Goal: Task Accomplishment & Management: Manage account settings

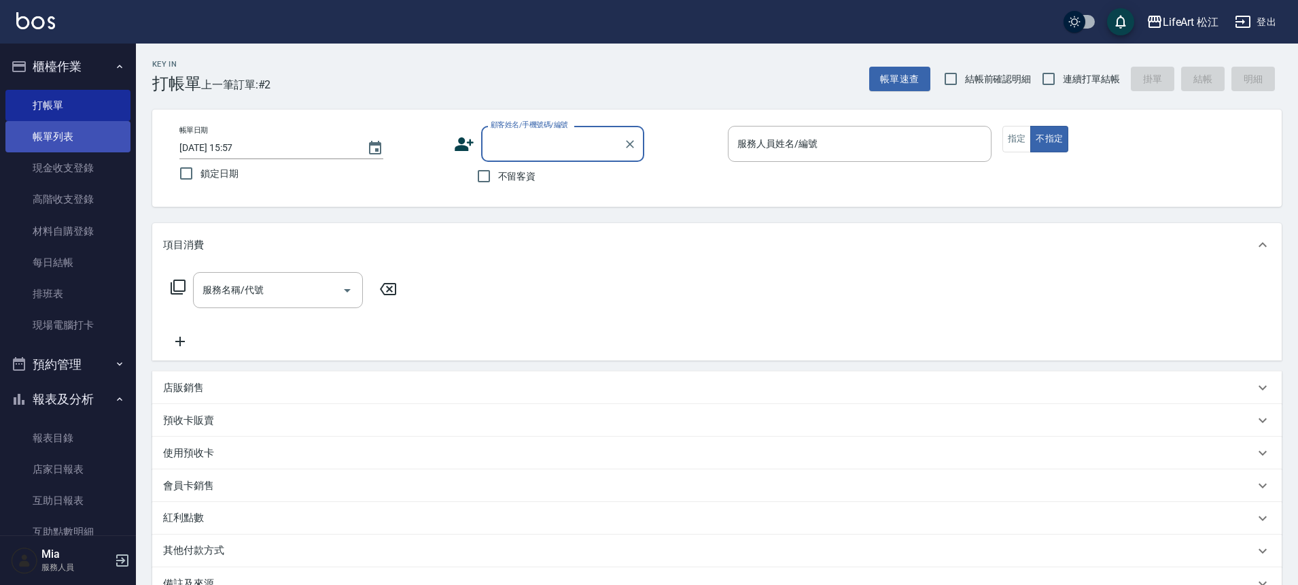
click at [62, 145] on link "帳單列表" at bounding box center [67, 136] width 125 height 31
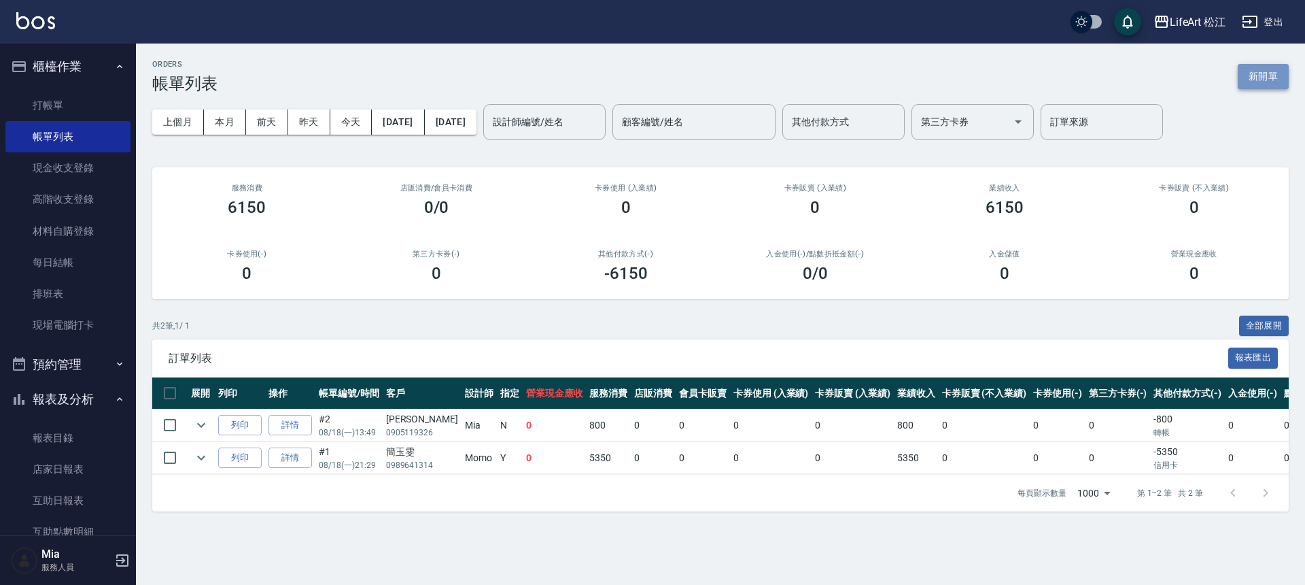
click at [1271, 71] on button "新開單" at bounding box center [1263, 76] width 51 height 25
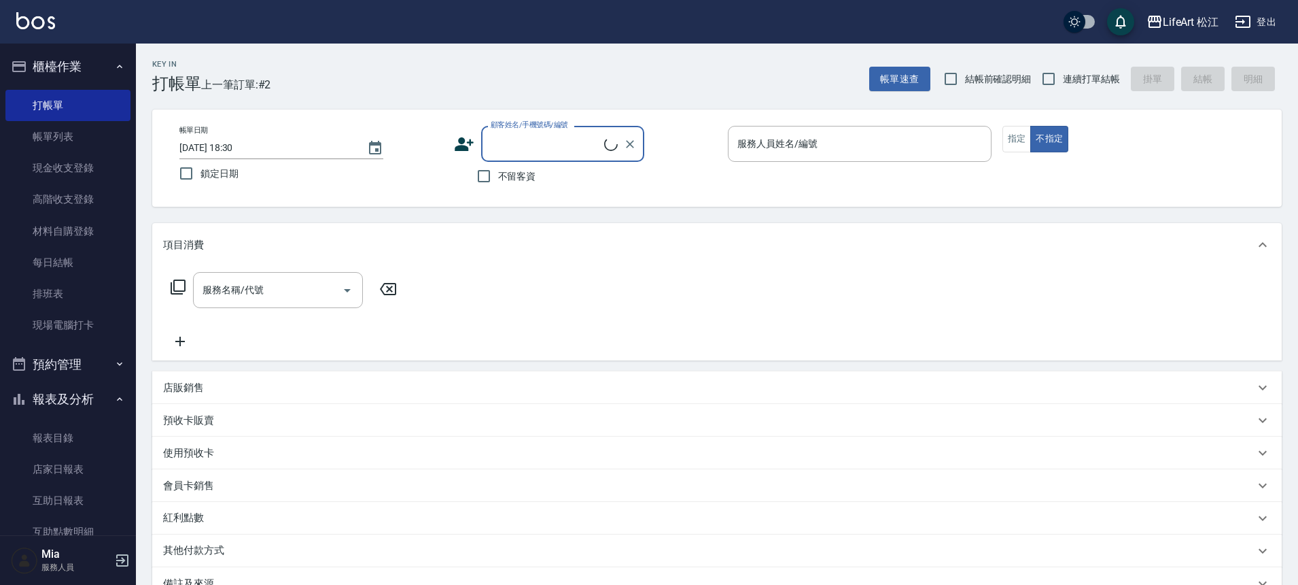
click at [515, 156] on input "顧客姓名/手機號碼/編號" at bounding box center [545, 144] width 117 height 24
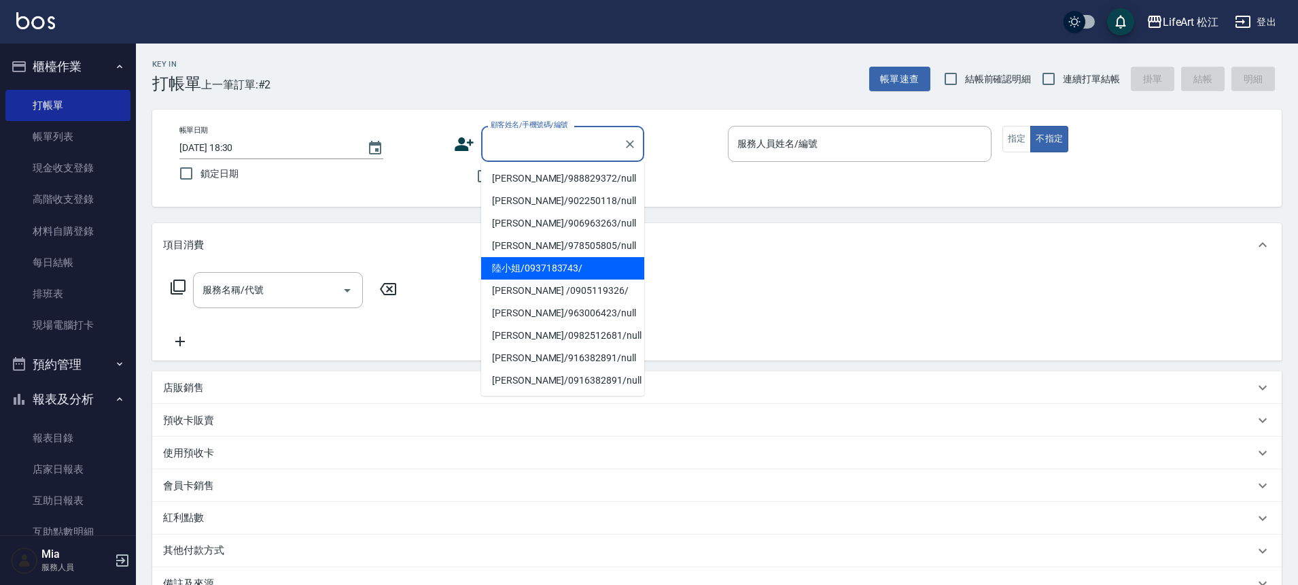
click at [544, 262] on li "陸小姐/0937183743/" at bounding box center [562, 268] width 163 height 22
type input "陸小姐/0937183743/"
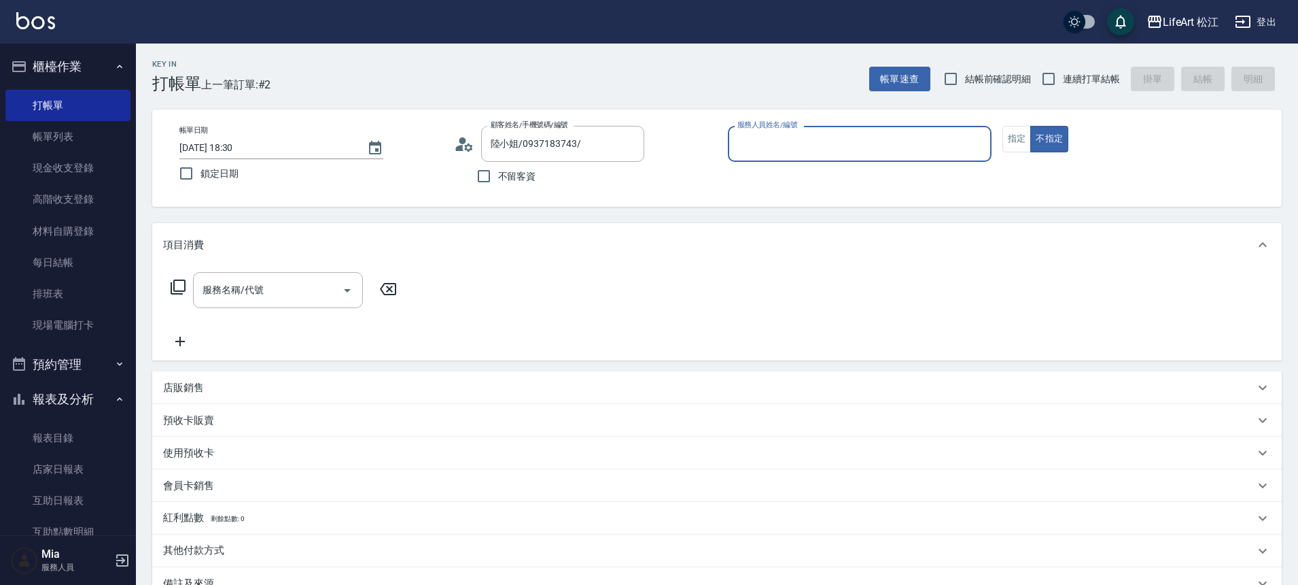
type input "Momo(無代號)"
click at [298, 288] on input "服務名稱/代號" at bounding box center [267, 290] width 137 height 24
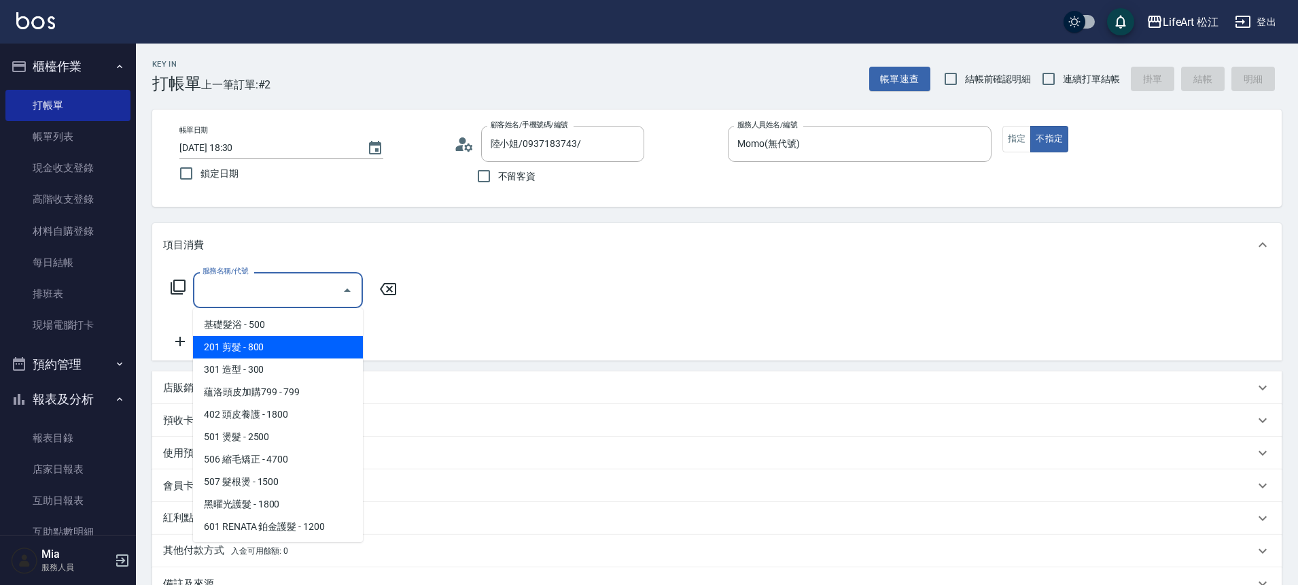
click at [292, 339] on span "201 剪髮 - 800" at bounding box center [278, 347] width 170 height 22
type input "201 剪髮(201)"
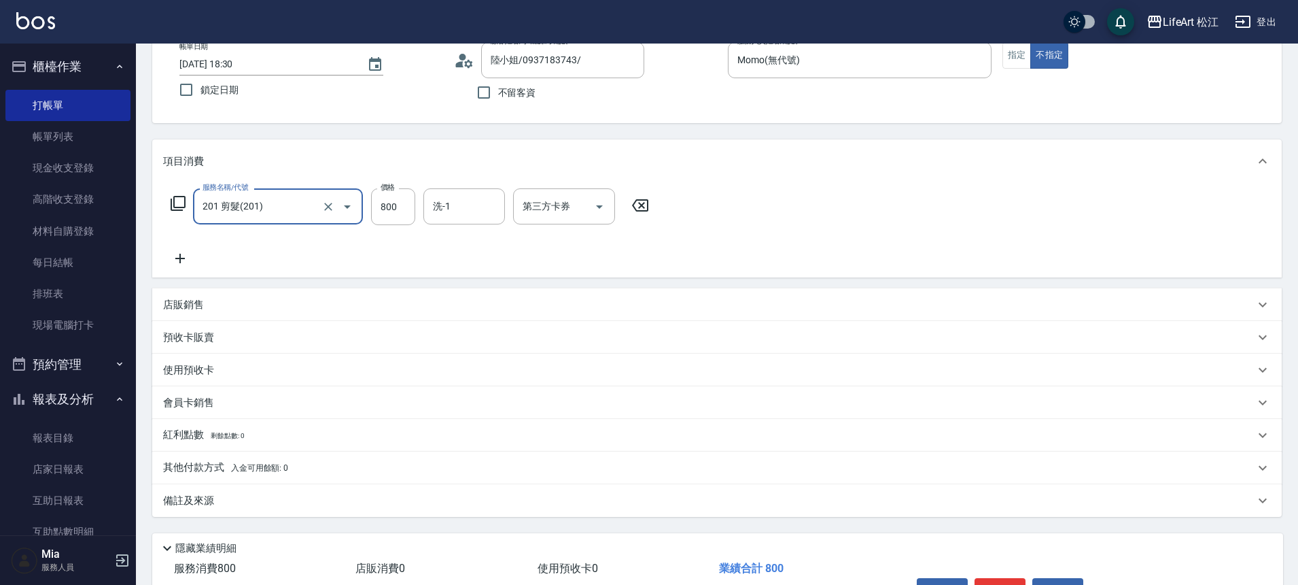
scroll to position [169, 0]
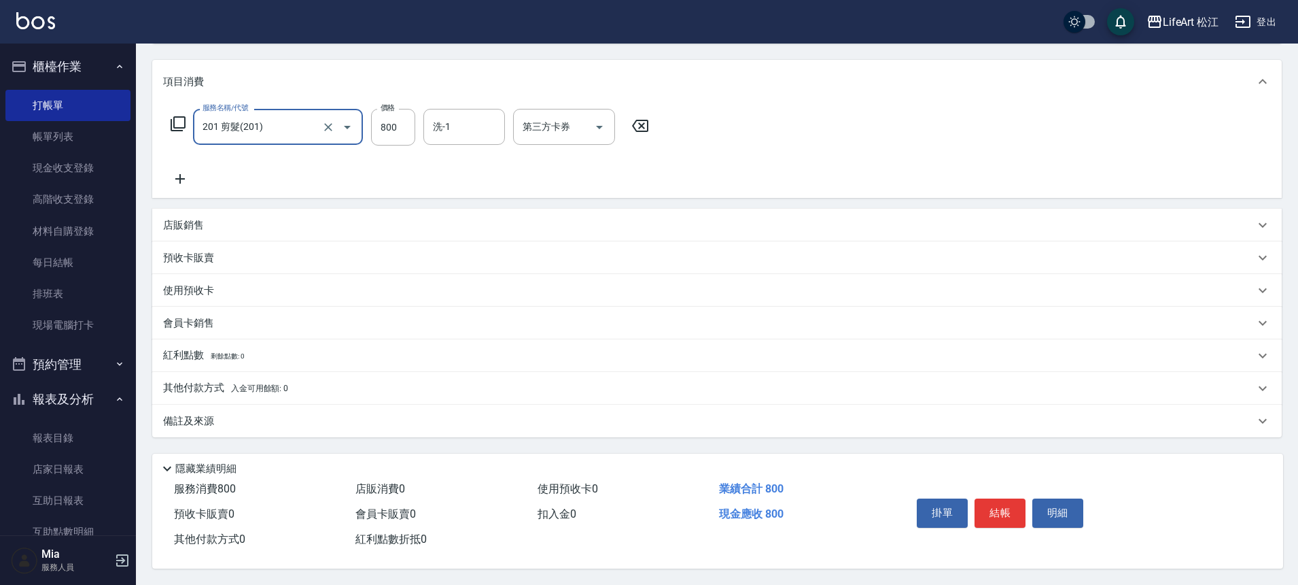
drag, startPoint x: 255, startPoint y: 421, endPoint x: 261, endPoint y: 417, distance: 7.0
click at [256, 421] on div "備註及來源" at bounding box center [709, 421] width 1092 height 14
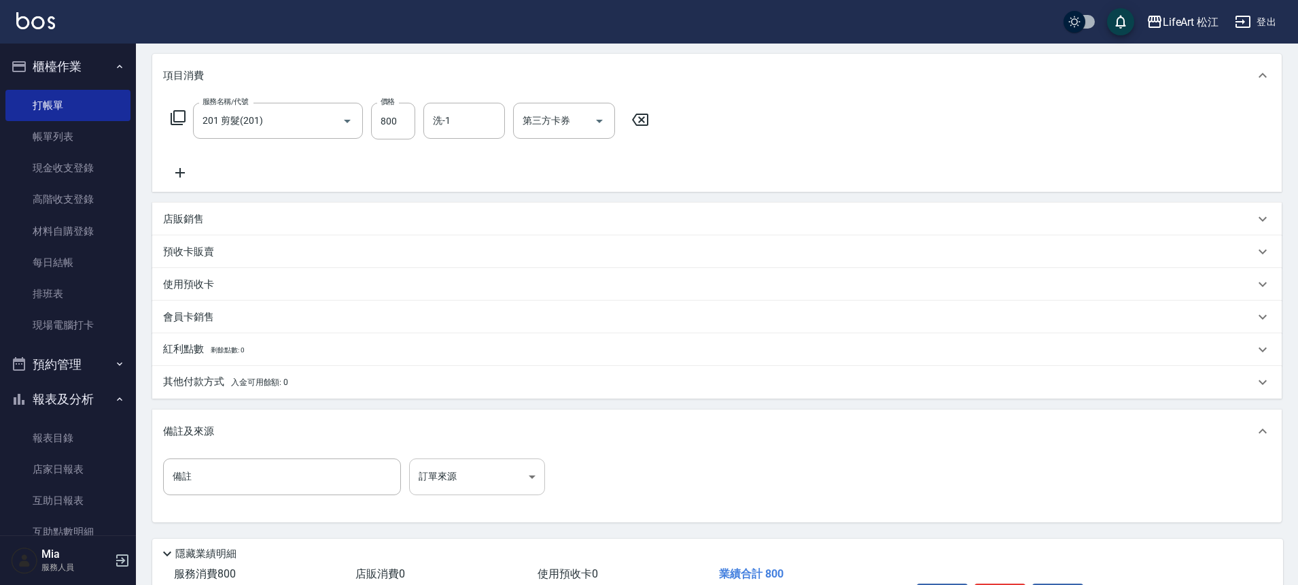
click at [506, 472] on body "LifeArt 松江 登出 櫃檯作業 打帳單 帳單列表 現金收支登錄 高階收支登錄 材料自購登錄 每日結帳 排班表 現場電腦打卡 預約管理 預約管理 單日預約…" at bounding box center [649, 250] width 1298 height 839
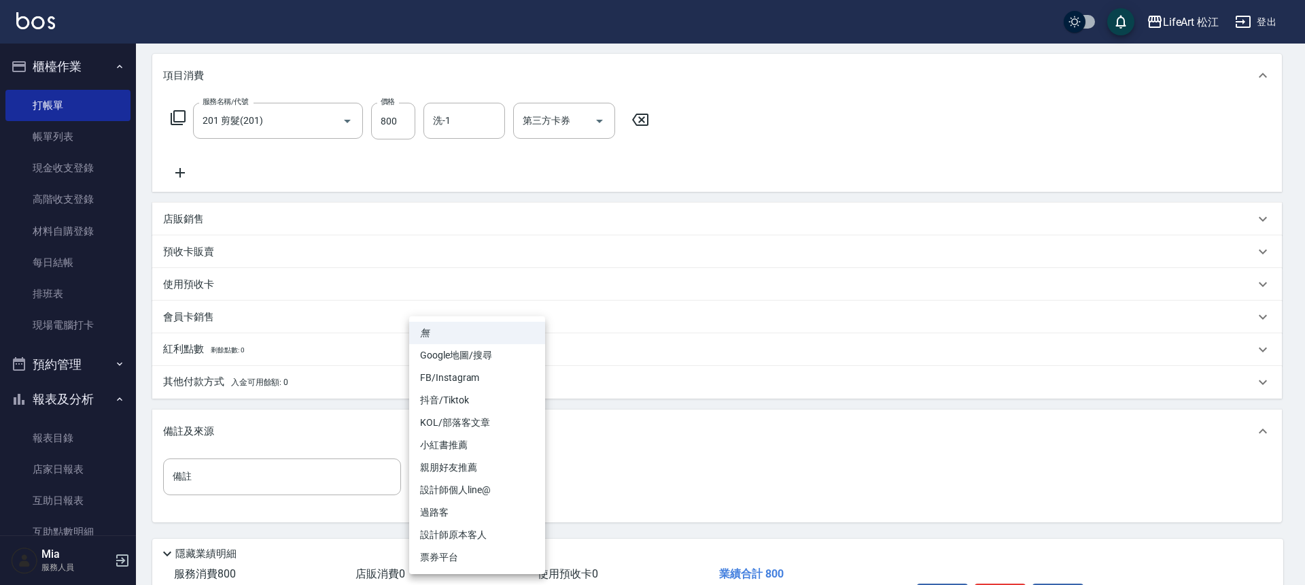
click at [501, 358] on li "Google地圖/搜尋" at bounding box center [477, 355] width 136 height 22
type input "Google地圖/搜尋"
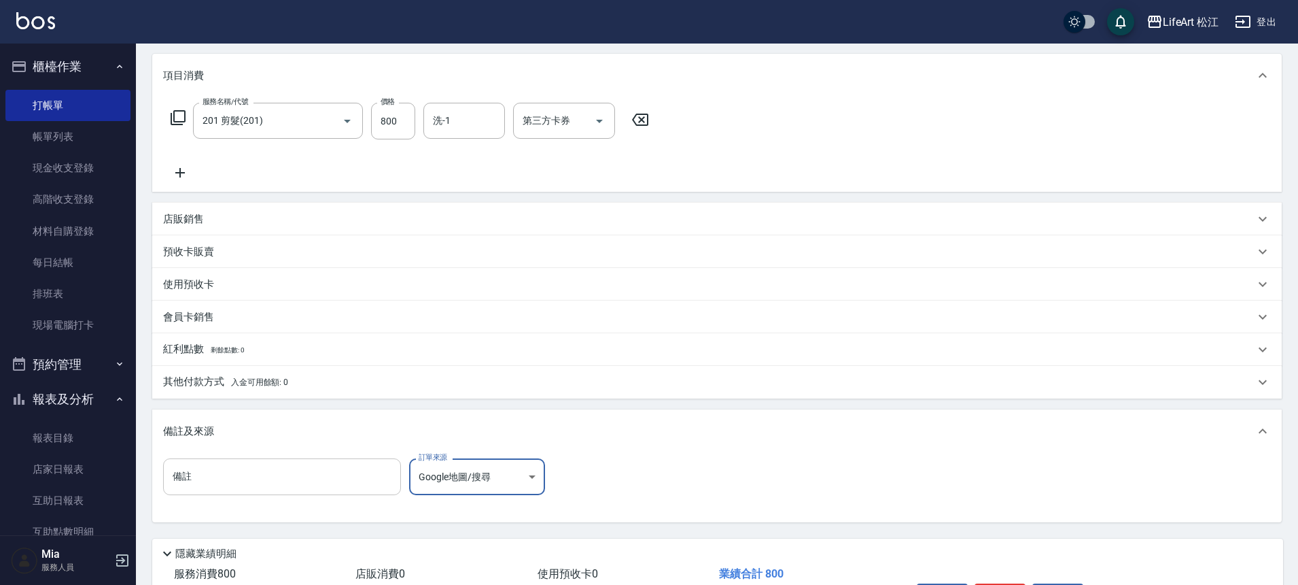
click at [274, 475] on input "備註" at bounding box center [282, 476] width 238 height 37
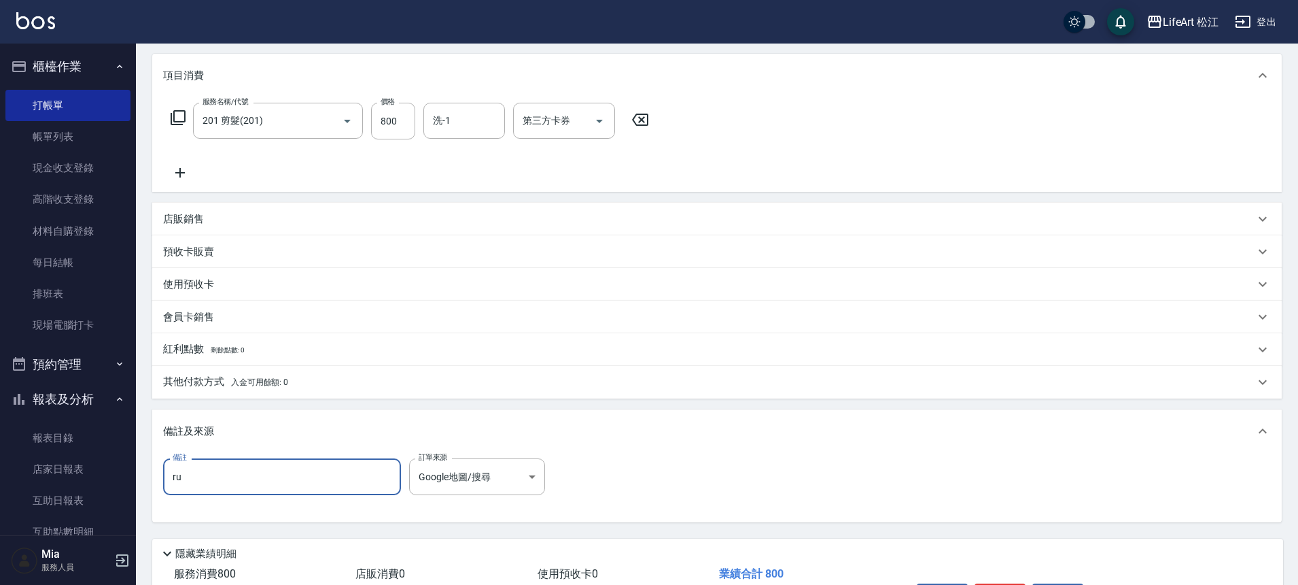
type input "r"
type input "幾"
type input "ㄑ"
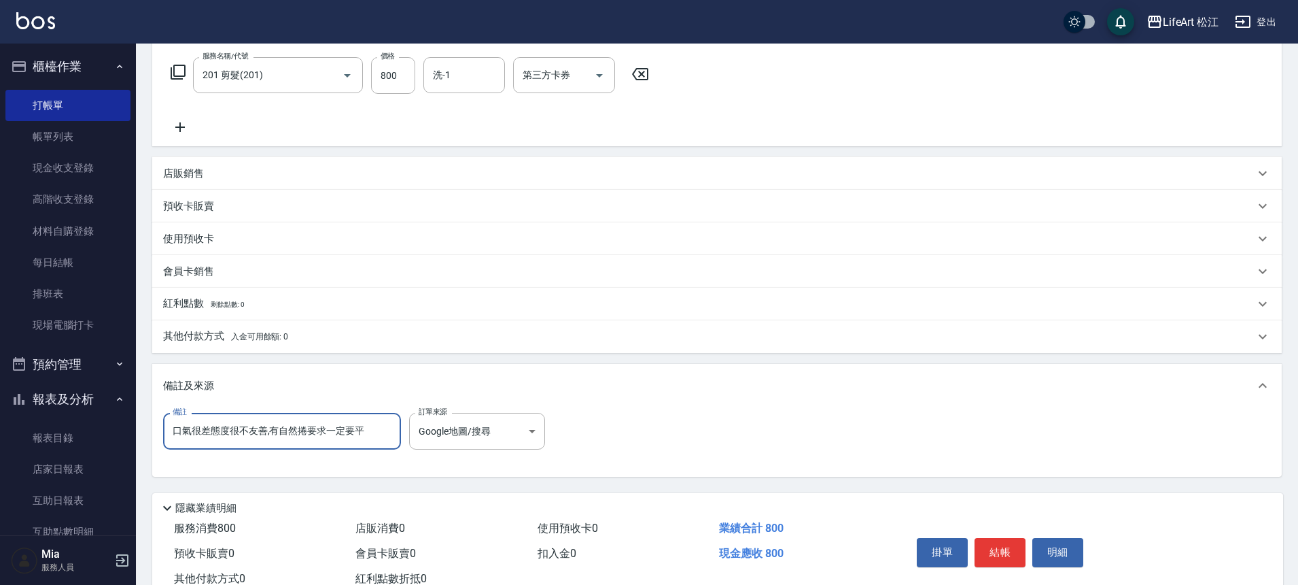
scroll to position [260, 0]
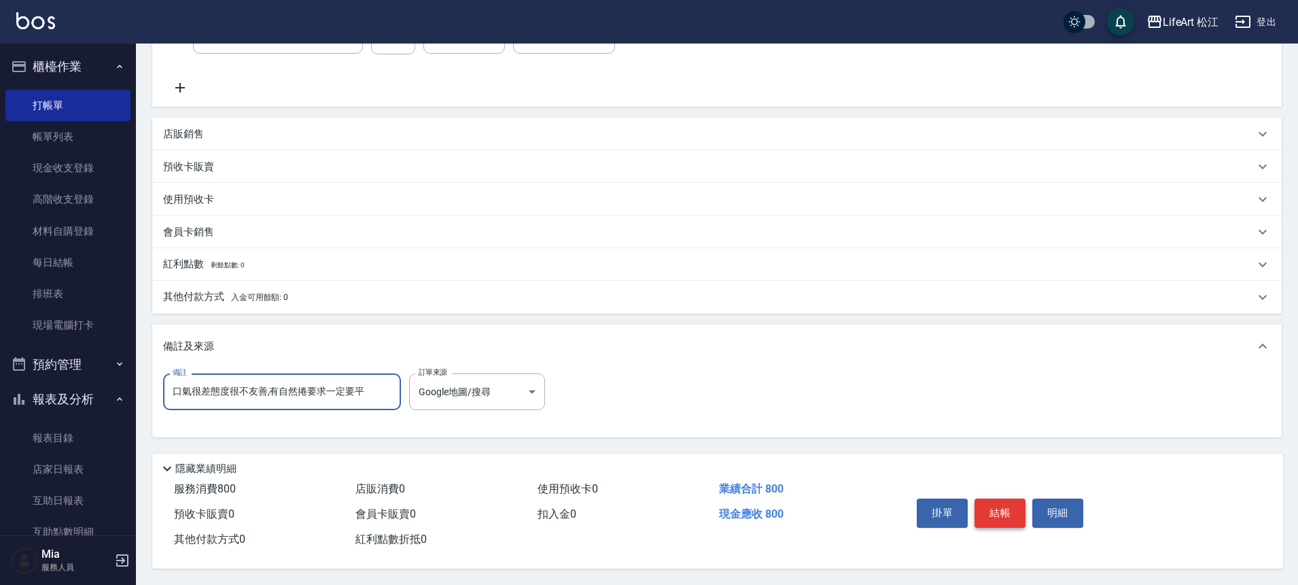
type input "口氣很差態度很不友善,有自然捲要求一定要平"
click at [1016, 511] on button "結帳" at bounding box center [1000, 512] width 51 height 29
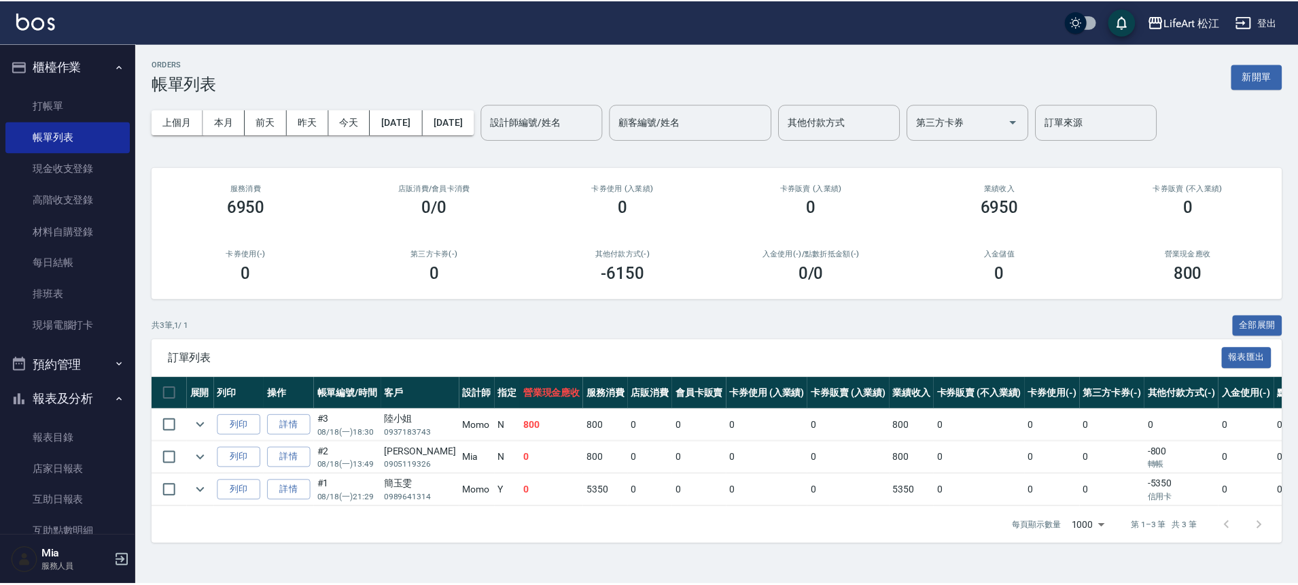
scroll to position [298, 0]
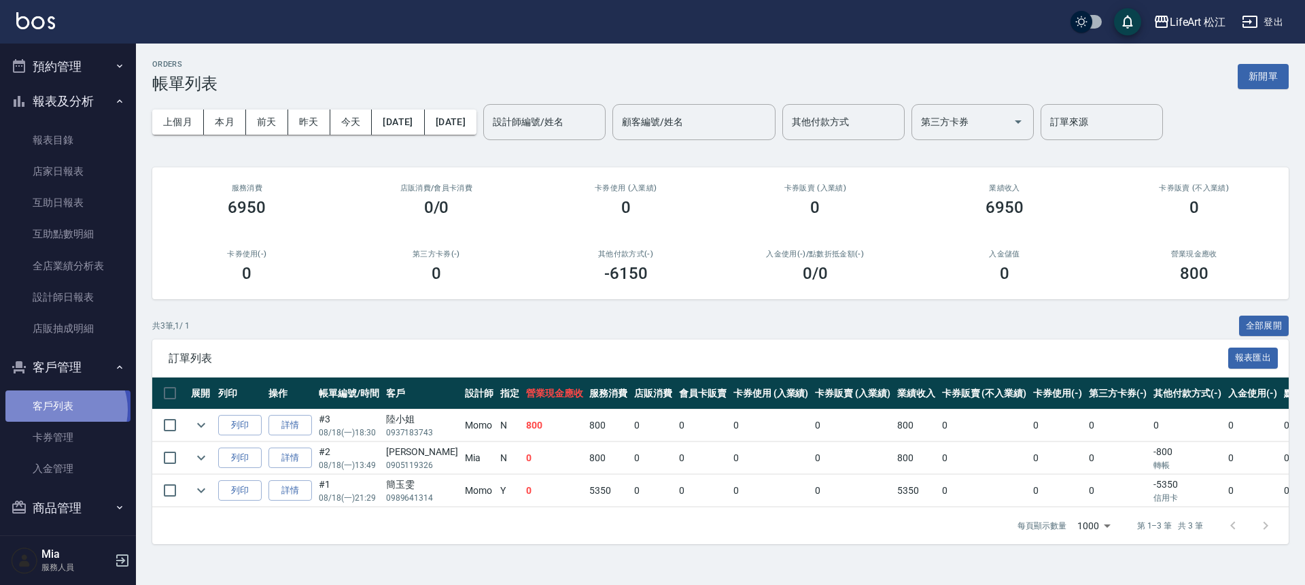
click at [61, 410] on link "客戶列表" at bounding box center [67, 405] width 125 height 31
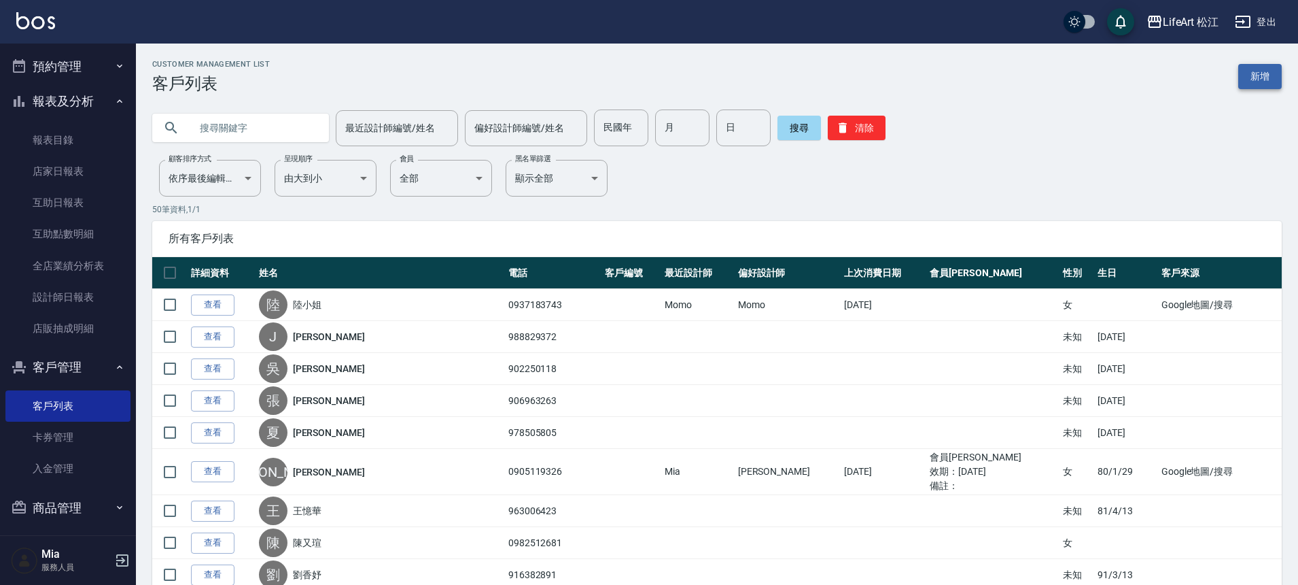
click at [1274, 66] on link "新增" at bounding box center [1261, 76] width 44 height 25
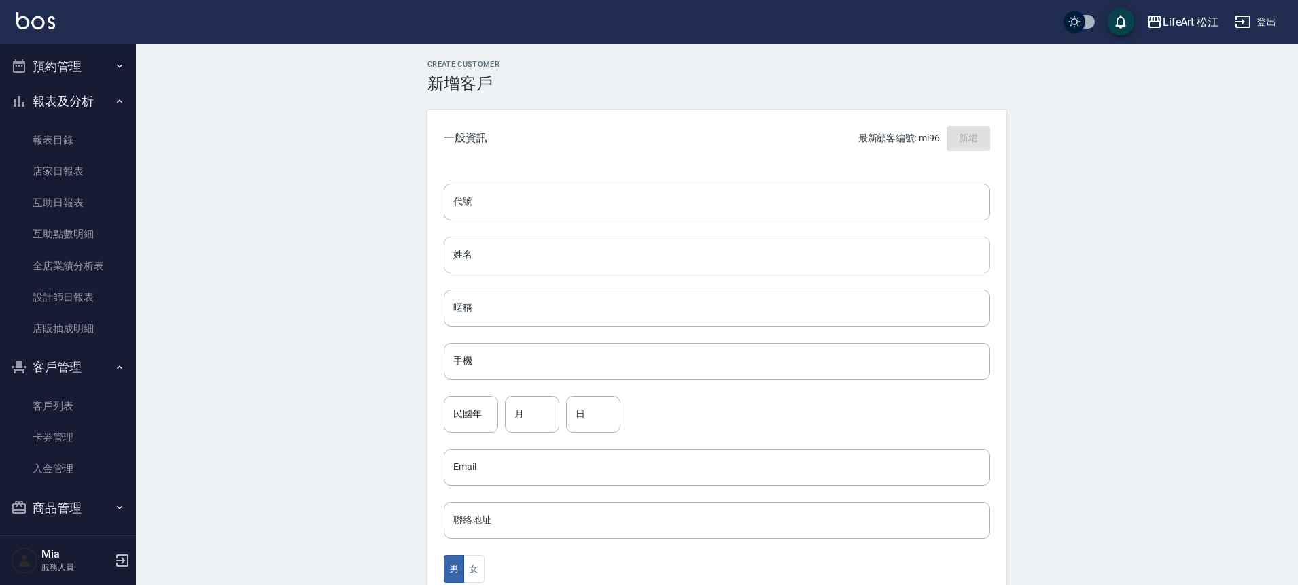
click at [565, 254] on input "姓名" at bounding box center [717, 255] width 547 height 37
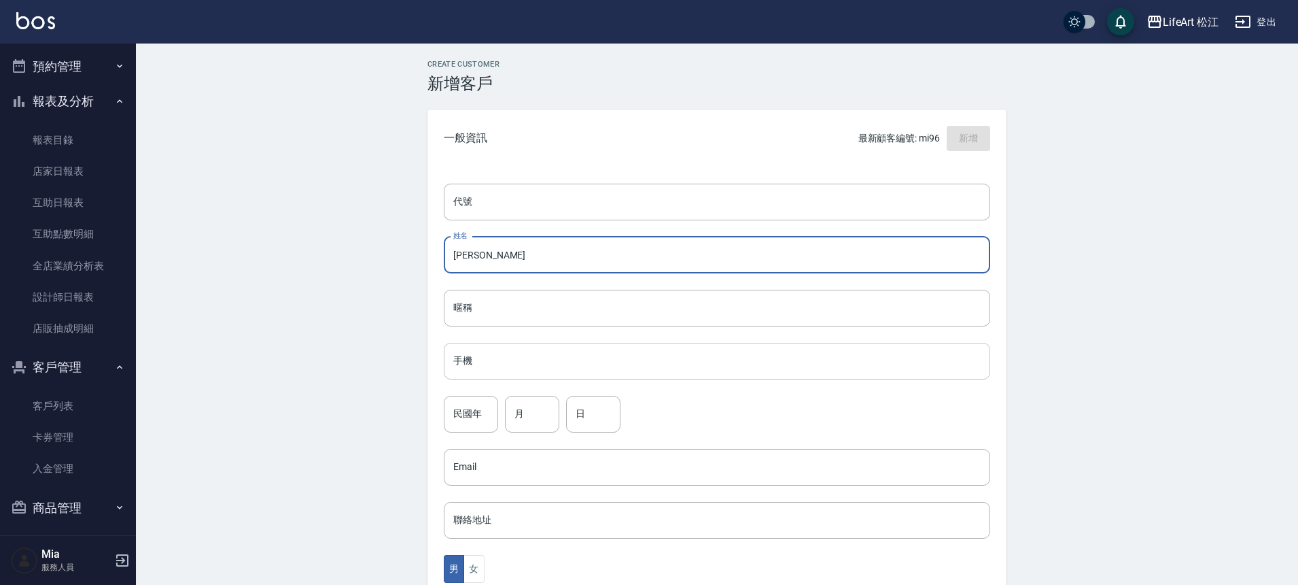
type input "[PERSON_NAME]"
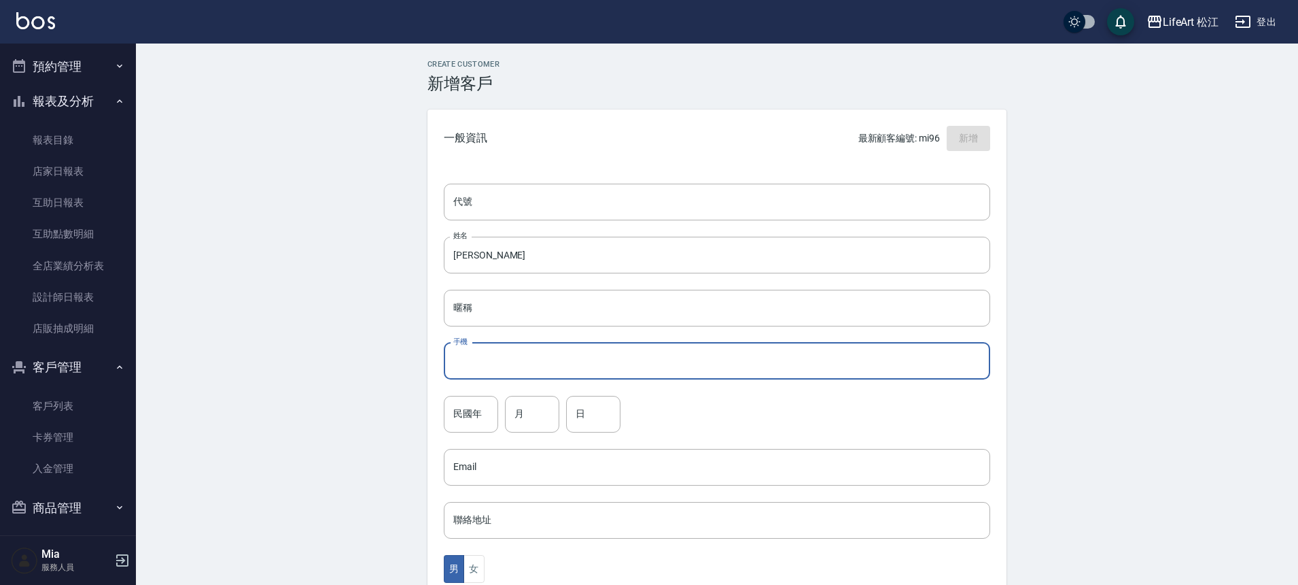
click at [528, 363] on input "手機" at bounding box center [717, 361] width 547 height 37
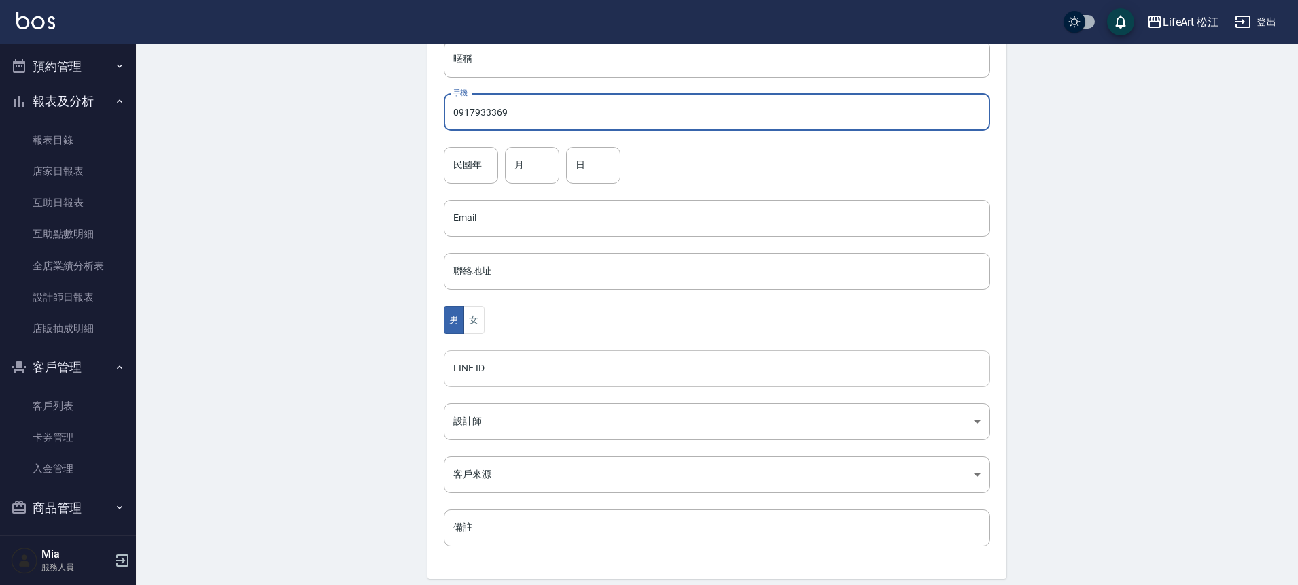
scroll to position [266, 0]
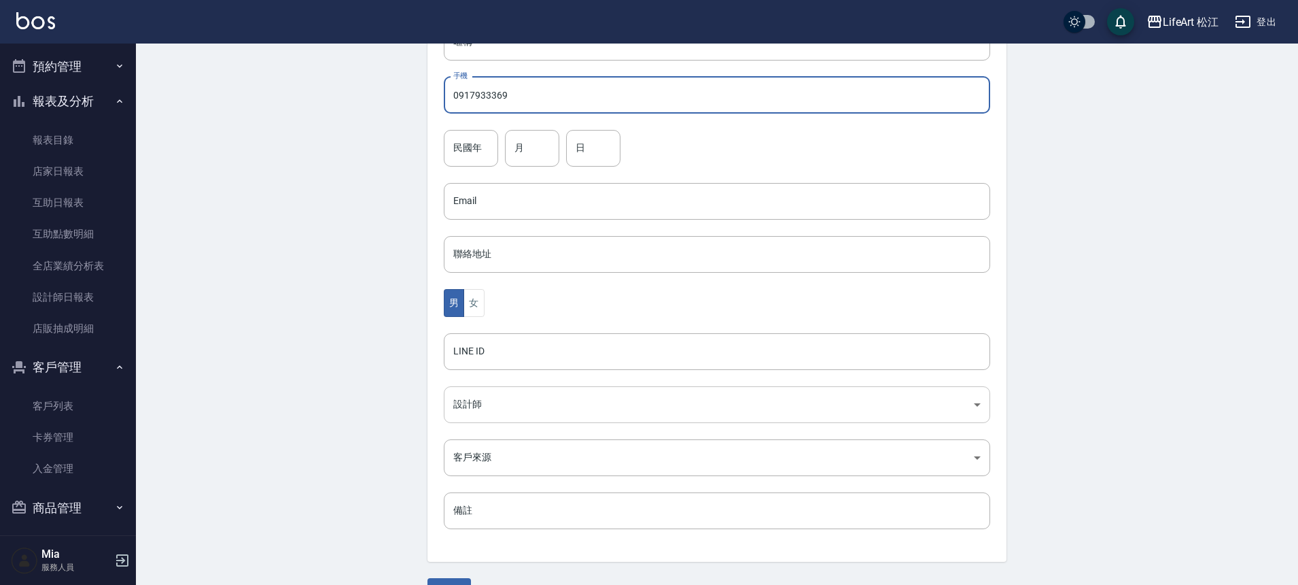
type input "0917933369"
click at [521, 406] on body "LifeArt 松江 登出 櫃檯作業 打帳單 帳單列表 現金收支登錄 高階收支登錄 材料自購登錄 每日結帳 排班表 現場電腦打卡 預約管理 預約管理 單日預約…" at bounding box center [649, 176] width 1298 height 885
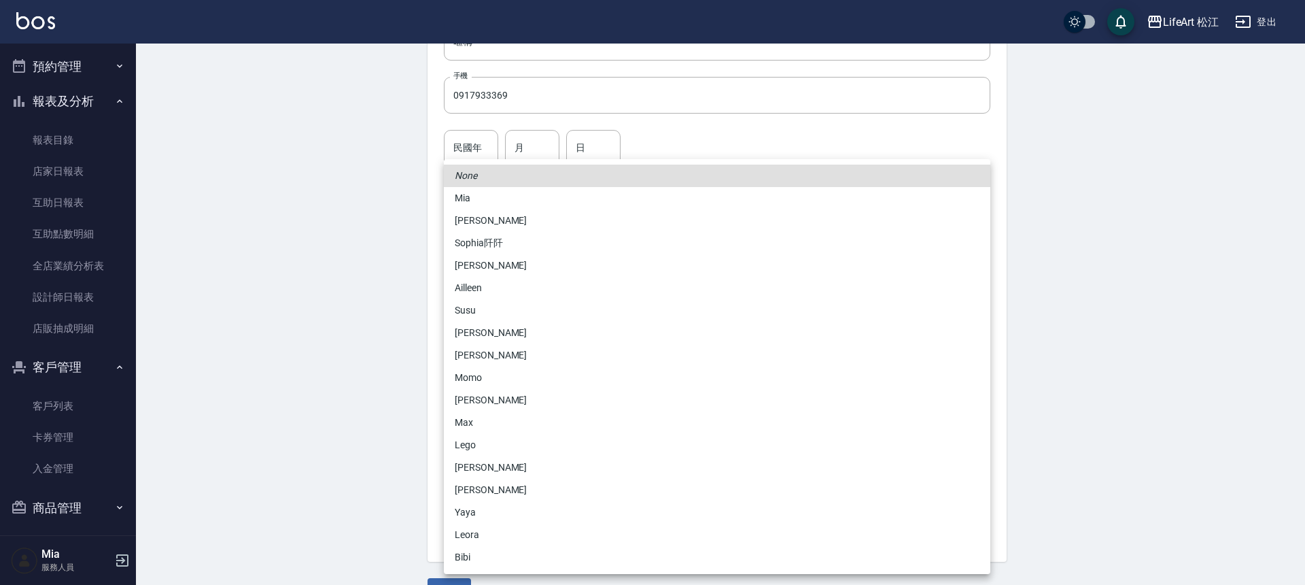
click at [496, 378] on li "Momo" at bounding box center [717, 377] width 547 height 22
type input "e84b7556-3071-4136-b765-65514d721750"
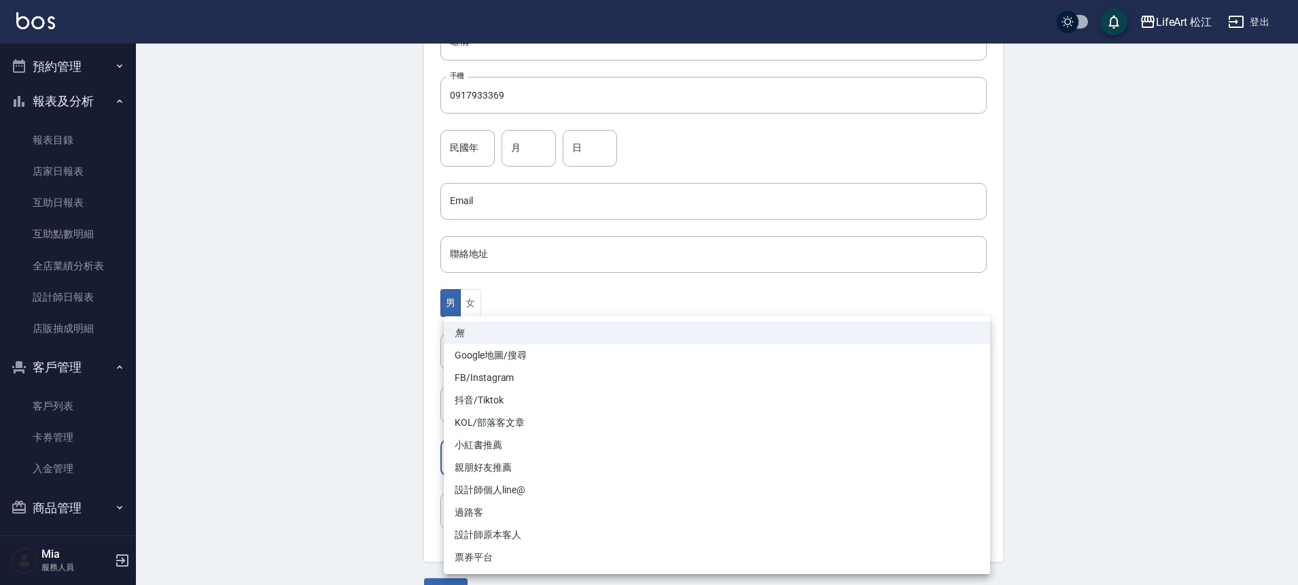
click at [513, 455] on body "LifeArt 松江 登出 櫃檯作業 打帳單 帳單列表 現金收支登錄 高階收支登錄 材料自購登錄 每日結帳 排班表 現場電腦打卡 預約管理 預約管理 單日預約…" at bounding box center [649, 176] width 1298 height 885
click at [504, 393] on li "抖音/Tiktok" at bounding box center [717, 400] width 547 height 22
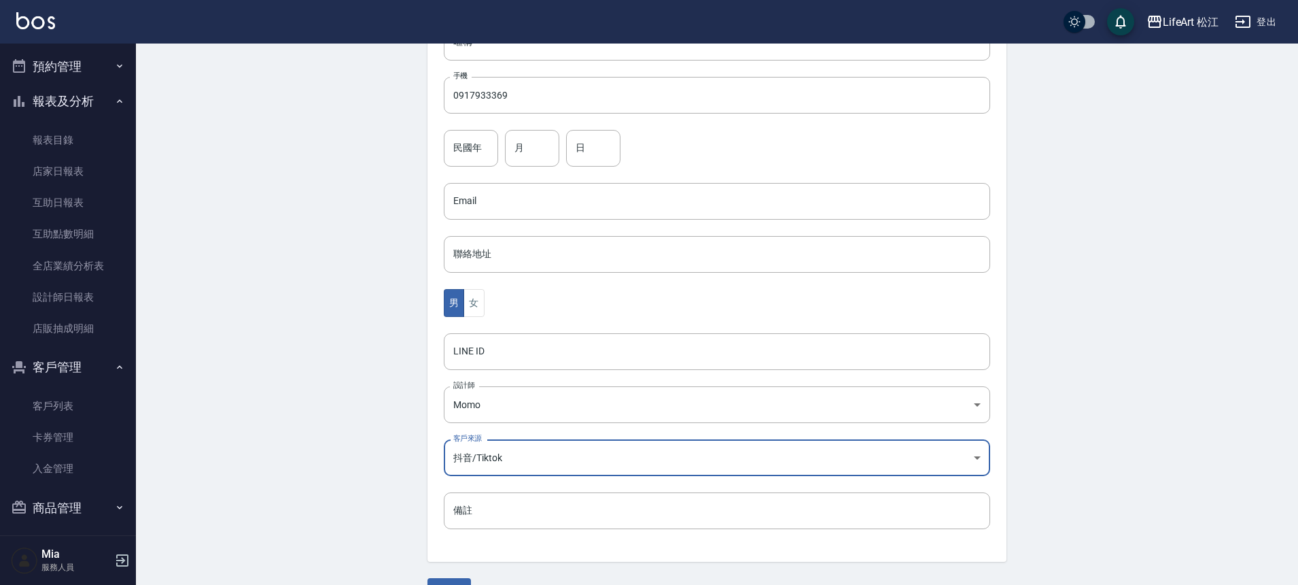
click at [497, 458] on body "LifeArt 松江 登出 櫃檯作業 打帳單 帳單列表 現金收支登錄 高階收支登錄 材料自購登錄 每日結帳 排班表 現場電腦打卡 預約管理 預約管理 單日預約…" at bounding box center [649, 176] width 1298 height 885
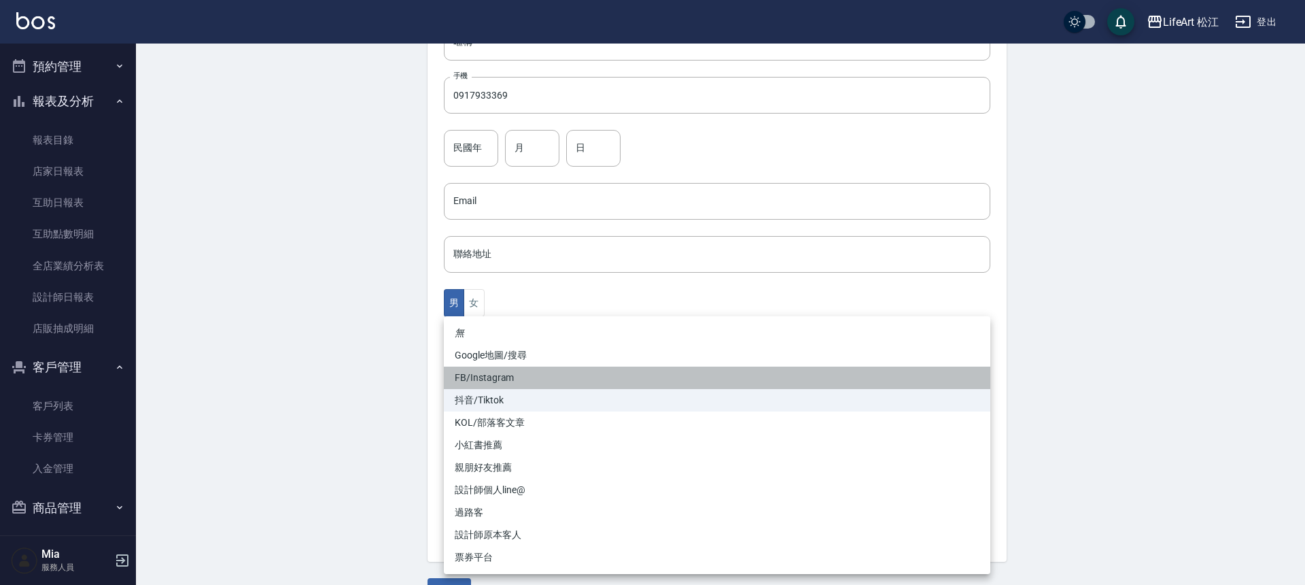
click at [503, 373] on li "FB/Instagram" at bounding box center [717, 377] width 547 height 22
type input "FB/Instagram"
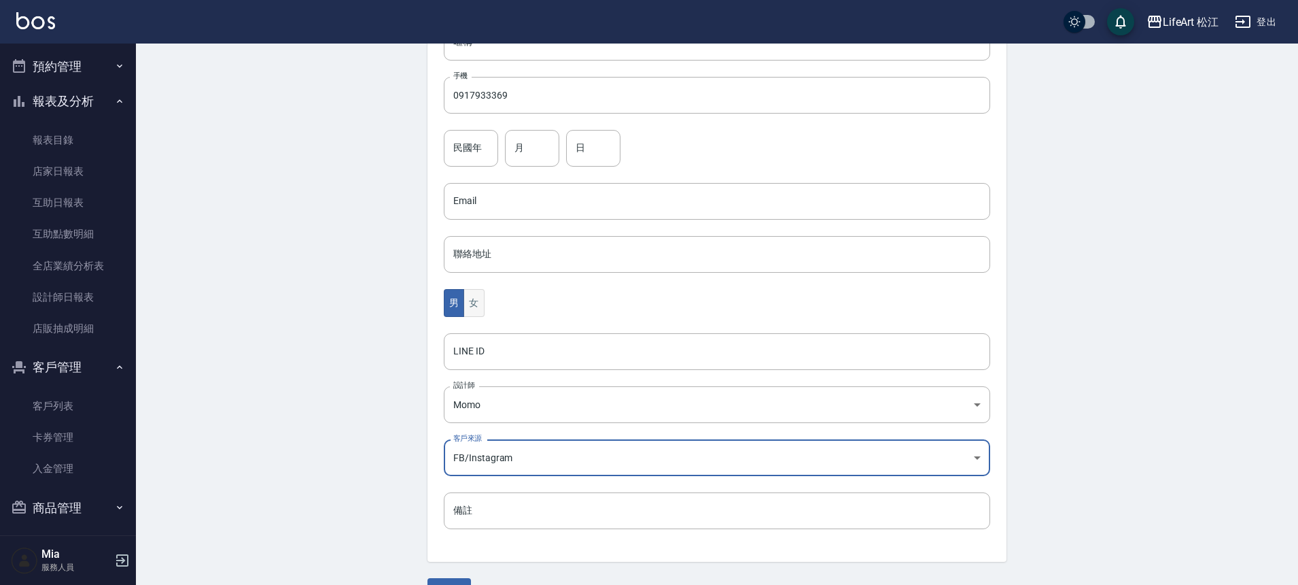
click at [483, 308] on button "女" at bounding box center [474, 303] width 20 height 28
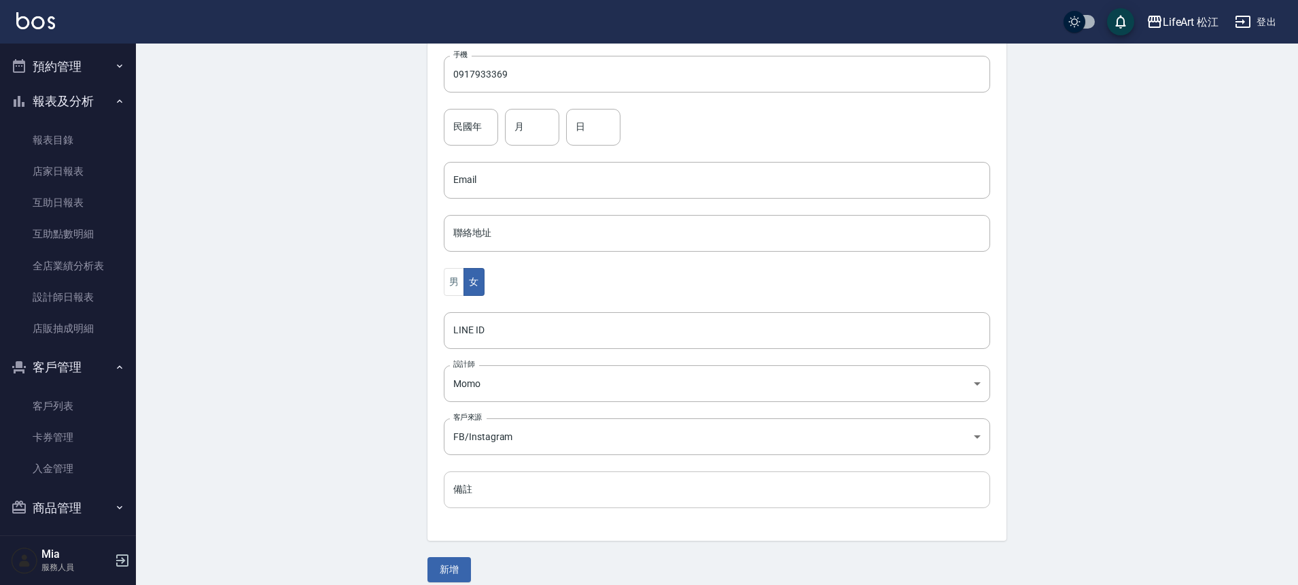
scroll to position [300, 0]
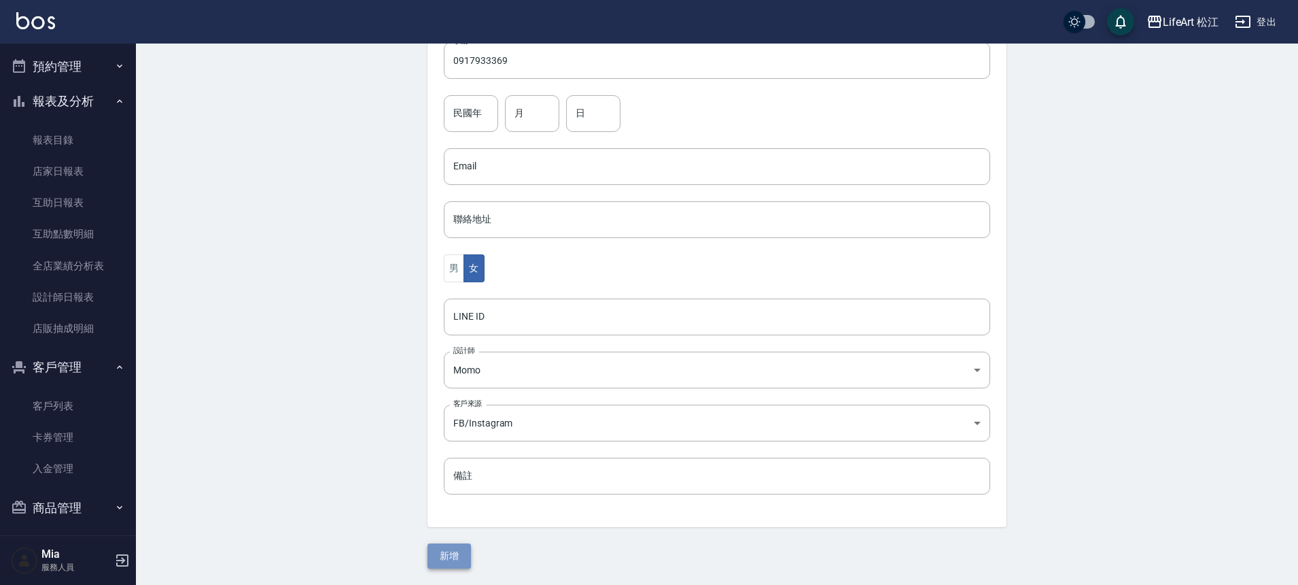
click at [461, 559] on button "新增" at bounding box center [450, 555] width 44 height 25
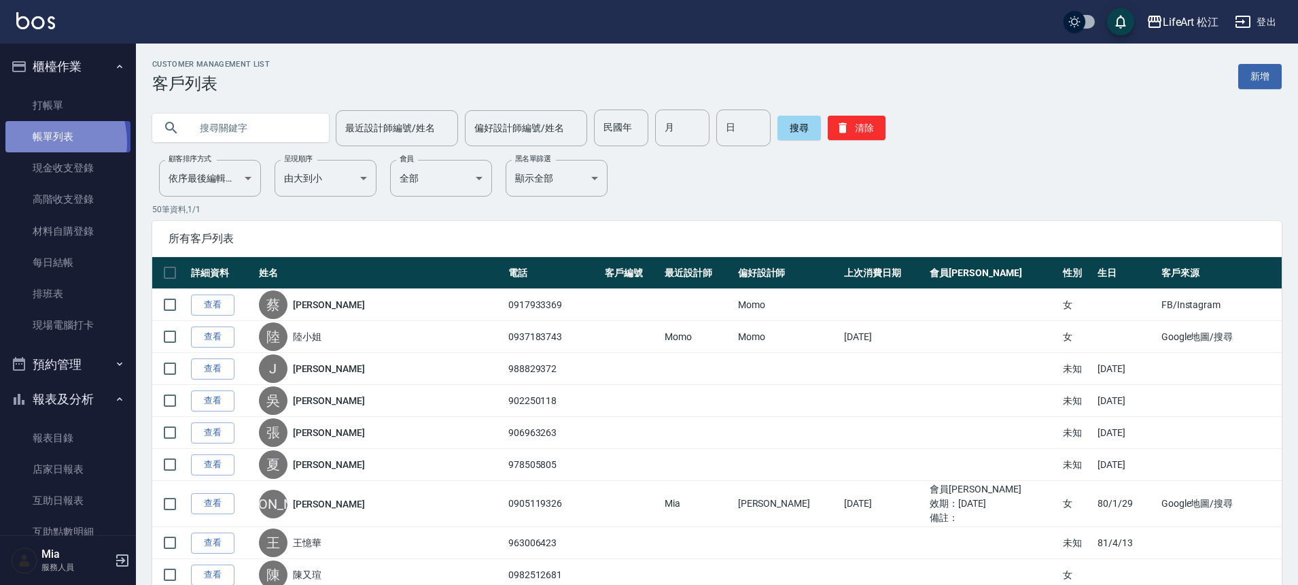
click at [40, 142] on link "帳單列表" at bounding box center [67, 136] width 125 height 31
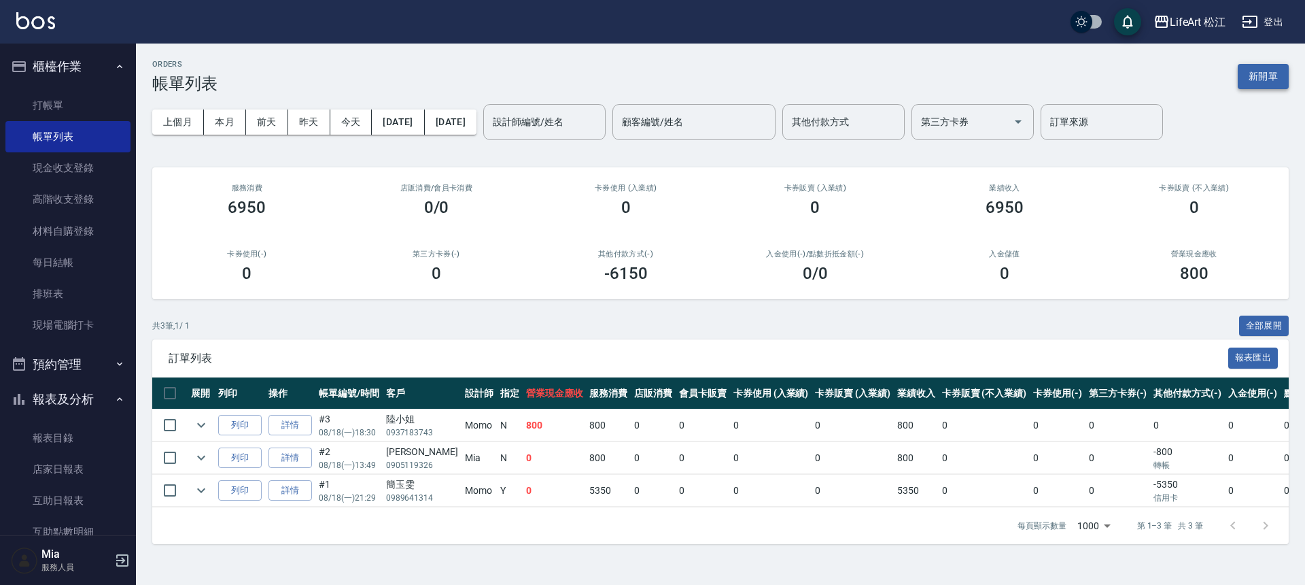
click at [1276, 68] on button "新開單" at bounding box center [1263, 76] width 51 height 25
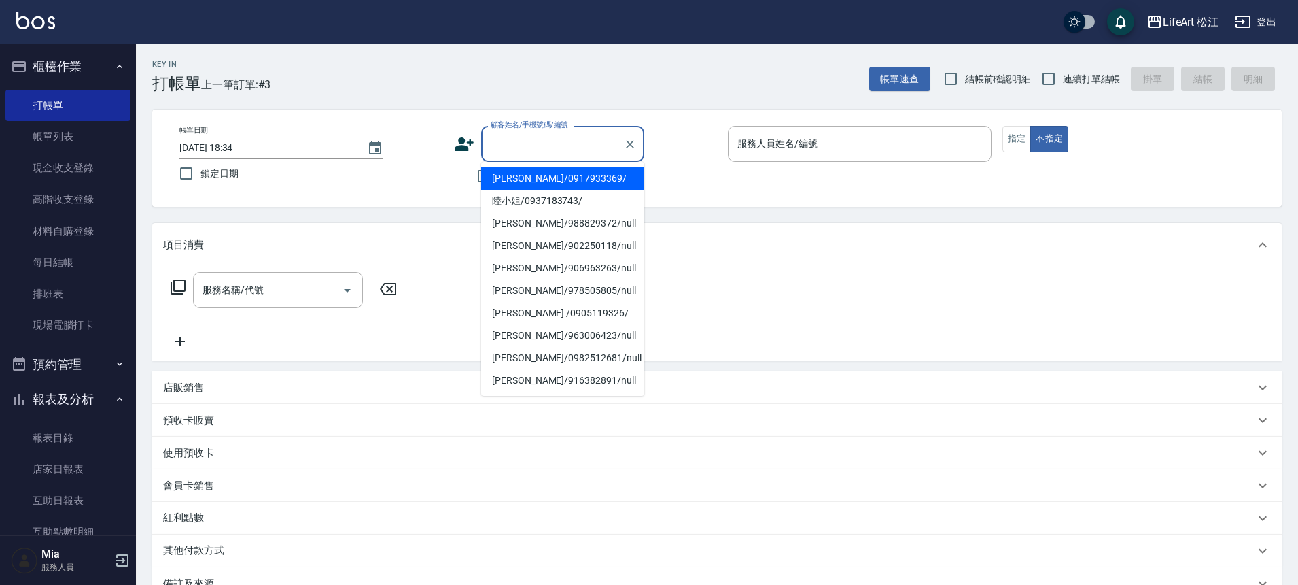
click at [523, 154] on input "顧客姓名/手機號碼/編號" at bounding box center [552, 144] width 131 height 24
click at [528, 173] on li "[PERSON_NAME]/0917933369/" at bounding box center [562, 178] width 163 height 22
type input "[PERSON_NAME]/0917933369/"
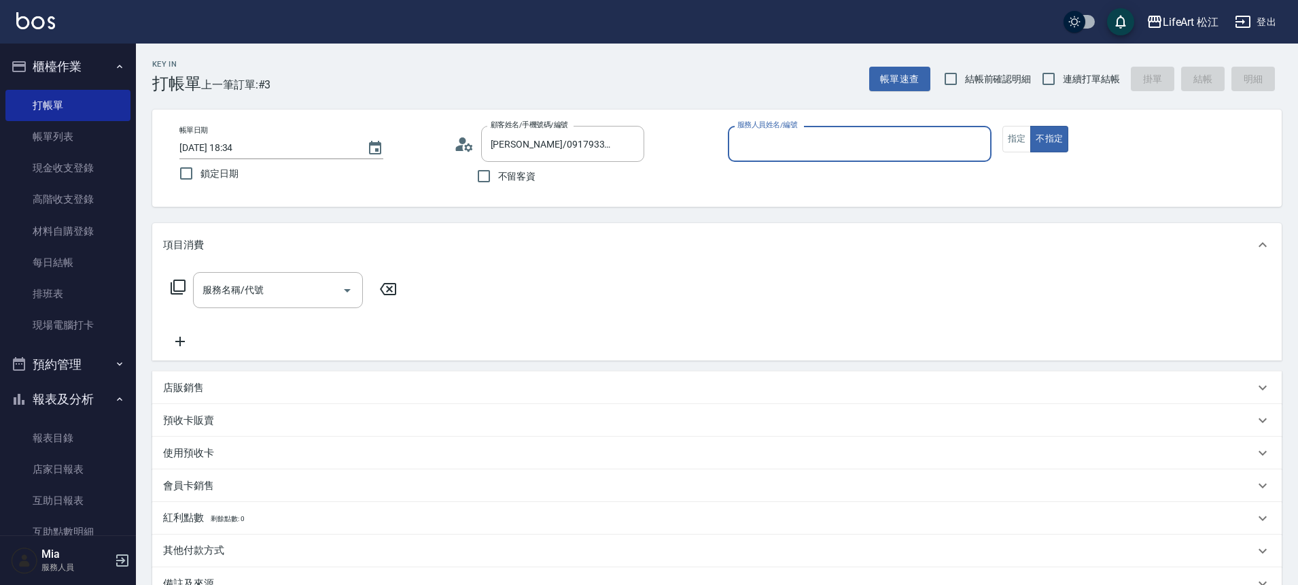
type input "Momo(無代號)"
click at [1012, 149] on button "指定" at bounding box center [1017, 139] width 29 height 27
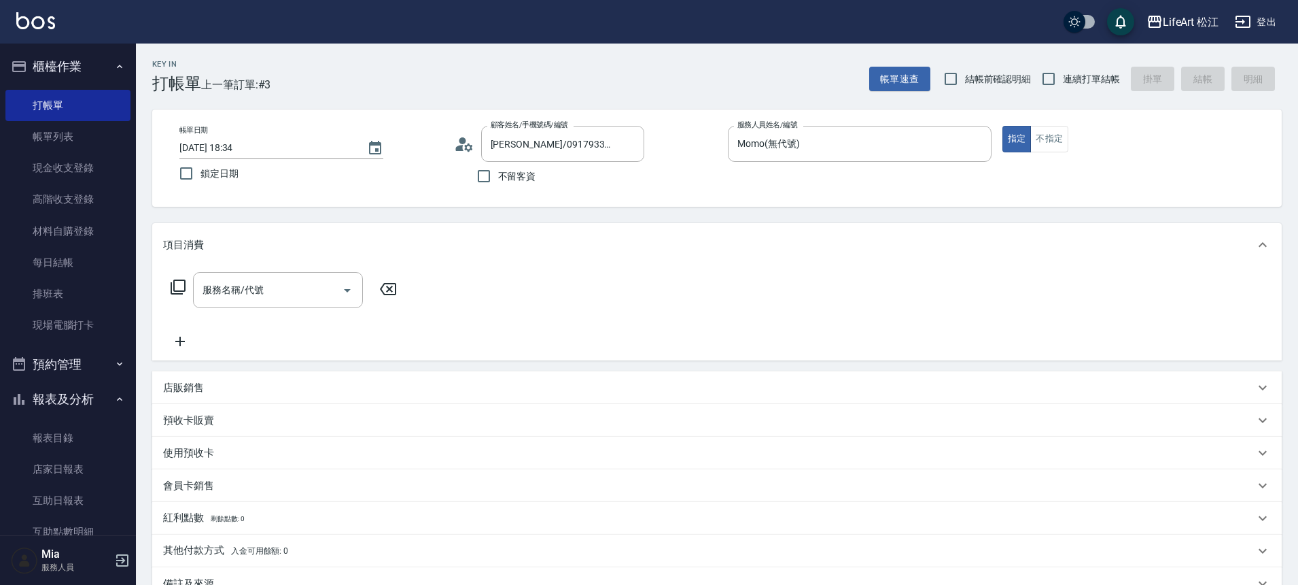
click at [257, 281] on input "服務名稱/代號" at bounding box center [267, 290] width 137 height 24
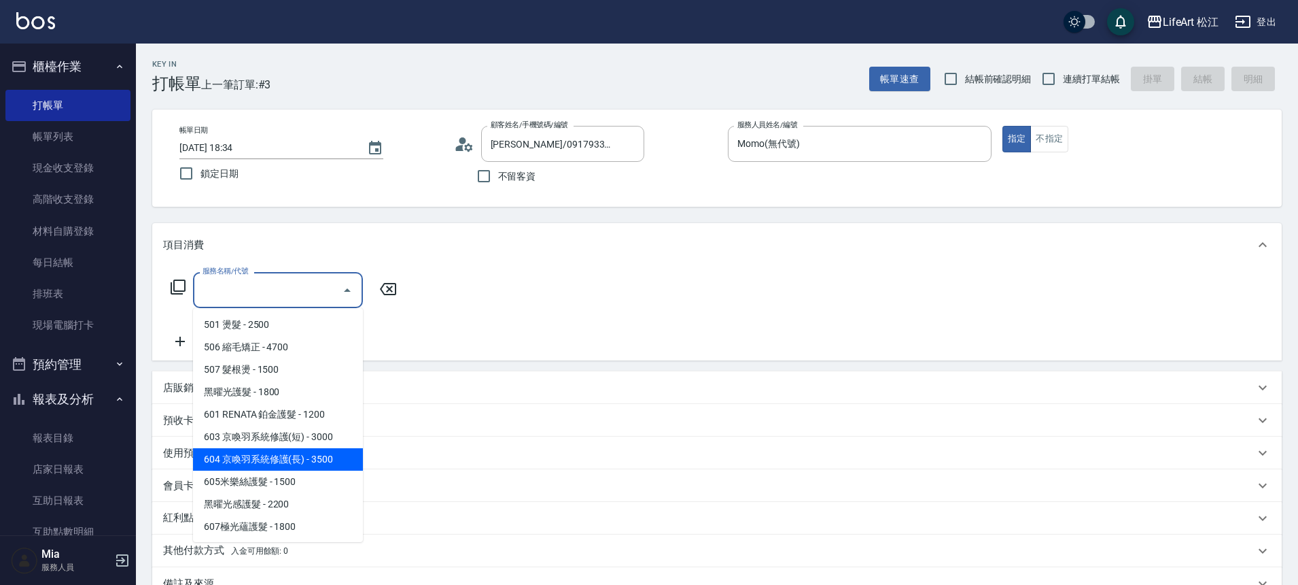
scroll to position [181, 0]
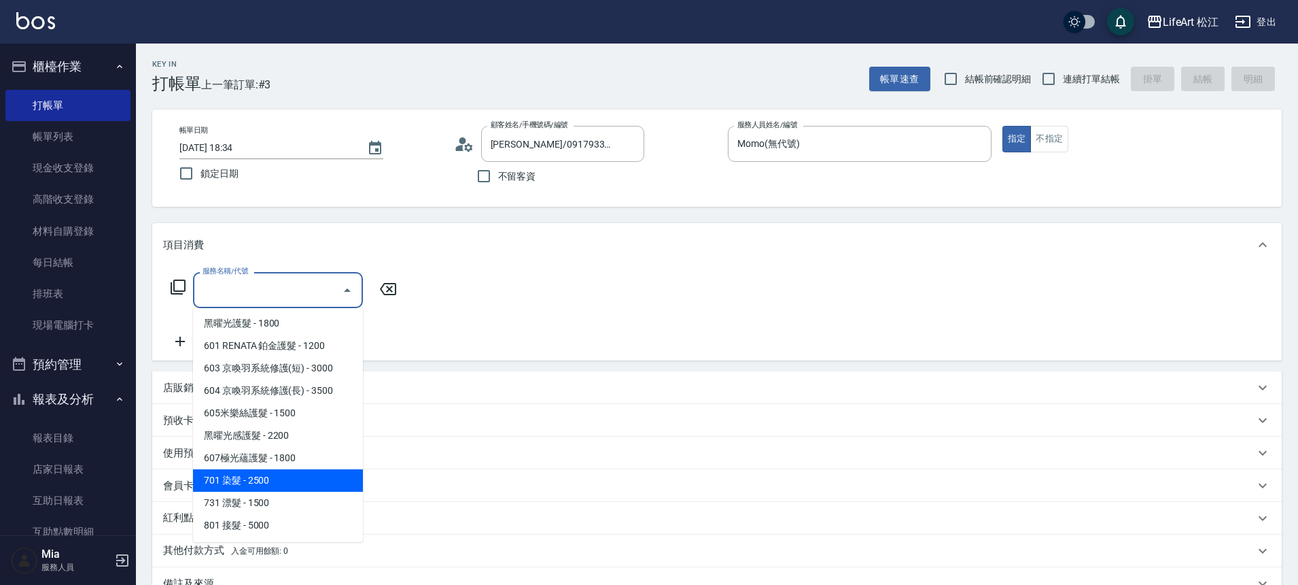
click at [288, 472] on span "701 染髮 - 2500" at bounding box center [278, 480] width 170 height 22
type input "701 染髮(701)"
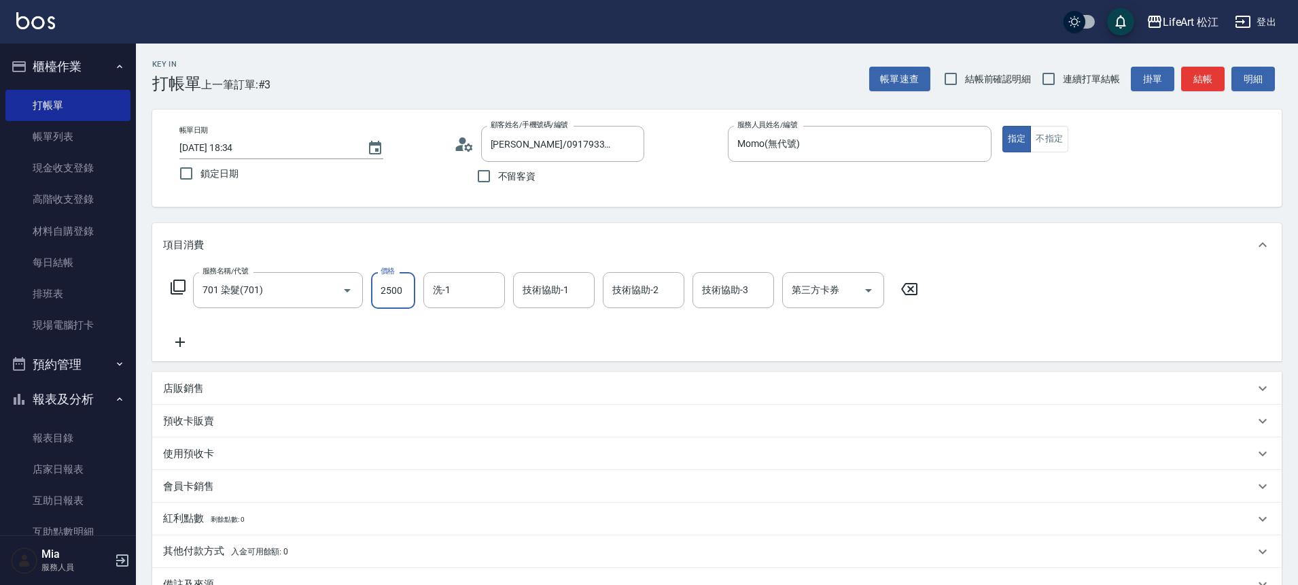
click at [404, 295] on input "2500" at bounding box center [393, 290] width 44 height 37
type input "2600"
click at [185, 343] on icon at bounding box center [180, 342] width 34 height 16
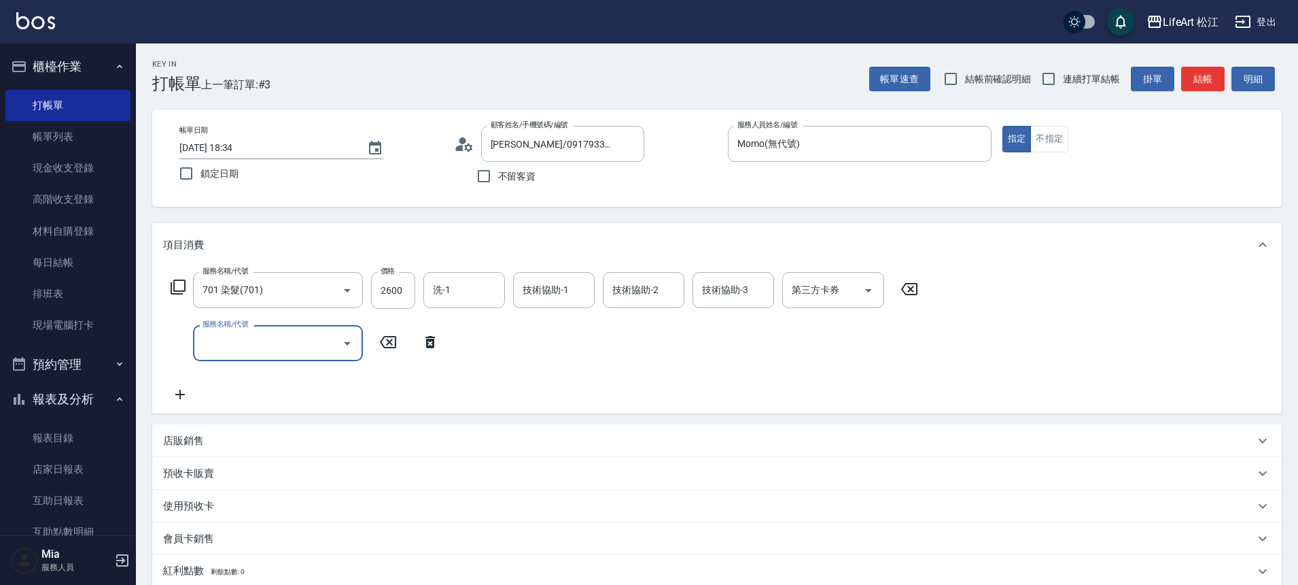
click at [305, 337] on input "服務名稱/代號" at bounding box center [267, 343] width 137 height 24
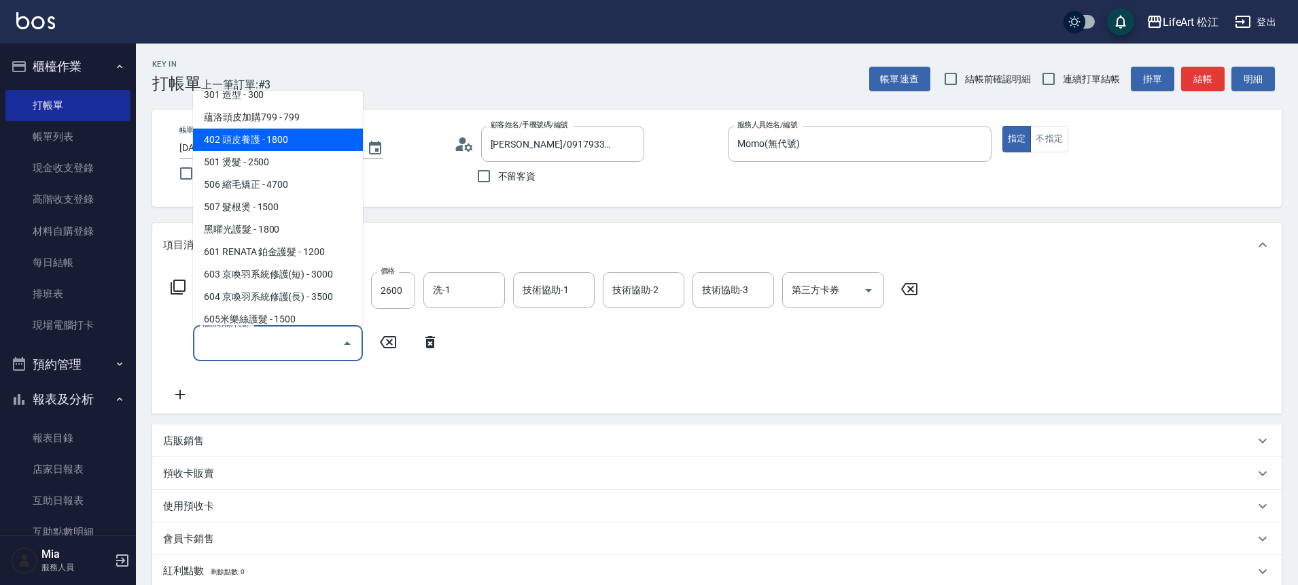
scroll to position [33, 0]
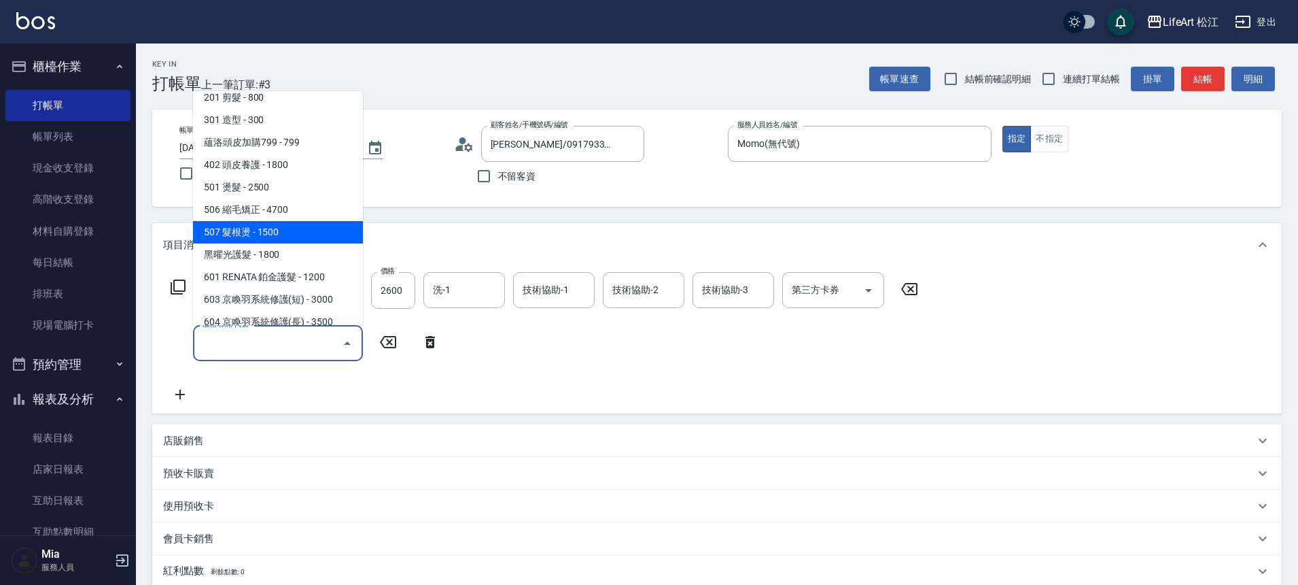
click at [356, 225] on span "507 髮根燙 - 1500" at bounding box center [278, 232] width 170 height 22
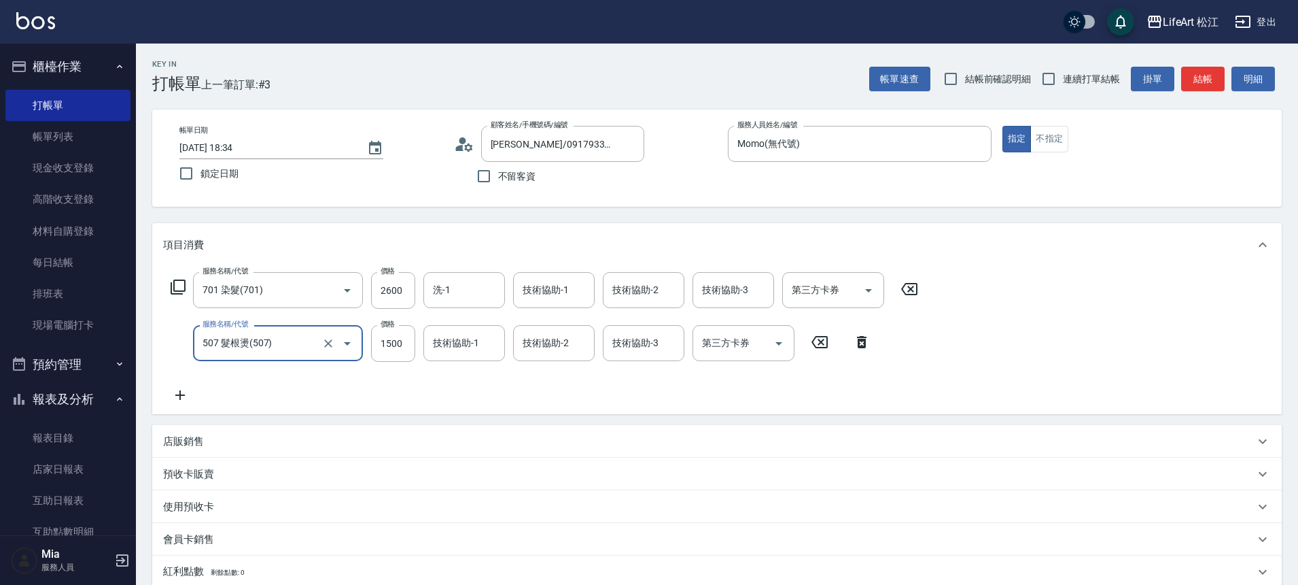
click at [292, 341] on input "507 髮根燙(507)" at bounding box center [259, 343] width 120 height 24
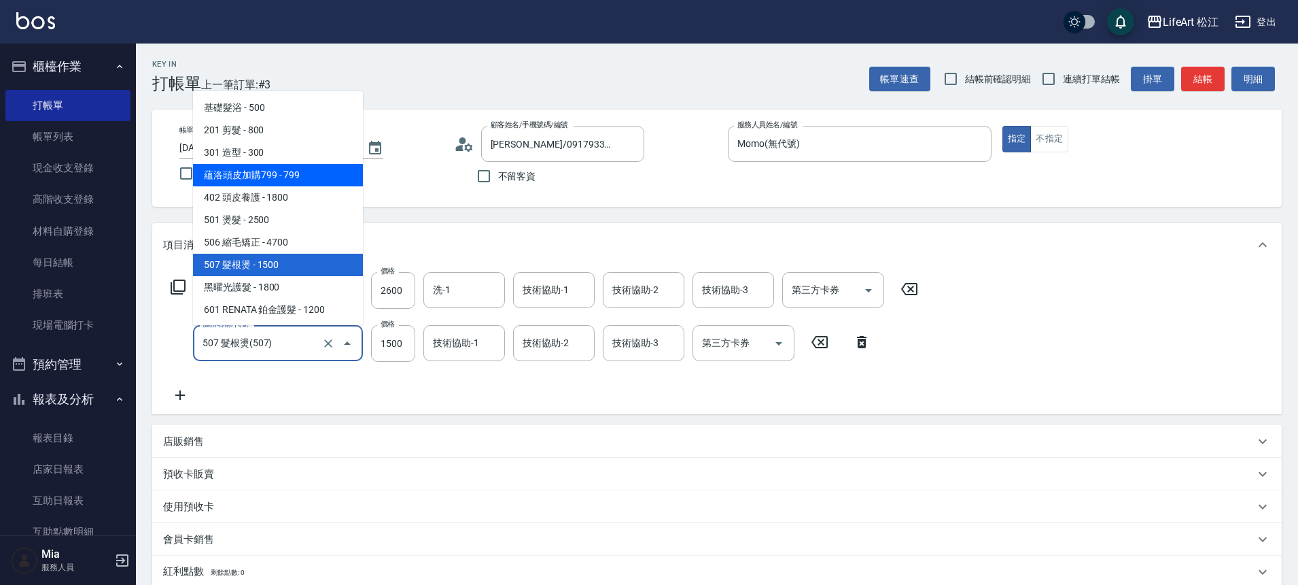
click at [271, 168] on span "蘊洛頭皮加購799 - 799" at bounding box center [278, 175] width 170 height 22
type input "蘊洛頭皮加購799(401)"
type input "799"
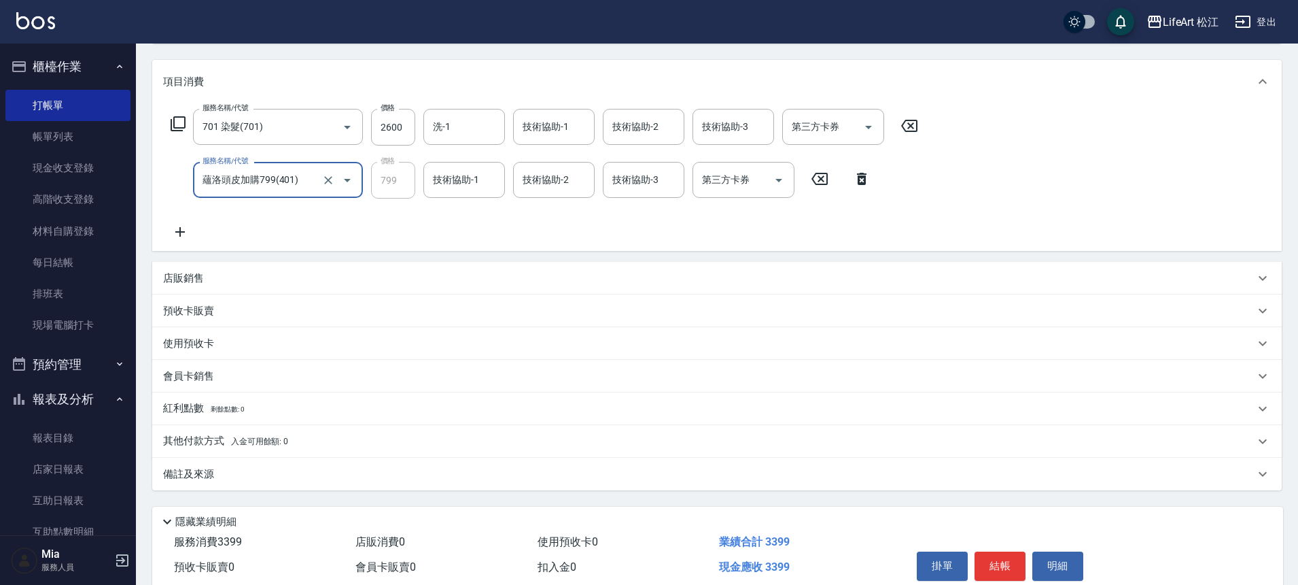
scroll to position [222, 0]
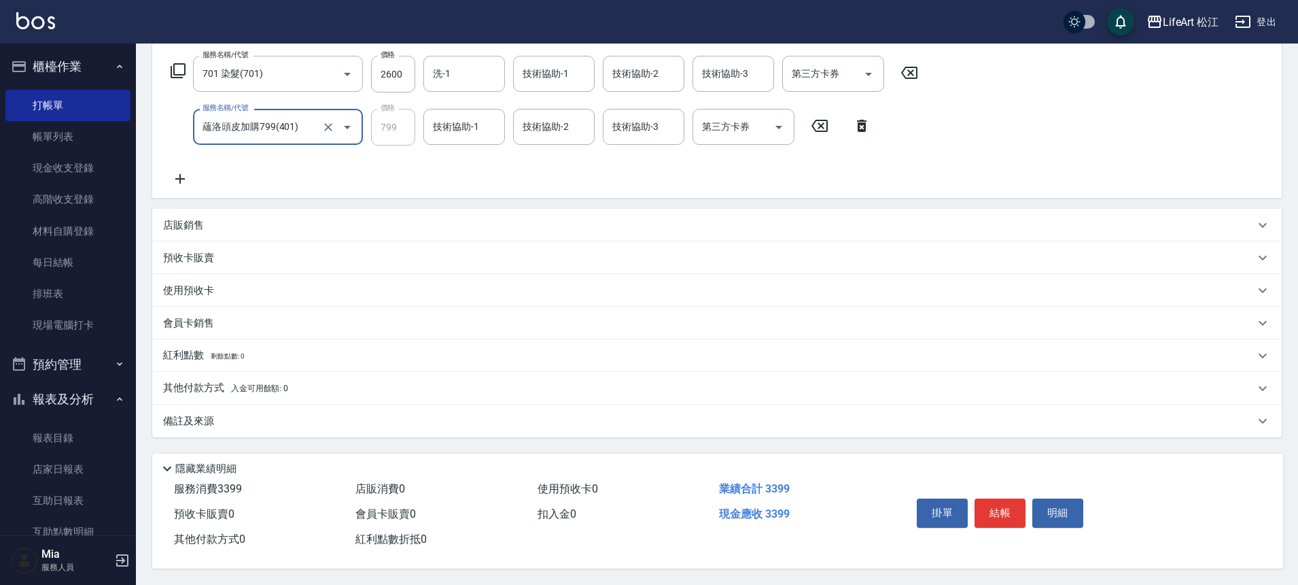
click at [271, 422] on div "備註及來源" at bounding box center [717, 420] width 1130 height 33
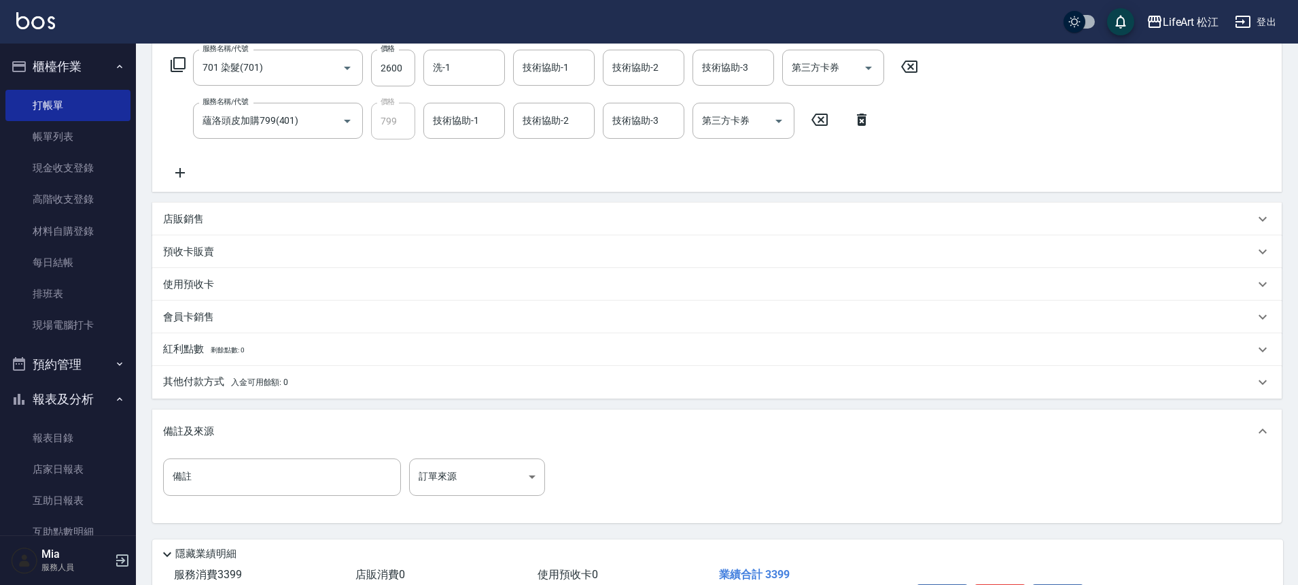
click at [547, 492] on div "備註 備註 訂單來源 ​ 訂單來源" at bounding box center [358, 476] width 390 height 37
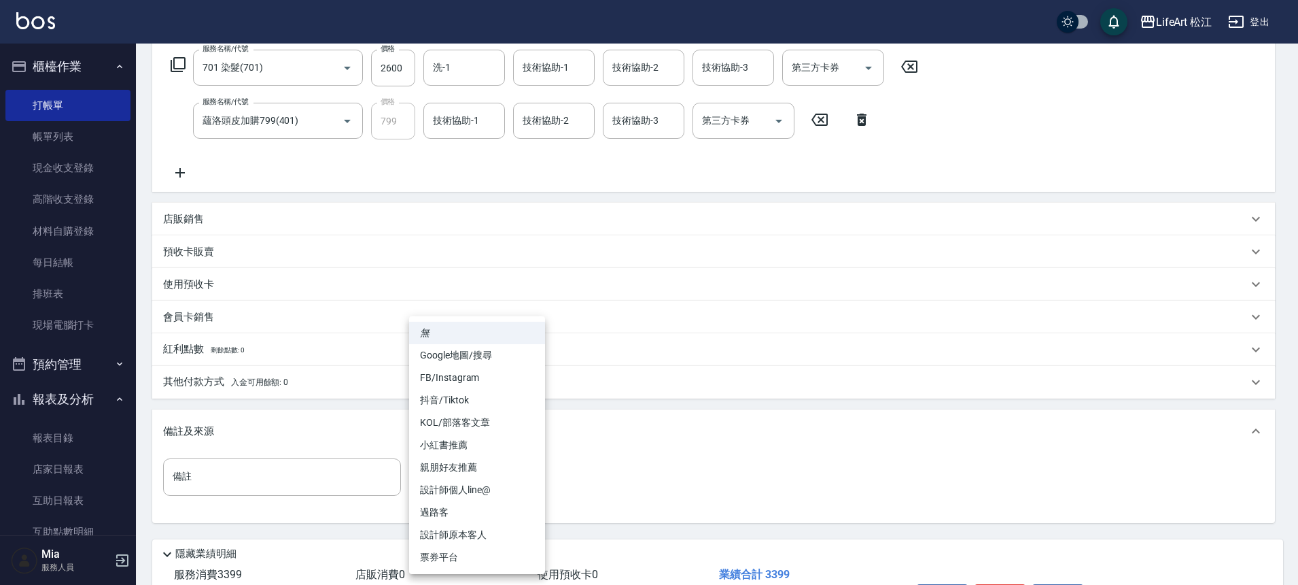
click at [504, 475] on body "LifeArt 松江 登出 櫃檯作業 打帳單 帳單列表 現金收支登錄 高階收支登錄 材料自購登錄 每日結帳 排班表 現場電腦打卡 預約管理 預約管理 單日預約…" at bounding box center [649, 224] width 1298 height 893
click at [460, 377] on li "FB/Instagram" at bounding box center [477, 377] width 136 height 22
type input "FB/Instagram"
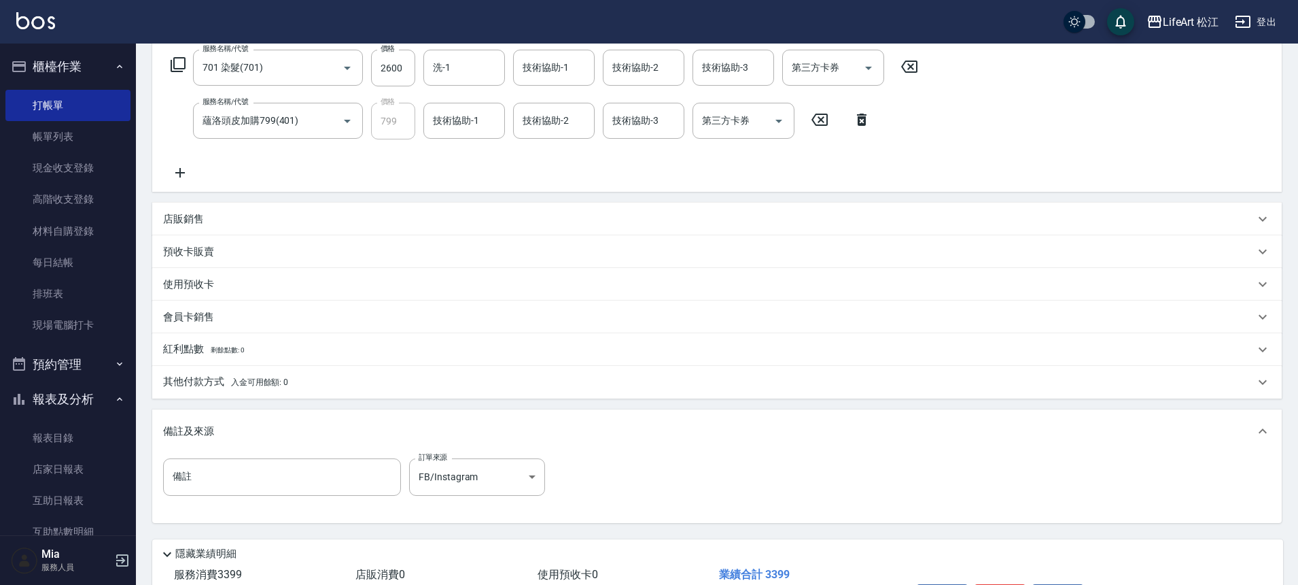
click at [341, 378] on div "其他付款方式 入金可用餘額: 0" at bounding box center [709, 382] width 1092 height 15
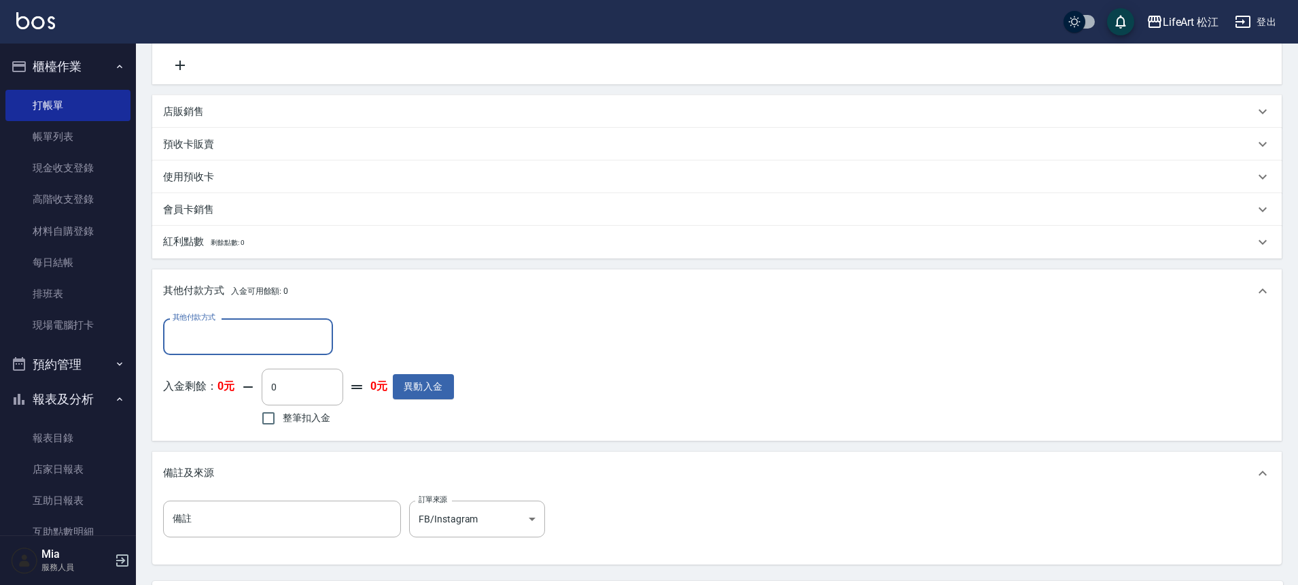
scroll to position [463, 0]
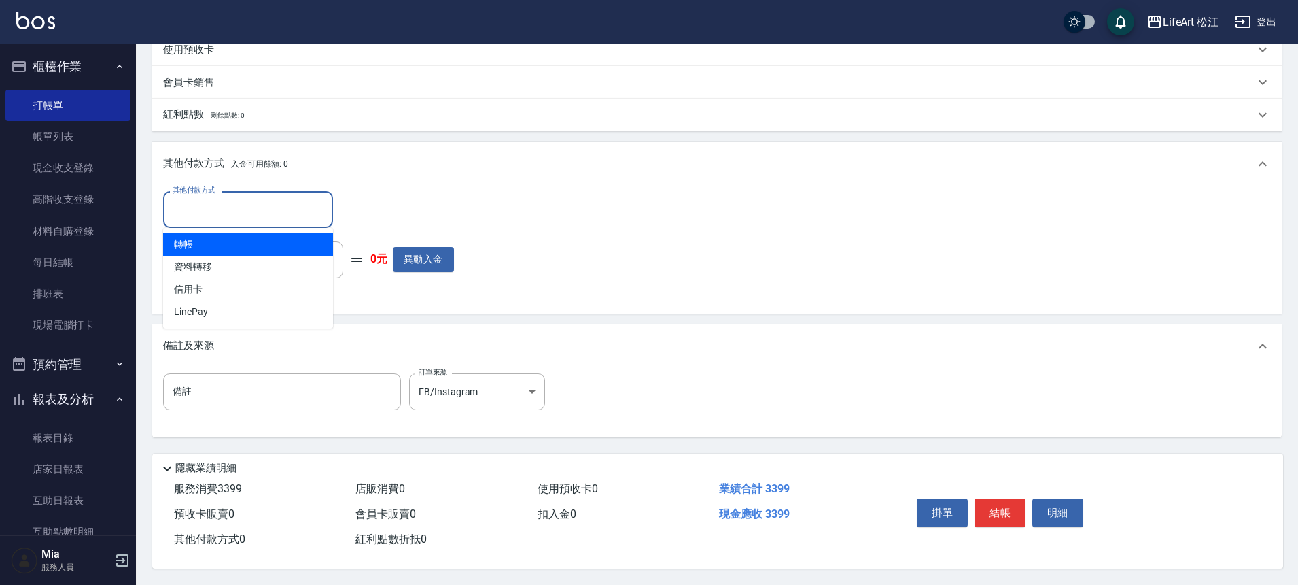
click at [255, 205] on input "其他付款方式" at bounding box center [248, 209] width 158 height 24
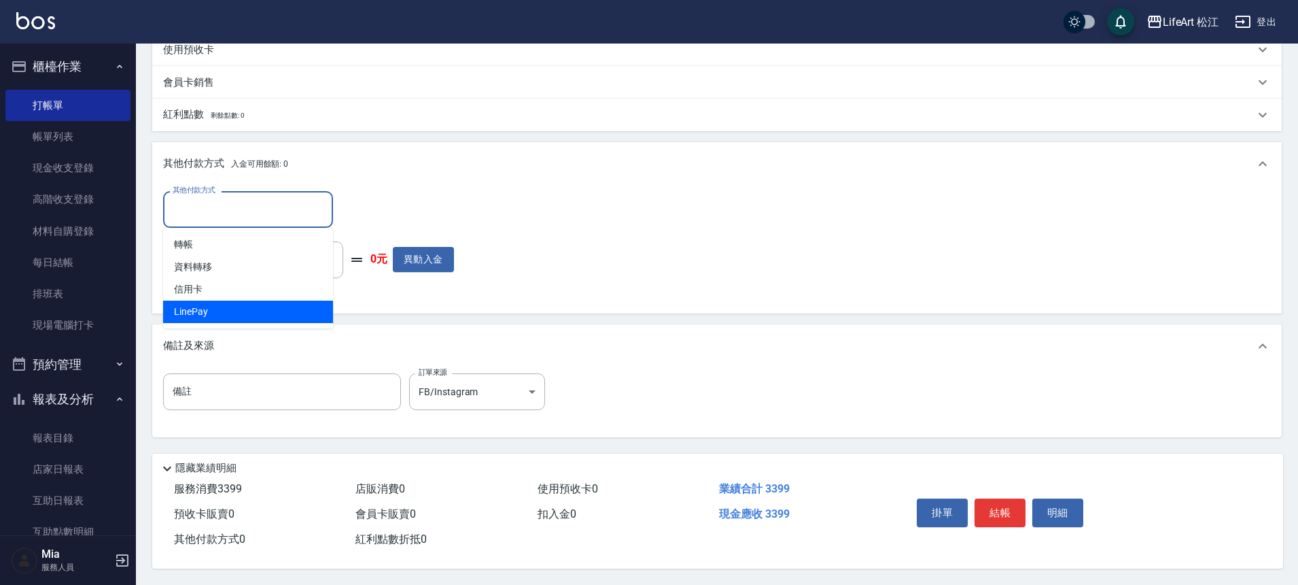
click at [262, 300] on span "LinePay" at bounding box center [248, 311] width 170 height 22
type input "LinePay"
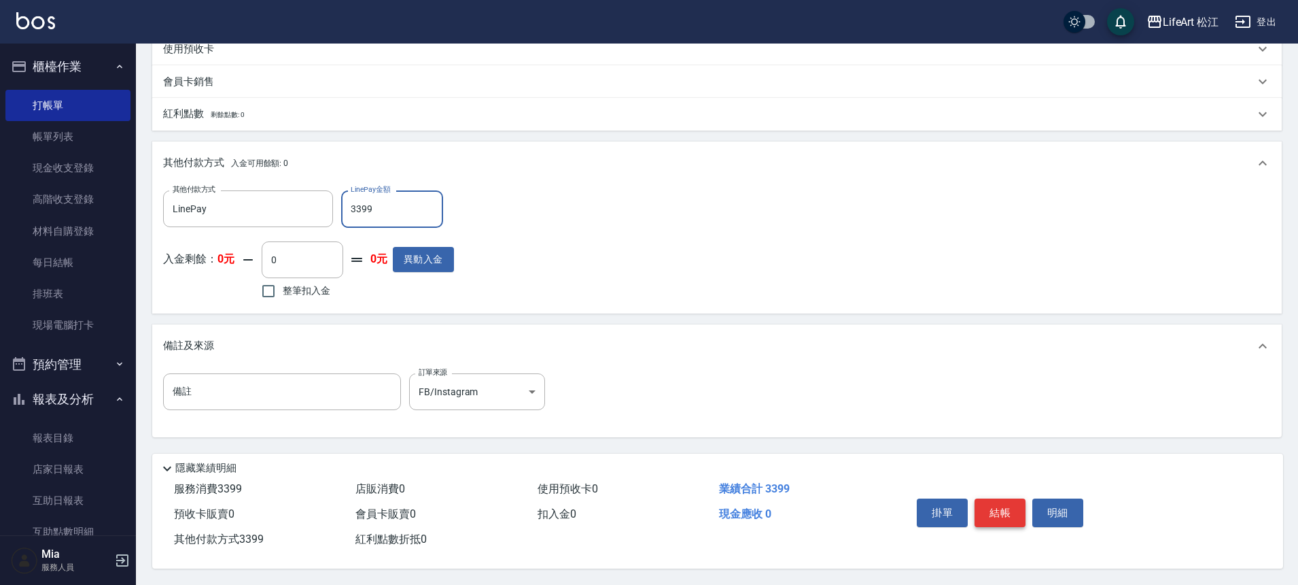
type input "3399"
click at [988, 506] on button "結帳" at bounding box center [1000, 512] width 51 height 29
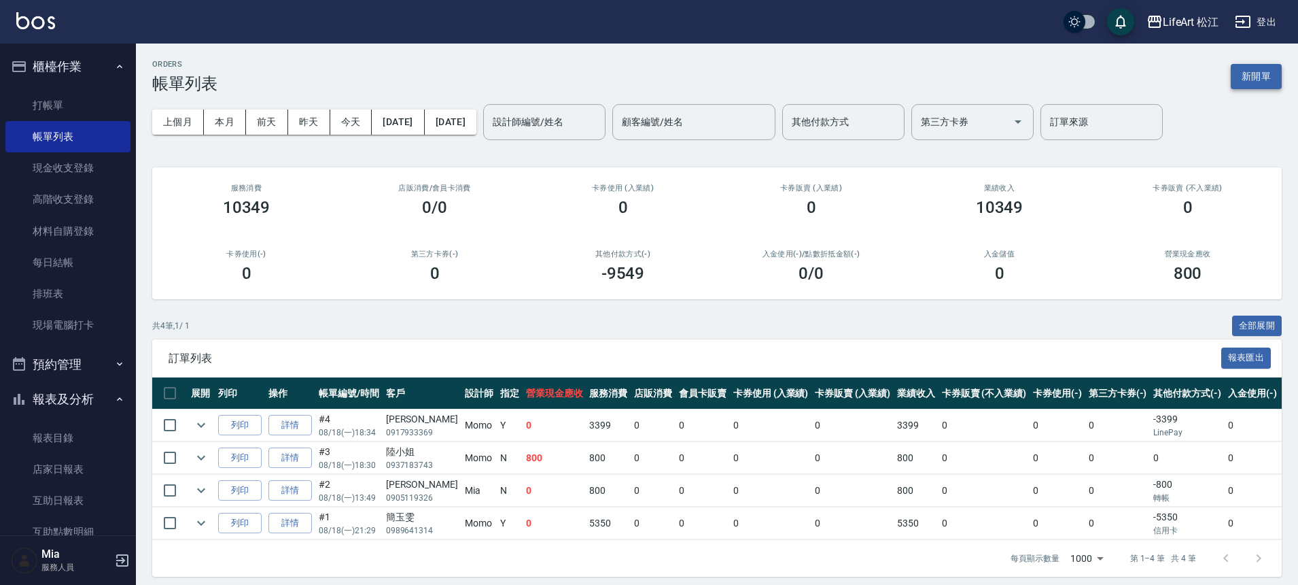
click at [1279, 82] on button "新開單" at bounding box center [1256, 76] width 51 height 25
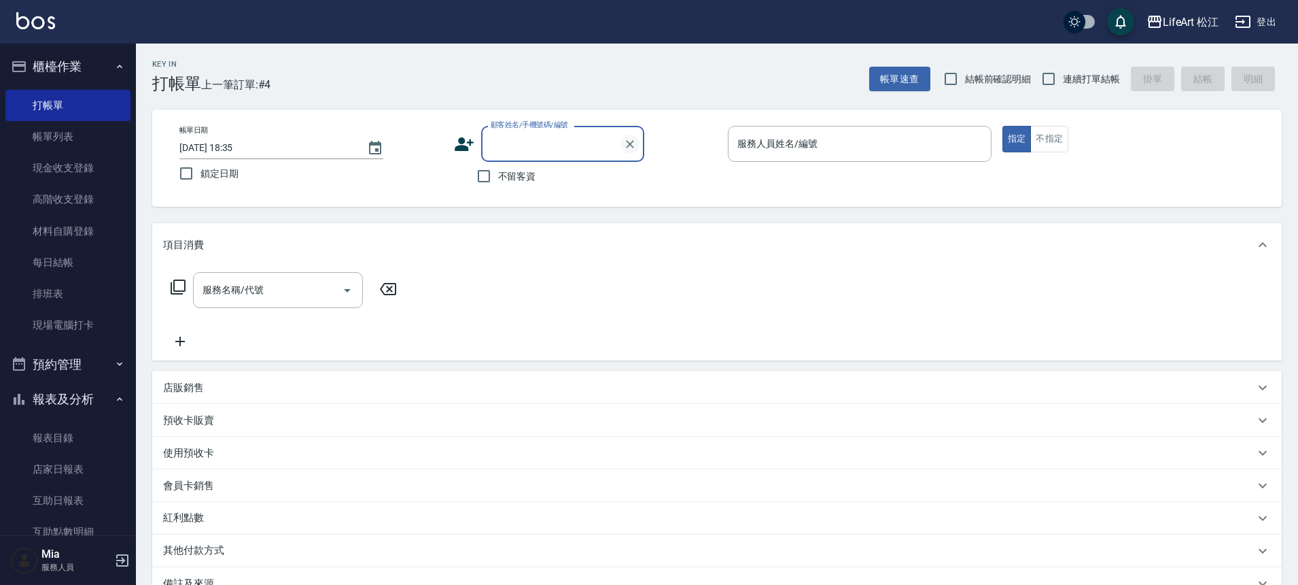
type input "x"
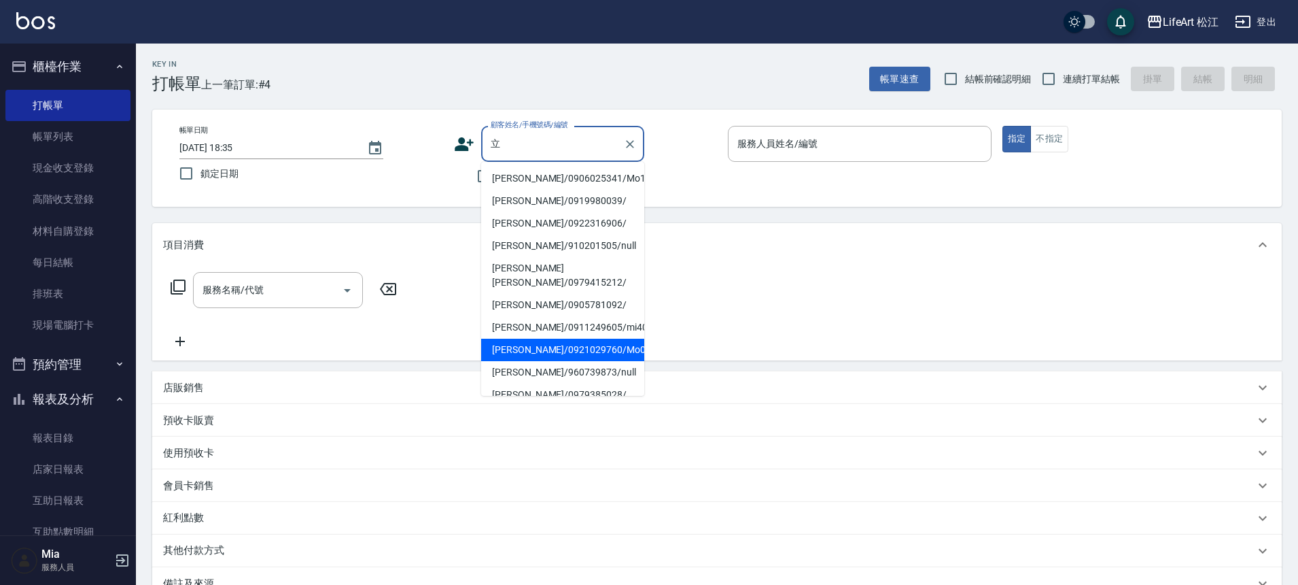
click at [559, 339] on li "[PERSON_NAME]/0921029760/Mo011*" at bounding box center [562, 350] width 163 height 22
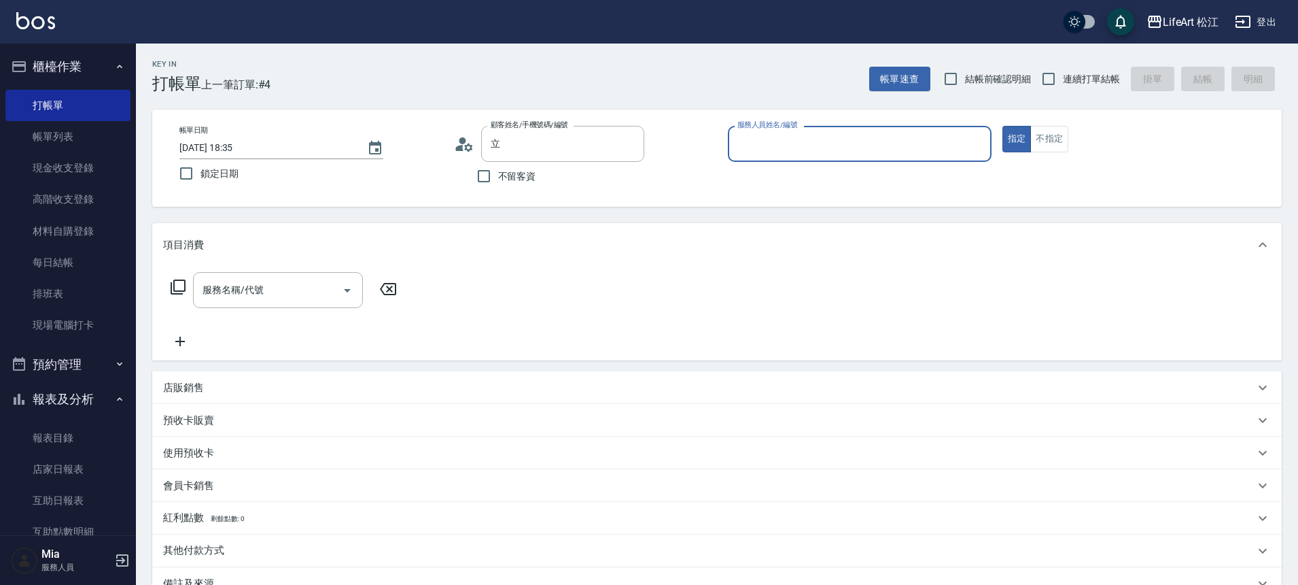
type input "[PERSON_NAME]/0921029760/Mo011*"
type input "Momo(無代號)"
click at [277, 286] on input "服務名稱/代號" at bounding box center [267, 294] width 137 height 24
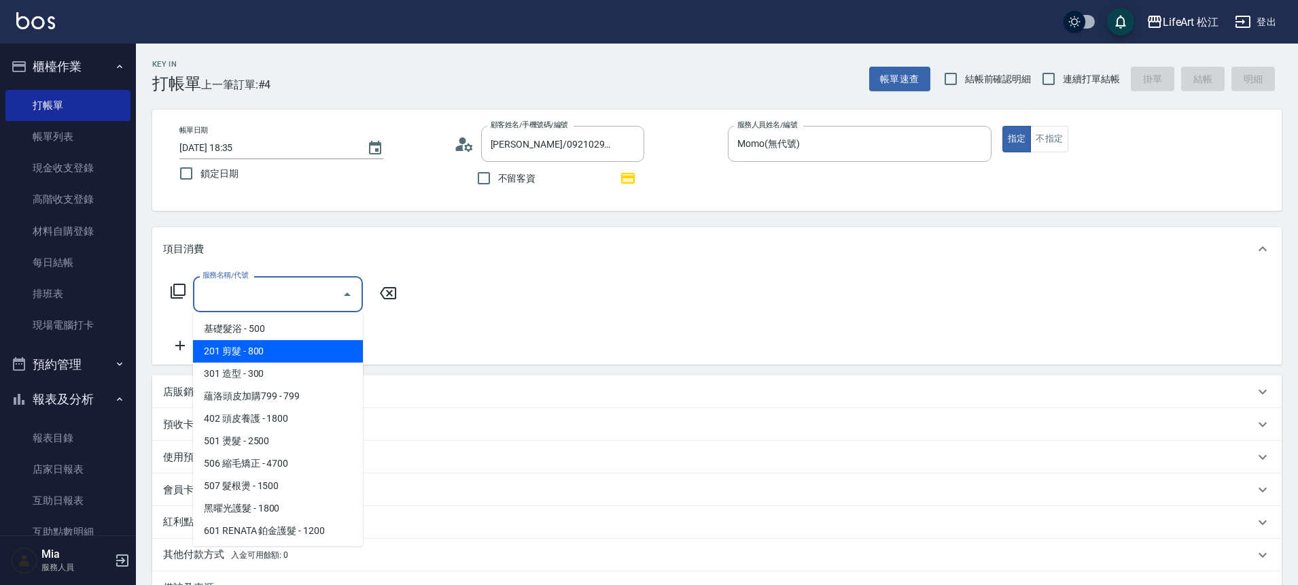
click at [266, 349] on span "201 剪髮 - 800" at bounding box center [278, 351] width 170 height 22
type input "201 剪髮(201)"
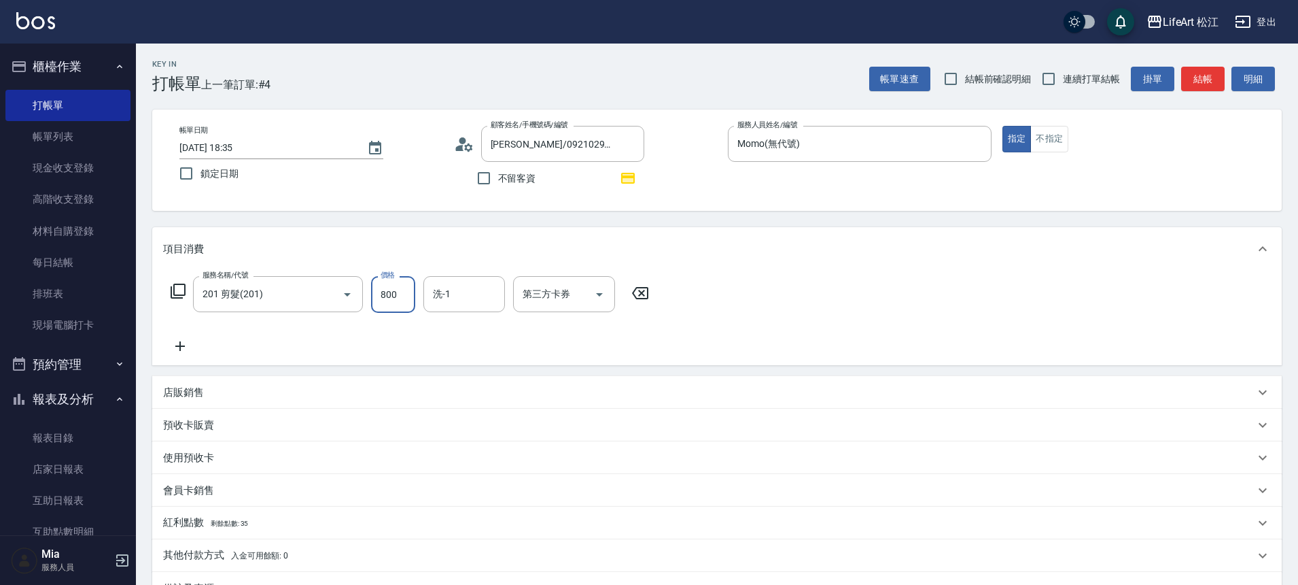
click at [394, 302] on input "800" at bounding box center [393, 294] width 44 height 37
type input "1000"
click at [179, 349] on icon at bounding box center [180, 346] width 34 height 16
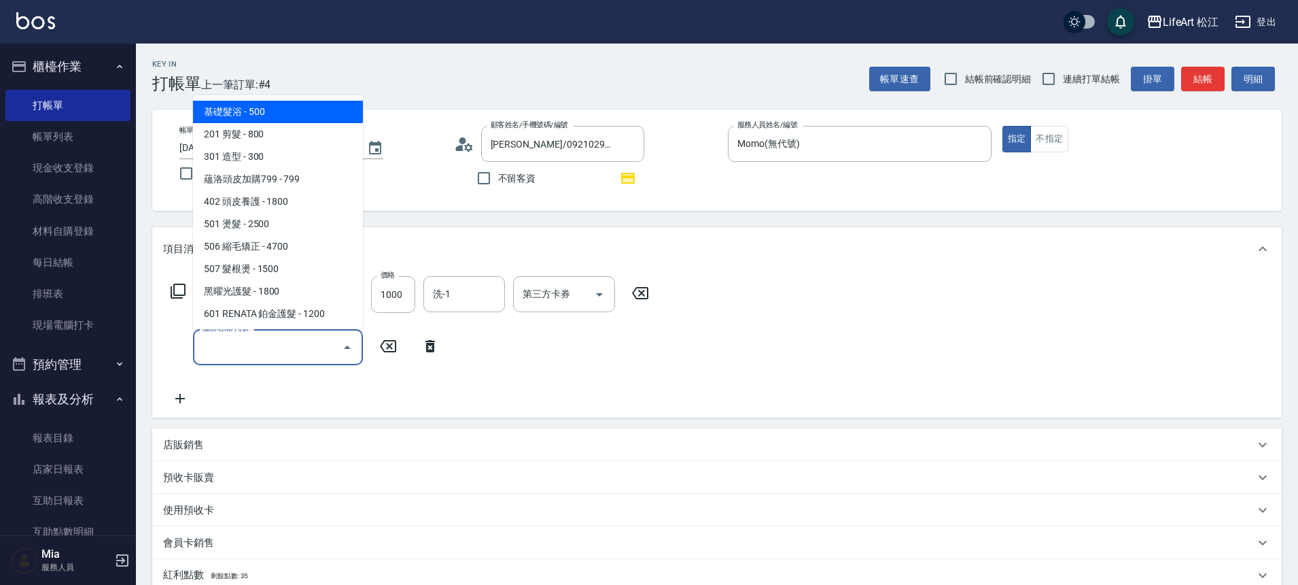
click at [281, 341] on input "服務名稱/代號" at bounding box center [267, 347] width 137 height 24
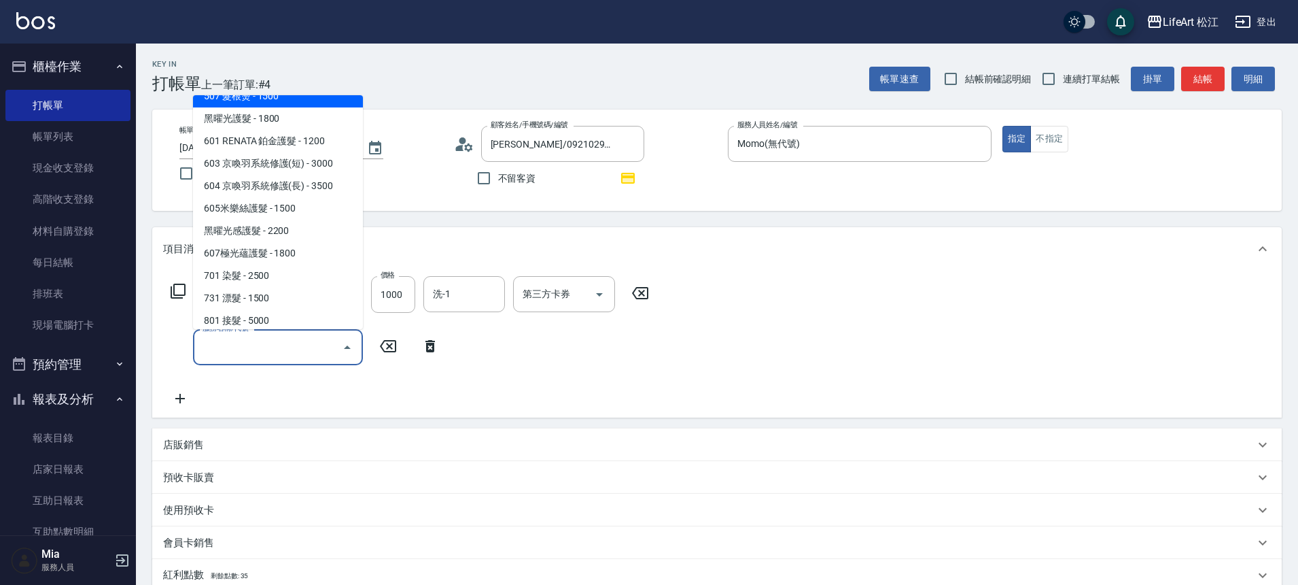
scroll to position [181, 0]
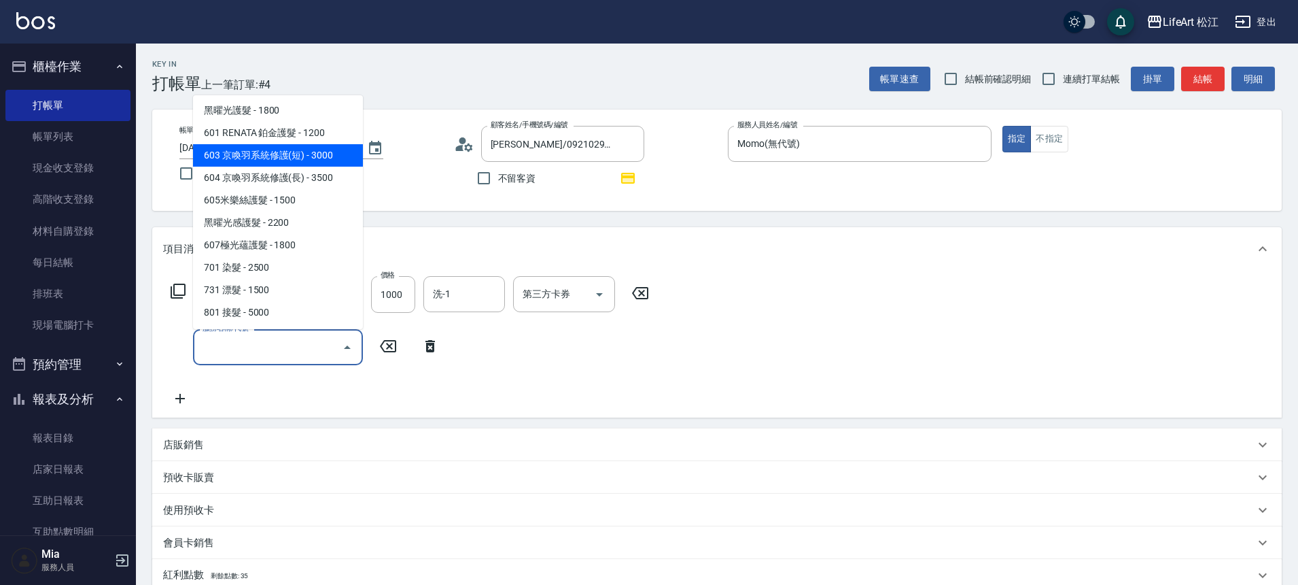
click at [300, 160] on span "603 京喚羽系統修護(短) - 3000" at bounding box center [278, 155] width 170 height 22
type input "603 京喚羽系統修護(短)(603)"
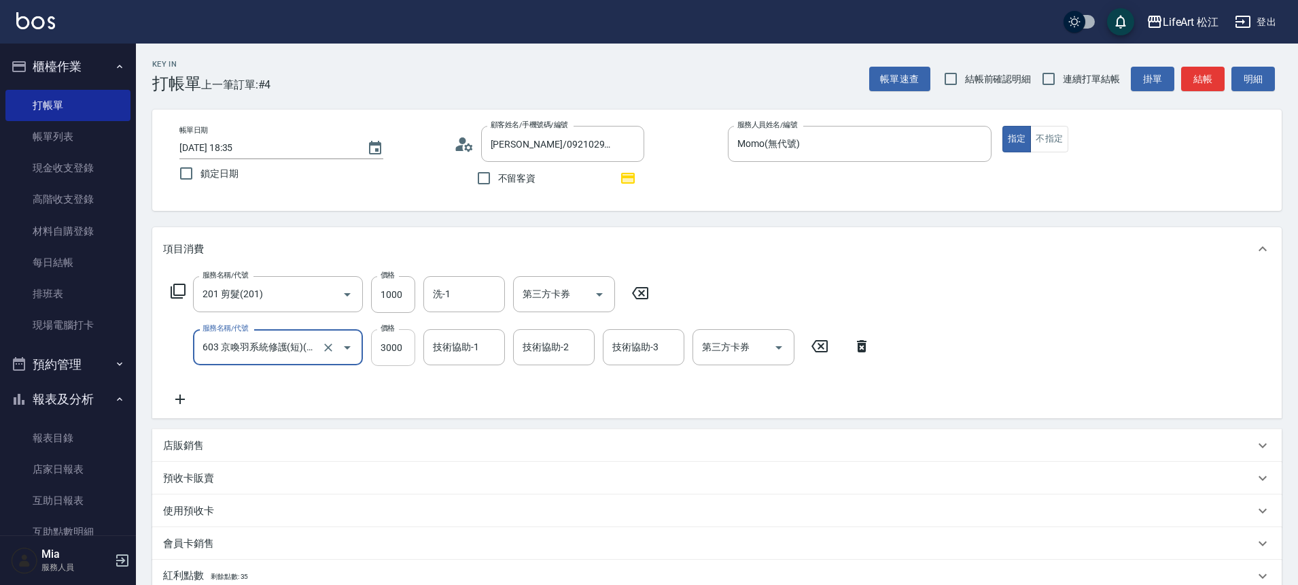
click at [409, 350] on input "3000" at bounding box center [393, 347] width 44 height 37
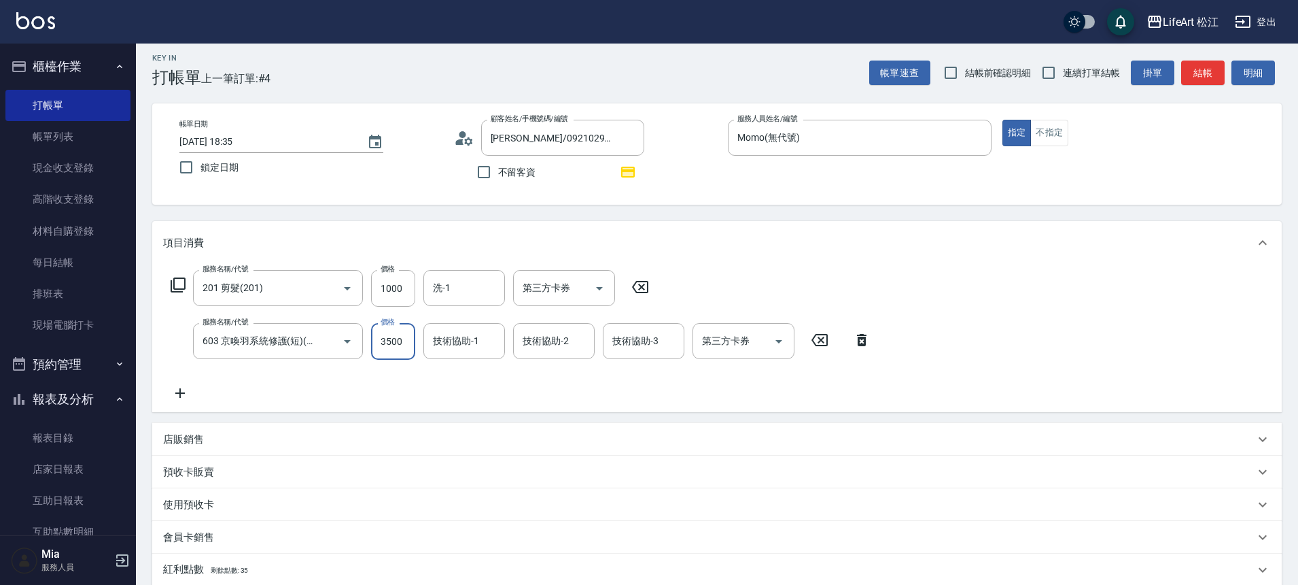
scroll to position [226, 0]
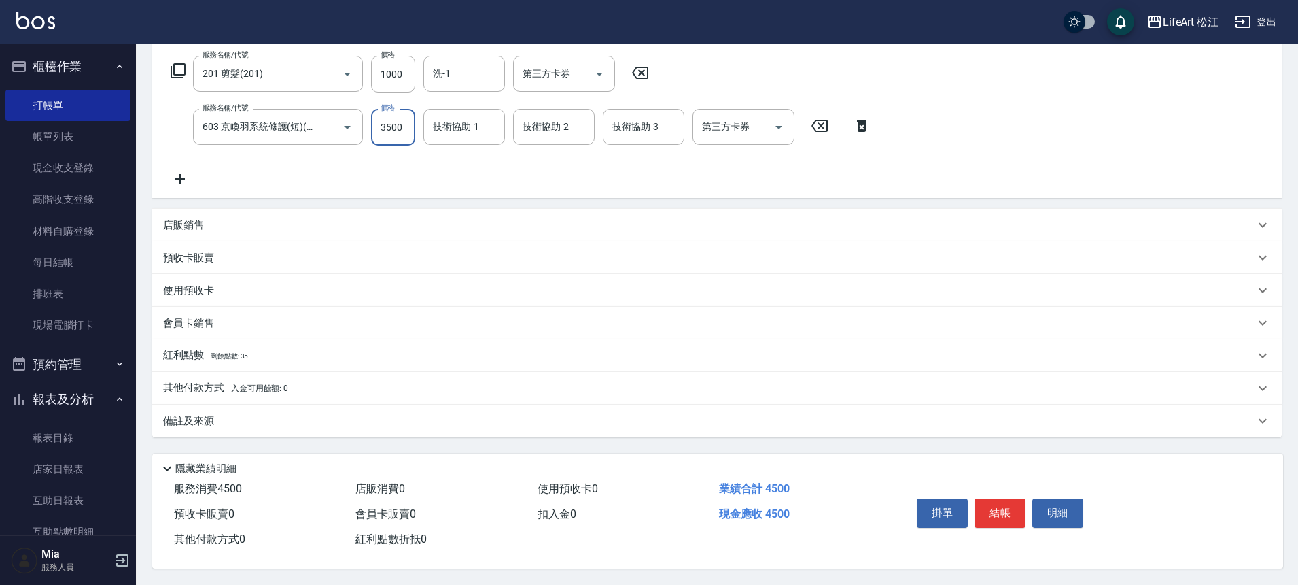
type input "3500"
click at [257, 414] on div "備註及來源" at bounding box center [709, 421] width 1092 height 14
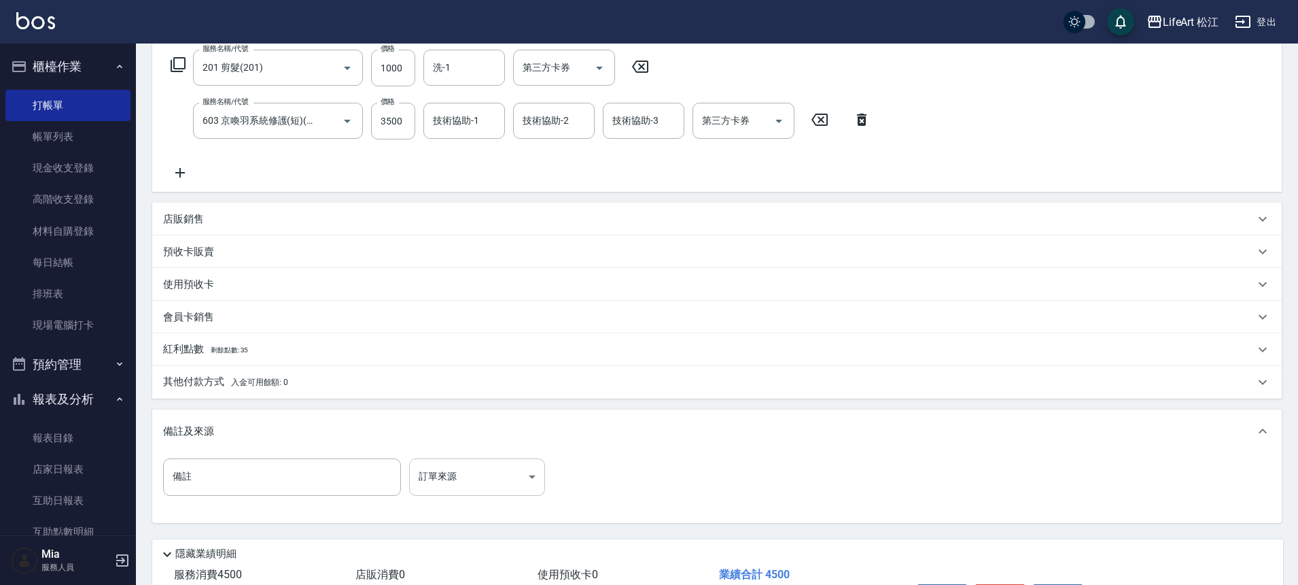
click at [513, 489] on body "LifeArt 松江 登出 櫃檯作業 打帳單 帳單列表 現金收支登錄 高階收支登錄 材料自購登錄 每日結帳 排班表 現場電腦打卡 預約管理 預約管理 單日預約…" at bounding box center [649, 222] width 1298 height 897
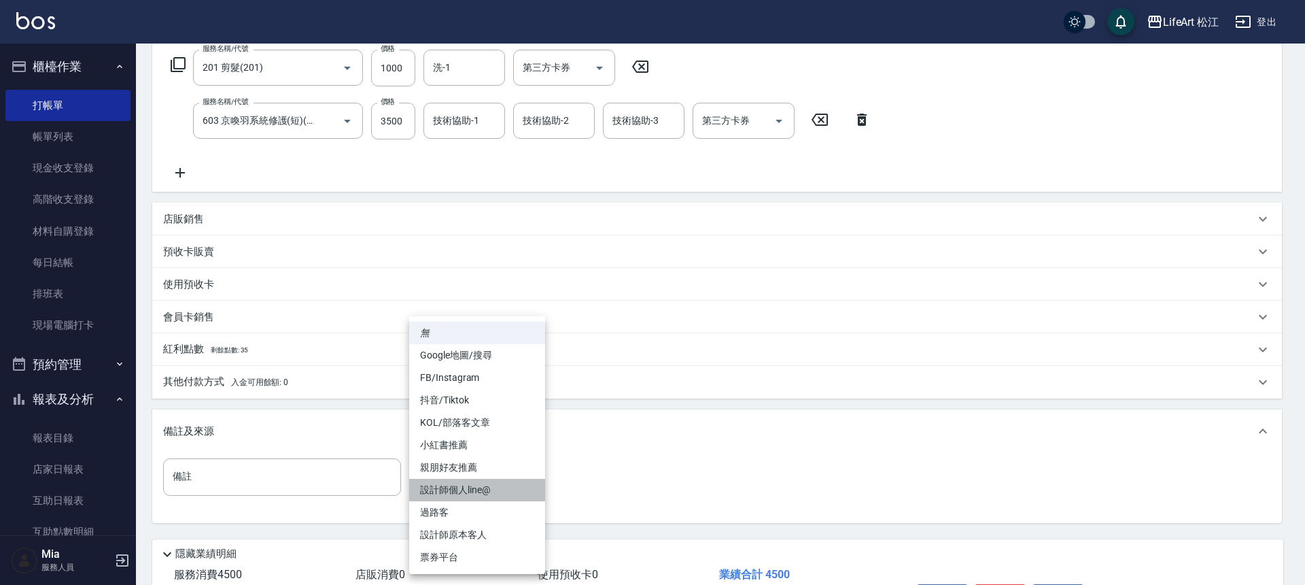
click at [501, 485] on li "設計師個人line@" at bounding box center [477, 490] width 136 height 22
type input "設計師個人line@"
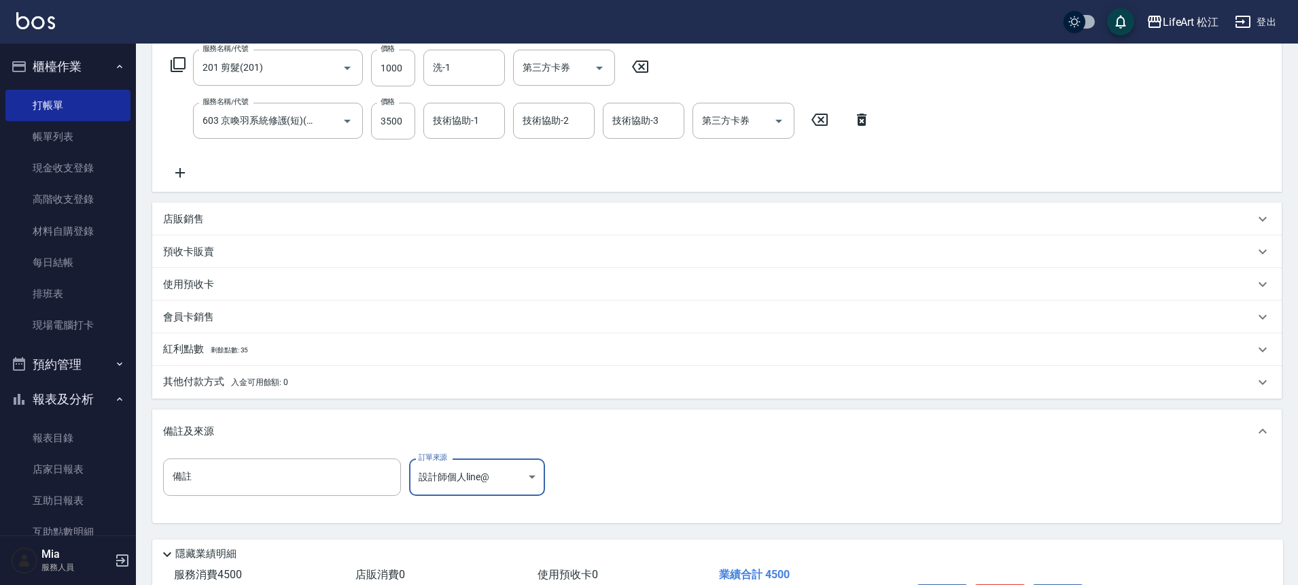
click at [369, 375] on div "其他付款方式 入金可用餘額: 0" at bounding box center [709, 382] width 1092 height 15
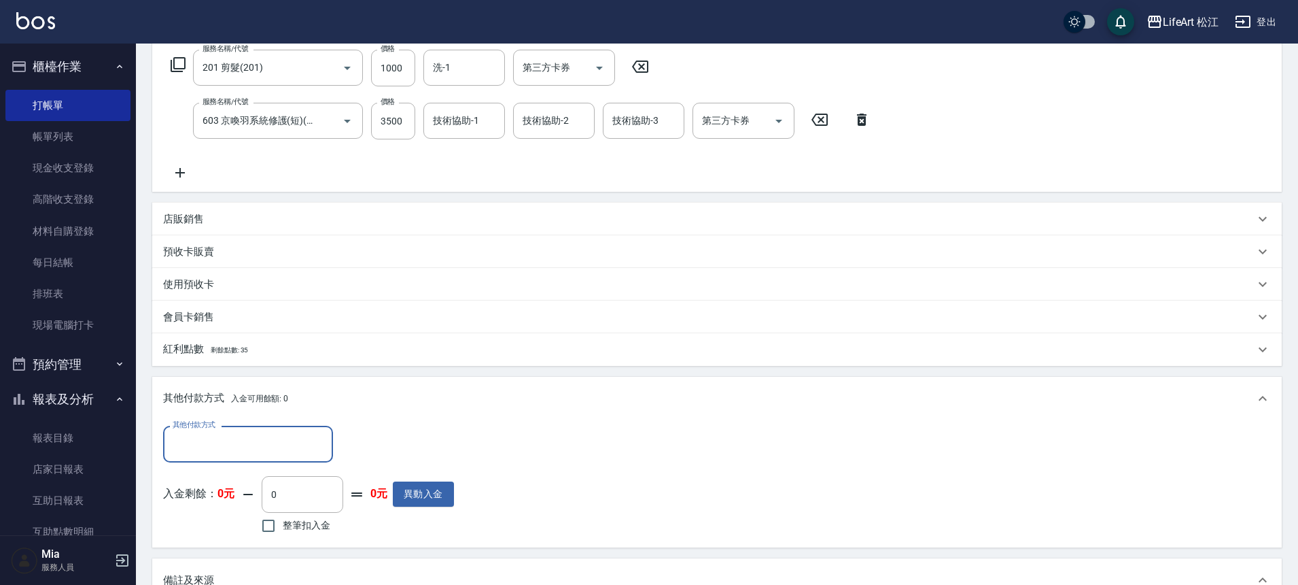
scroll to position [0, 0]
click at [239, 357] on div "紅利點數 剩餘點數: 35" at bounding box center [717, 349] width 1130 height 33
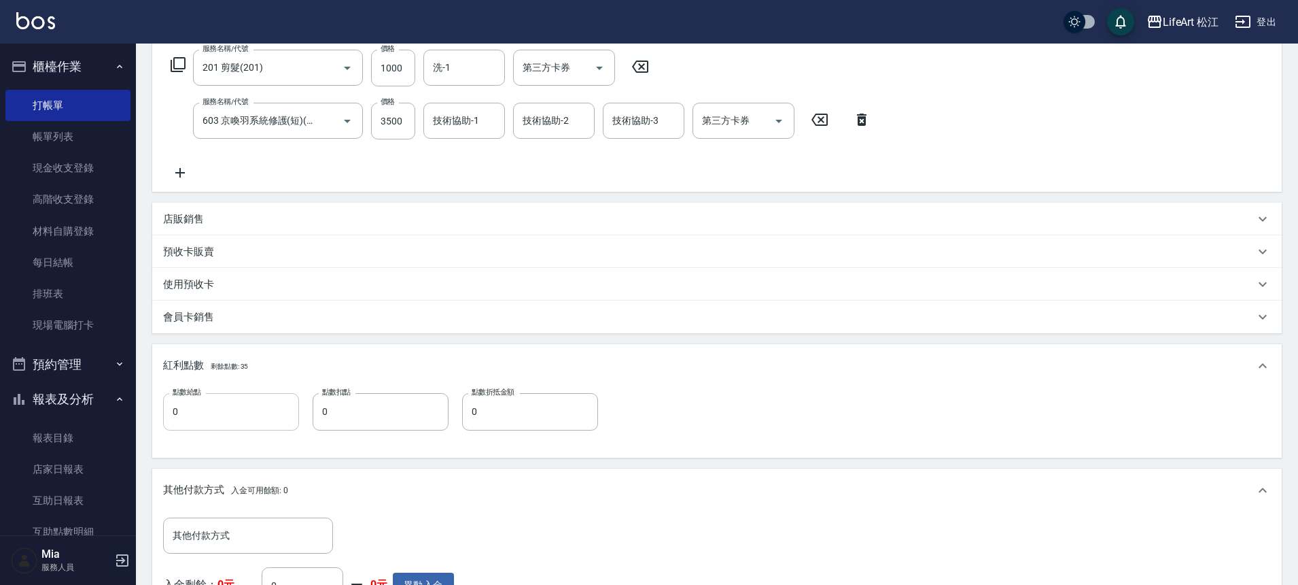
click at [226, 419] on input "0" at bounding box center [231, 411] width 136 height 37
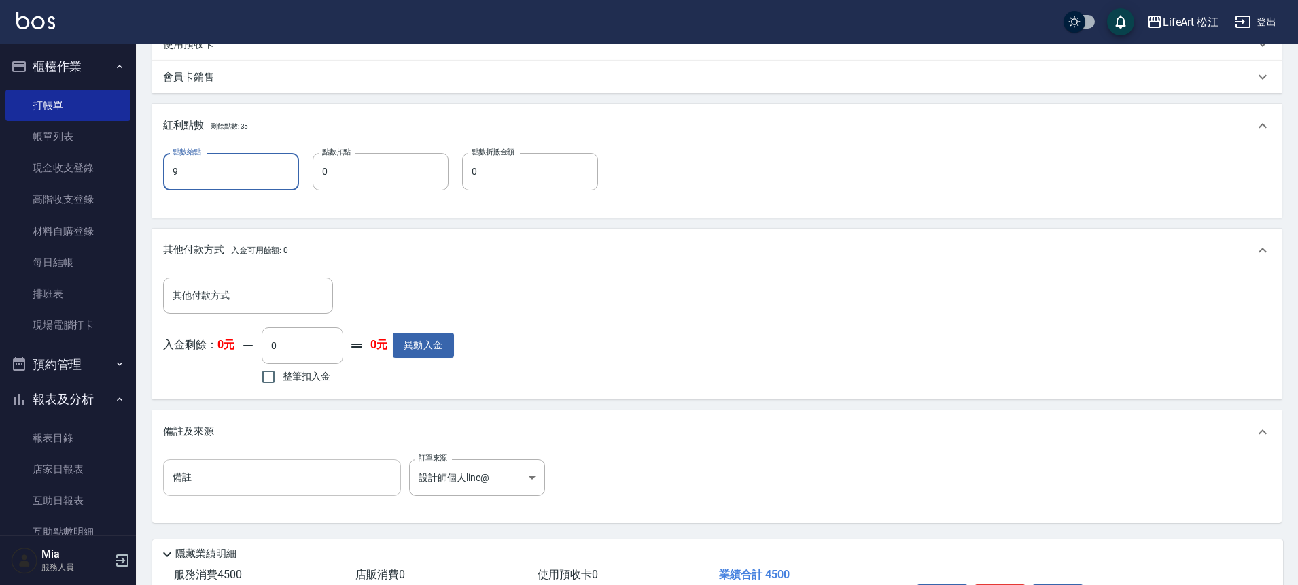
scroll to position [515, 0]
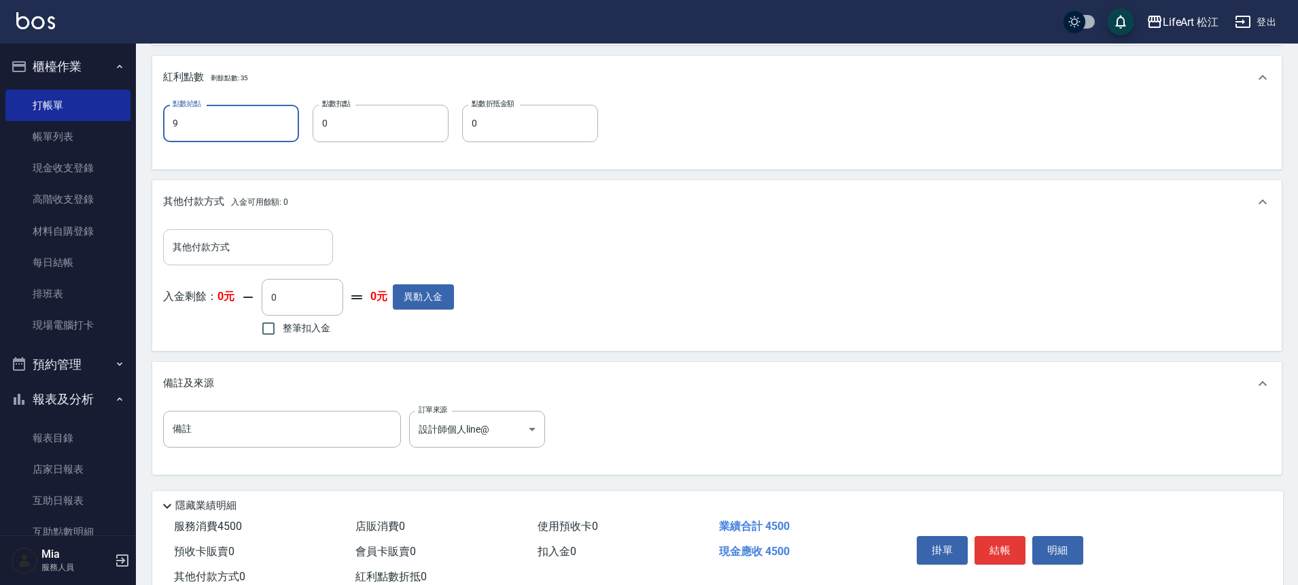
type input "9"
click at [225, 244] on input "其他付款方式" at bounding box center [248, 247] width 158 height 24
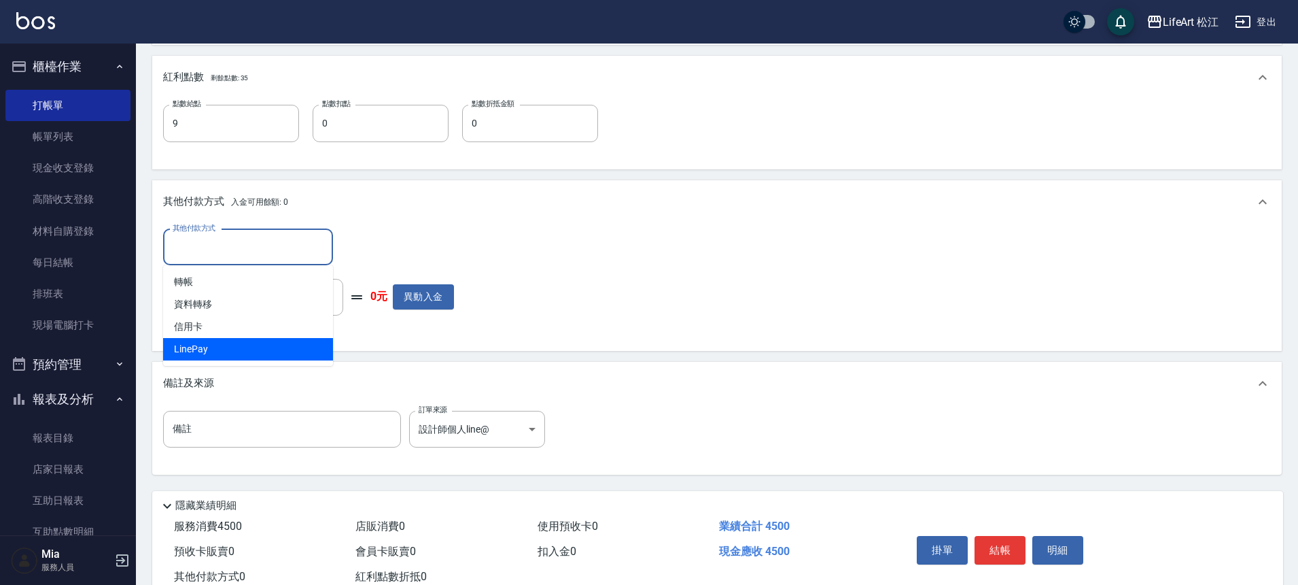
click at [194, 345] on span "LinePay" at bounding box center [248, 349] width 170 height 22
type input "LinePay"
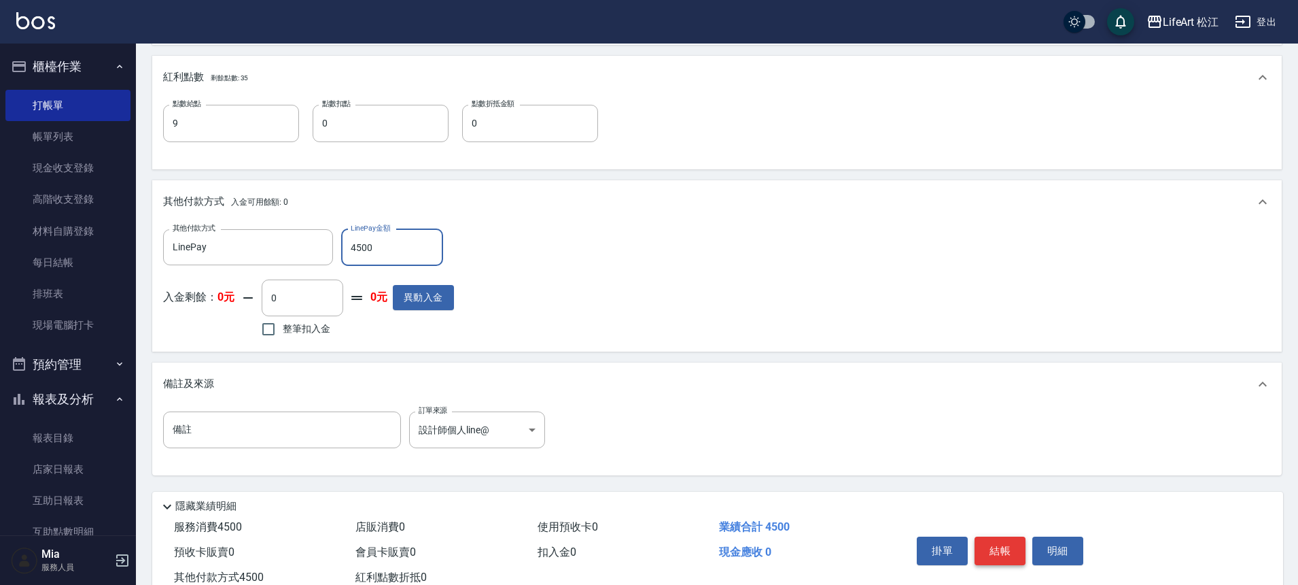
type input "4500"
click at [1004, 553] on button "結帳" at bounding box center [1000, 550] width 51 height 29
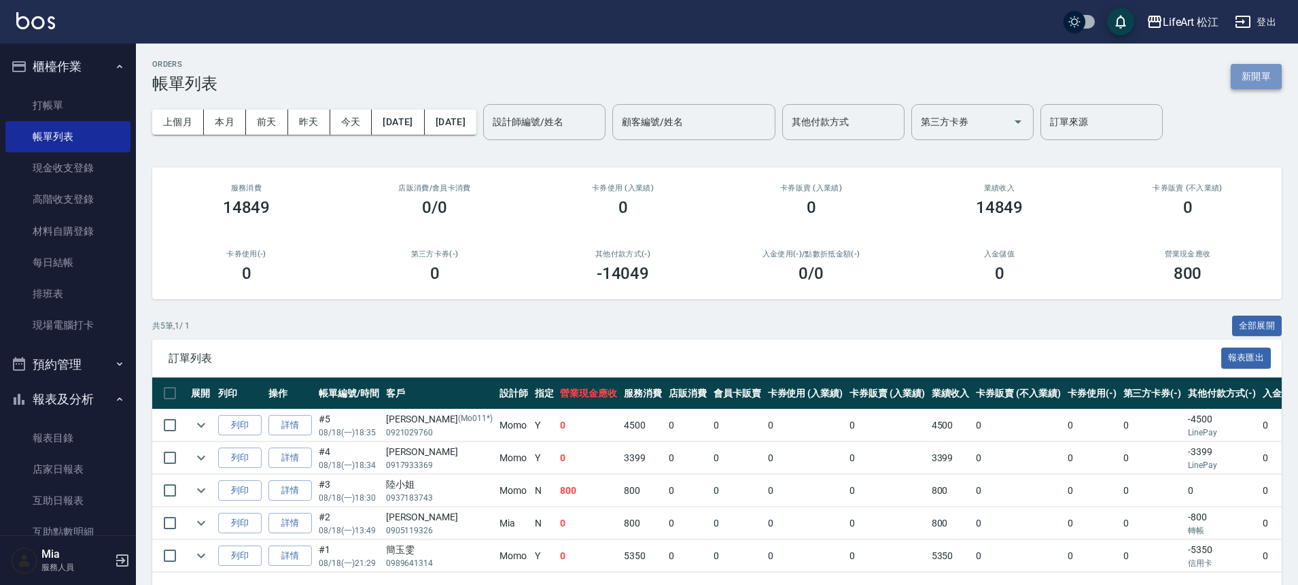
click at [1258, 69] on button "新開單" at bounding box center [1256, 76] width 51 height 25
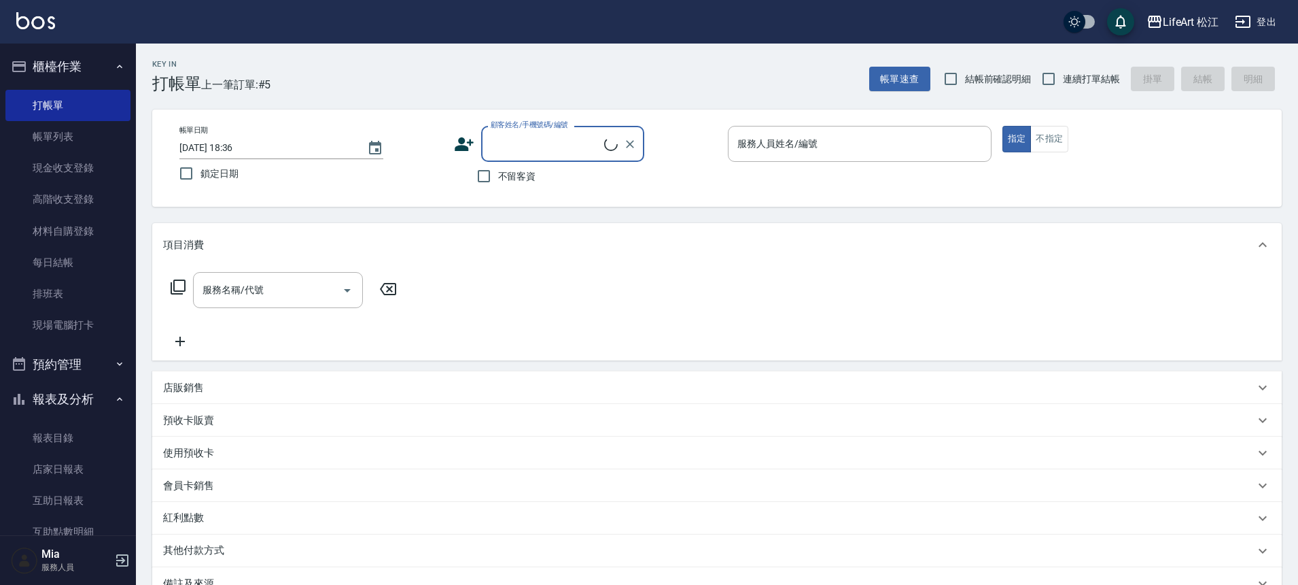
click at [503, 142] on input "顧客姓名/手機號碼/編號" at bounding box center [545, 144] width 117 height 24
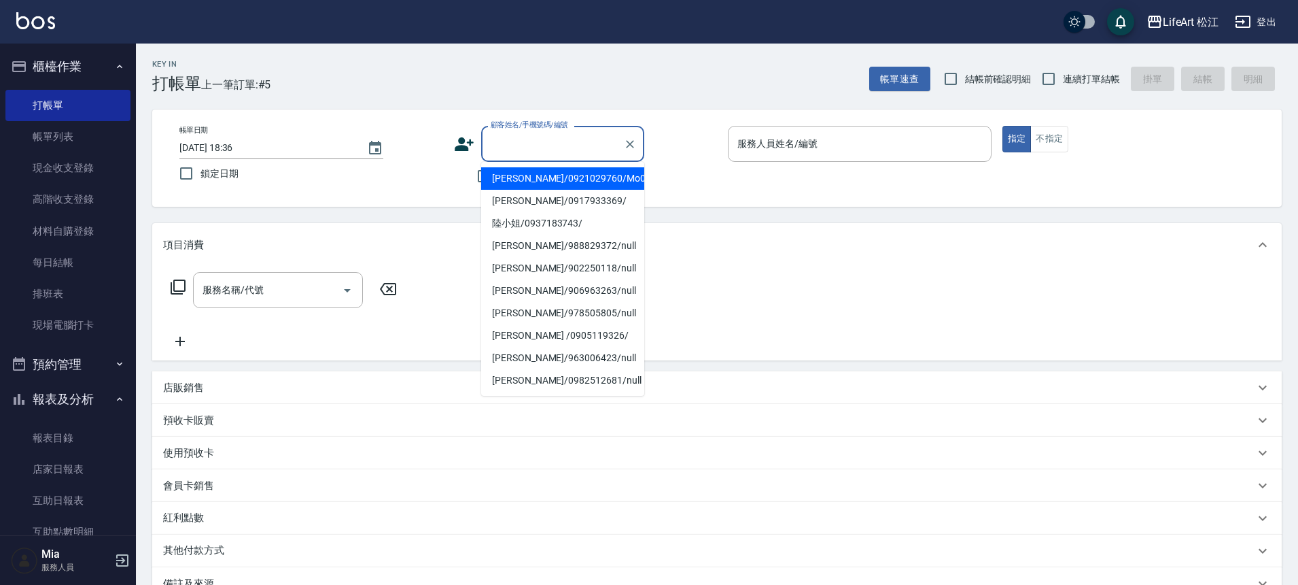
type input "r"
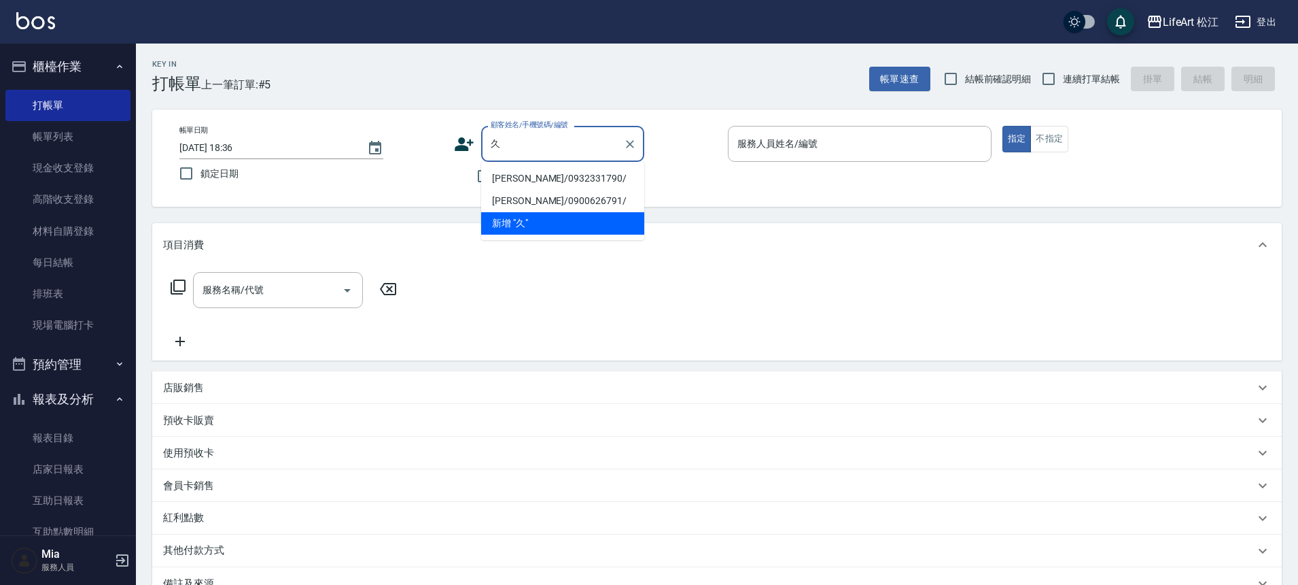
click at [542, 177] on li "[PERSON_NAME]/0932331790/" at bounding box center [562, 178] width 163 height 22
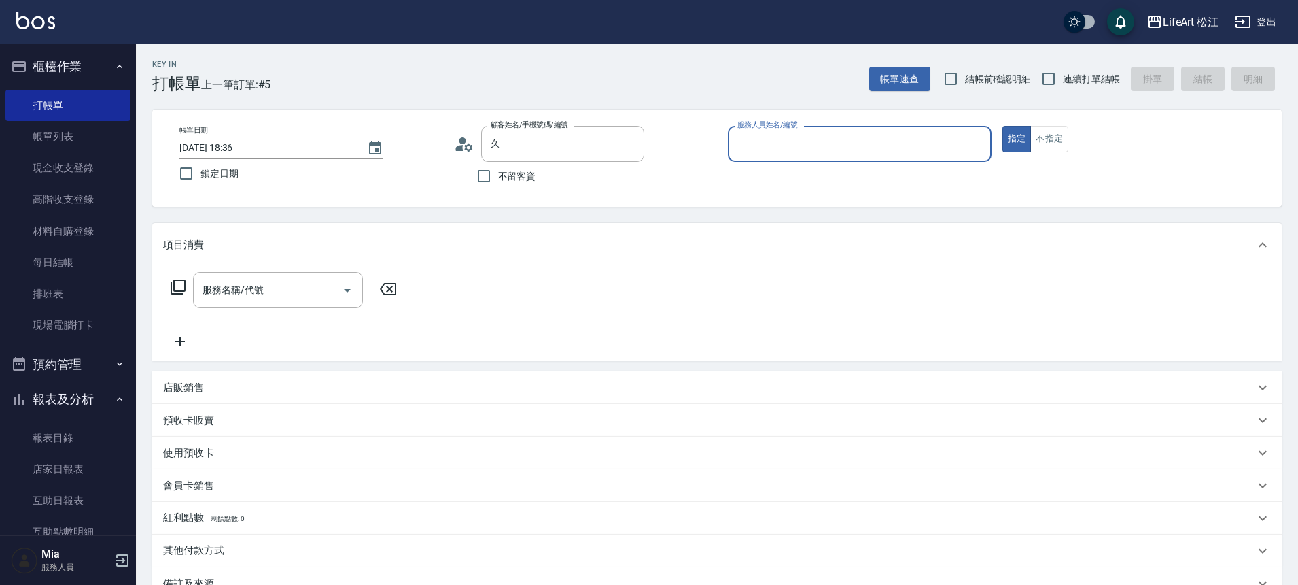
type input "[PERSON_NAME]/0932331790/"
type input "Momo(無代號)"
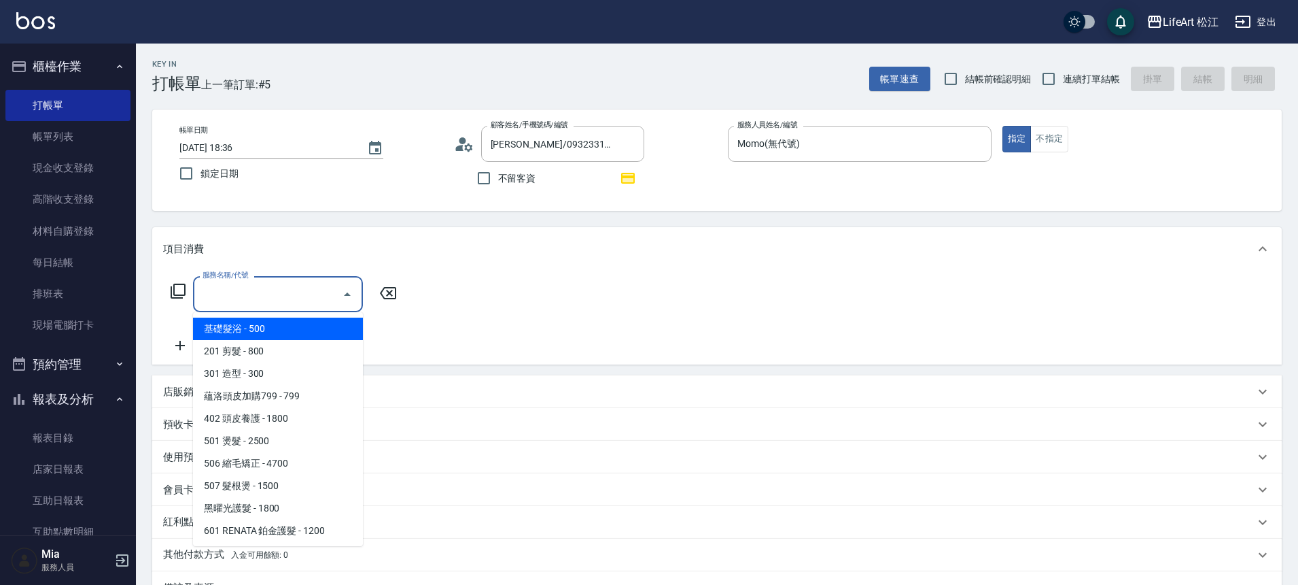
click at [296, 305] on input "服務名稱/代號" at bounding box center [267, 294] width 137 height 24
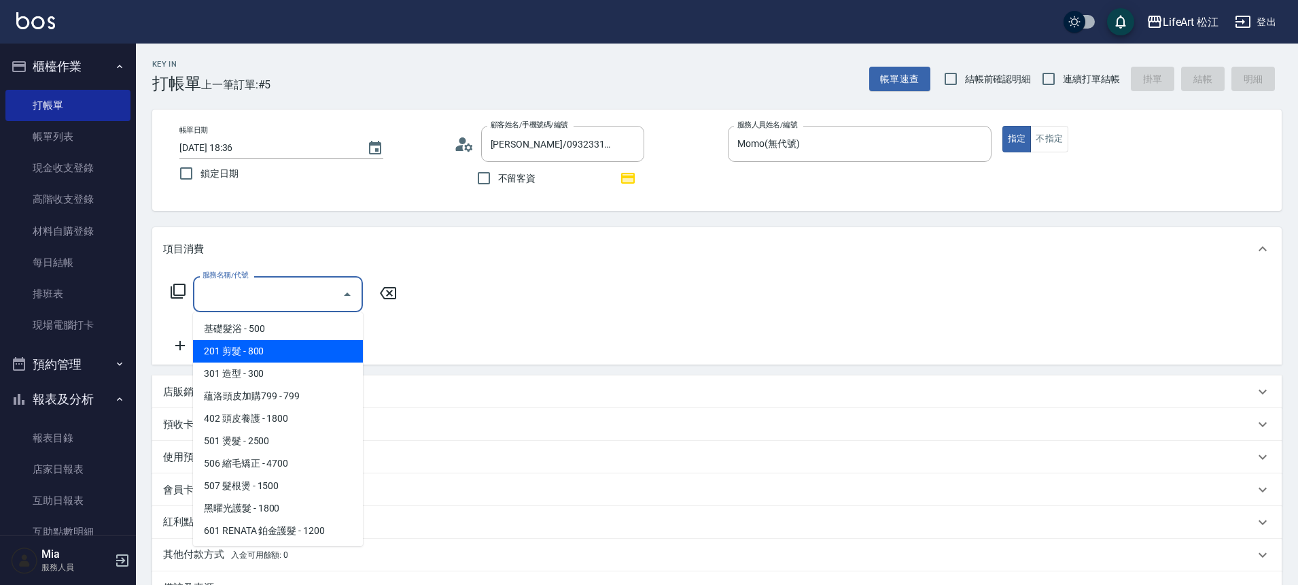
click at [285, 356] on span "201 剪髮 - 800" at bounding box center [278, 351] width 170 height 22
type input "201 剪髮(201)"
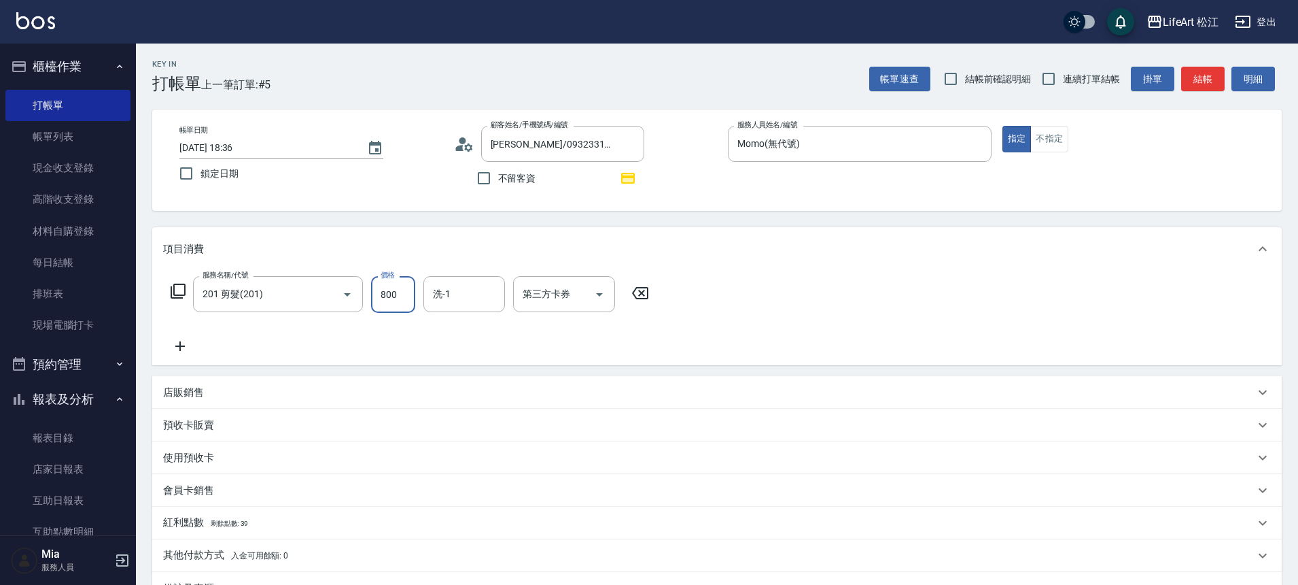
click at [384, 298] on input "800" at bounding box center [393, 294] width 44 height 37
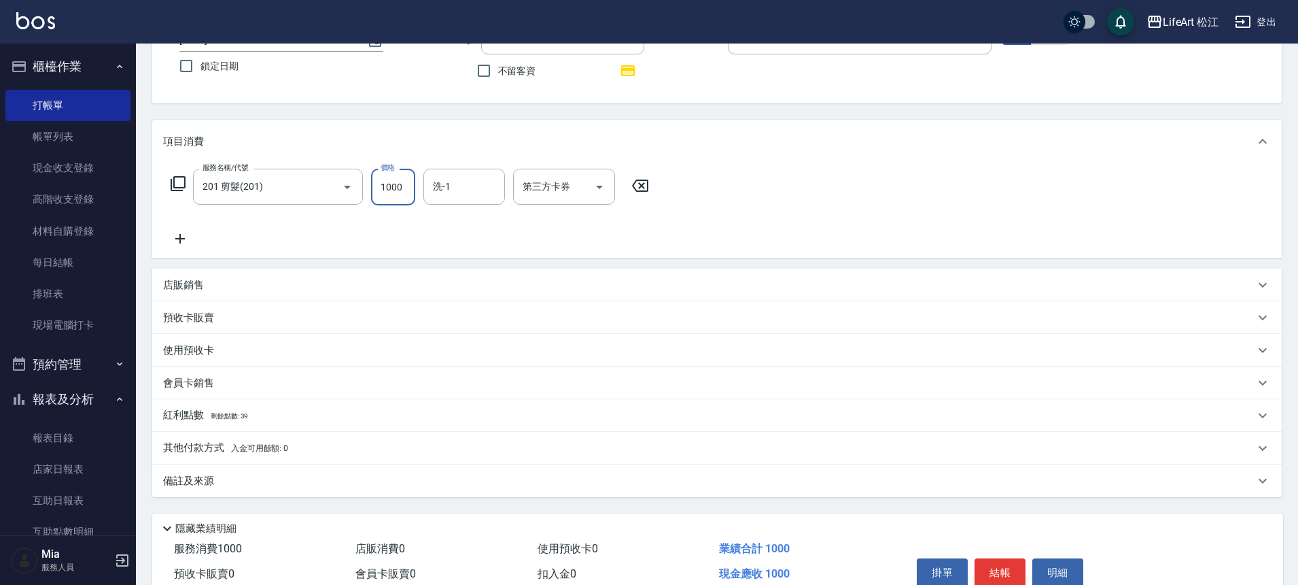
scroll to position [173, 0]
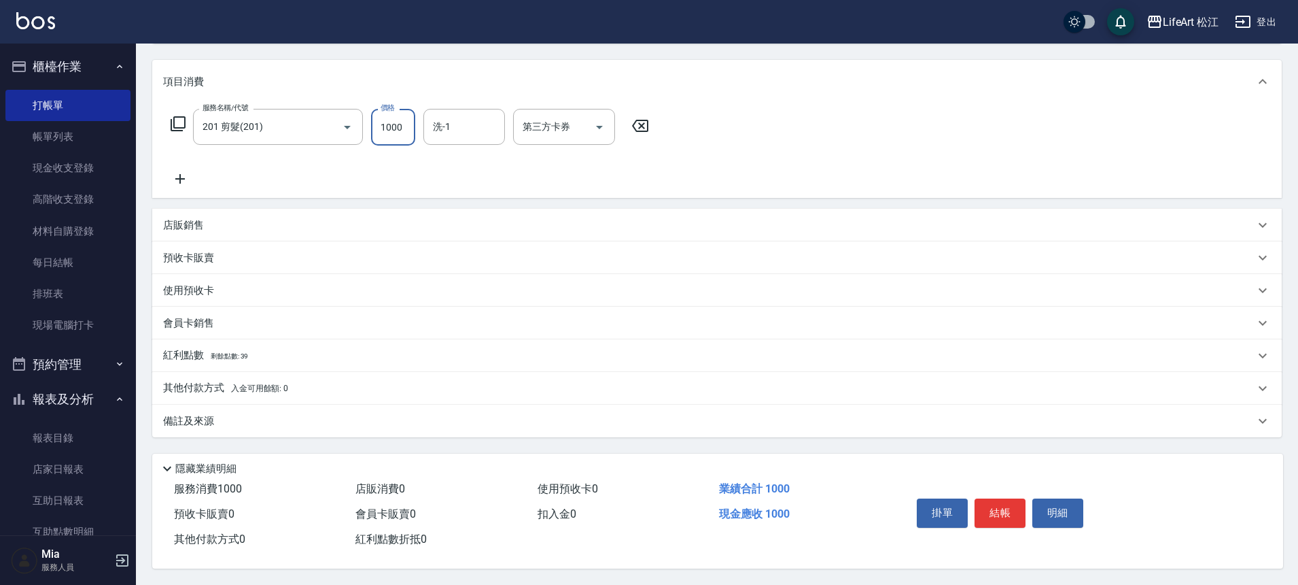
type input "1000"
click at [297, 416] on div "備註及來源" at bounding box center [709, 421] width 1092 height 14
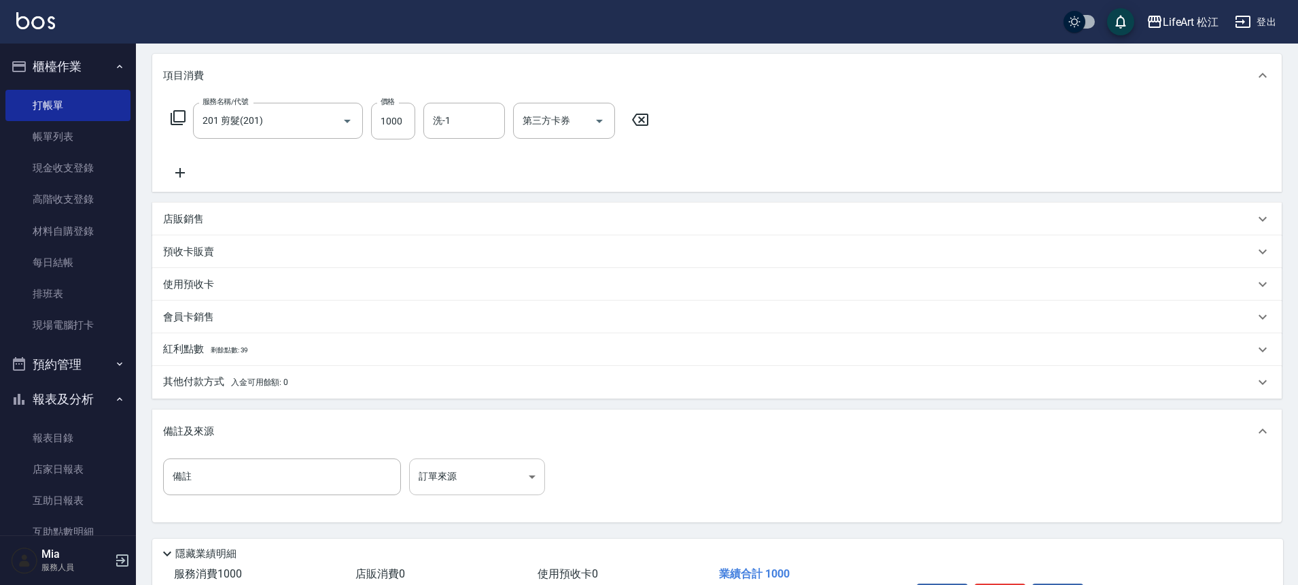
click at [451, 480] on body "LifeArt 松江 登出 櫃檯作業 打帳單 帳單列表 現金收支登錄 高階收支登錄 材料自購登錄 每日結帳 排班表 現場電腦打卡 預約管理 預約管理 單日預約…" at bounding box center [649, 248] width 1298 height 843
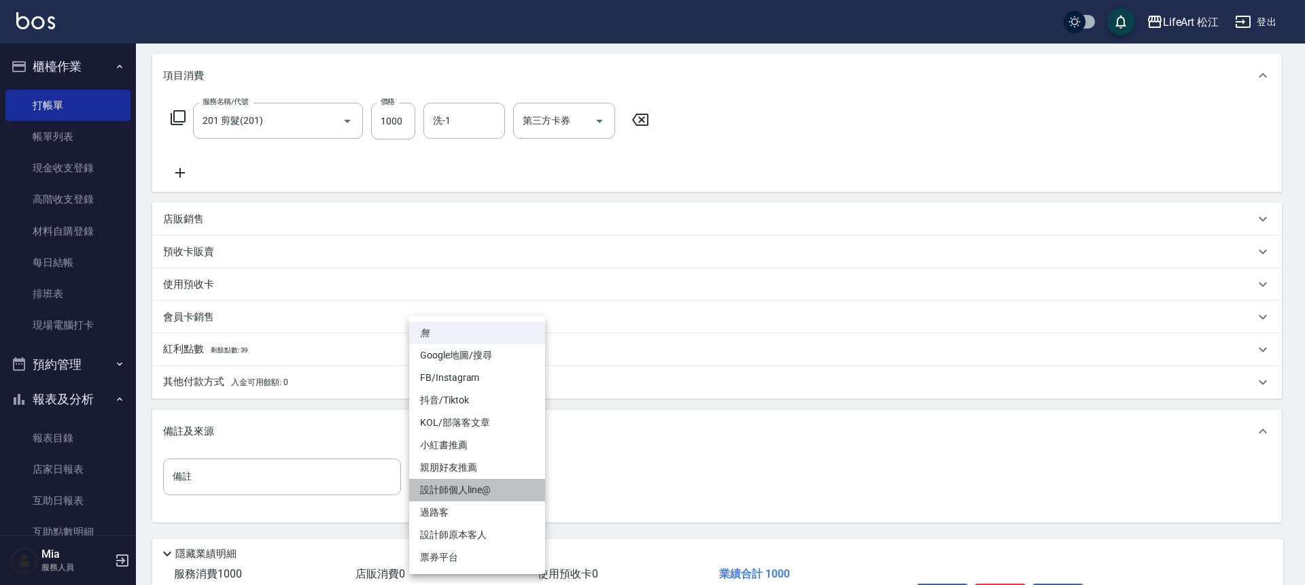
click at [459, 484] on li "設計師個人line@" at bounding box center [477, 490] width 136 height 22
type input "設計師個人line@"
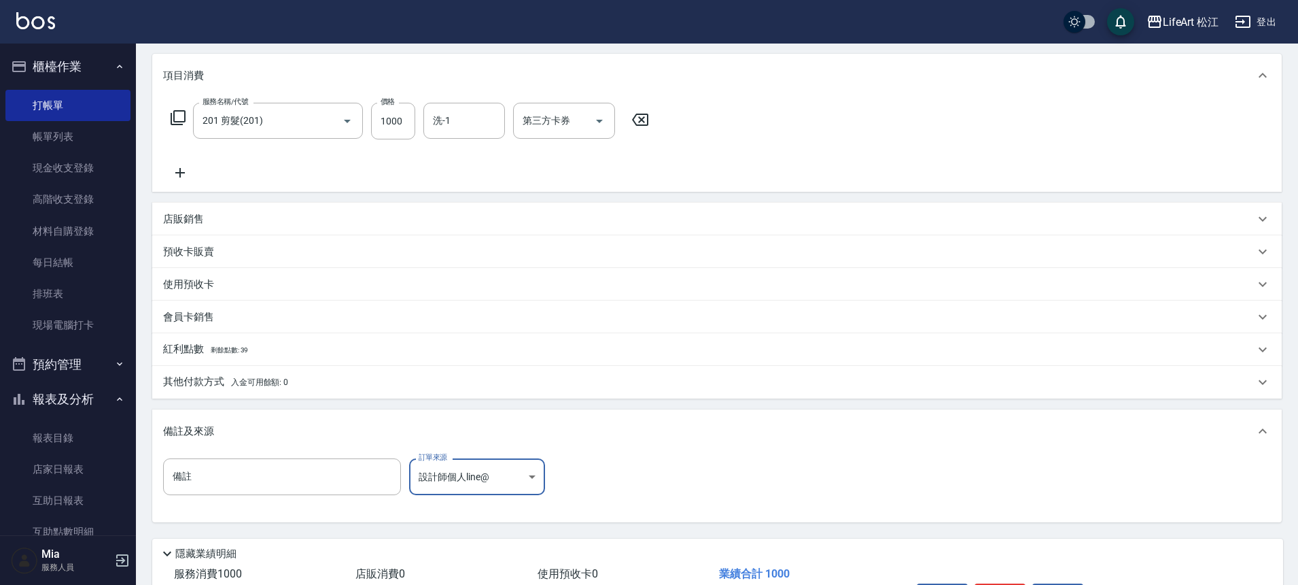
click at [327, 342] on div "紅利點數 剩餘點數: 39" at bounding box center [709, 349] width 1092 height 15
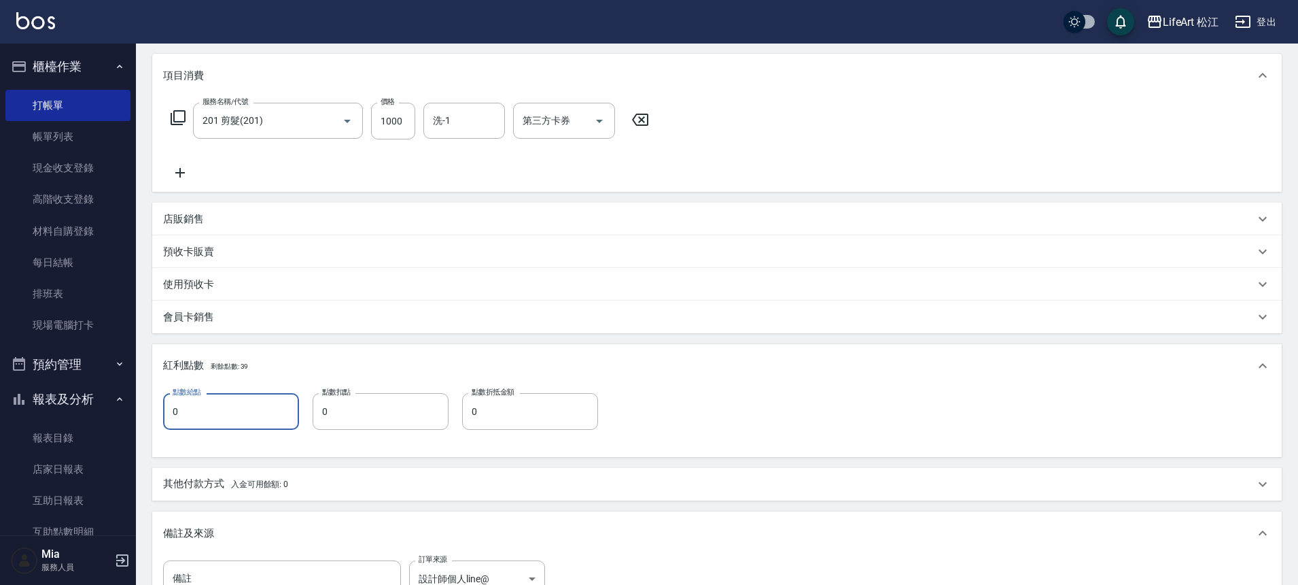
click at [245, 404] on input "0" at bounding box center [231, 411] width 136 height 37
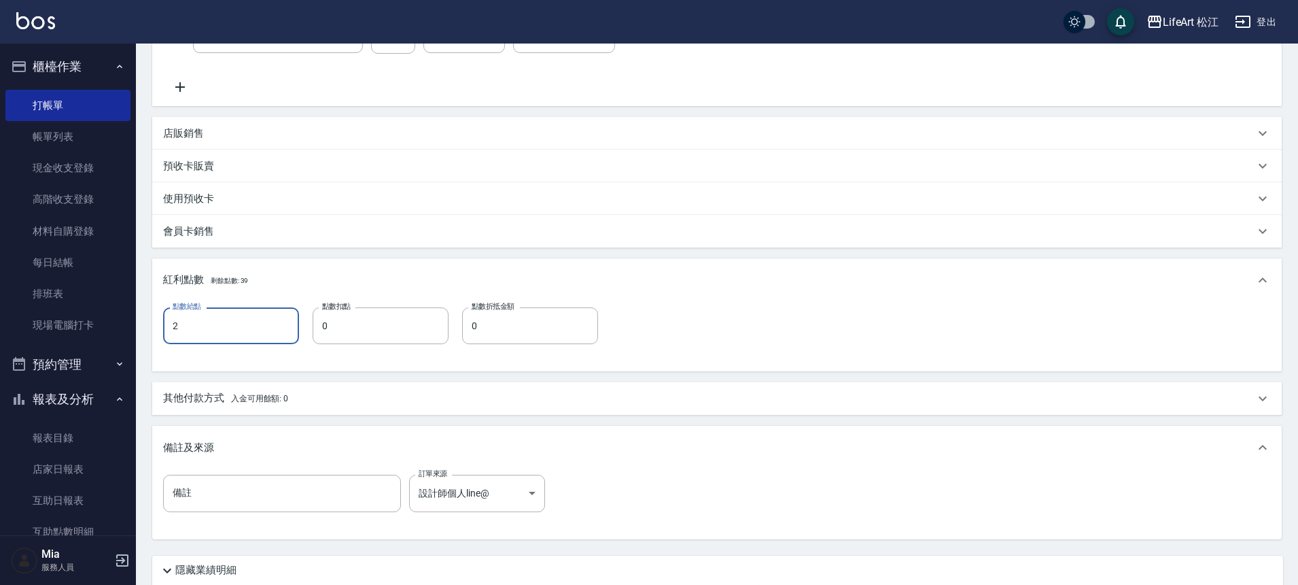
scroll to position [312, 0]
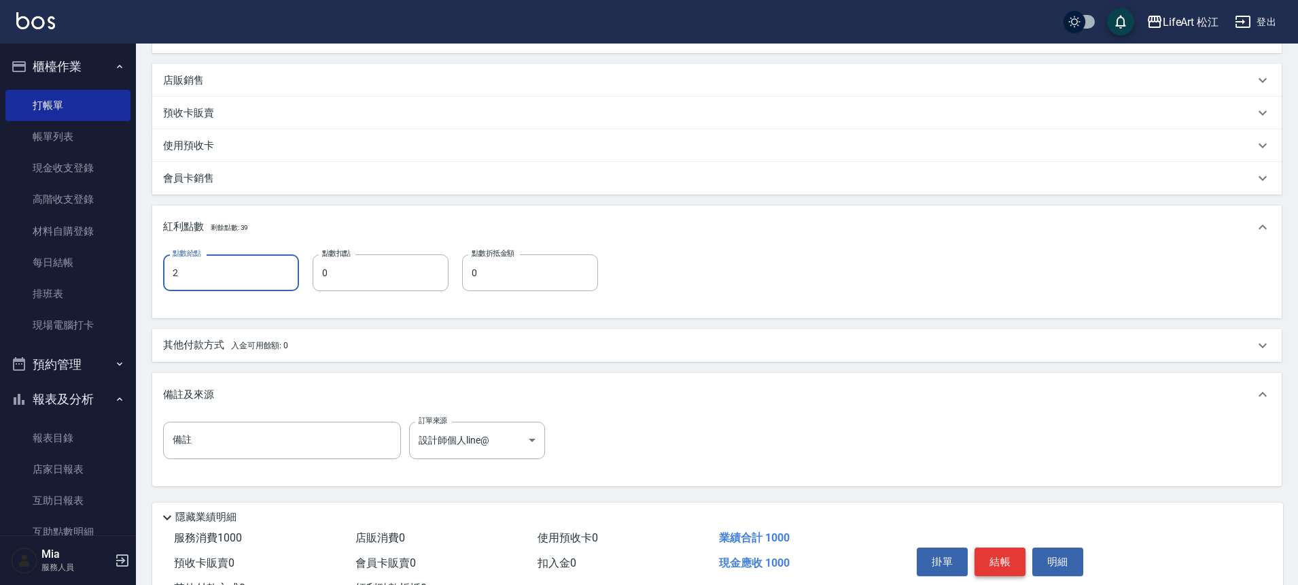
type input "2"
click at [1006, 561] on button "結帳" at bounding box center [1000, 561] width 51 height 29
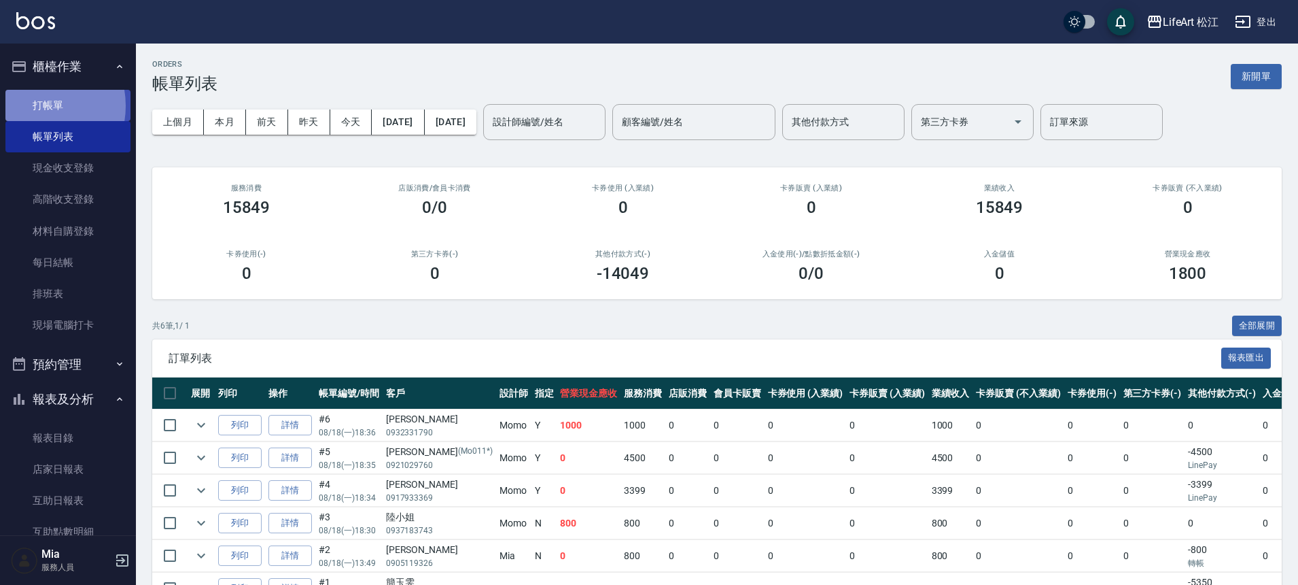
click at [35, 105] on link "打帳單" at bounding box center [67, 105] width 125 height 31
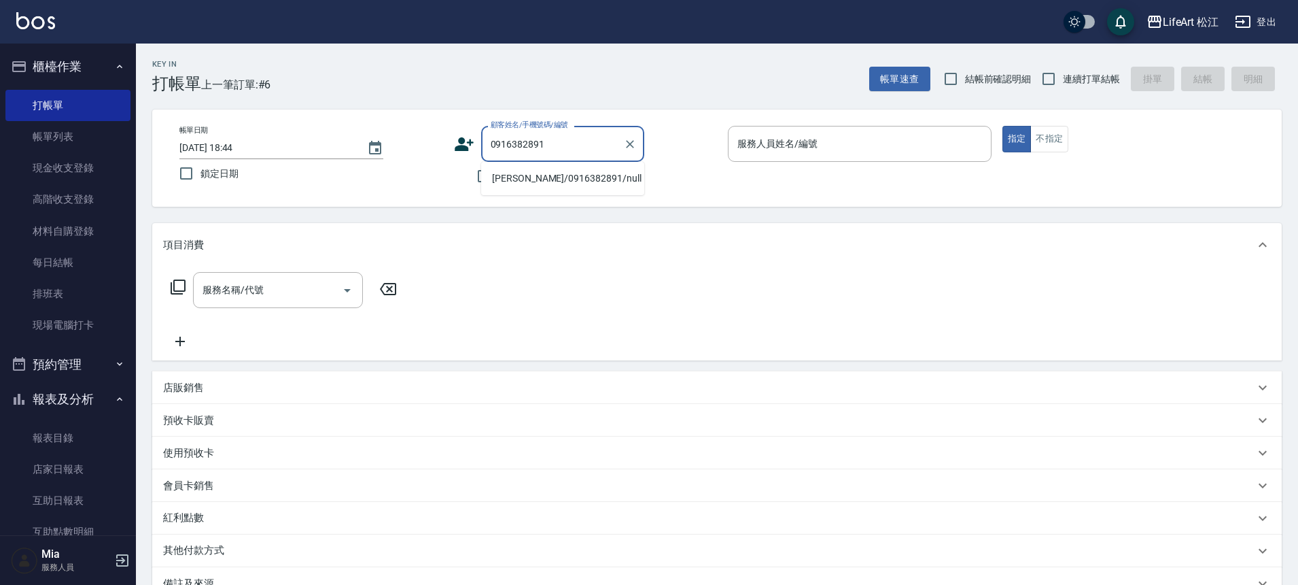
drag, startPoint x: 505, startPoint y: 183, endPoint x: 471, endPoint y: 218, distance: 48.6
click at [505, 184] on li "[PERSON_NAME]/0916382891/null" at bounding box center [562, 178] width 163 height 22
type input "[PERSON_NAME]/0916382891/null"
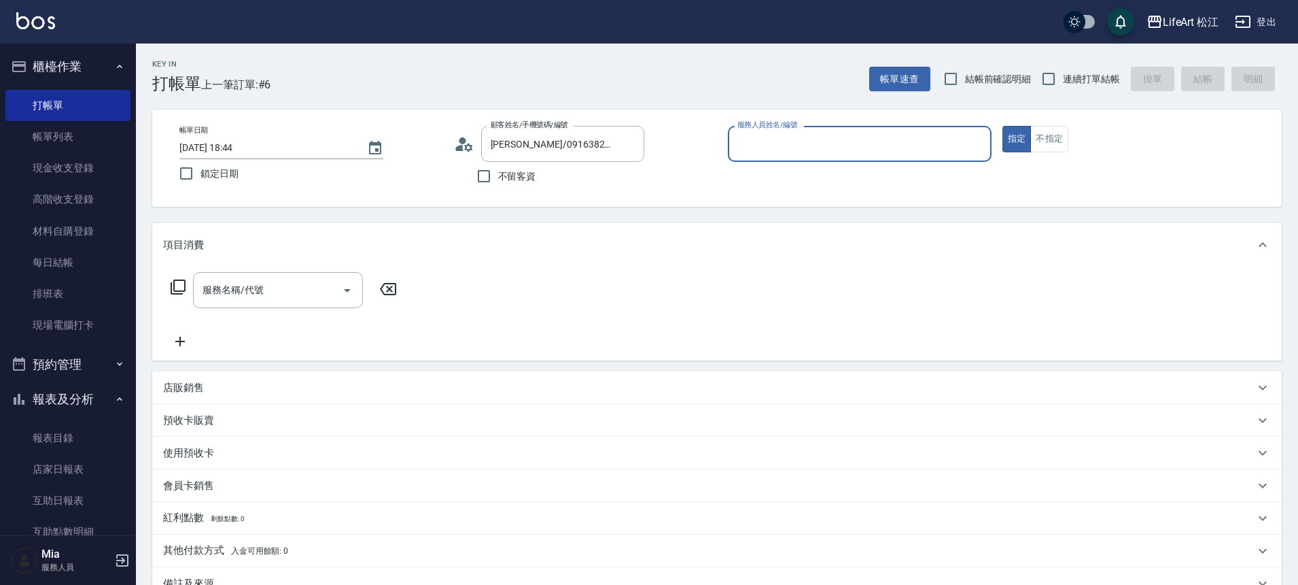
click at [852, 151] on input "服務人員姓名/編號" at bounding box center [860, 144] width 252 height 24
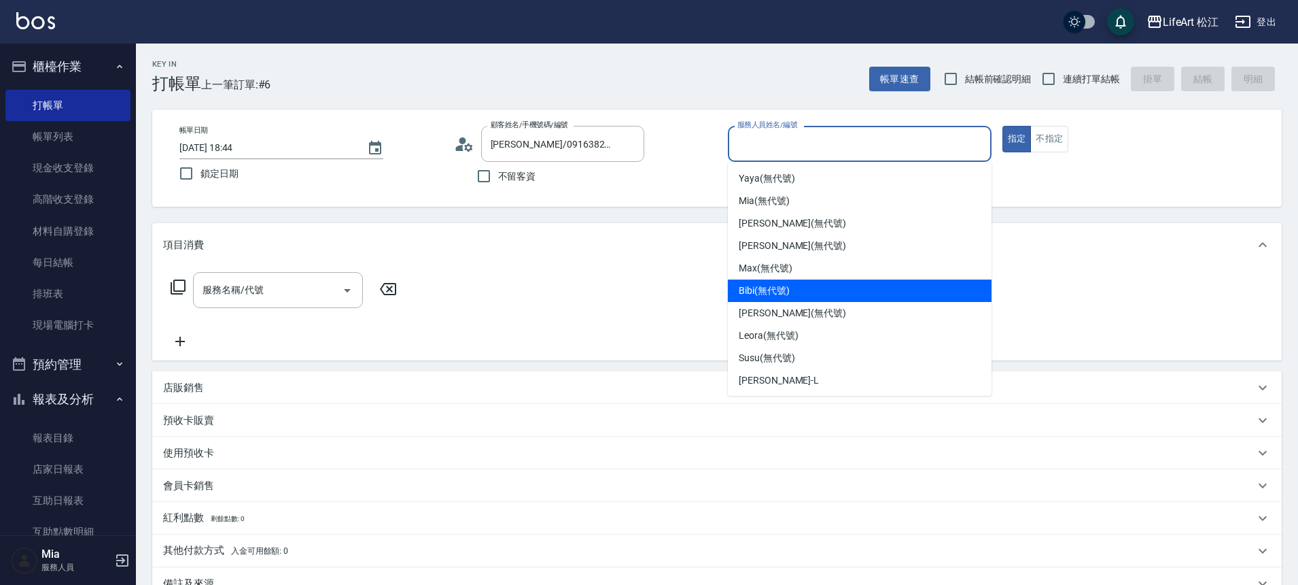
click at [827, 289] on div "Bibi (無代號)" at bounding box center [860, 290] width 264 height 22
type input "Bibi(無代號)"
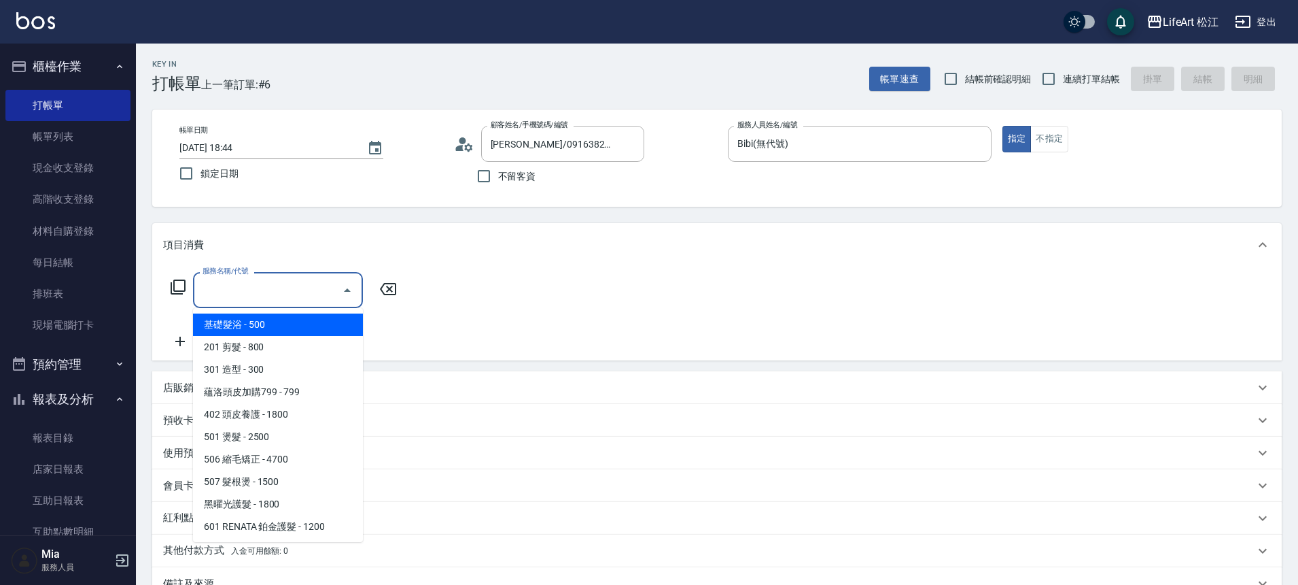
click at [291, 294] on input "服務名稱/代號" at bounding box center [267, 290] width 137 height 24
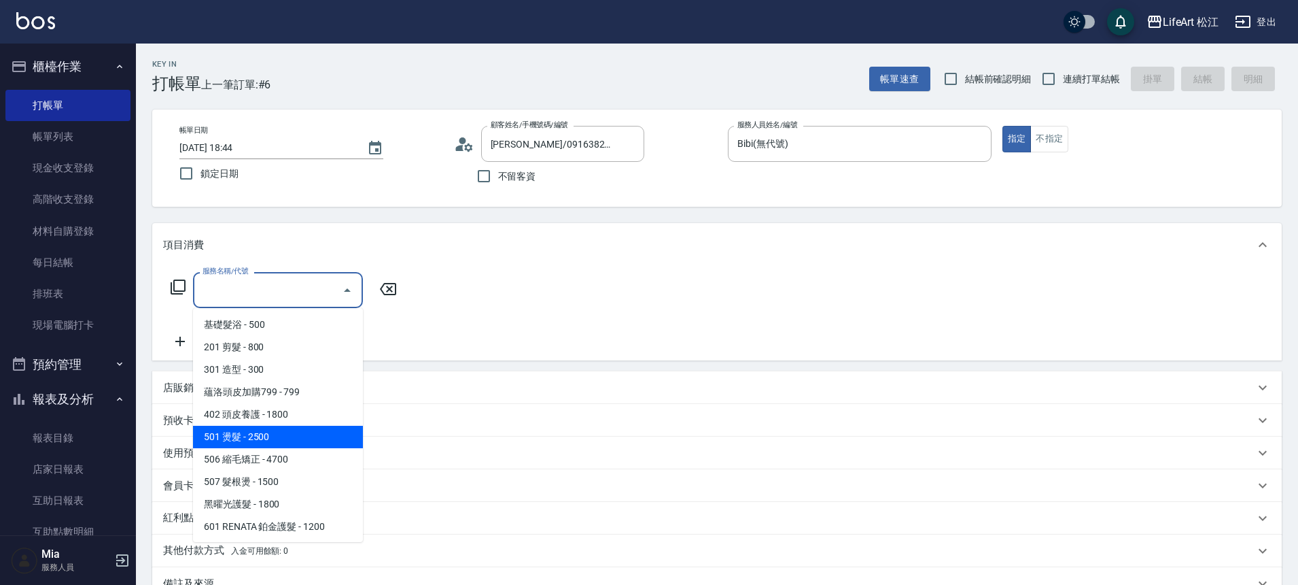
click at [315, 438] on span "501 燙髮 - 2500" at bounding box center [278, 437] width 170 height 22
type input "501 燙髮(501)"
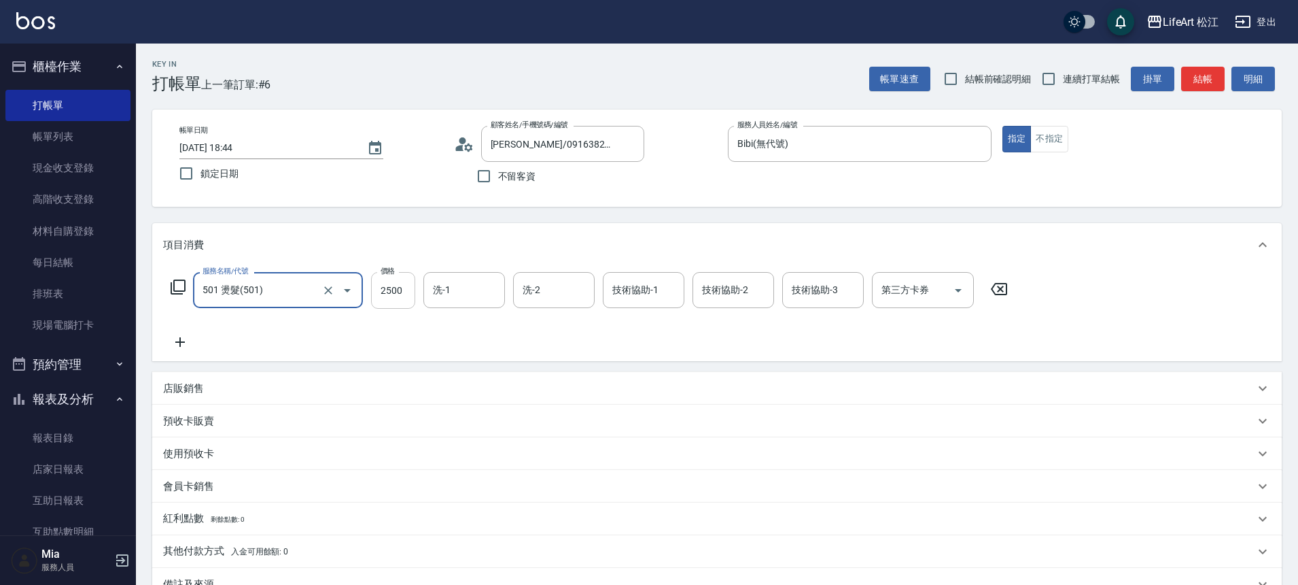
click at [397, 291] on input "2500" at bounding box center [393, 290] width 44 height 37
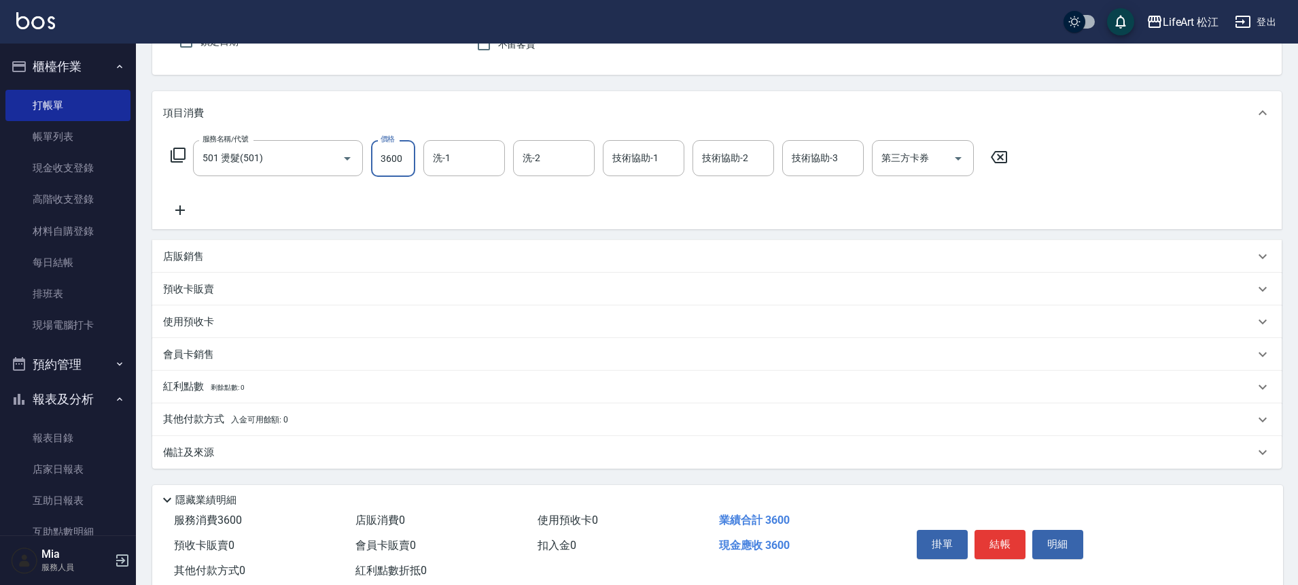
scroll to position [169, 0]
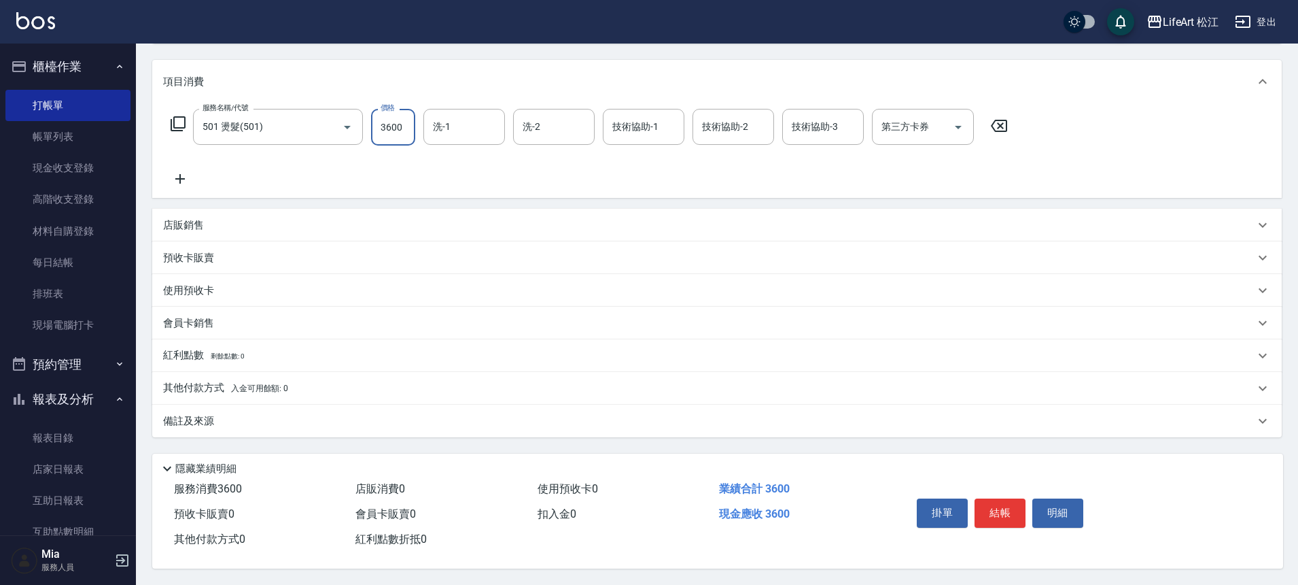
type input "3600"
click at [253, 383] on span "入金可用餘額: 0" at bounding box center [260, 388] width 58 height 10
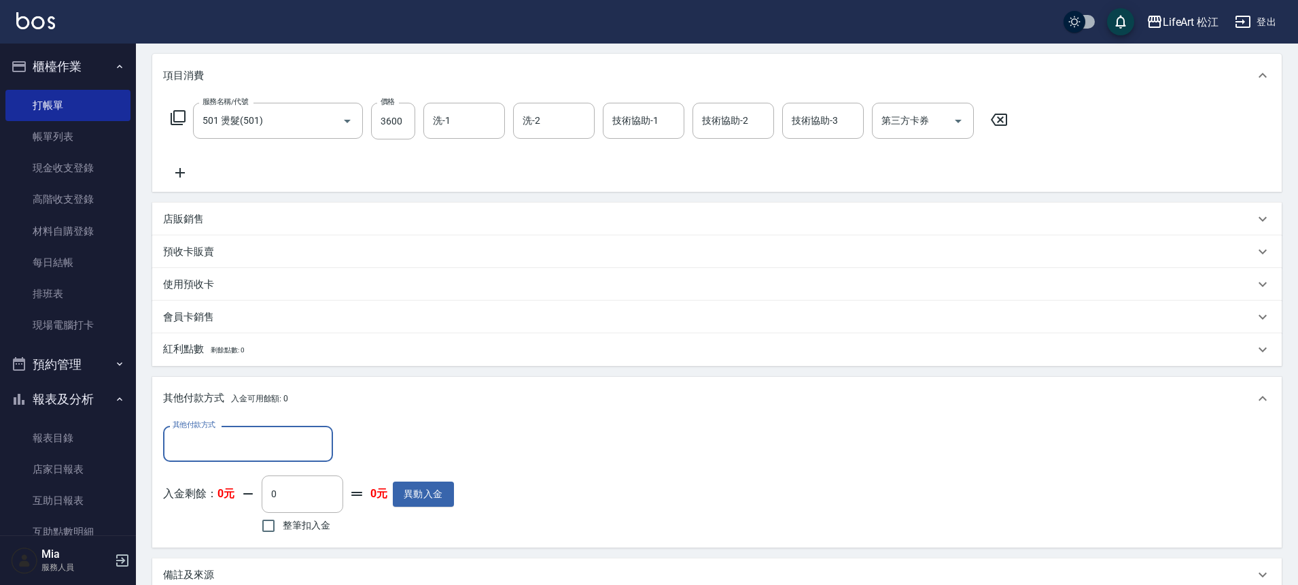
scroll to position [0, 0]
click at [287, 428] on div "其他付款方式" at bounding box center [248, 444] width 170 height 36
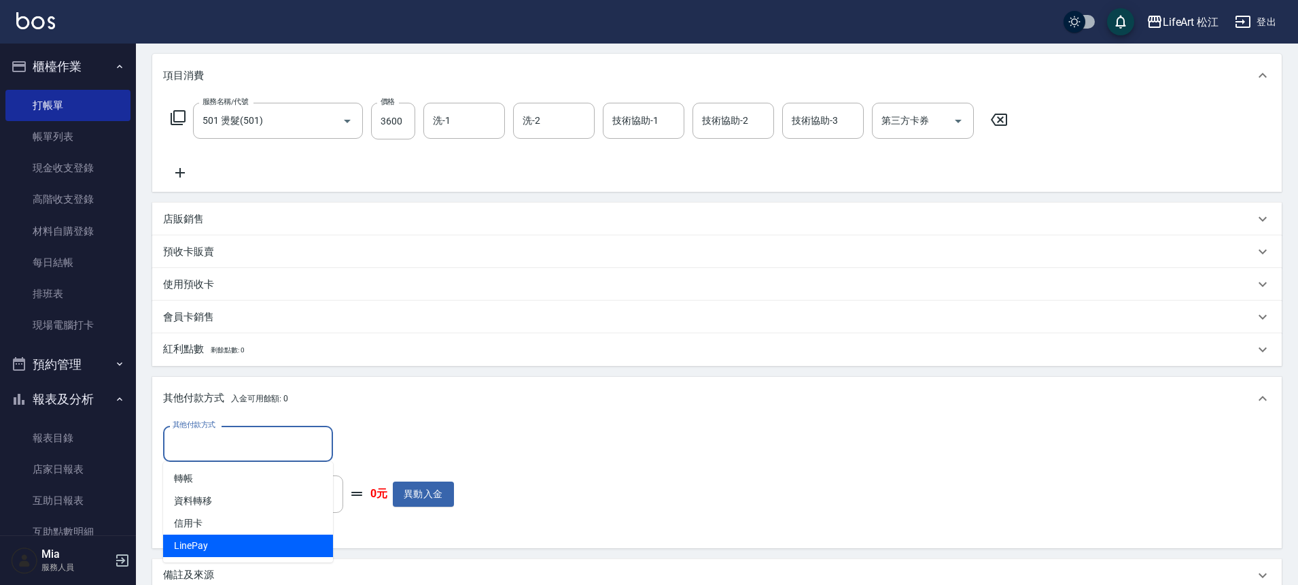
click at [256, 538] on span "LinePay" at bounding box center [248, 545] width 170 height 22
type input "LinePay"
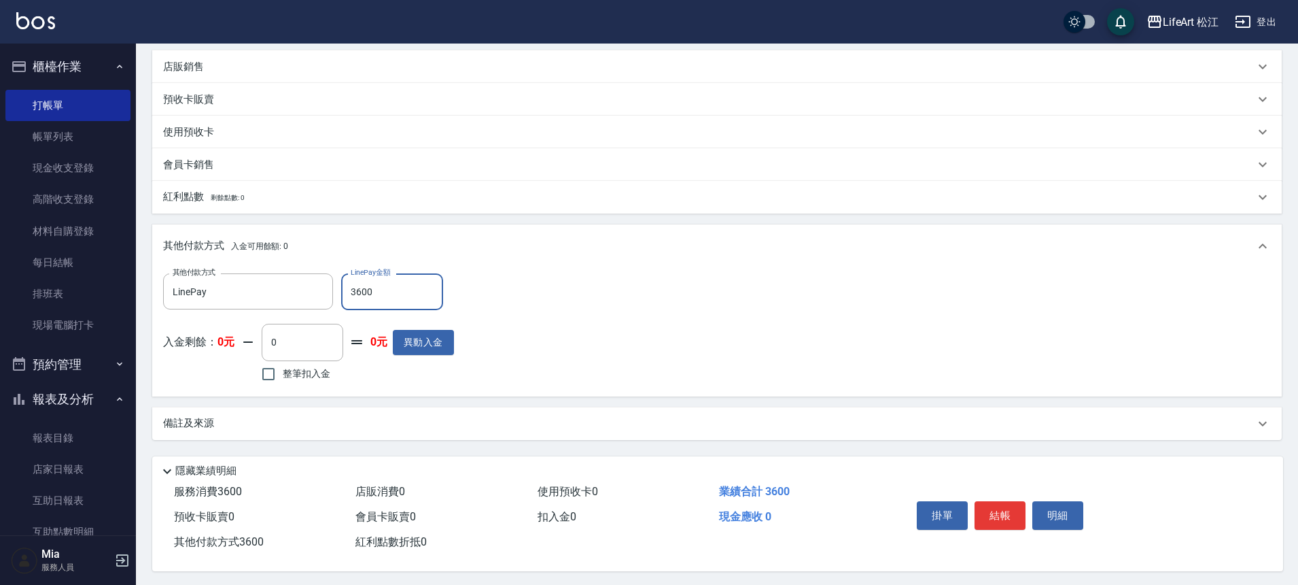
scroll to position [330, 0]
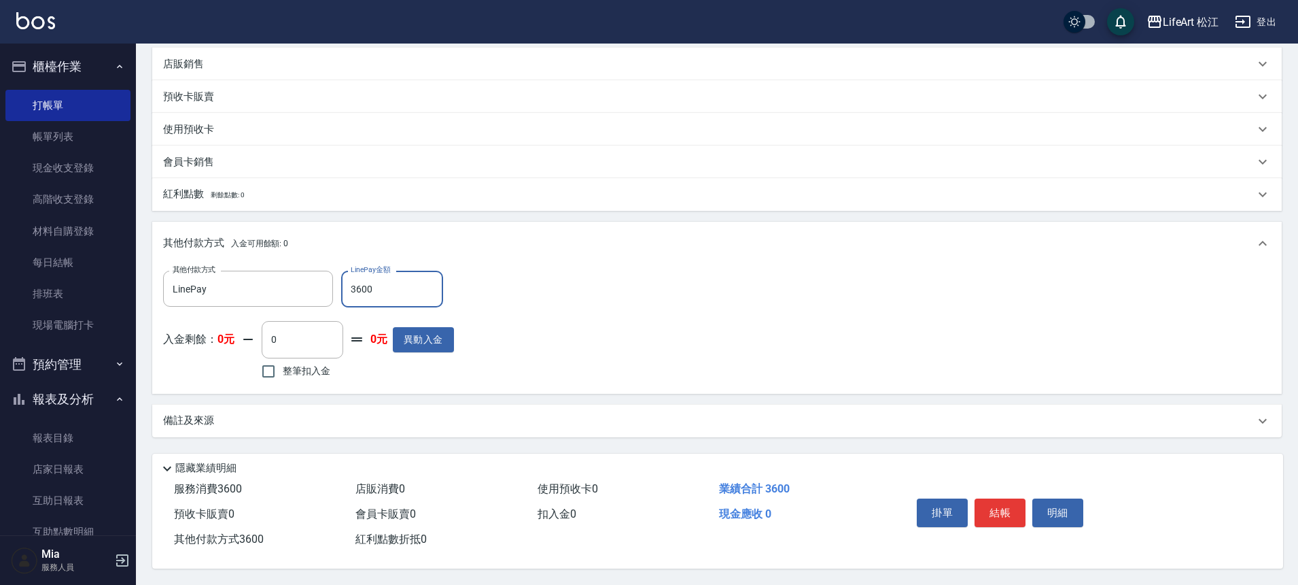
type input "3600"
click at [356, 413] on div "備註及來源" at bounding box center [709, 420] width 1092 height 14
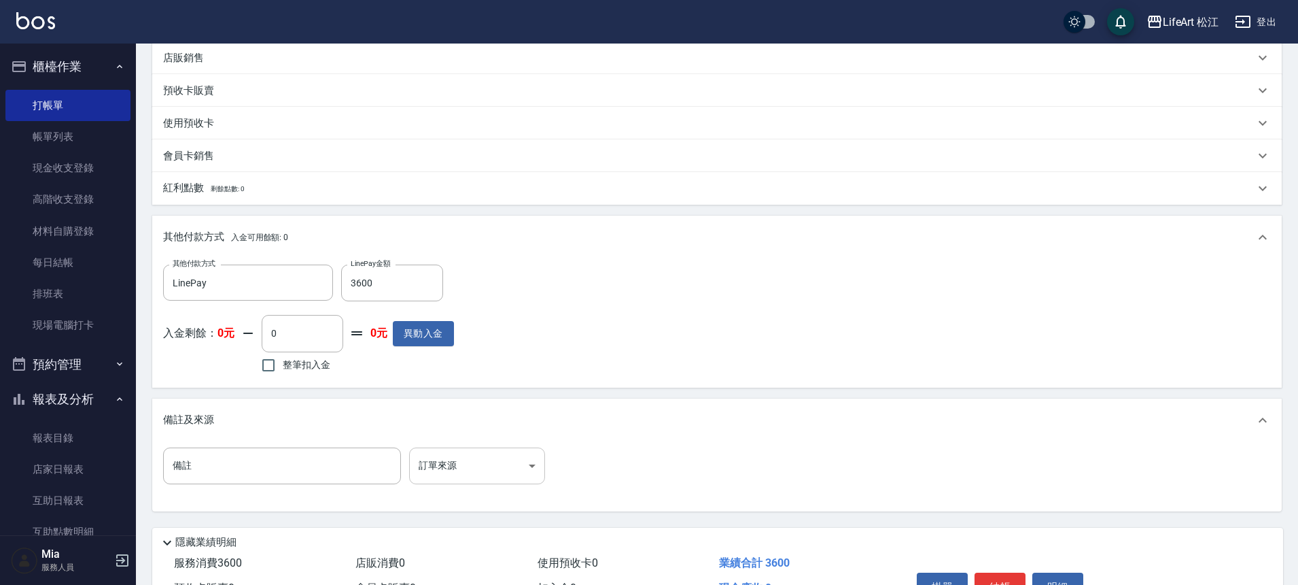
click at [498, 464] on body "LifeArt 松江 登出 櫃檯作業 打帳單 帳單列表 現金收支登錄 高階收支登錄 材料自購登錄 每日結帳 排班表 現場電腦打卡 預約管理 預約管理 單日預約…" at bounding box center [649, 164] width 1298 height 989
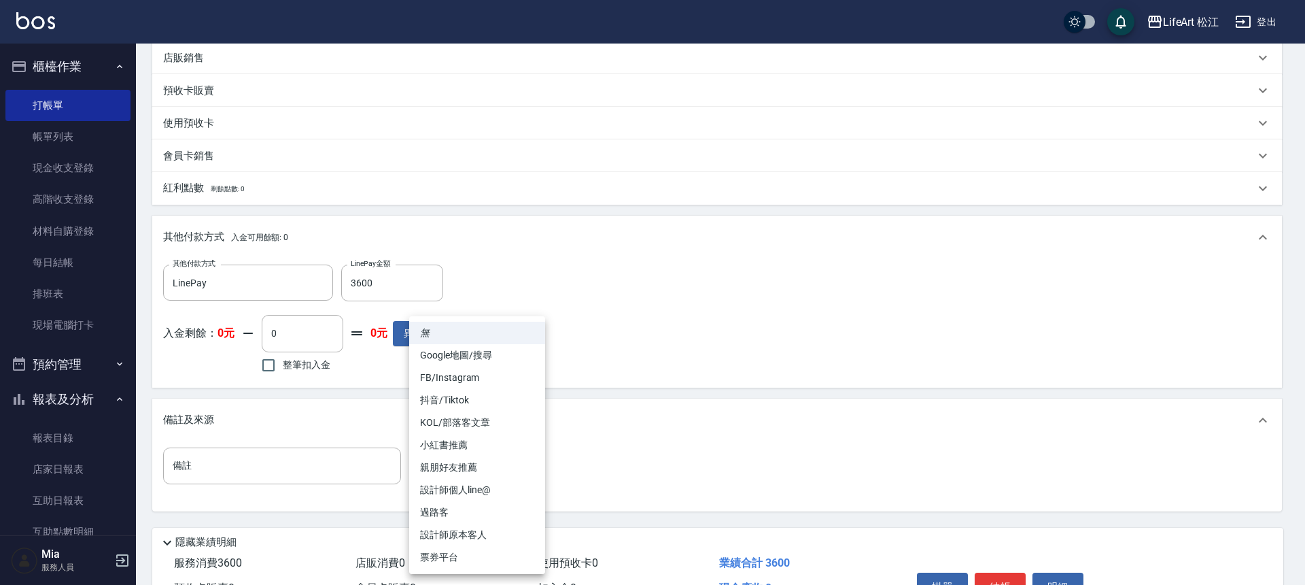
click at [503, 385] on li "FB/Instagram" at bounding box center [477, 377] width 136 height 22
type input "FB/Instagram"
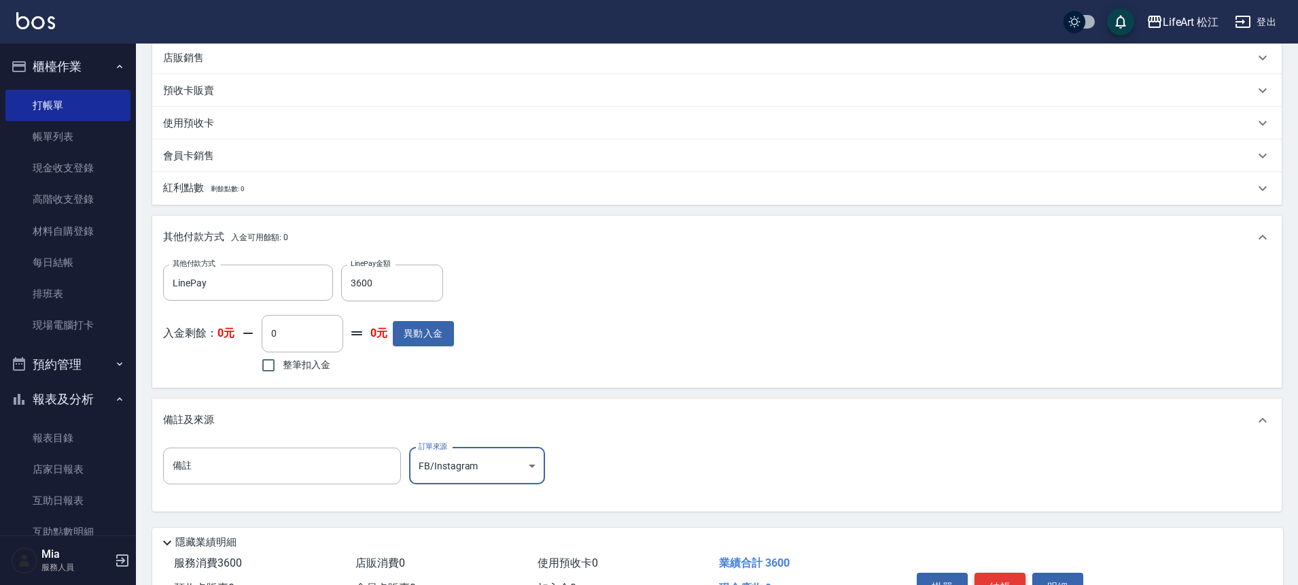
click at [1006, 579] on button "結帳" at bounding box center [1000, 586] width 51 height 29
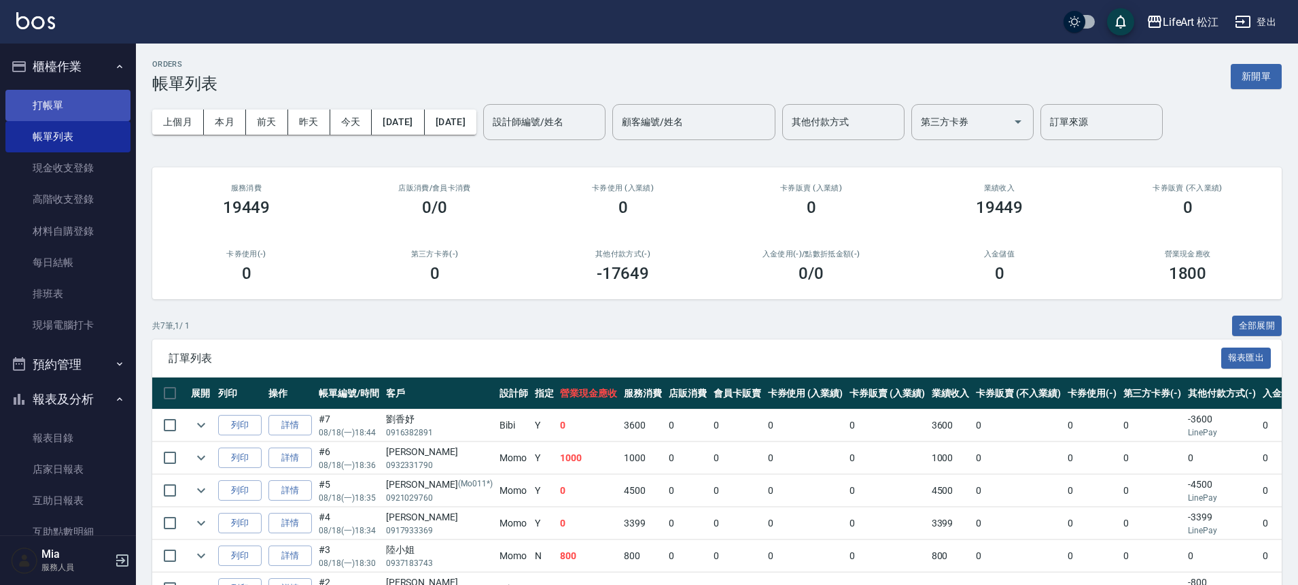
click at [94, 117] on link "打帳單" at bounding box center [67, 105] width 125 height 31
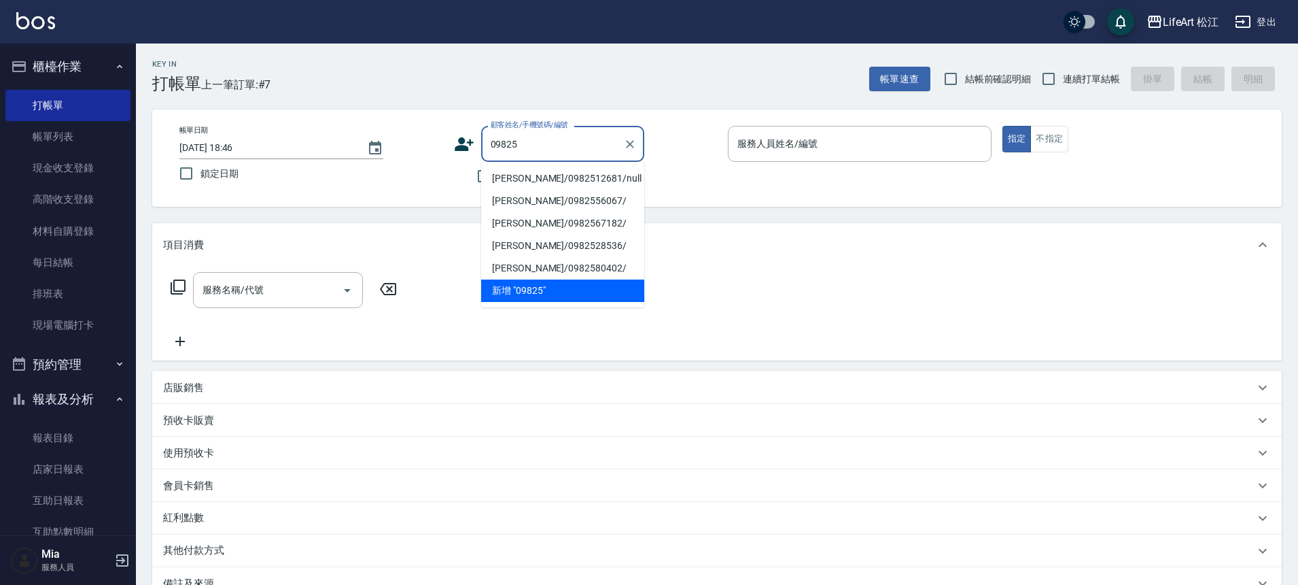
click at [607, 174] on li "[PERSON_NAME]/0982512681/null" at bounding box center [562, 178] width 163 height 22
type input "[PERSON_NAME]/0982512681/null"
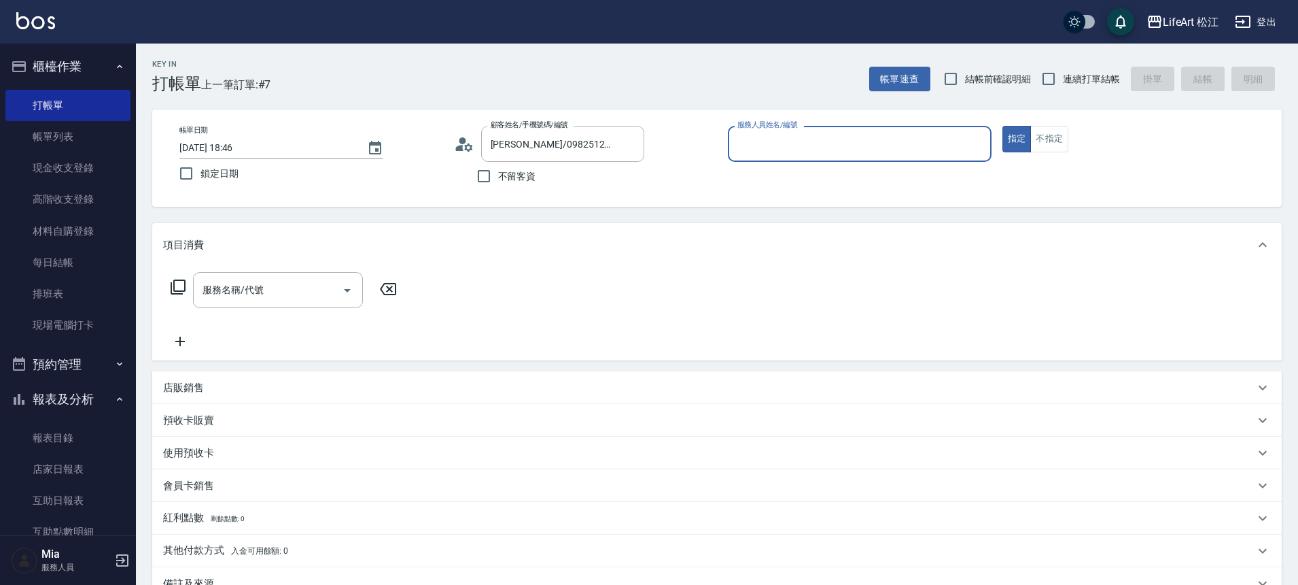
click at [849, 141] on input "服務人員姓名/編號" at bounding box center [860, 144] width 252 height 24
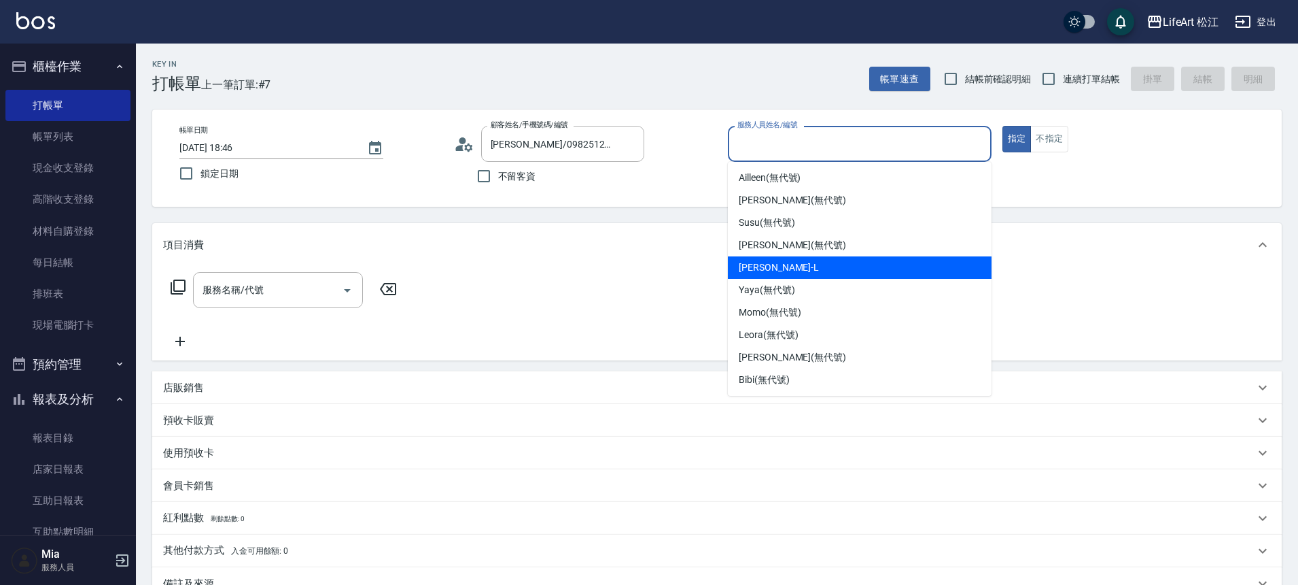
scroll to position [158, 0]
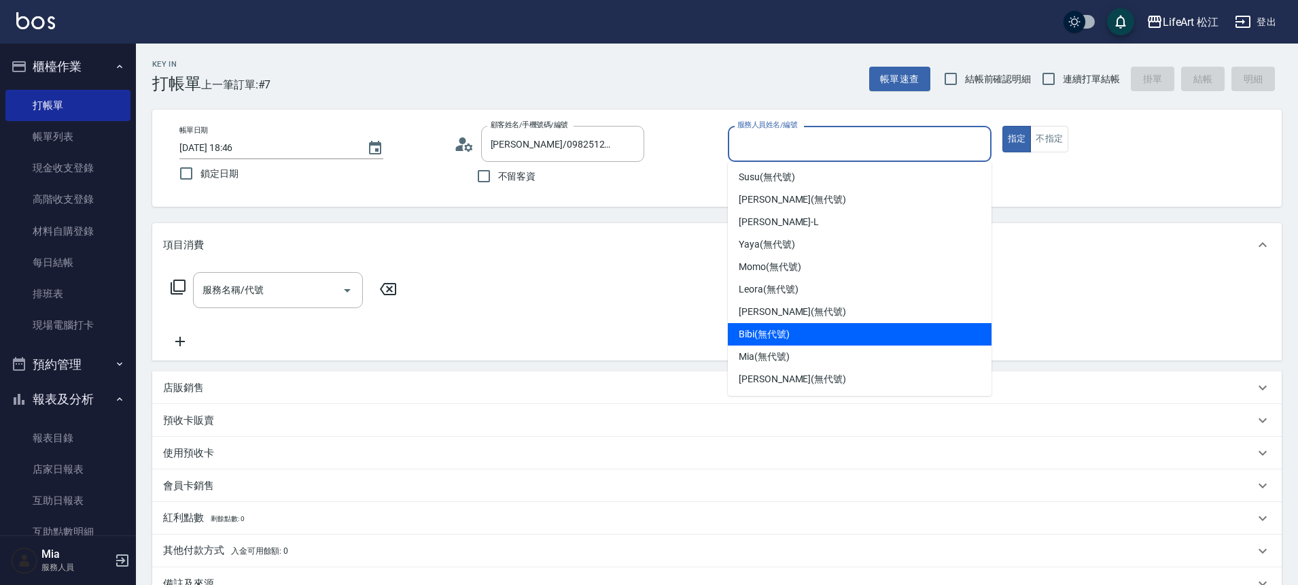
click at [816, 328] on div "Bibi (無代號)" at bounding box center [860, 334] width 264 height 22
type input "Bibi(無代號)"
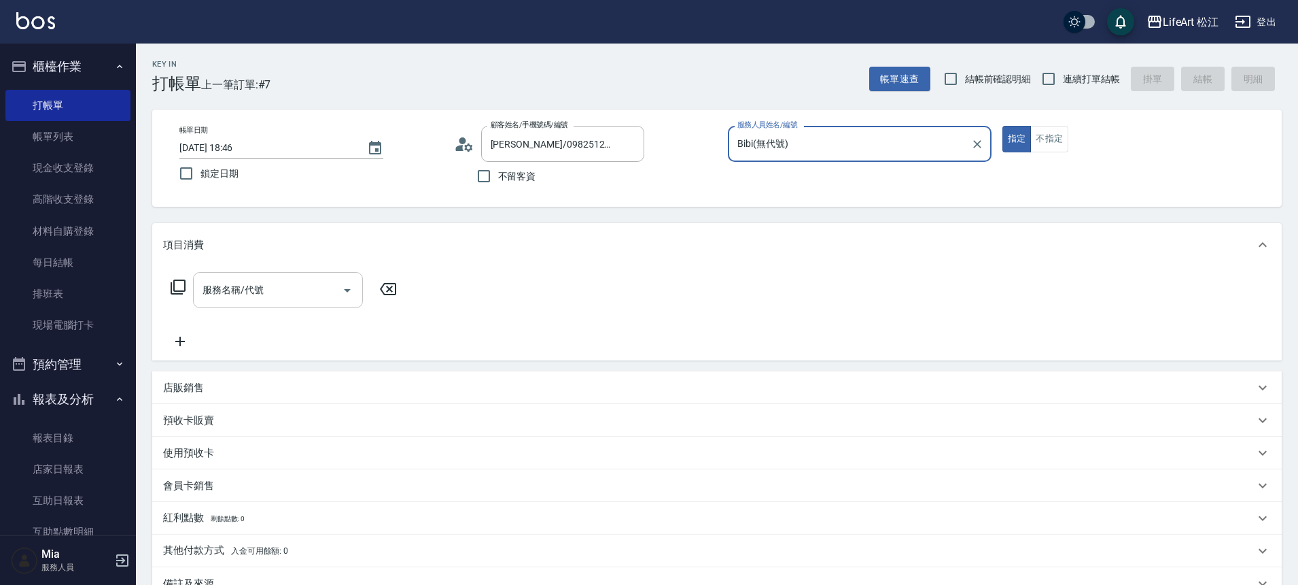
click at [261, 305] on div "服務名稱/代號" at bounding box center [278, 290] width 170 height 36
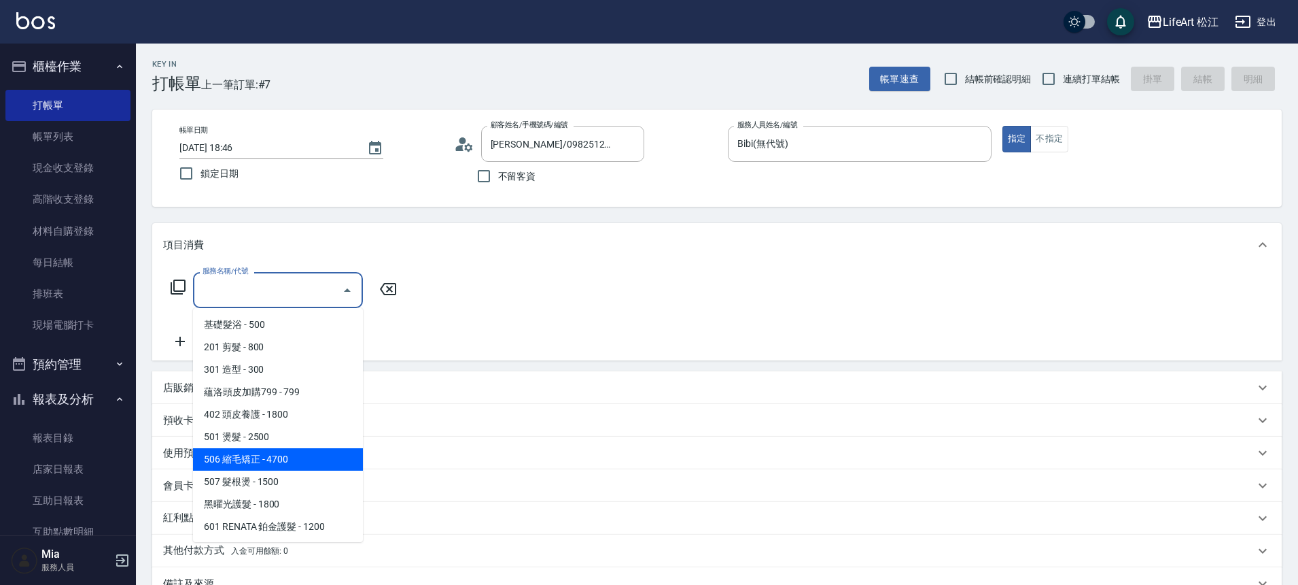
click at [290, 459] on span "506 縮毛矯正 - 4700" at bounding box center [278, 459] width 170 height 22
type input "506 縮毛矯正 (506)"
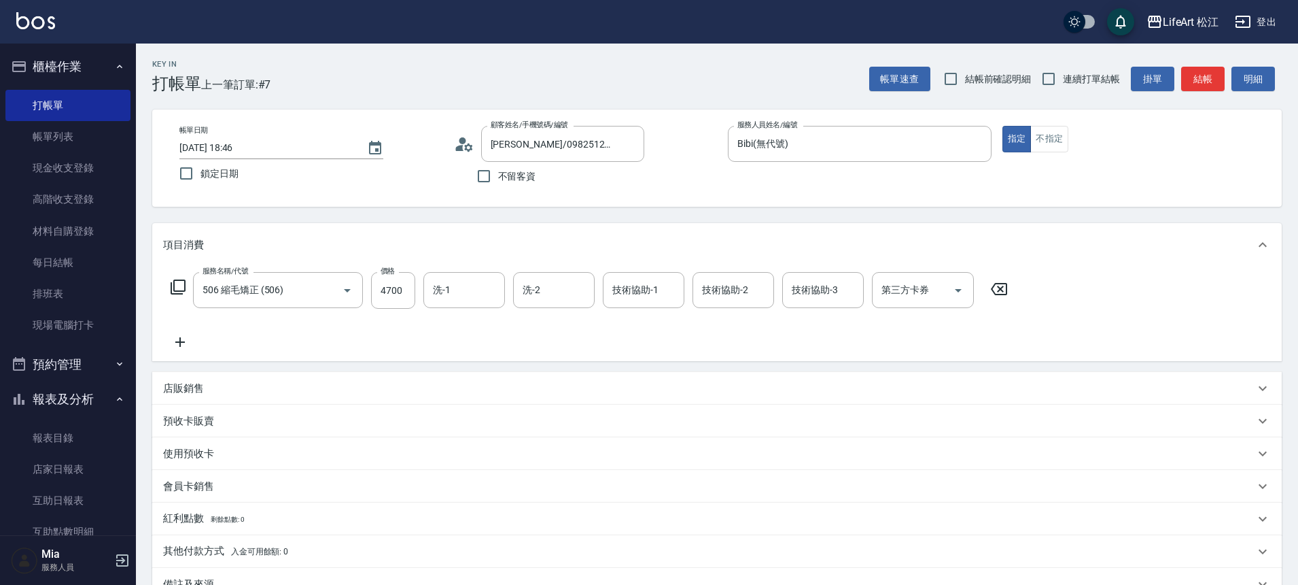
click at [419, 294] on div "服務名稱/代號 506 縮毛矯正 (506) 服務名稱/代號 價格 4700 價格 洗-1 洗-1 洗-2 洗-2 技術協助-1 技術協助-1 技術協助-2 …" at bounding box center [589, 290] width 853 height 37
click at [399, 294] on input "4700" at bounding box center [393, 290] width 44 height 37
type input "500"
click at [173, 343] on icon at bounding box center [180, 342] width 34 height 16
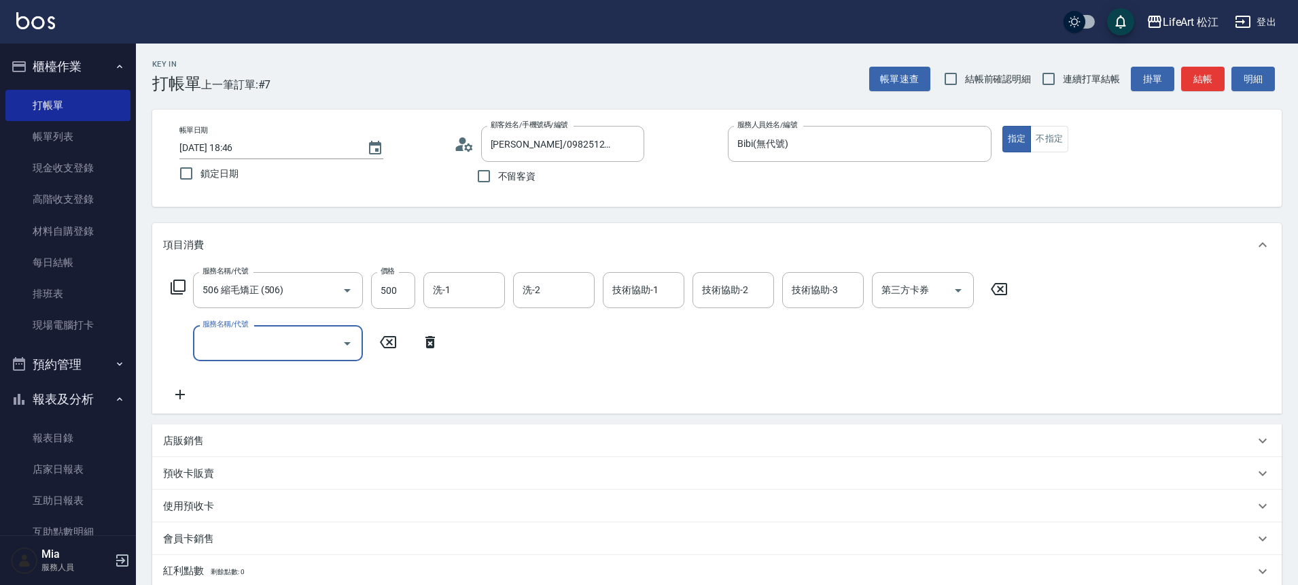
click at [257, 351] on input "服務名稱/代號" at bounding box center [267, 343] width 137 height 24
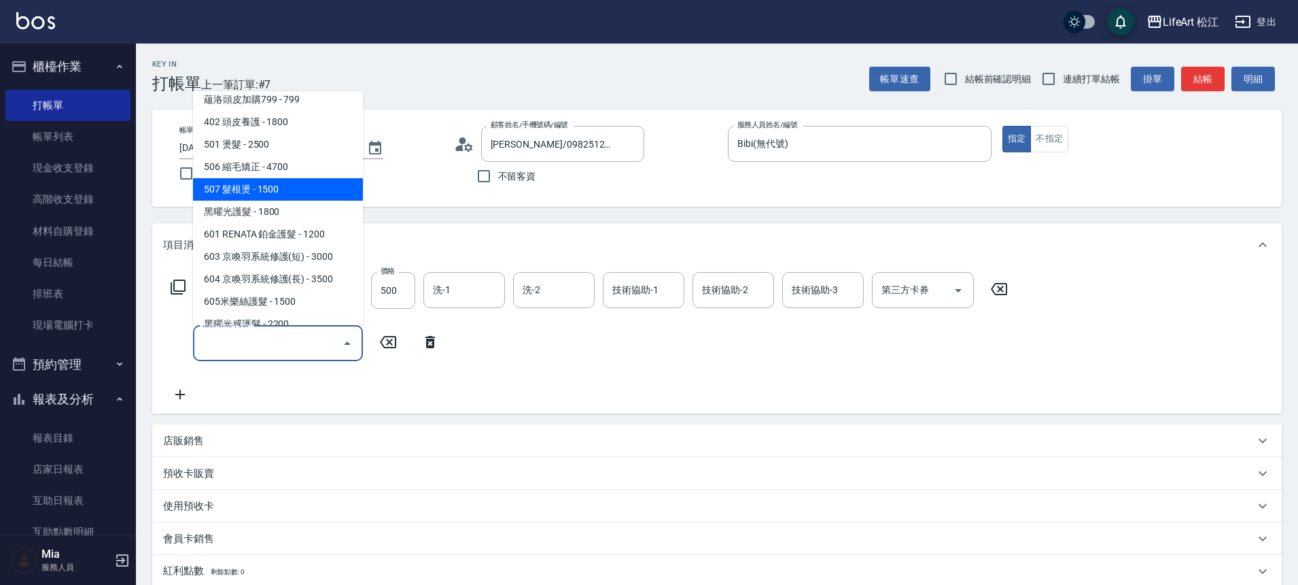
scroll to position [181, 0]
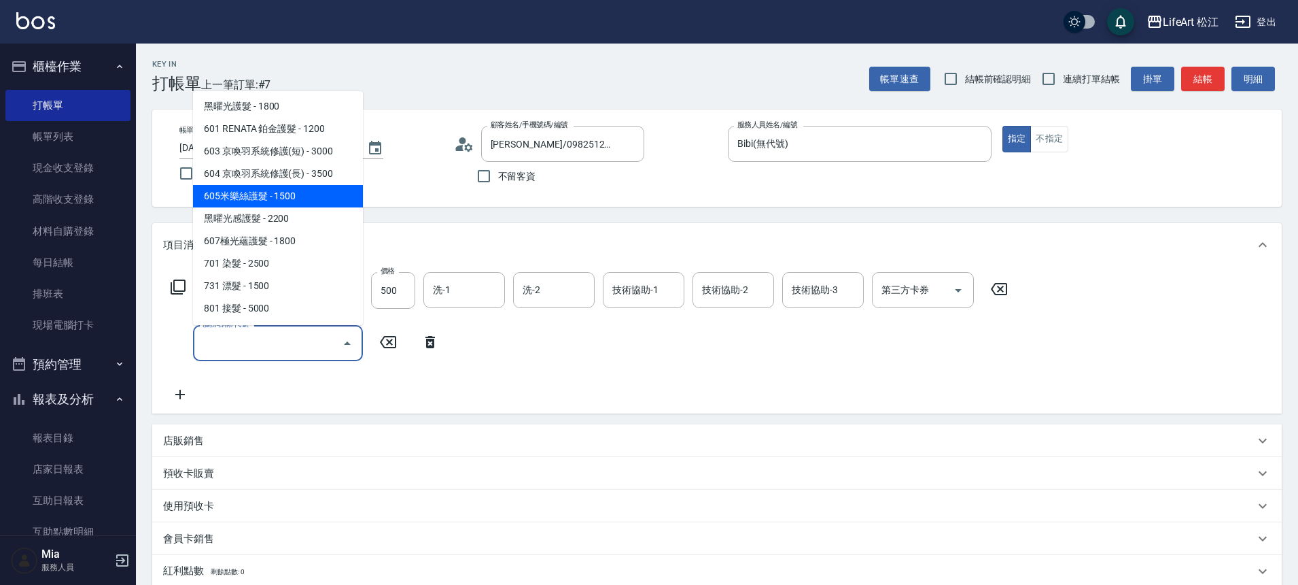
drag, startPoint x: 300, startPoint y: 196, endPoint x: 318, endPoint y: 215, distance: 25.5
click at [300, 195] on span "605米樂絲護髮 - 1500" at bounding box center [278, 196] width 170 height 22
type input "605米樂絲護髮(605)"
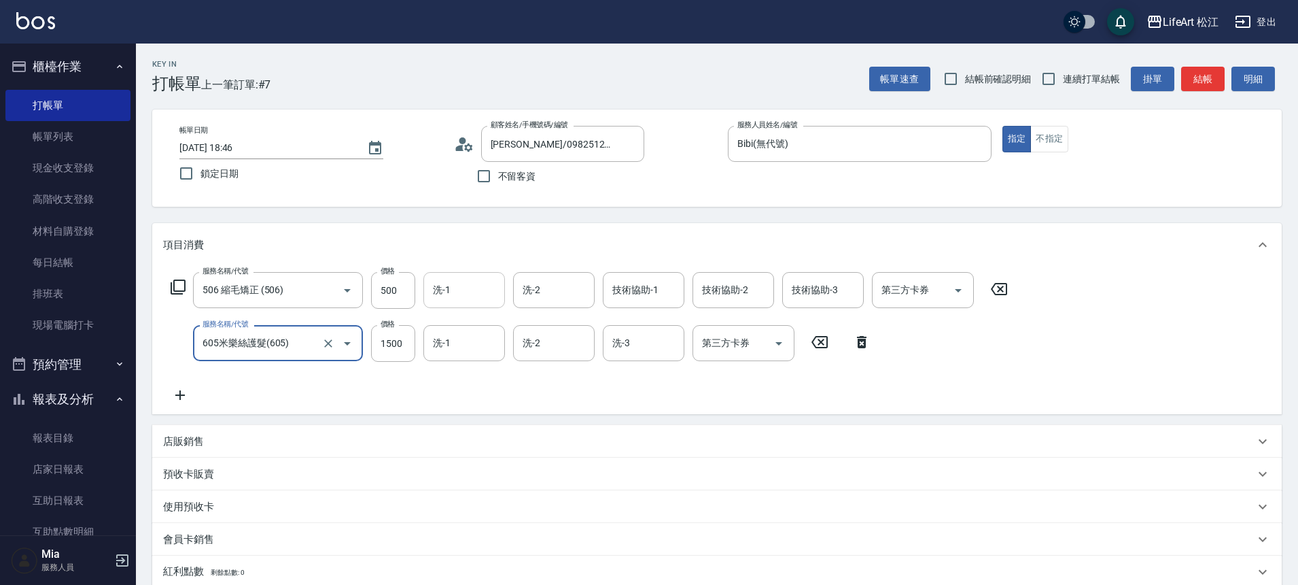
click at [466, 287] on input "洗-1" at bounding box center [464, 290] width 69 height 24
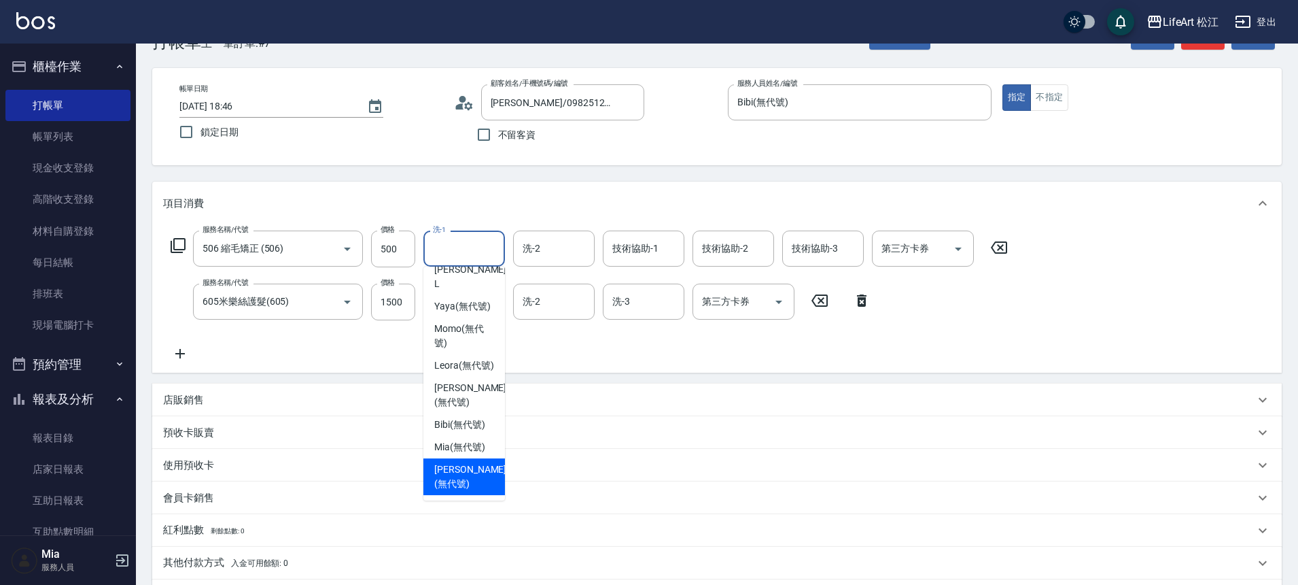
scroll to position [112, 0]
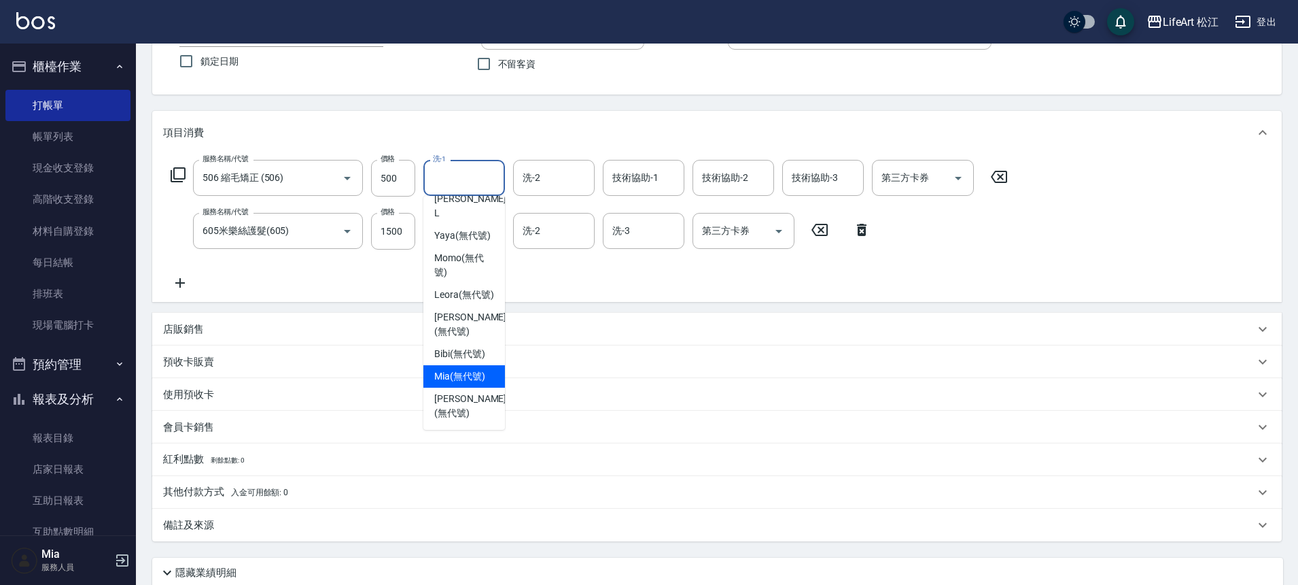
click at [471, 375] on span "Mia (無代號)" at bounding box center [459, 376] width 51 height 14
type input "Mia(無代號)"
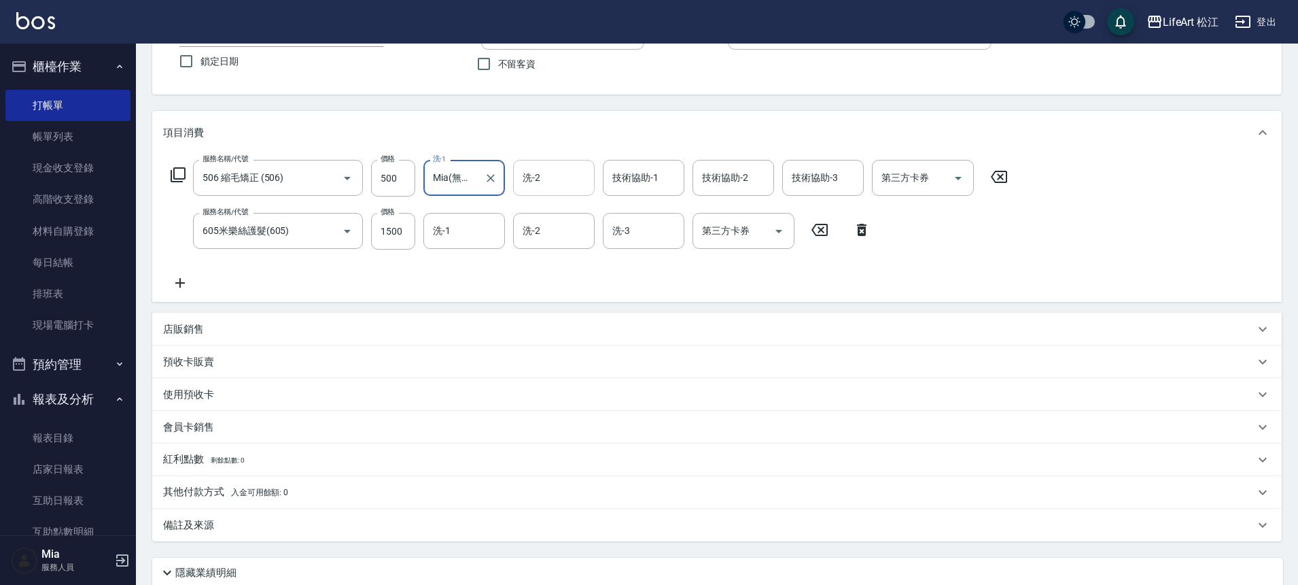
click at [566, 176] on input "洗-2" at bounding box center [553, 178] width 69 height 24
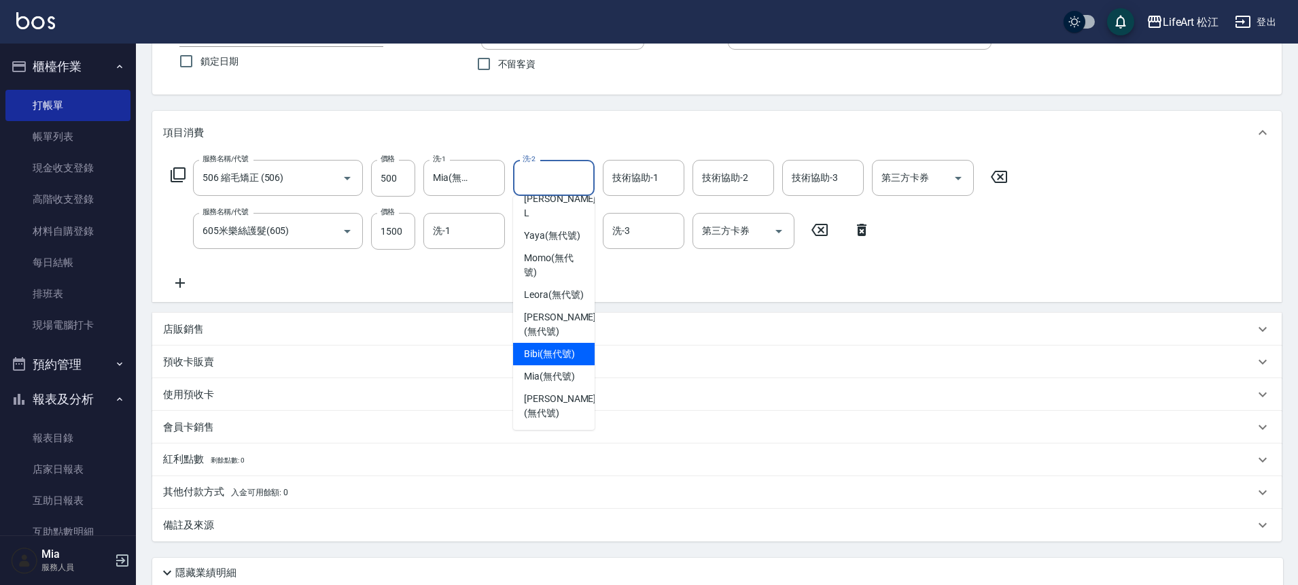
scroll to position [330, 0]
click at [555, 383] on div "Mia (無代號)" at bounding box center [554, 376] width 82 height 22
type input "Mia(無代號)"
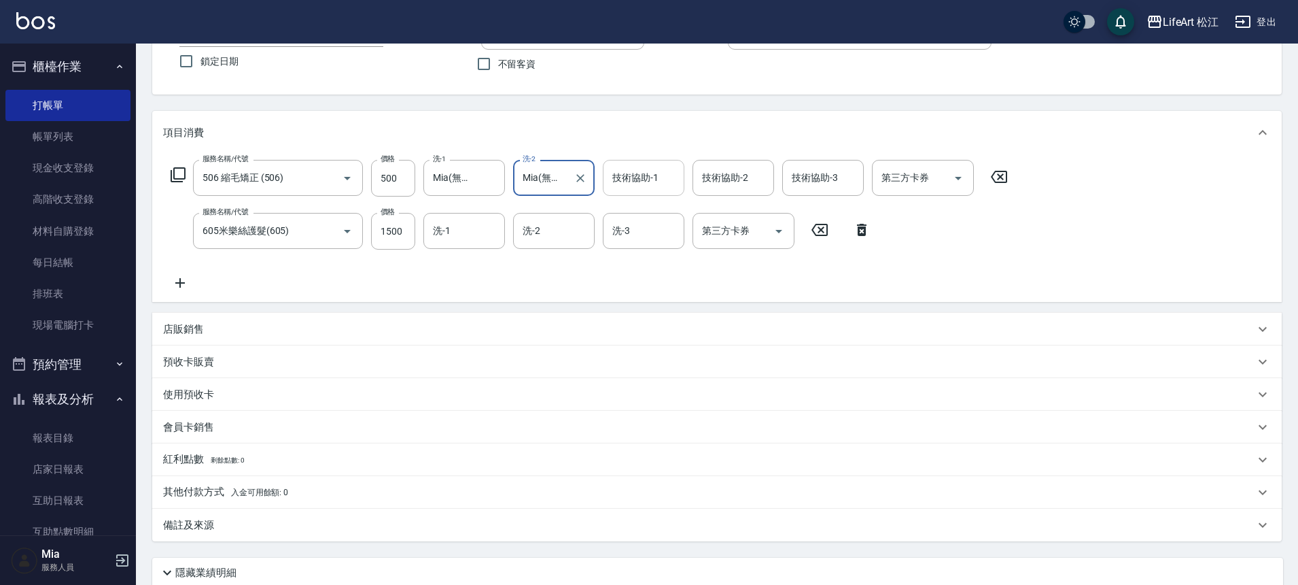
click at [650, 187] on input "技術協助-1" at bounding box center [643, 178] width 69 height 24
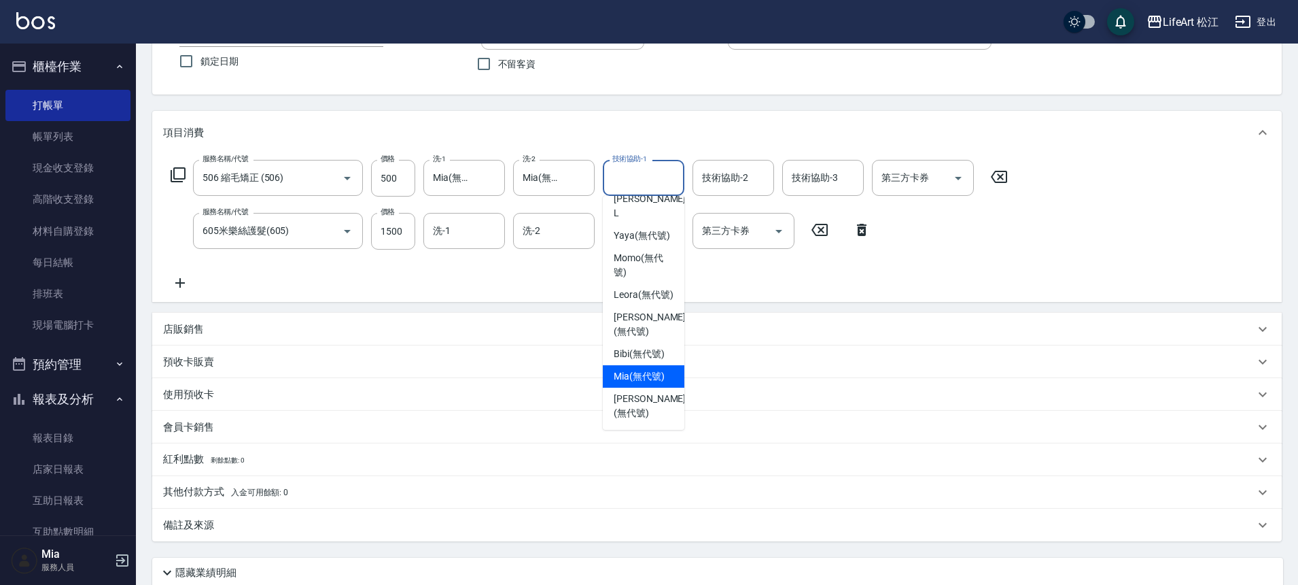
click at [644, 380] on span "Mia (無代號)" at bounding box center [639, 376] width 51 height 14
type input "Mia(無代號)"
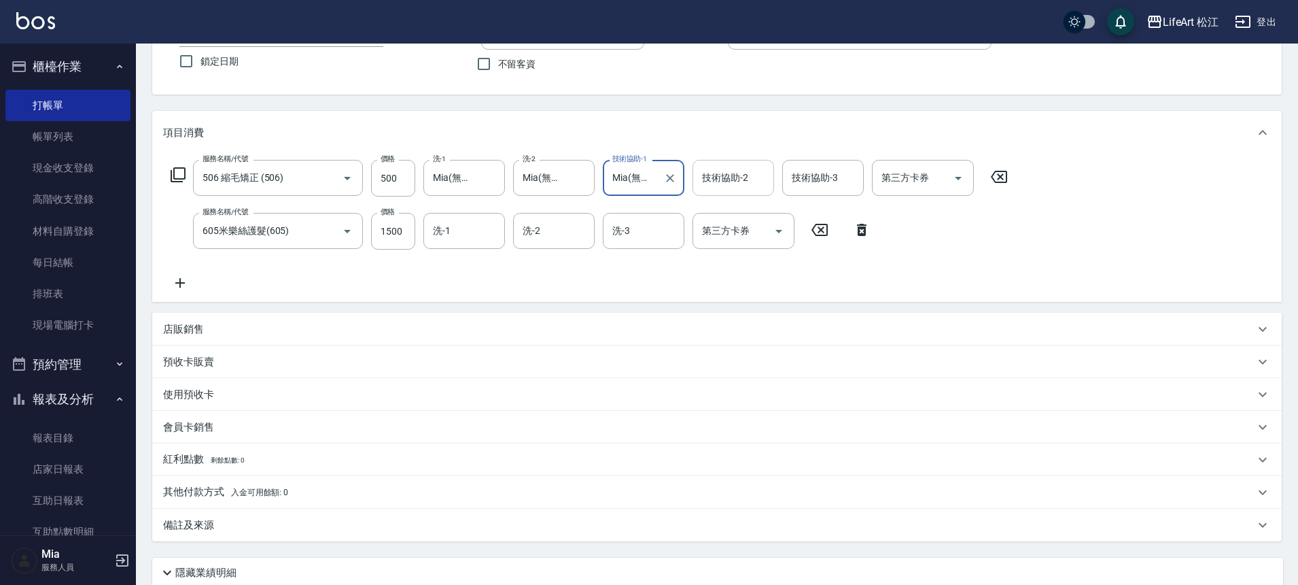
click at [761, 192] on div "技術協助-2" at bounding box center [734, 178] width 82 height 36
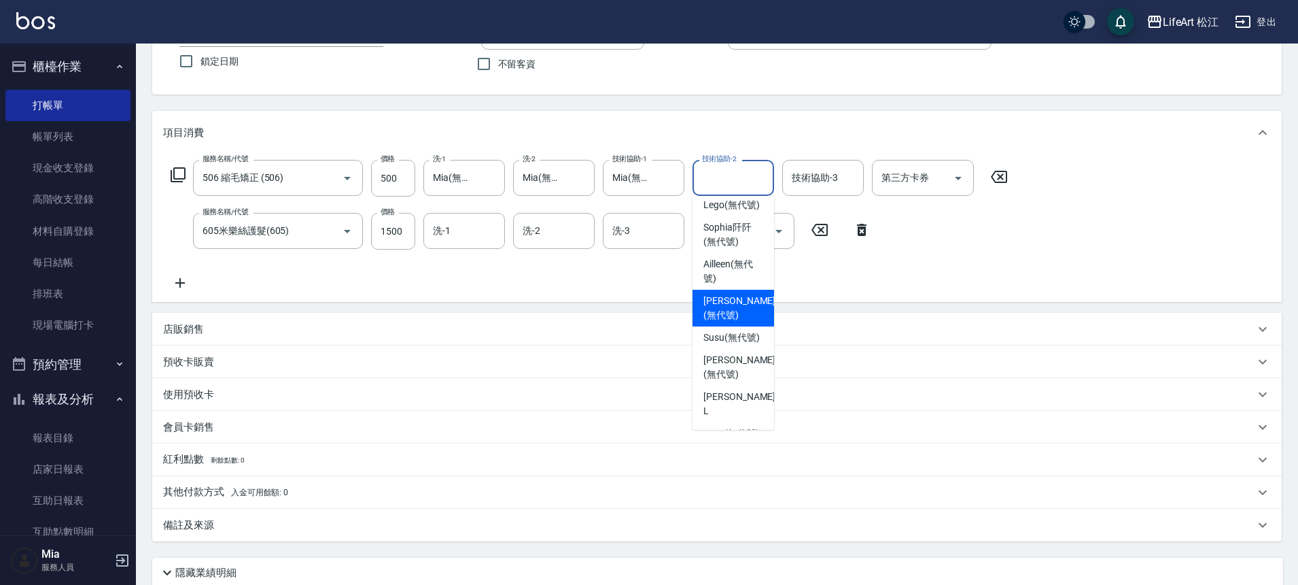
scroll to position [248, 0]
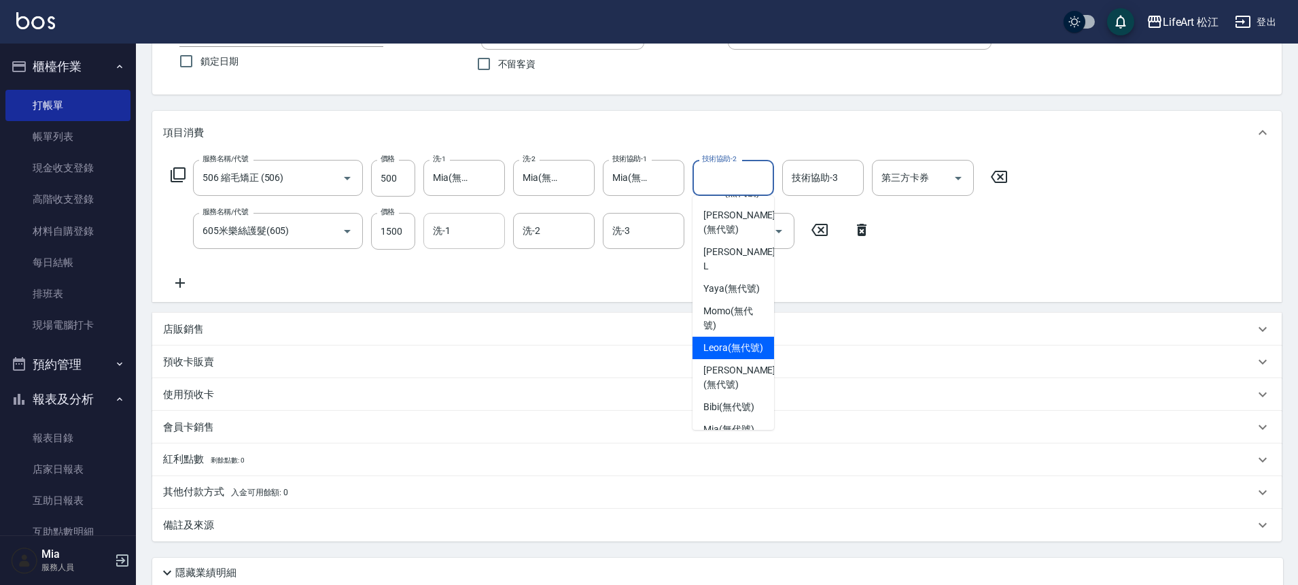
click at [483, 234] on input "洗-1" at bounding box center [464, 231] width 69 height 24
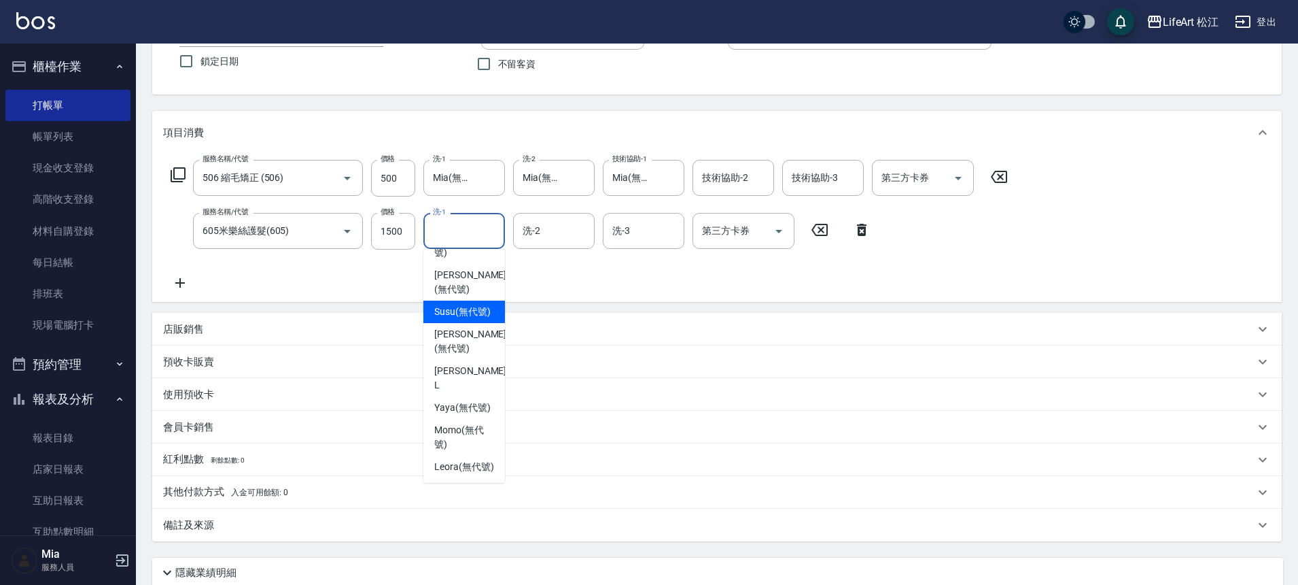
scroll to position [330, 0]
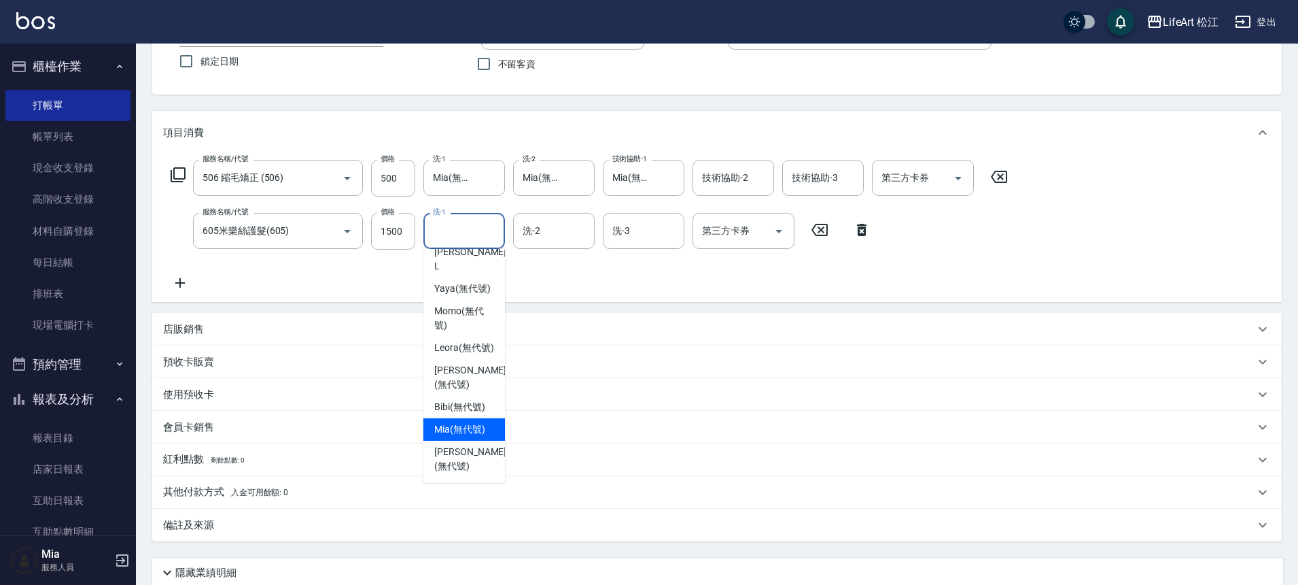
click at [466, 424] on span "Mia (無代號)" at bounding box center [459, 429] width 51 height 14
type input "Mia(無代號)"
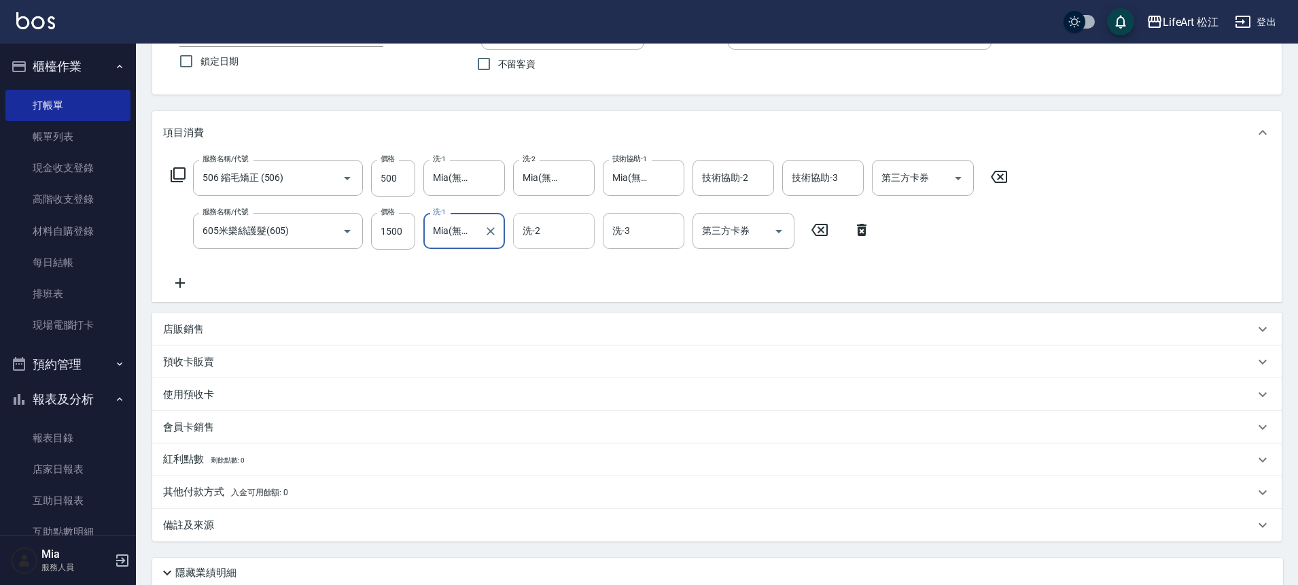
click at [564, 234] on input "洗-2" at bounding box center [553, 231] width 69 height 24
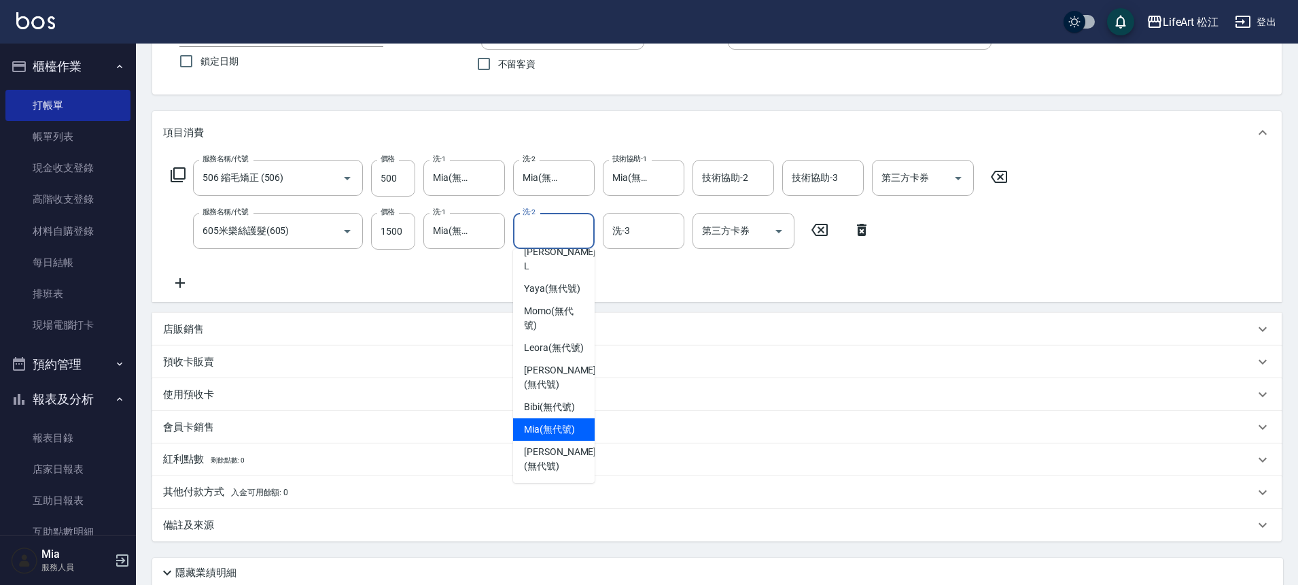
click at [545, 434] on span "Mia (無代號)" at bounding box center [549, 429] width 51 height 14
type input "Mia(無代號)"
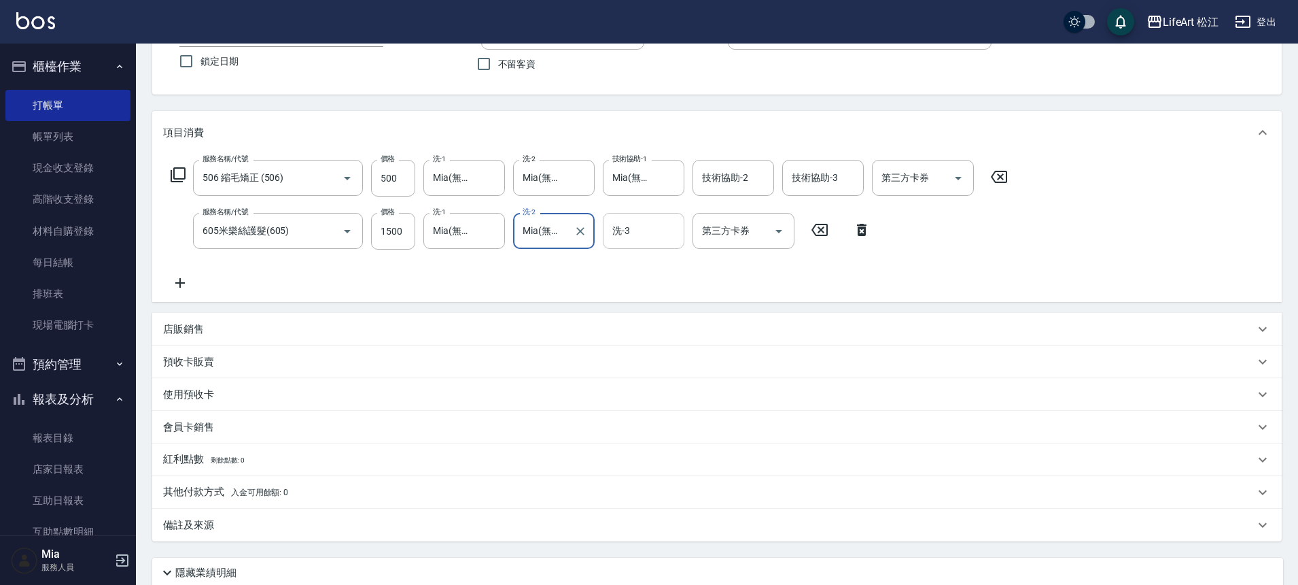
click at [670, 228] on input "洗-3" at bounding box center [643, 231] width 69 height 24
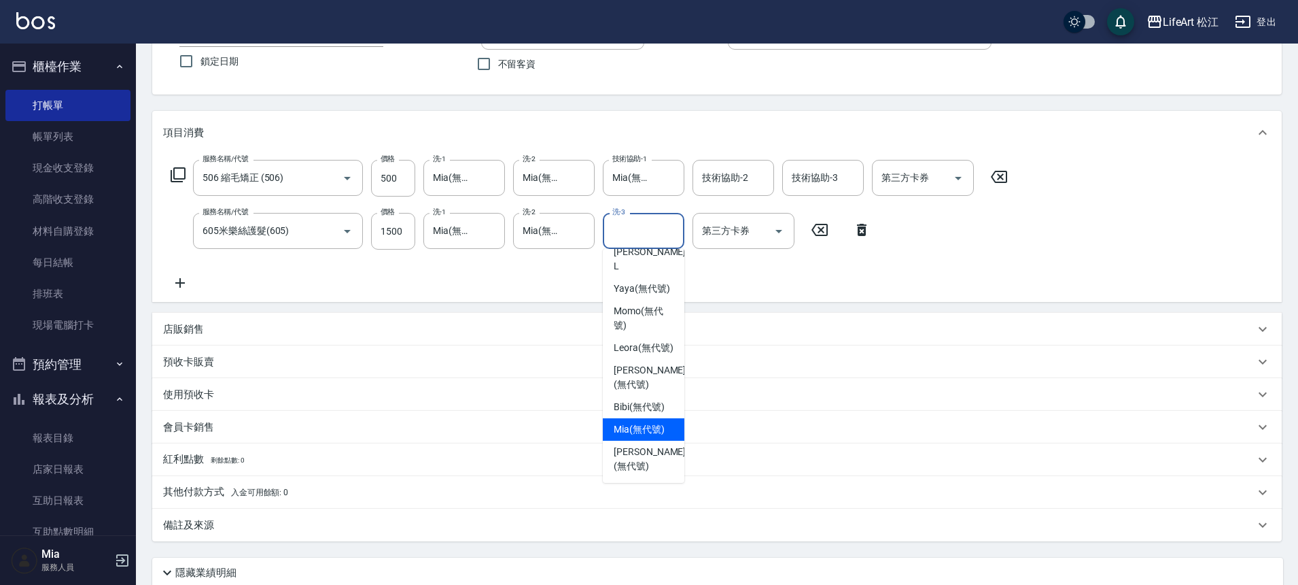
click at [651, 434] on span "Mia (無代號)" at bounding box center [639, 429] width 51 height 14
type input "Mia(無代號)"
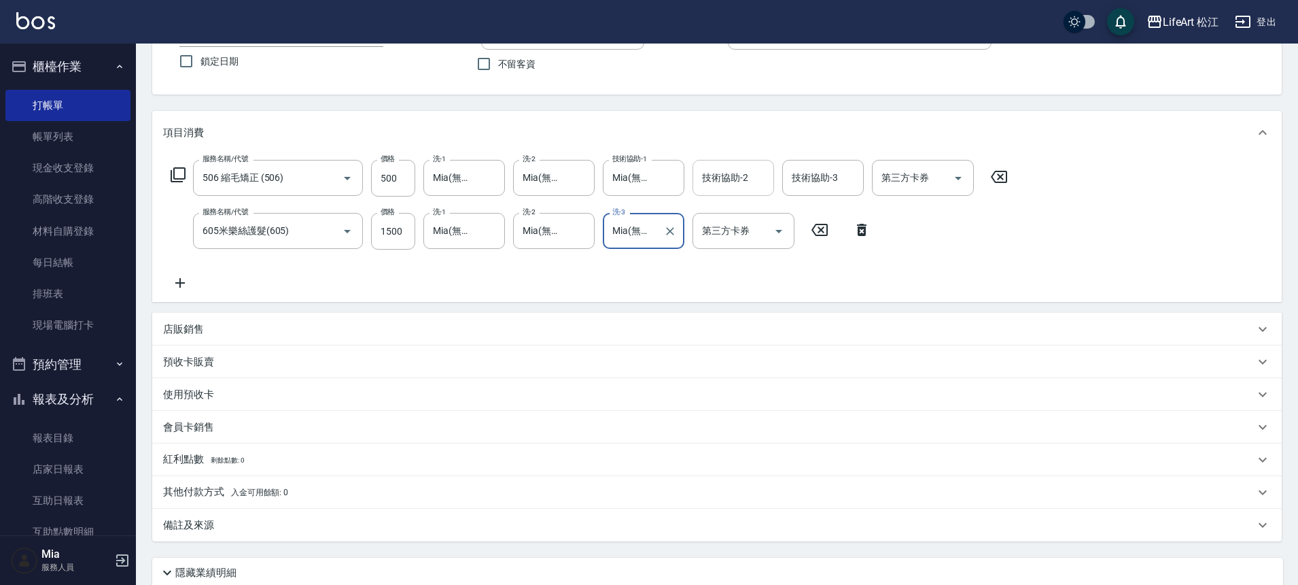
click at [750, 182] on input "技術協助-2" at bounding box center [733, 178] width 69 height 24
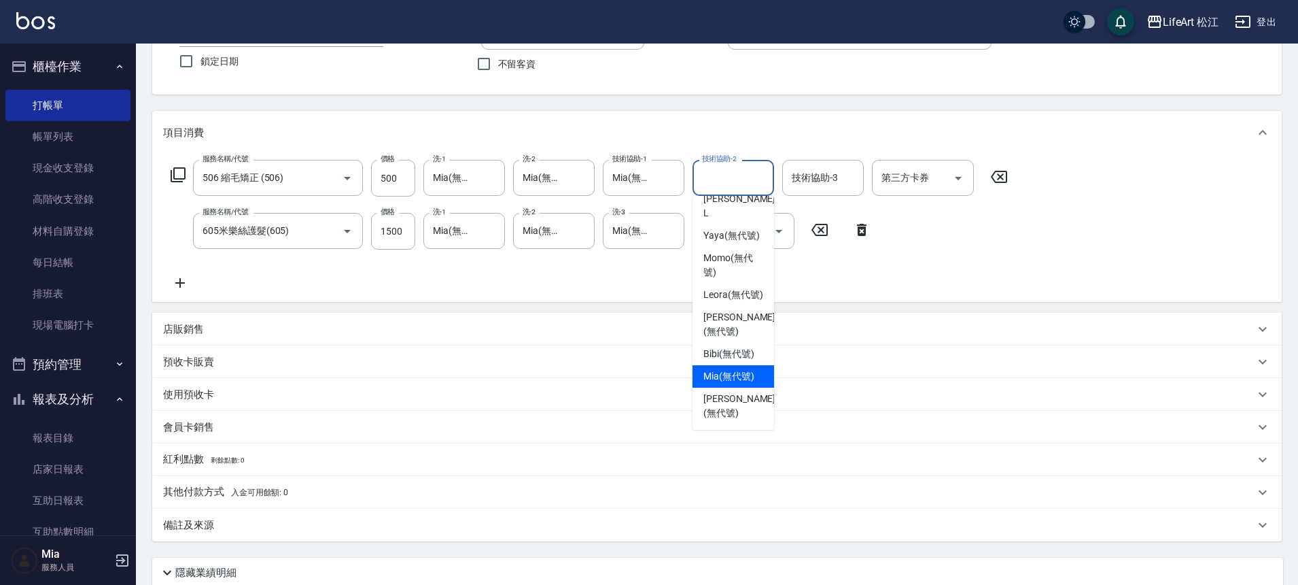
drag, startPoint x: 716, startPoint y: 373, endPoint x: 657, endPoint y: 358, distance: 61.0
click at [716, 375] on span "Mia (無代號)" at bounding box center [729, 376] width 51 height 14
type input "Mia(無代號)"
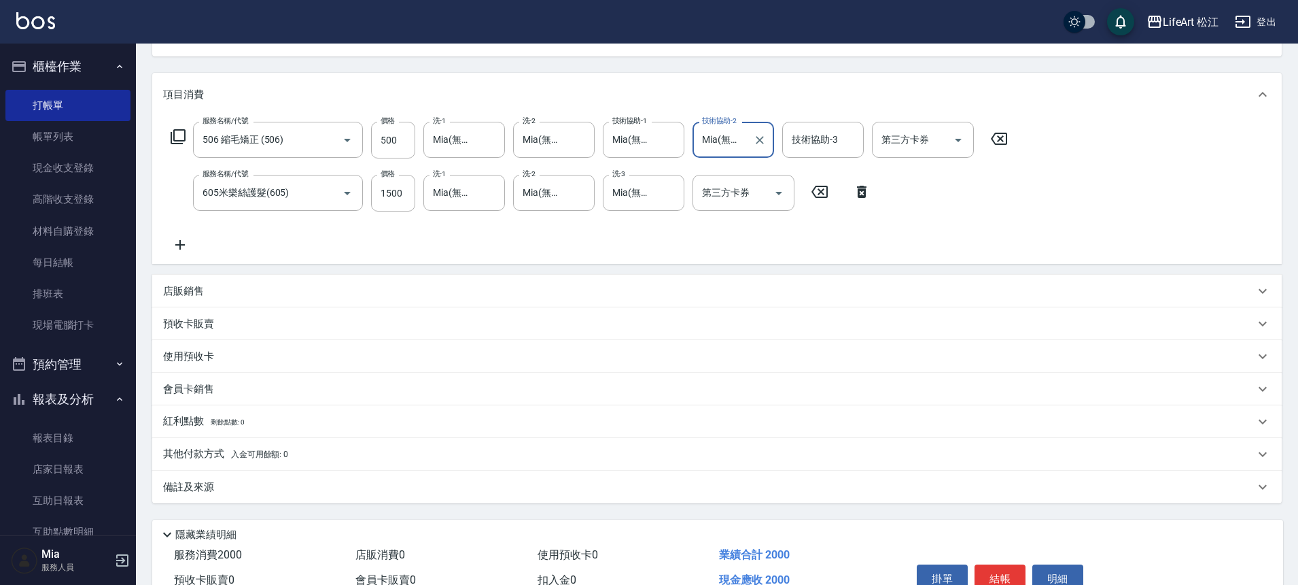
scroll to position [222, 0]
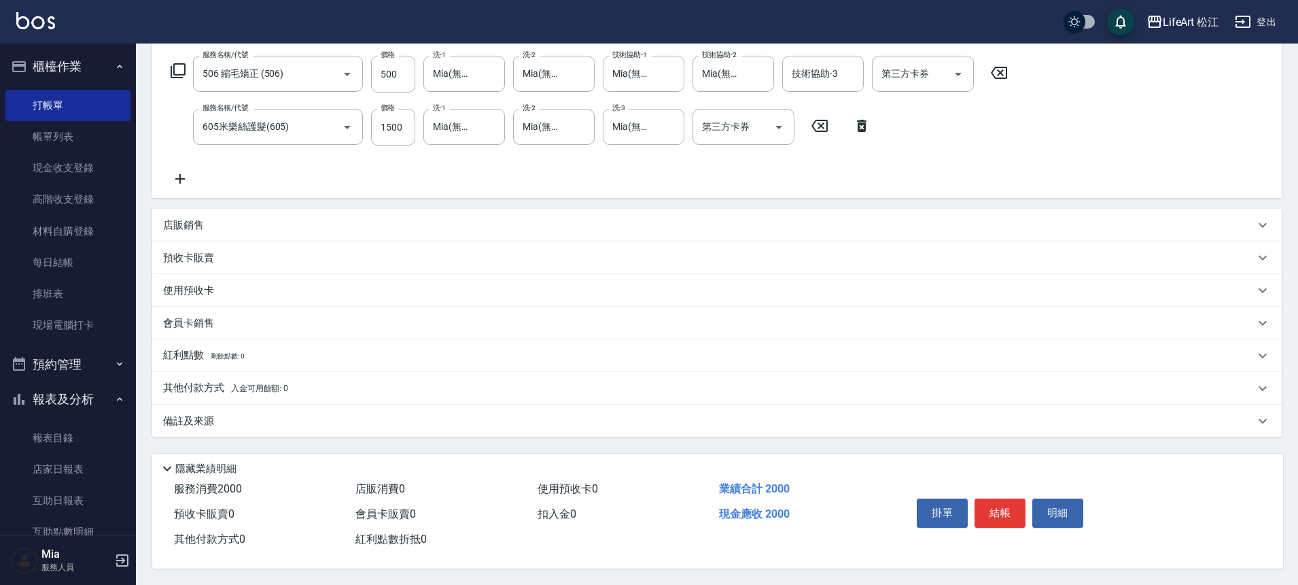
click at [327, 414] on div "備註及來源" at bounding box center [709, 421] width 1092 height 14
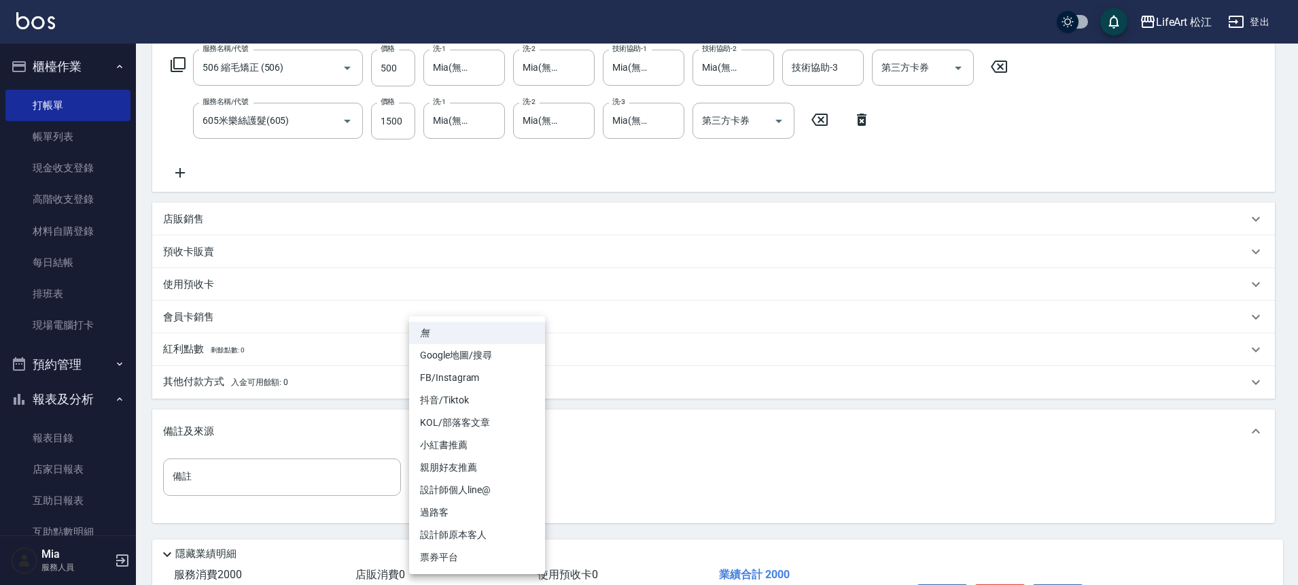
click at [502, 478] on body "LifeArt 松江 登出 櫃檯作業 打帳單 帳單列表 現金收支登錄 高階收支登錄 材料自購登錄 每日結帳 排班表 現場電腦打卡 預約管理 預約管理 單日預約…" at bounding box center [649, 224] width 1298 height 893
click at [488, 387] on li "FB/Instagram" at bounding box center [477, 377] width 136 height 22
type input "FB/Instagram"
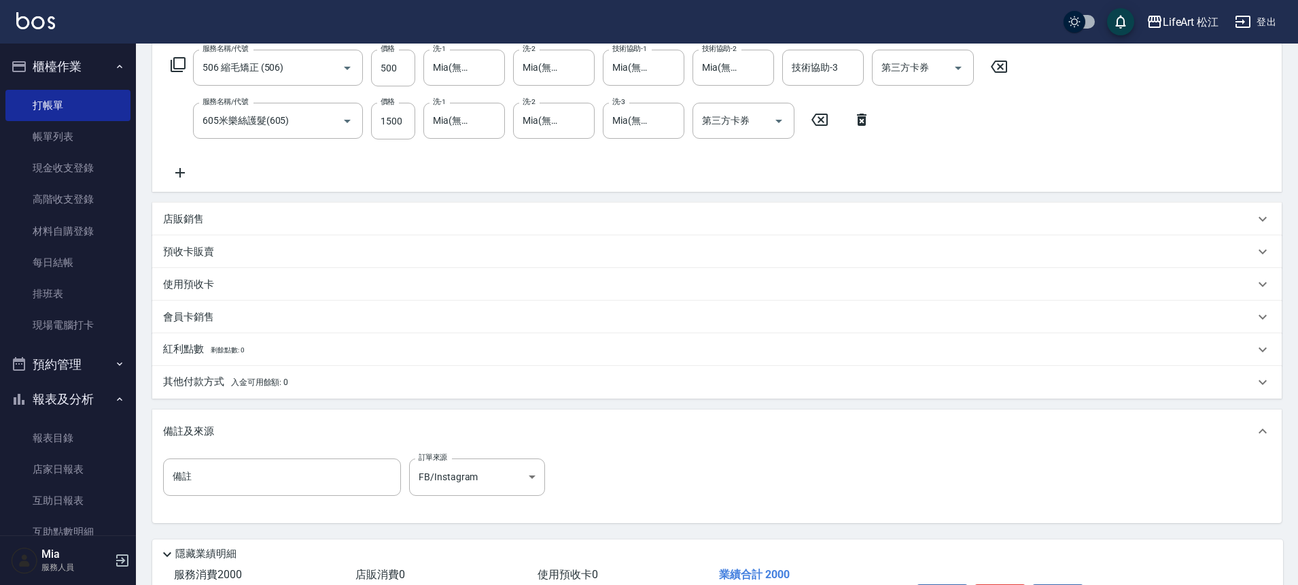
click at [265, 387] on p "其他付款方式 入金可用餘額: 0" at bounding box center [225, 382] width 125 height 15
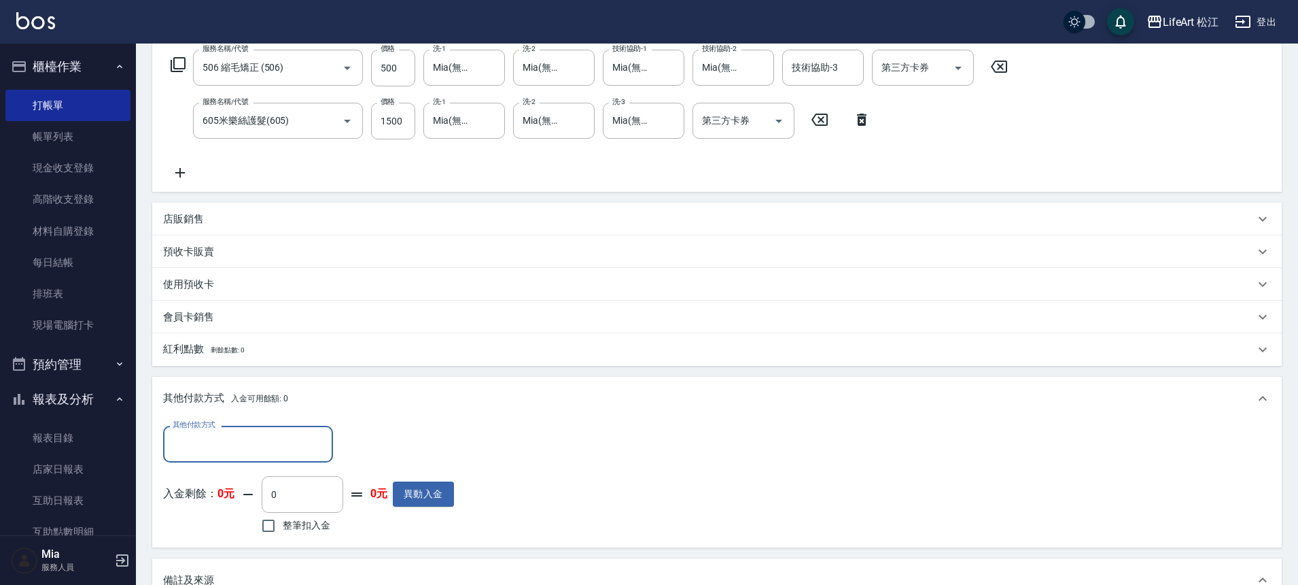
scroll to position [0, 0]
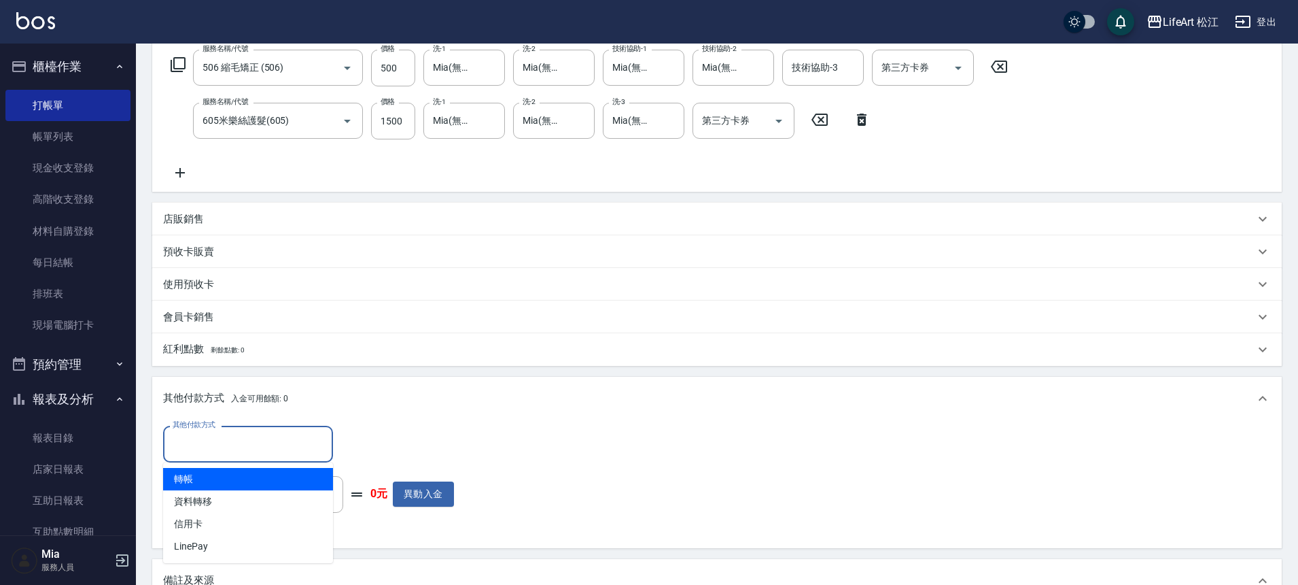
click at [259, 445] on input "其他付款方式" at bounding box center [248, 444] width 158 height 24
drag, startPoint x: 245, startPoint y: 475, endPoint x: 254, endPoint y: 472, distance: 8.6
click at [246, 475] on span "轉帳" at bounding box center [248, 479] width 170 height 22
type input "轉帳"
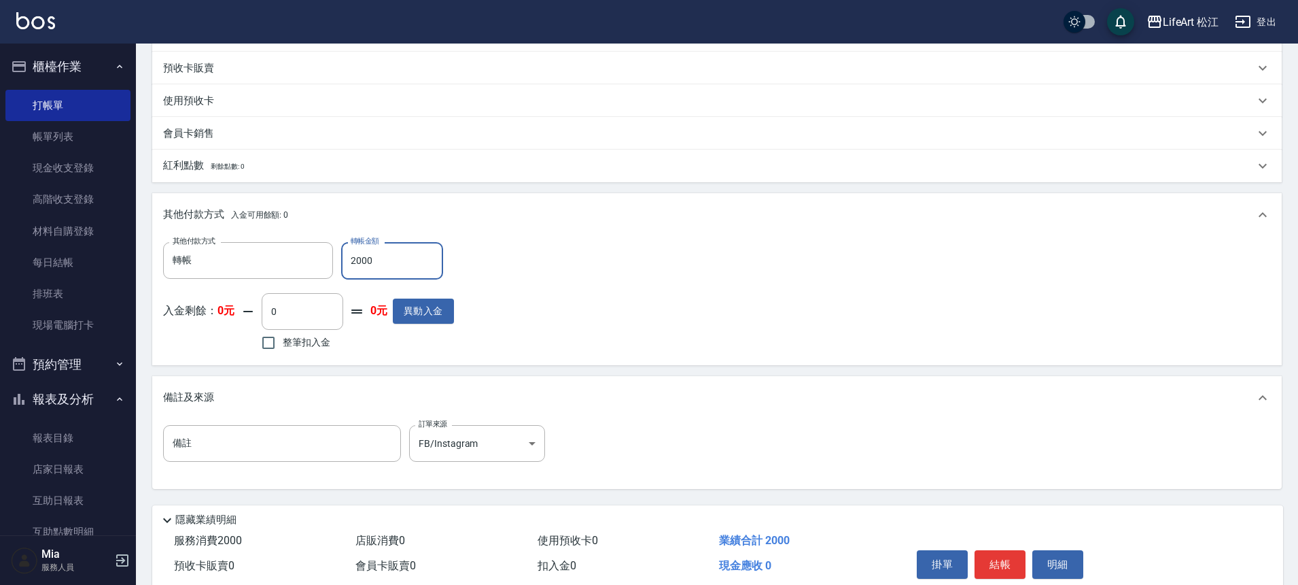
scroll to position [464, 0]
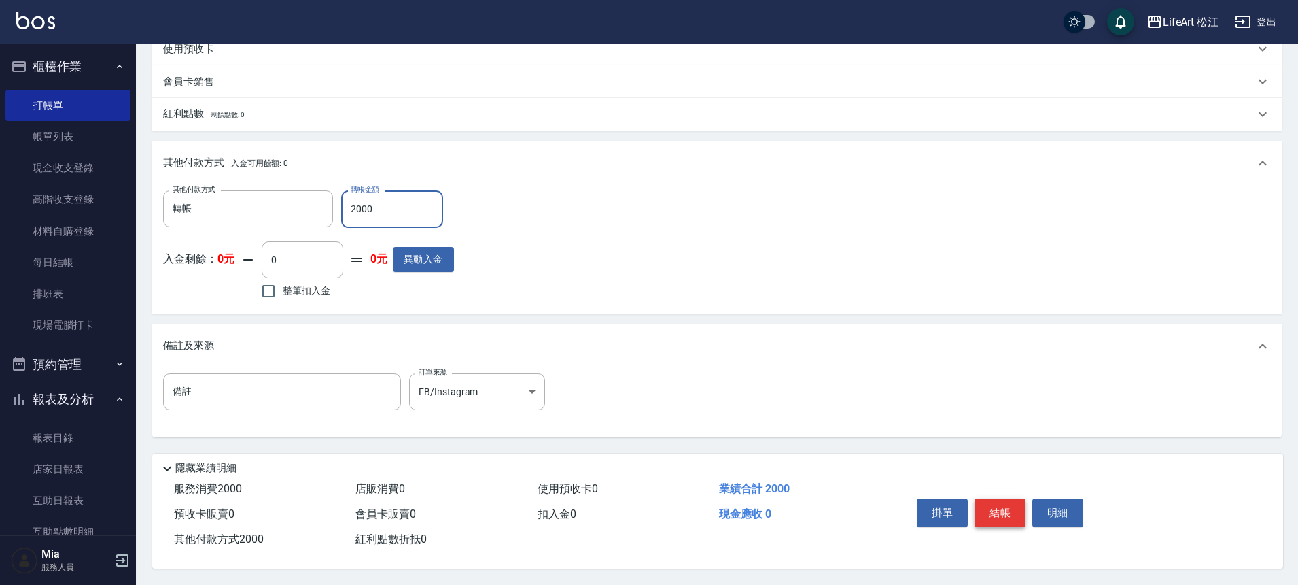
type input "2000"
click at [994, 510] on button "結帳" at bounding box center [1000, 512] width 51 height 29
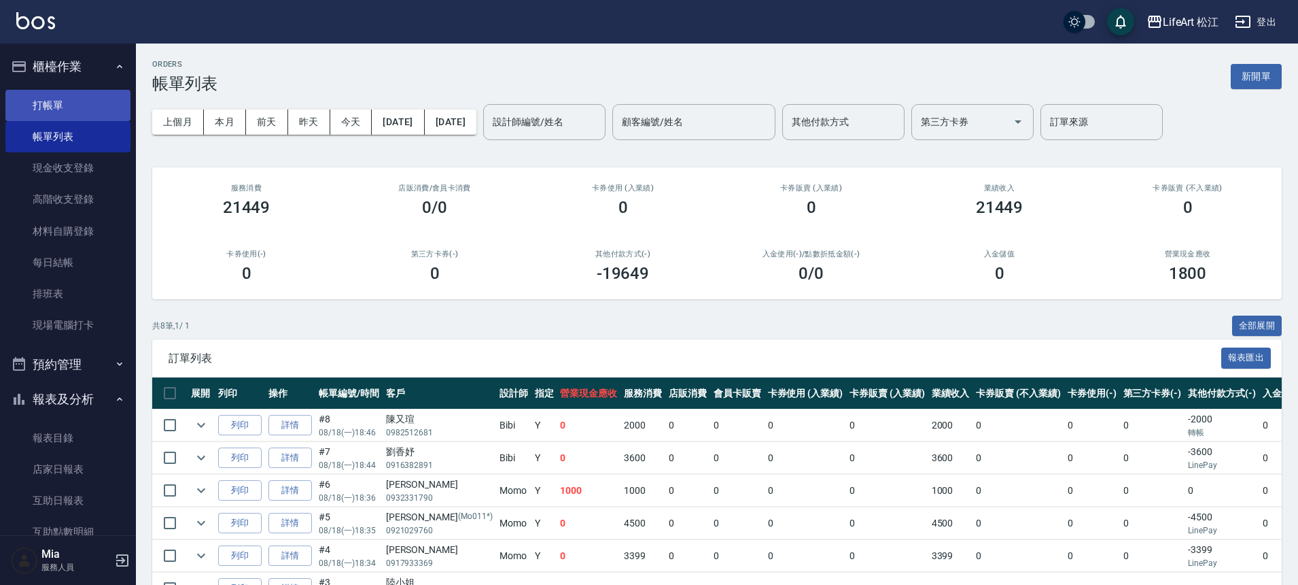
click at [48, 105] on link "打帳單" at bounding box center [67, 105] width 125 height 31
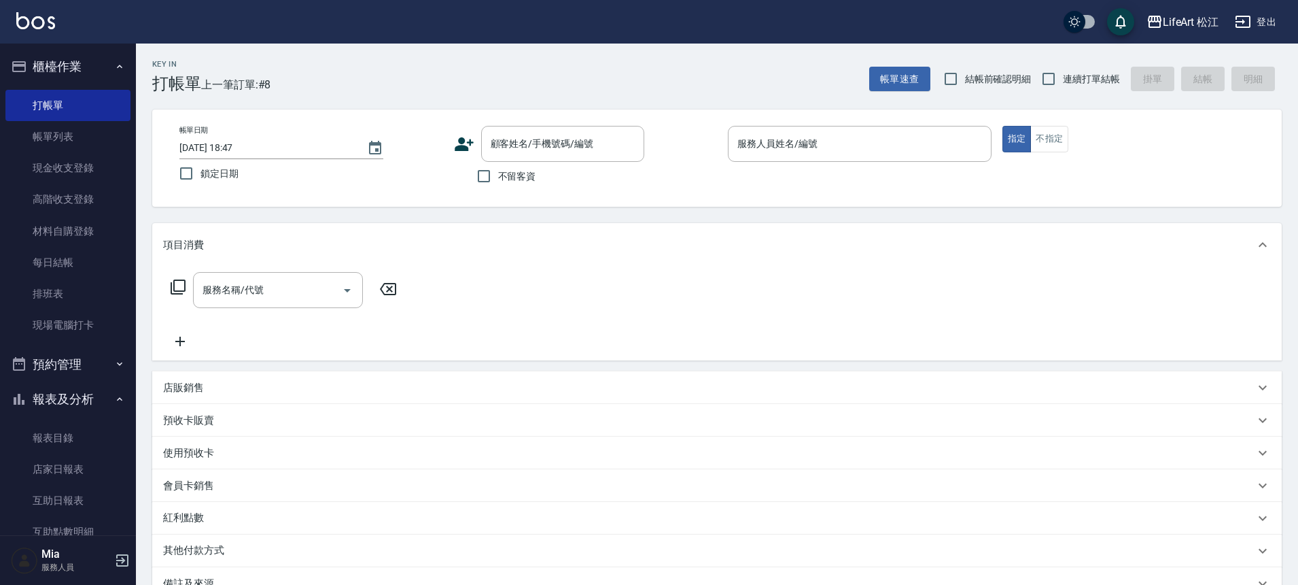
click at [470, 146] on icon at bounding box center [464, 144] width 20 height 20
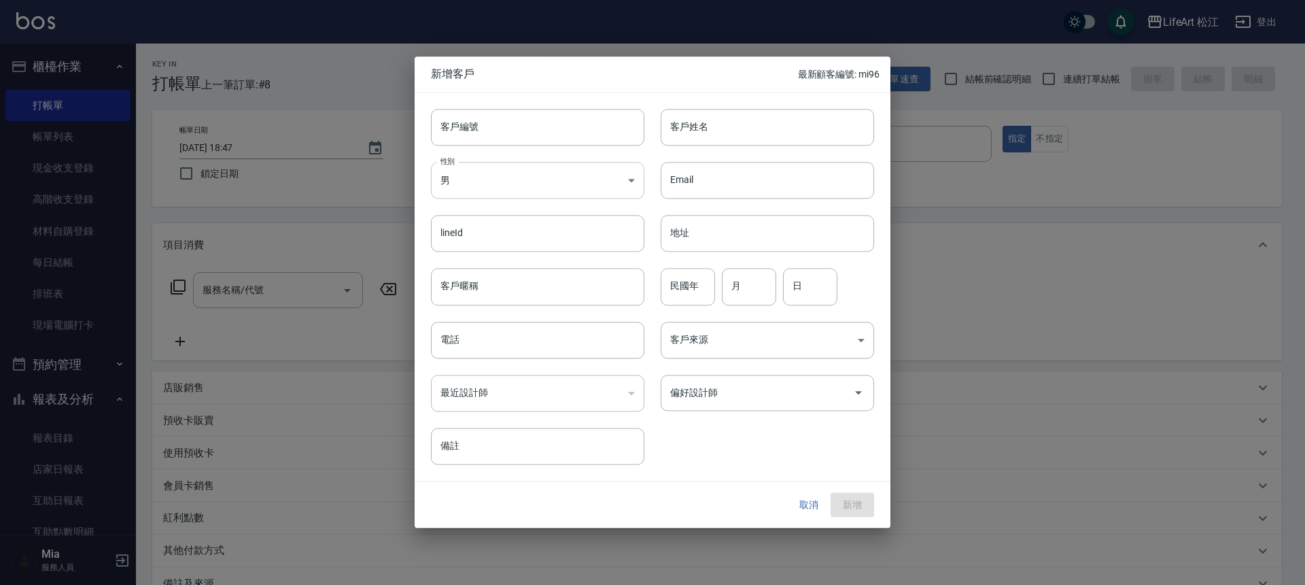
click at [482, 187] on body "LifeArt 松江 登出 櫃檯作業 打帳單 帳單列表 現金收支登錄 高階收支登錄 材料自購登錄 每日結帳 排班表 現場電腦打卡 預約管理 預約管理 單日預約…" at bounding box center [652, 373] width 1305 height 747
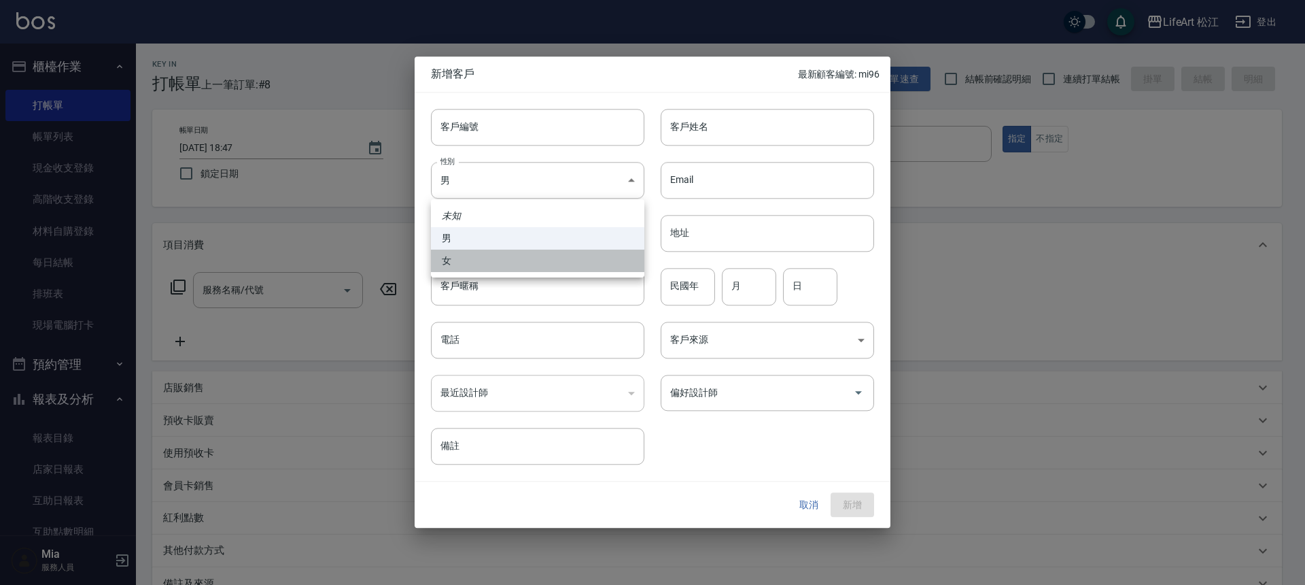
click at [501, 256] on li "女" at bounding box center [537, 260] width 213 height 22
type input "[DEMOGRAPHIC_DATA]"
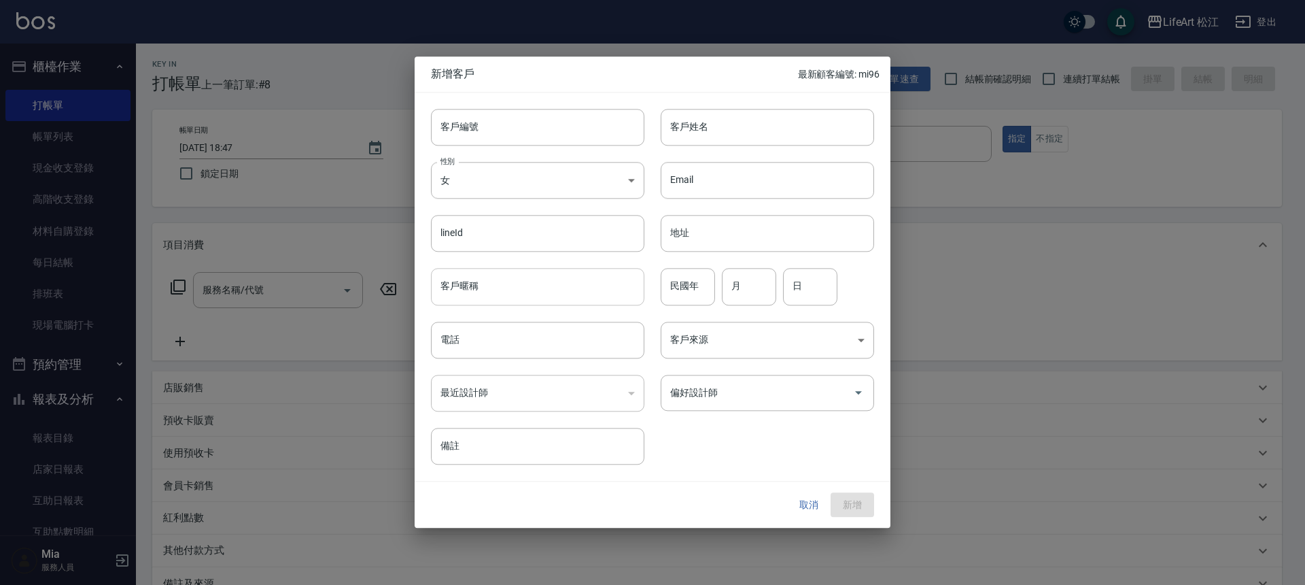
drag, startPoint x: 534, startPoint y: 288, endPoint x: 536, endPoint y: 278, distance: 9.7
click at [534, 286] on input "客戶暱稱" at bounding box center [537, 287] width 213 height 37
type input "莊"
click at [742, 132] on input "客戶姓名" at bounding box center [767, 127] width 213 height 37
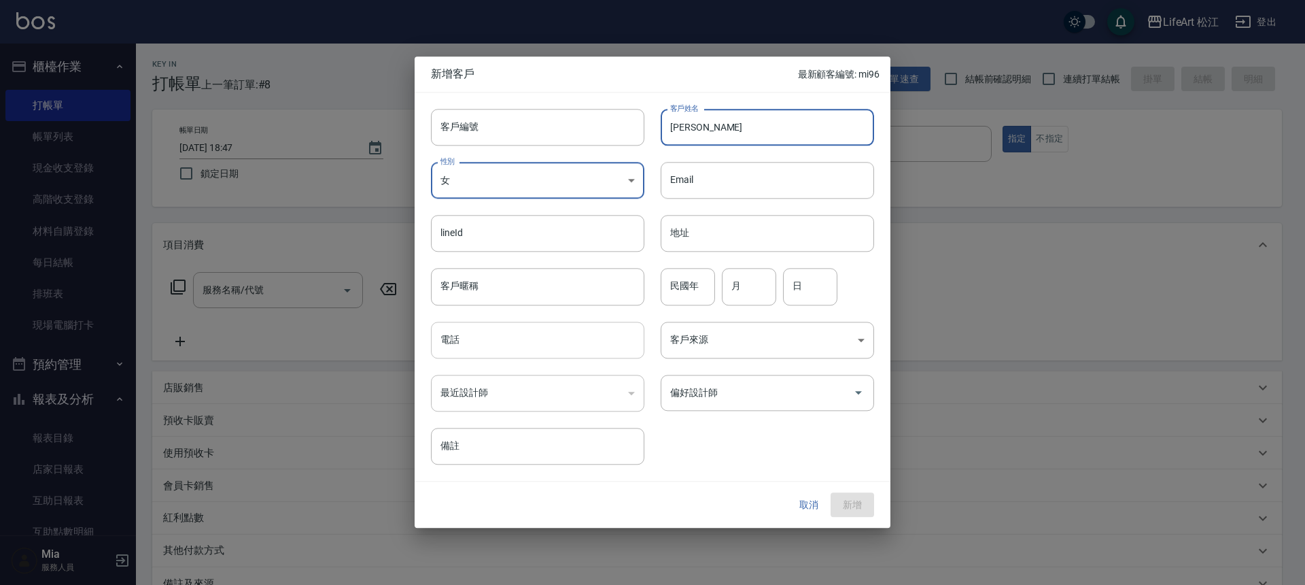
type input "[PERSON_NAME]"
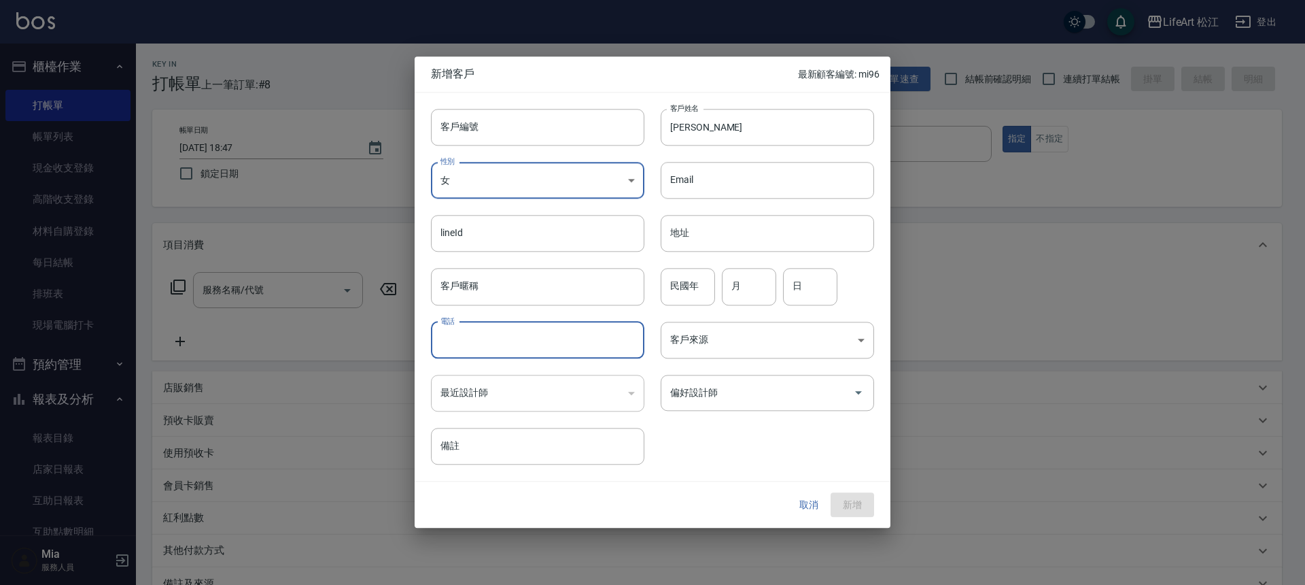
click at [506, 349] on input "電話" at bounding box center [537, 340] width 213 height 37
type input "0919879495"
click at [850, 498] on button "新增" at bounding box center [853, 504] width 44 height 25
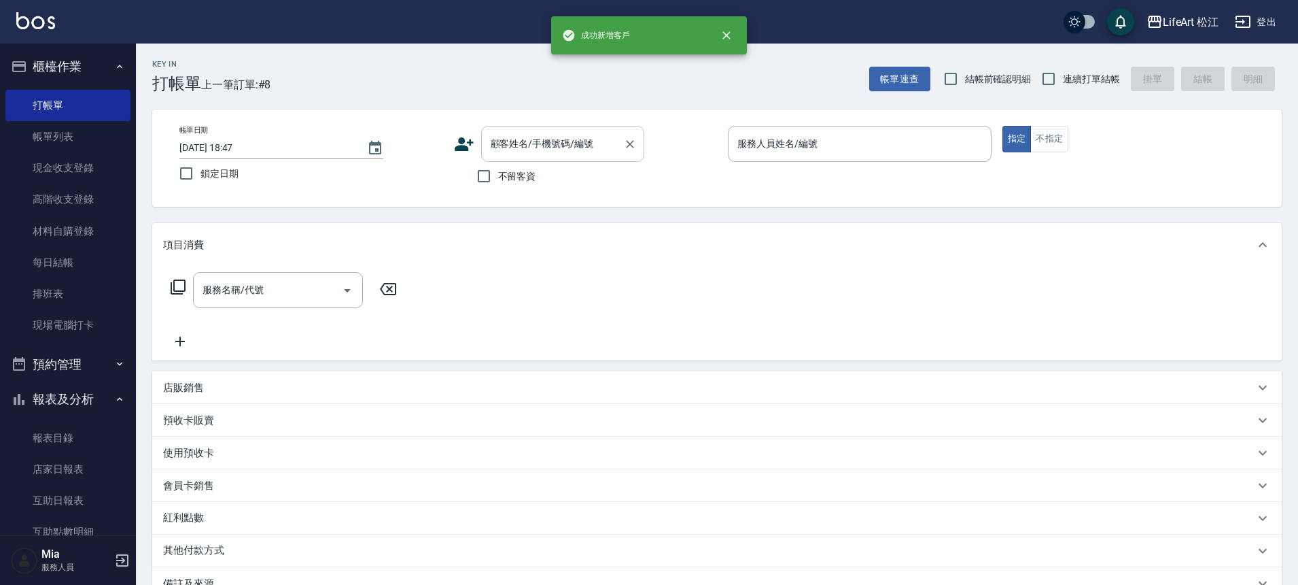
click at [594, 143] on input "顧客姓名/手機號碼/編號" at bounding box center [552, 144] width 131 height 24
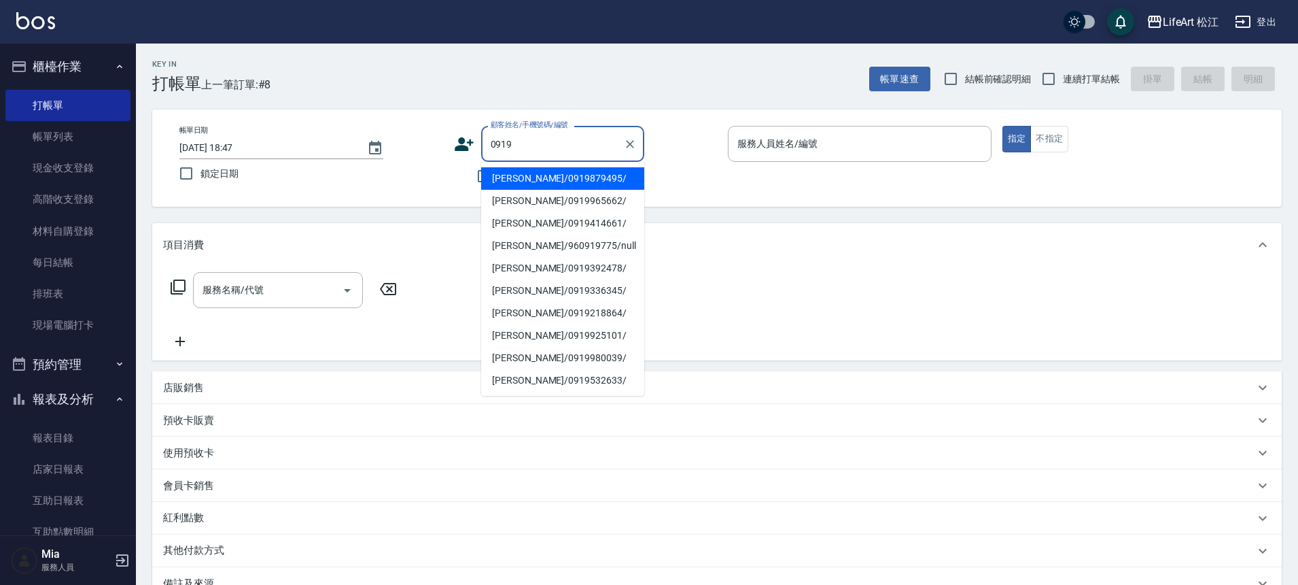
drag, startPoint x: 598, startPoint y: 182, endPoint x: 820, endPoint y: 173, distance: 222.5
click at [598, 183] on li "[PERSON_NAME]/0919879495/" at bounding box center [562, 178] width 163 height 22
type input "[PERSON_NAME]/0919879495/"
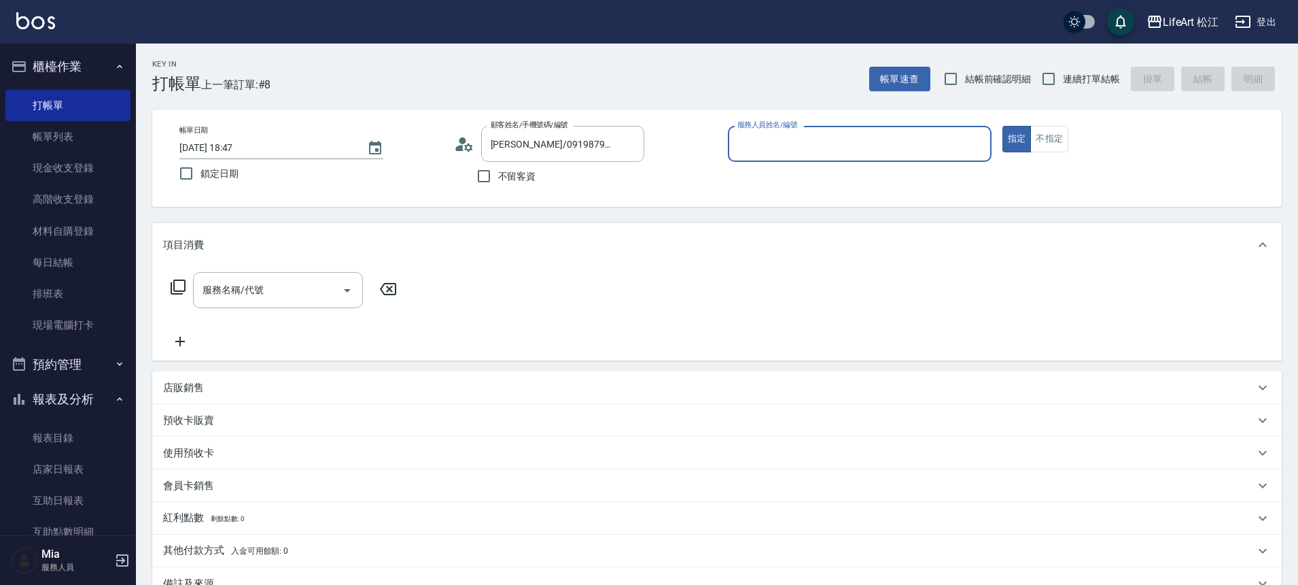
click at [823, 136] on input "服務人員姓名/編號" at bounding box center [860, 144] width 252 height 24
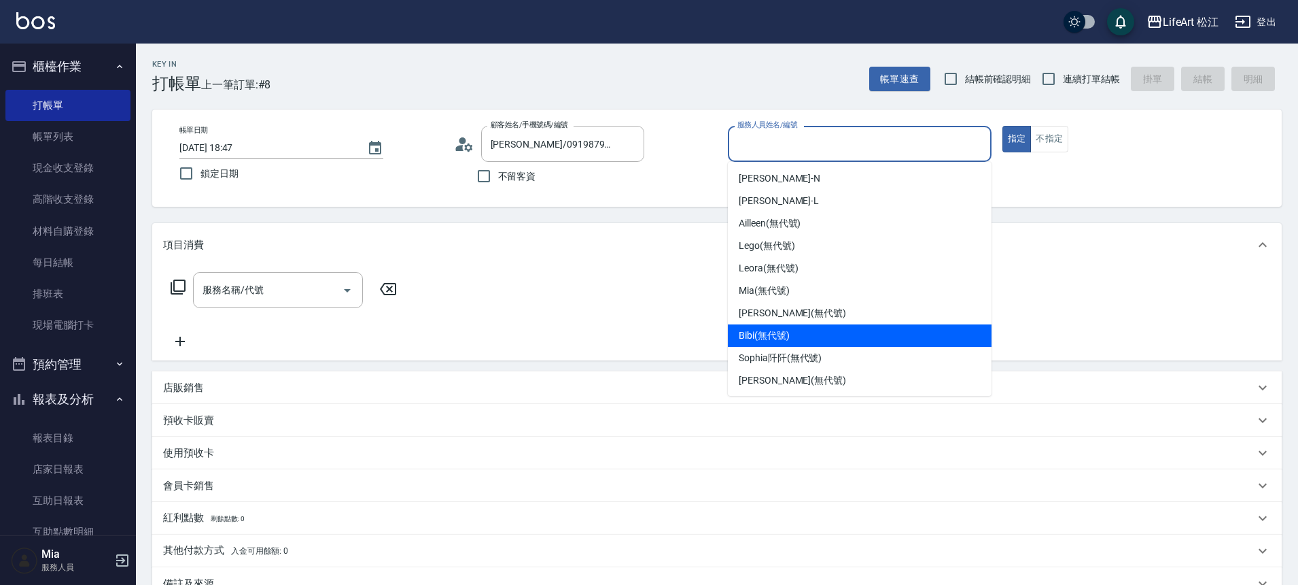
click at [820, 333] on div "Bibi (無代號)" at bounding box center [860, 335] width 264 height 22
type input "Bibi(無代號)"
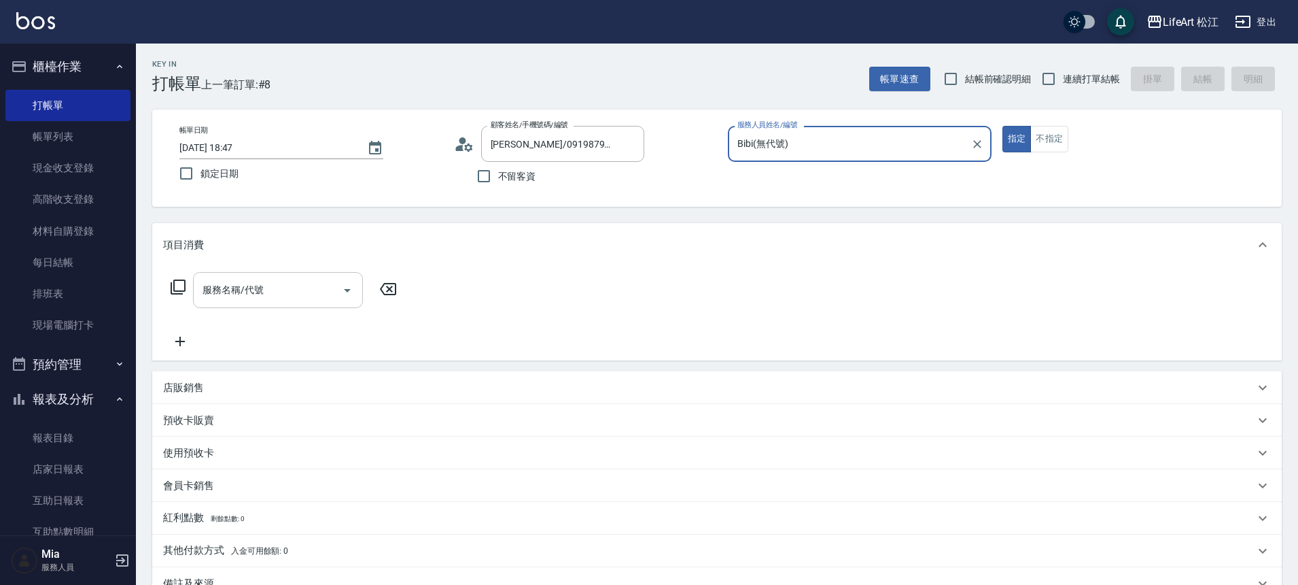
click at [290, 292] on input "服務名稱/代號" at bounding box center [267, 290] width 137 height 24
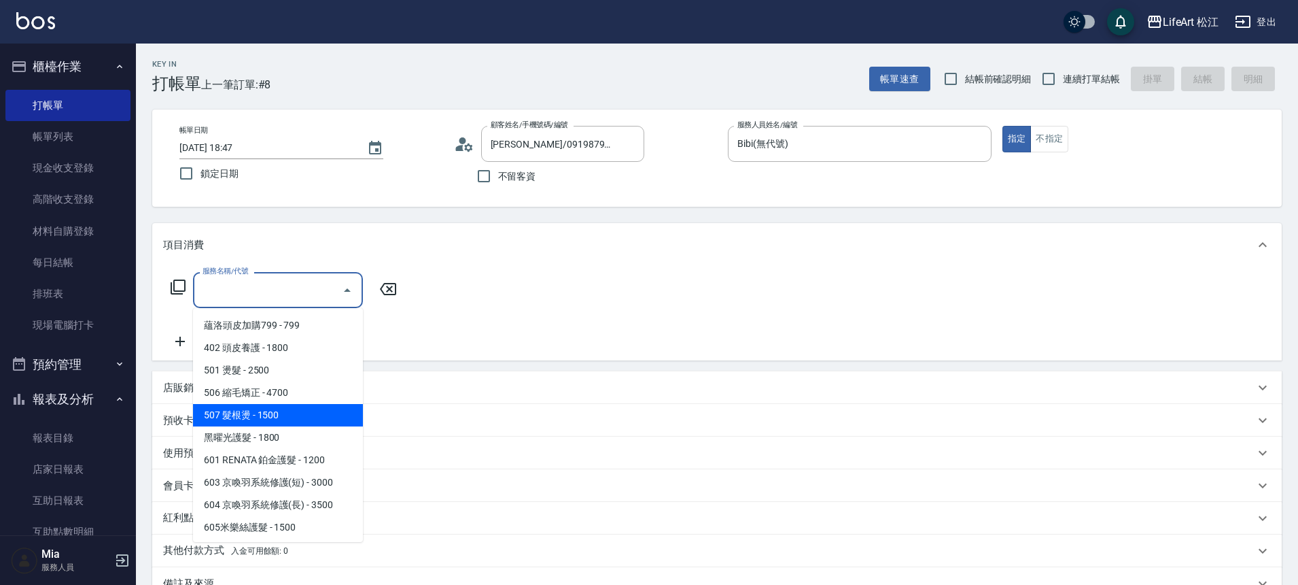
scroll to position [133, 0]
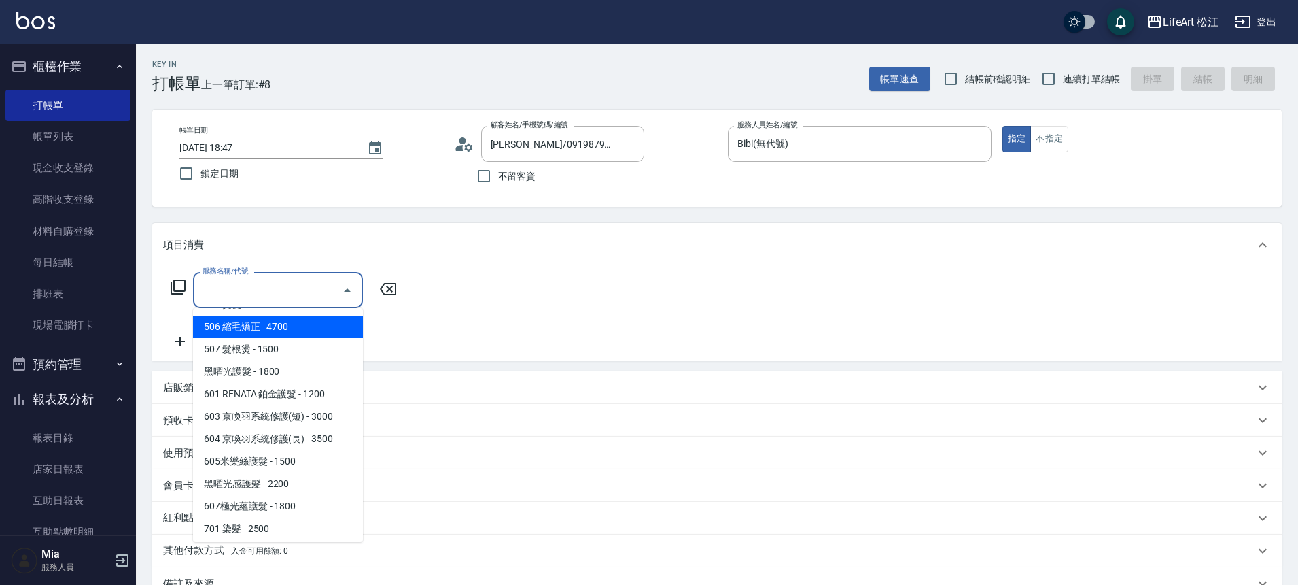
click at [289, 334] on span "506 縮毛矯正 - 4700" at bounding box center [278, 326] width 170 height 22
type input "506 縮毛矯正 (506)"
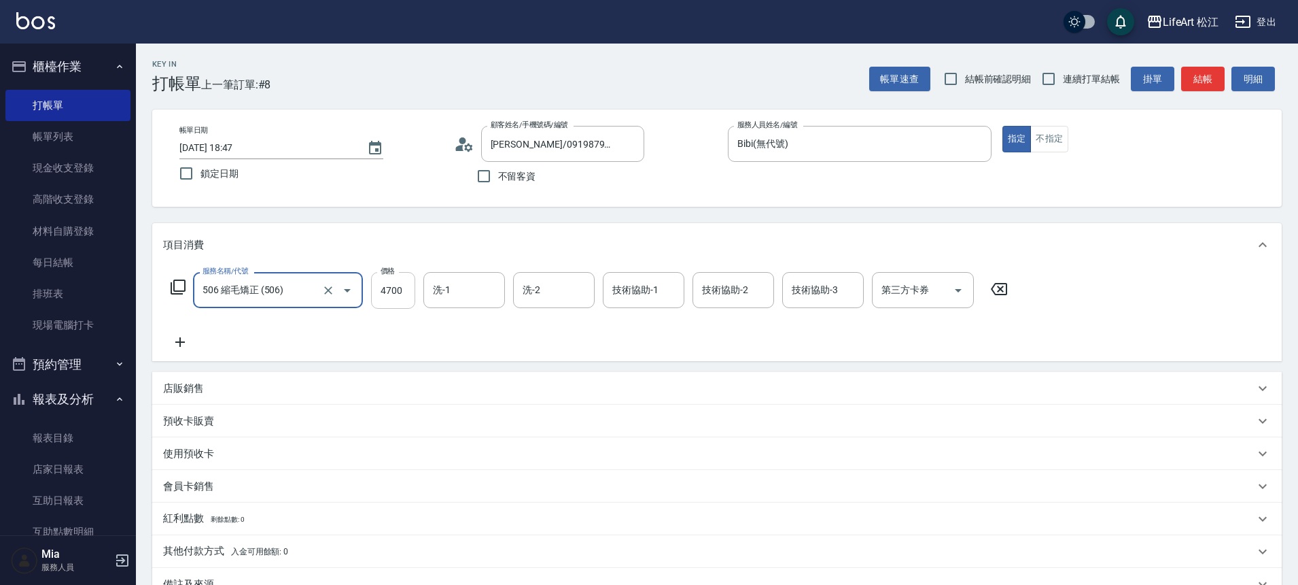
click at [398, 290] on input "4700" at bounding box center [393, 290] width 44 height 37
type input "800"
click at [167, 339] on icon at bounding box center [180, 342] width 34 height 16
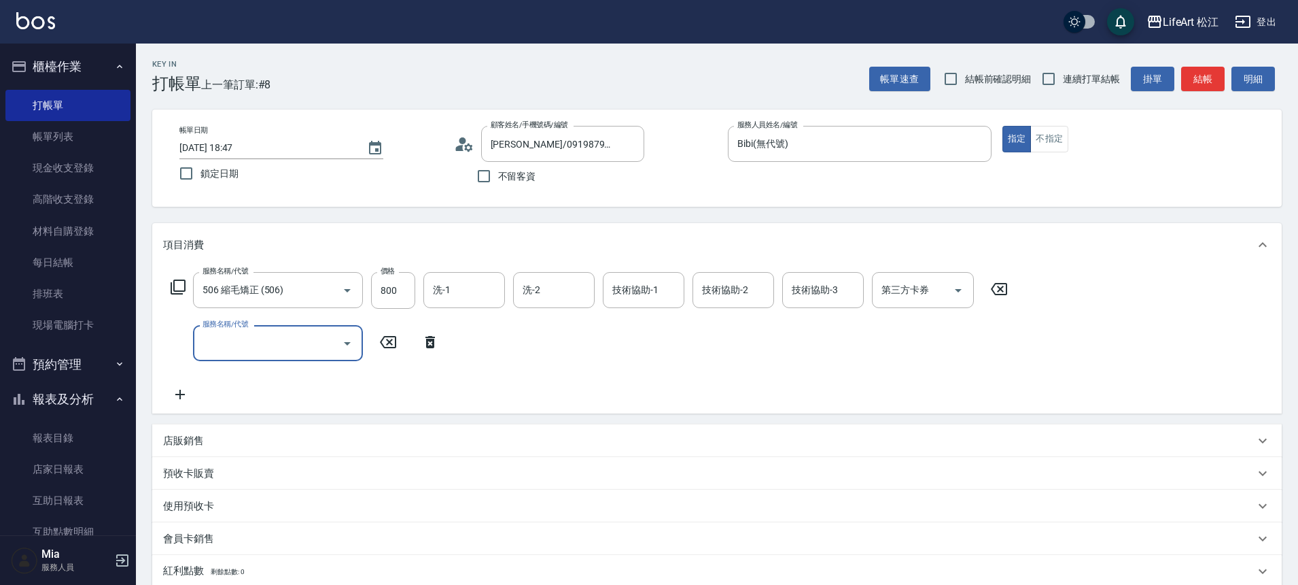
click at [258, 332] on input "服務名稱/代號" at bounding box center [267, 343] width 137 height 24
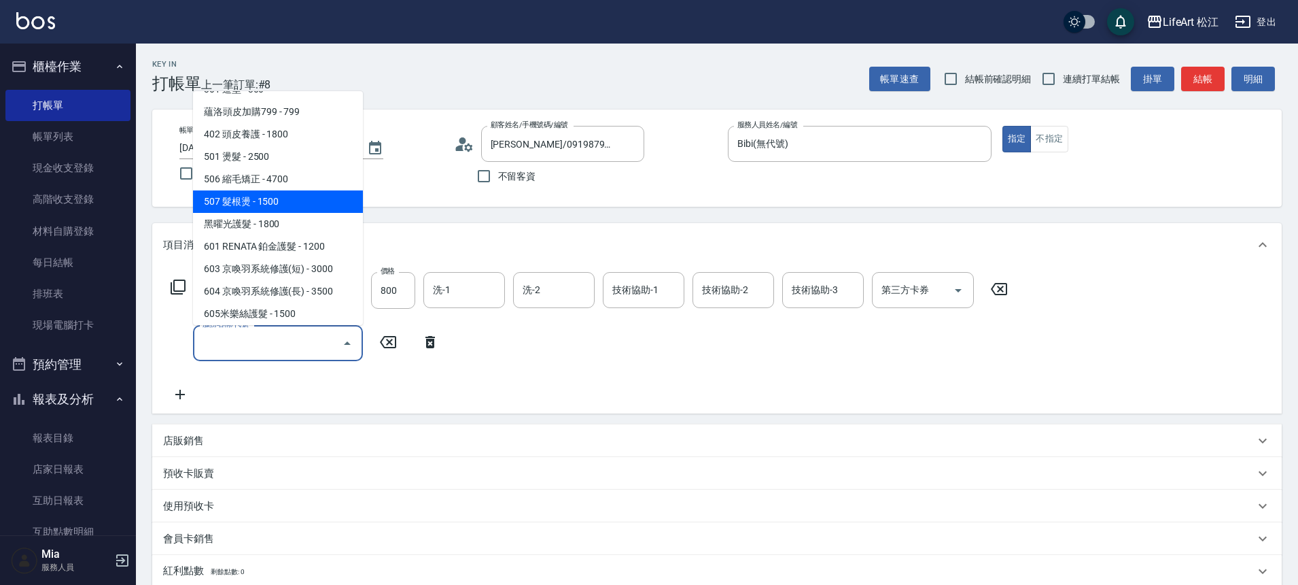
scroll to position [181, 0]
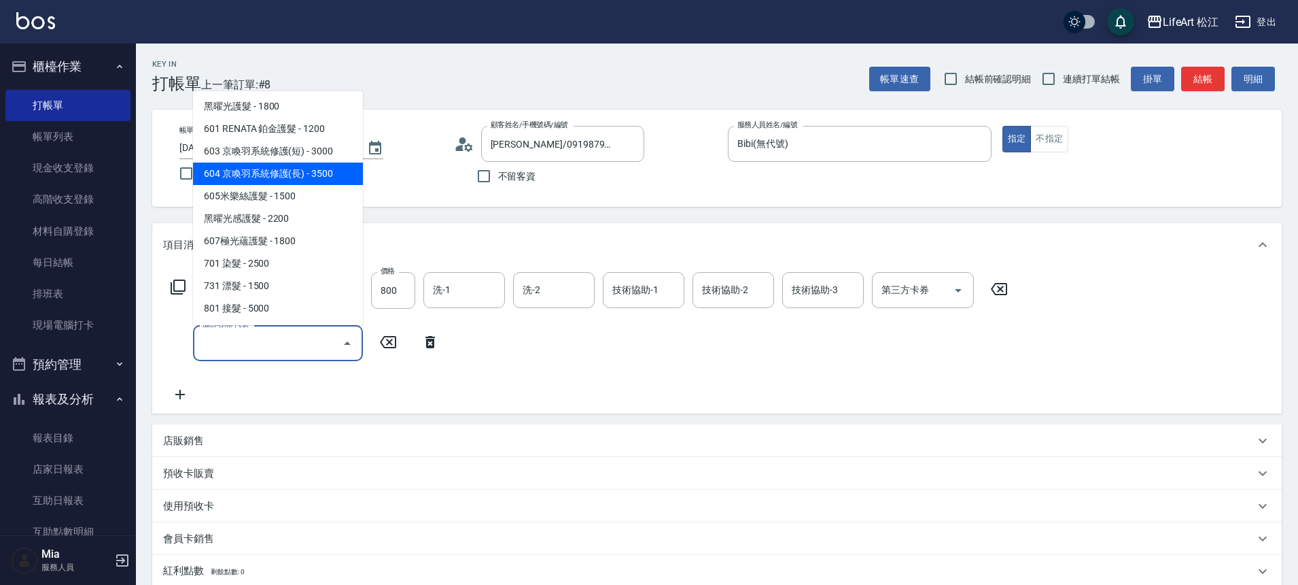
click at [304, 167] on span "604 京喚羽系統修護(長) - 3500" at bounding box center [278, 173] width 170 height 22
type input "604 京喚羽系統修護(長)(604)"
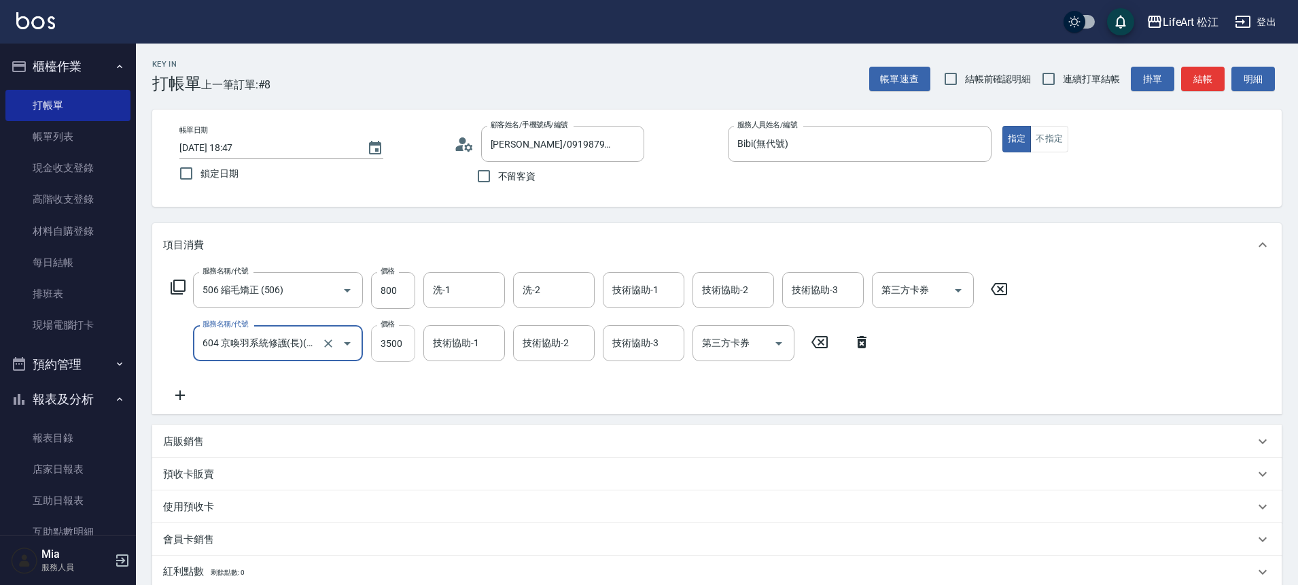
click at [394, 349] on input "3500" at bounding box center [393, 343] width 44 height 37
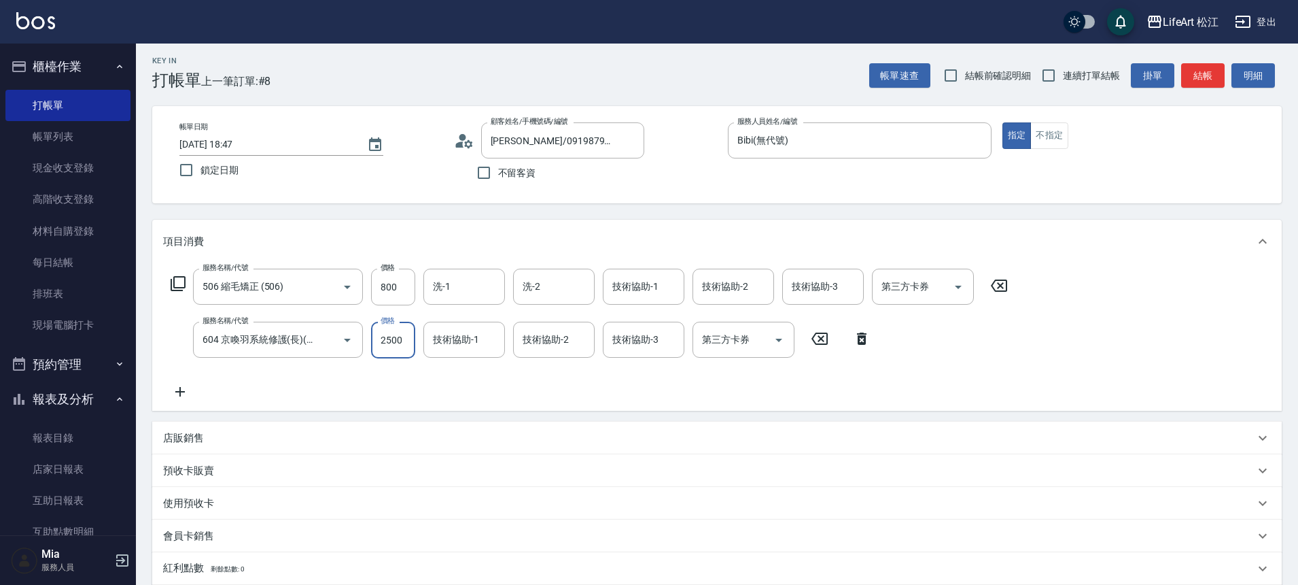
scroll to position [222, 0]
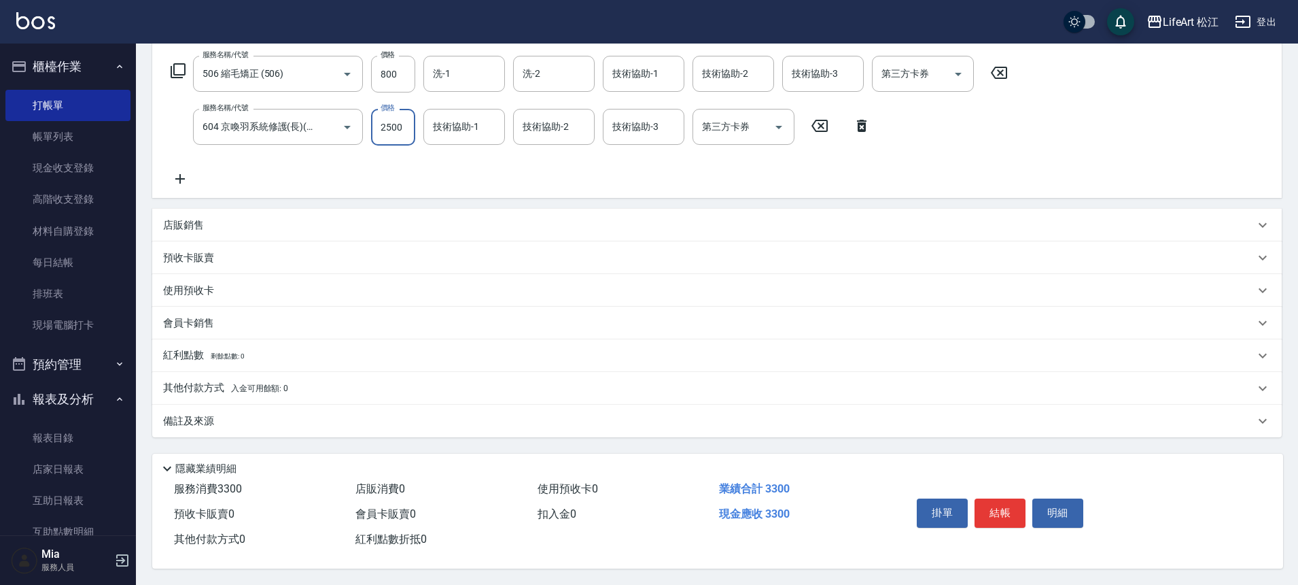
type input "2500"
click at [256, 383] on span "入金可用餘額: 0" at bounding box center [260, 388] width 58 height 10
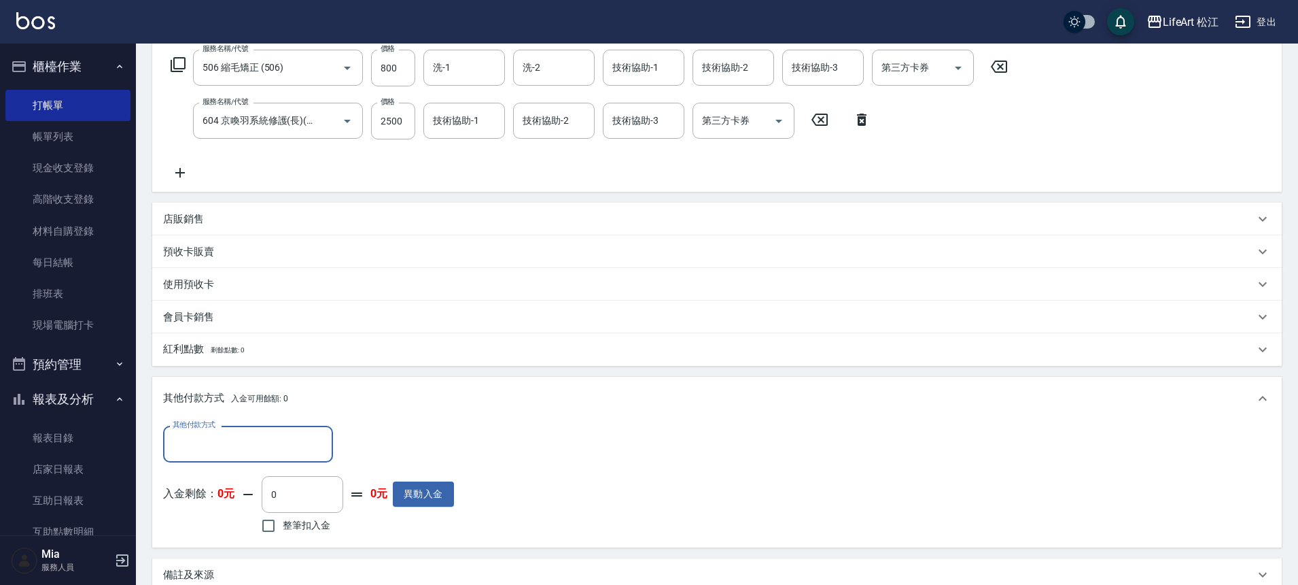
scroll to position [0, 0]
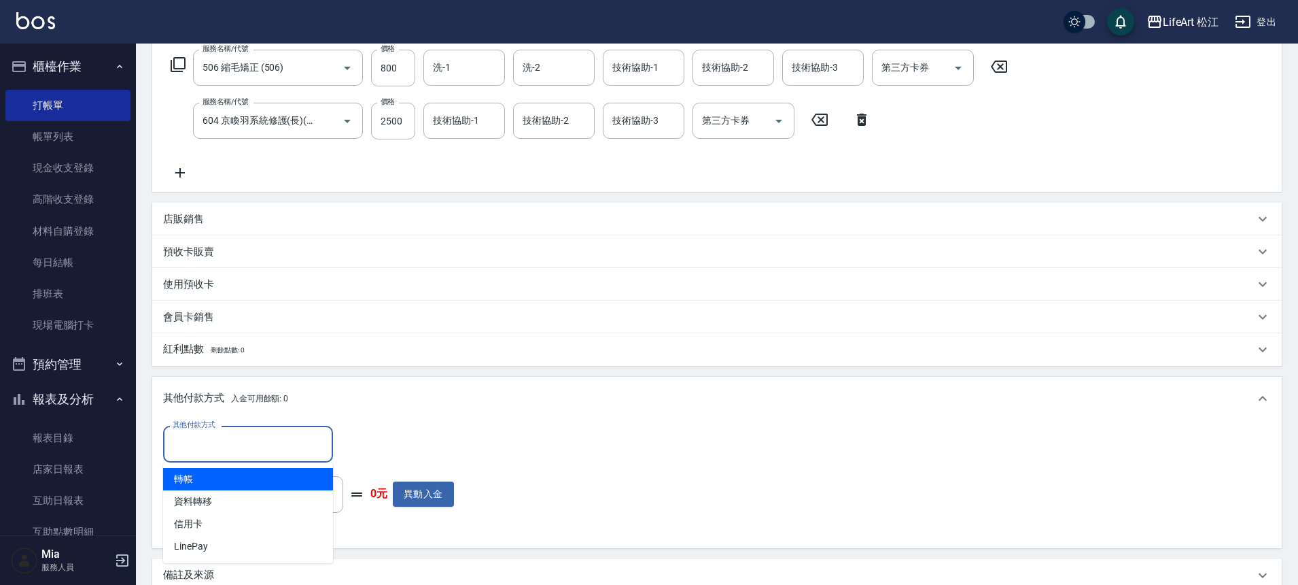
click at [254, 436] on input "其他付款方式" at bounding box center [248, 444] width 158 height 24
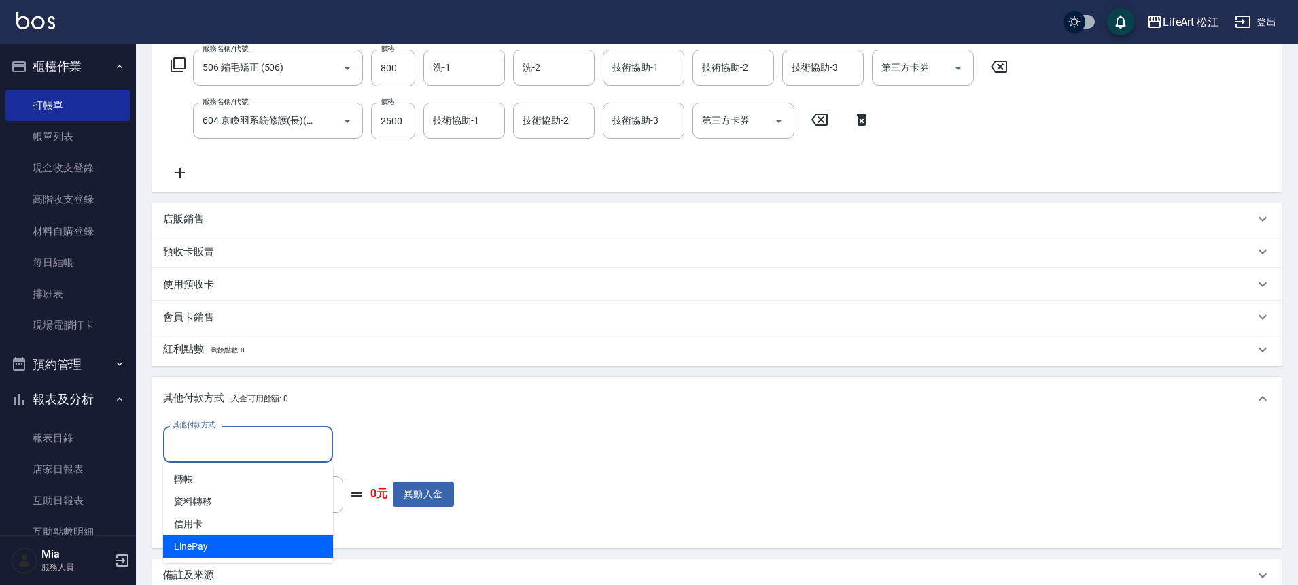
click at [235, 540] on span "LinePay" at bounding box center [248, 546] width 170 height 22
type input "LinePay"
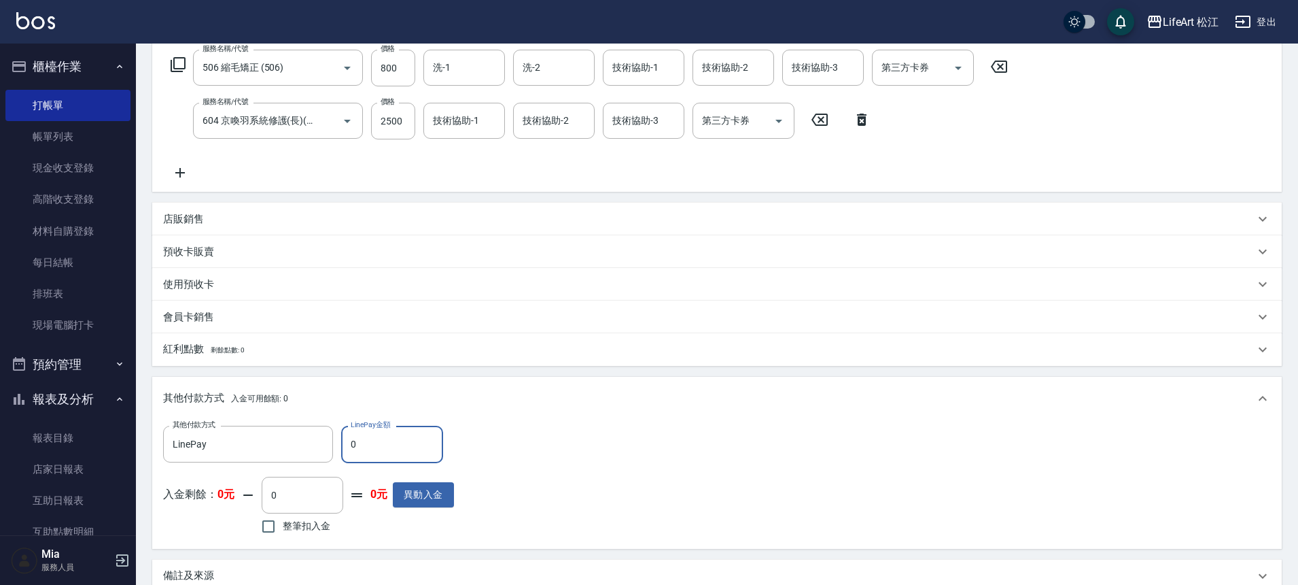
click at [392, 441] on input "0" at bounding box center [392, 444] width 102 height 37
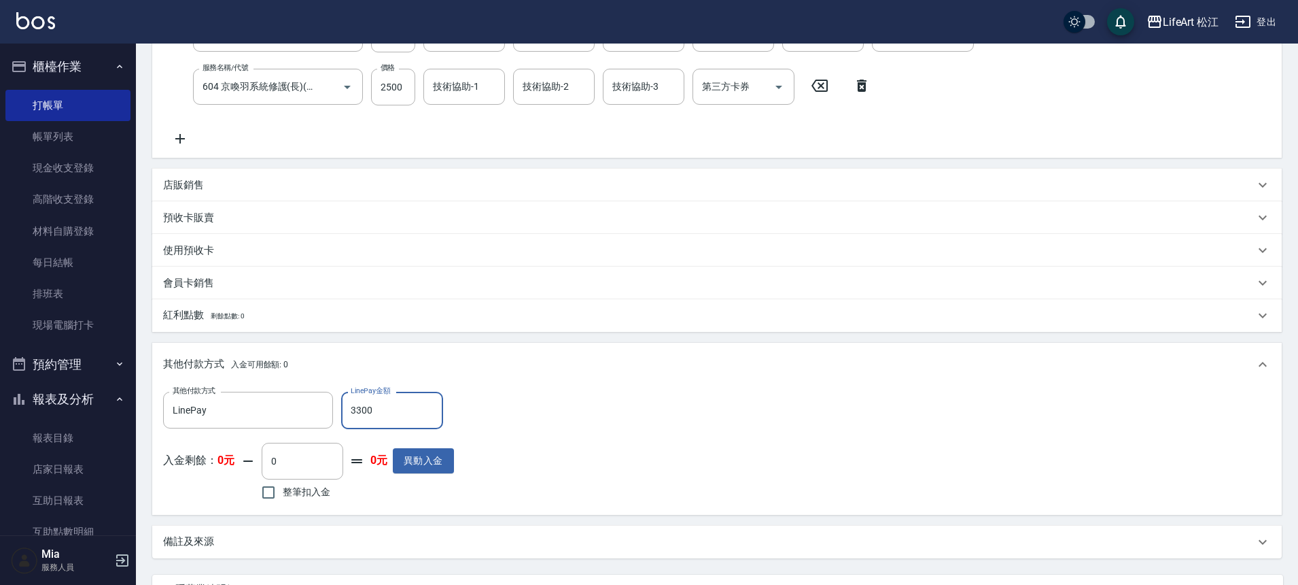
scroll to position [383, 0]
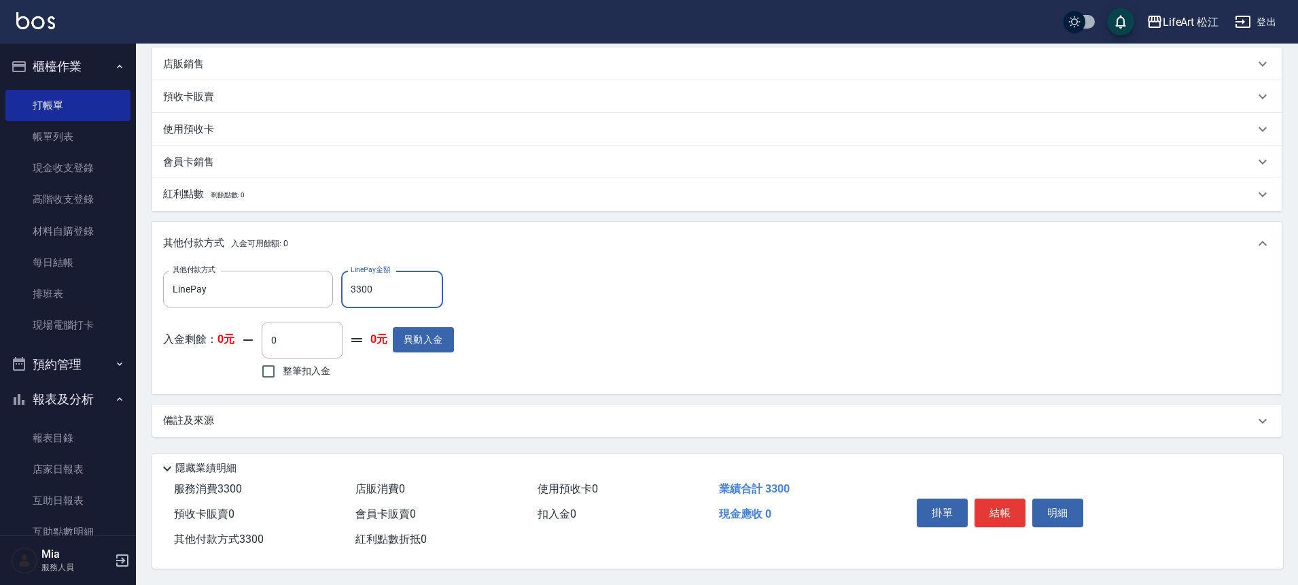
type input "3300"
click at [320, 432] on div "Key In 打帳單 上一筆訂單:#8 帳單速查 結帳前確認明細 連續打單結帳 掛單 結帳 明細 帳單日期 [DATE] 18:47 鎖定日期 顧客姓名/手機…" at bounding box center [717, 125] width 1162 height 918
click at [320, 420] on div "備註及來源" at bounding box center [709, 420] width 1092 height 14
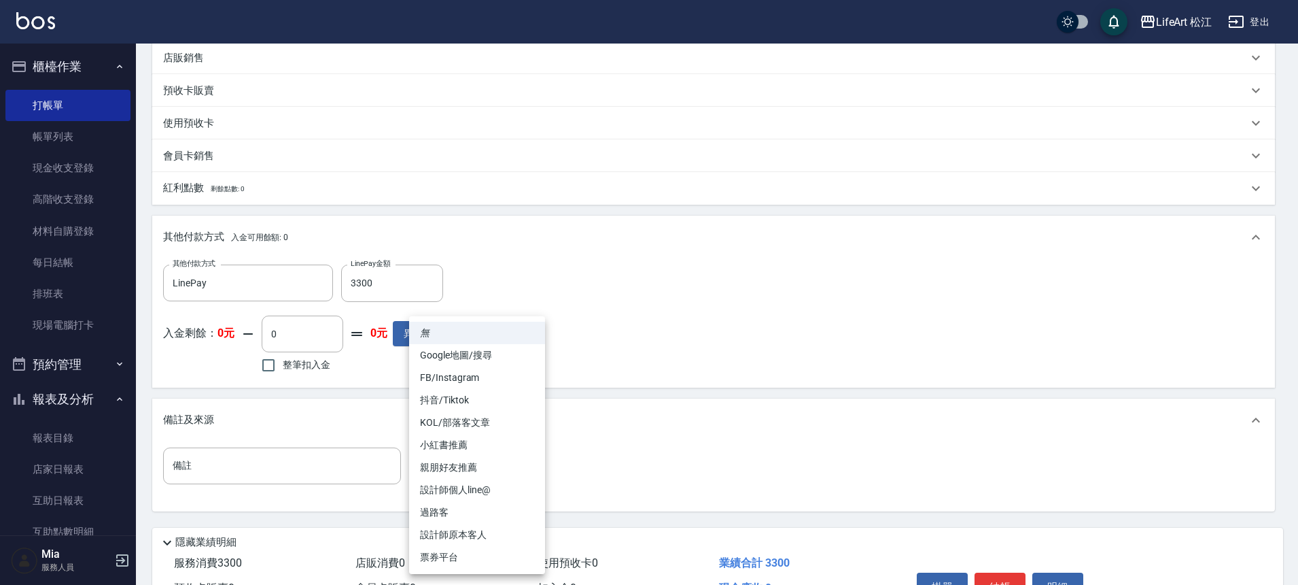
click at [515, 460] on body "LifeArt 松江 登出 櫃檯作業 打帳單 帳單列表 現金收支登錄 高階收支登錄 材料自購登錄 每日結帳 排班表 現場電腦打卡 預約管理 預約管理 單日預約…" at bounding box center [649, 138] width 1298 height 1042
click at [498, 372] on li "FB/Instagram" at bounding box center [477, 377] width 136 height 22
type input "FB/Instagram"
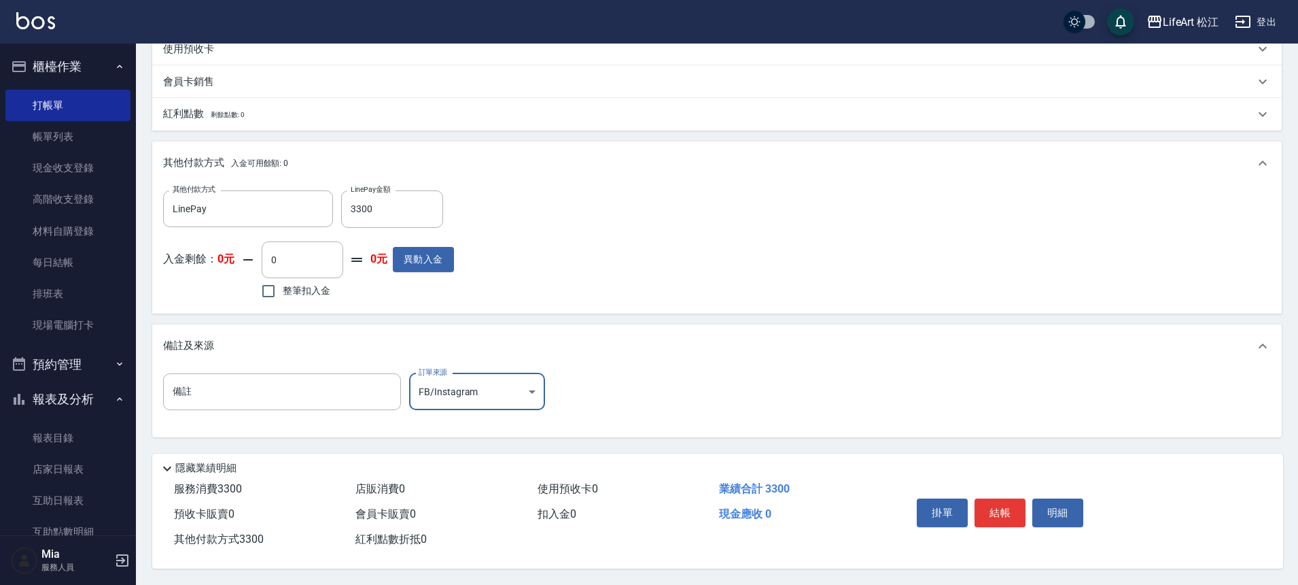
scroll to position [464, 0]
click at [995, 509] on button "結帳" at bounding box center [1000, 512] width 51 height 29
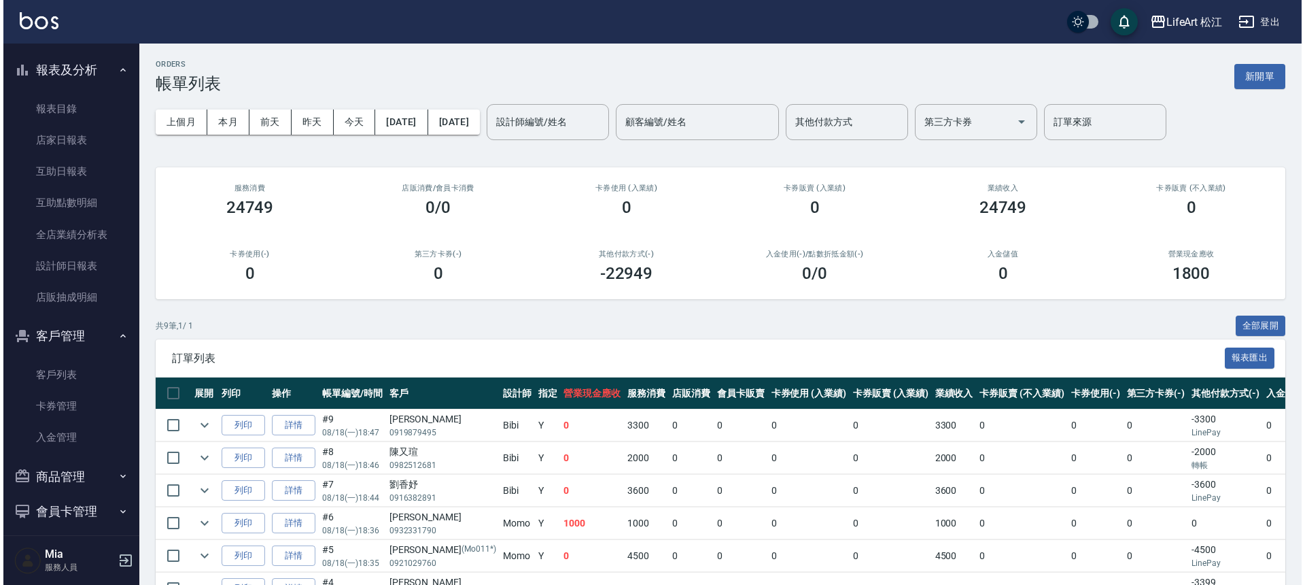
scroll to position [374, 0]
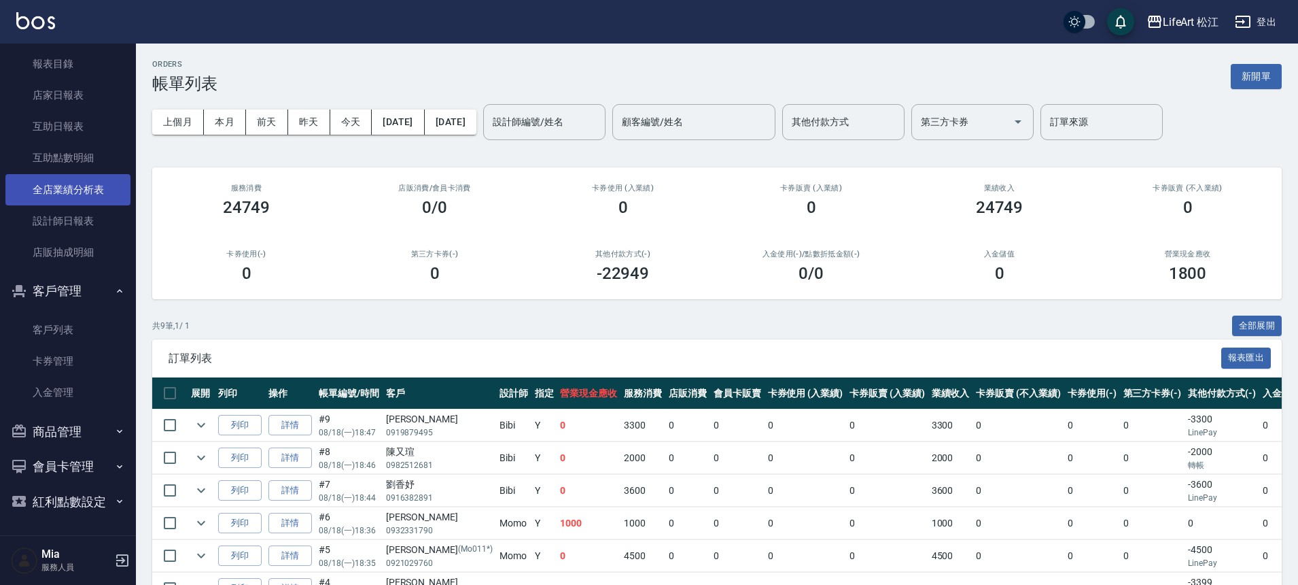
click at [93, 188] on link "全店業績分析表" at bounding box center [67, 189] width 125 height 31
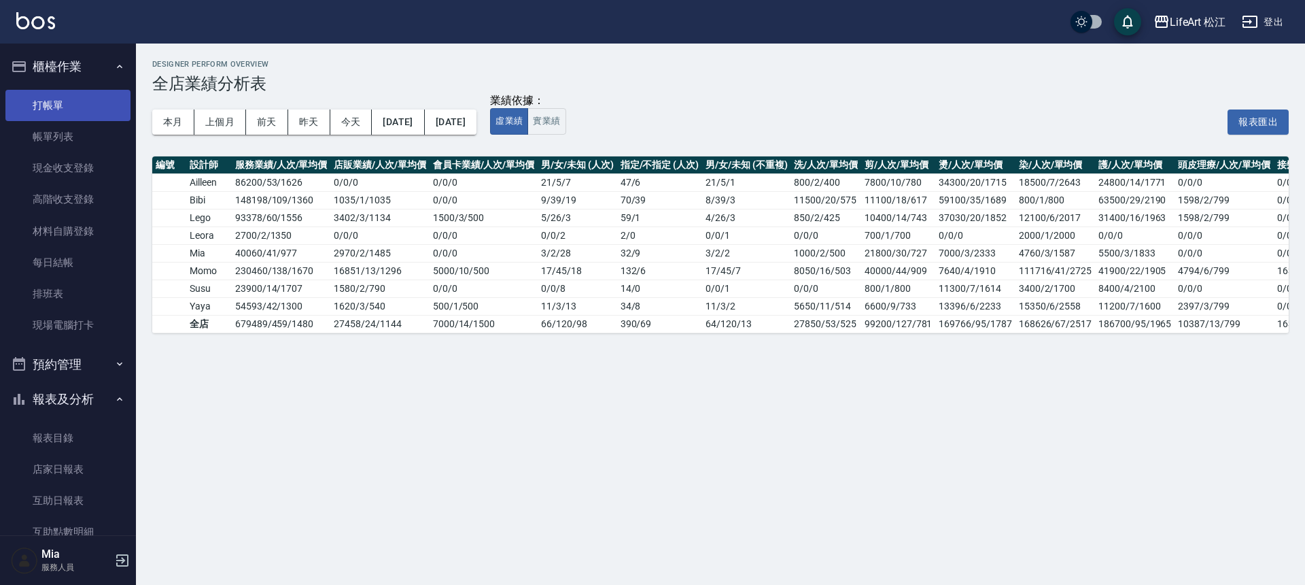
click at [81, 118] on link "打帳單" at bounding box center [67, 105] width 125 height 31
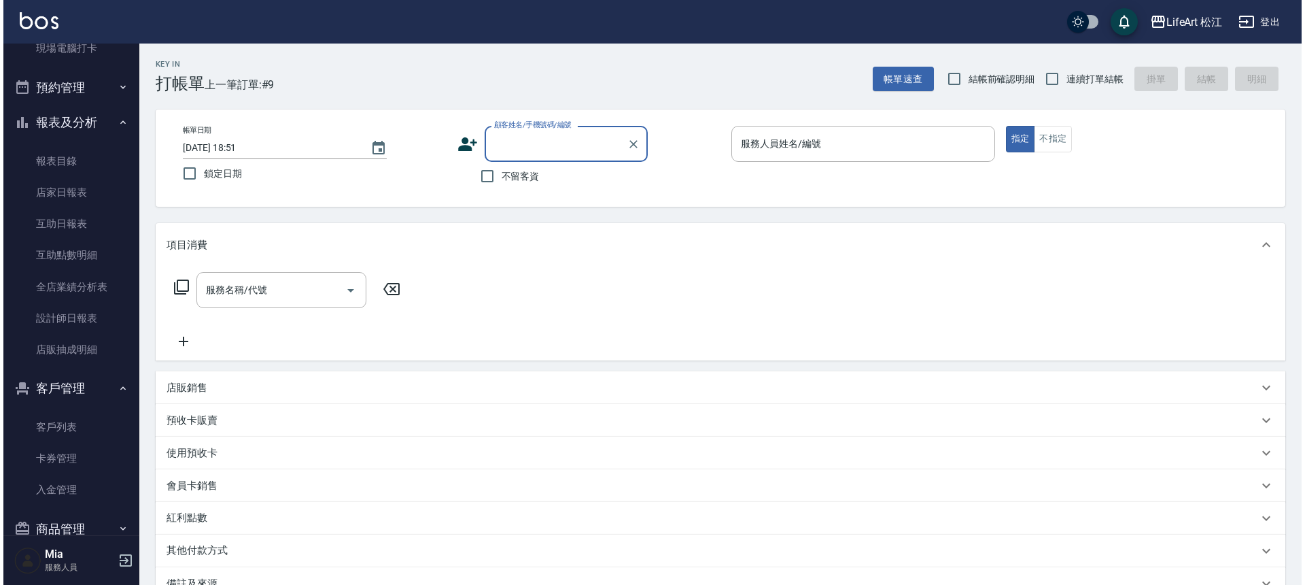
scroll to position [374, 0]
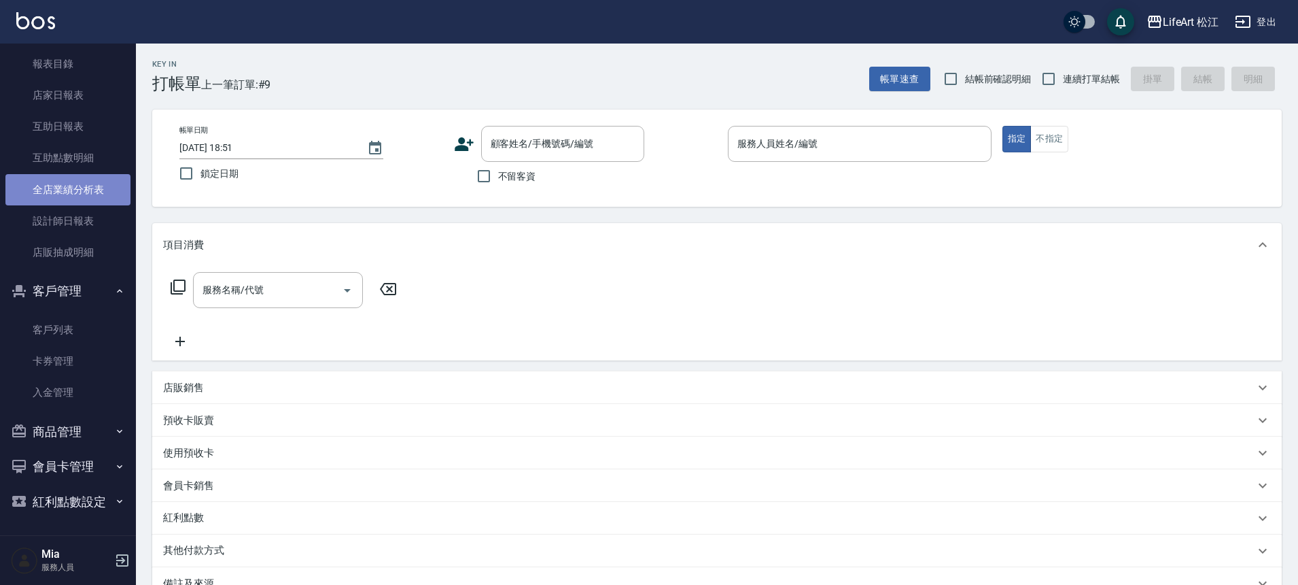
click at [83, 184] on link "全店業績分析表" at bounding box center [67, 189] width 125 height 31
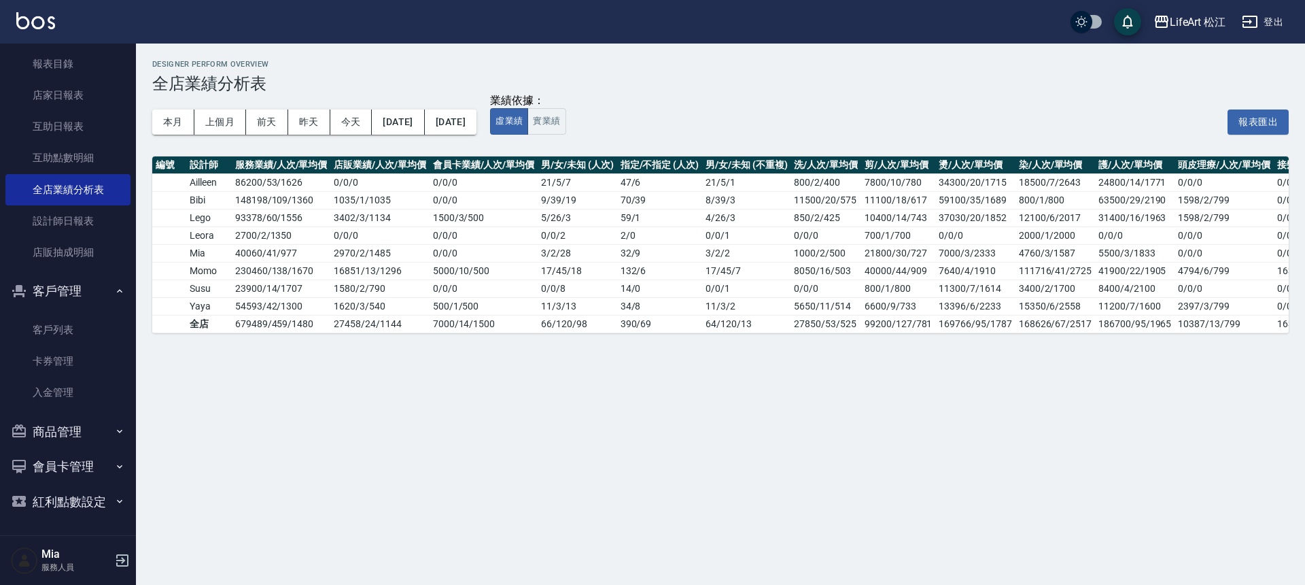
click at [398, 388] on div "Designer Perform Overview 全店業績分析表 本月 上個月 [DATE] [DATE] [DATE] [DATE] [DATE] 業績依…" at bounding box center [652, 292] width 1305 height 585
click at [254, 305] on td "54593 / 42 / 1300" at bounding box center [281, 306] width 99 height 18
click at [85, 288] on button "客戶管理" at bounding box center [67, 290] width 125 height 35
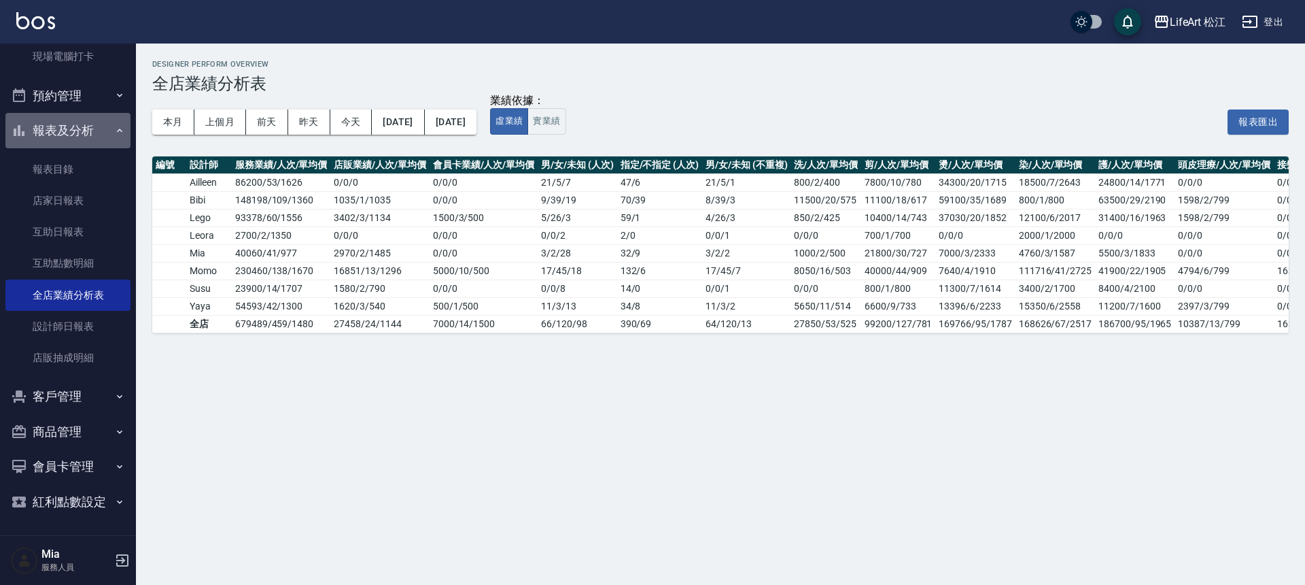
click at [71, 127] on button "報表及分析" at bounding box center [67, 130] width 125 height 35
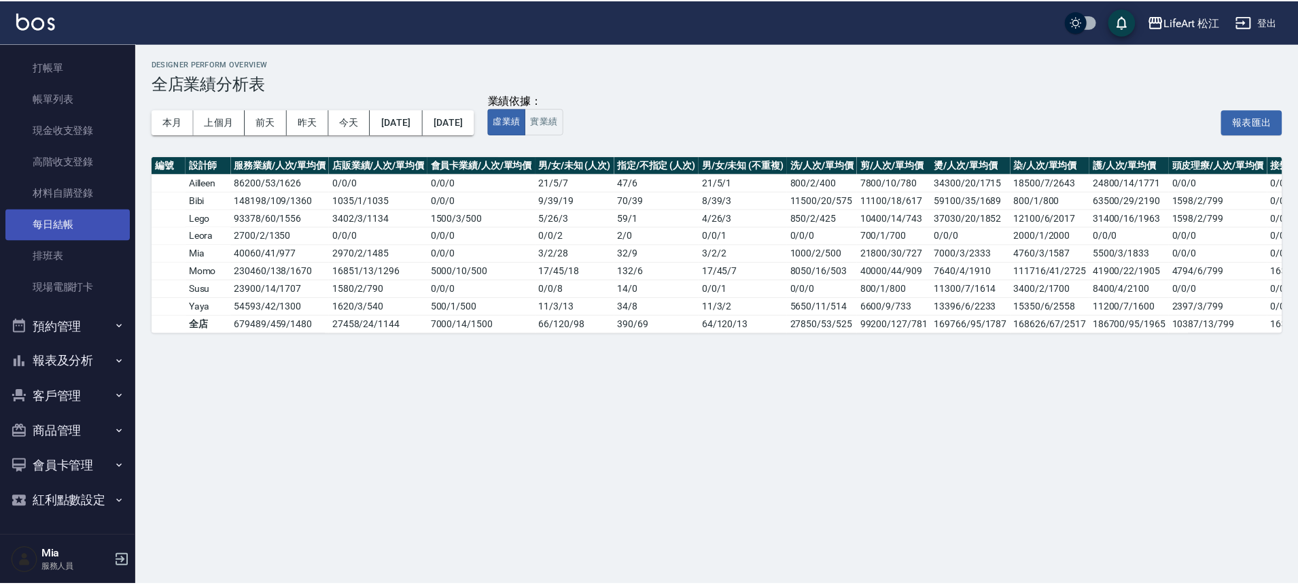
scroll to position [38, 0]
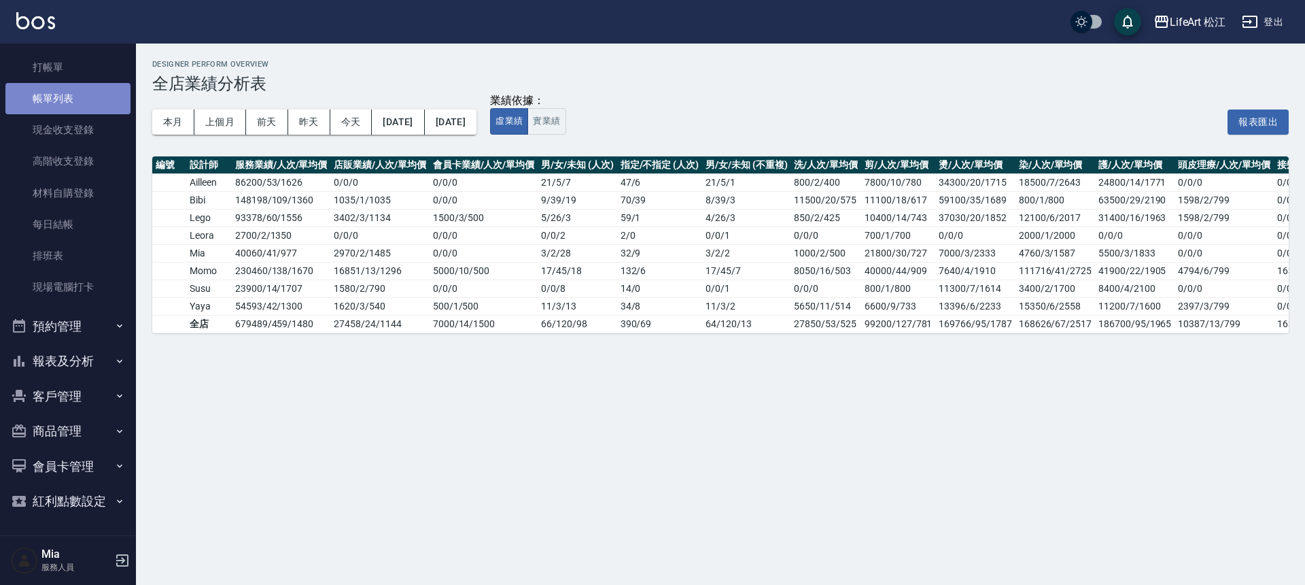
click at [99, 106] on link "帳單列表" at bounding box center [67, 98] width 125 height 31
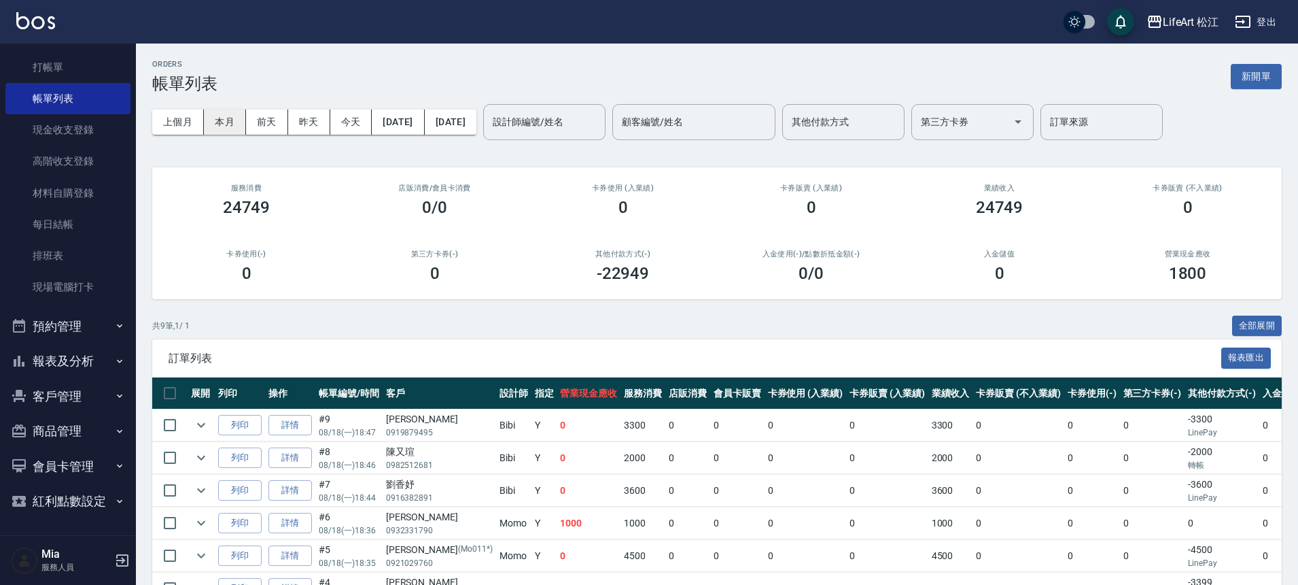
click at [231, 122] on button "本月" at bounding box center [225, 121] width 42 height 25
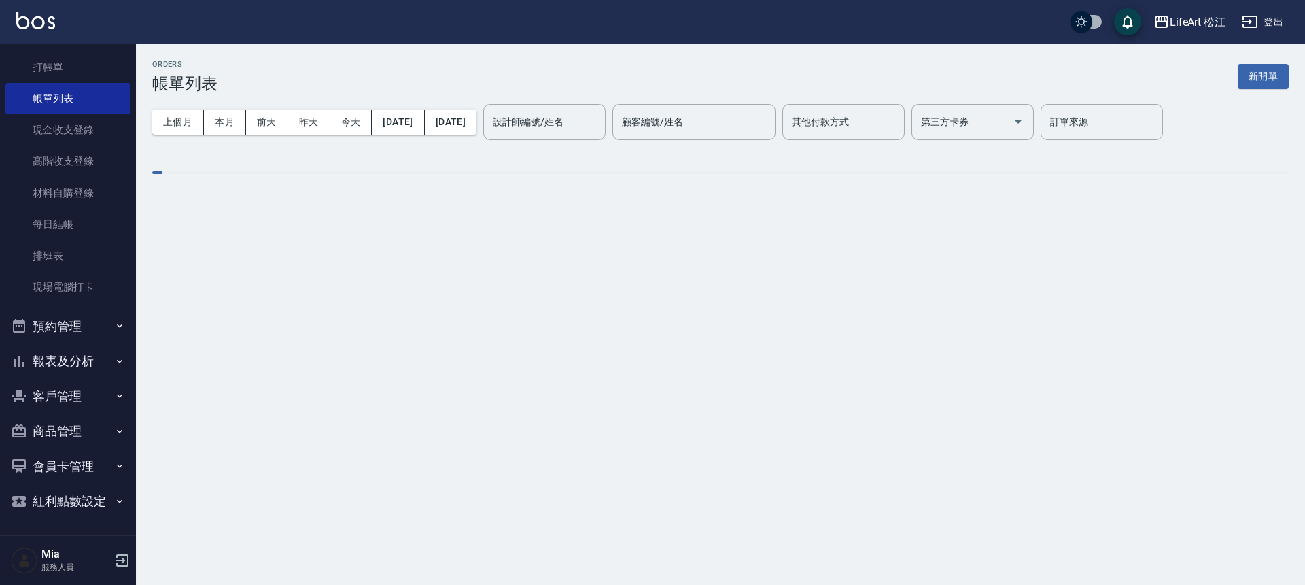
click at [591, 126] on div "設計師編號/姓名 設計師編號/姓名" at bounding box center [544, 122] width 122 height 36
click at [585, 130] on input "設計師編號/姓名" at bounding box center [544, 122] width 110 height 24
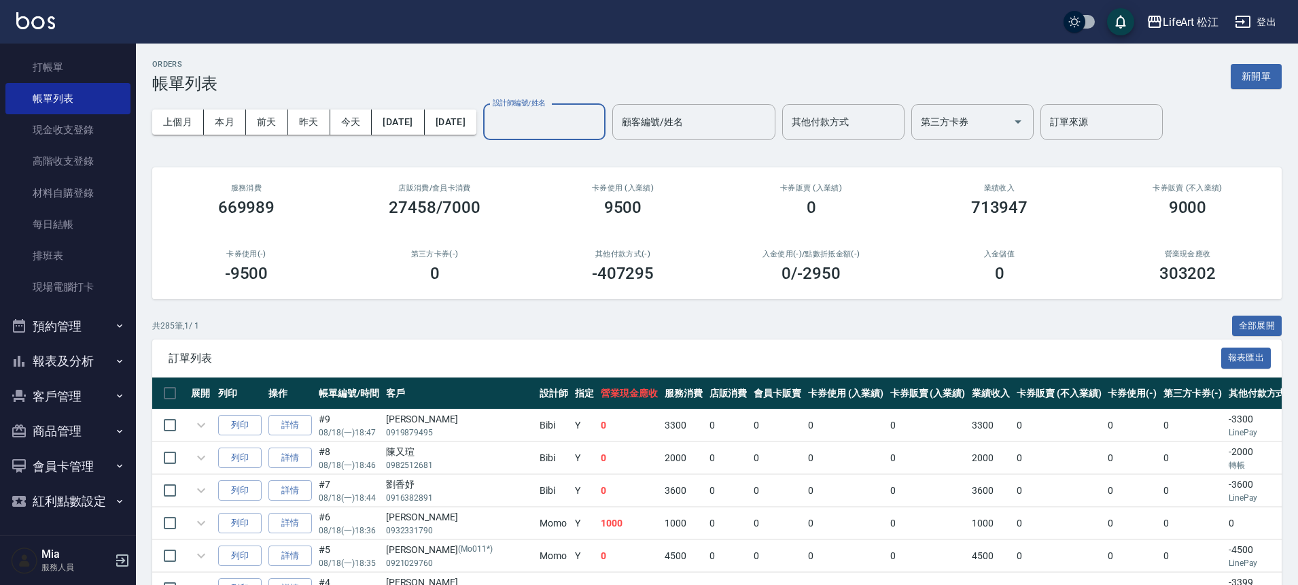
click at [581, 122] on input "設計師編號/姓名" at bounding box center [544, 122] width 110 height 24
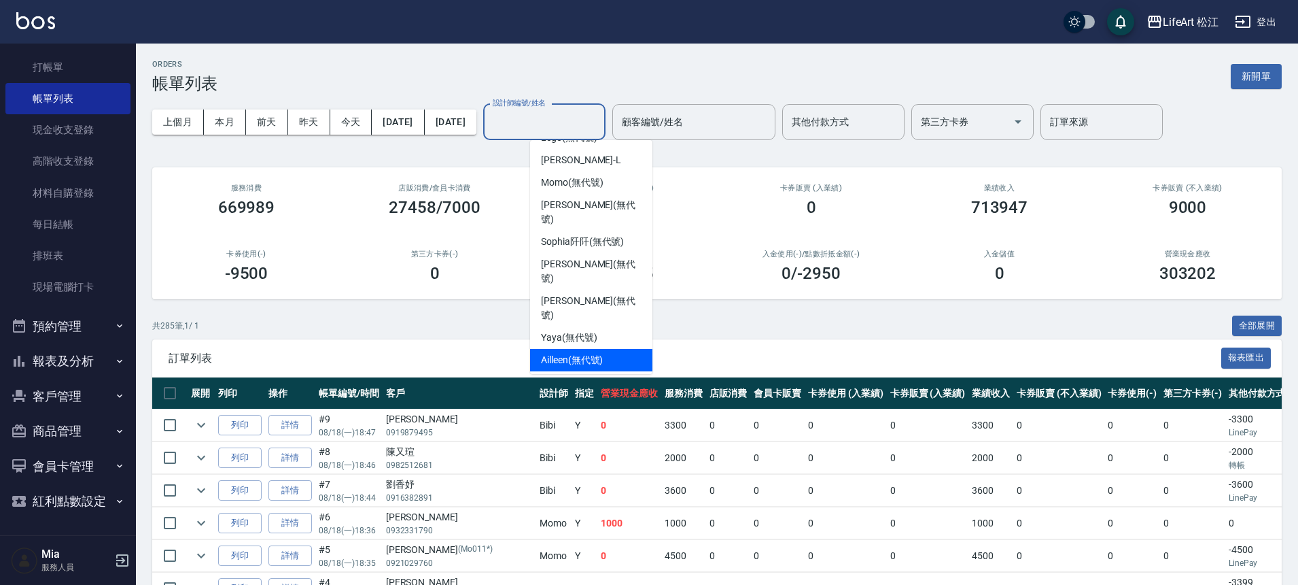
scroll to position [103, 0]
click at [587, 328] on span "Yaya (無代號)" at bounding box center [569, 335] width 56 height 14
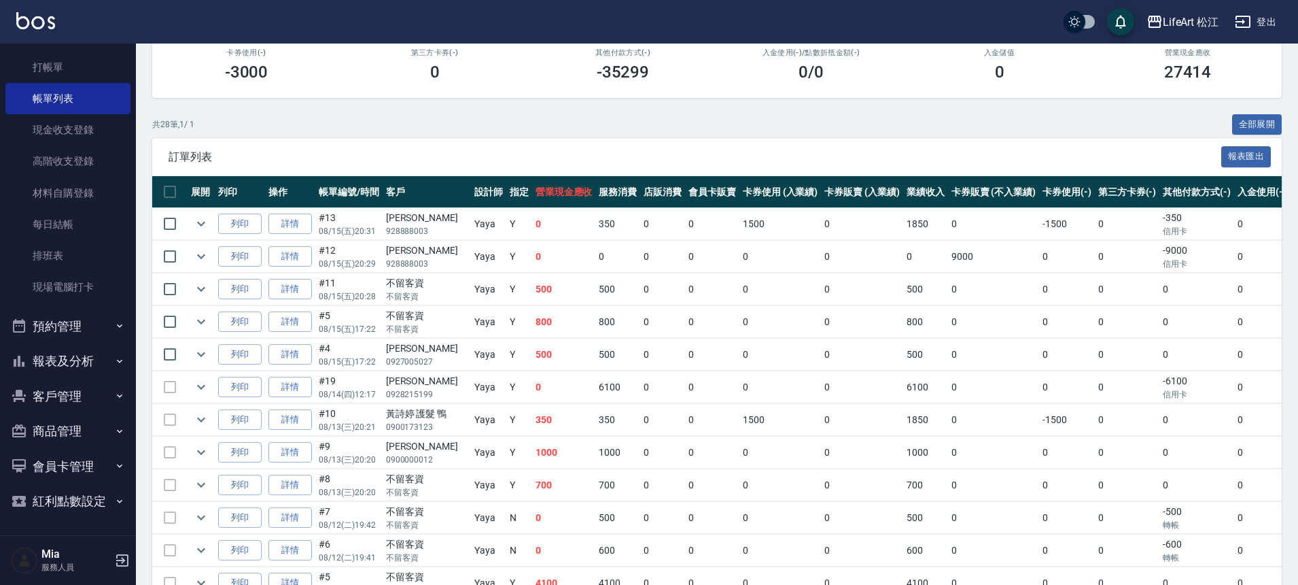
scroll to position [202, 0]
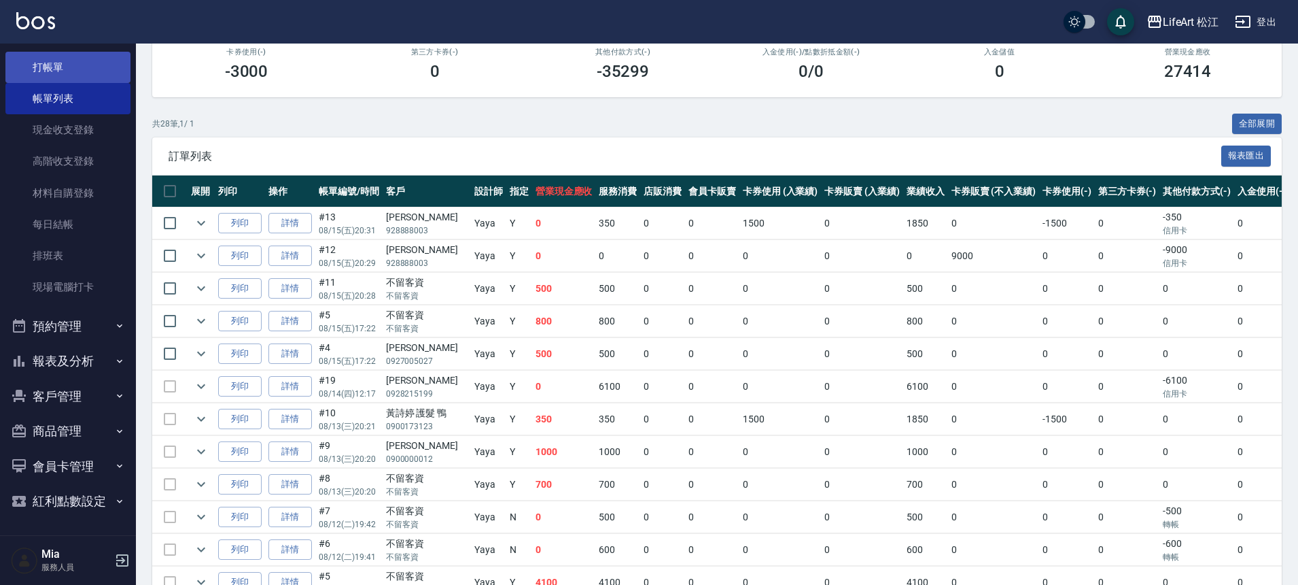
type input "Yaya(無代號)"
click at [82, 71] on link "打帳單" at bounding box center [67, 67] width 125 height 31
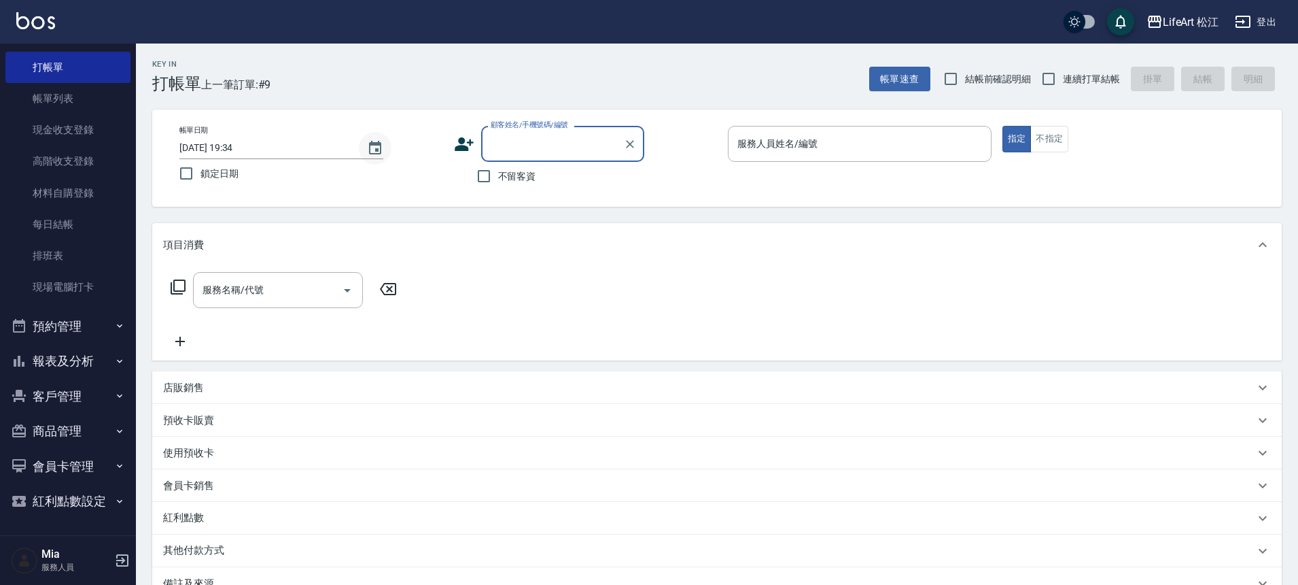
click at [370, 147] on icon "Choose date, selected date is 2025-08-18" at bounding box center [375, 148] width 16 height 16
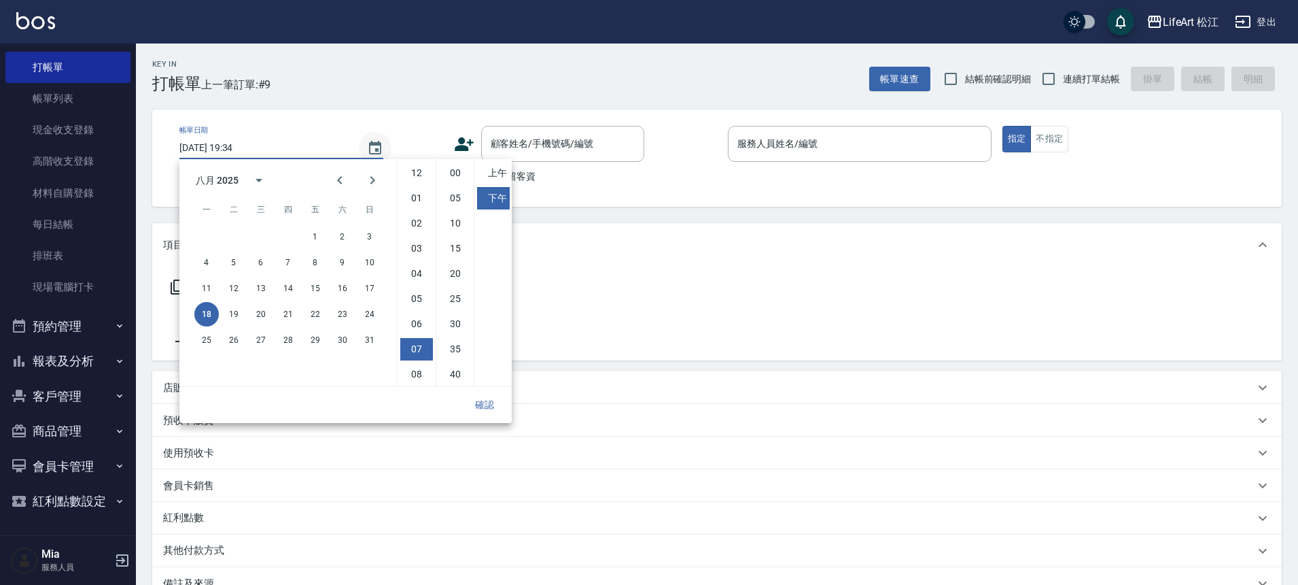
scroll to position [76, 0]
click at [363, 292] on button "17" at bounding box center [370, 288] width 24 height 24
type input "[DATE] 19:34"
click at [483, 399] on button "確認" at bounding box center [485, 404] width 44 height 25
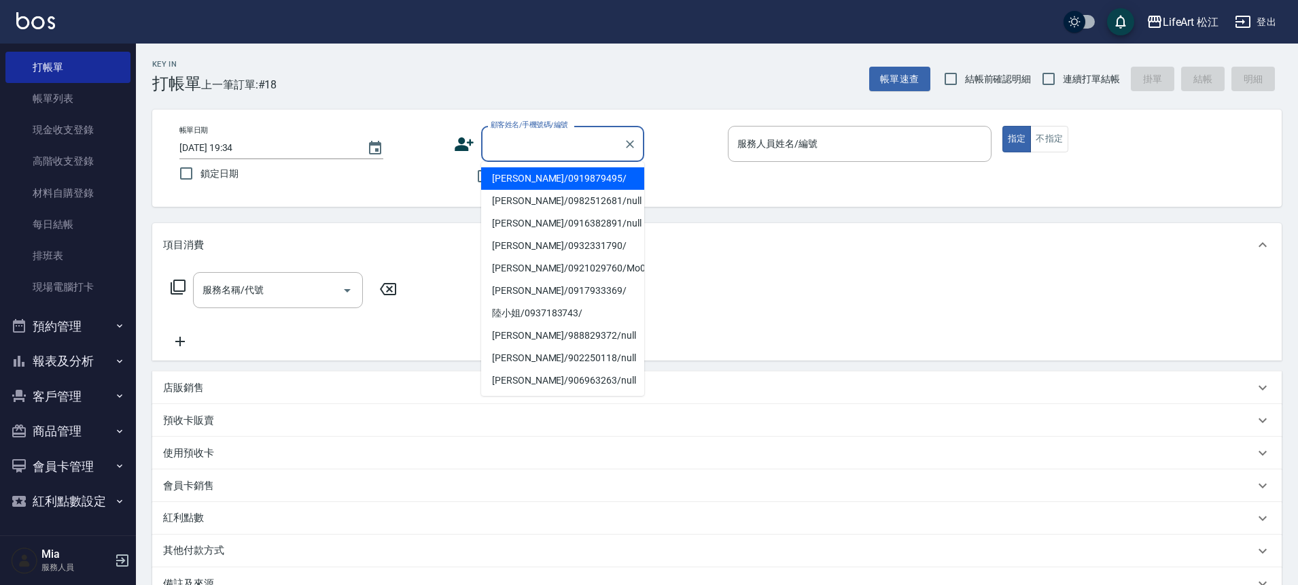
click at [520, 144] on input "顧客姓名/手機號碼/編號" at bounding box center [552, 144] width 131 height 24
click at [472, 148] on icon at bounding box center [464, 144] width 20 height 20
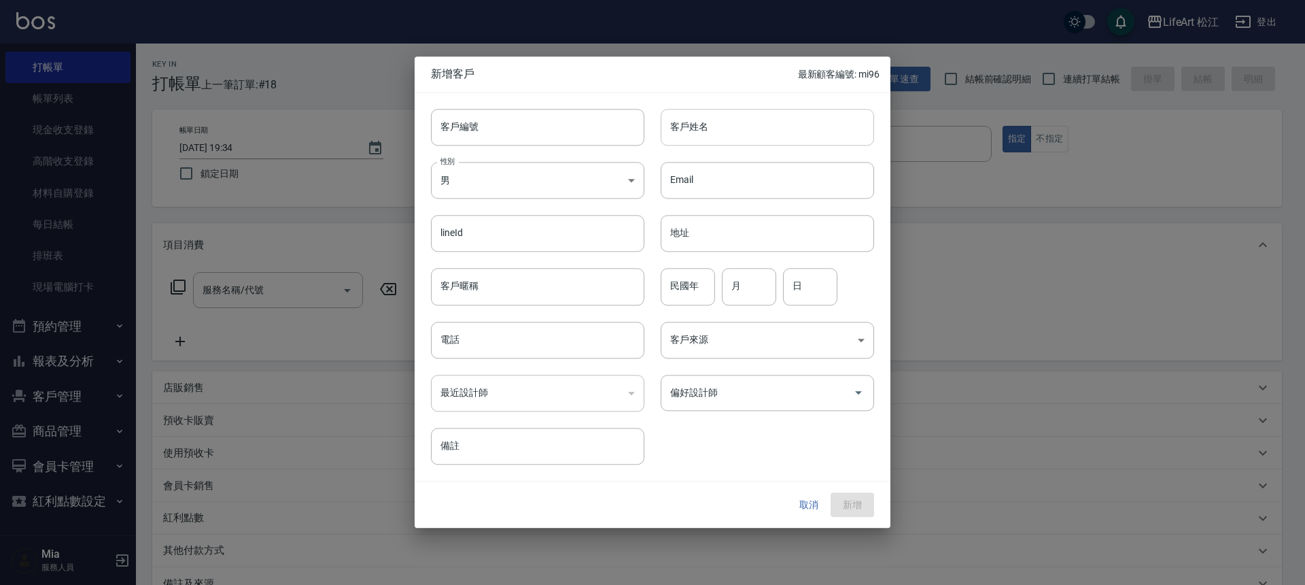
click at [702, 128] on input "客戶姓名" at bounding box center [767, 127] width 213 height 37
type input "5"
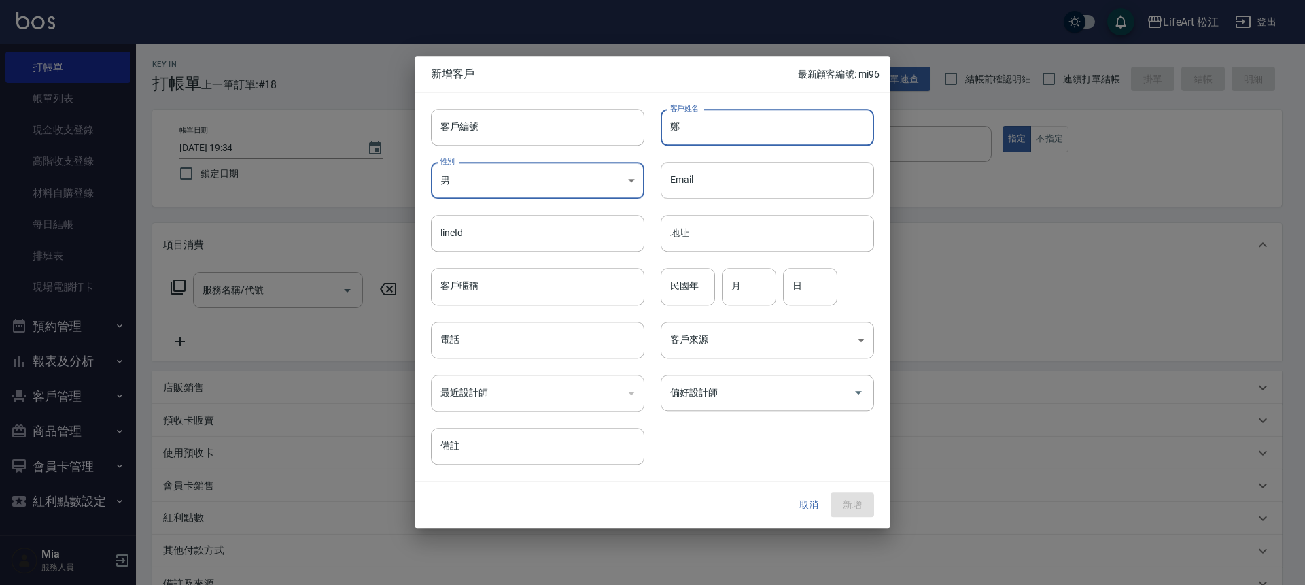
click at [690, 138] on input "鄭" at bounding box center [767, 127] width 213 height 37
click at [690, 137] on input "鄭" at bounding box center [767, 127] width 213 height 37
type input "ㄔ"
type input "[PERSON_NAME]"
click at [509, 324] on input "電話" at bounding box center [537, 340] width 213 height 37
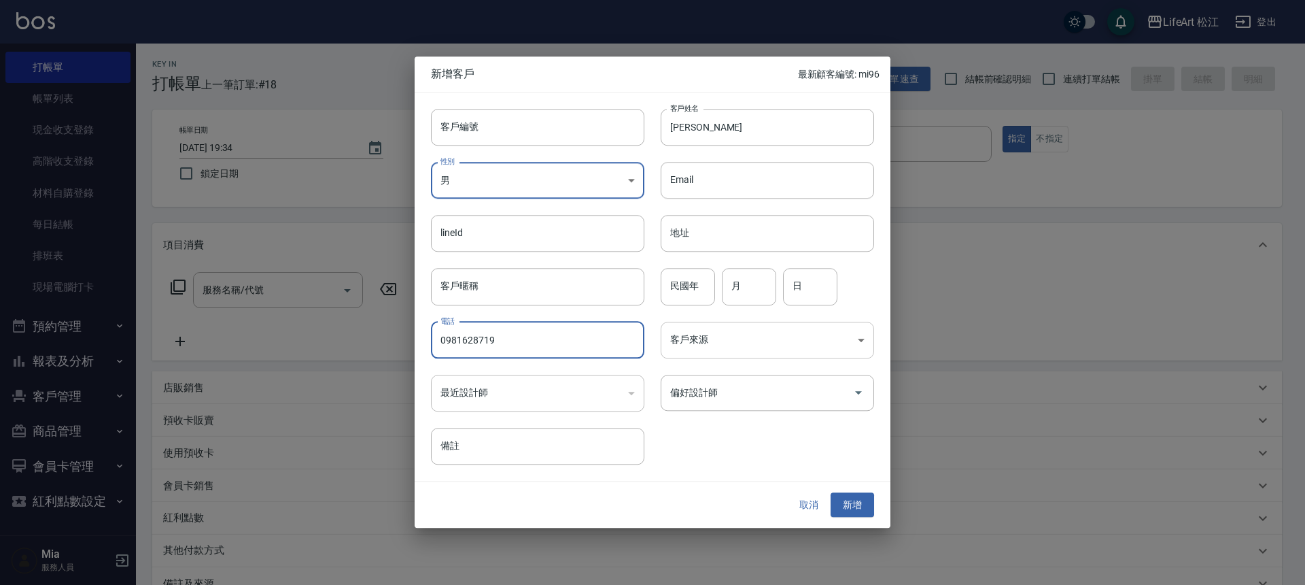
type input "0981628719"
click at [676, 344] on body "LifeArt 松江 登出 櫃檯作業 打帳單 帳單列表 現金收支登錄 高階收支登錄 材料自購登錄 每日結帳 排班表 現場電腦打卡 預約管理 預約管理 單日預約…" at bounding box center [652, 373] width 1305 height 747
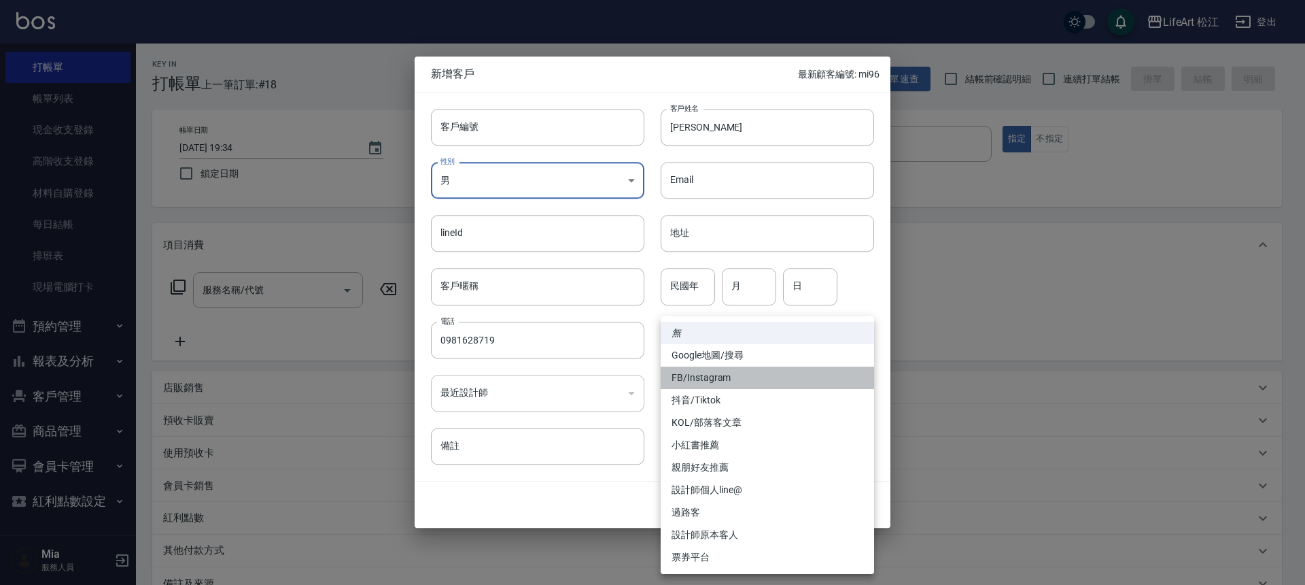
click at [763, 384] on li "FB/Instagram" at bounding box center [767, 377] width 213 height 22
type input "FB/Instagram"
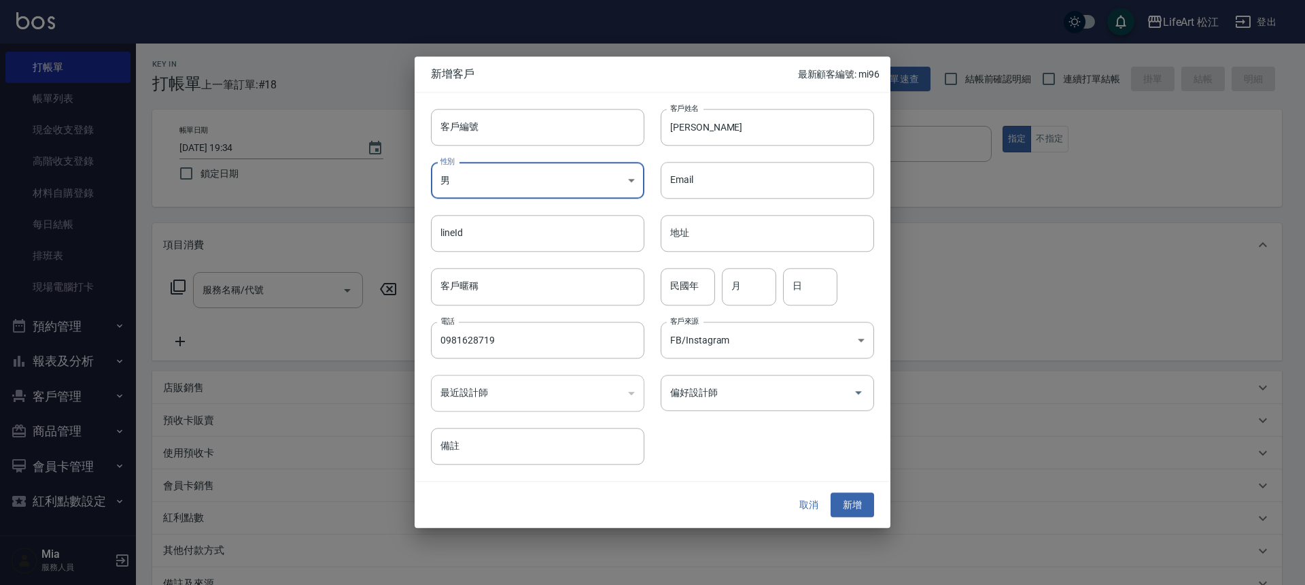
click at [763, 384] on input "偏好設計師" at bounding box center [757, 393] width 181 height 24
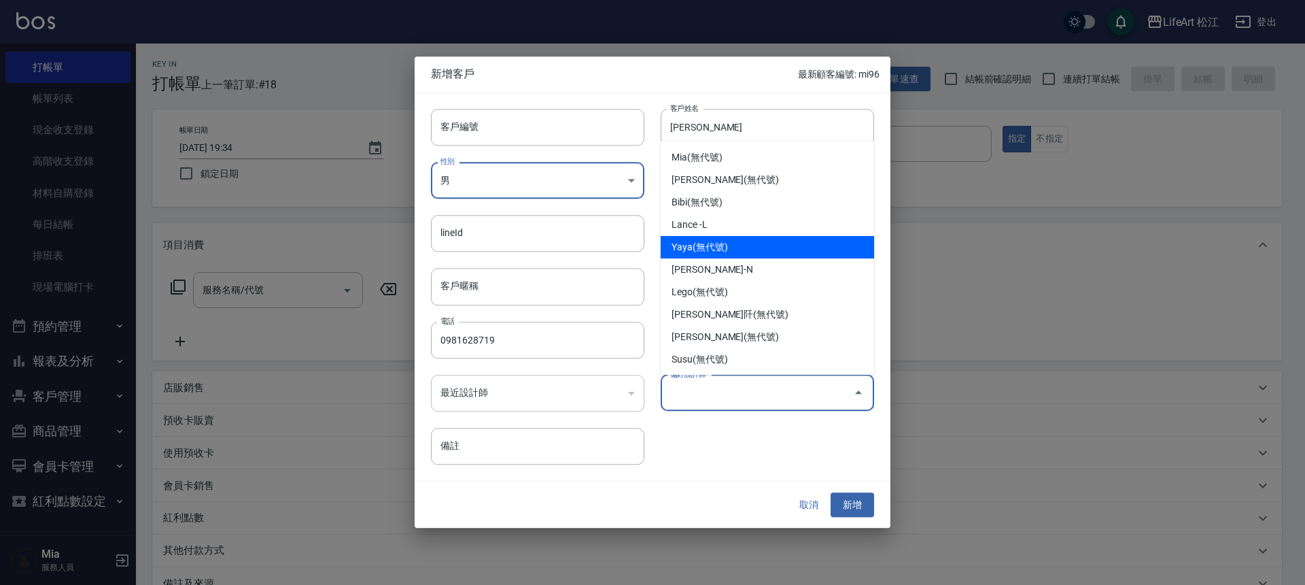
click at [748, 242] on li "Yaya(無代號)" at bounding box center [767, 247] width 213 height 22
type input "Yaya"
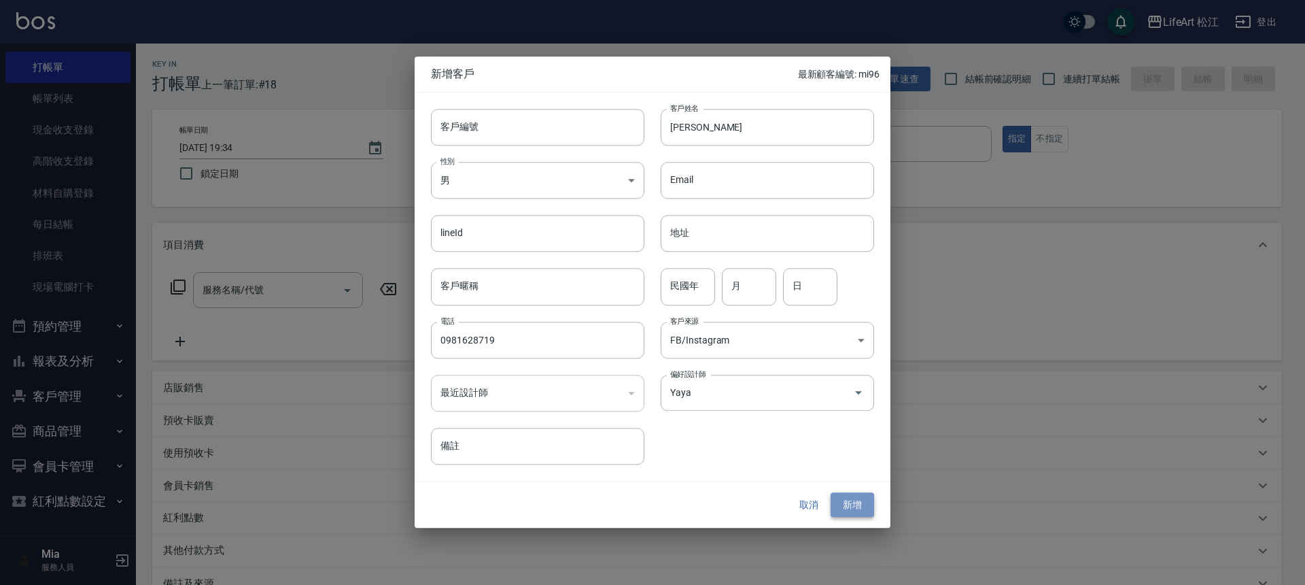
click at [856, 513] on button "新增" at bounding box center [853, 504] width 44 height 25
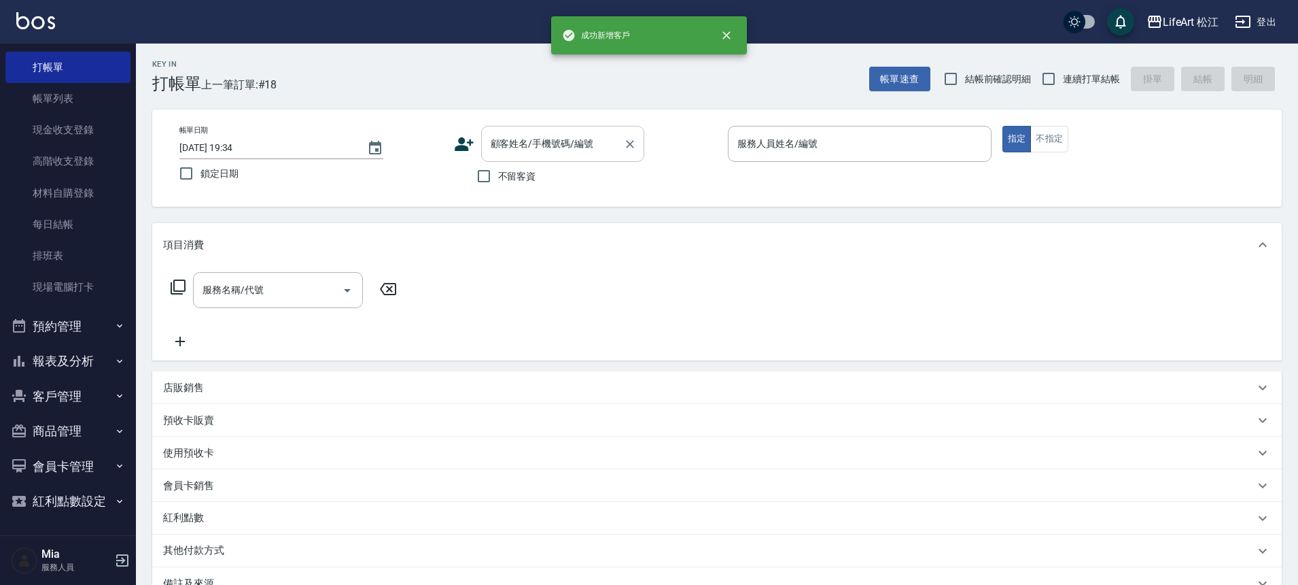
click at [552, 145] on input "顧客姓名/手機號碼/編號" at bounding box center [552, 144] width 131 height 24
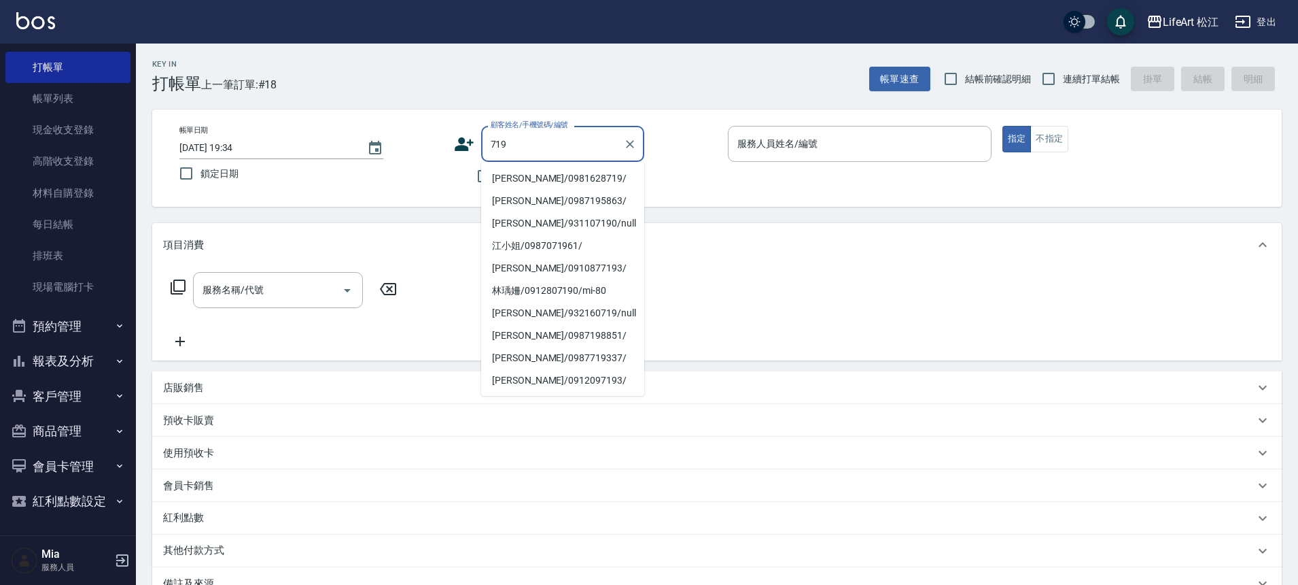
click at [560, 178] on li "[PERSON_NAME]/0981628719/" at bounding box center [562, 178] width 163 height 22
type input "[PERSON_NAME]/0981628719/"
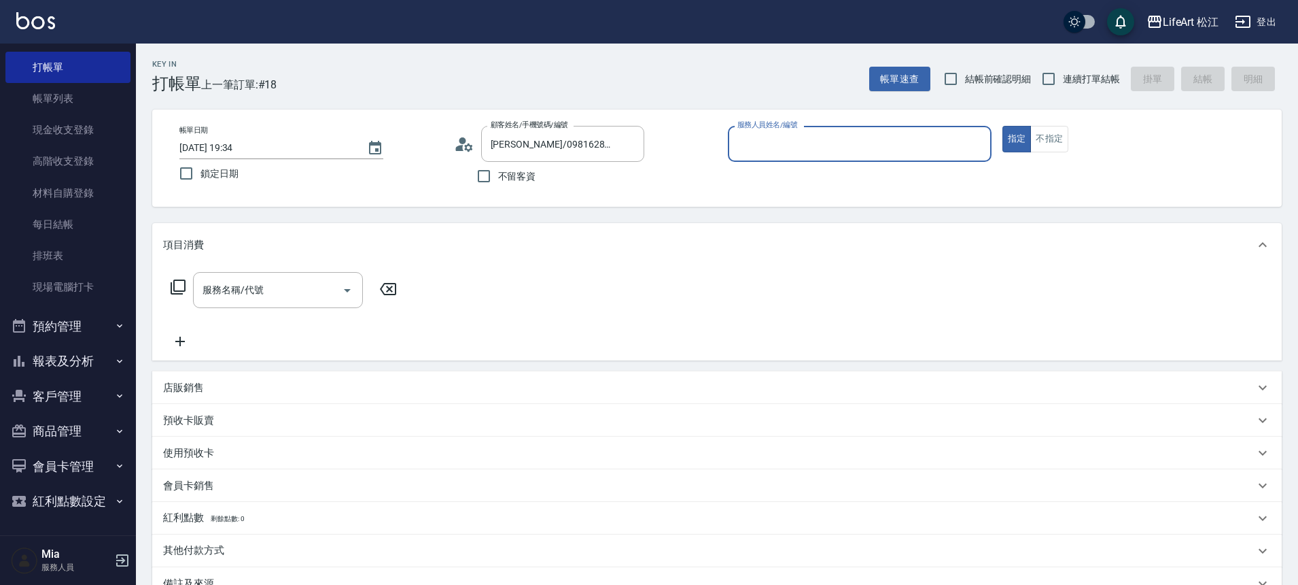
type input "Yaya(無代號)"
click at [248, 284] on div "服務名稱/代號 服務名稱/代號" at bounding box center [278, 290] width 170 height 36
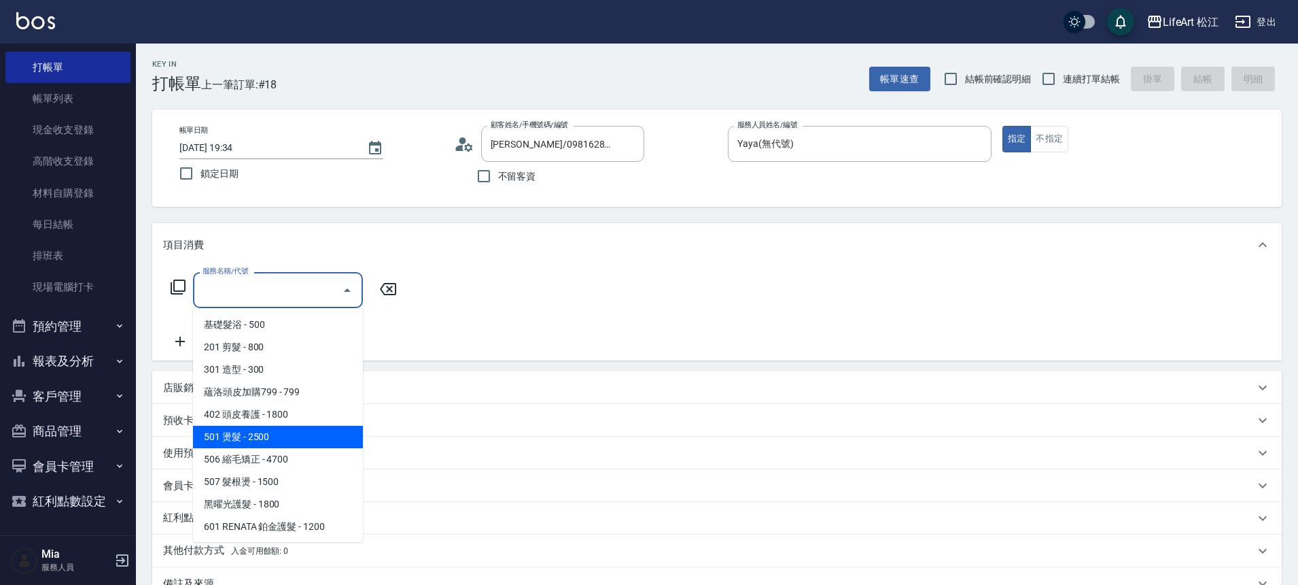
drag, startPoint x: 300, startPoint y: 439, endPoint x: 338, endPoint y: 366, distance: 81.8
click at [300, 438] on span "501 燙髮 - 2500" at bounding box center [278, 437] width 170 height 22
type input "501 燙髮(501)"
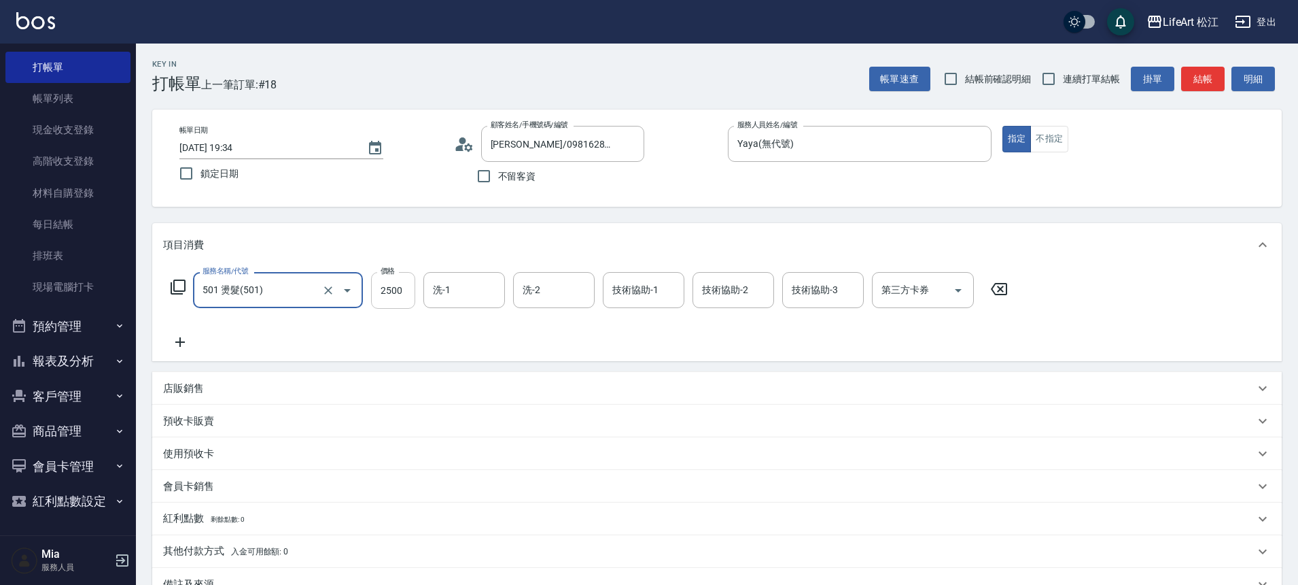
click at [395, 298] on input "2500" at bounding box center [393, 290] width 44 height 37
type input "3099"
click at [444, 340] on div "服務名稱/代號 501 燙髮(501) 服務名稱/代號 價格 3099 價格 洗-1 洗-1 洗-2 洗-2 技術協助-1 技術協助-1 技術協助-2 技術協…" at bounding box center [589, 311] width 853 height 78
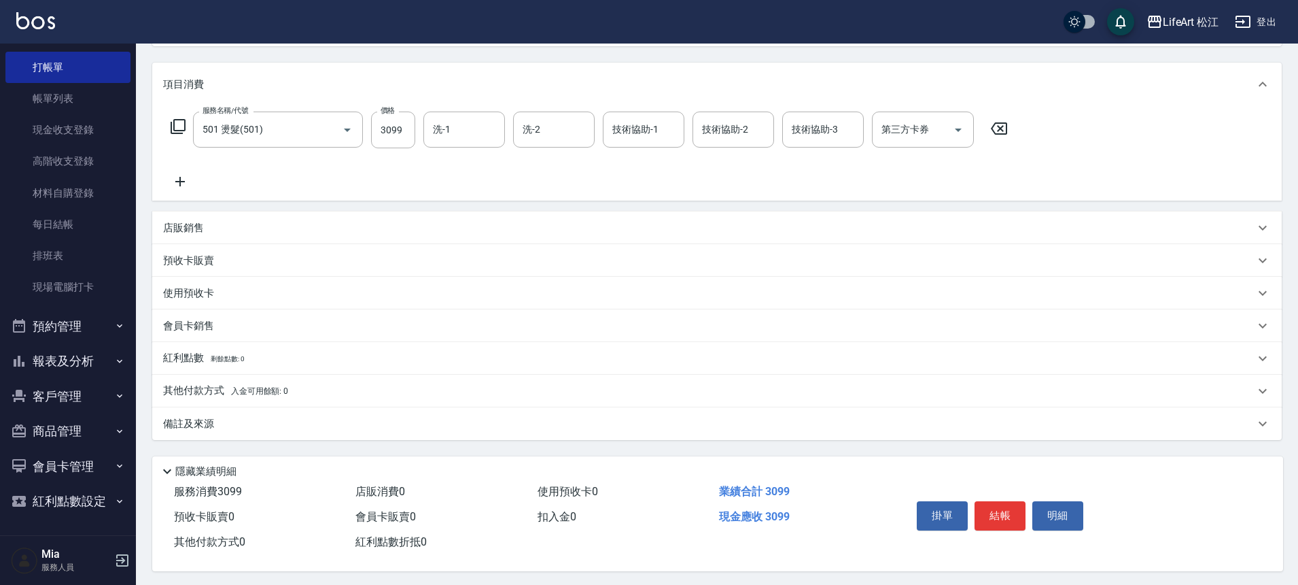
scroll to position [169, 0]
click at [489, 424] on div "備註及來源" at bounding box center [717, 420] width 1130 height 33
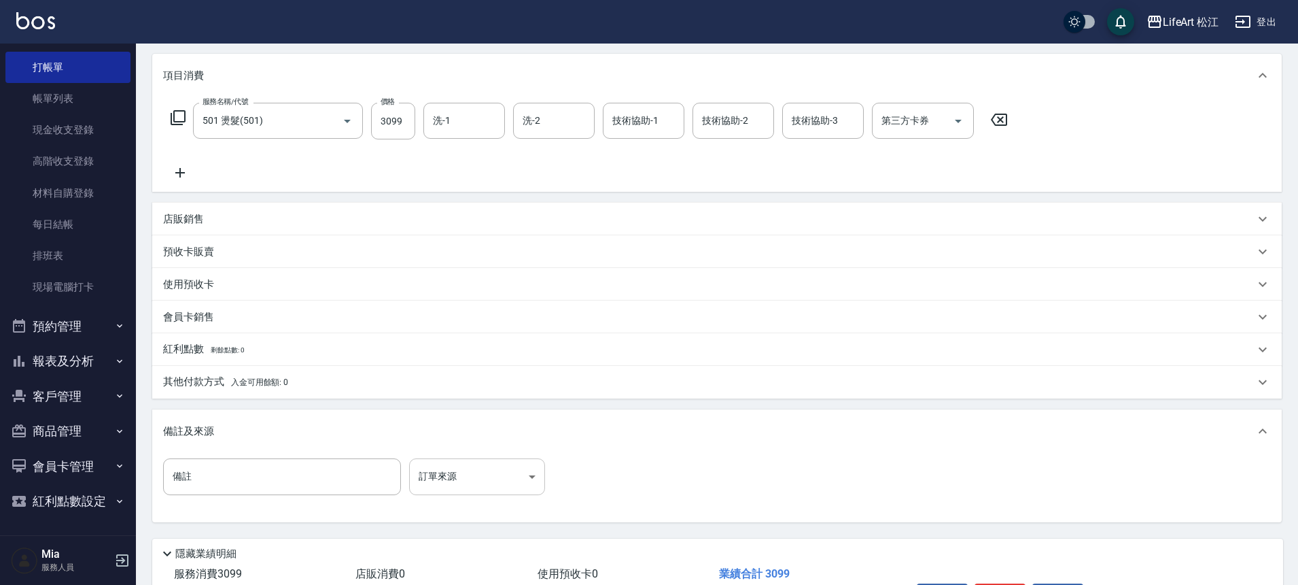
click at [470, 469] on body "LifeArt 松江 登出 櫃檯作業 打帳單 帳單列表 現金收支登錄 高階收支登錄 材料自購登錄 每日結帳 排班表 現場電腦打卡 預約管理 預約管理 單日預約…" at bounding box center [649, 250] width 1298 height 839
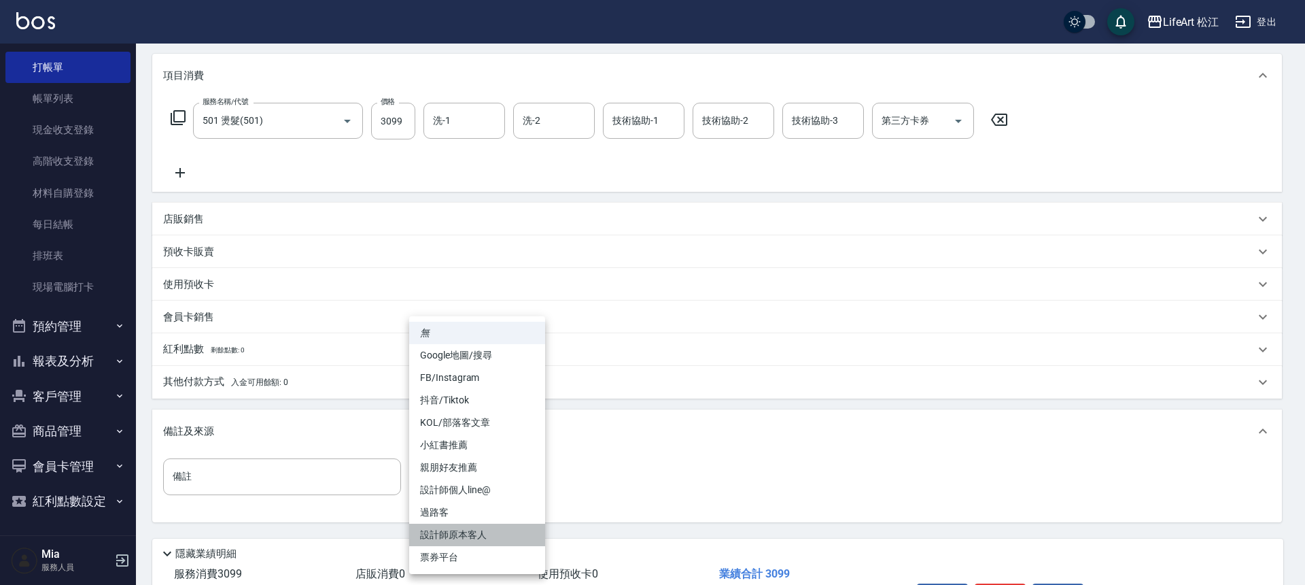
click at [477, 535] on li "設計師原本客人" at bounding box center [477, 534] width 136 height 22
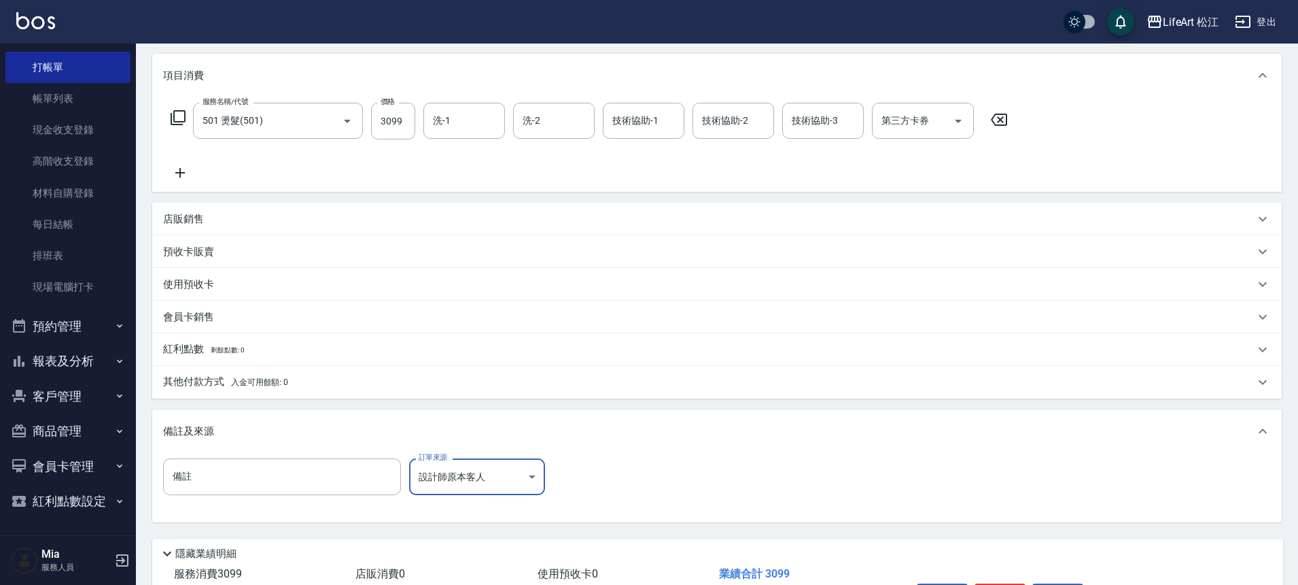
click at [586, 404] on div "項目消費 服務名稱/代號 501 燙髮(501) 服務名稱/代號 價格 3099 價格 洗-1 洗-1 洗-2 洗-2 技術協助-1 技術協助-1 技術協助-…" at bounding box center [717, 288] width 1130 height 468
click at [511, 464] on body "LifeArt 松江 登出 櫃檯作業 打帳單 帳單列表 現金收支登錄 高階收支登錄 材料自購登錄 每日結帳 排班表 現場電腦打卡 預約管理 預約管理 單日預約…" at bounding box center [649, 250] width 1298 height 839
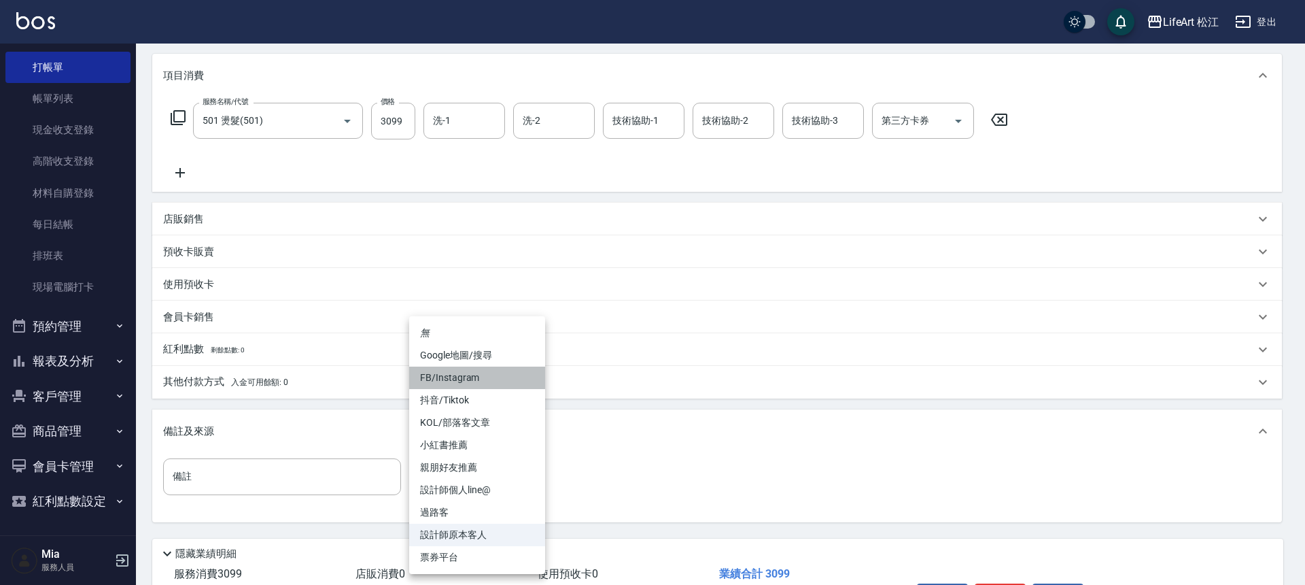
click at [523, 375] on li "FB/Instagram" at bounding box center [477, 377] width 136 height 22
type input "FB/Instagram"
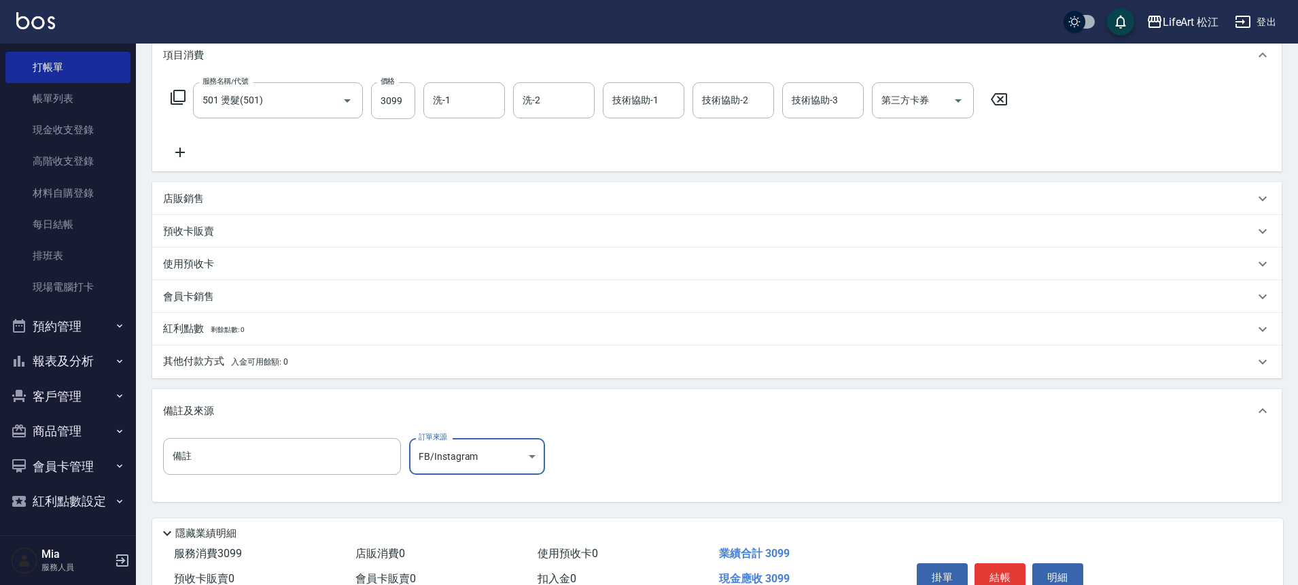
scroll to position [260, 0]
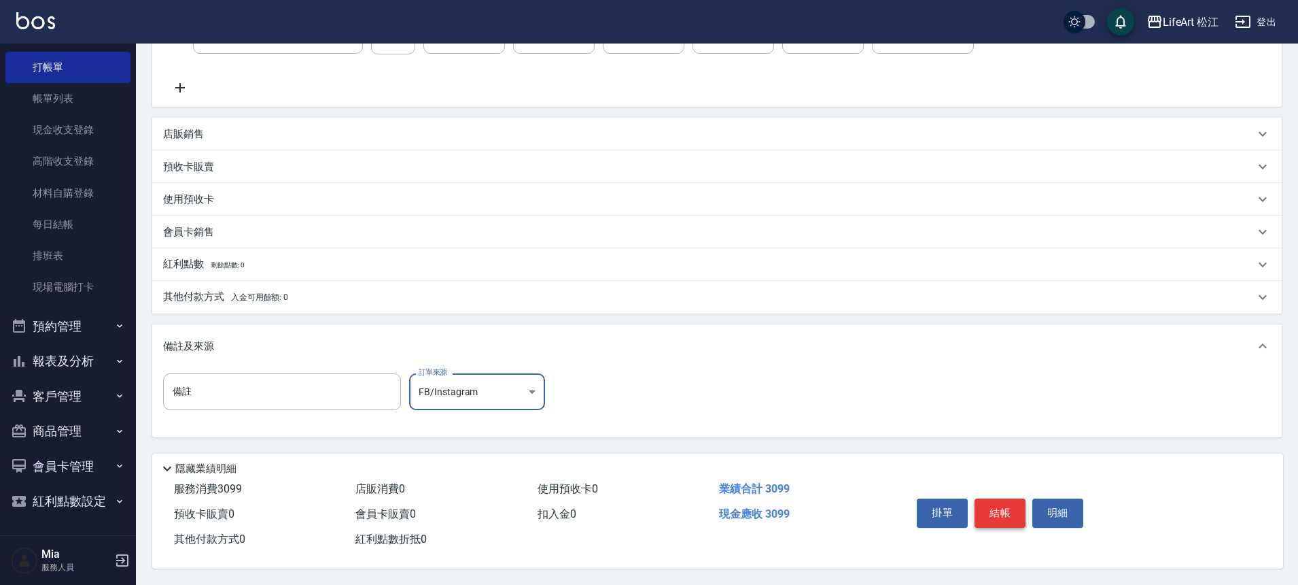
click at [995, 506] on button "結帳" at bounding box center [1000, 512] width 51 height 29
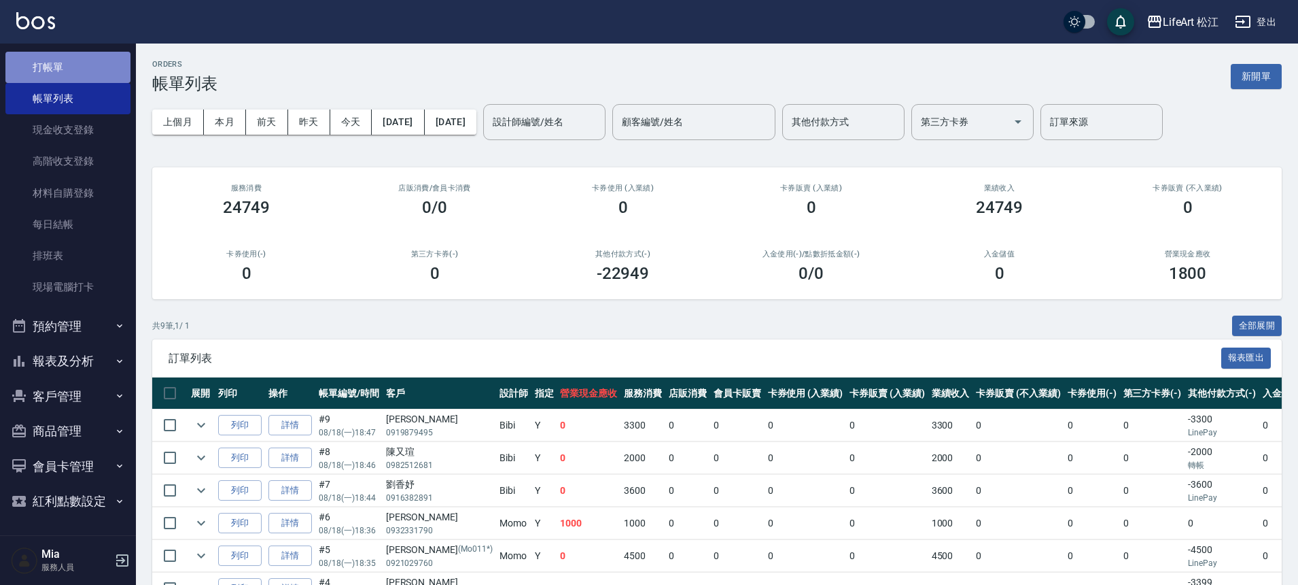
click at [76, 73] on link "打帳單" at bounding box center [67, 67] width 125 height 31
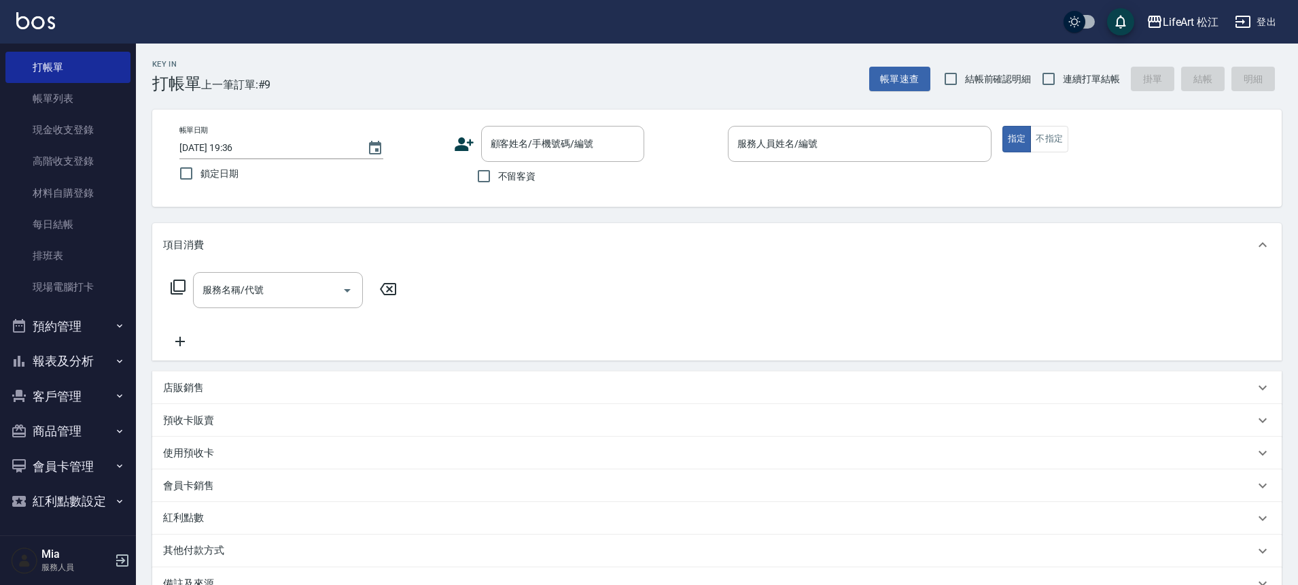
click at [473, 153] on icon at bounding box center [464, 144] width 20 height 20
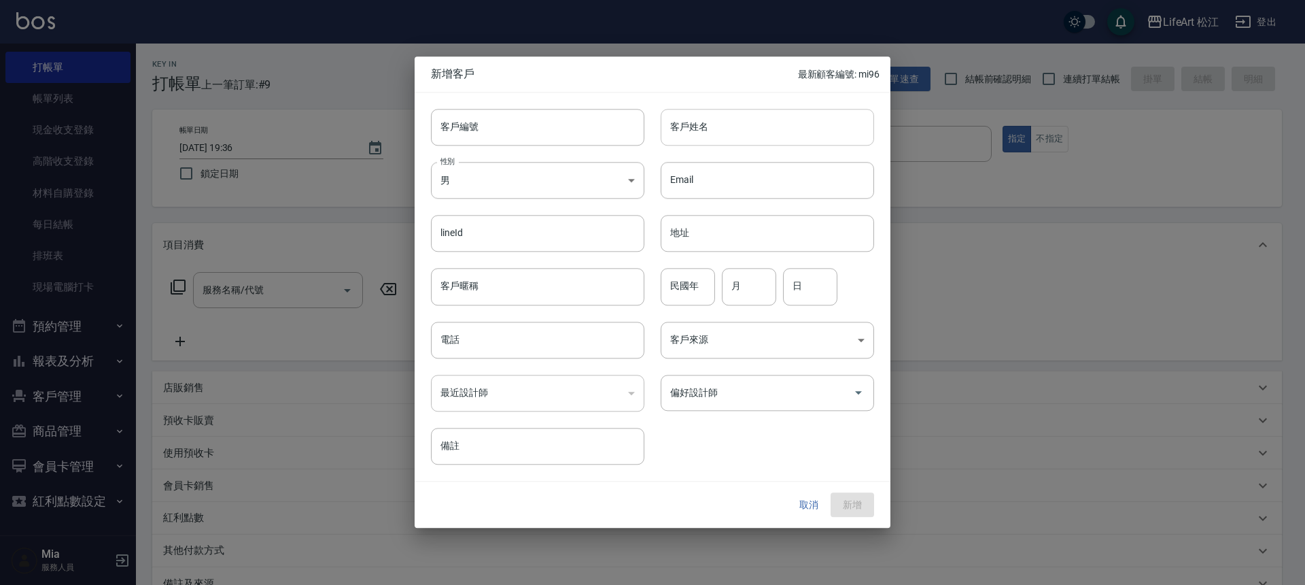
click at [751, 139] on input "客戶姓名" at bounding box center [767, 127] width 213 height 37
type input "t"
type input "[PERSON_NAME]"
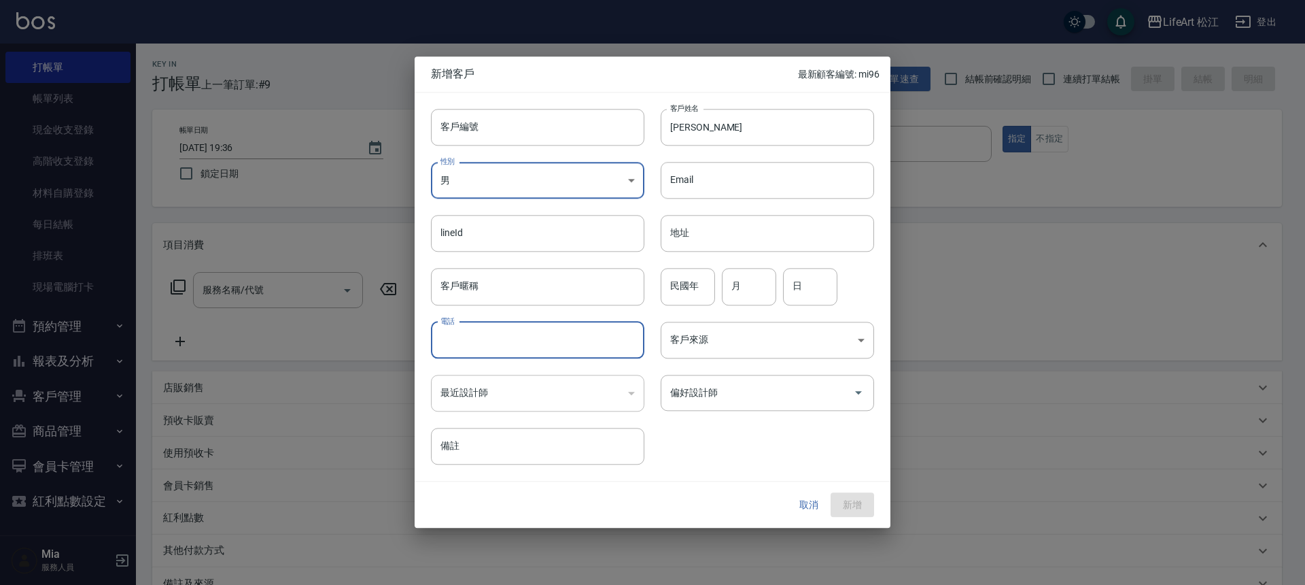
click at [558, 347] on input "電話" at bounding box center [537, 340] width 213 height 37
type input "0975912270"
click at [732, 354] on body "LifeArt 松江 登出 櫃檯作業 打帳單 帳單列表 現金收支登錄 高階收支登錄 材料自購登錄 每日結帳 排班表 現場電腦打卡 預約管理 預約管理 單日預約…" at bounding box center [652, 373] width 1305 height 747
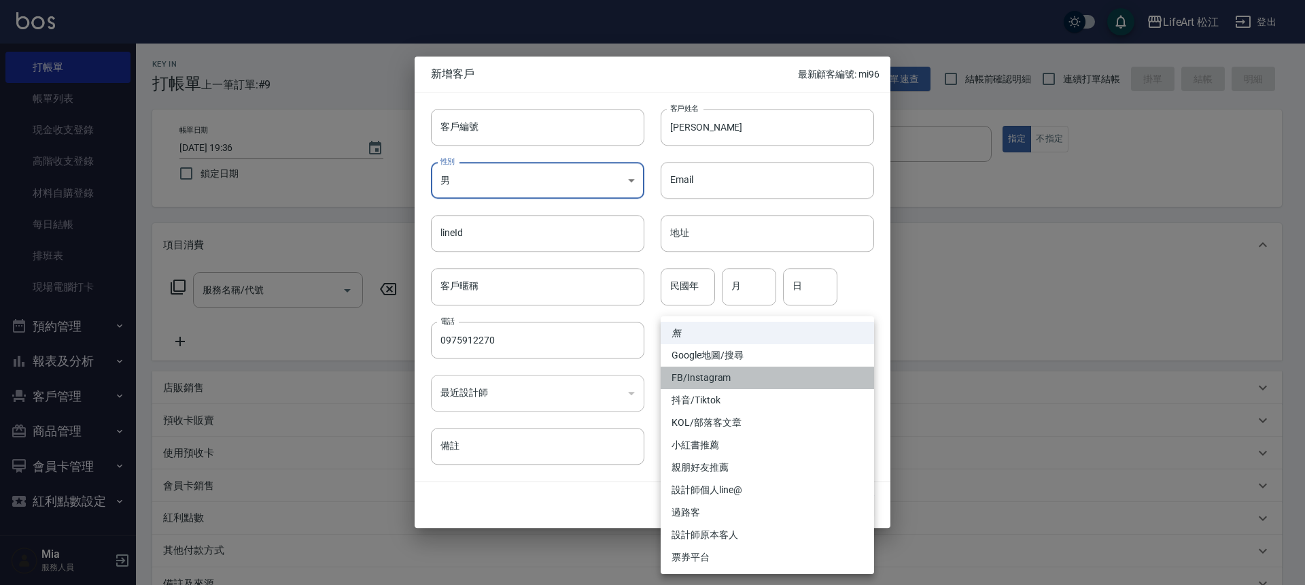
click at [742, 371] on li "FB/Instagram" at bounding box center [767, 377] width 213 height 22
type input "FB/Instagram"
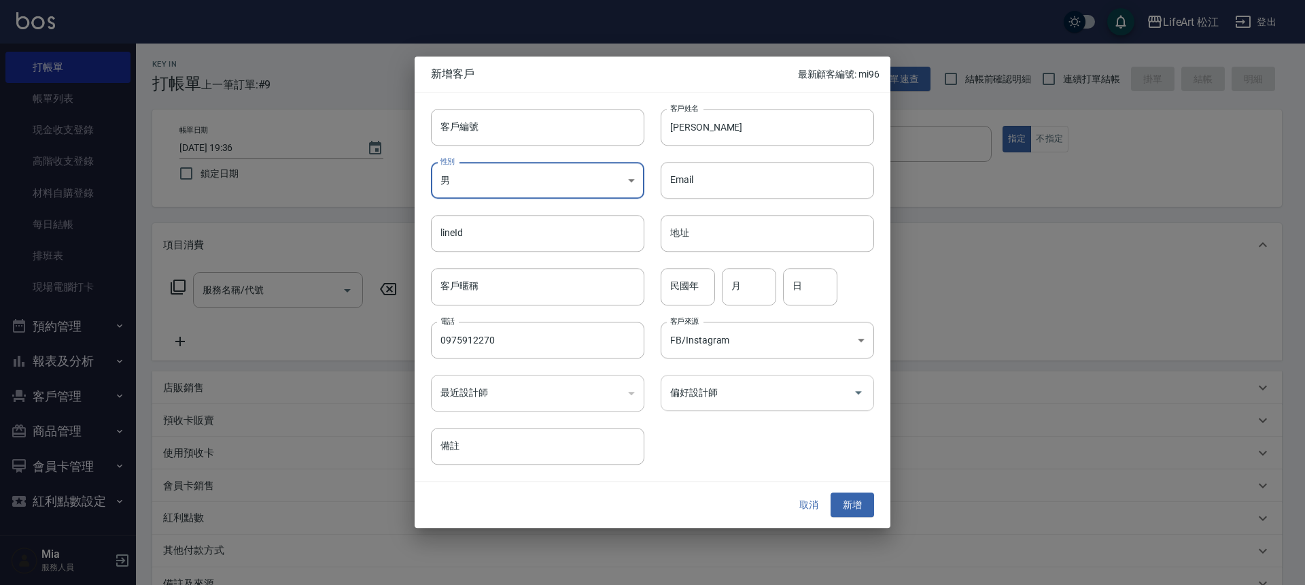
click at [748, 396] on input "偏好設計師" at bounding box center [757, 393] width 181 height 24
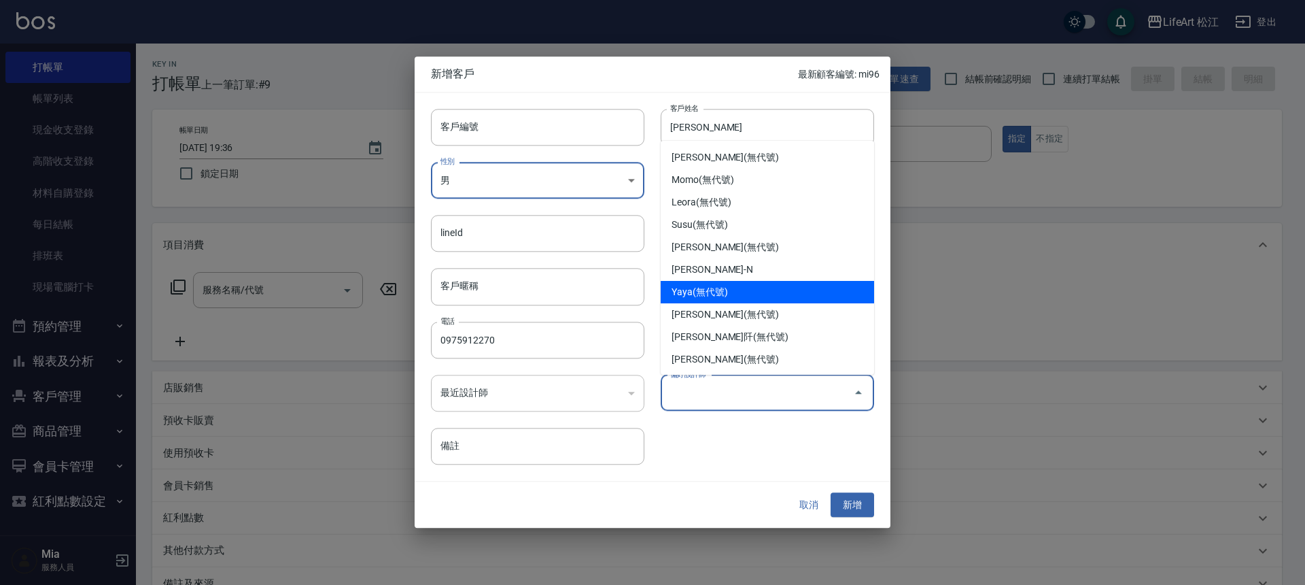
click at [767, 287] on li "Yaya(無代號)" at bounding box center [767, 292] width 213 height 22
type input "Yaya"
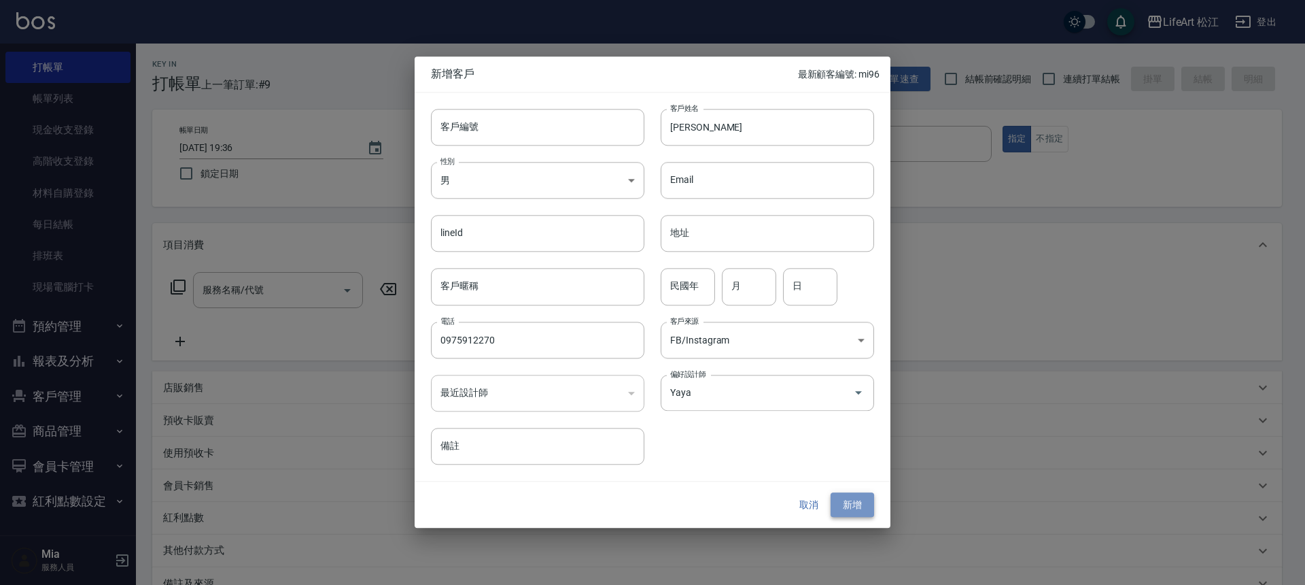
click at [855, 504] on button "新增" at bounding box center [853, 504] width 44 height 25
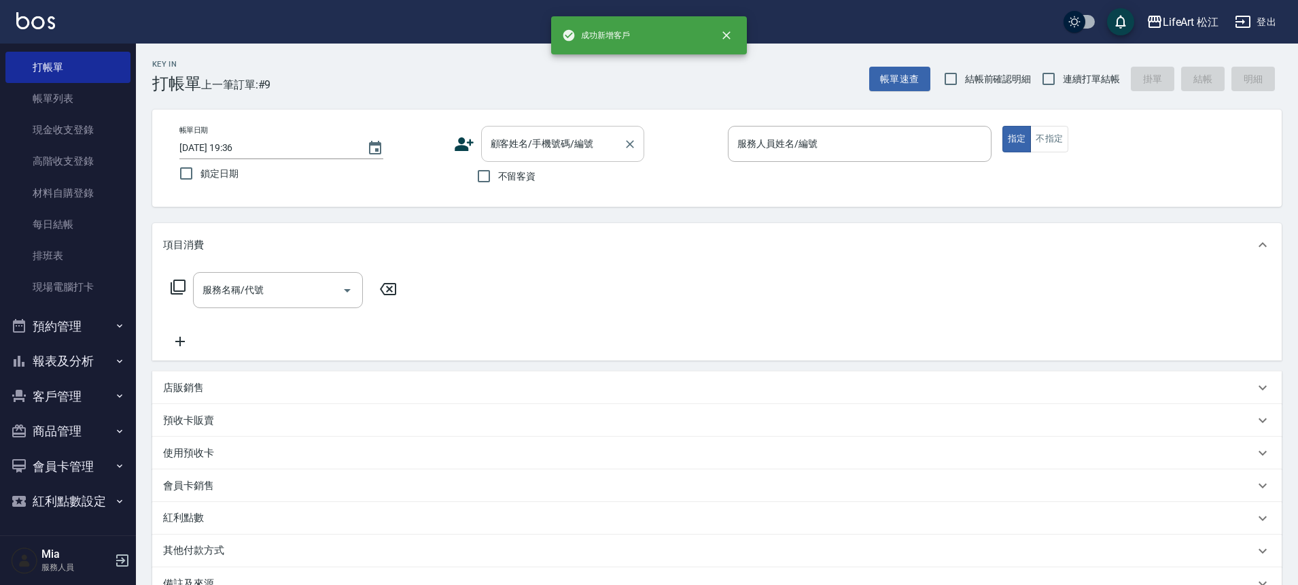
click at [559, 146] on input "顧客姓名/手機號碼/編號" at bounding box center [552, 144] width 131 height 24
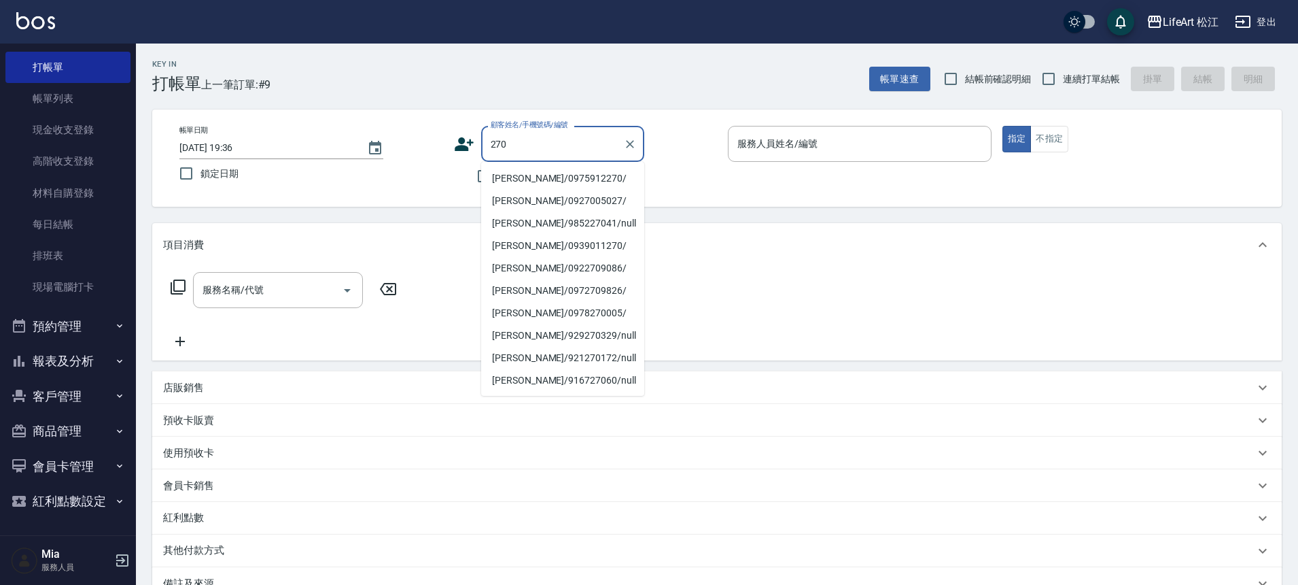
click at [558, 179] on li "[PERSON_NAME]/0975912270/" at bounding box center [562, 178] width 163 height 22
type input "[PERSON_NAME]/0975912270/"
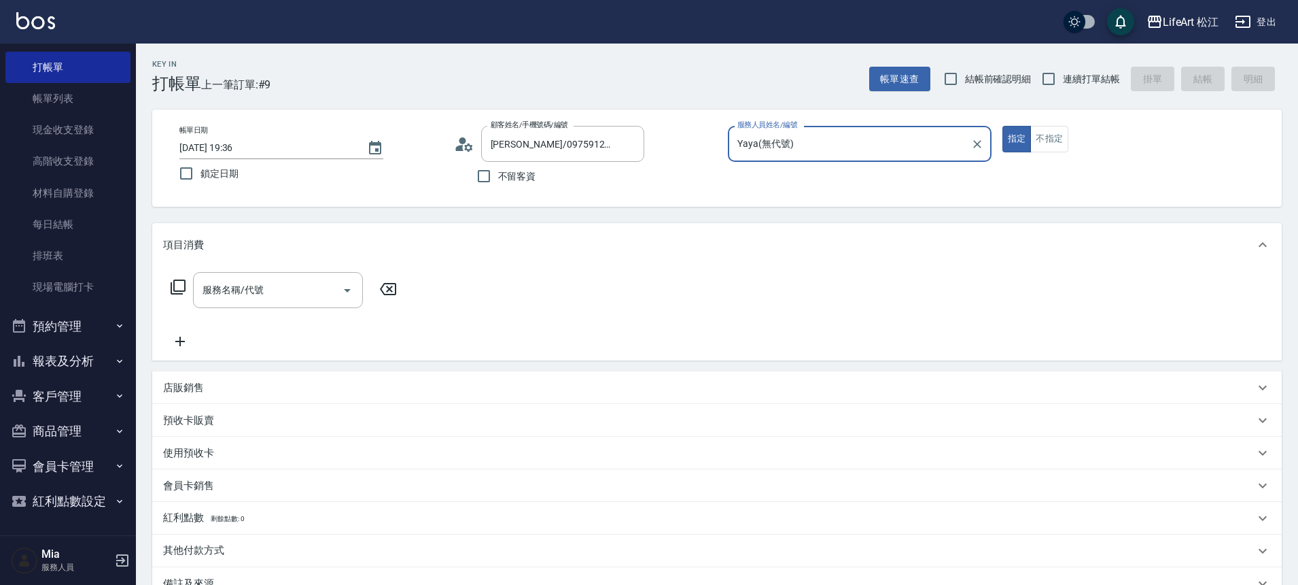
type input "Yaya(無代號)"
click at [300, 290] on input "服務名稱/代號" at bounding box center [267, 290] width 137 height 24
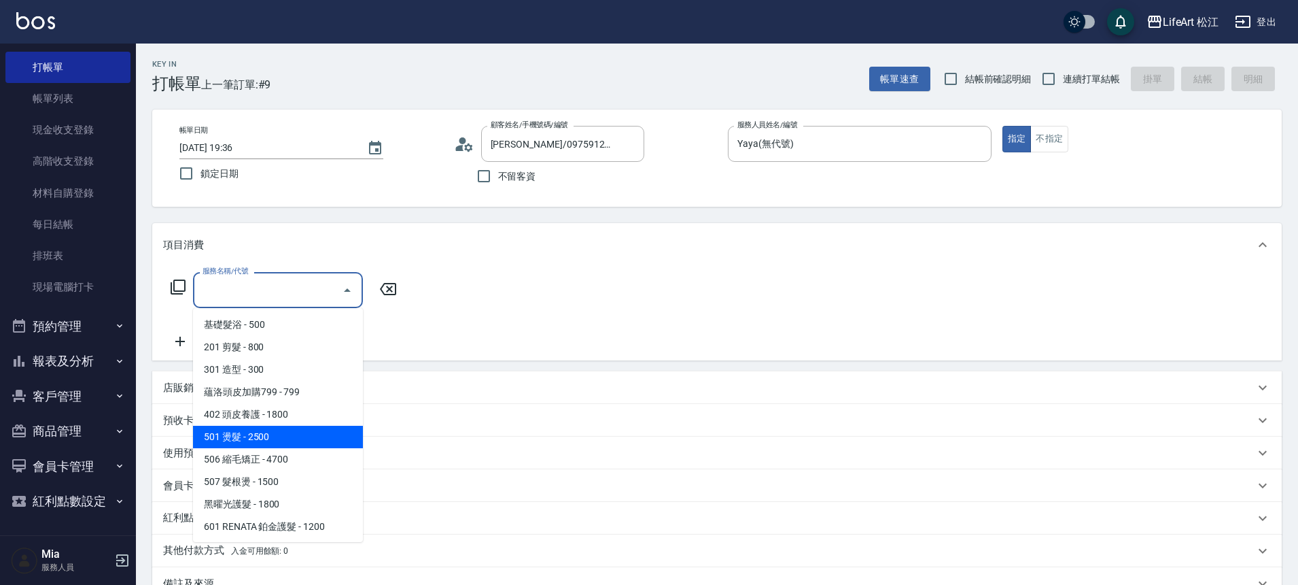
click at [302, 436] on span "501 燙髮 - 2500" at bounding box center [278, 437] width 170 height 22
type input "501 燙髮(501)"
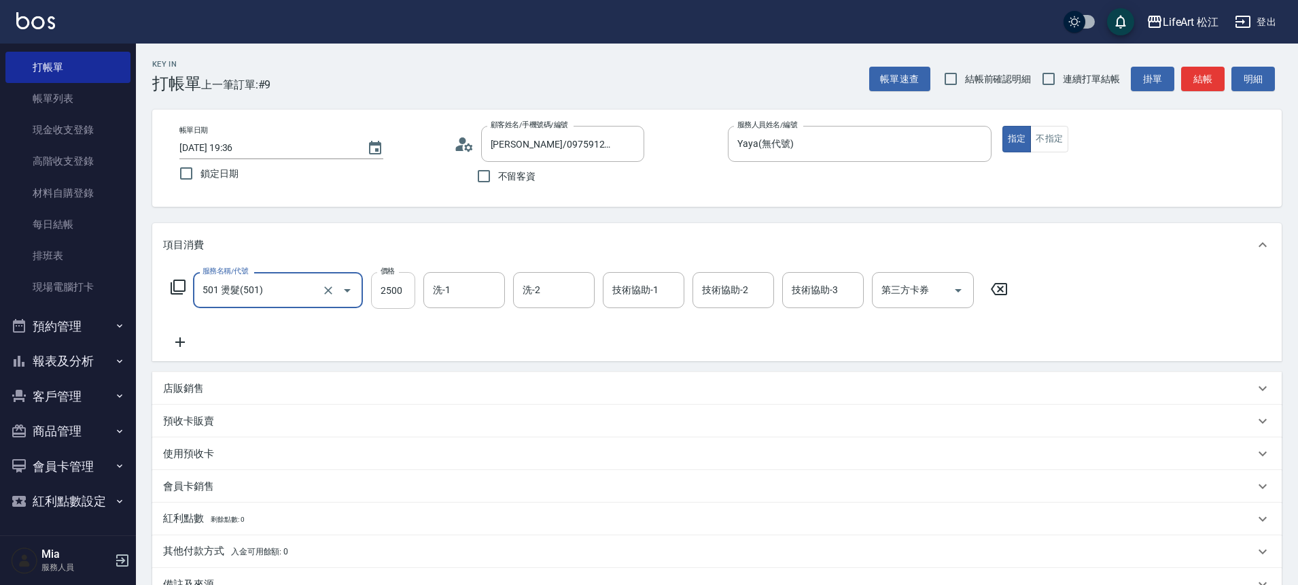
click at [381, 290] on input "2500" at bounding box center [393, 290] width 44 height 37
click at [383, 290] on input "2500" at bounding box center [393, 290] width 44 height 37
type input "1699"
click at [173, 343] on icon at bounding box center [180, 342] width 34 height 16
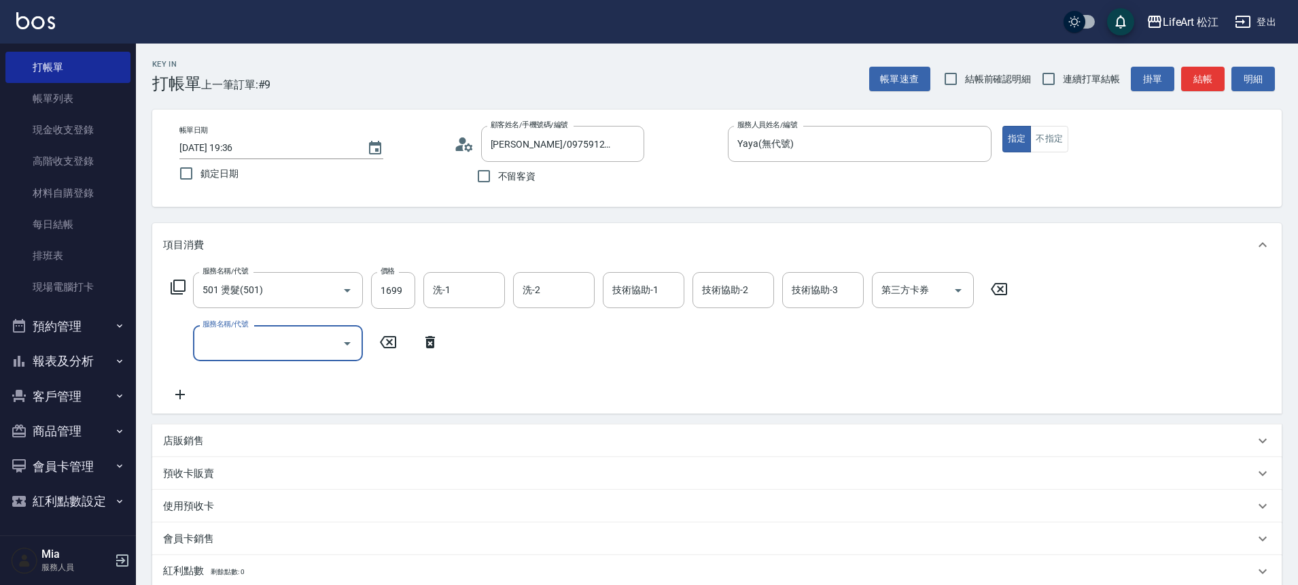
click at [319, 337] on input "服務名稱/代號" at bounding box center [267, 343] width 137 height 24
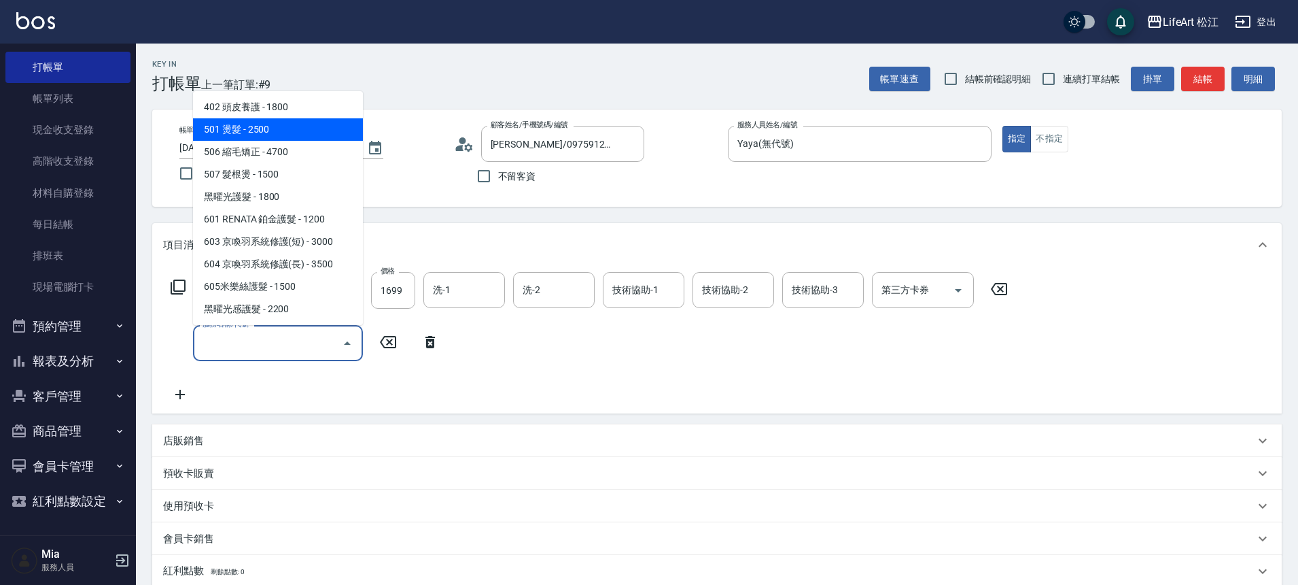
scroll to position [113, 0]
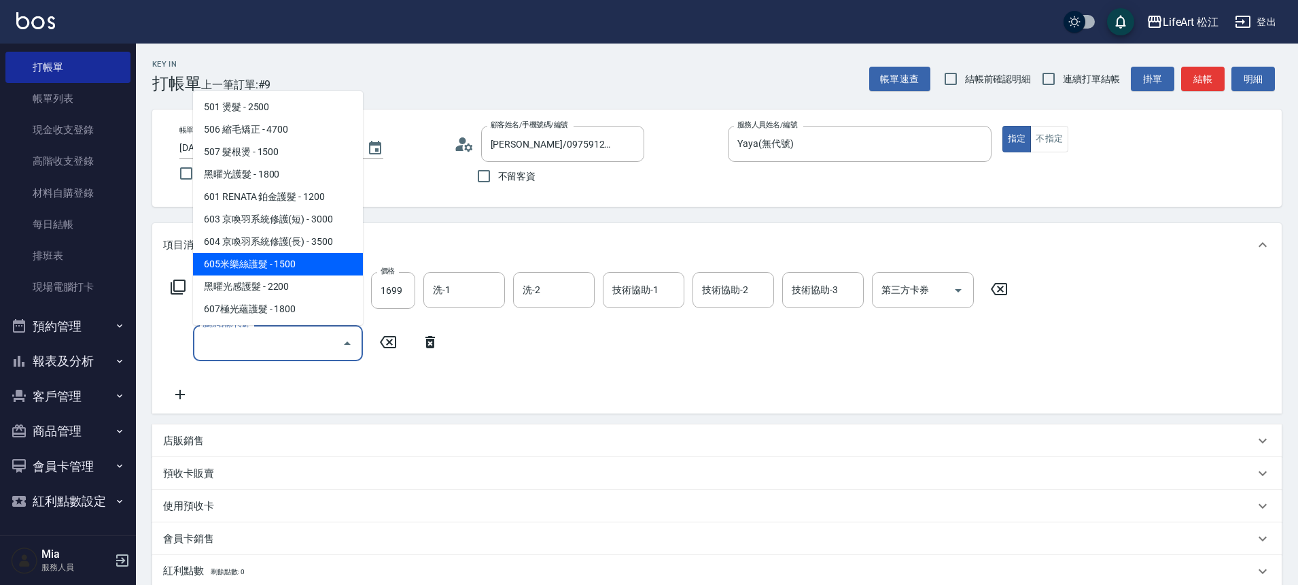
click at [323, 262] on span "605米樂絲護髮 - 1500" at bounding box center [278, 264] width 170 height 22
type input "605米樂絲護髮(605)"
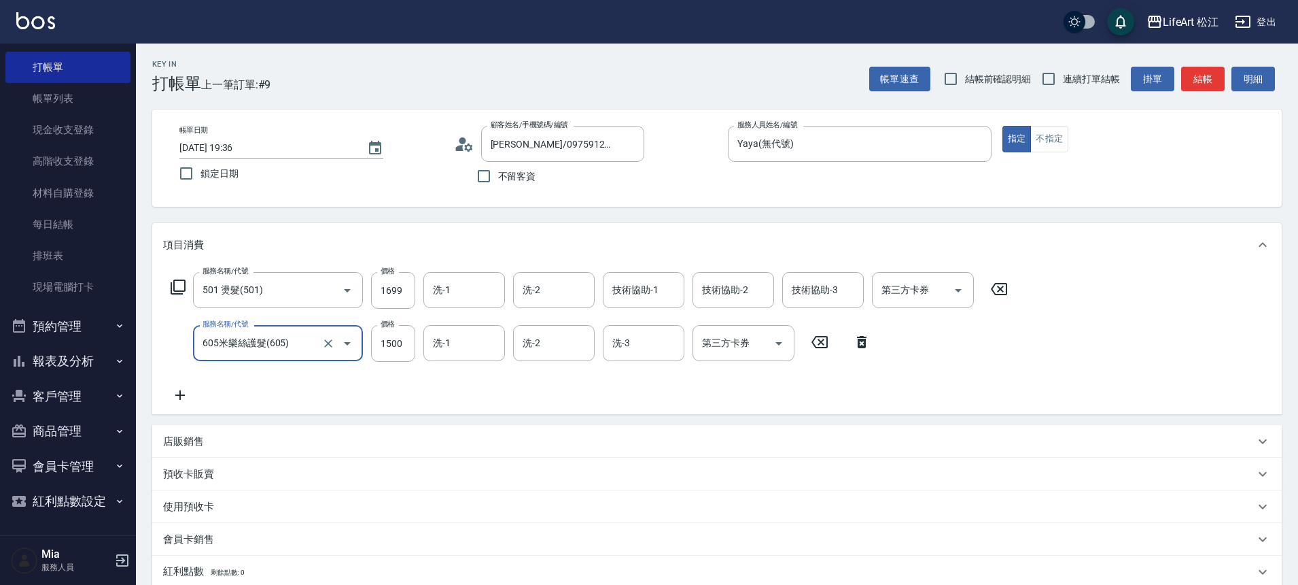
click at [466, 405] on div "服務名稱/代號 501 燙髮(501) 服務名稱/代號 價格 1699 價格 洗-1 洗-1 洗-2 洗-2 技術協助-1 技術協助-1 技術協助-2 技術協…" at bounding box center [717, 340] width 1130 height 148
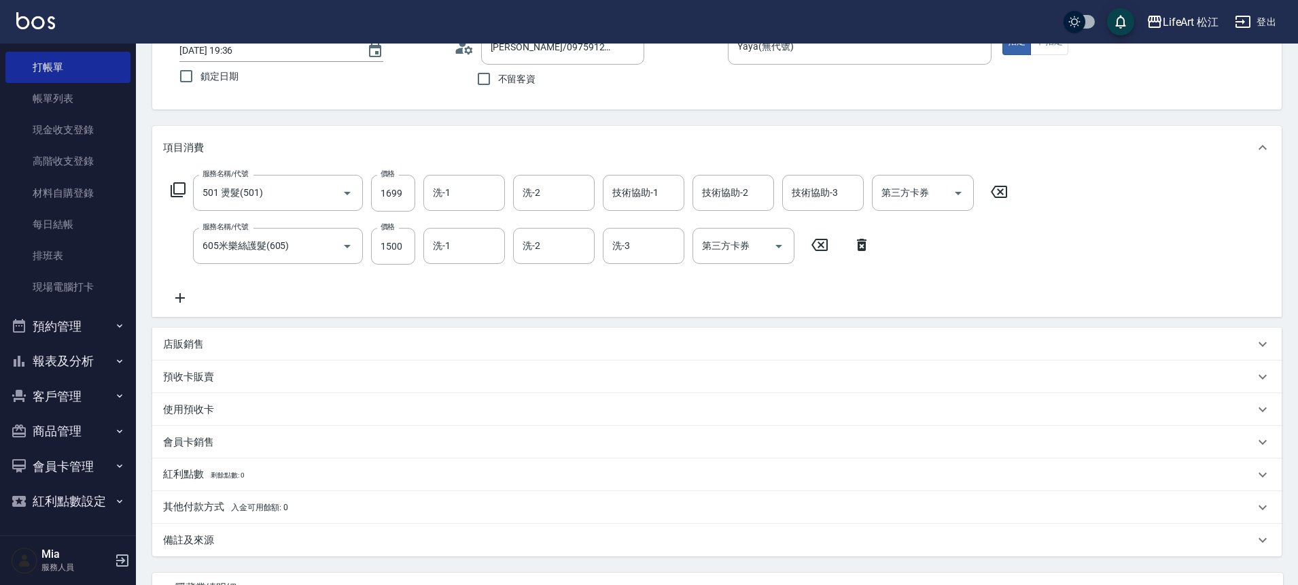
scroll to position [139, 0]
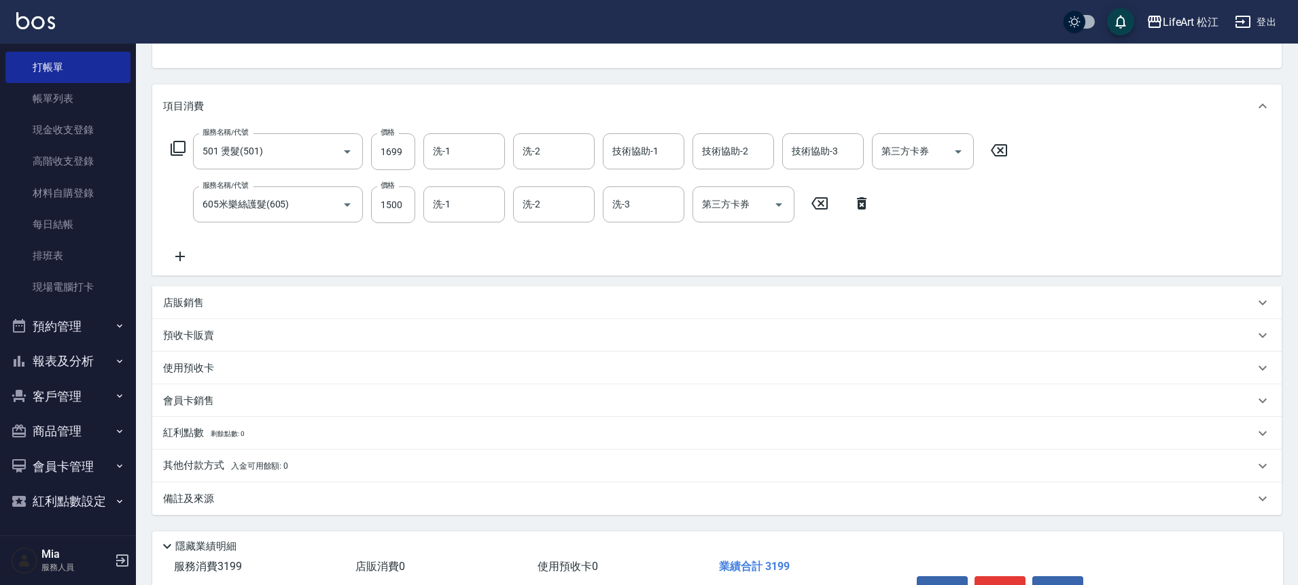
click at [396, 495] on div "備註及來源" at bounding box center [709, 499] width 1092 height 14
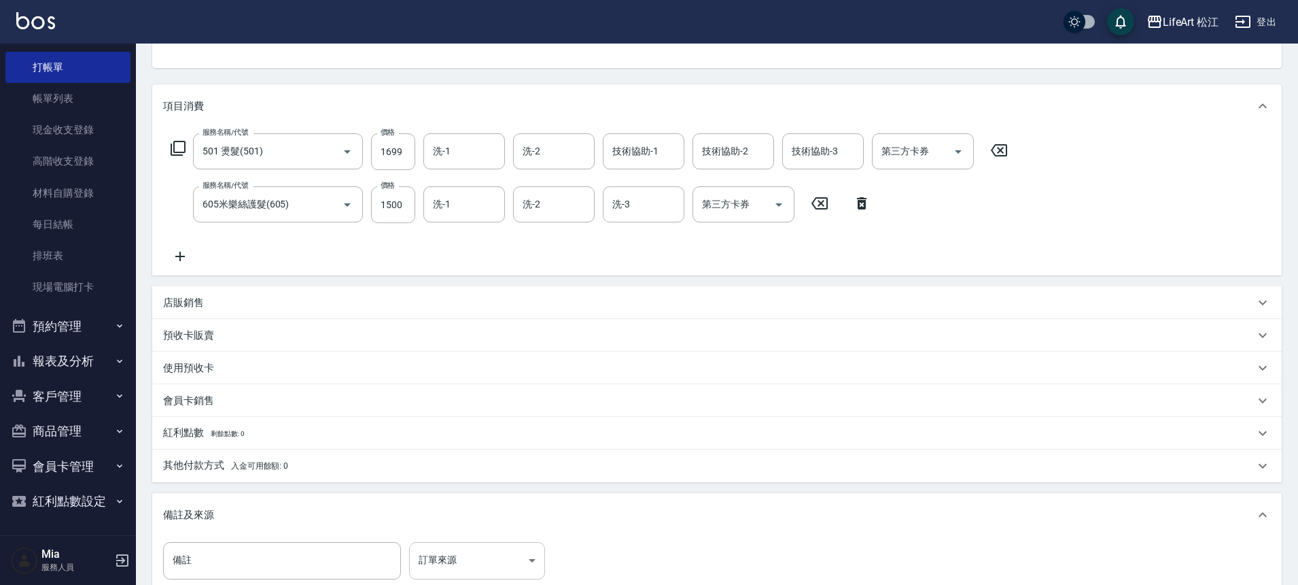
click at [503, 554] on body "LifeArt 松江 登出 櫃檯作業 打帳單 帳單列表 現金收支登錄 高階收支登錄 材料自購登錄 每日結帳 排班表 現場電腦打卡 預約管理 預約管理 單日預約…" at bounding box center [649, 307] width 1298 height 893
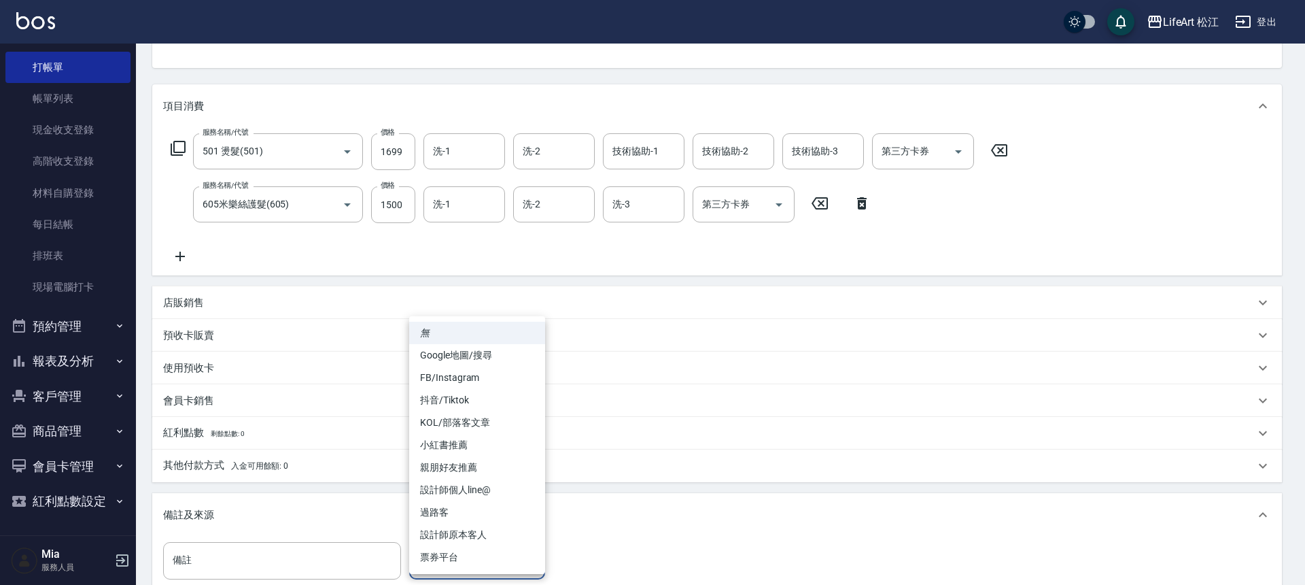
click at [485, 386] on li "FB/Instagram" at bounding box center [477, 377] width 136 height 22
type input "FB/Instagram"
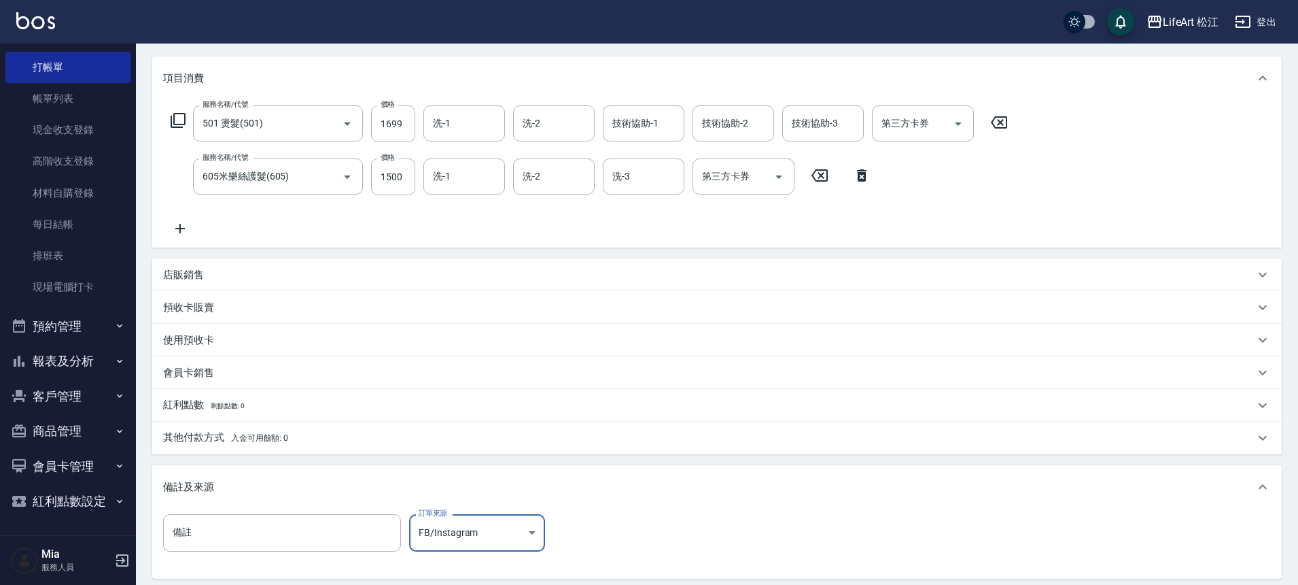
scroll to position [0, 0]
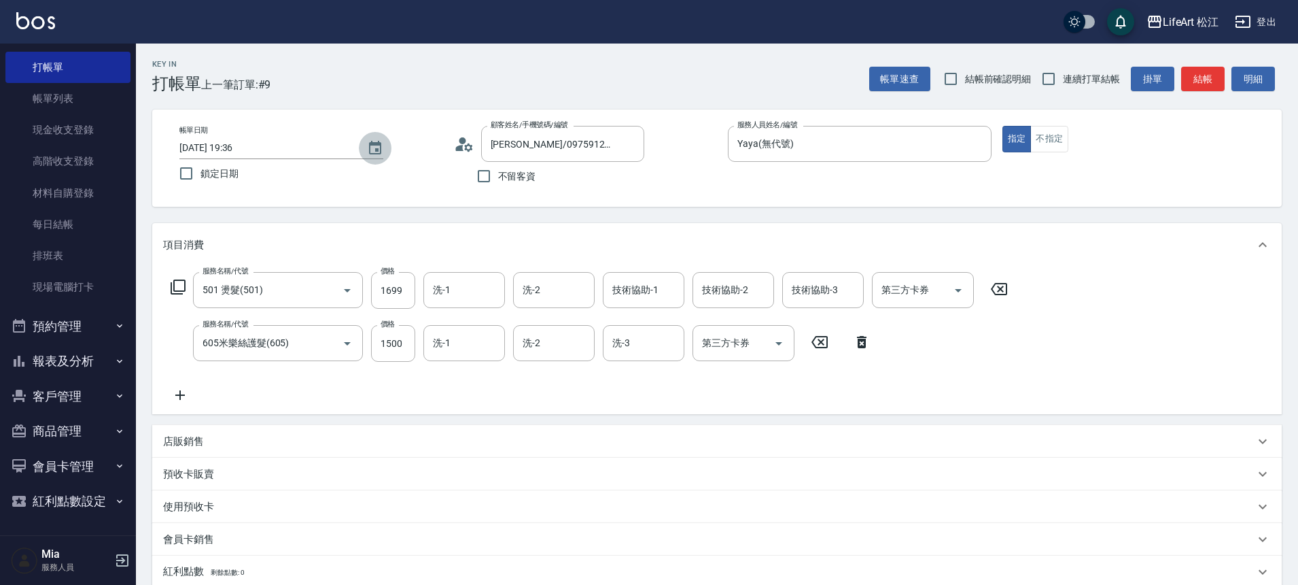
click at [378, 142] on icon "Choose date, selected date is 2025-08-18" at bounding box center [375, 148] width 12 height 14
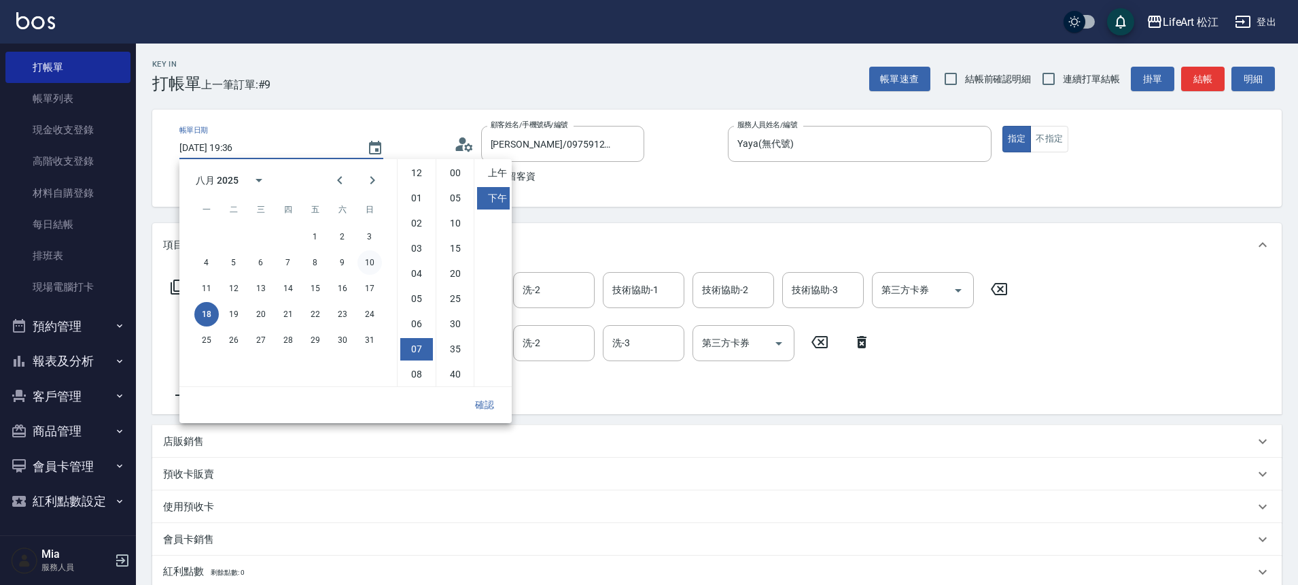
scroll to position [76, 0]
click at [368, 288] on button "17" at bounding box center [370, 288] width 24 height 24
type input "[DATE] 19:36"
click at [483, 403] on button "確認" at bounding box center [485, 404] width 44 height 25
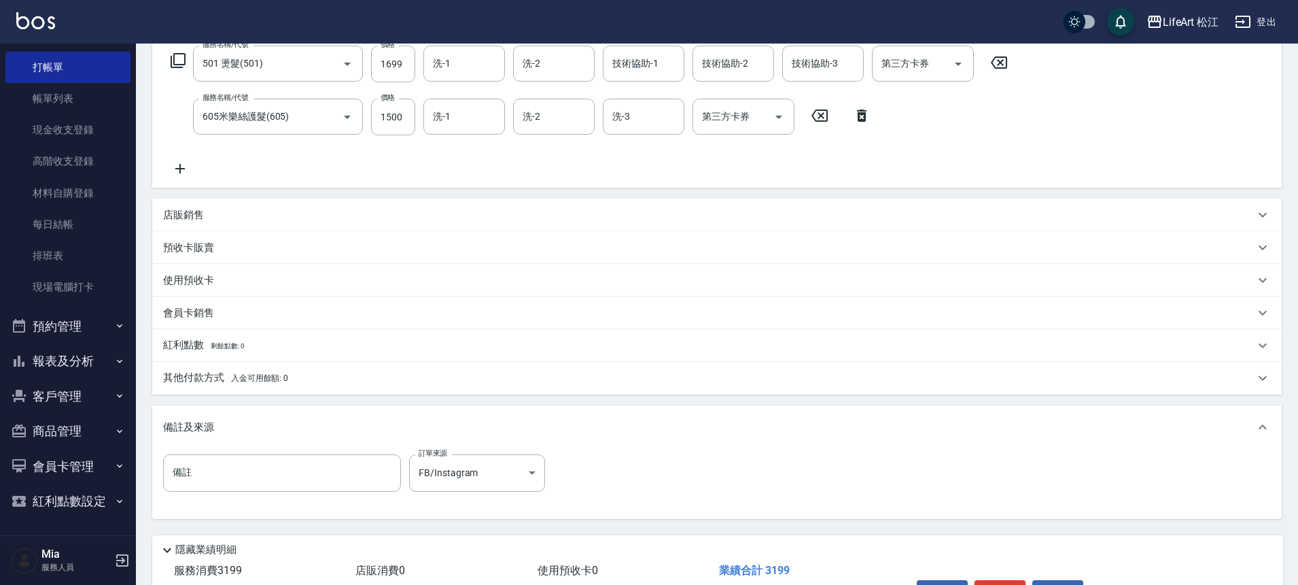
scroll to position [314, 0]
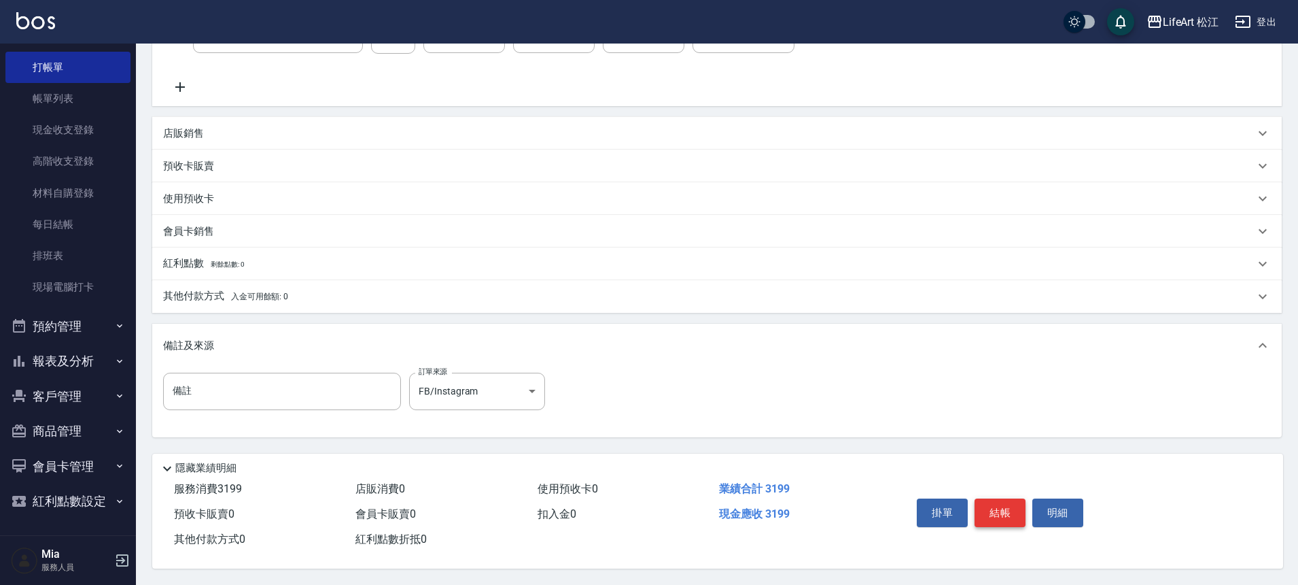
click at [995, 508] on button "結帳" at bounding box center [1000, 512] width 51 height 29
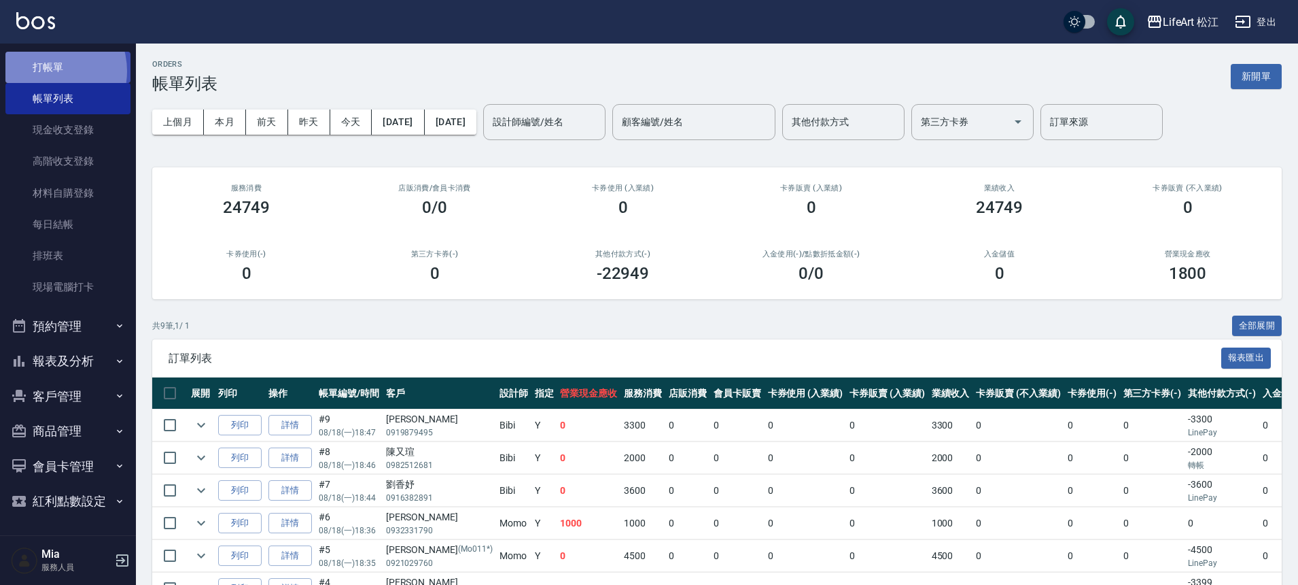
click at [46, 71] on link "打帳單" at bounding box center [67, 67] width 125 height 31
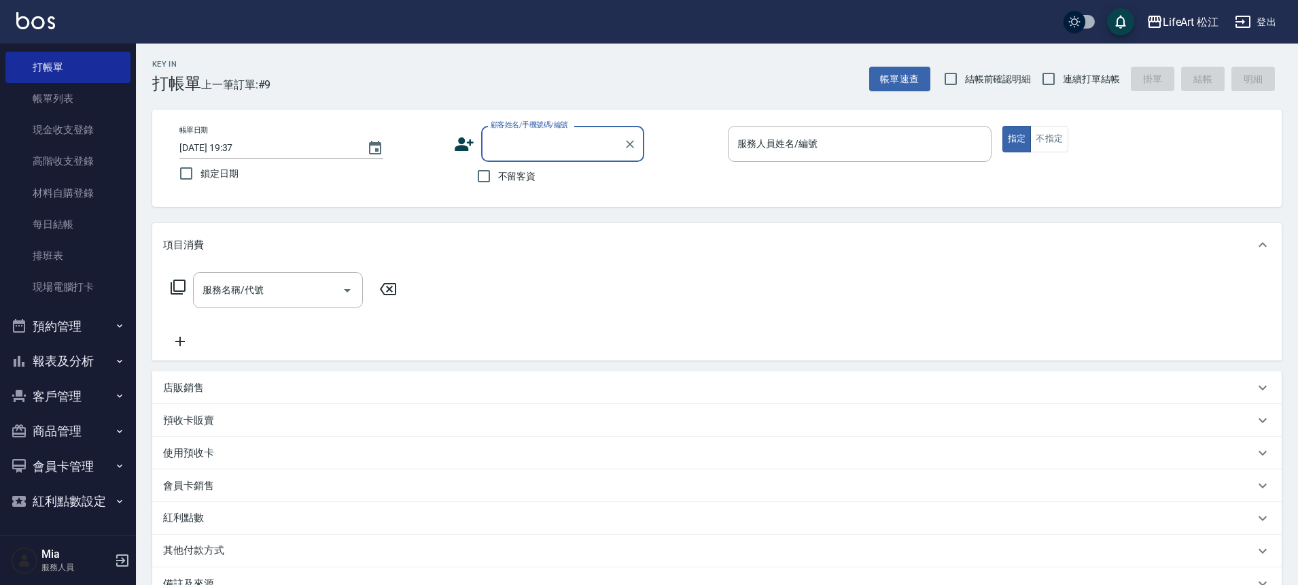
click at [462, 149] on icon at bounding box center [464, 144] width 19 height 14
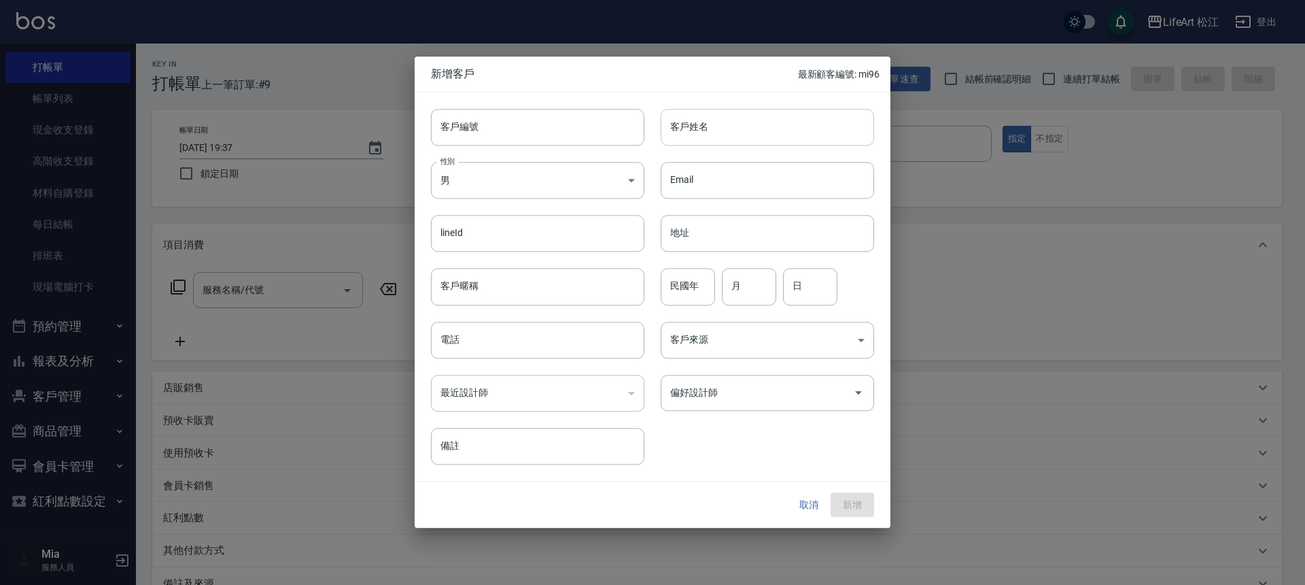
click at [715, 141] on input "客戶姓名" at bounding box center [767, 127] width 213 height 37
type input "t"
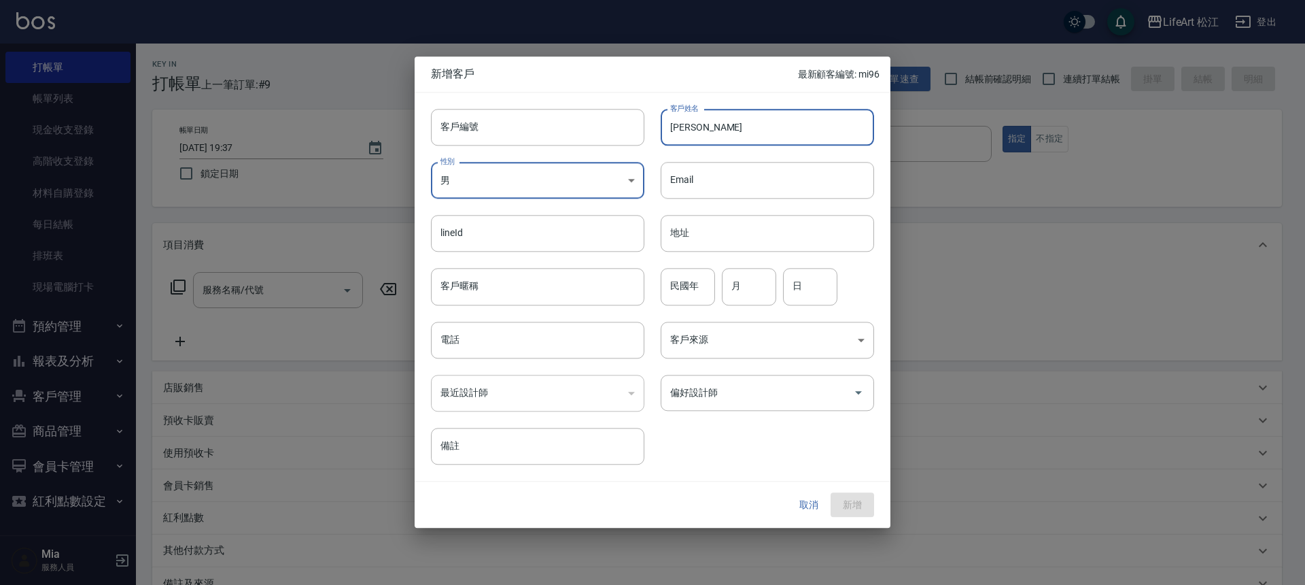
type input "ㄔ"
type input "辰"
type input "[PERSON_NAME]"
click at [549, 328] on input "電話" at bounding box center [537, 340] width 213 height 37
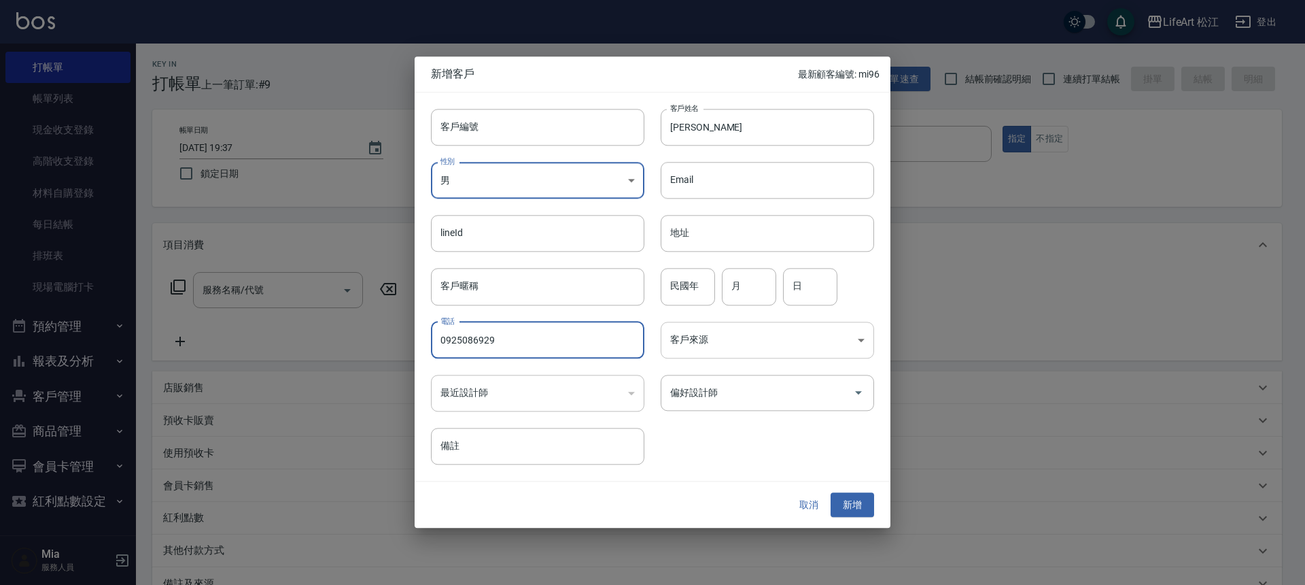
type input "0925086929"
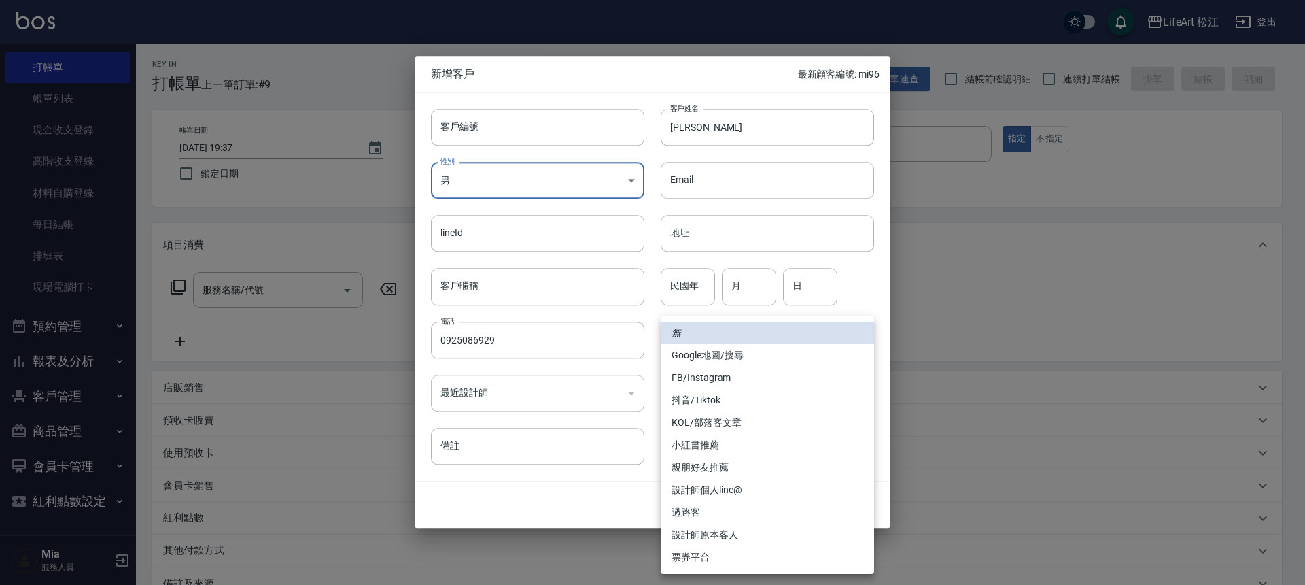
click at [722, 345] on body "LifeArt 松江 登出 櫃檯作業 打帳單 帳單列表 現金收支登錄 高階收支登錄 材料自購登錄 每日結帳 排班表 現場電腦打卡 預約管理 預約管理 單日預約…" at bounding box center [652, 373] width 1305 height 747
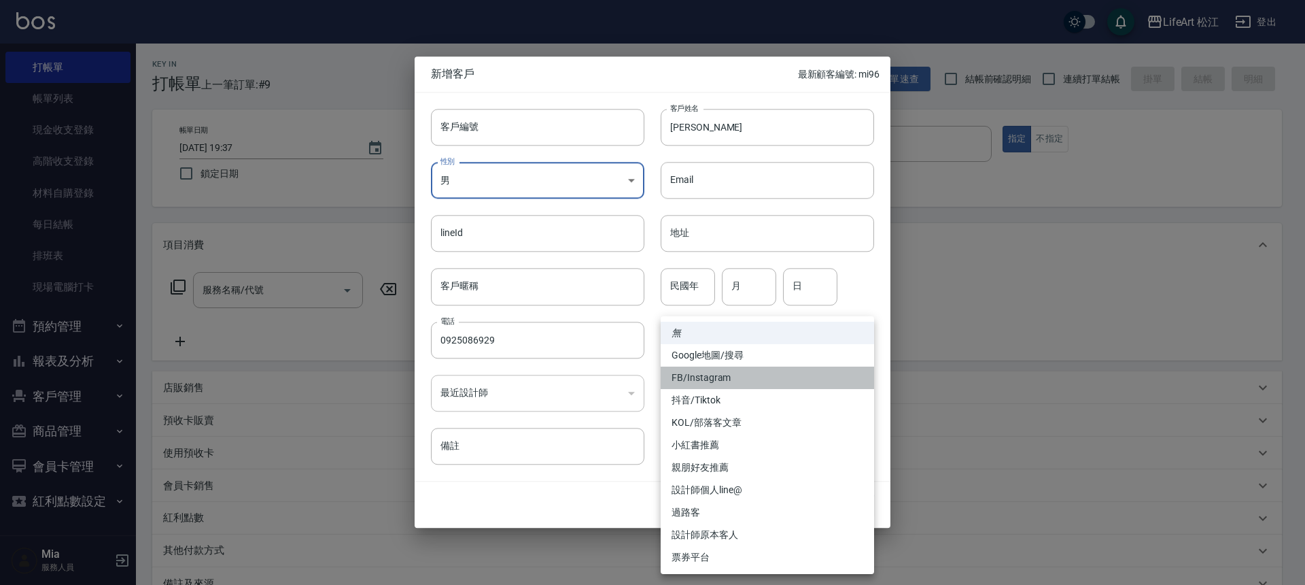
click at [723, 385] on li "FB/Instagram" at bounding box center [767, 377] width 213 height 22
type input "FB/Instagram"
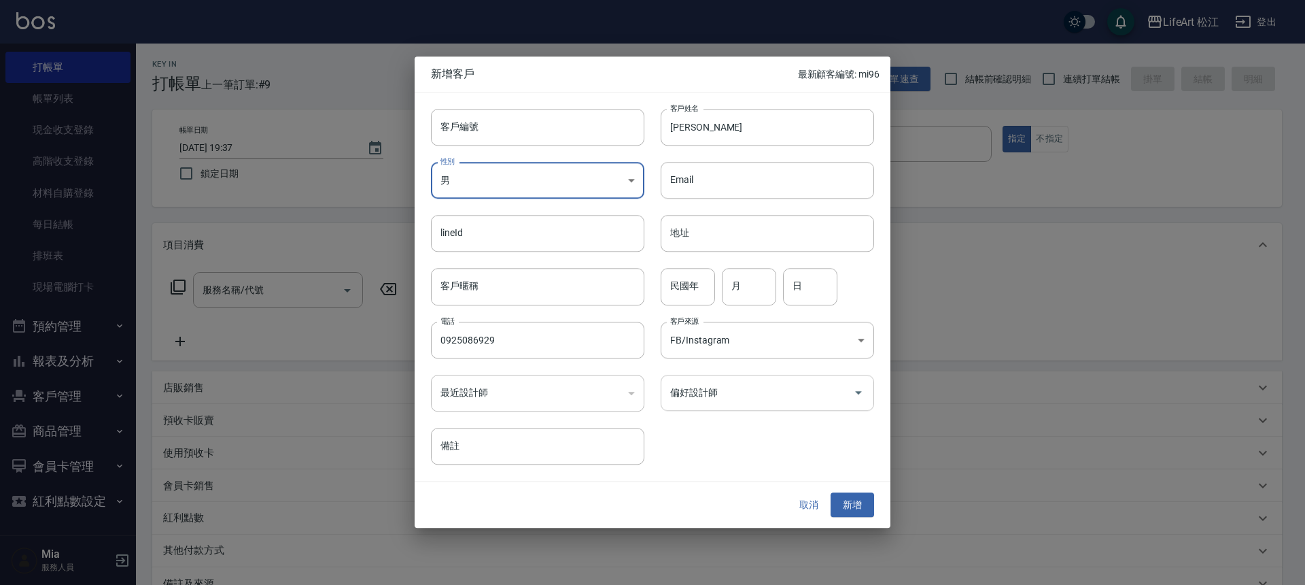
click at [737, 396] on input "偏好設計師" at bounding box center [757, 393] width 181 height 24
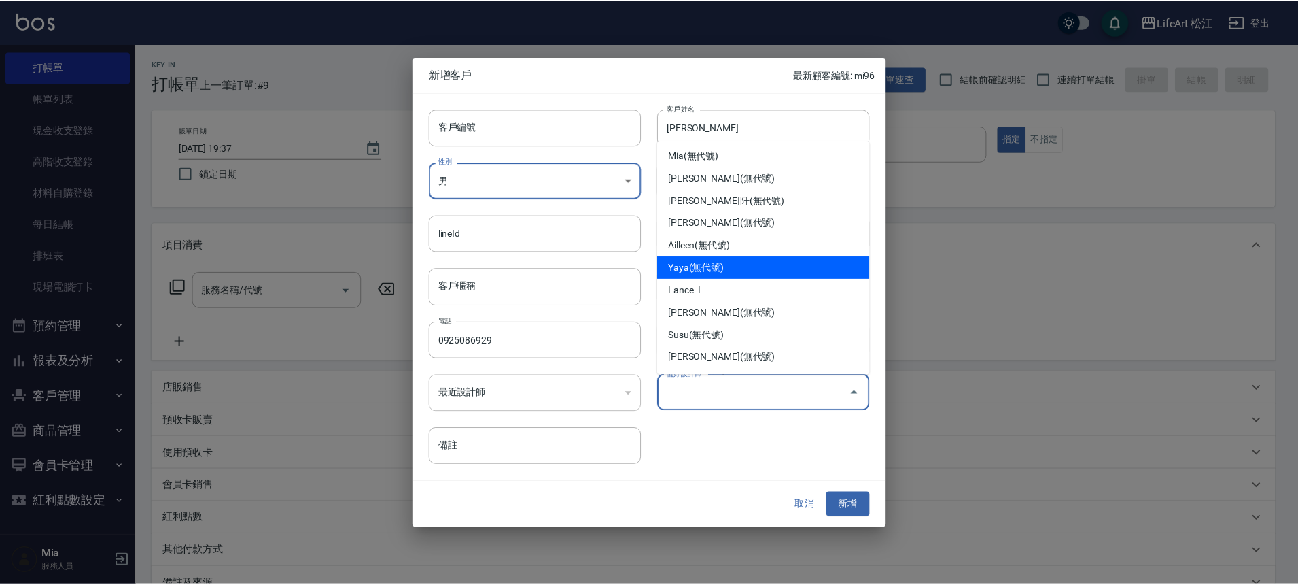
scroll to position [115, 0]
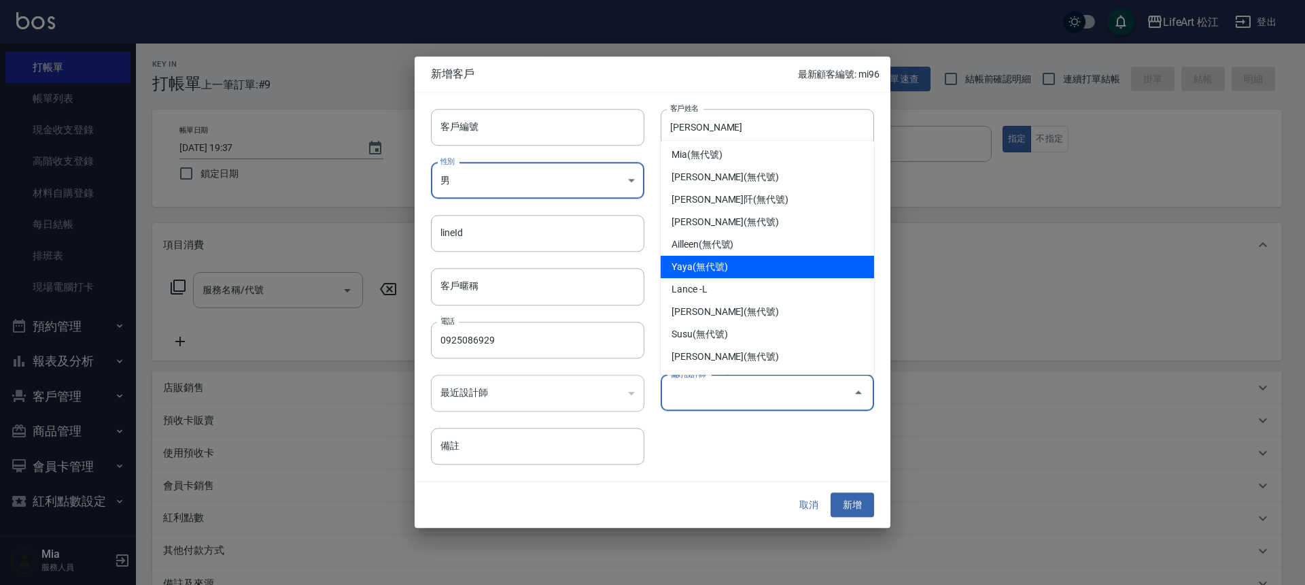
click at [782, 261] on li "Yaya(無代號)" at bounding box center [767, 267] width 213 height 22
type input "Yaya"
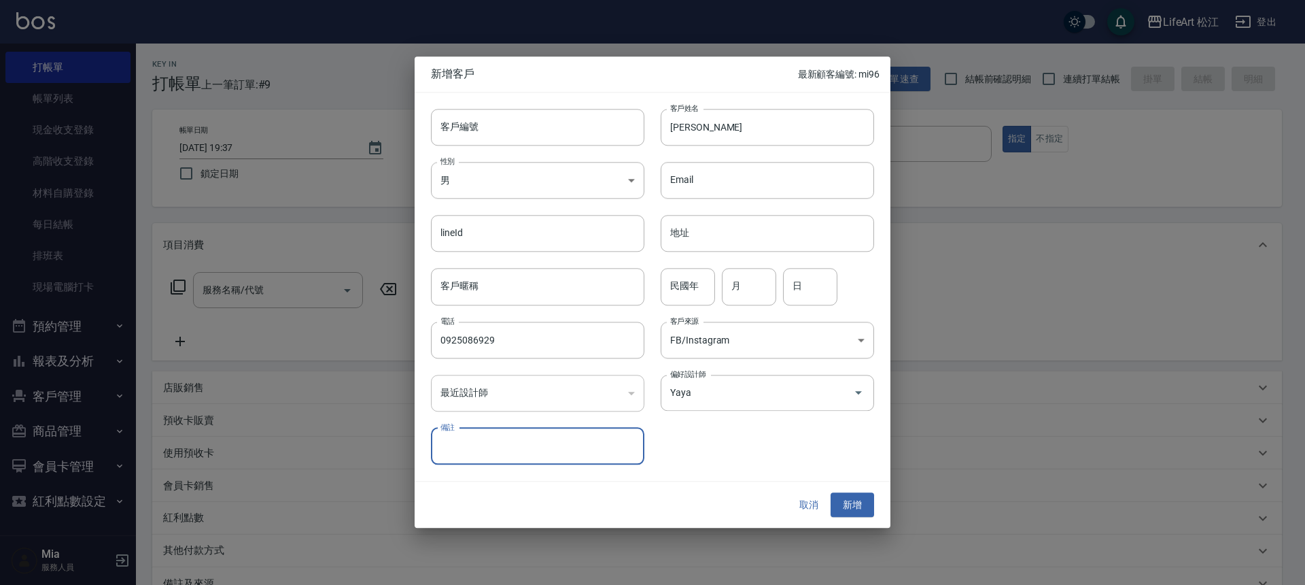
click at [859, 498] on button "新增" at bounding box center [853, 504] width 44 height 25
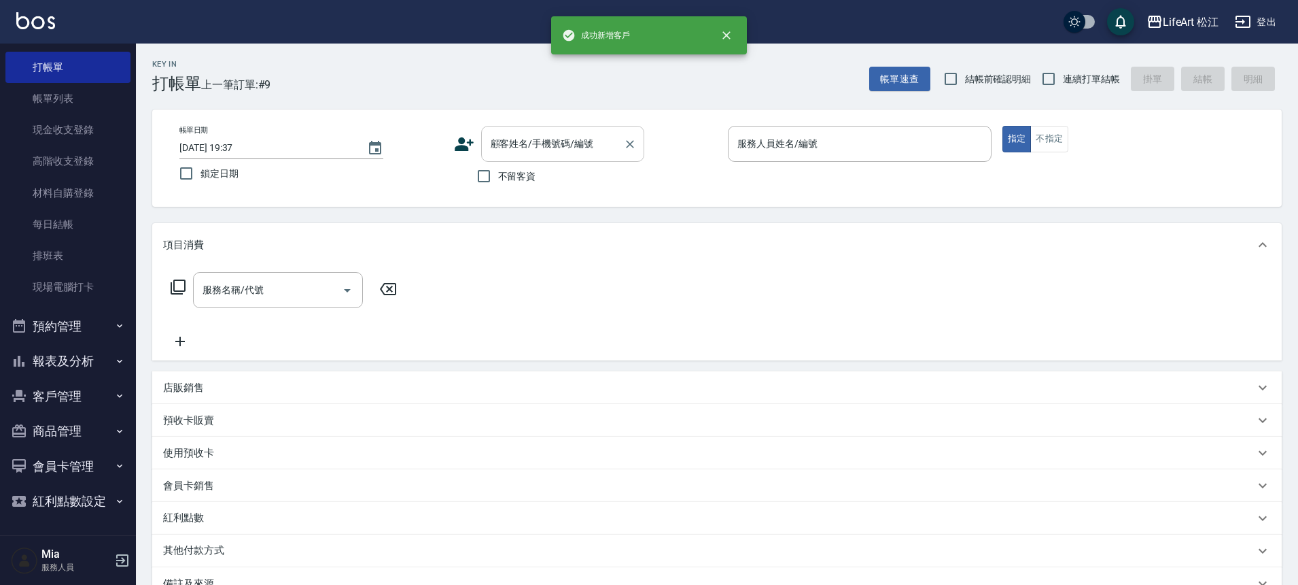
click at [527, 151] on input "顧客姓名/手機號碼/編號" at bounding box center [552, 144] width 131 height 24
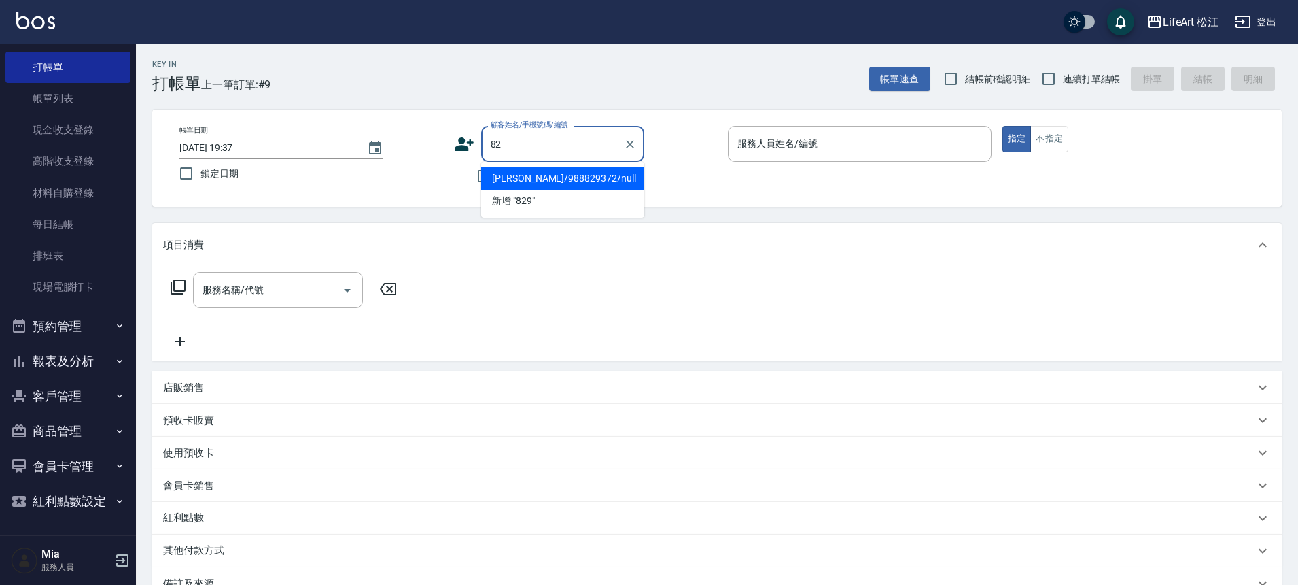
type input "8"
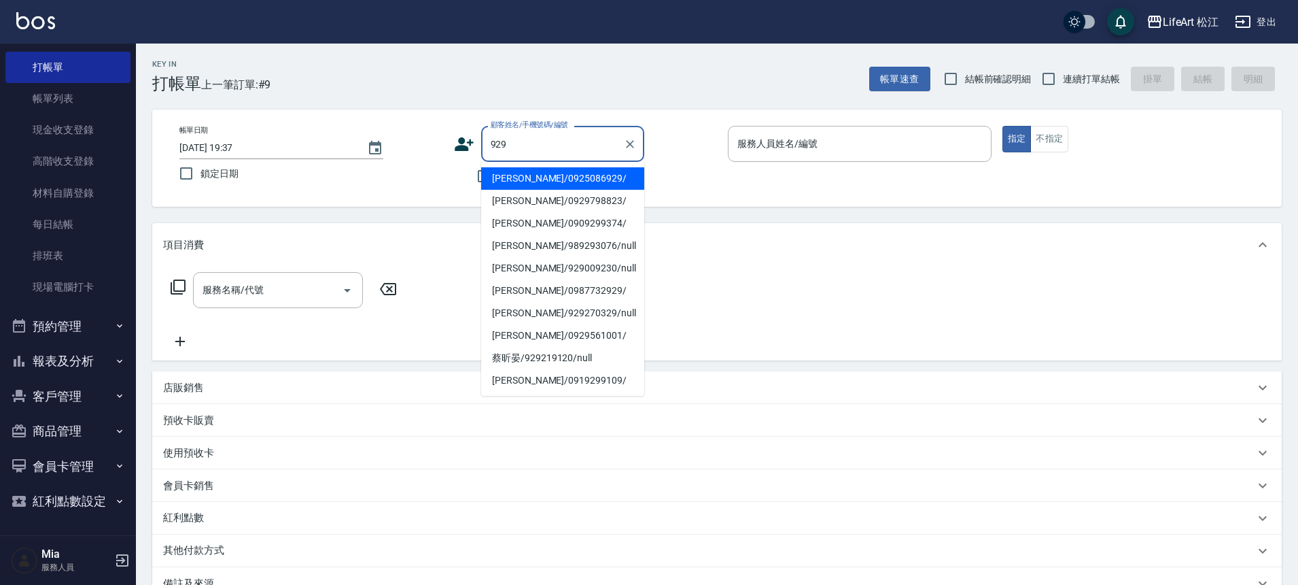
click at [538, 174] on li "[PERSON_NAME]/0925086929/" at bounding box center [562, 178] width 163 height 22
type input "[PERSON_NAME]/0925086929/"
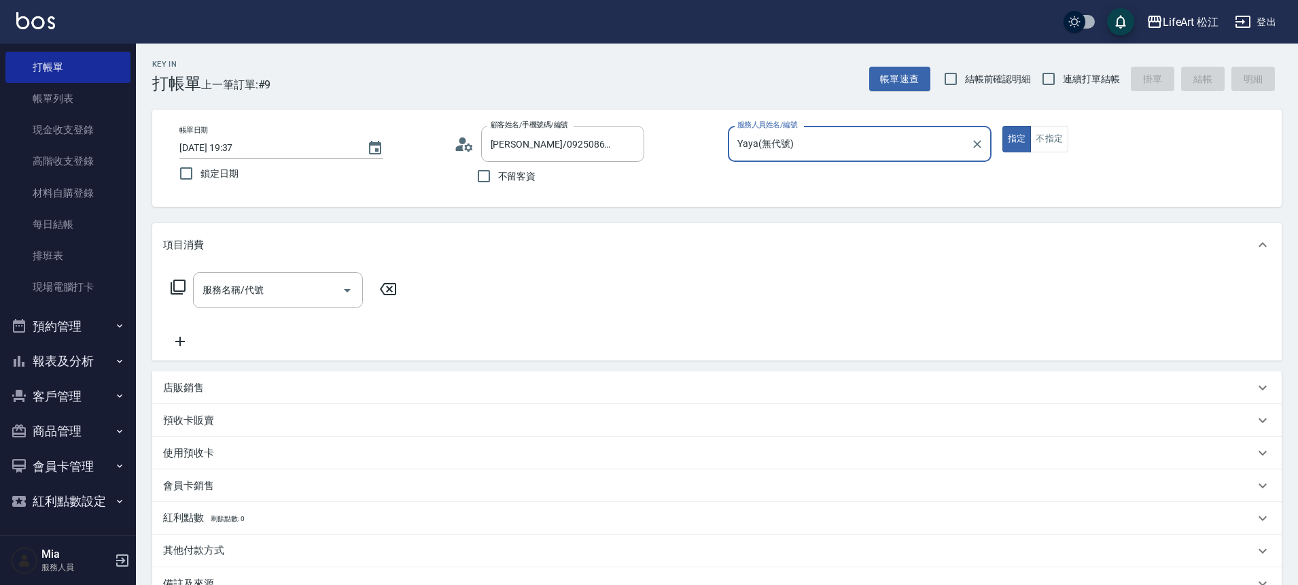
type input "Yaya(無代號)"
click at [377, 148] on icon "Choose date, selected date is 2025-08-18" at bounding box center [375, 148] width 12 height 14
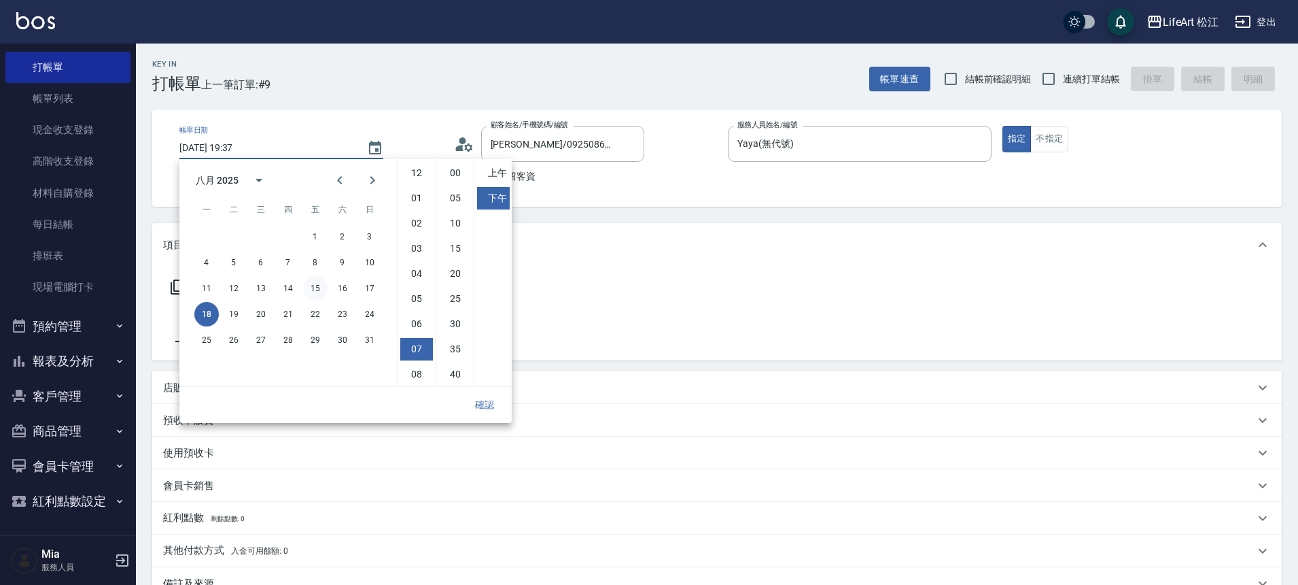
scroll to position [76, 0]
click at [373, 292] on button "17" at bounding box center [370, 288] width 24 height 24
type input "[DATE] 19:37"
click at [487, 409] on button "確認" at bounding box center [485, 404] width 44 height 25
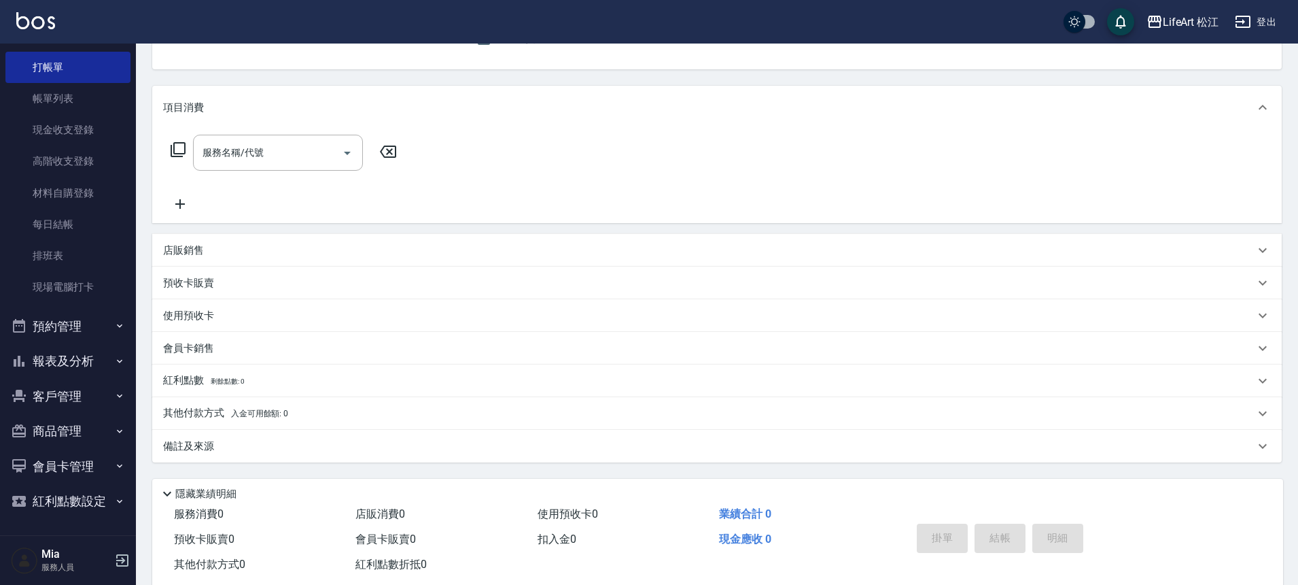
scroll to position [169, 0]
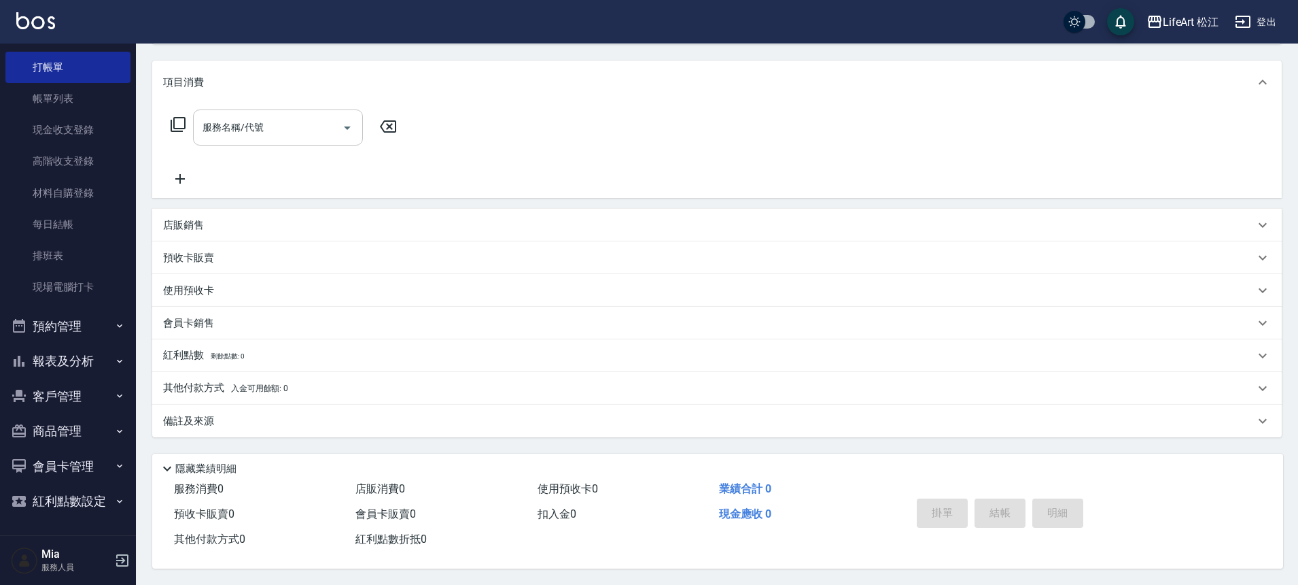
click at [277, 128] on input "服務名稱/代號" at bounding box center [267, 128] width 137 height 24
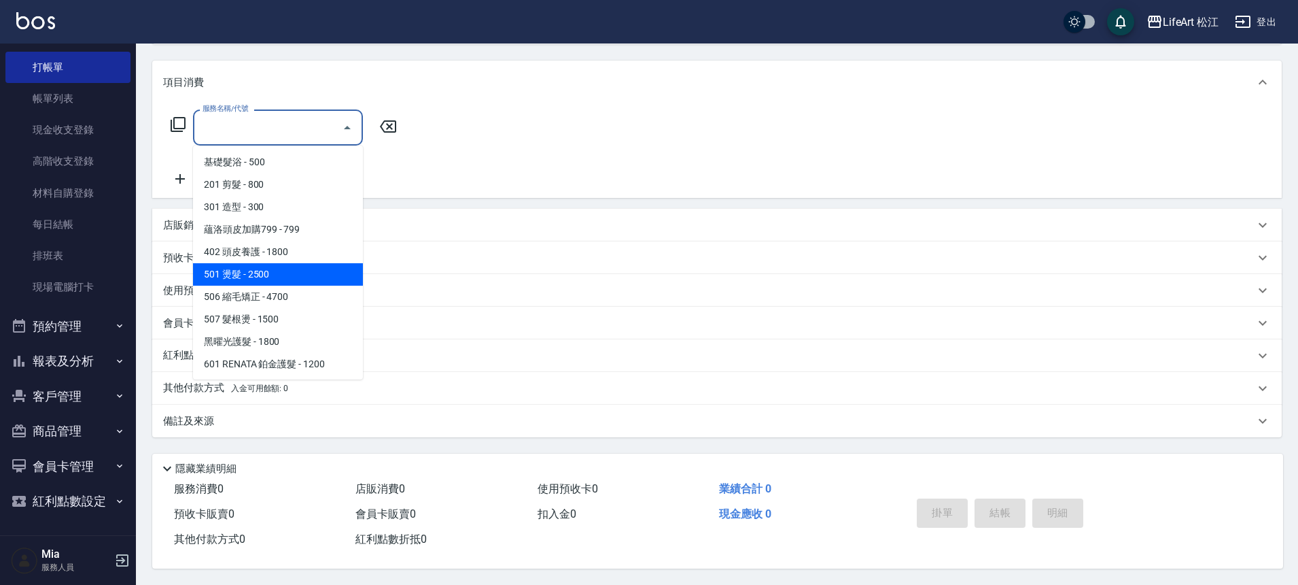
click at [294, 275] on span "501 燙髮 - 2500" at bounding box center [278, 274] width 170 height 22
type input "501 燙髮(501)"
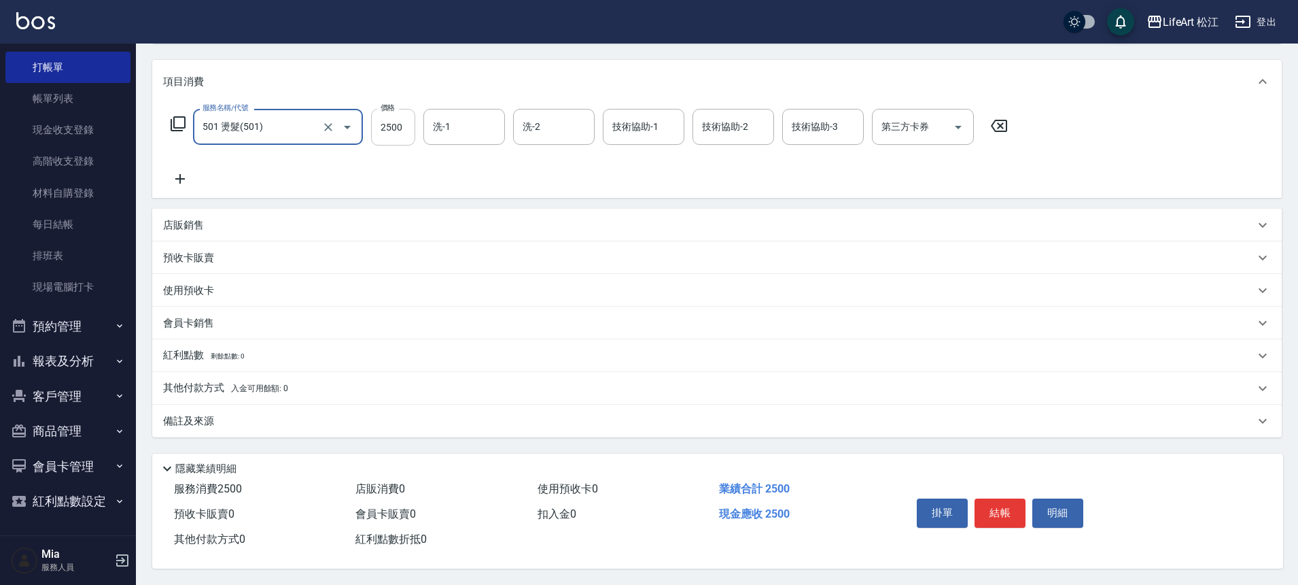
click at [391, 128] on input "2500" at bounding box center [393, 127] width 44 height 37
type input "2299"
click at [388, 416] on div "備註及來源" at bounding box center [709, 421] width 1092 height 14
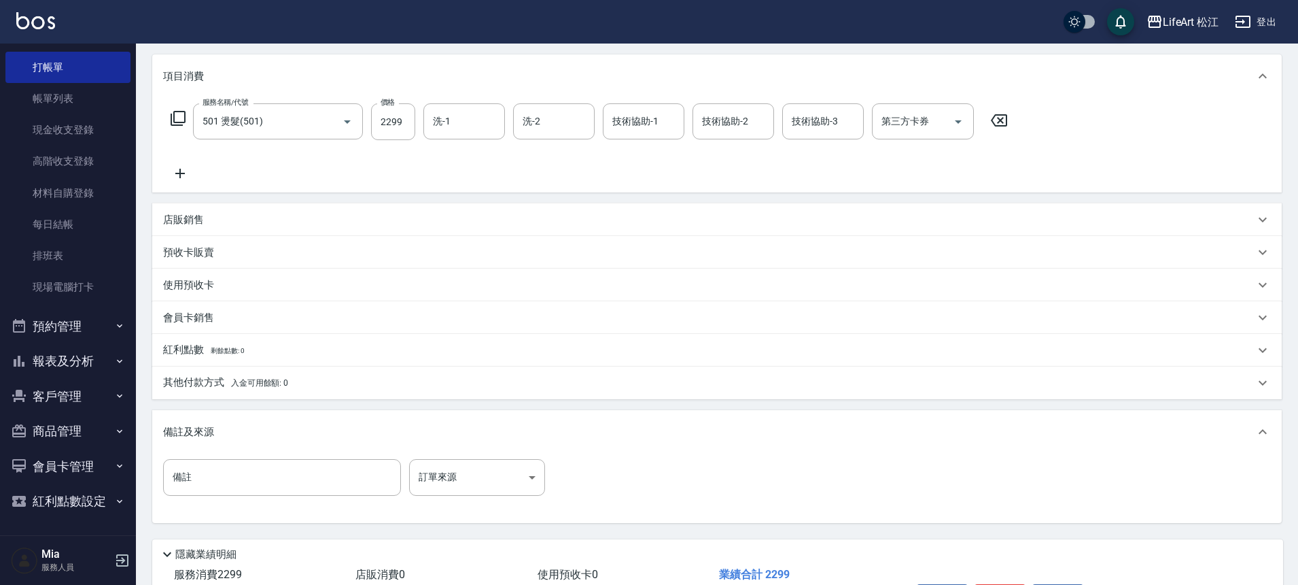
click at [483, 457] on div "備註 備註 訂單來源 ​ 訂單來源" at bounding box center [717, 487] width 1130 height 69
click at [481, 455] on div "備註 備註 訂單來源 ​ 訂單來源" at bounding box center [717, 487] width 1130 height 69
click at [481, 468] on body "LifeArt 松江 登出 櫃檯作業 打帳單 帳單列表 現金收支登錄 高階收支登錄 材料自購登錄 每日結帳 排班表 現場電腦打卡 預約管理 預約管理 單日預約…" at bounding box center [649, 250] width 1298 height 839
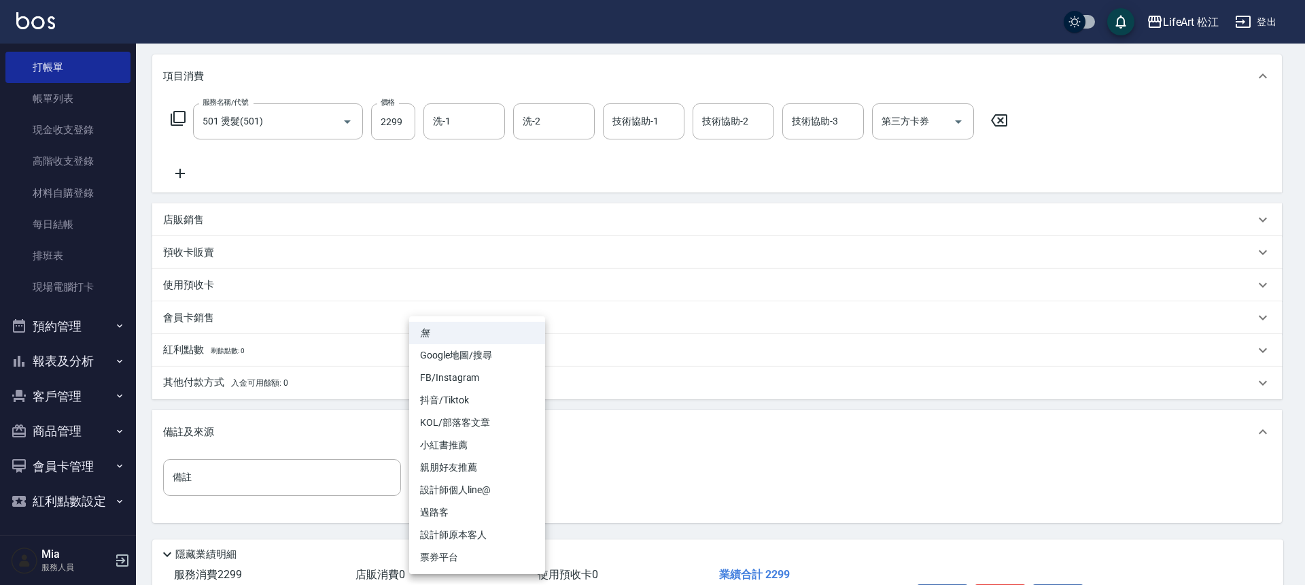
drag, startPoint x: 474, startPoint y: 360, endPoint x: 477, endPoint y: 376, distance: 15.9
click at [477, 375] on ul "無 Google地圖/搜尋 FB/Instagram 抖音/Tiktok KOL/部落客文章 小紅書推薦 親朋好友推薦 設計師個人line@ 過路客 設計師原…" at bounding box center [477, 445] width 136 height 258
click at [477, 376] on li "FB/Instagram" at bounding box center [477, 377] width 136 height 22
type input "FB/Instagram"
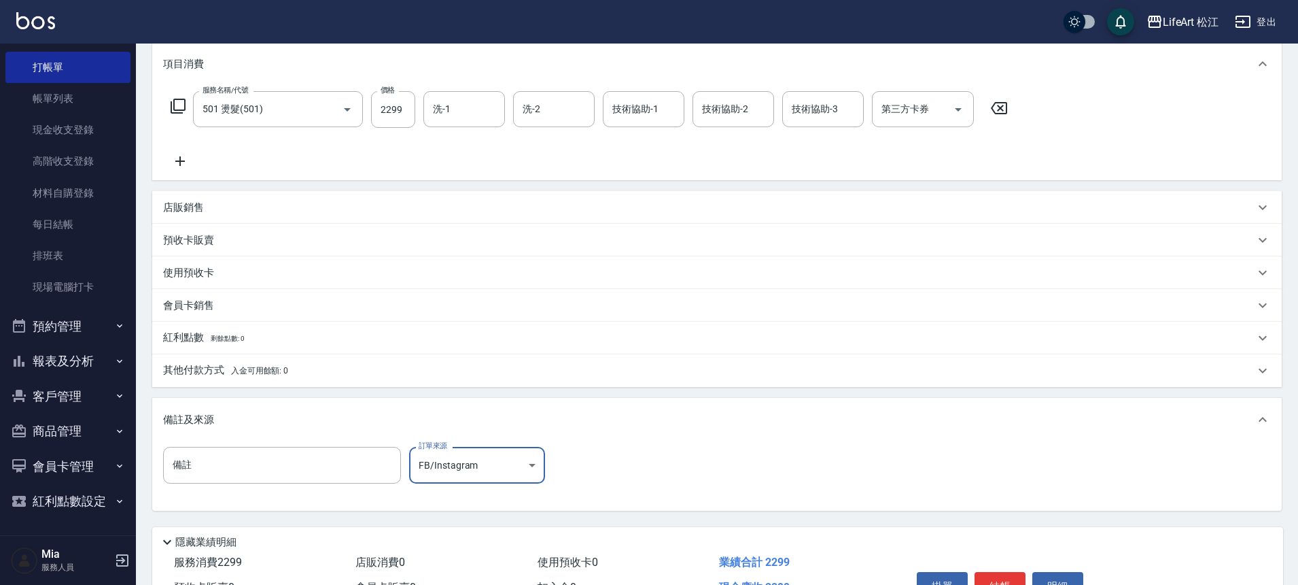
scroll to position [260, 0]
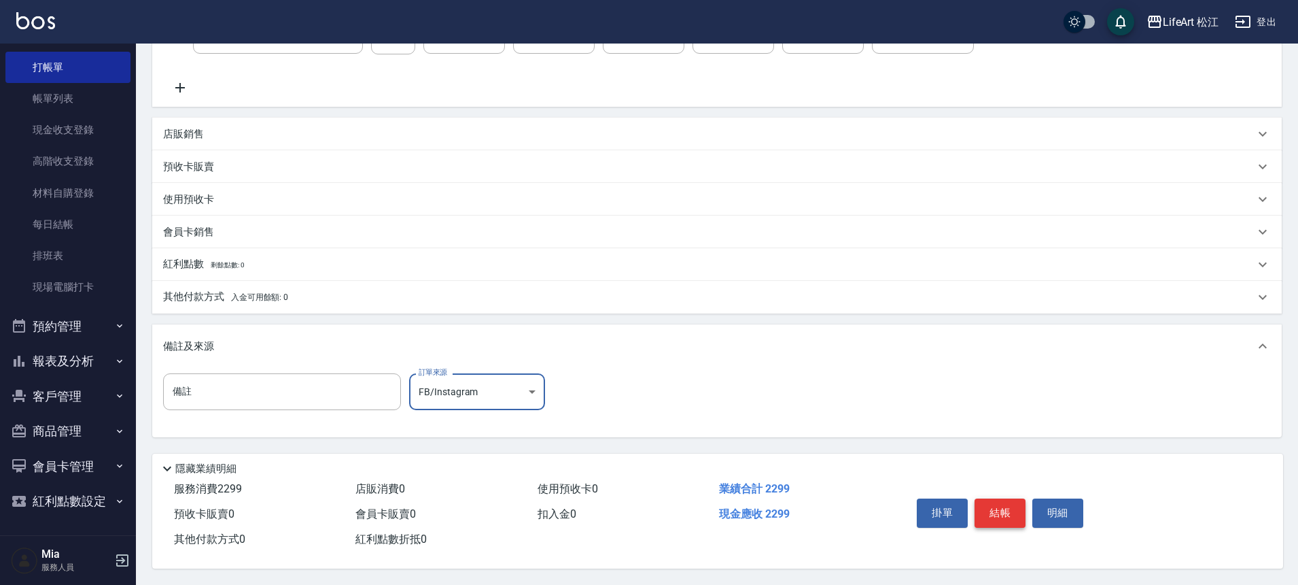
click at [985, 501] on button "結帳" at bounding box center [1000, 512] width 51 height 29
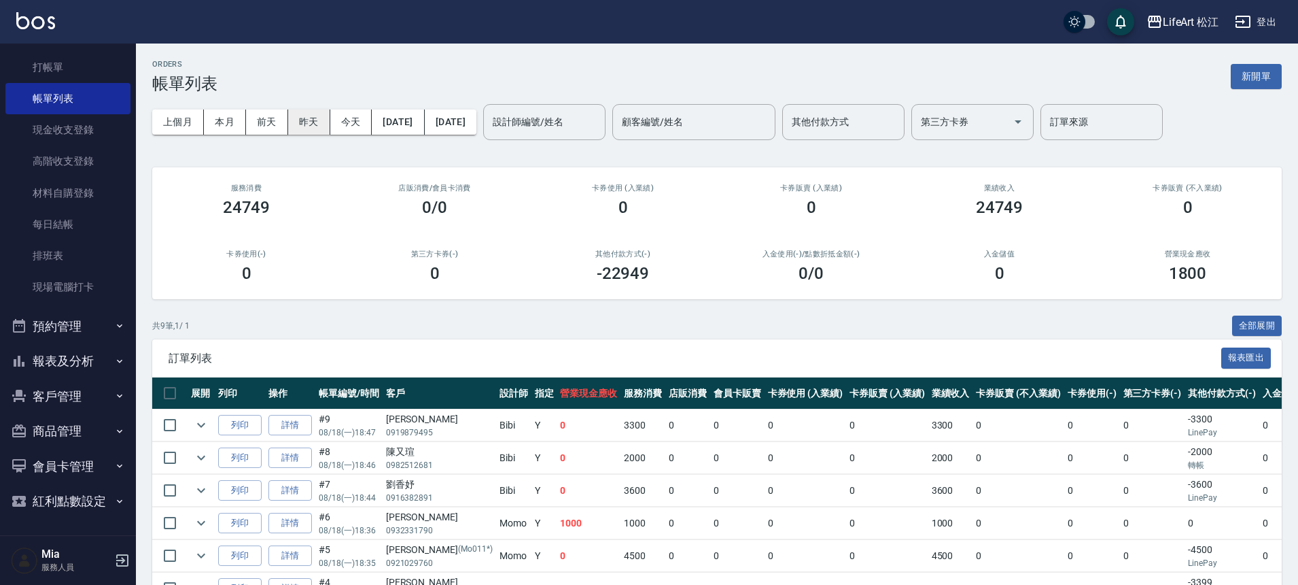
click at [314, 115] on button "昨天" at bounding box center [309, 121] width 42 height 25
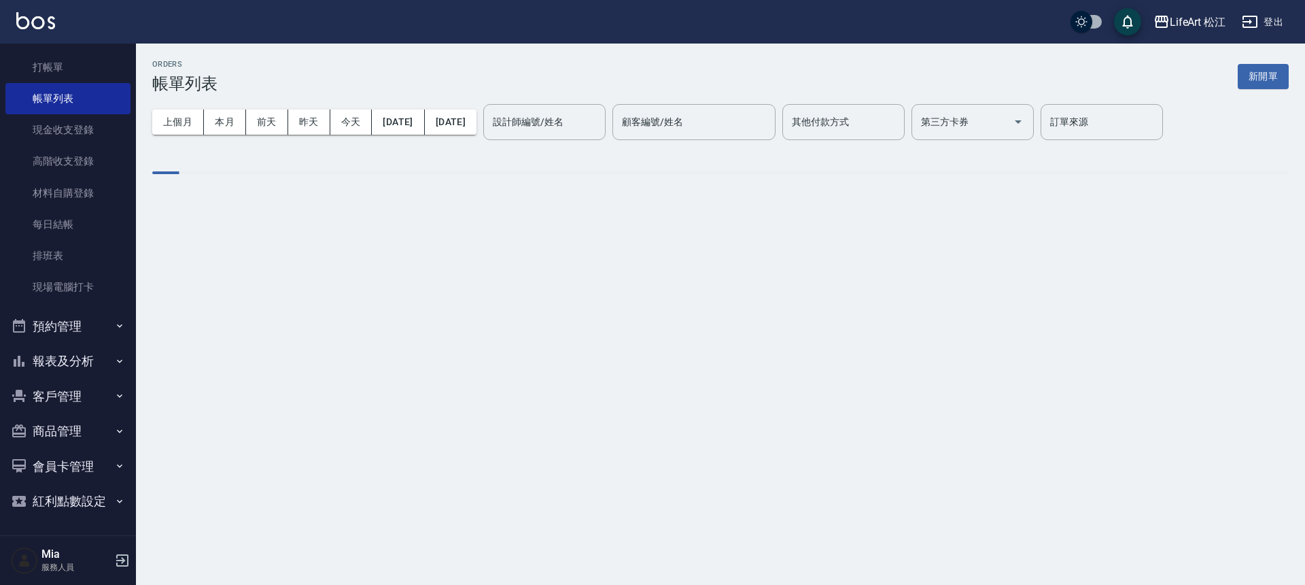
click at [603, 127] on div "設計師編號/姓名 設計師編號/姓名" at bounding box center [544, 122] width 122 height 36
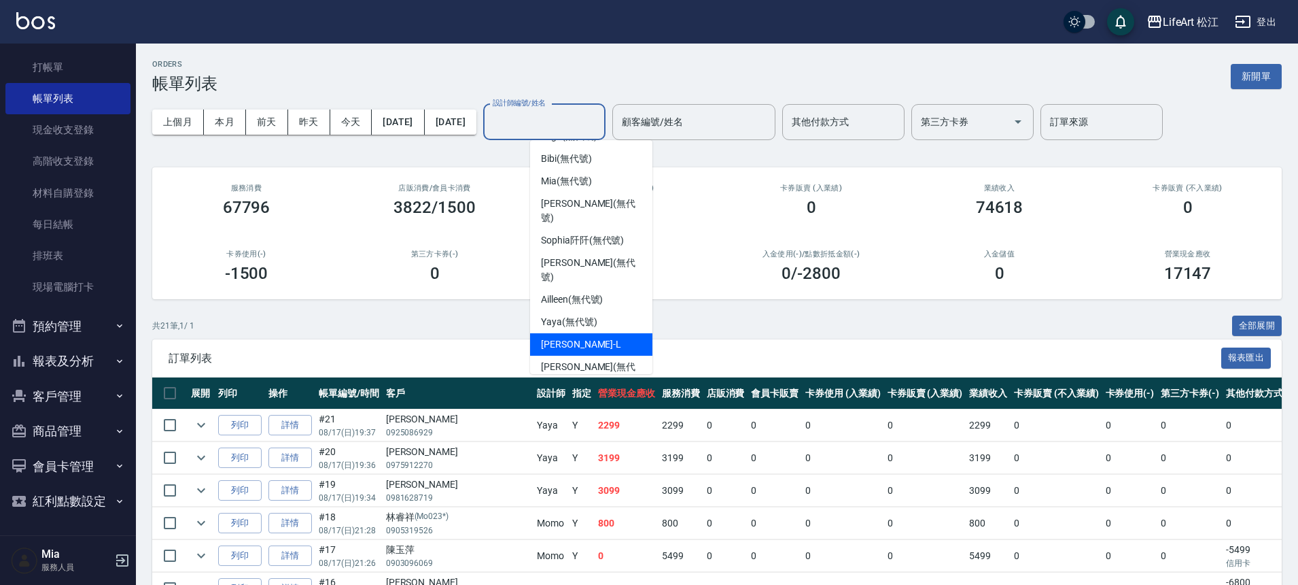
scroll to position [110, 0]
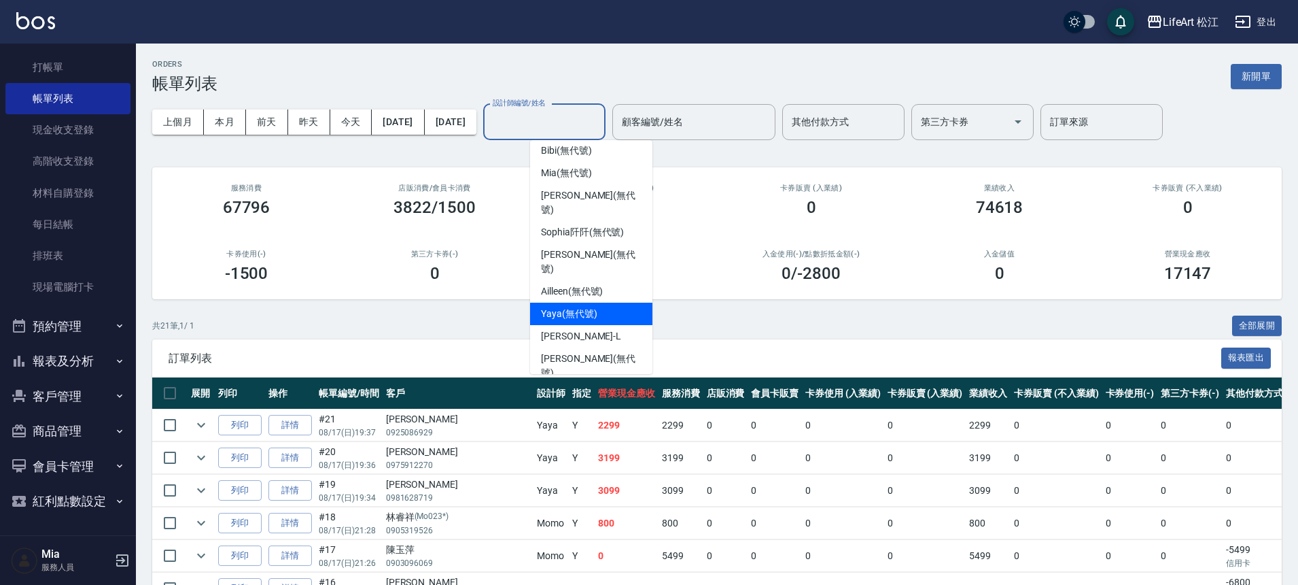
click at [591, 307] on span "Yaya (無代號)" at bounding box center [569, 314] width 56 height 14
type input "Yaya(無代號)"
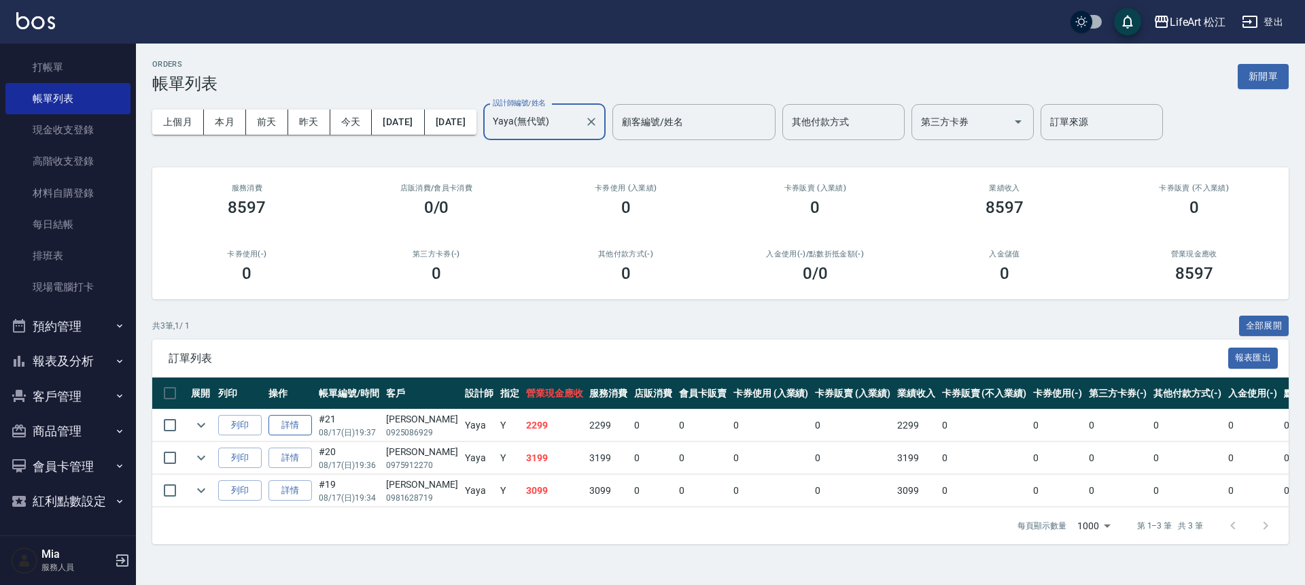
click at [304, 427] on link "詳情" at bounding box center [291, 425] width 44 height 21
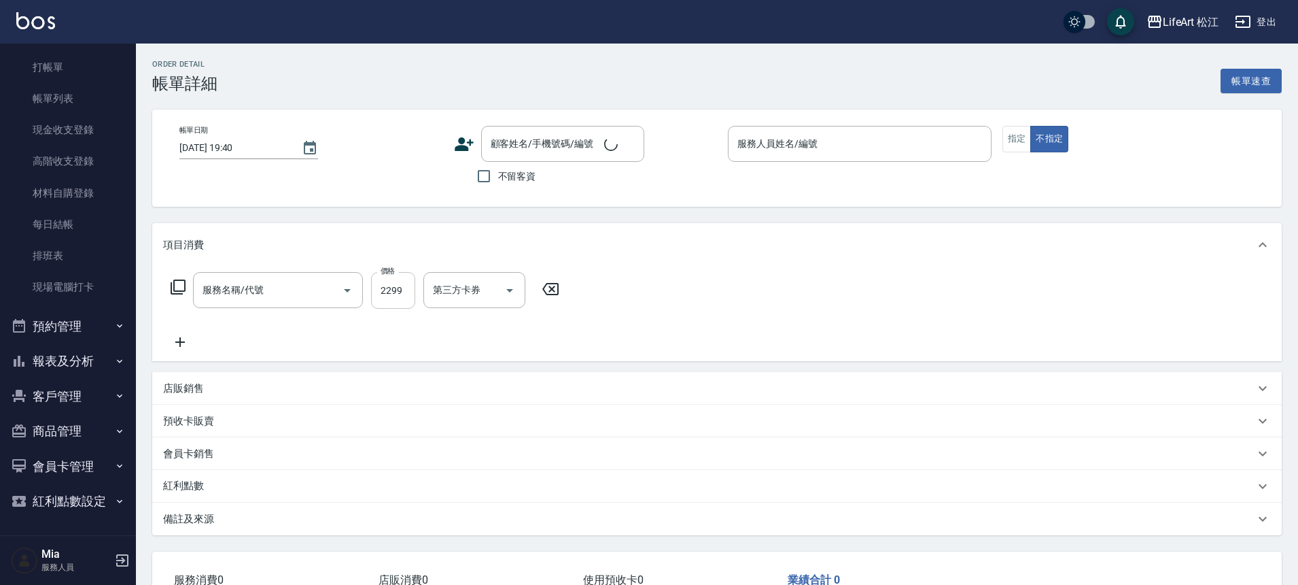
click at [401, 288] on input "2299" at bounding box center [393, 290] width 44 height 37
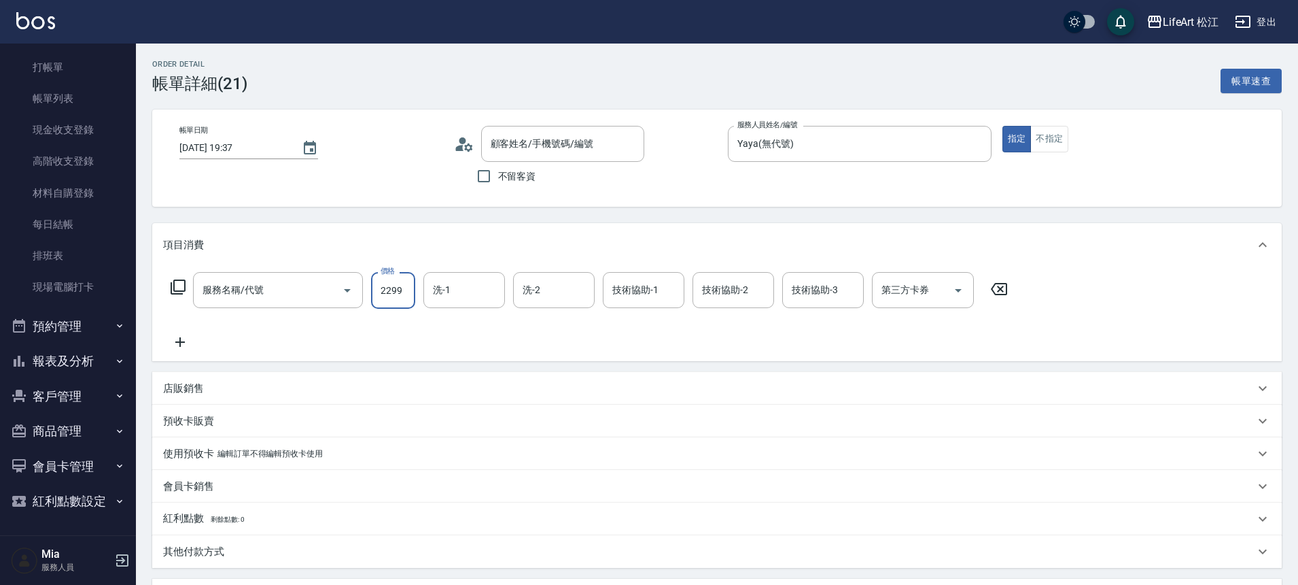
type input "[DATE] 19:37"
type input "Yaya(無代號)"
type input "FB/Instagram"
type input "501 燙髮(501)"
type input "[PERSON_NAME]/0925086929/"
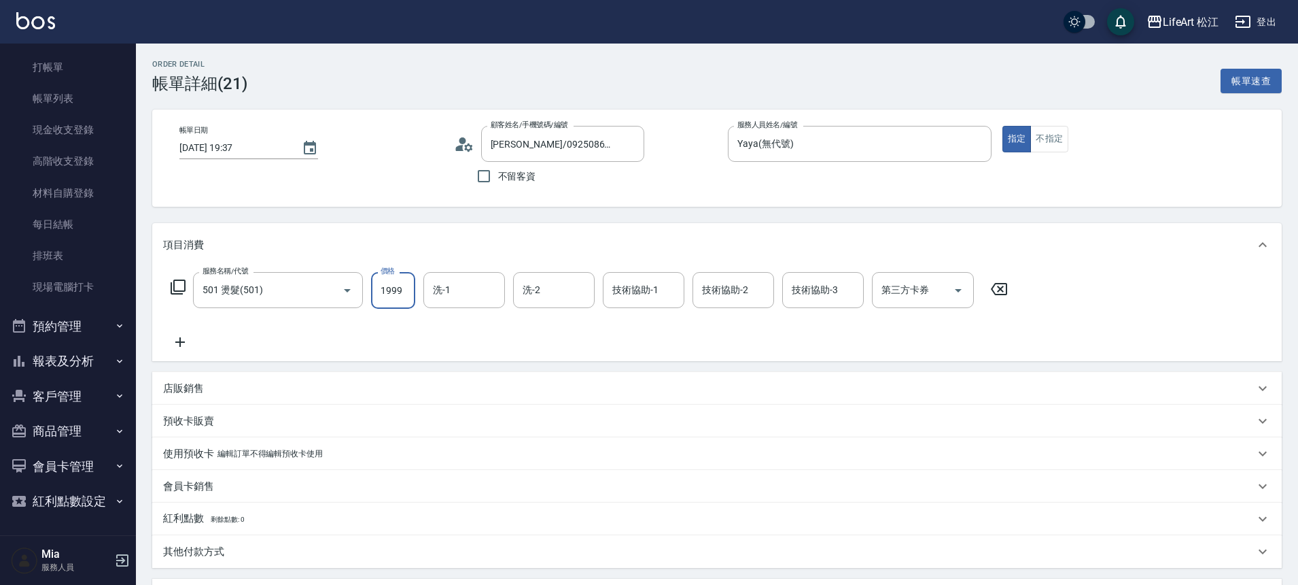
scroll to position [254, 0]
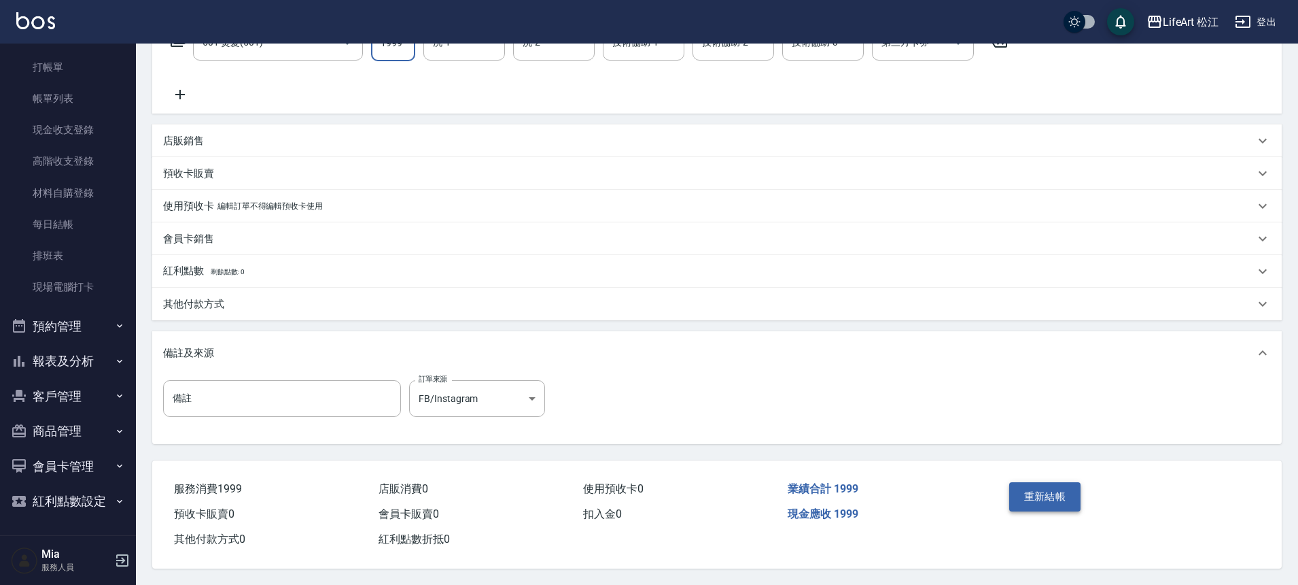
type input "1999"
click at [1029, 485] on button "重新結帳" at bounding box center [1046, 496] width 72 height 29
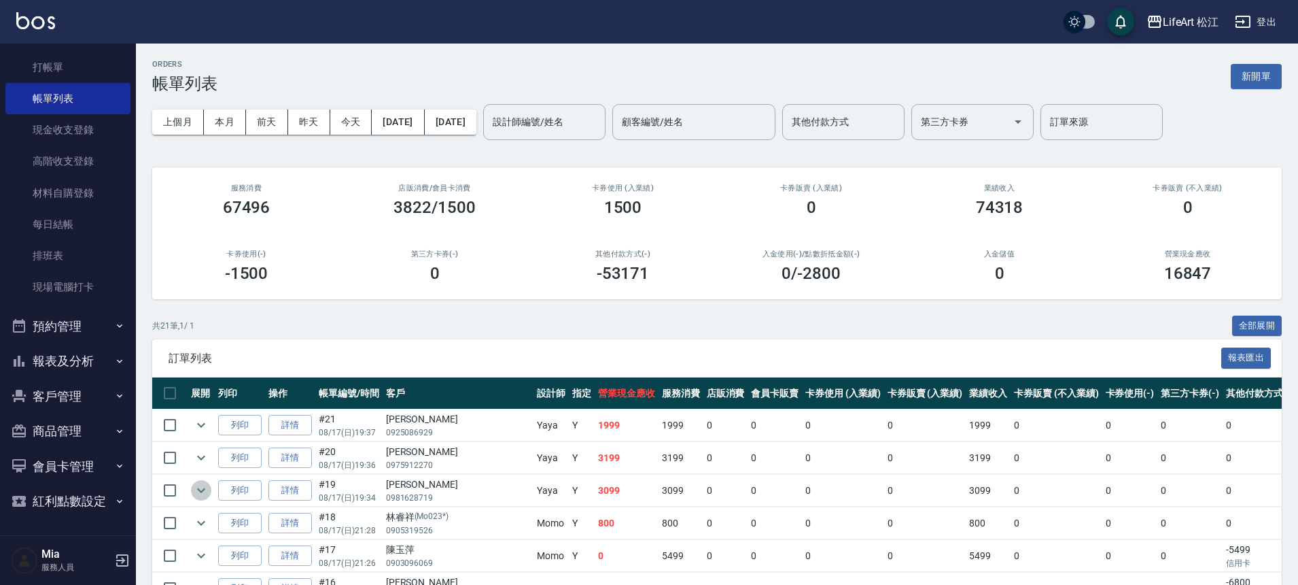
click at [199, 489] on icon "expand row" at bounding box center [201, 490] width 8 height 5
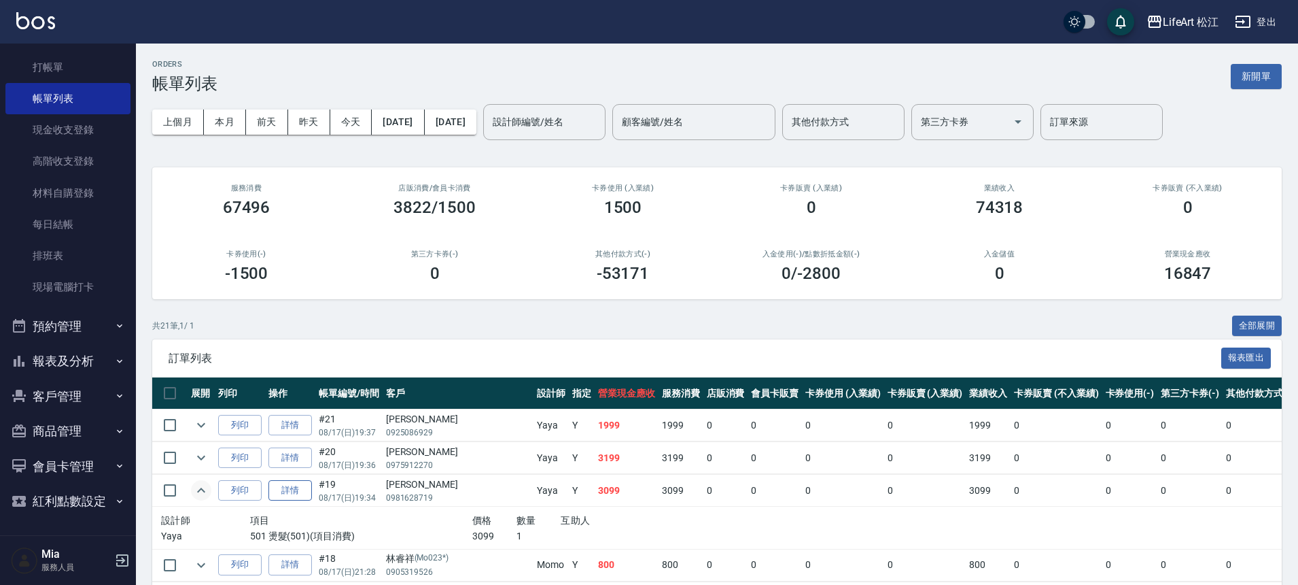
click at [294, 491] on link "詳情" at bounding box center [291, 490] width 44 height 21
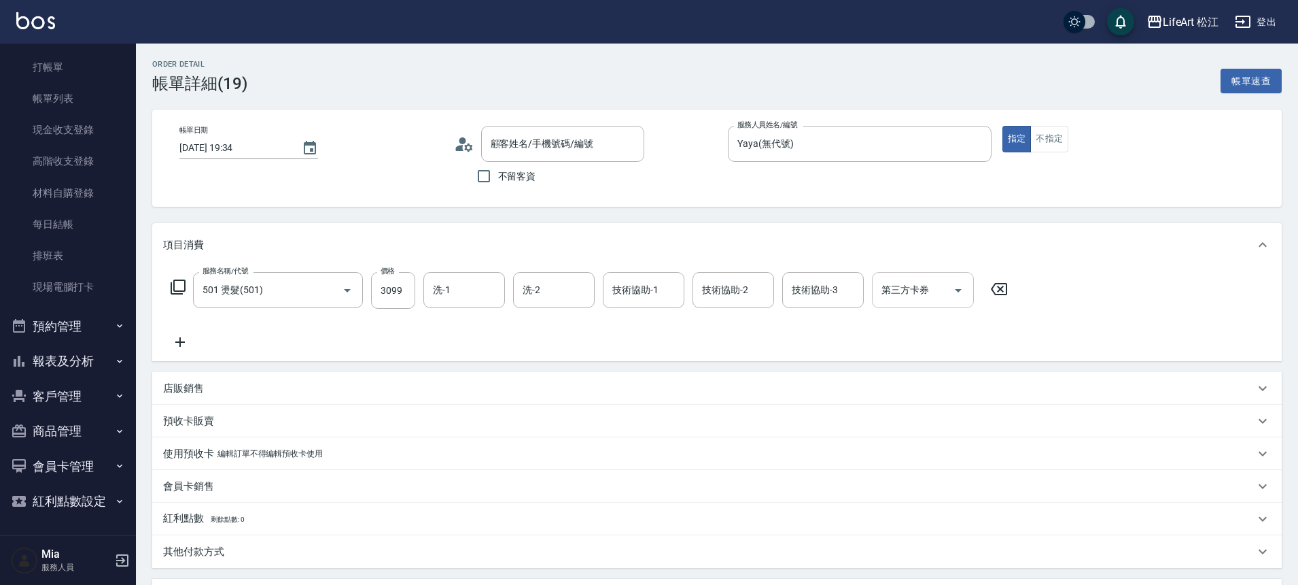
type input "[DATE] 19:34"
type input "Yaya(無代號)"
type input "501 燙髮(501)"
type input "FB/Instagram"
type input "[PERSON_NAME]/0981628719/"
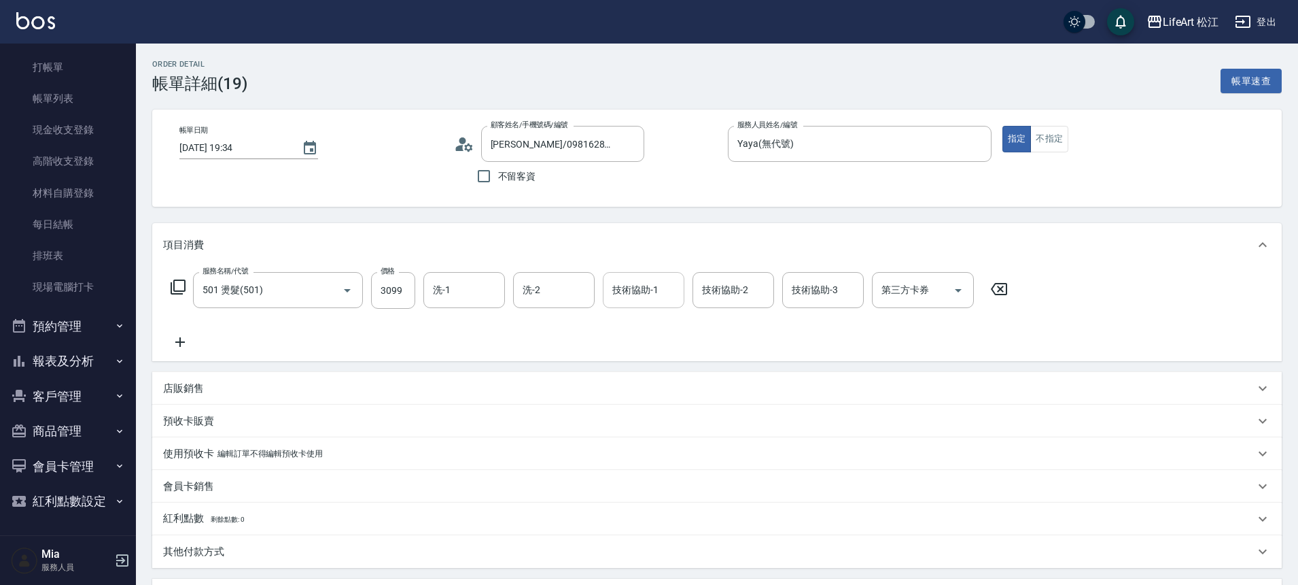
click at [641, 294] on input "技術協助-1" at bounding box center [643, 290] width 69 height 24
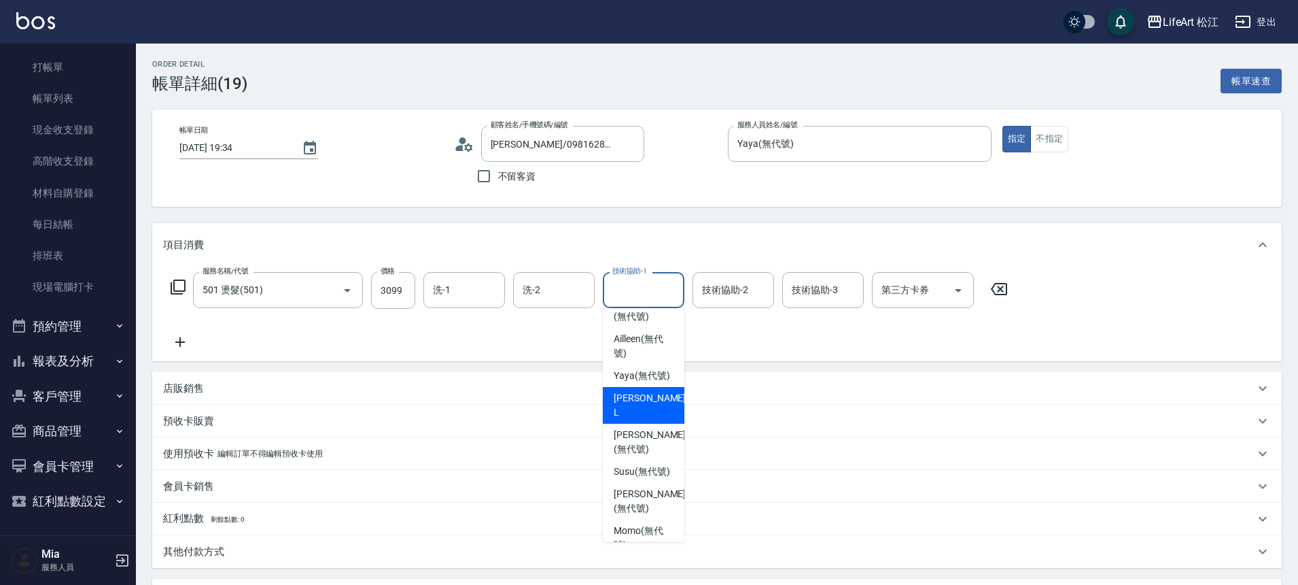
scroll to position [264, 0]
click at [647, 436] on span "[PERSON_NAME] (無代號)" at bounding box center [650, 436] width 72 height 29
type input "[PERSON_NAME](無代號)"
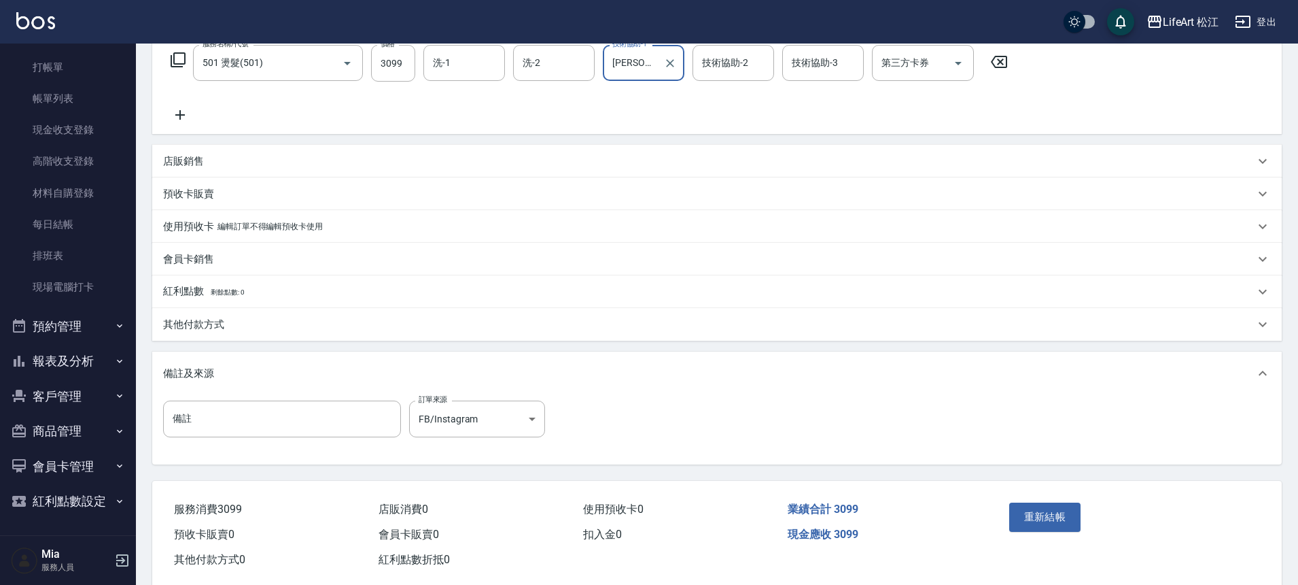
scroll to position [230, 0]
click at [1026, 509] on button "重新結帳" at bounding box center [1046, 514] width 72 height 29
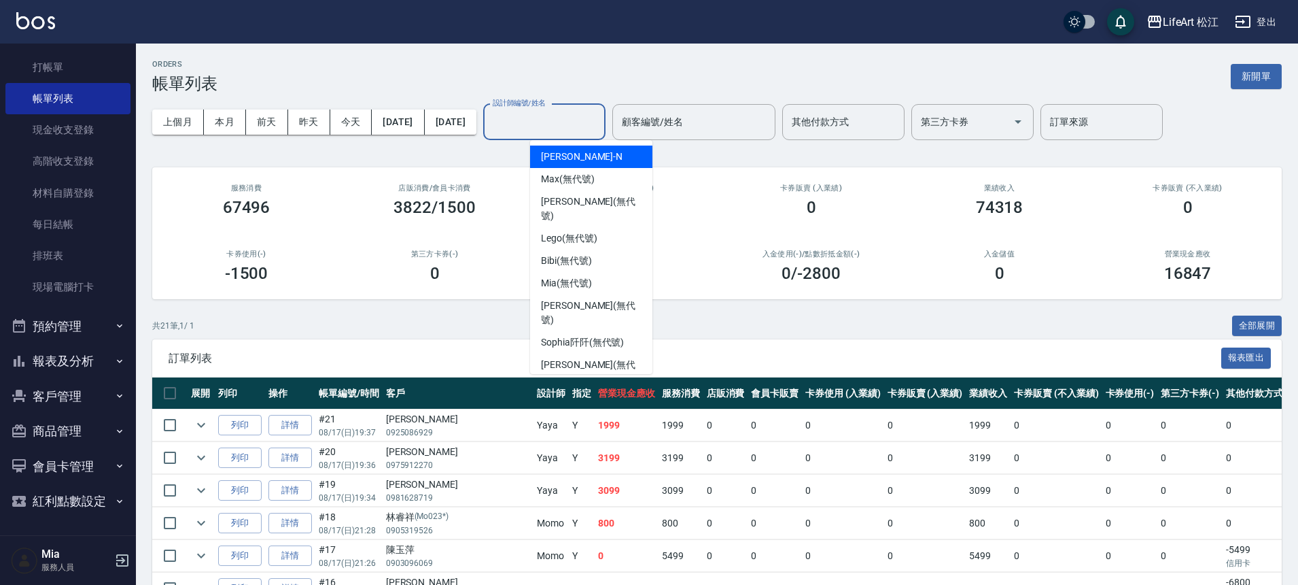
click at [570, 128] on input "設計師編號/姓名" at bounding box center [544, 122] width 110 height 24
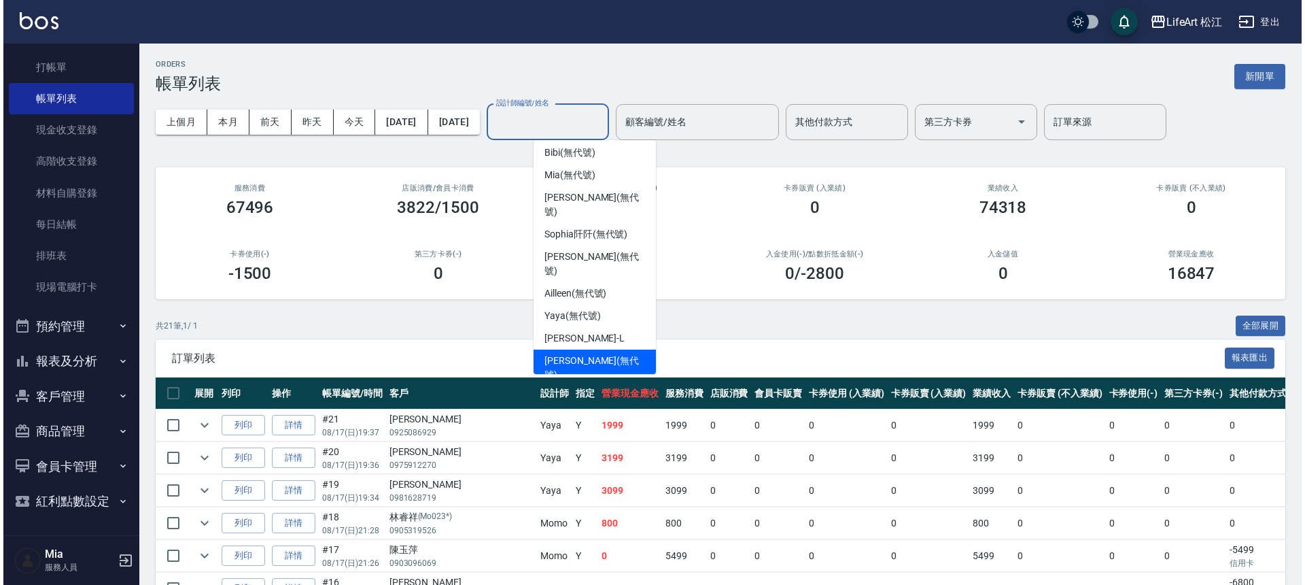
scroll to position [109, 0]
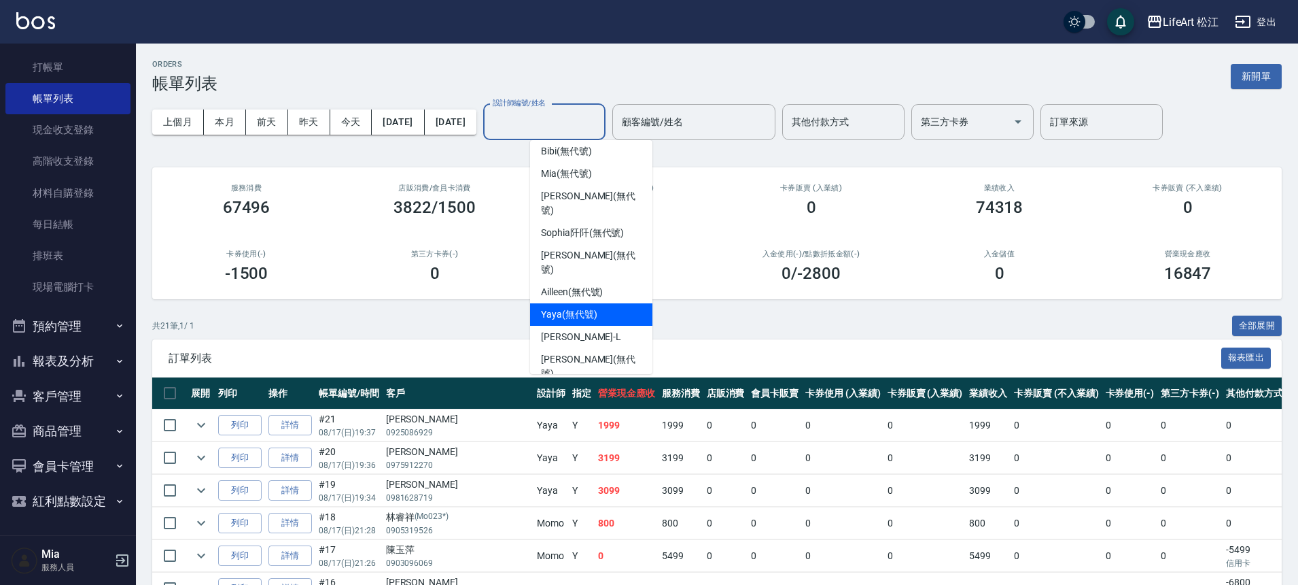
click at [593, 307] on span "Yaya (無代號)" at bounding box center [569, 314] width 56 height 14
type input "Yaya(無代號)"
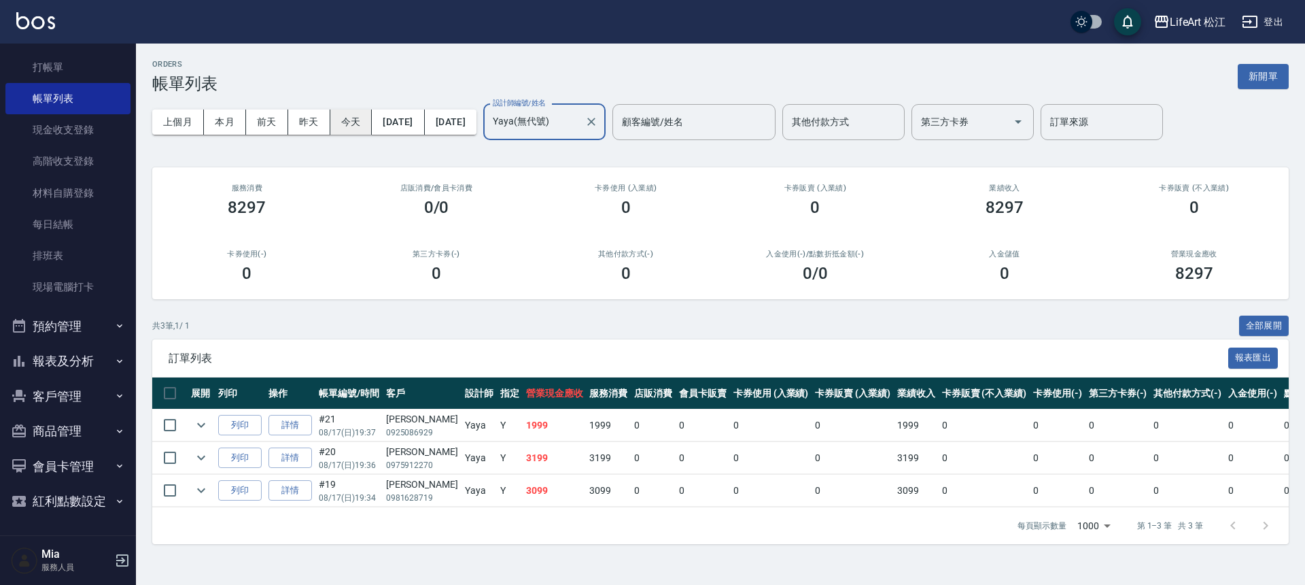
click at [353, 128] on button "今天" at bounding box center [351, 121] width 42 height 25
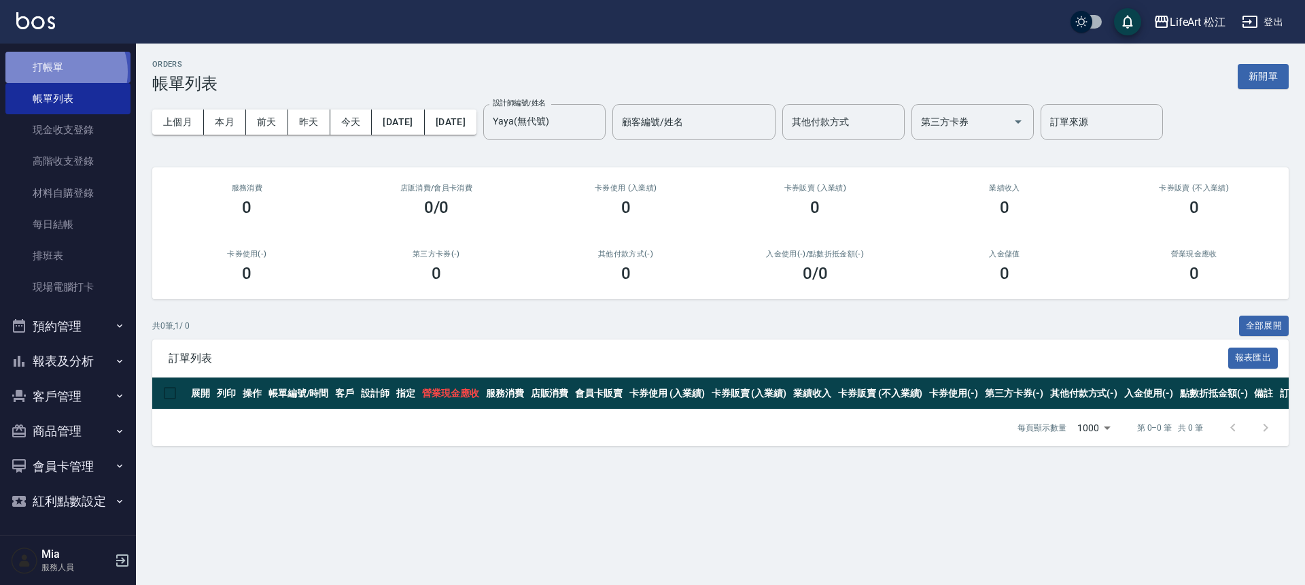
click at [63, 71] on link "打帳單" at bounding box center [67, 67] width 125 height 31
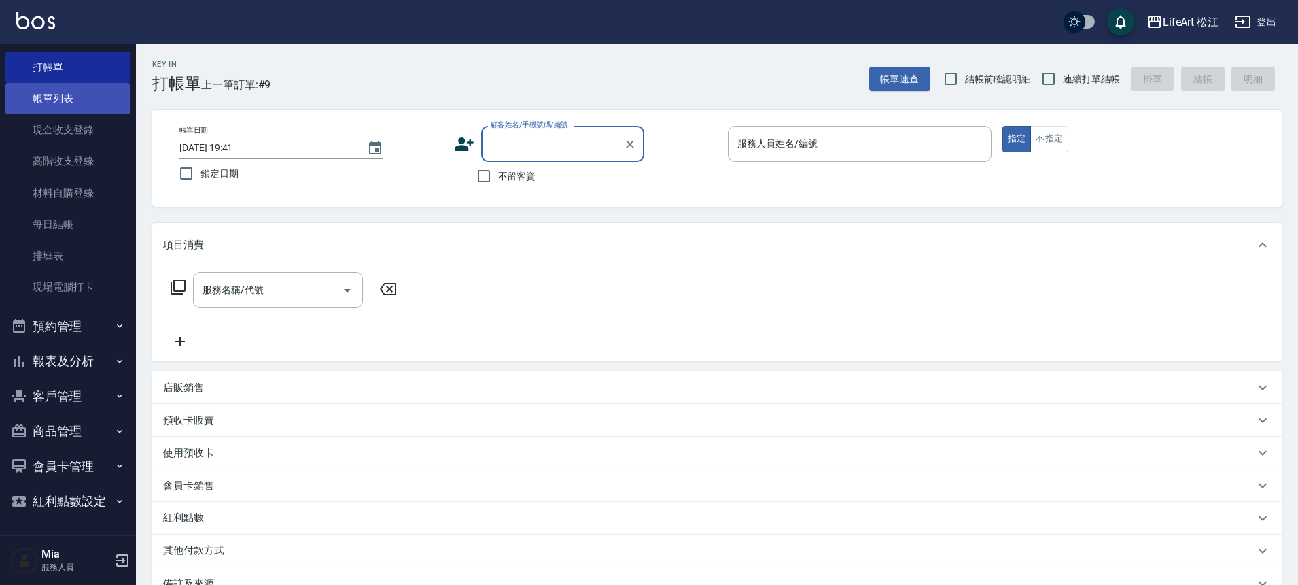
click at [67, 97] on link "帳單列表" at bounding box center [67, 98] width 125 height 31
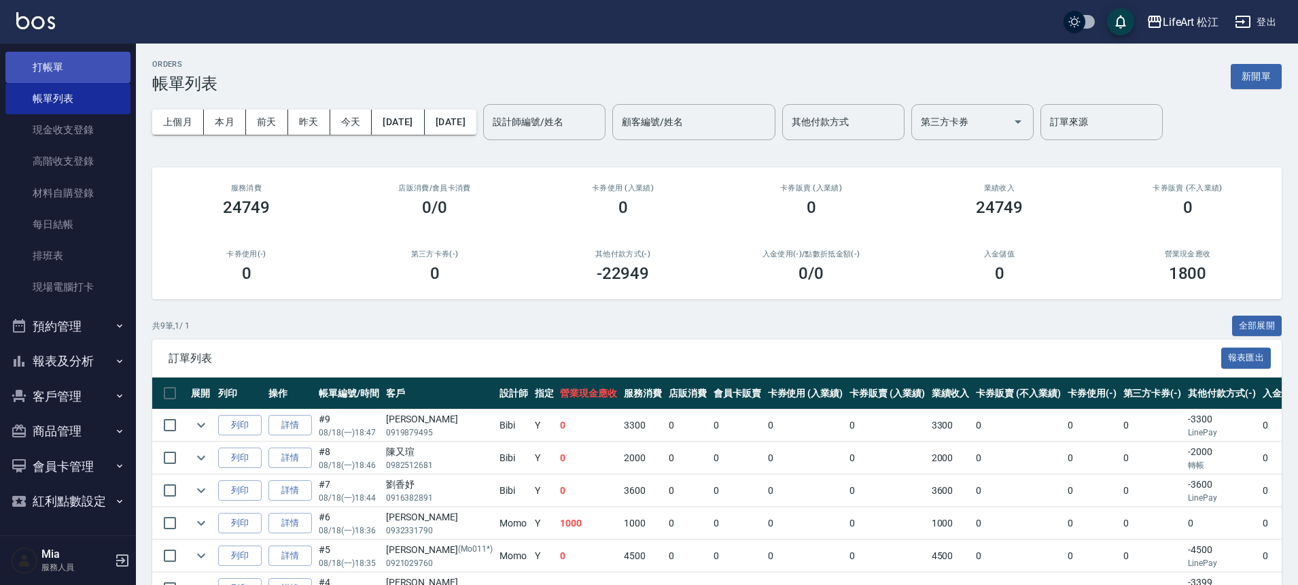
click at [69, 66] on link "打帳單" at bounding box center [67, 67] width 125 height 31
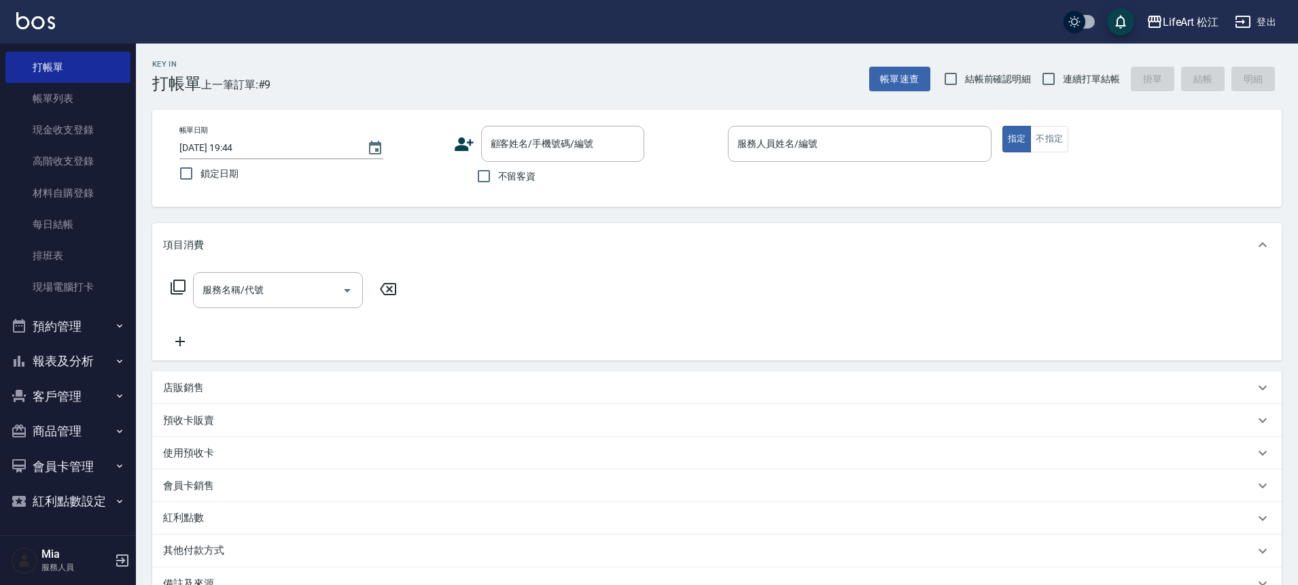
click at [466, 147] on icon at bounding box center [464, 144] width 19 height 14
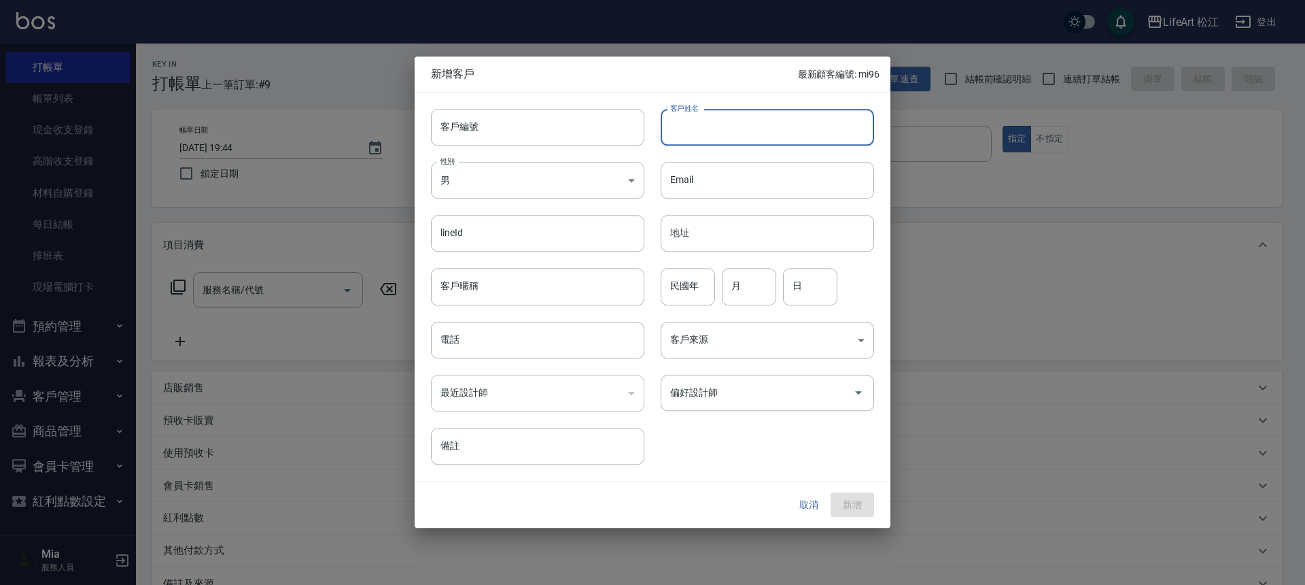
click at [721, 140] on input "客戶姓名" at bounding box center [767, 127] width 213 height 37
type input "s"
click at [542, 296] on input "客戶暱稱" at bounding box center [537, 287] width 213 height 37
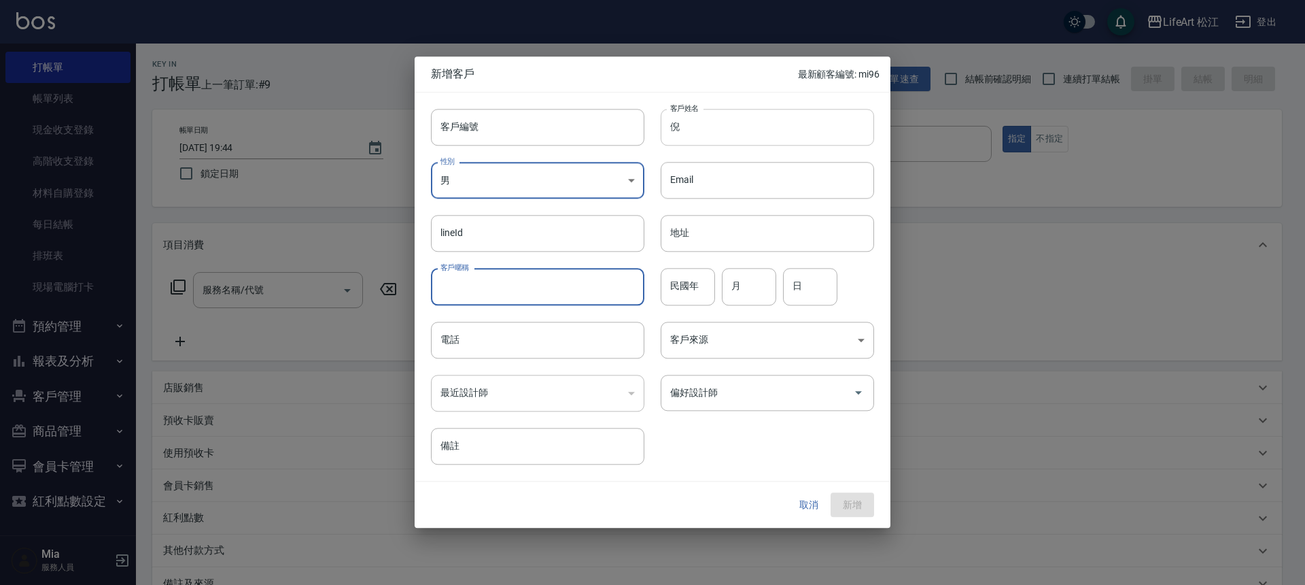
click at [722, 124] on input "倪" at bounding box center [767, 127] width 213 height 37
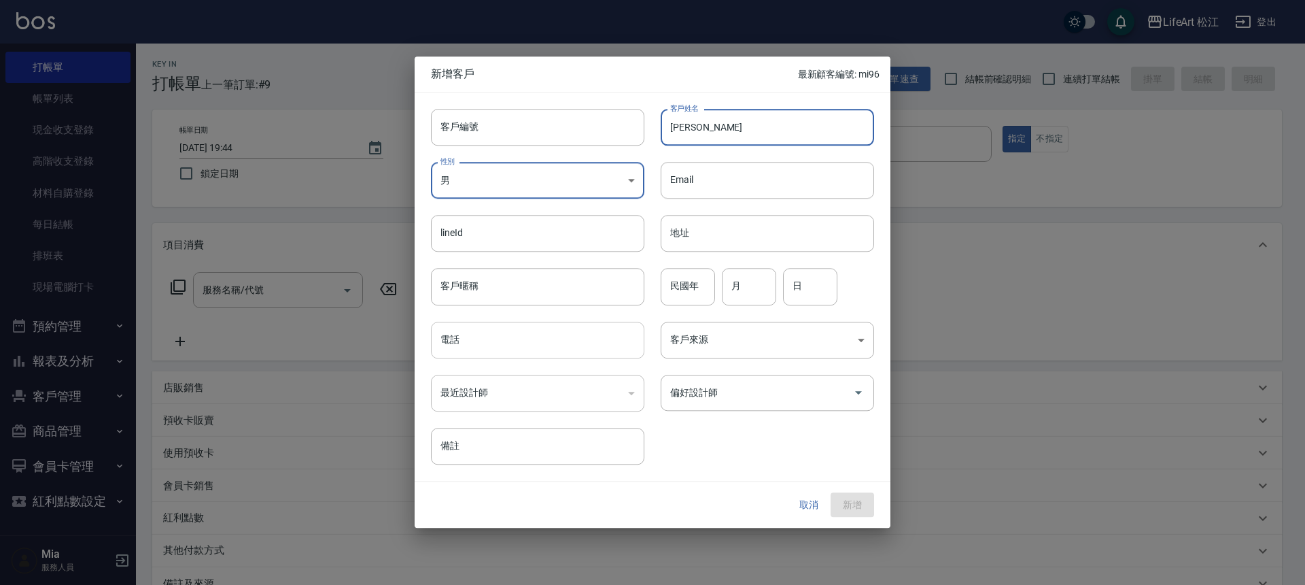
type input "[PERSON_NAME]"
click at [500, 341] on input "電話" at bounding box center [537, 340] width 213 height 37
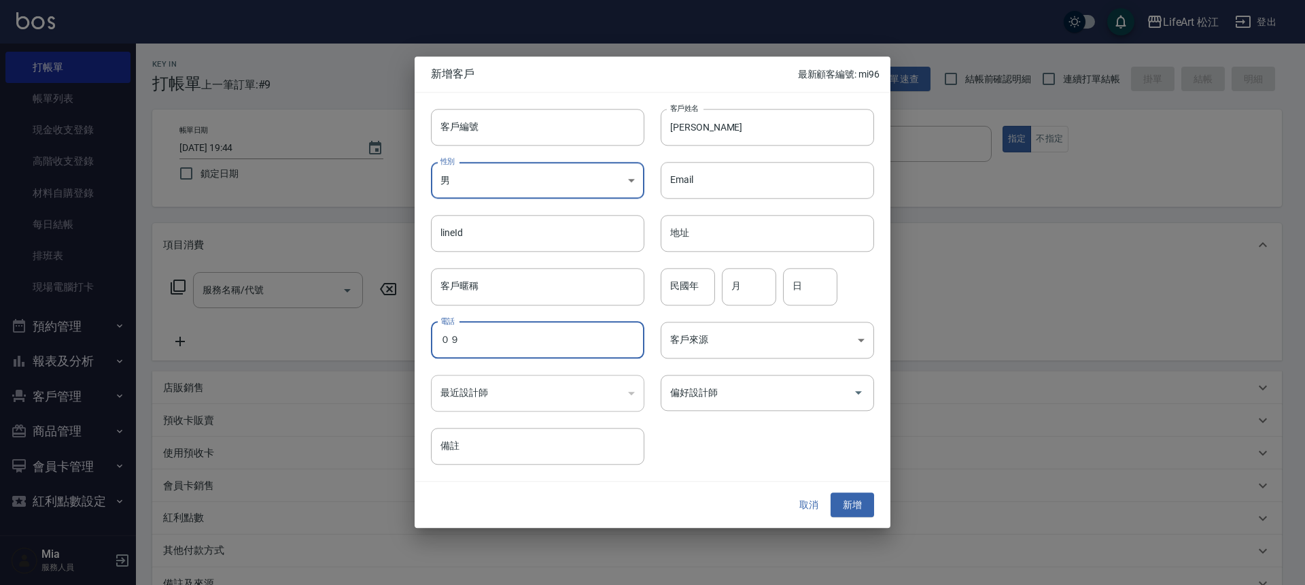
type input "０"
type input "0966572983"
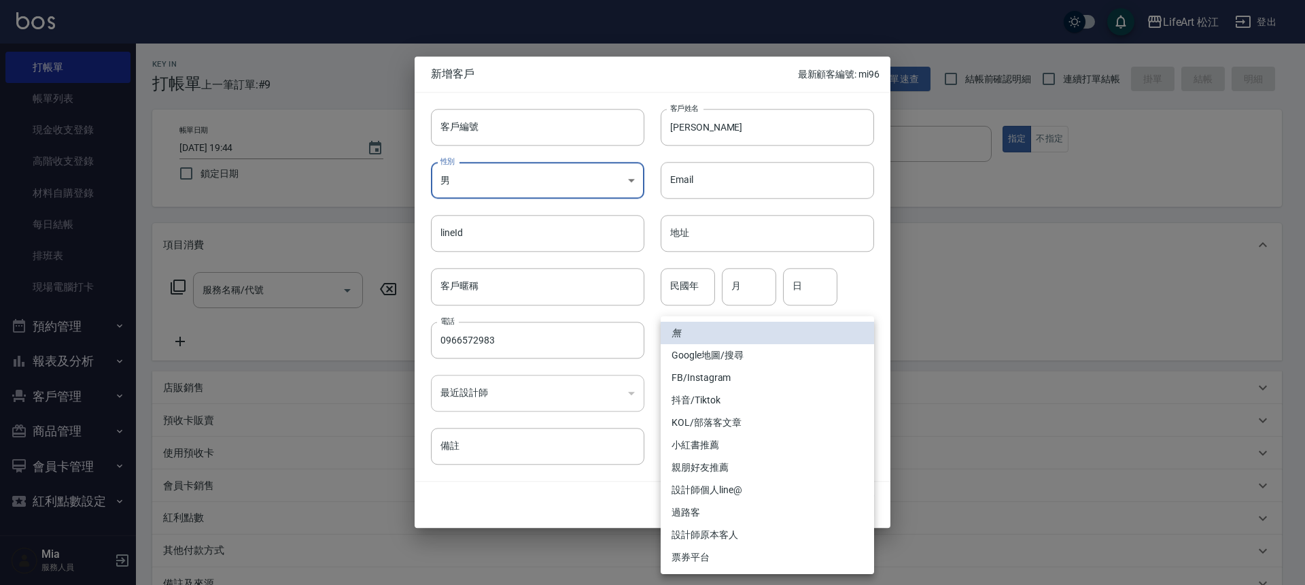
click at [676, 346] on body "LifeArt 松江 登出 櫃檯作業 打帳單 帳單列表 現金收支登錄 高階收支登錄 材料自購登錄 每日結帳 排班表 現場電腦打卡 預約管理 預約管理 單日預約…" at bounding box center [652, 373] width 1305 height 747
click at [714, 368] on li "FB/Instagram" at bounding box center [767, 377] width 213 height 22
type input "FB/Instagram"
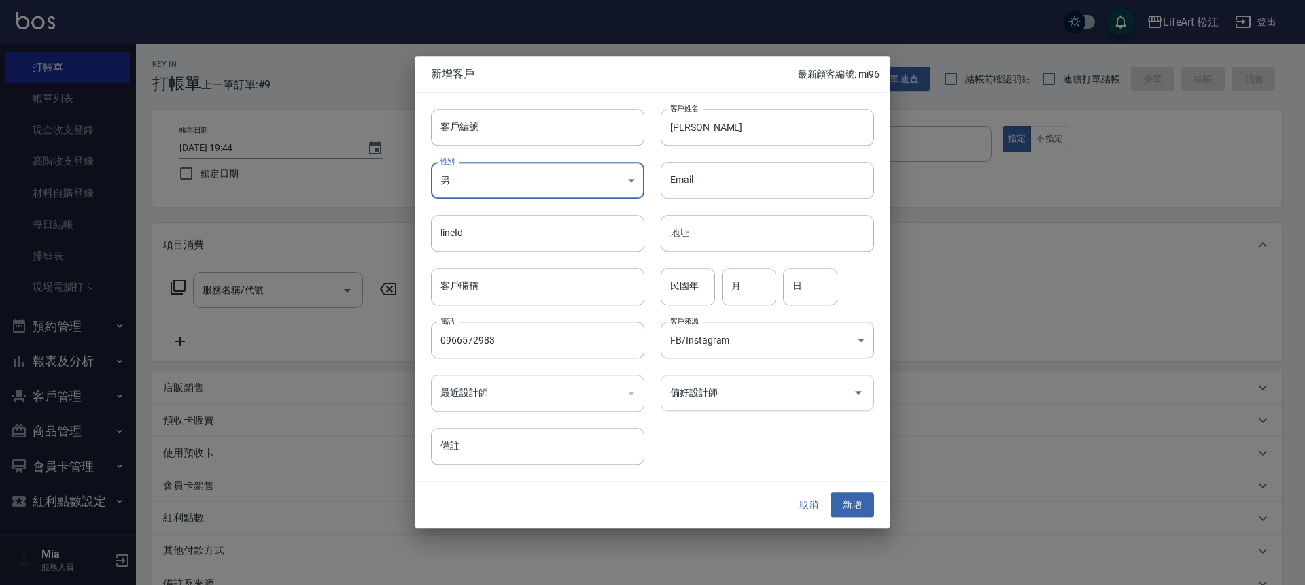
click at [721, 378] on div "偏好設計師" at bounding box center [767, 393] width 213 height 36
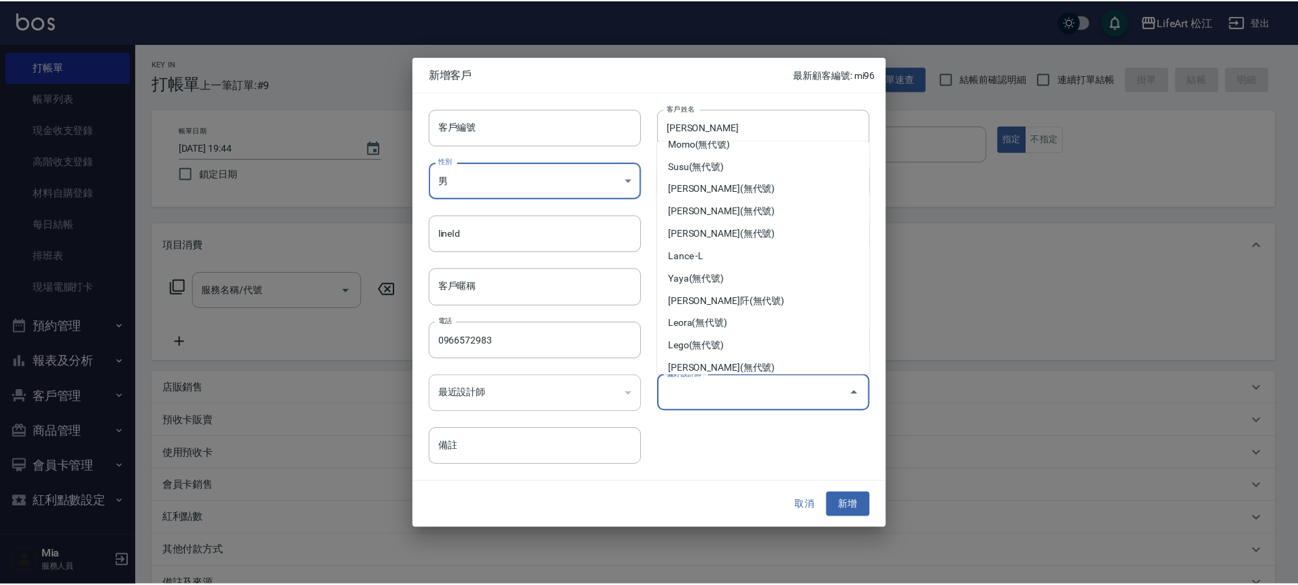
scroll to position [158, 0]
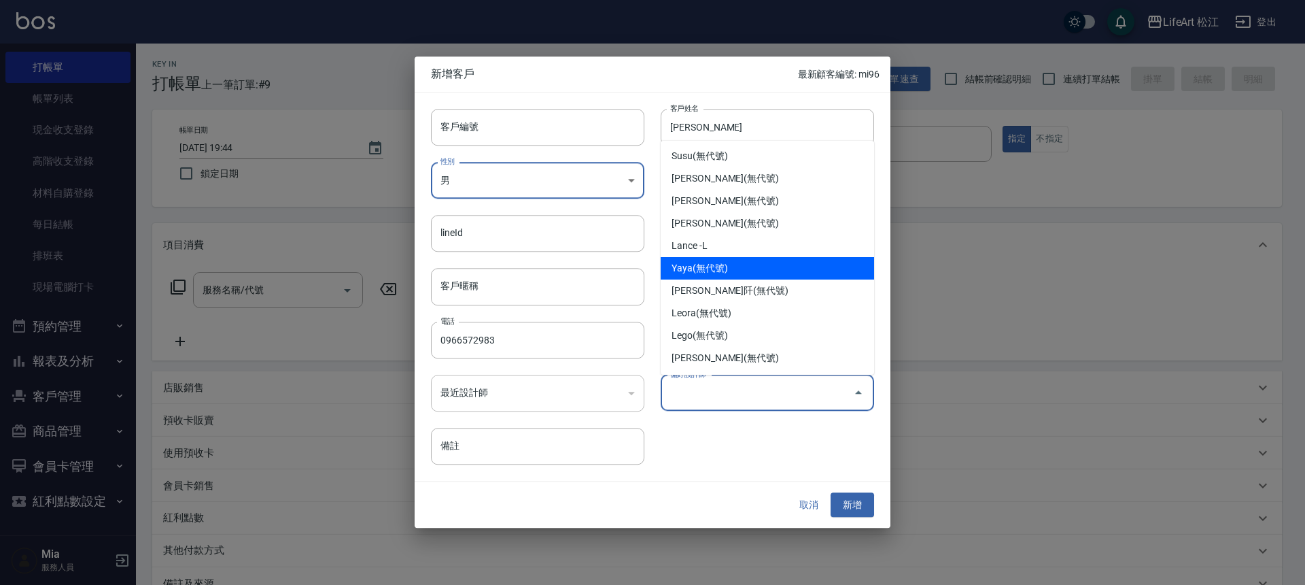
click at [748, 267] on li "Yaya(無代號)" at bounding box center [767, 268] width 213 height 22
type input "Yaya"
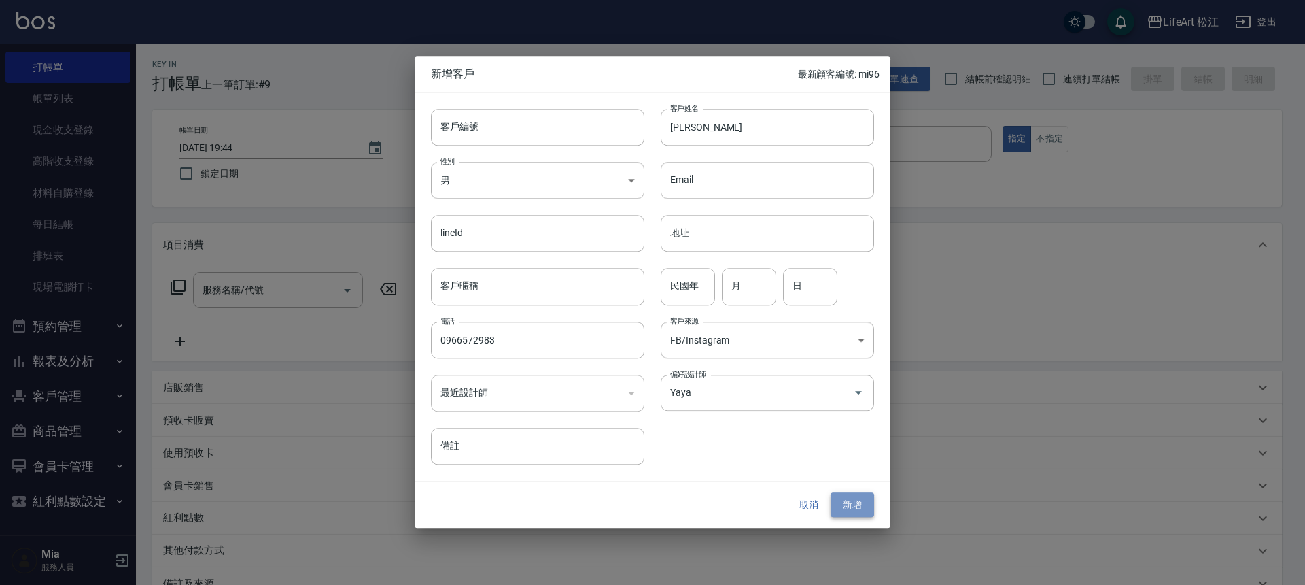
click at [847, 508] on button "新增" at bounding box center [853, 504] width 44 height 25
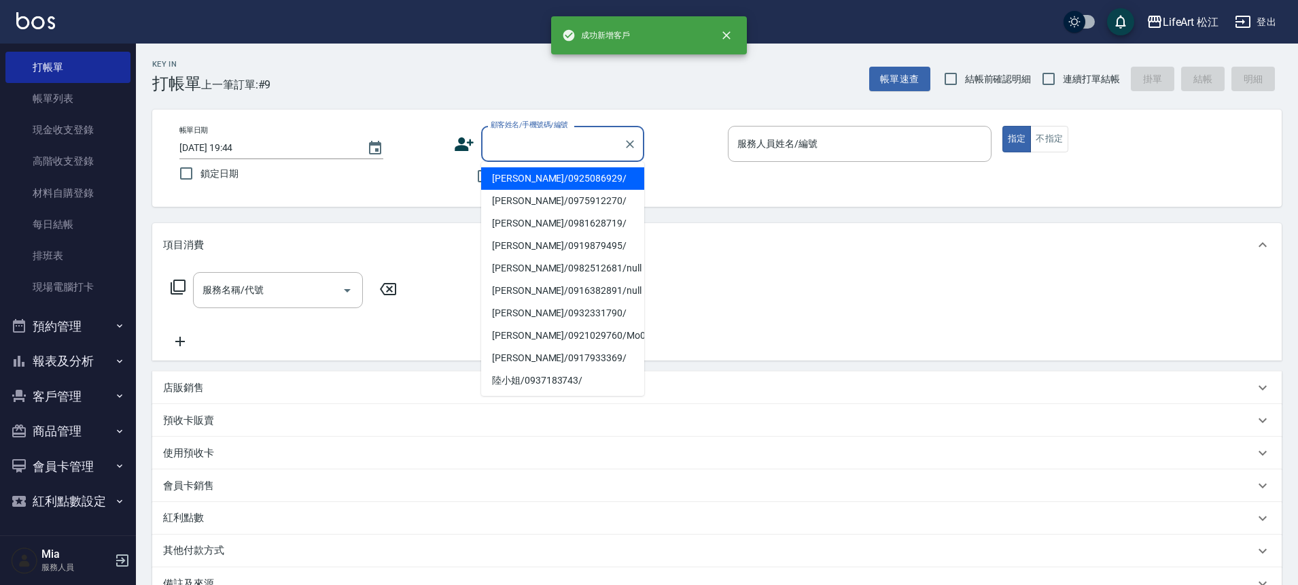
click at [515, 148] on input "顧客姓名/手機號碼/編號" at bounding box center [552, 144] width 131 height 24
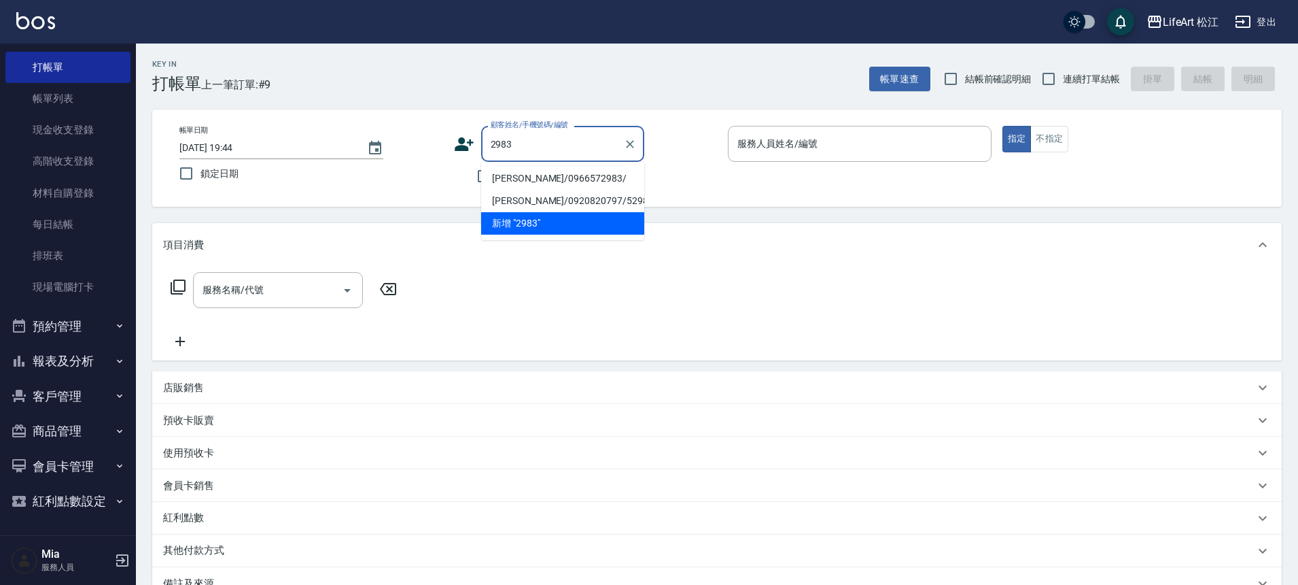
click at [551, 173] on li "[PERSON_NAME]/0966572983/" at bounding box center [562, 178] width 163 height 22
type input "[PERSON_NAME]/0966572983/"
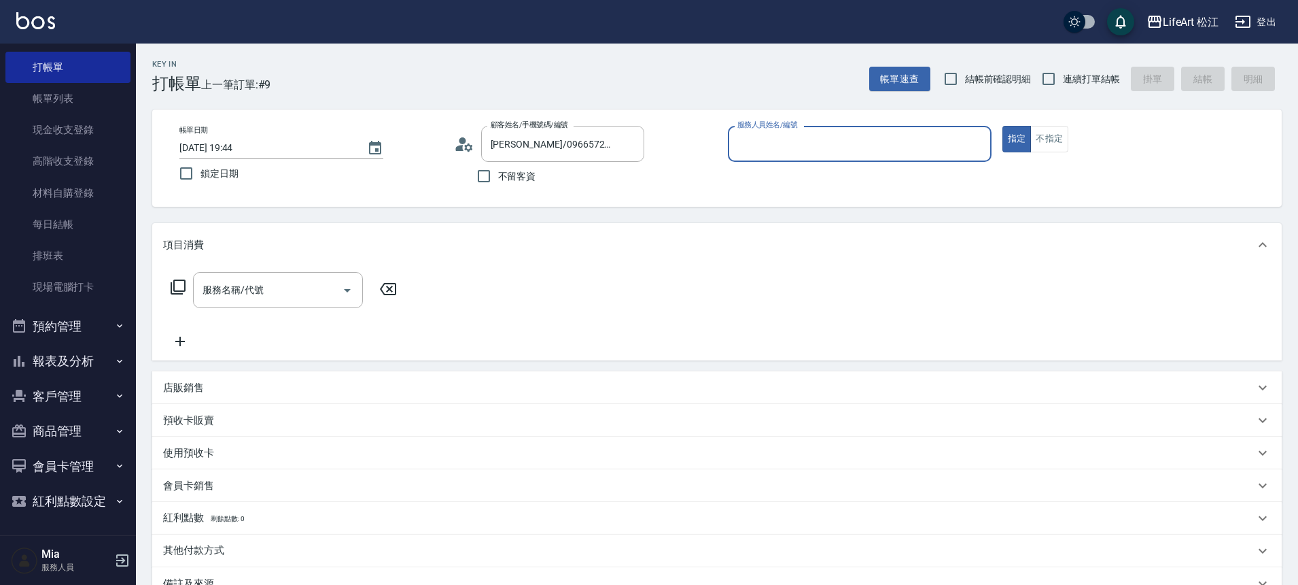
type input "Yaya(無代號)"
click at [293, 293] on input "服務名稱/代號" at bounding box center [267, 290] width 137 height 24
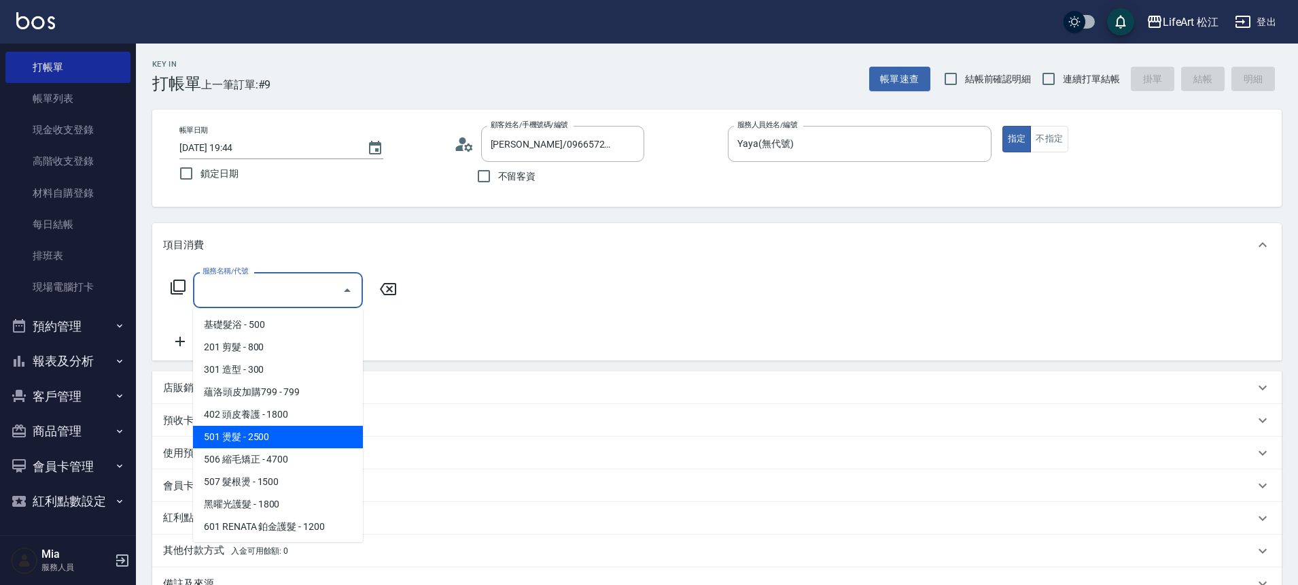
click at [277, 436] on span "501 燙髮 - 2500" at bounding box center [278, 437] width 170 height 22
type input "501 燙髮(501)"
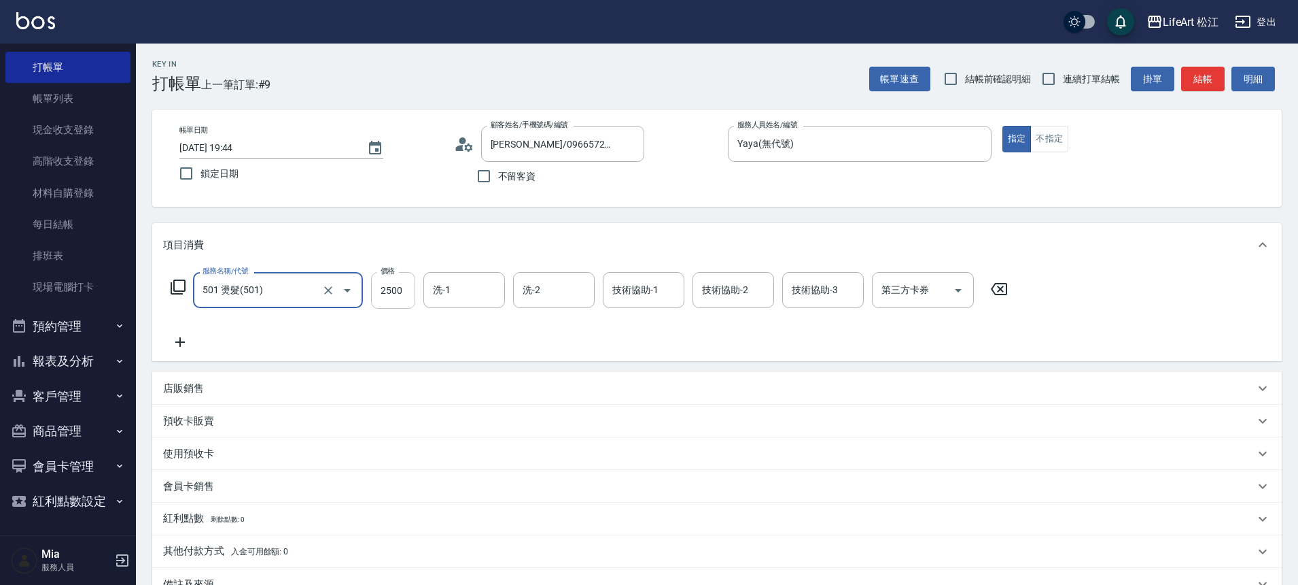
click at [395, 291] on input "2500" at bounding box center [393, 290] width 44 height 37
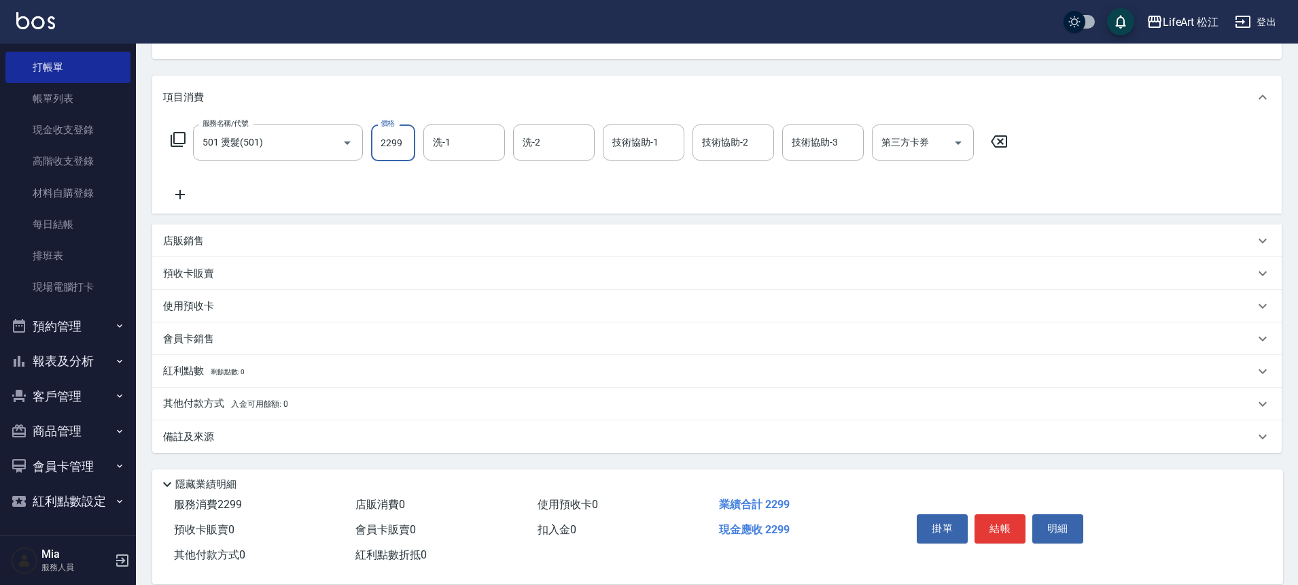
scroll to position [169, 0]
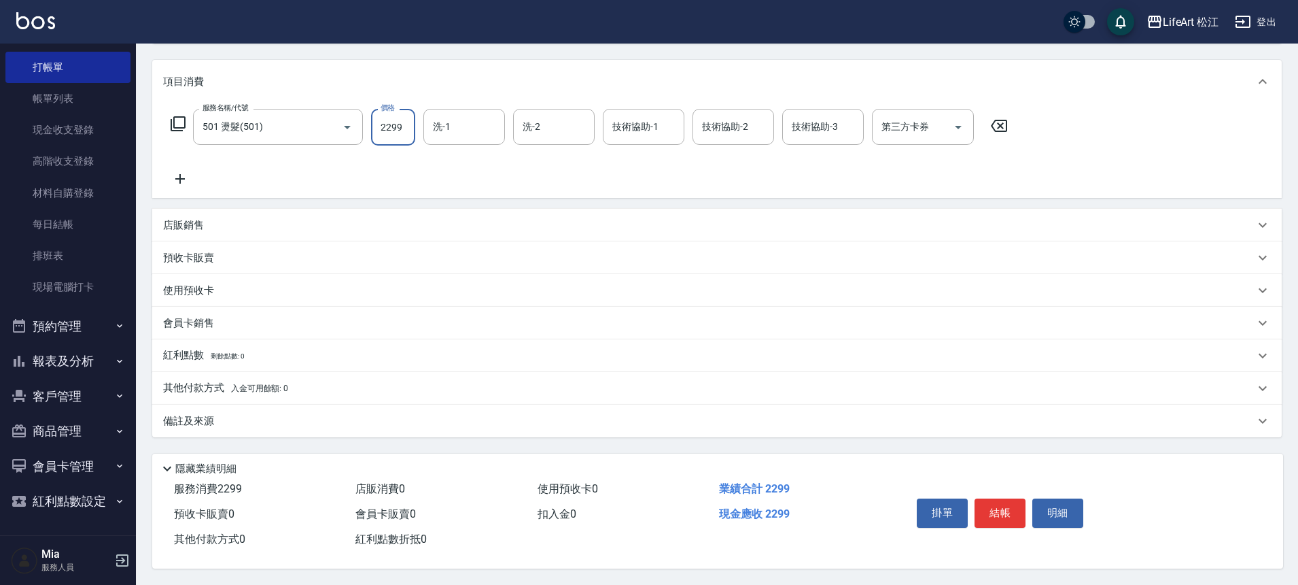
type input "2299"
click at [411, 414] on div "備註及來源" at bounding box center [709, 421] width 1092 height 14
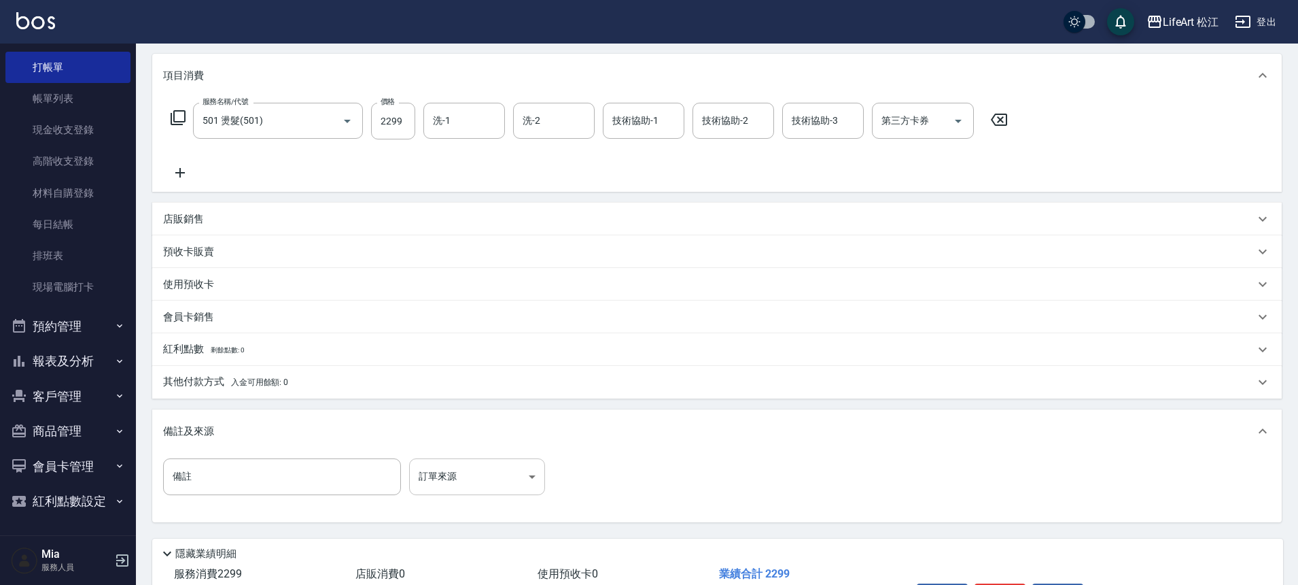
click at [454, 470] on body "LifeArt 松江 登出 櫃檯作業 打帳單 帳單列表 現金收支登錄 高階收支登錄 材料自購登錄 每日結帳 排班表 現場電腦打卡 預約管理 預約管理 單日預約…" at bounding box center [649, 250] width 1298 height 839
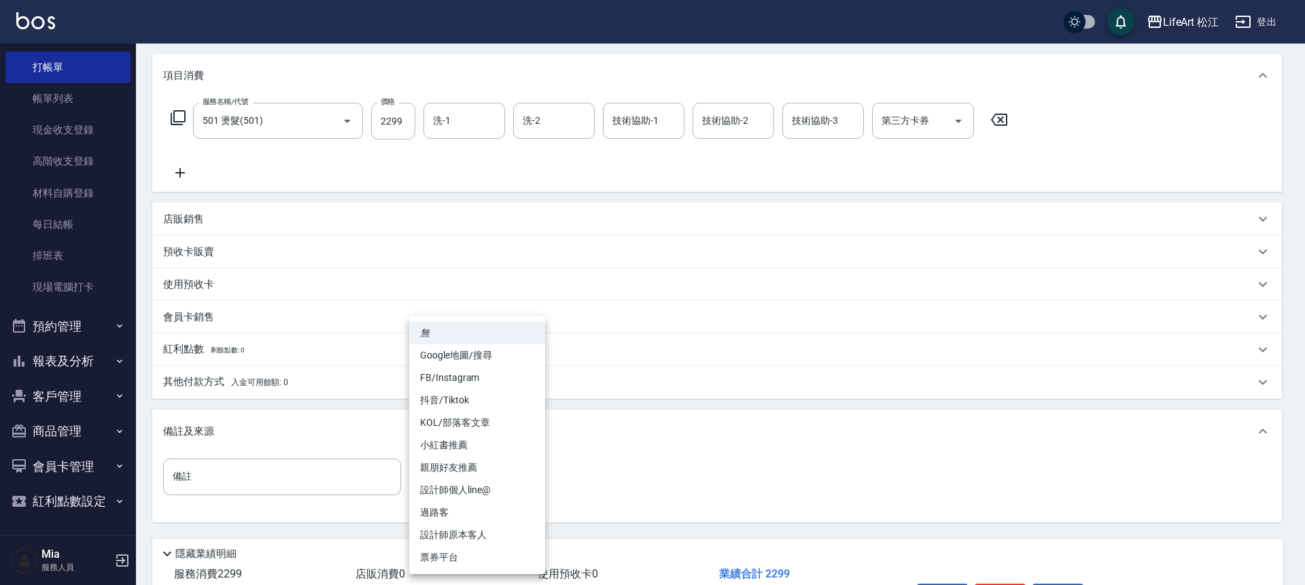
click at [471, 373] on li "FB/Instagram" at bounding box center [477, 377] width 136 height 22
type input "FB/Instagram"
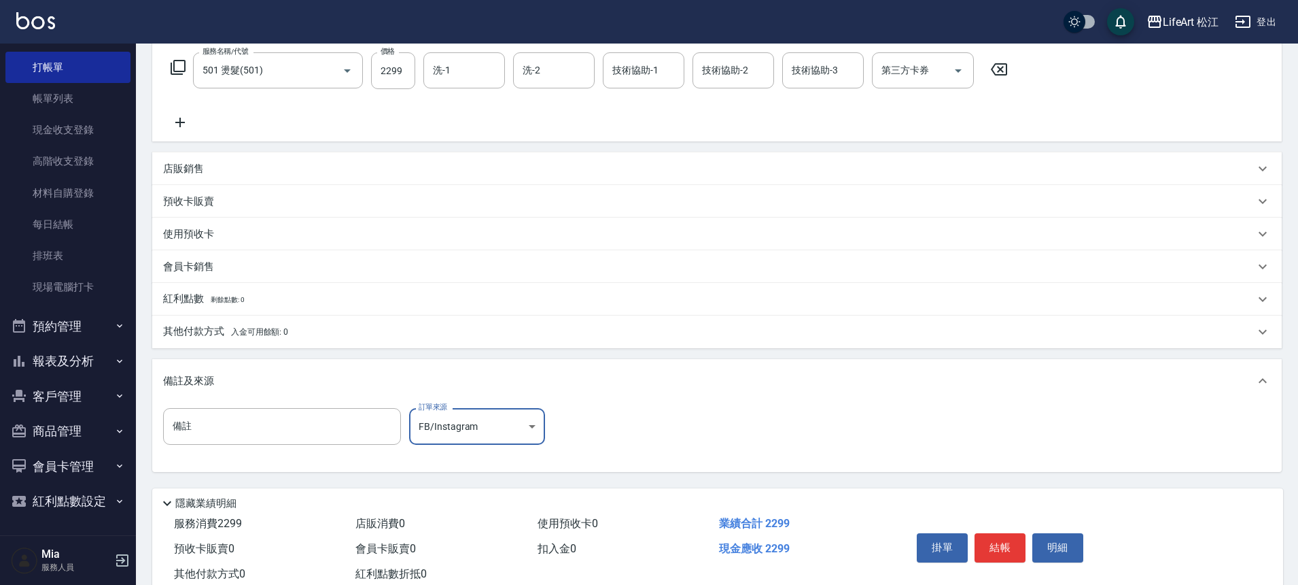
scroll to position [260, 0]
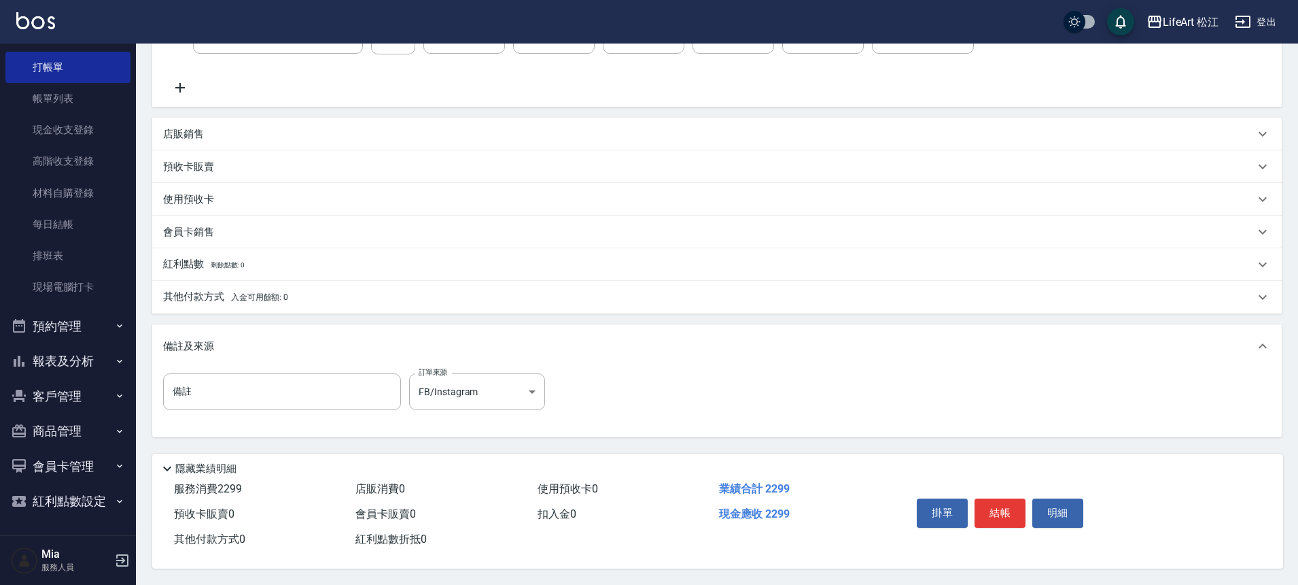
click at [391, 295] on div "其他付款方式 入金可用餘額: 0" at bounding box center [709, 297] width 1092 height 15
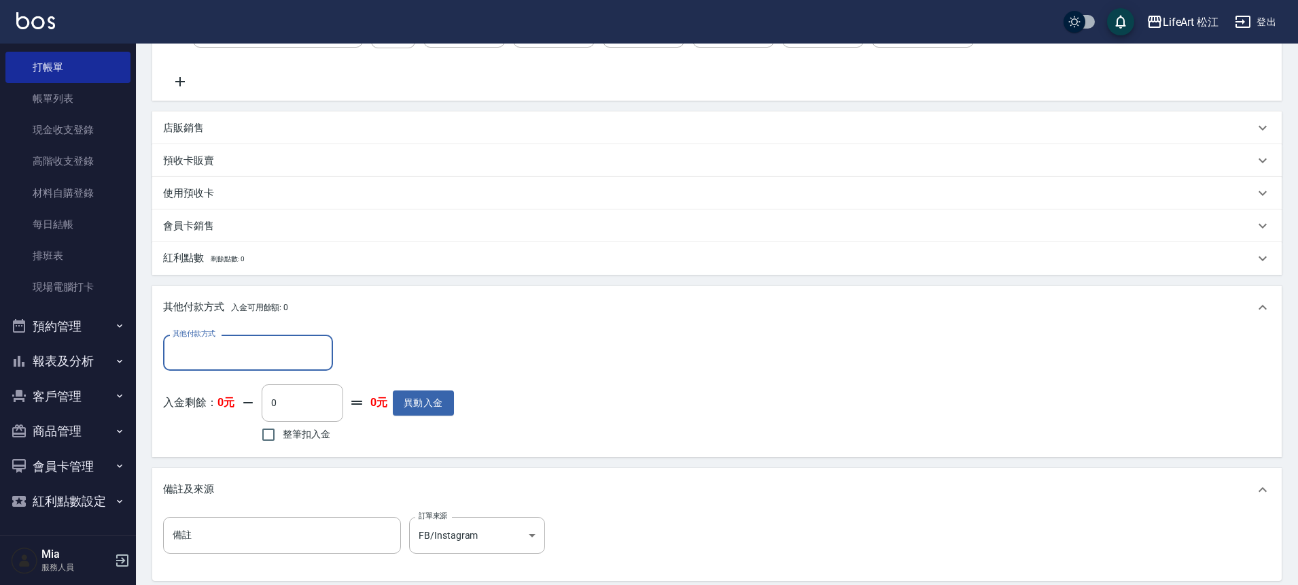
scroll to position [0, 0]
click at [281, 344] on input "其他付款方式" at bounding box center [248, 353] width 158 height 24
click at [262, 391] on span "轉帳" at bounding box center [248, 387] width 170 height 22
type input "轉帳"
click at [418, 351] on input "0" at bounding box center [392, 352] width 102 height 37
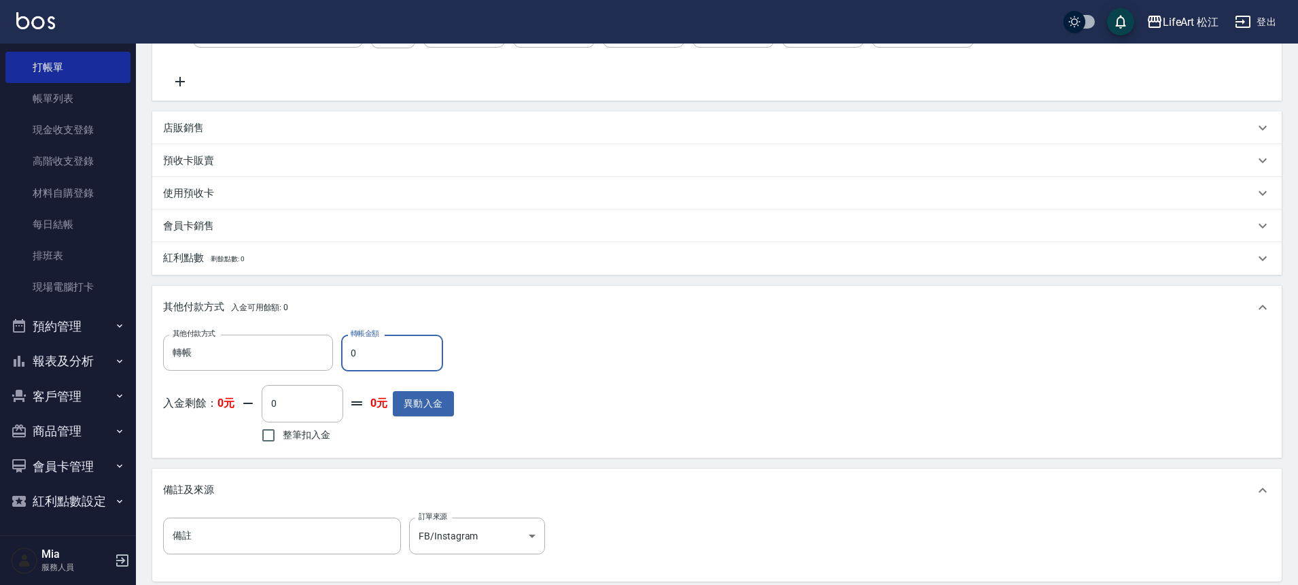
click at [418, 351] on input "0" at bounding box center [392, 352] width 102 height 37
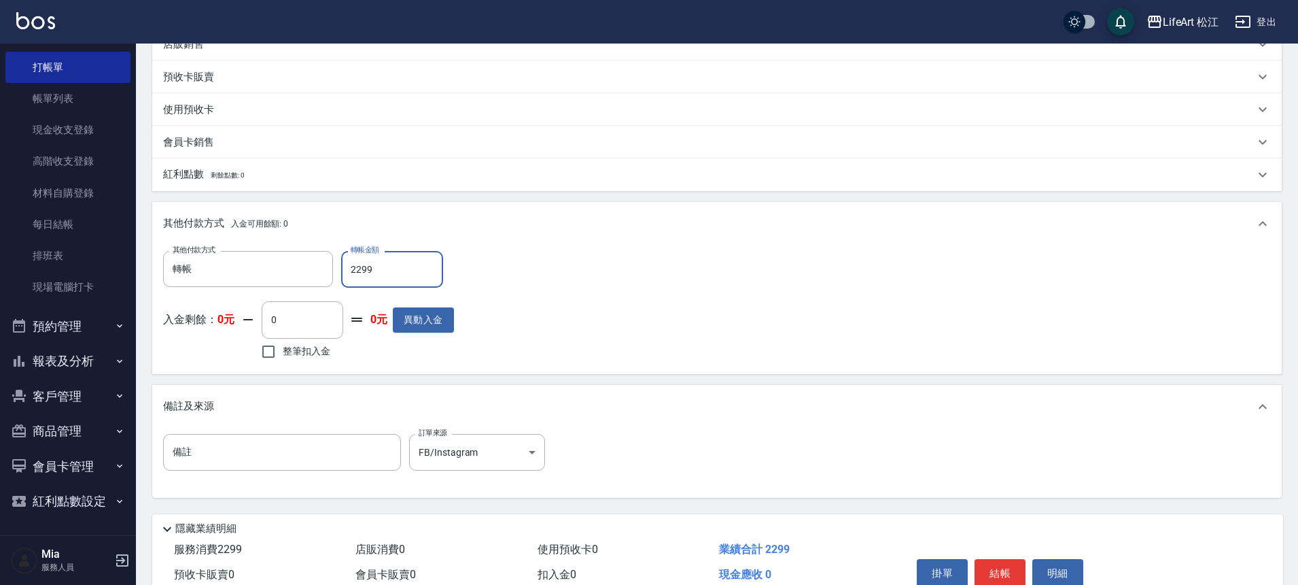
scroll to position [411, 0]
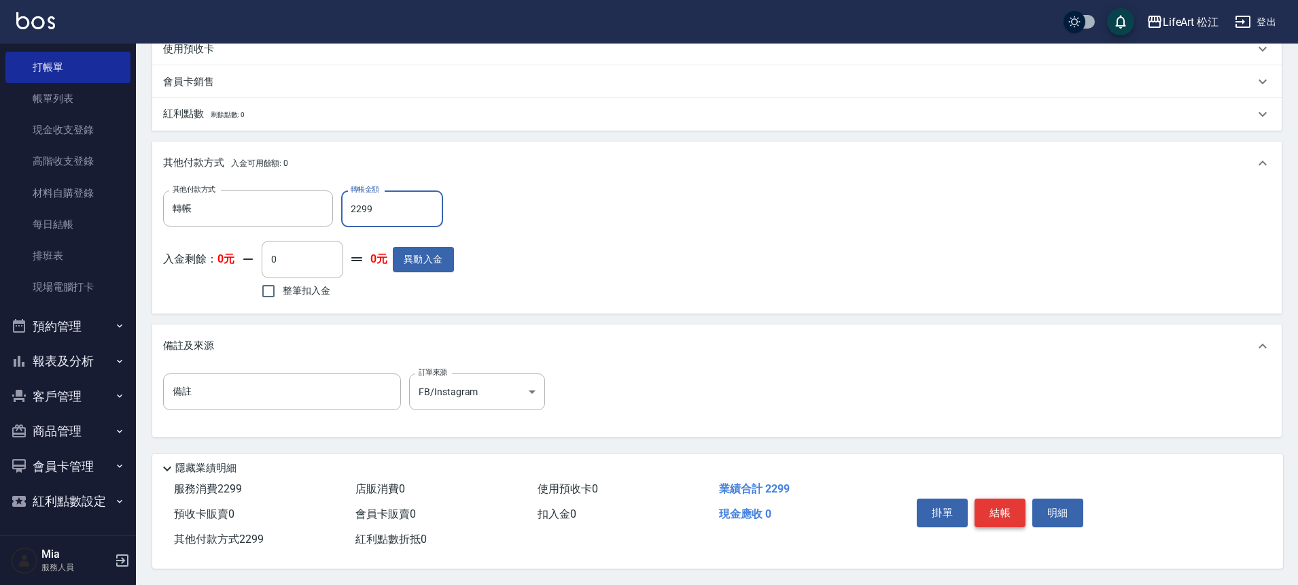
type input "2299"
click at [980, 509] on button "結帳" at bounding box center [1000, 512] width 51 height 29
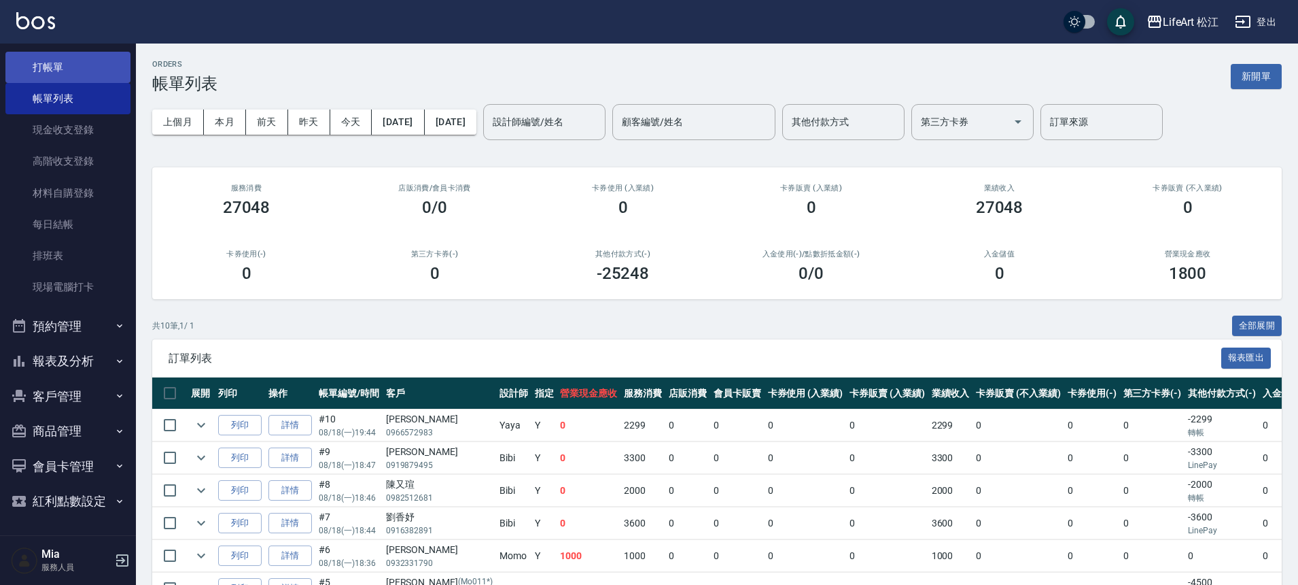
click at [79, 64] on link "打帳單" at bounding box center [67, 67] width 125 height 31
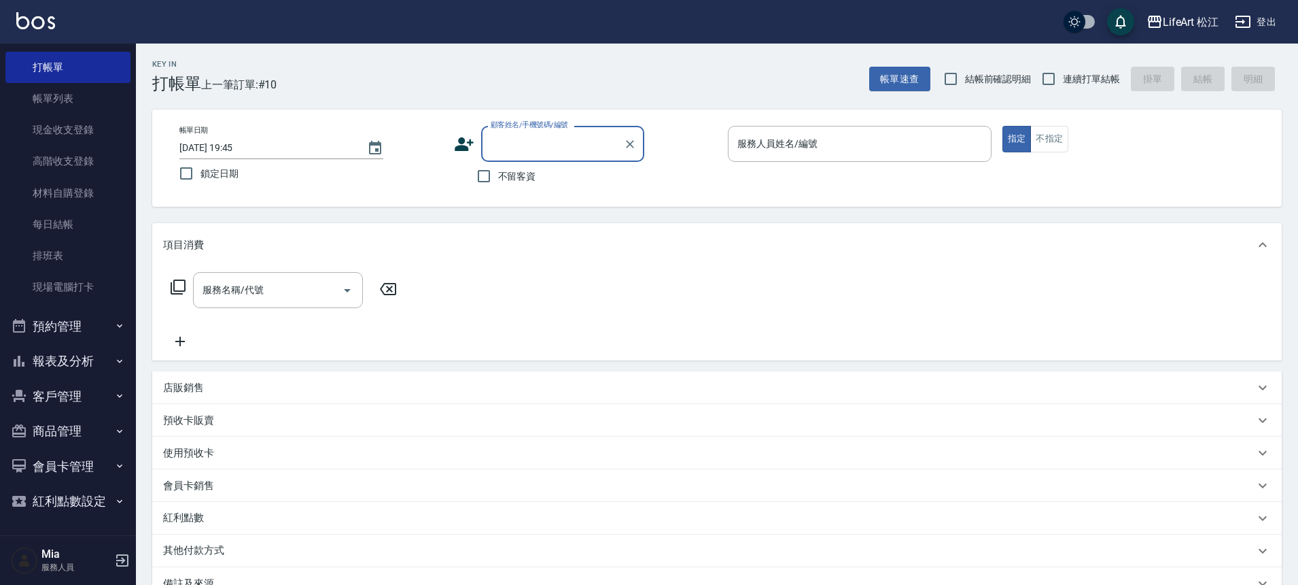
click at [472, 139] on icon at bounding box center [464, 144] width 20 height 20
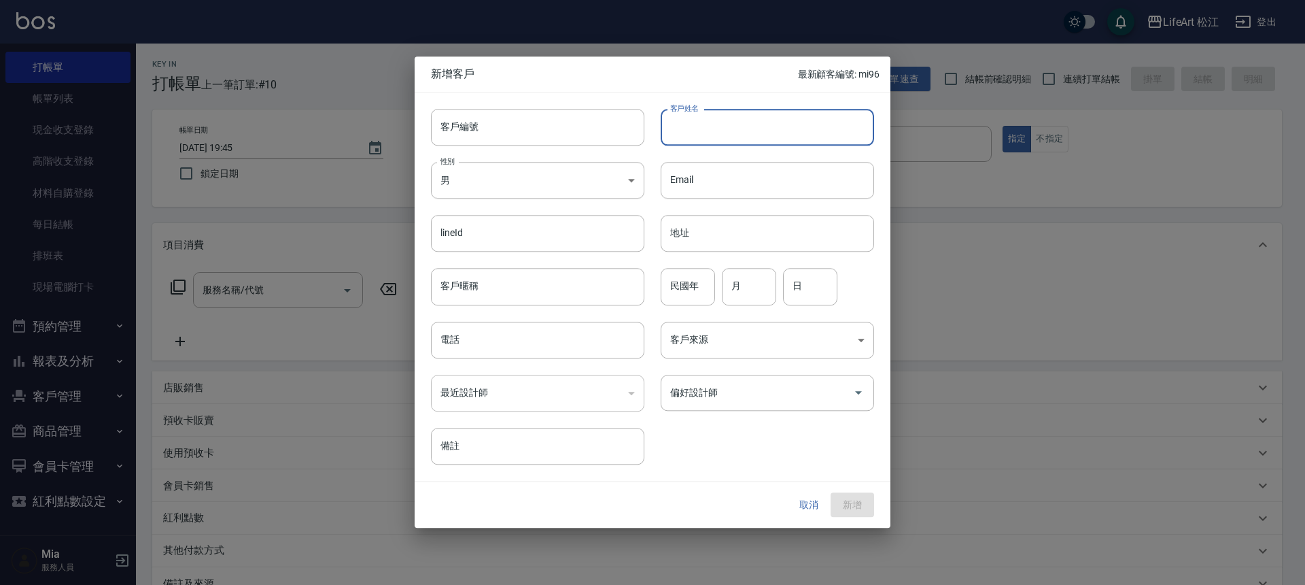
click at [740, 131] on input "客戶姓名" at bounding box center [767, 127] width 213 height 37
type input "e"
type input "哥"
type input "[PERSON_NAME]"
click at [542, 329] on input "電話" at bounding box center [537, 340] width 213 height 37
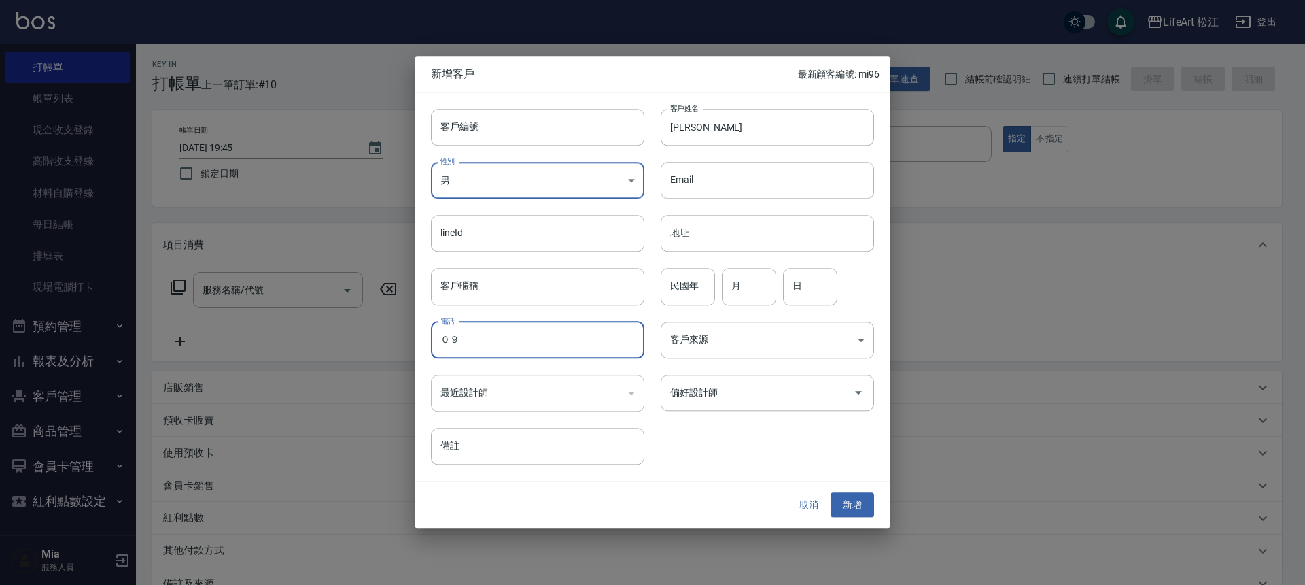
type input "０"
type input "0968952338"
click at [682, 329] on body "LifeArt 松江 登出 櫃檯作業 打帳單 帳單列表 現金收支登錄 高階收支登錄 材料自購登錄 每日結帳 排班表 現場電腦打卡 預約管理 預約管理 單日預約…" at bounding box center [652, 373] width 1305 height 747
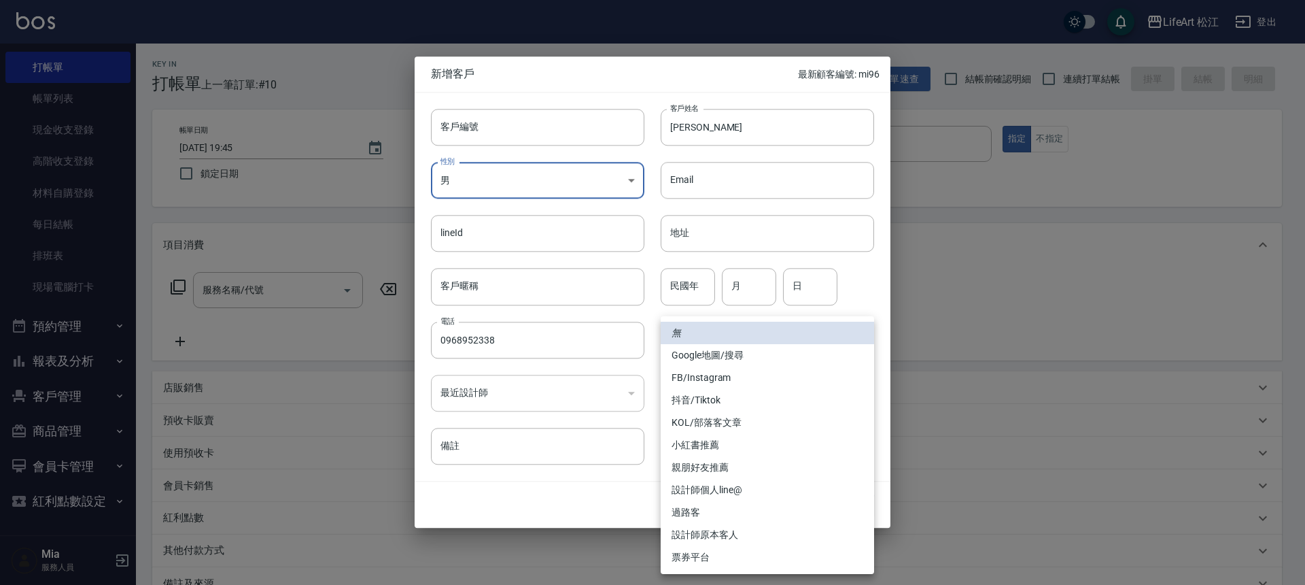
click at [743, 385] on li "FB/Instagram" at bounding box center [767, 377] width 213 height 22
type input "FB/Instagram"
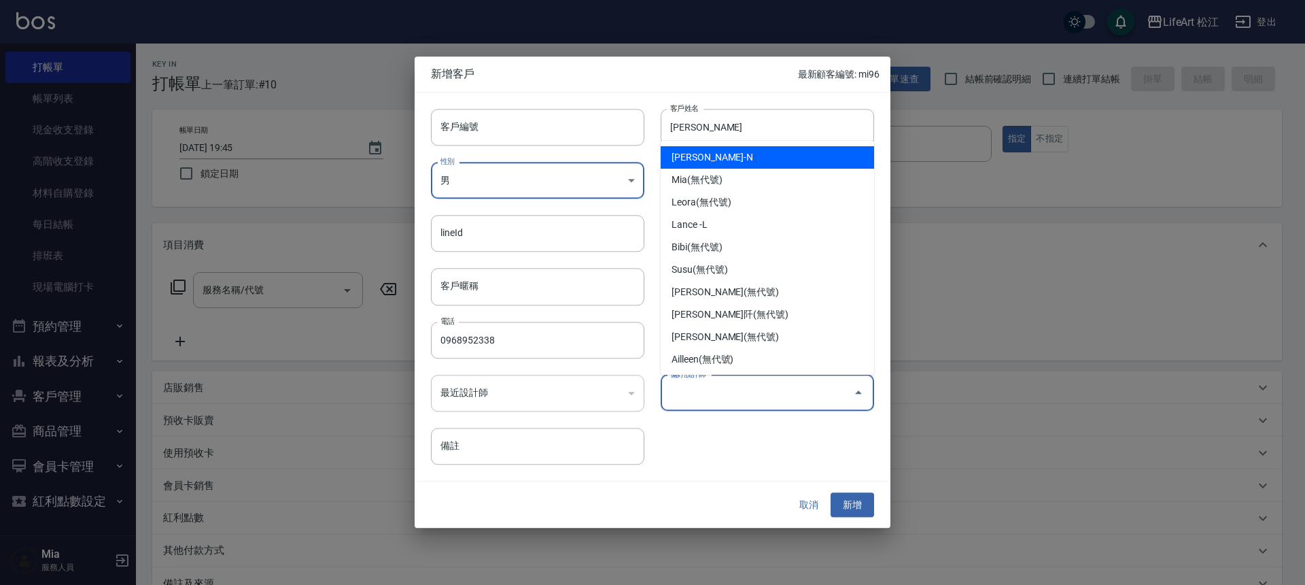
click at [751, 393] on input "偏好設計師" at bounding box center [757, 393] width 181 height 24
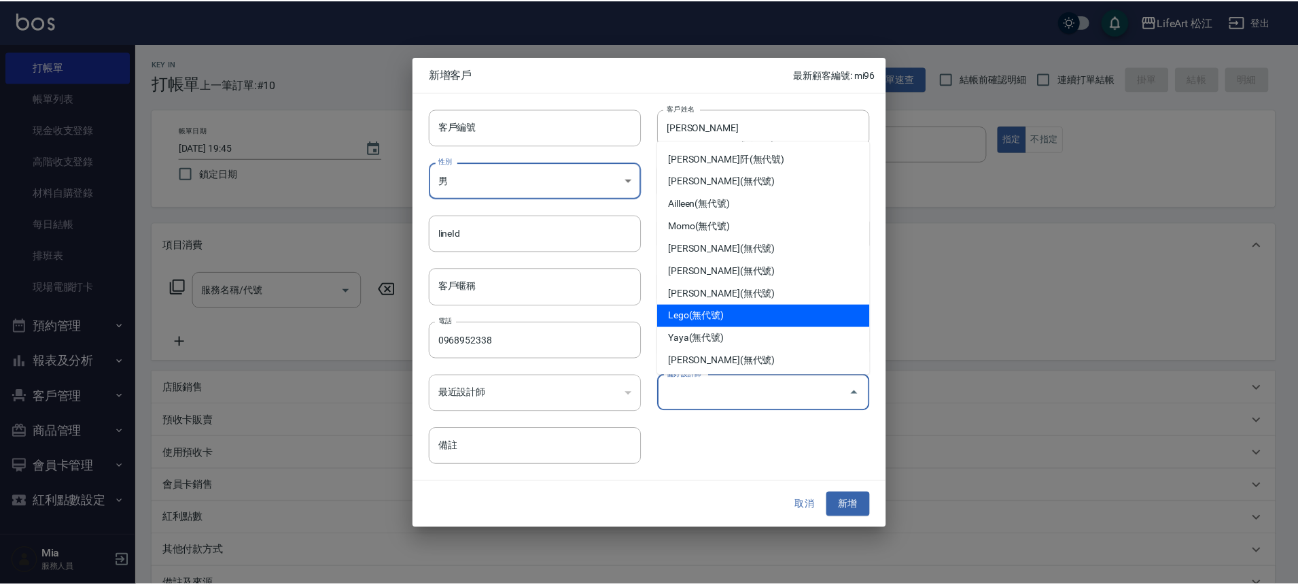
scroll to position [158, 0]
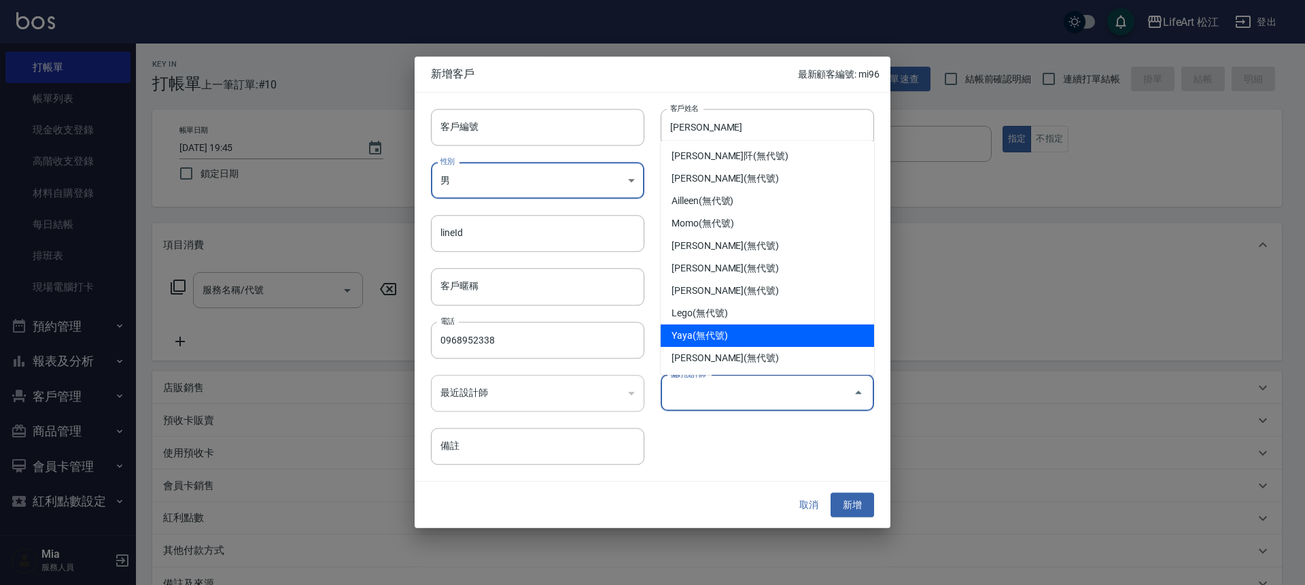
click at [744, 343] on li "Yaya(無代號)" at bounding box center [767, 335] width 213 height 22
type input "Yaya"
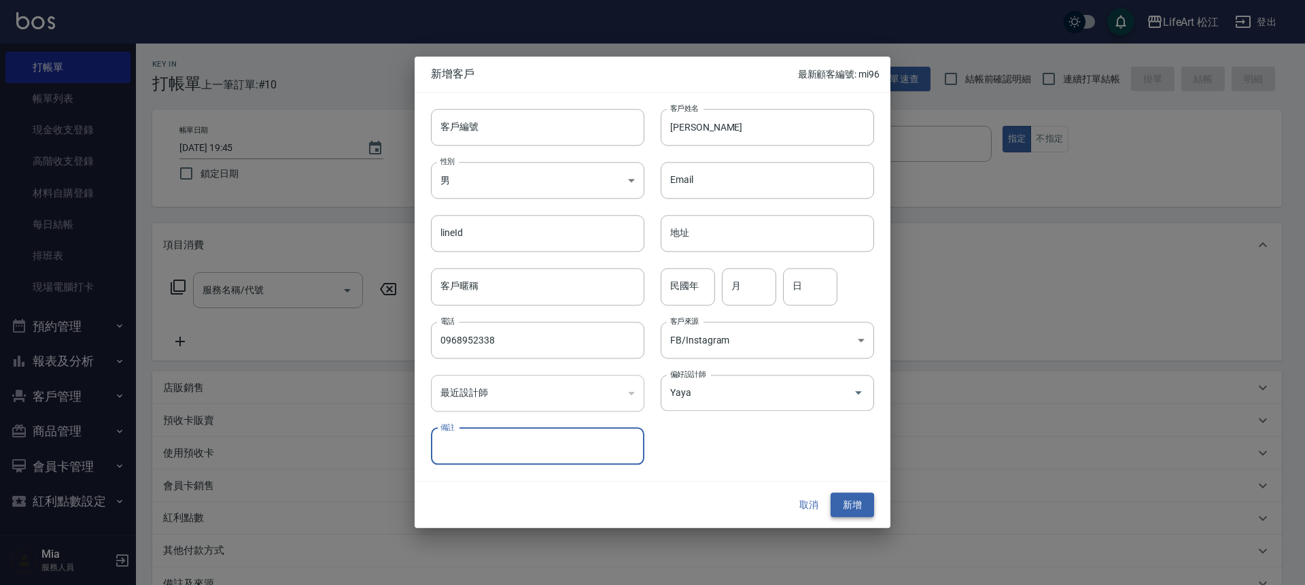
click at [861, 502] on button "新增" at bounding box center [853, 504] width 44 height 25
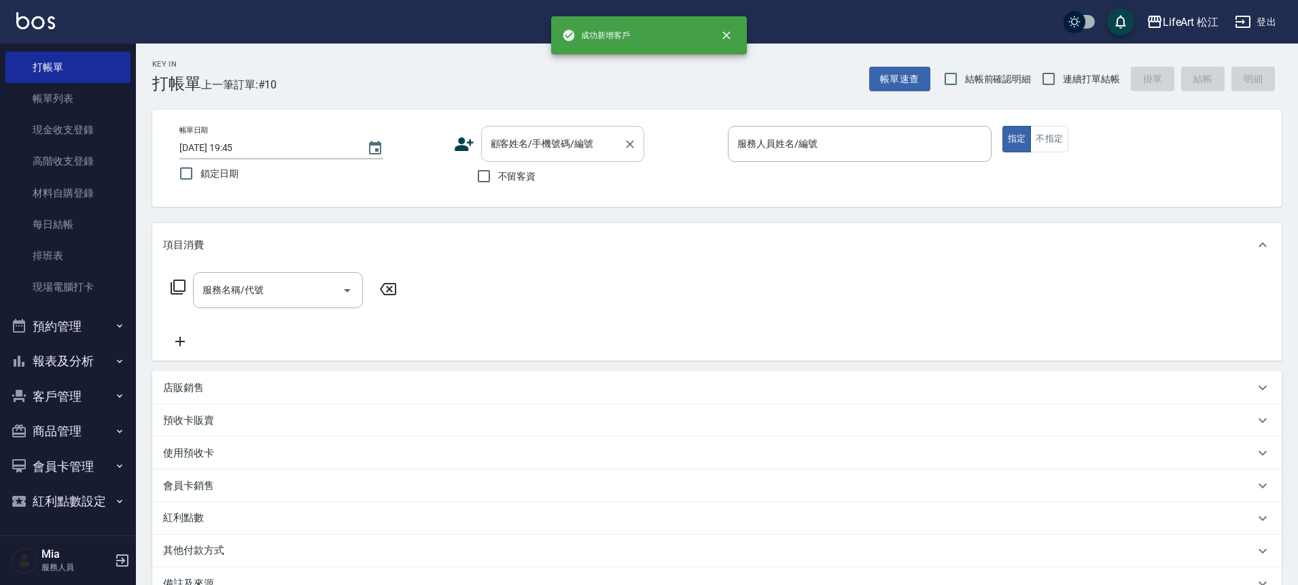
click at [559, 142] on input "顧客姓名/手機號碼/編號" at bounding box center [552, 144] width 131 height 24
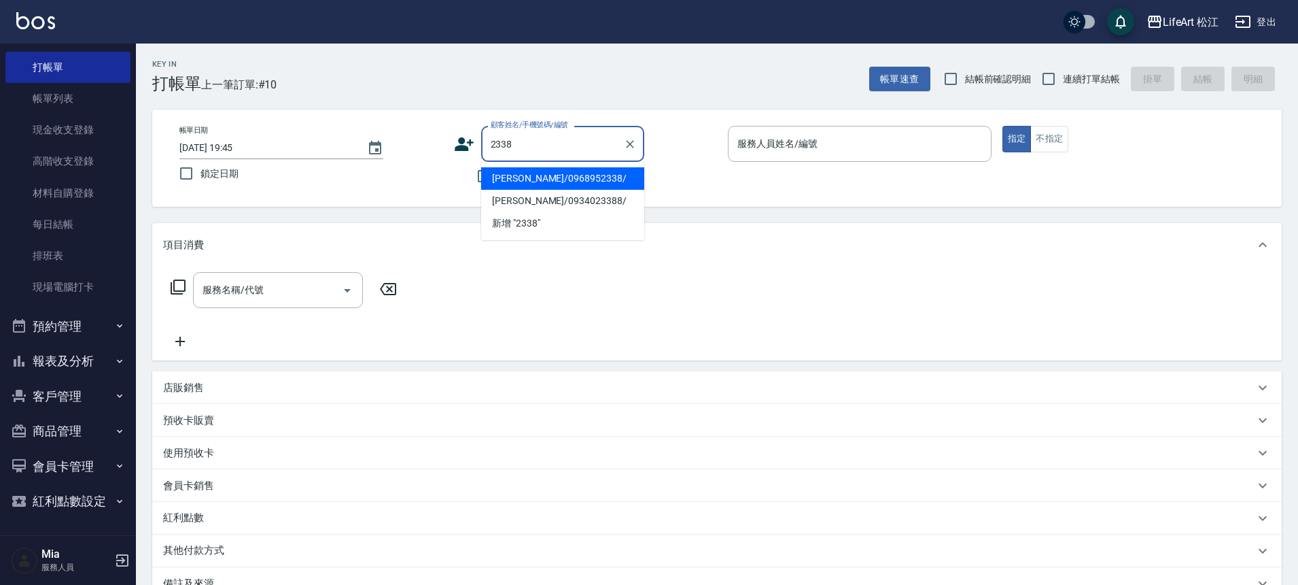
click at [553, 175] on li "[PERSON_NAME]/0968952338/" at bounding box center [562, 178] width 163 height 22
type input "[PERSON_NAME]/0968952338/"
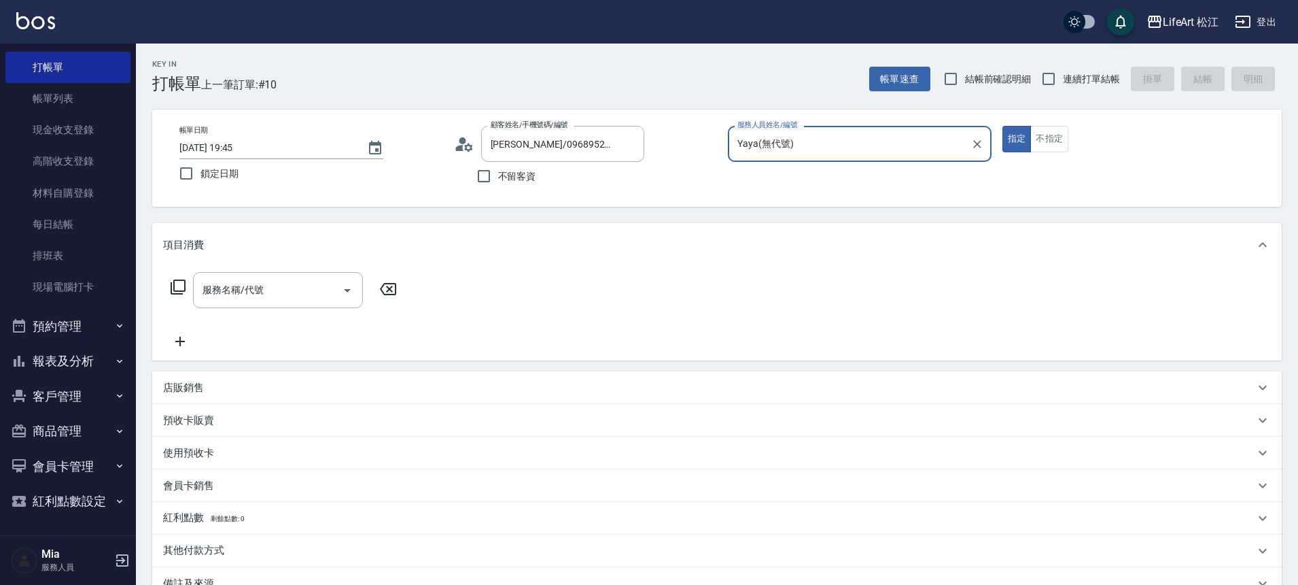
type input "Yaya(無代號)"
click at [763, 126] on label "服務人員姓名/編號" at bounding box center [768, 125] width 60 height 10
click at [763, 132] on input "Yaya(無代號)" at bounding box center [849, 144] width 231 height 24
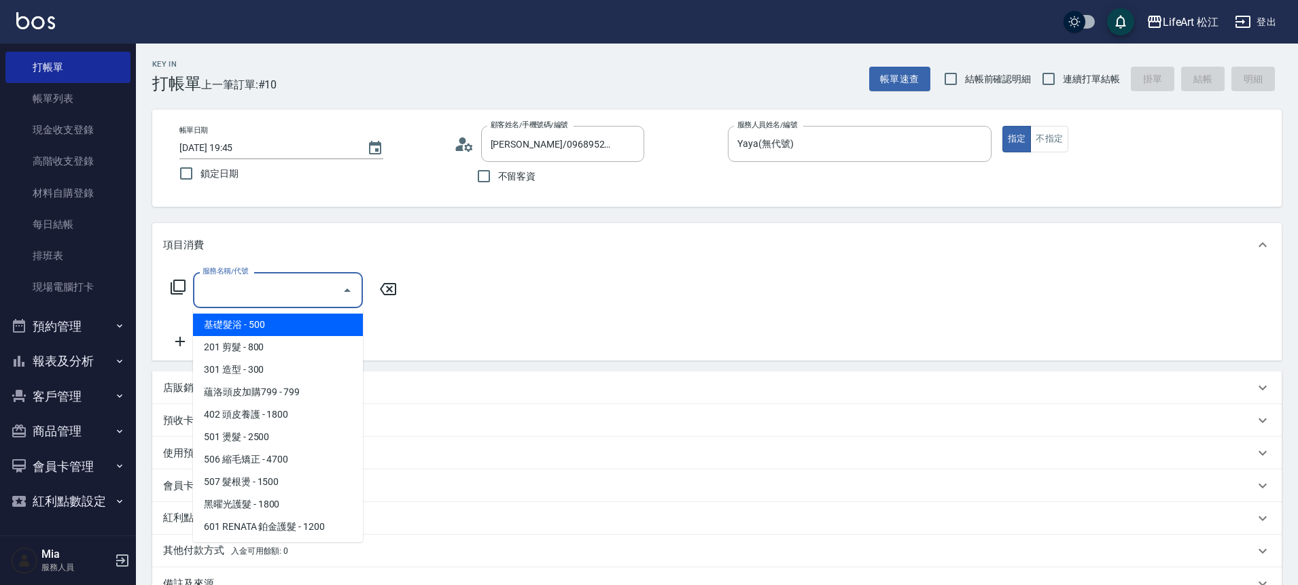
click at [210, 291] on input "服務名稱/代號" at bounding box center [267, 290] width 137 height 24
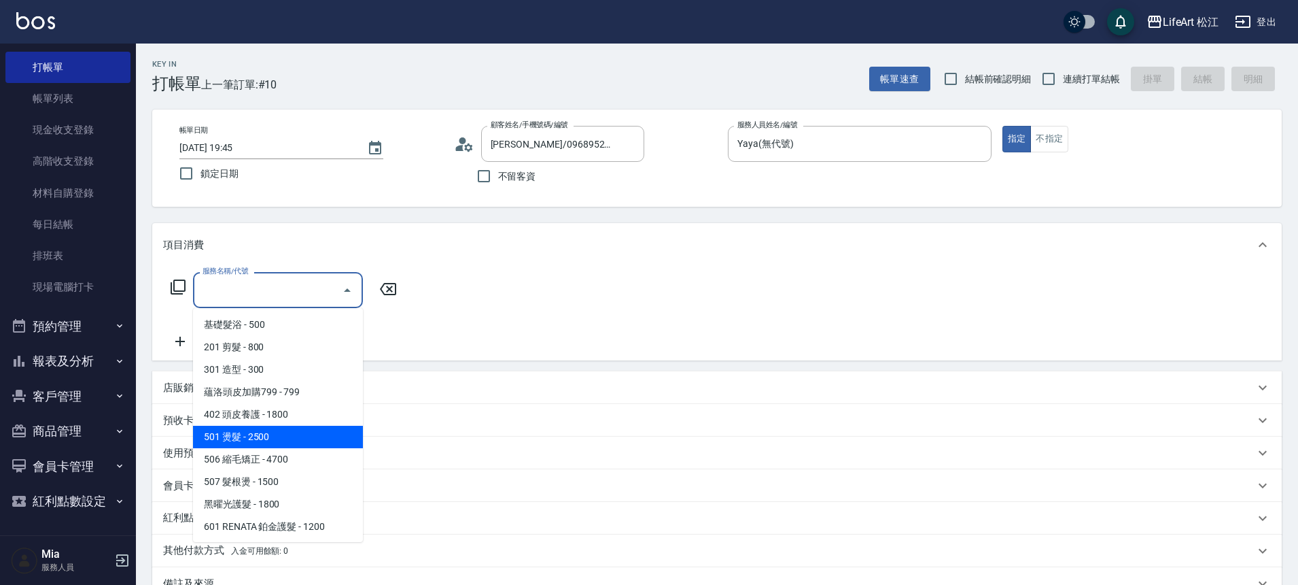
click at [262, 434] on span "501 燙髮 - 2500" at bounding box center [278, 437] width 170 height 22
type input "501 燙髮(501)"
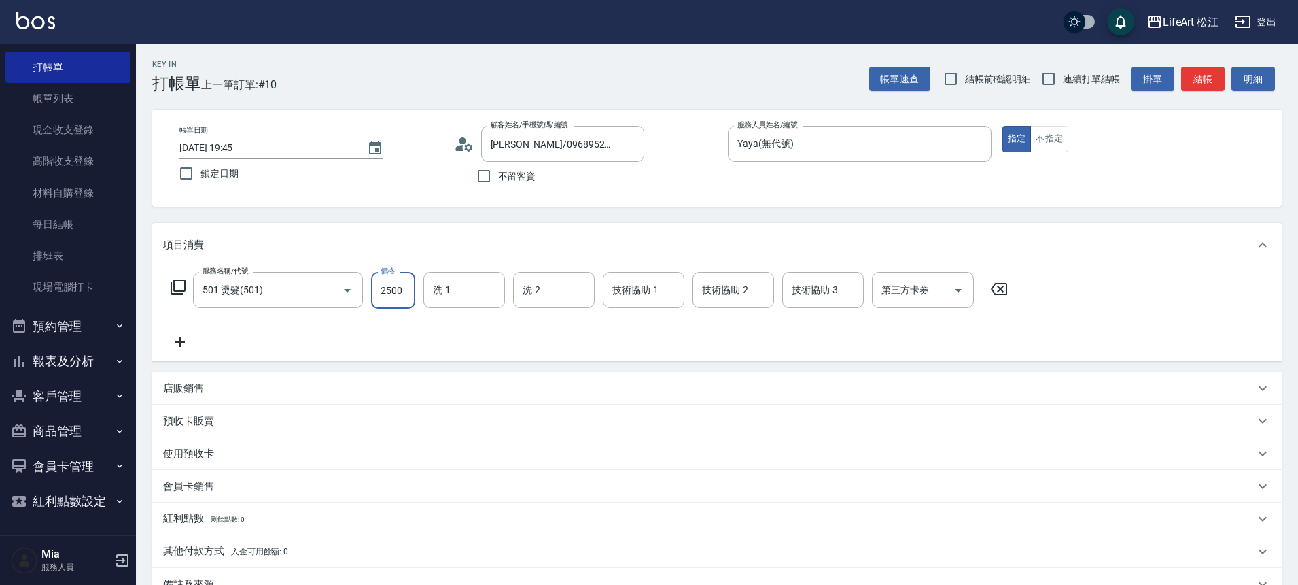
click at [413, 288] on input "2500" at bounding box center [393, 290] width 44 height 37
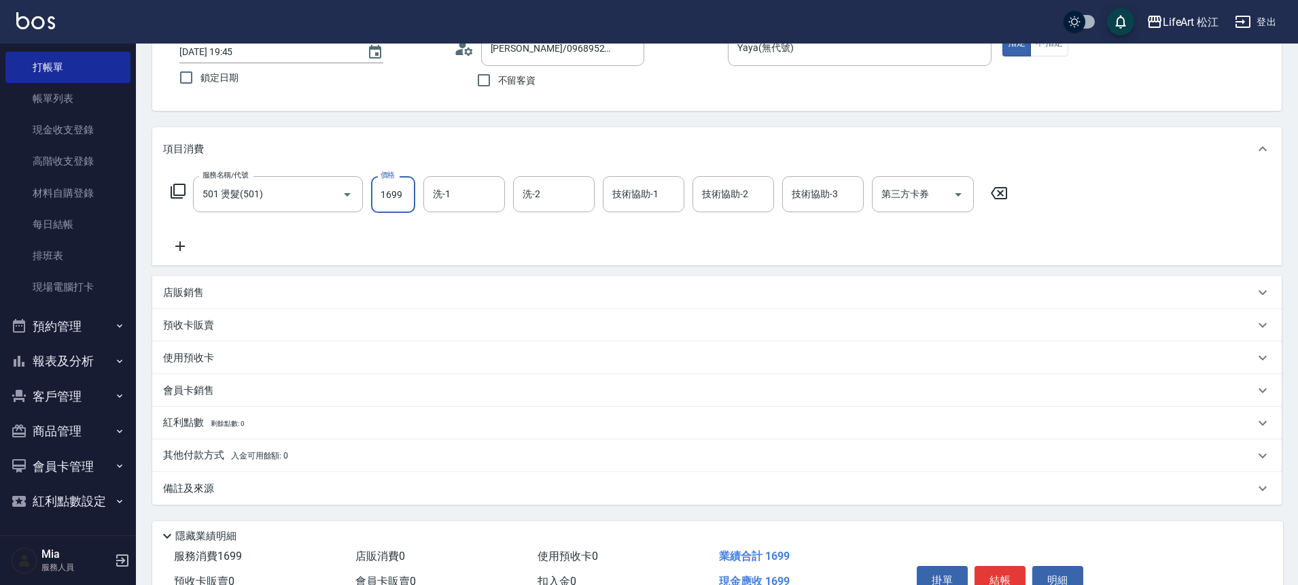
scroll to position [169, 0]
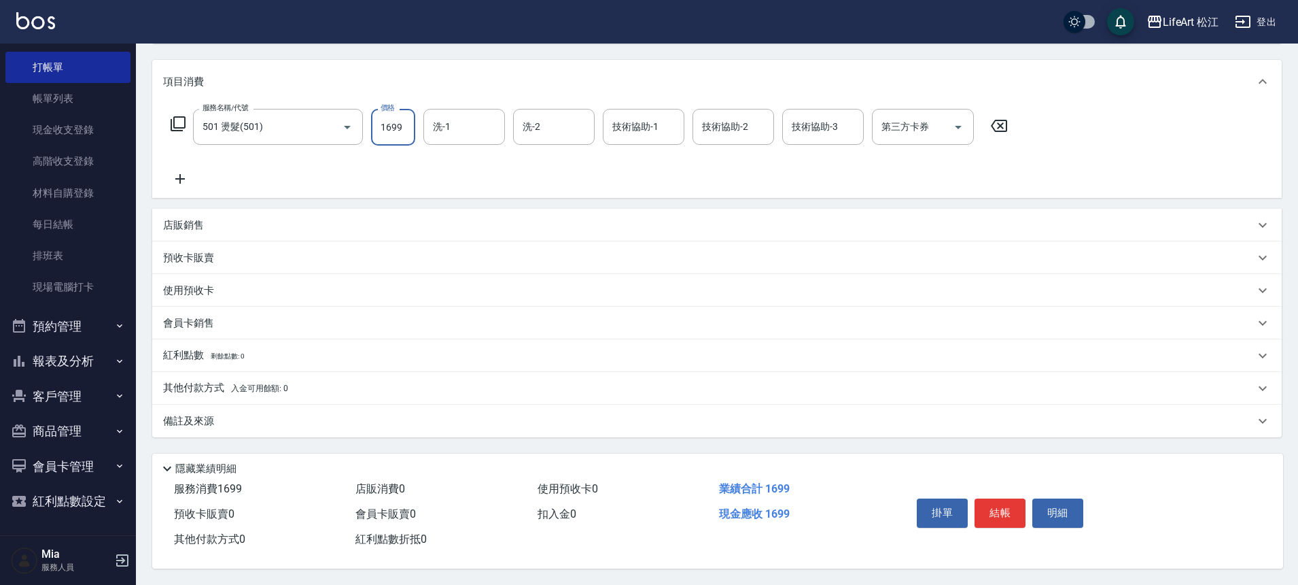
type input "1699"
click at [391, 421] on div "備註及來源" at bounding box center [709, 421] width 1092 height 14
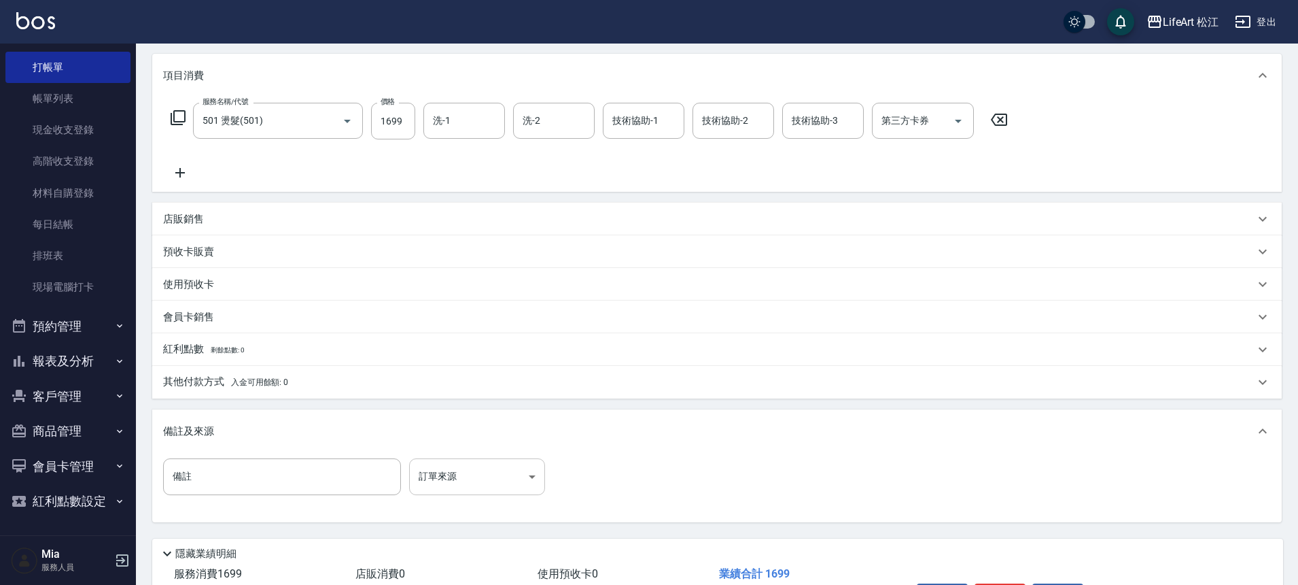
click at [451, 459] on body "LifeArt 松江 登出 櫃檯作業 打帳單 帳單列表 現金收支登錄 高階收支登錄 材料自購登錄 每日結帳 排班表 現場電腦打卡 預約管理 預約管理 單日預約…" at bounding box center [649, 250] width 1298 height 839
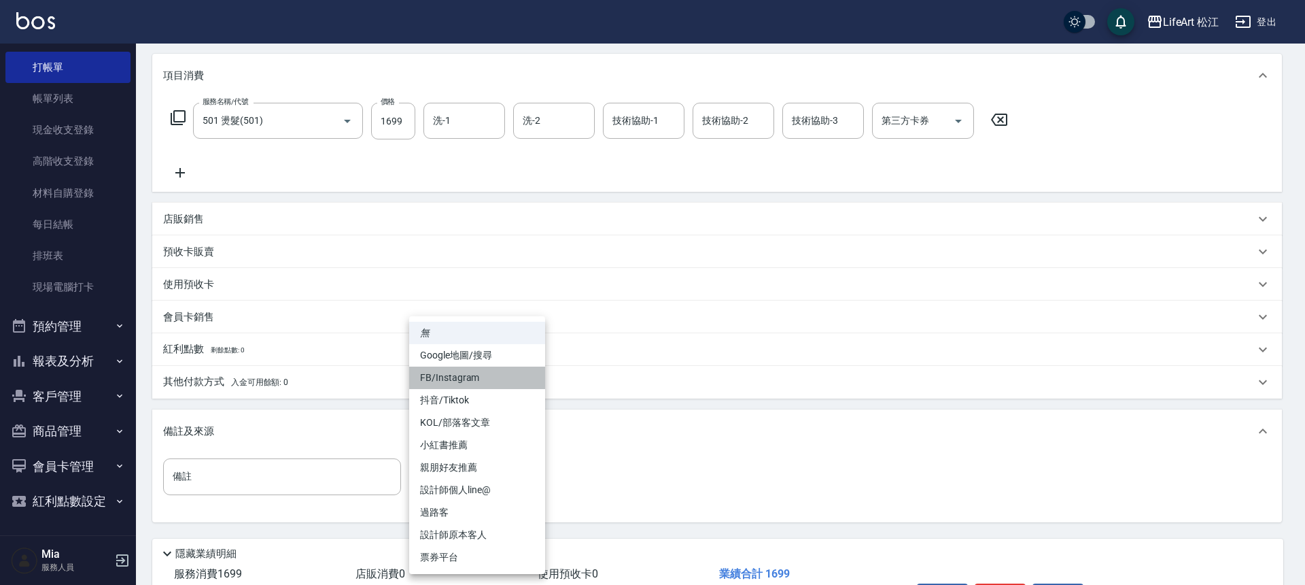
click at [479, 375] on li "FB/Instagram" at bounding box center [477, 377] width 136 height 22
type input "FB/Instagram"
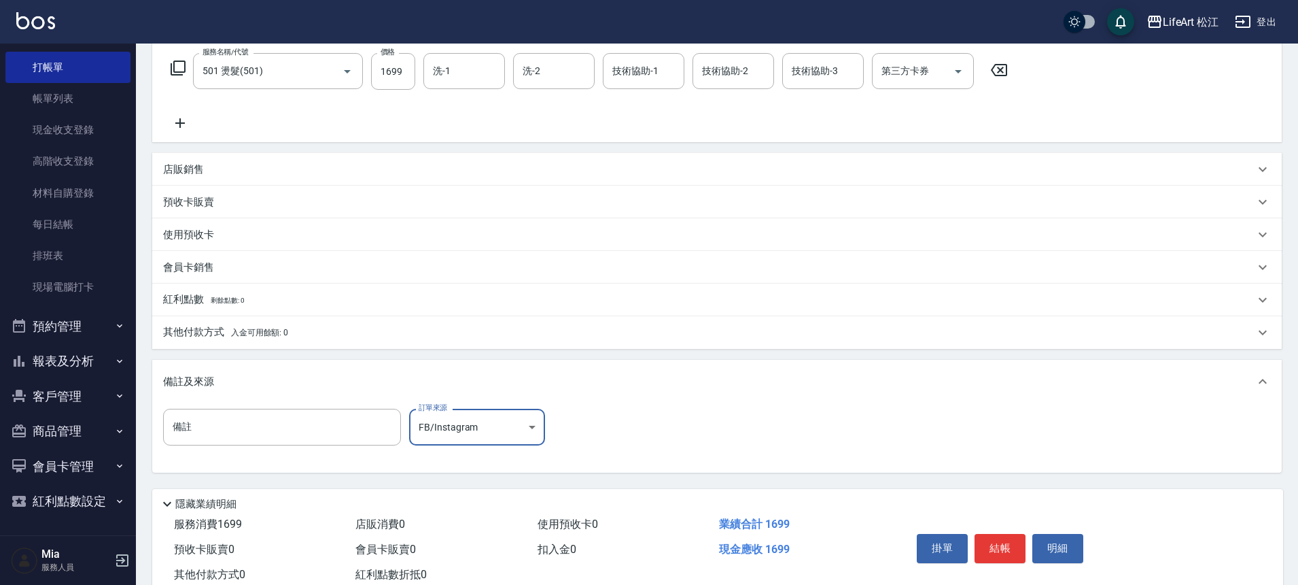
scroll to position [260, 0]
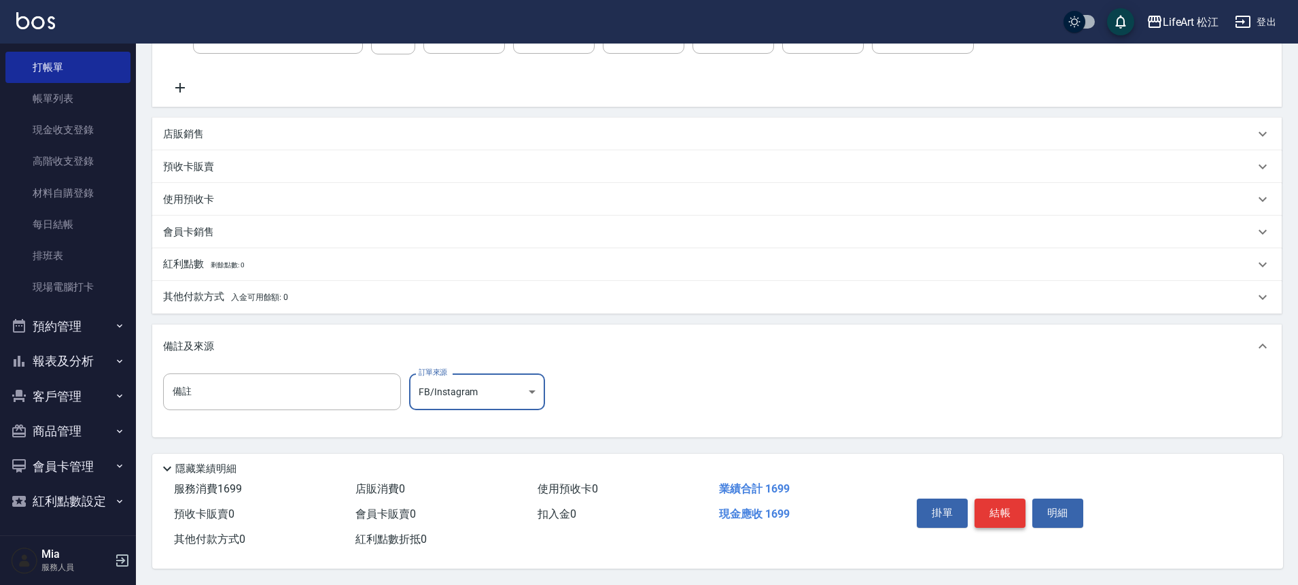
click at [995, 505] on button "結帳" at bounding box center [1000, 512] width 51 height 29
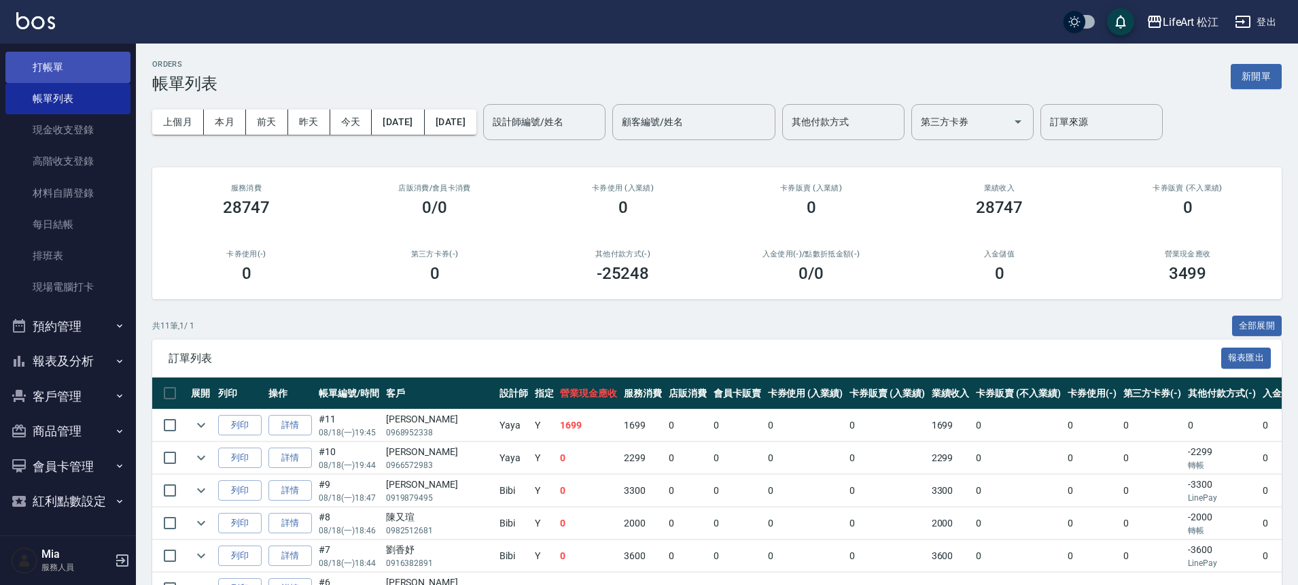
click at [67, 75] on link "打帳單" at bounding box center [67, 67] width 125 height 31
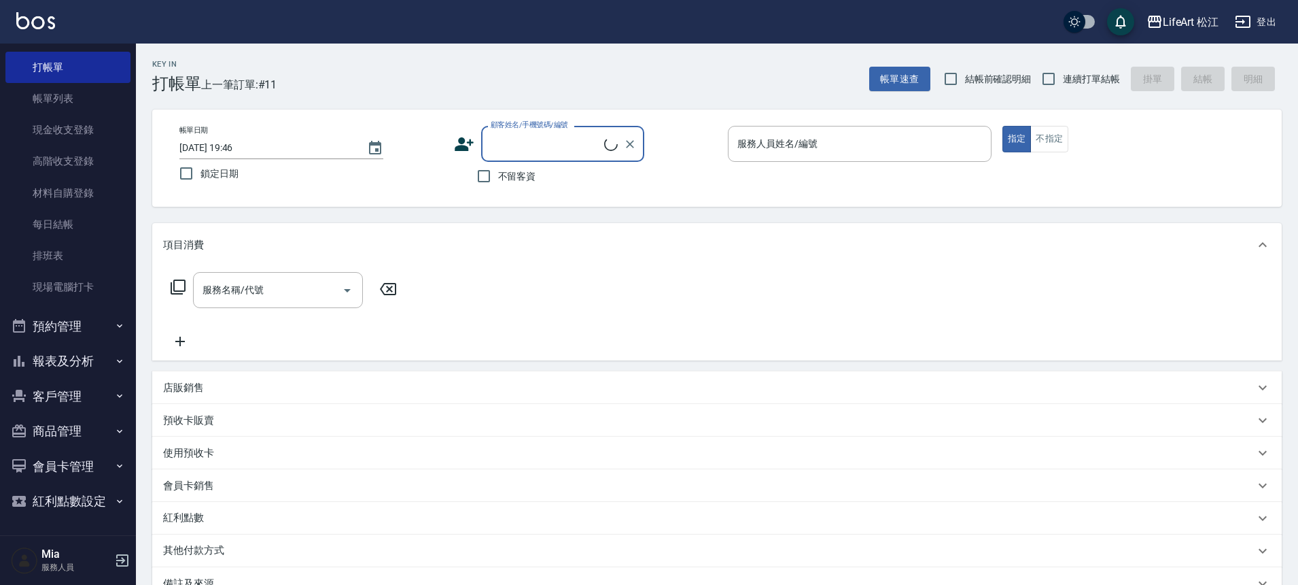
click at [553, 141] on input "顧客姓名/手機號碼/編號" at bounding box center [545, 144] width 117 height 24
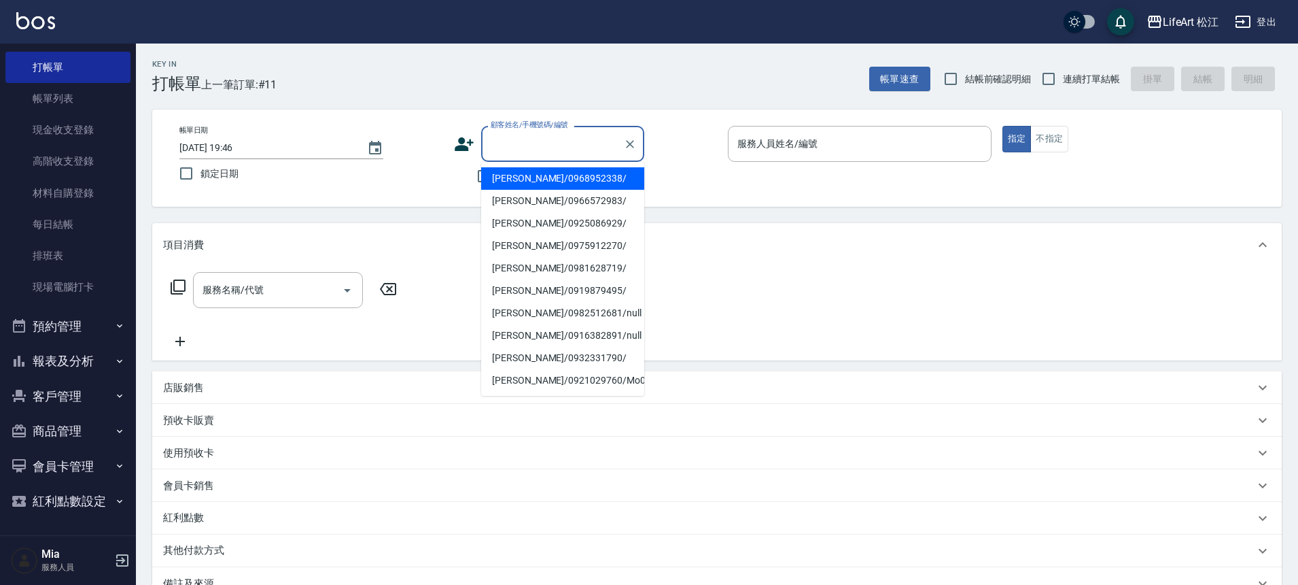
click at [458, 141] on icon at bounding box center [464, 144] width 20 height 20
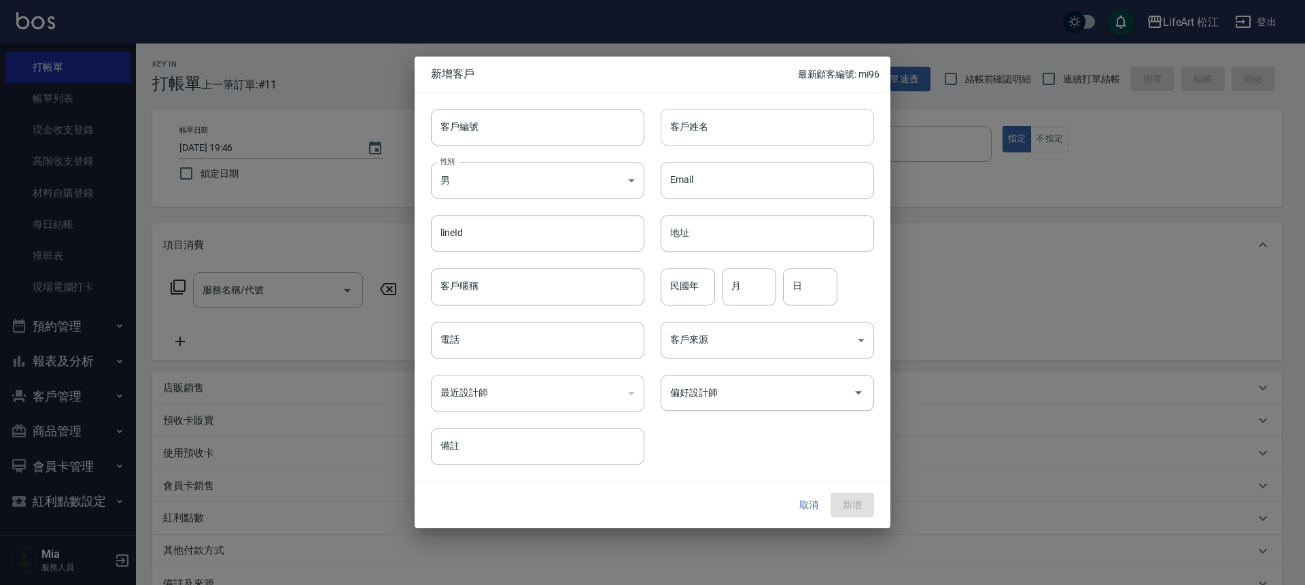
click at [689, 131] on input "客戶姓名" at bounding box center [767, 127] width 213 height 37
type input "e"
type input "高"
type input "[PERSON_NAME]"
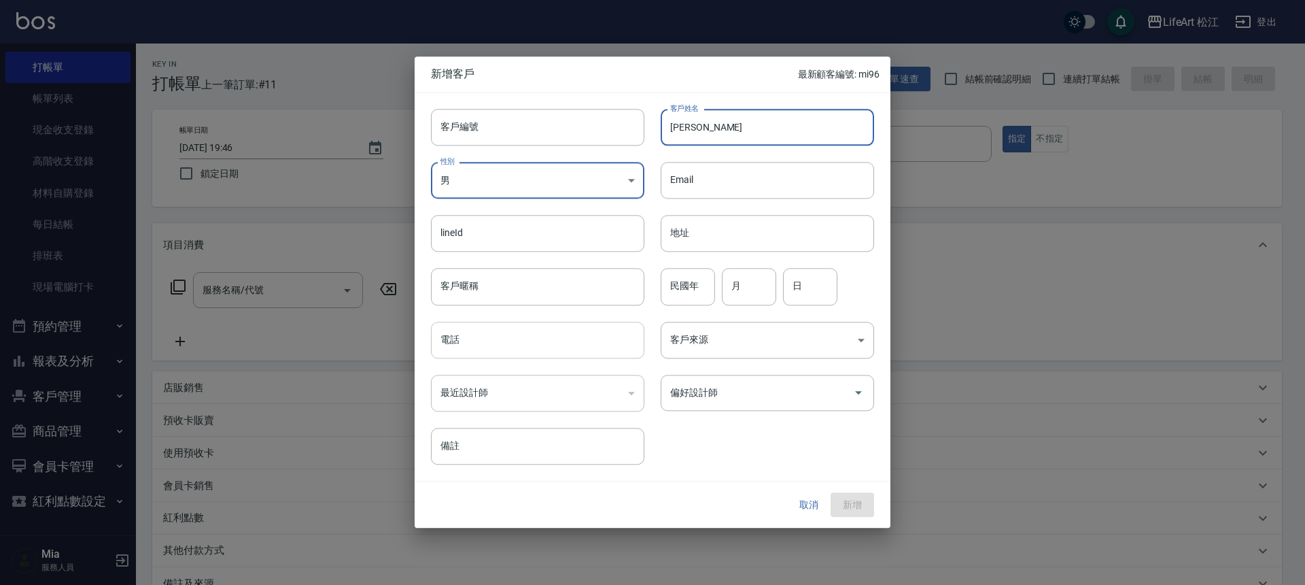
click at [530, 339] on input "電話" at bounding box center [537, 340] width 213 height 37
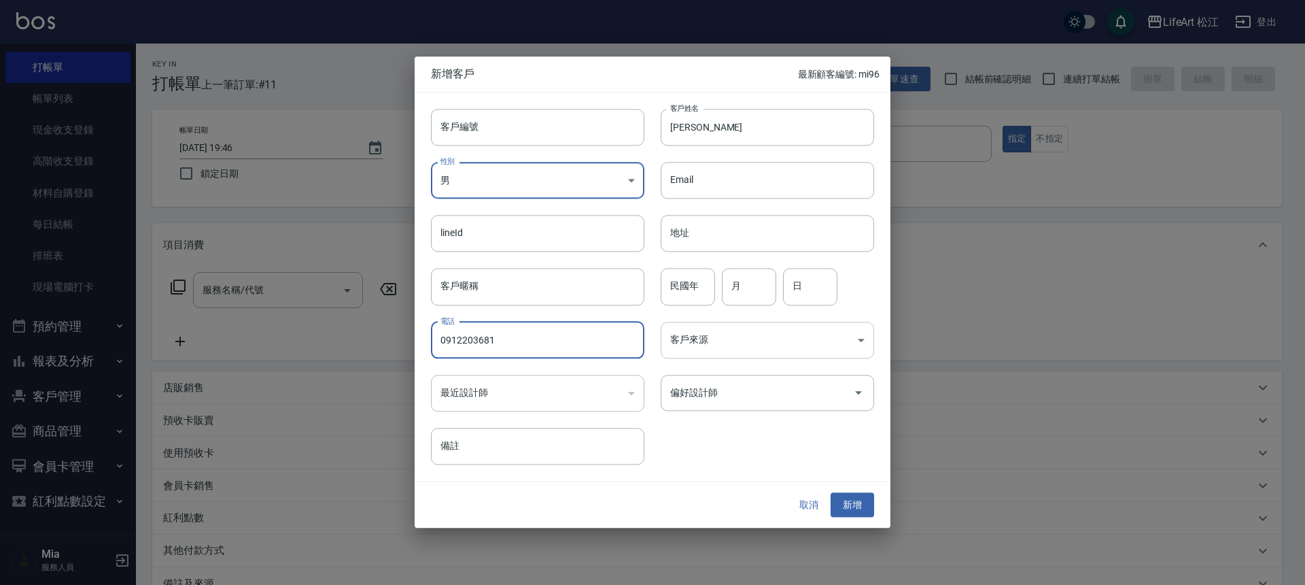
type input "0912203681"
click at [728, 347] on body "LifeArt 松江 登出 櫃檯作業 打帳單 帳單列表 現金收支登錄 高階收支登錄 材料自購登錄 每日結帳 排班表 現場電腦打卡 預約管理 預約管理 單日預約…" at bounding box center [652, 373] width 1305 height 747
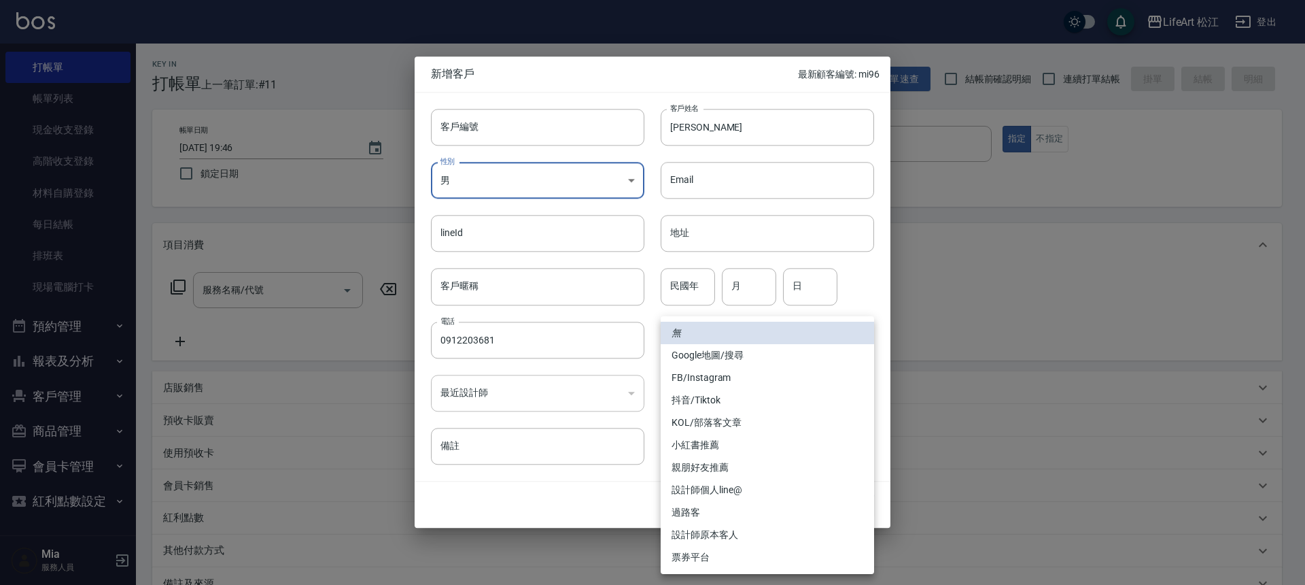
click at [732, 381] on li "FB/Instagram" at bounding box center [767, 377] width 213 height 22
type input "FB/Instagram"
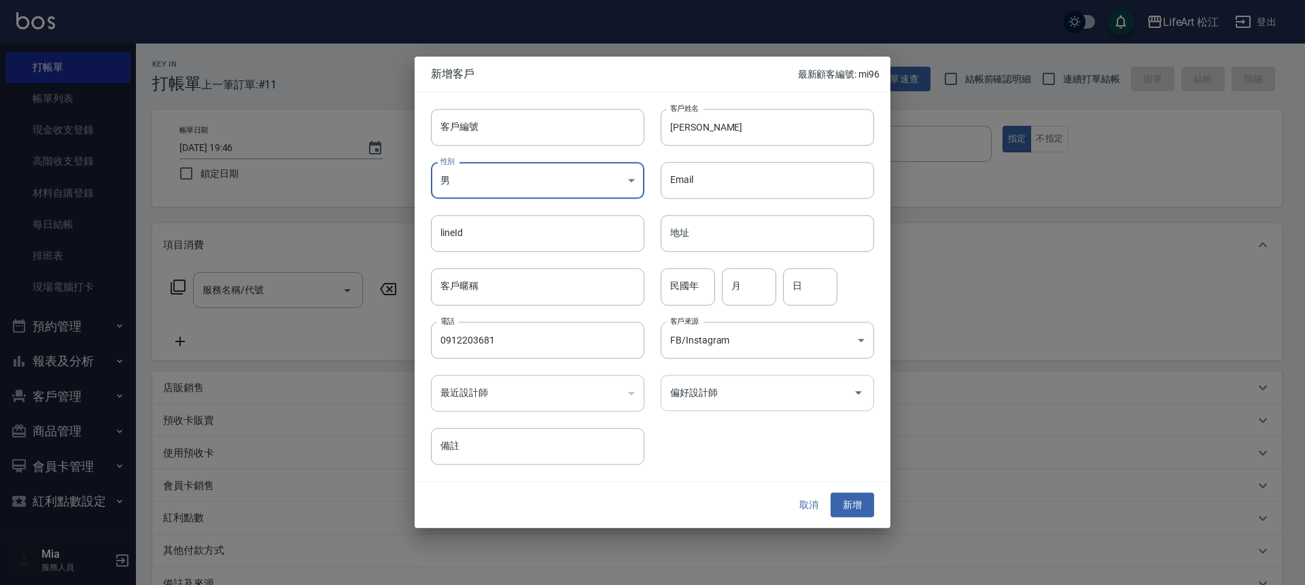
click at [742, 404] on div "偏好設計師" at bounding box center [767, 393] width 213 height 36
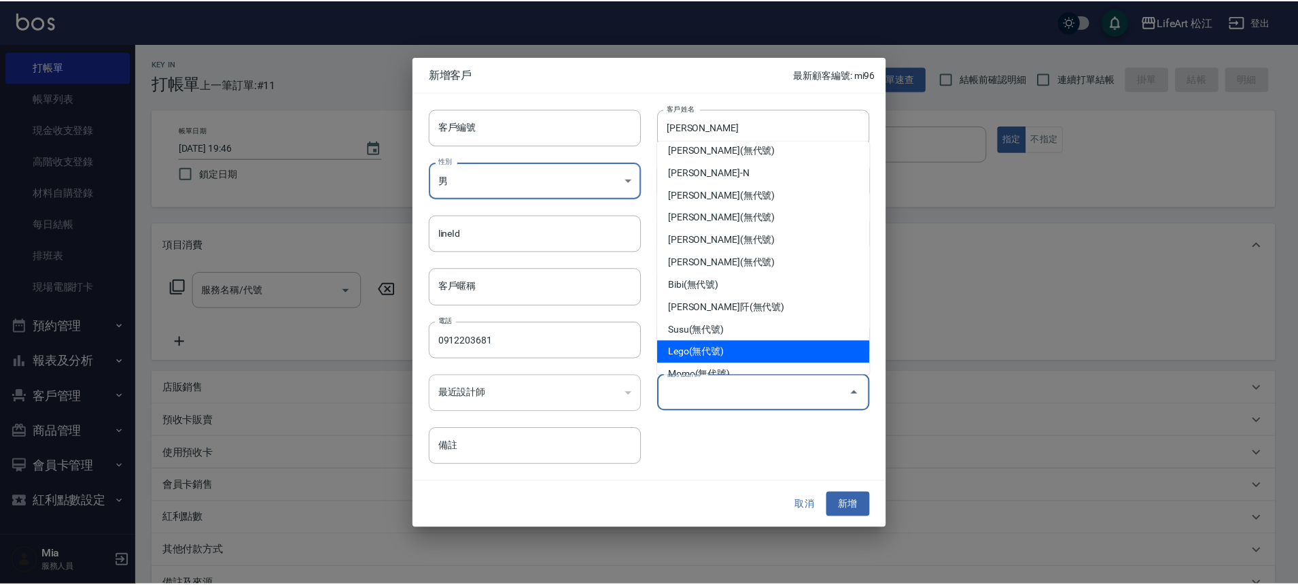
scroll to position [158, 0]
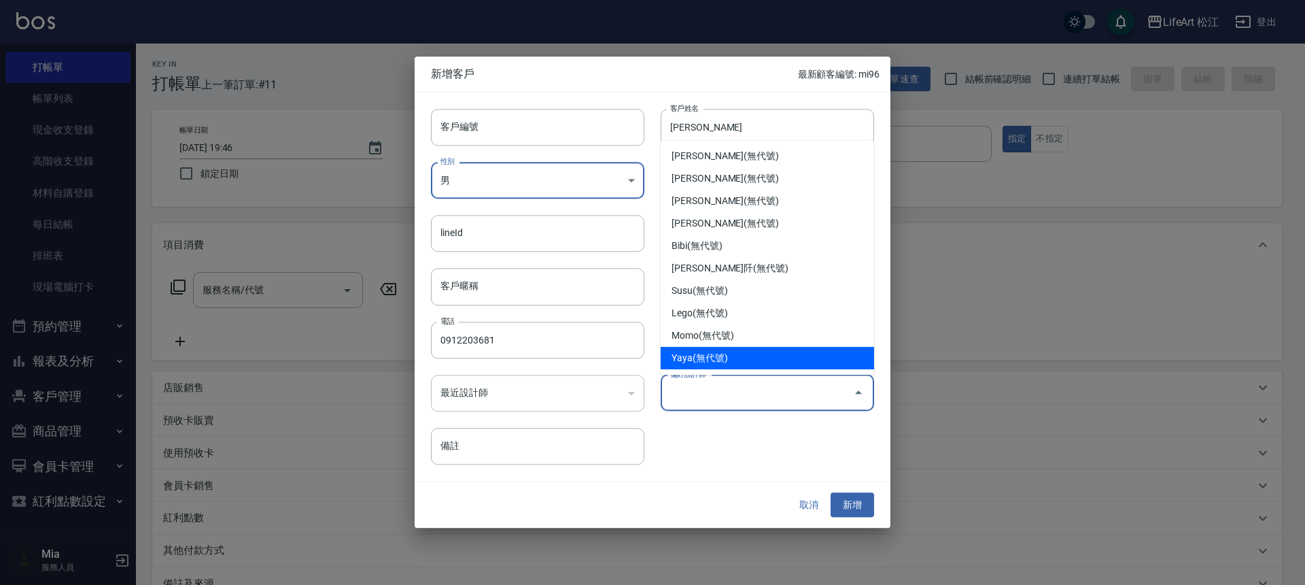
click at [787, 360] on li "Yaya(無代號)" at bounding box center [767, 358] width 213 height 22
type input "Yaya"
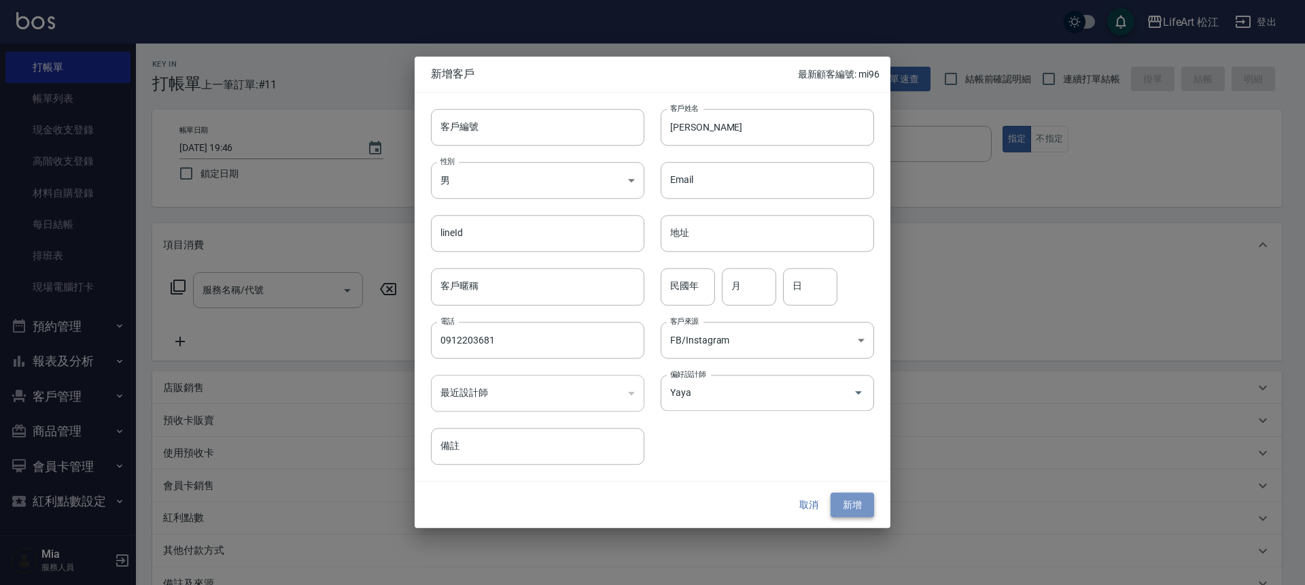
click at [852, 498] on button "新增" at bounding box center [853, 504] width 44 height 25
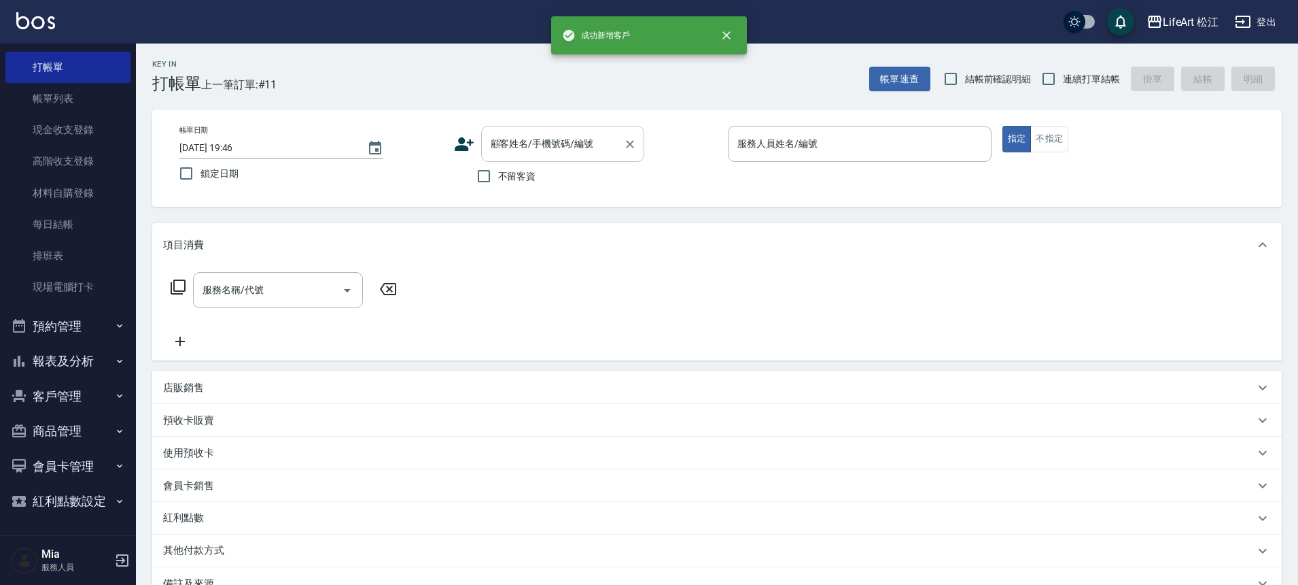
click at [565, 157] on div "顧客姓名/手機號碼/編號" at bounding box center [562, 144] width 163 height 36
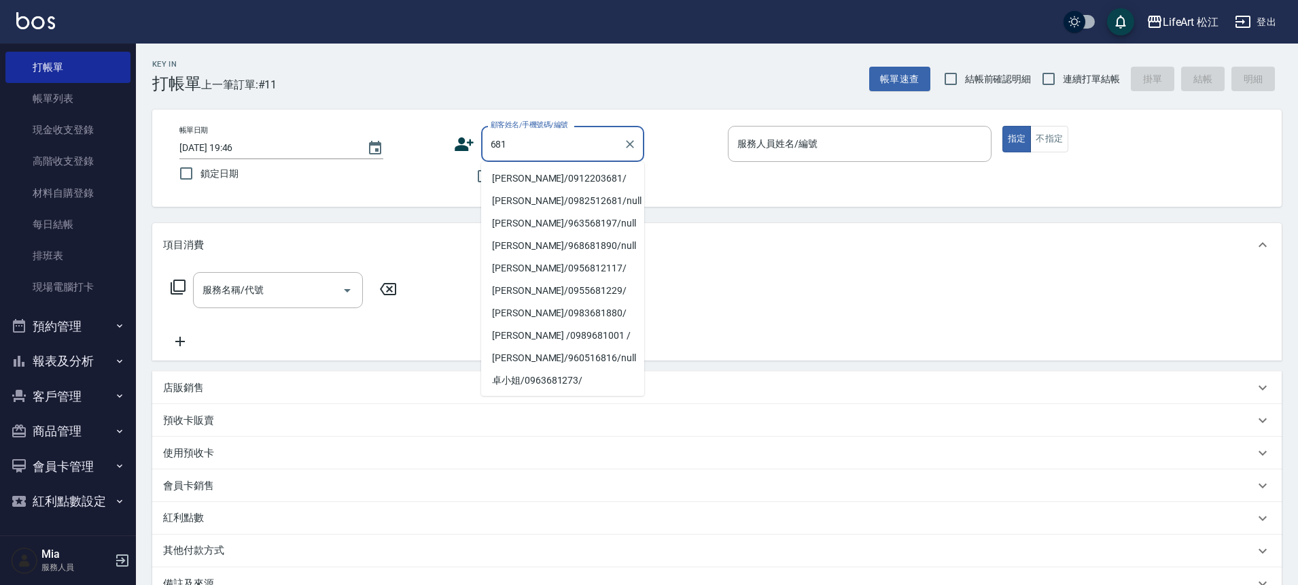
click at [592, 173] on li "[PERSON_NAME]/0912203681/" at bounding box center [562, 178] width 163 height 22
type input "[PERSON_NAME]/0912203681/"
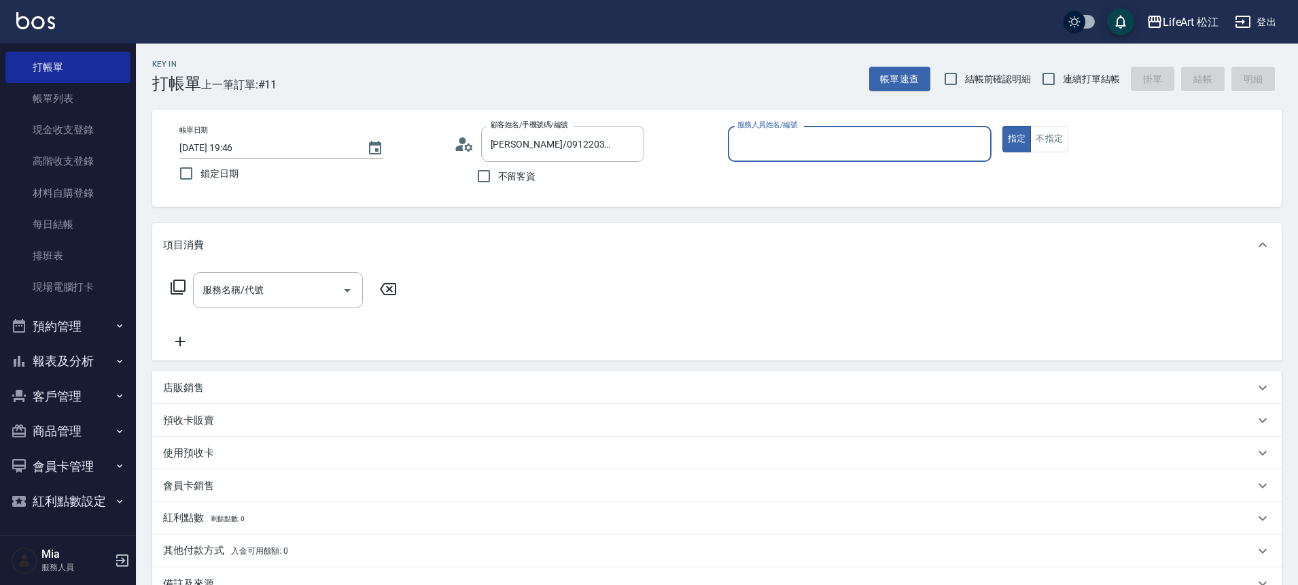
type input "Yaya(無代號)"
click at [316, 294] on input "服務名稱/代號" at bounding box center [267, 290] width 137 height 24
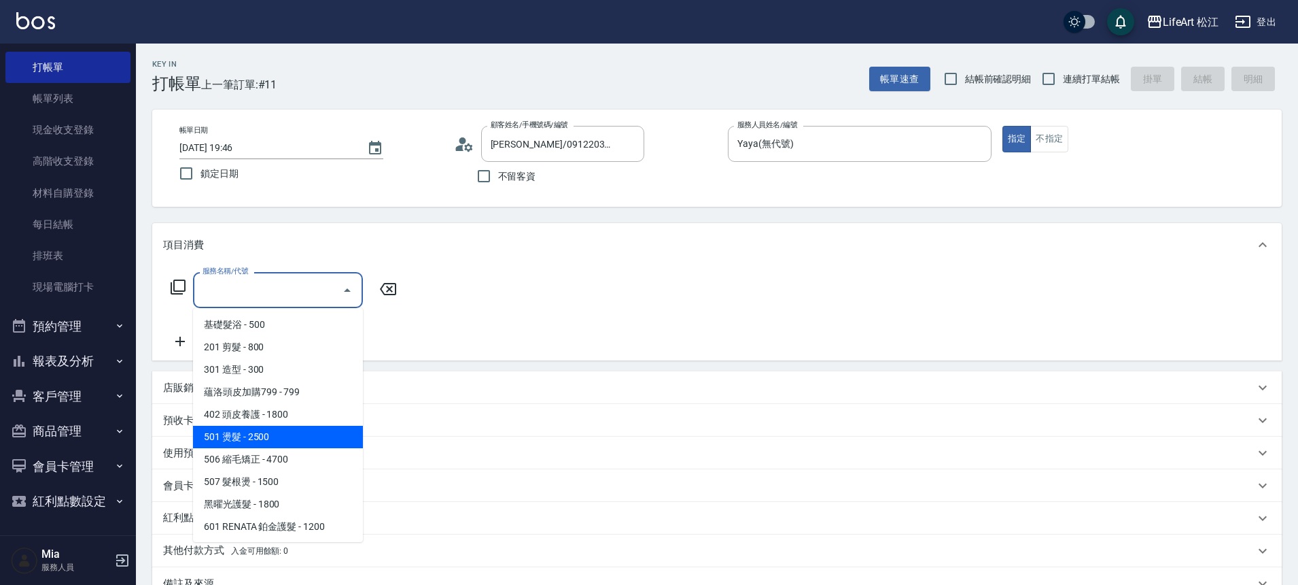
click at [301, 431] on span "501 燙髮 - 2500" at bounding box center [278, 437] width 170 height 22
type input "501 燙髮(501)"
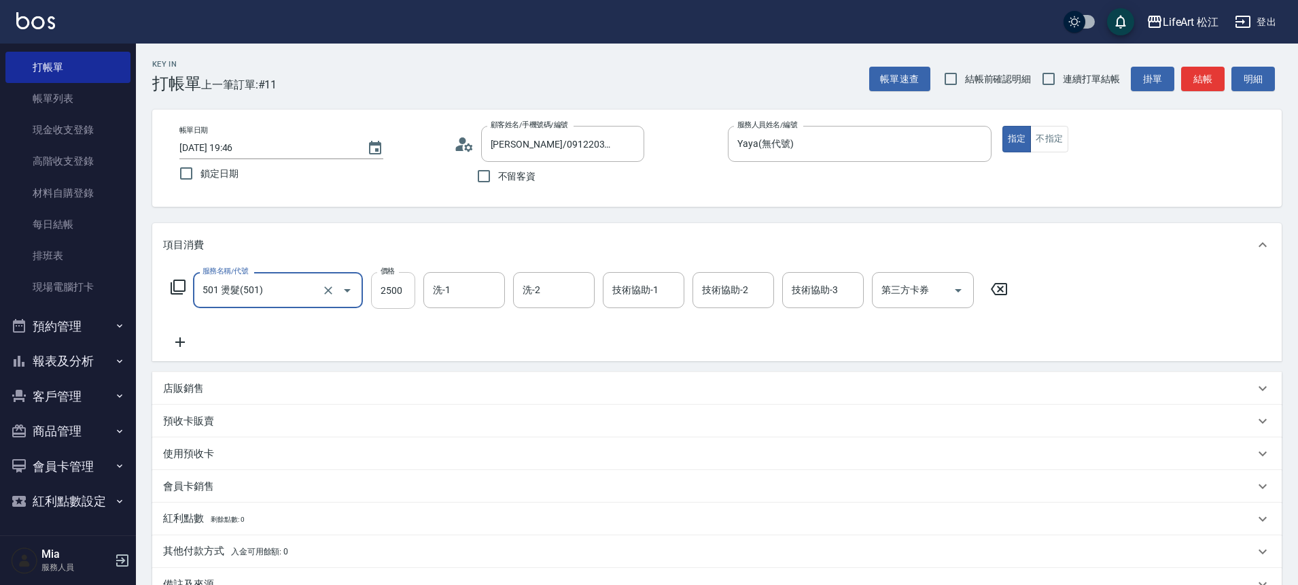
click at [391, 290] on input "2500" at bounding box center [393, 290] width 44 height 37
type input "1699"
click at [663, 284] on input "技術協助-1" at bounding box center [643, 290] width 69 height 24
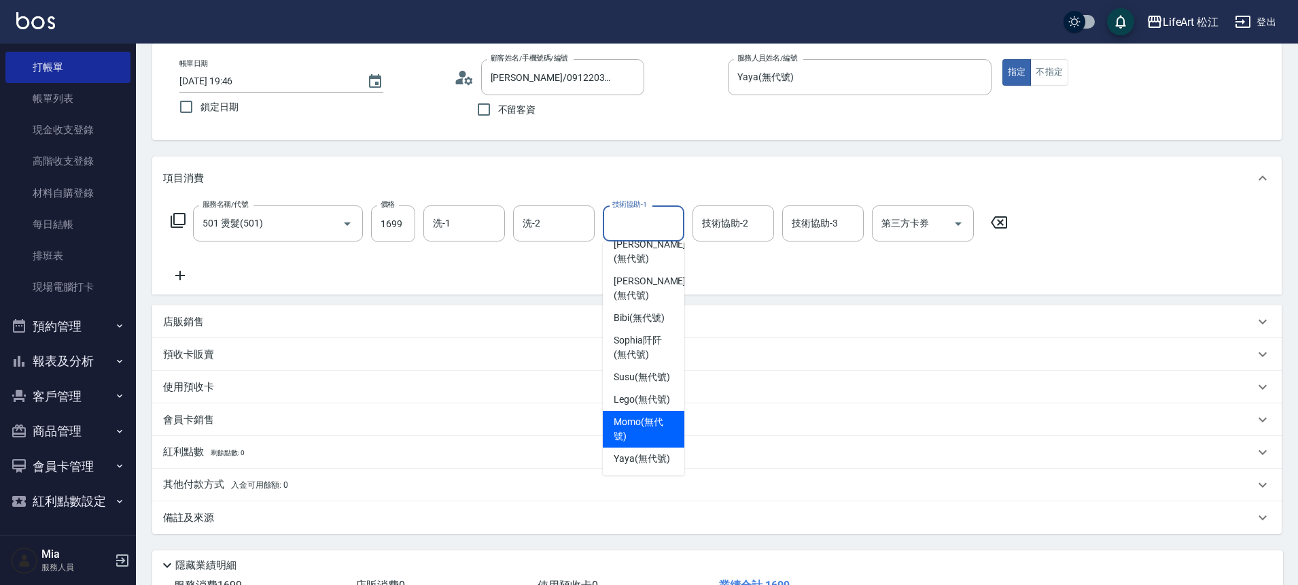
scroll to position [78, 0]
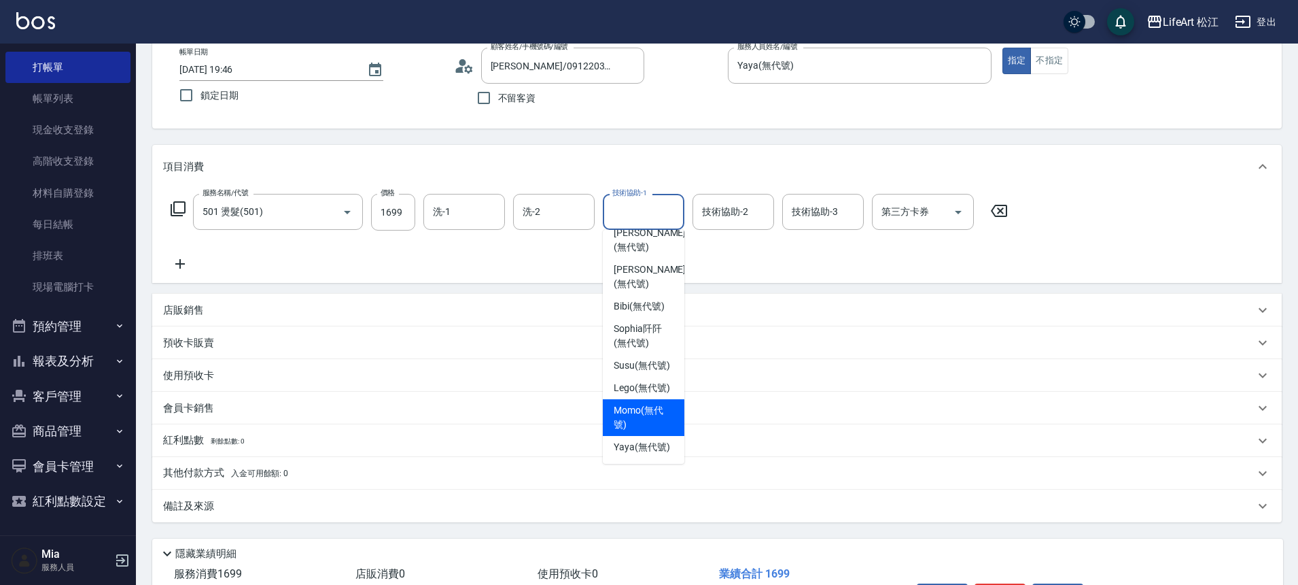
click at [647, 409] on span "Momo (無代號)" at bounding box center [644, 417] width 60 height 29
type input "Momo(無代號)"
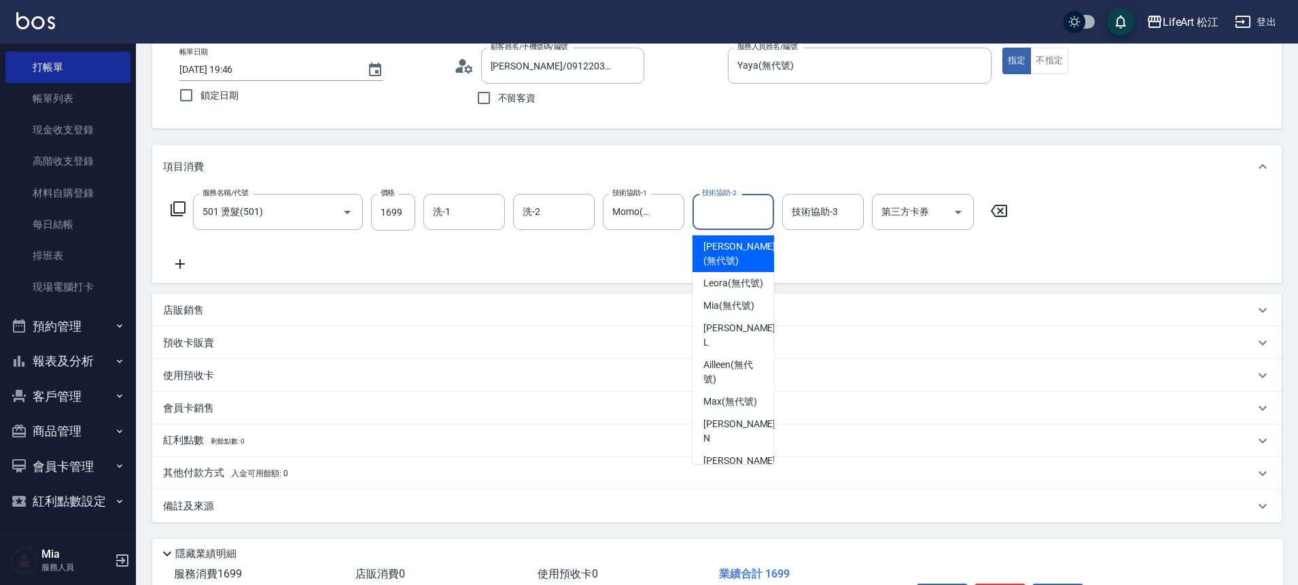
click at [712, 221] on input "技術協助-2" at bounding box center [733, 212] width 69 height 24
click at [742, 308] on ul "[PERSON_NAME] (無代號) [PERSON_NAME] (無代號) [PERSON_NAME] (無代號) [PERSON_NAME] (無代號)…" at bounding box center [734, 347] width 82 height 234
click at [742, 308] on div "Mia (無代號)" at bounding box center [734, 305] width 82 height 22
type input "Mia(無代號)"
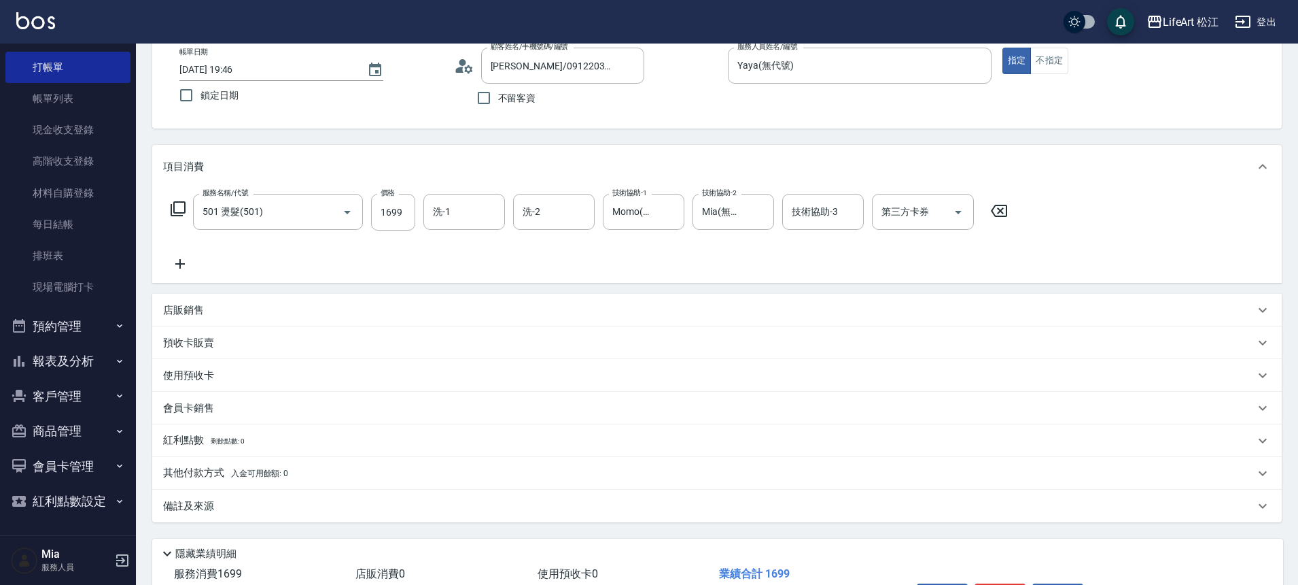
click at [388, 500] on div "備註及來源" at bounding box center [709, 506] width 1092 height 14
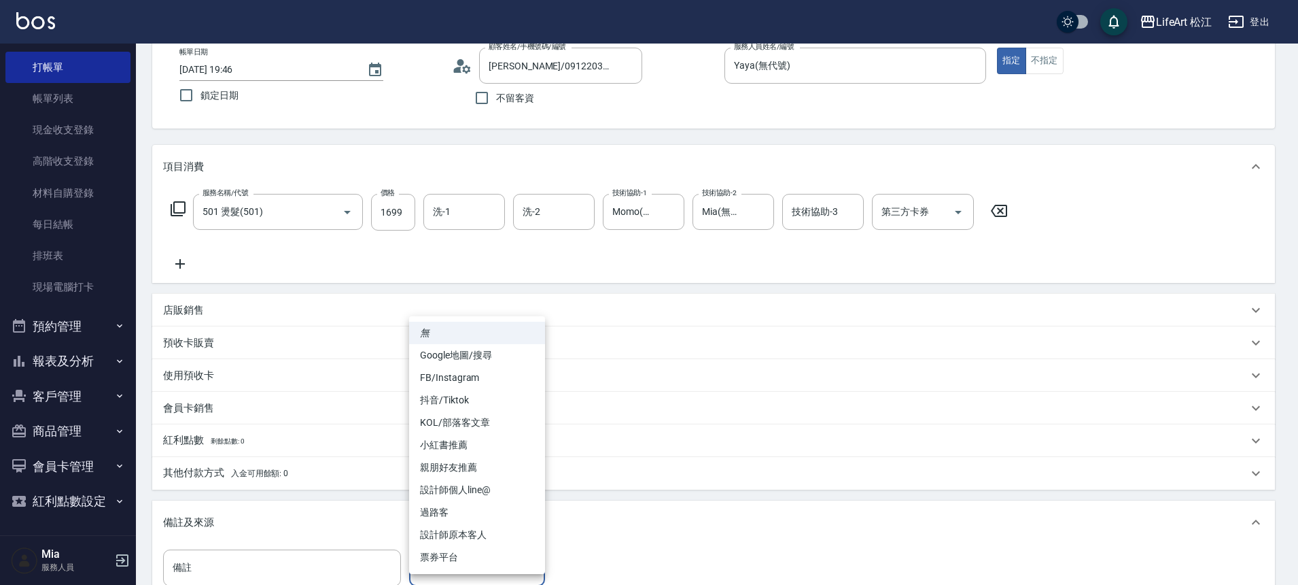
click at [441, 562] on body "LifeArt 松江 登出 櫃檯作業 打帳單 帳單列表 現金收支登錄 高階收支登錄 材料自購登錄 每日結帳 排班表 現場電腦打卡 預約管理 預約管理 單日預約…" at bounding box center [649, 341] width 1298 height 839
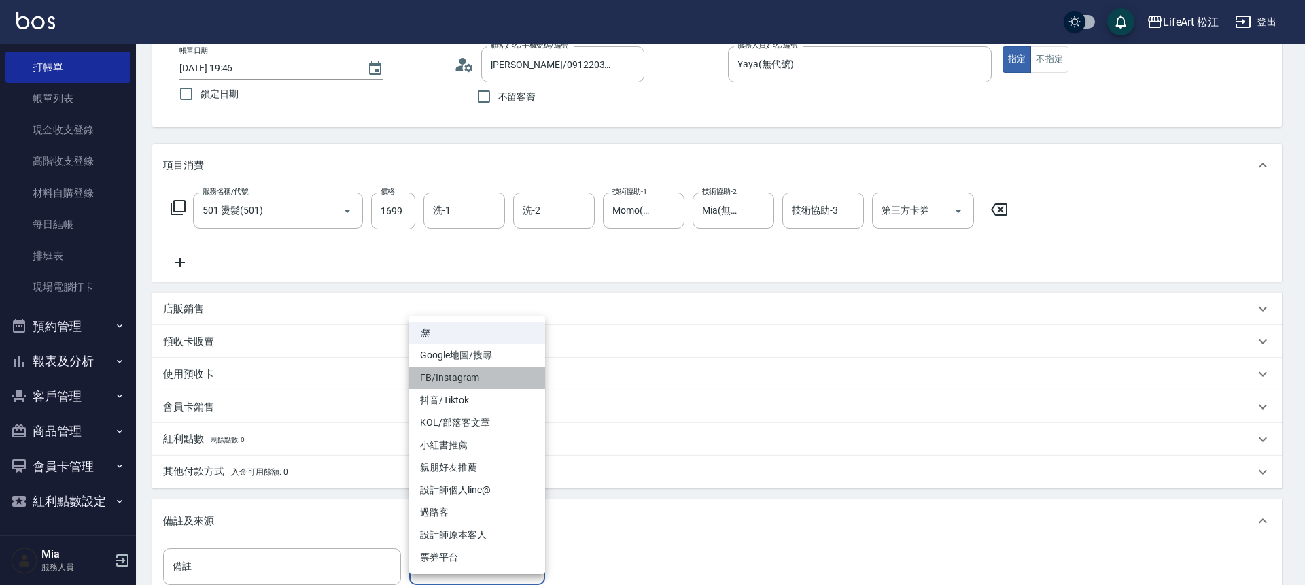
click at [468, 374] on li "FB/Instagram" at bounding box center [477, 377] width 136 height 22
type input "FB/Instagram"
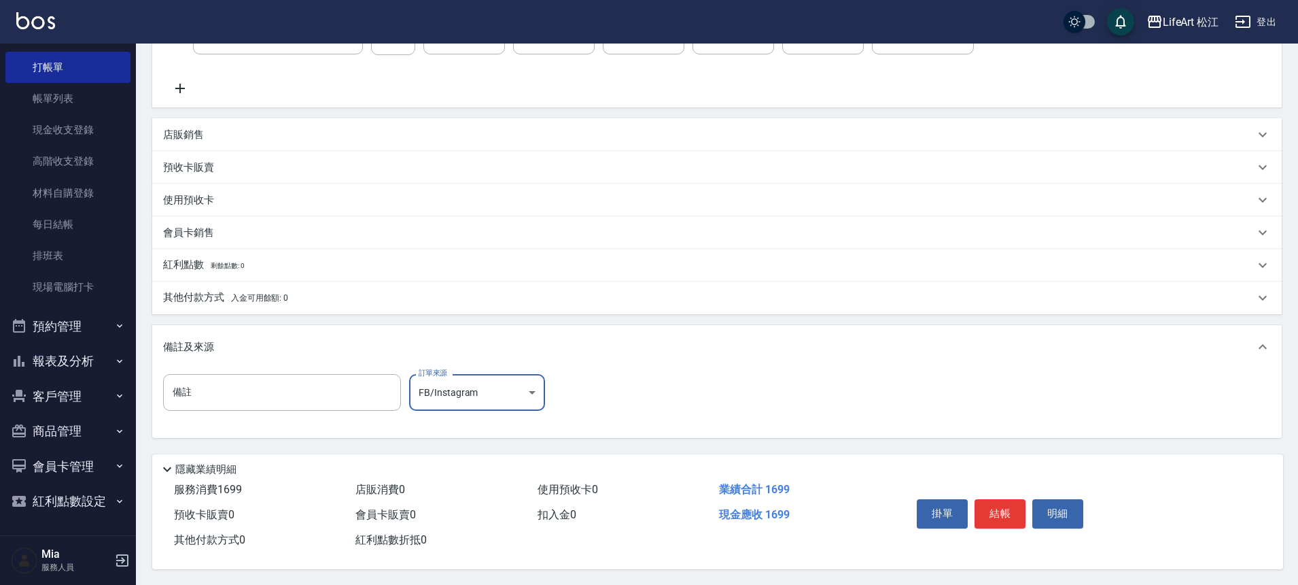
scroll to position [260, 0]
click at [981, 501] on button "結帳" at bounding box center [1000, 512] width 51 height 29
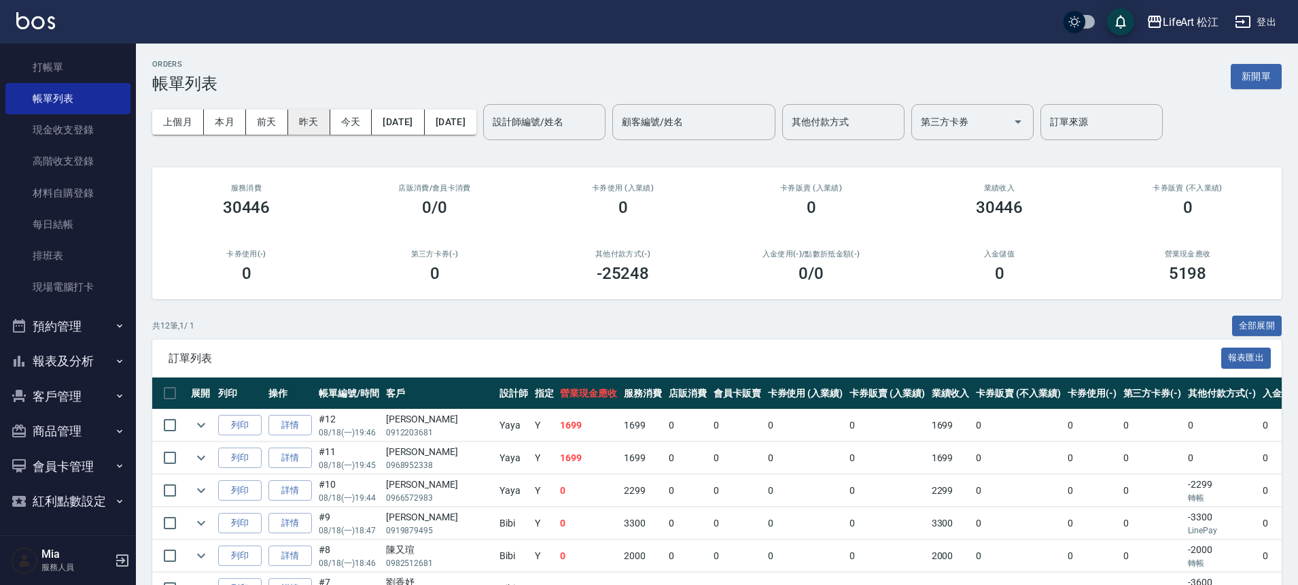
click at [303, 124] on button "昨天" at bounding box center [309, 121] width 42 height 25
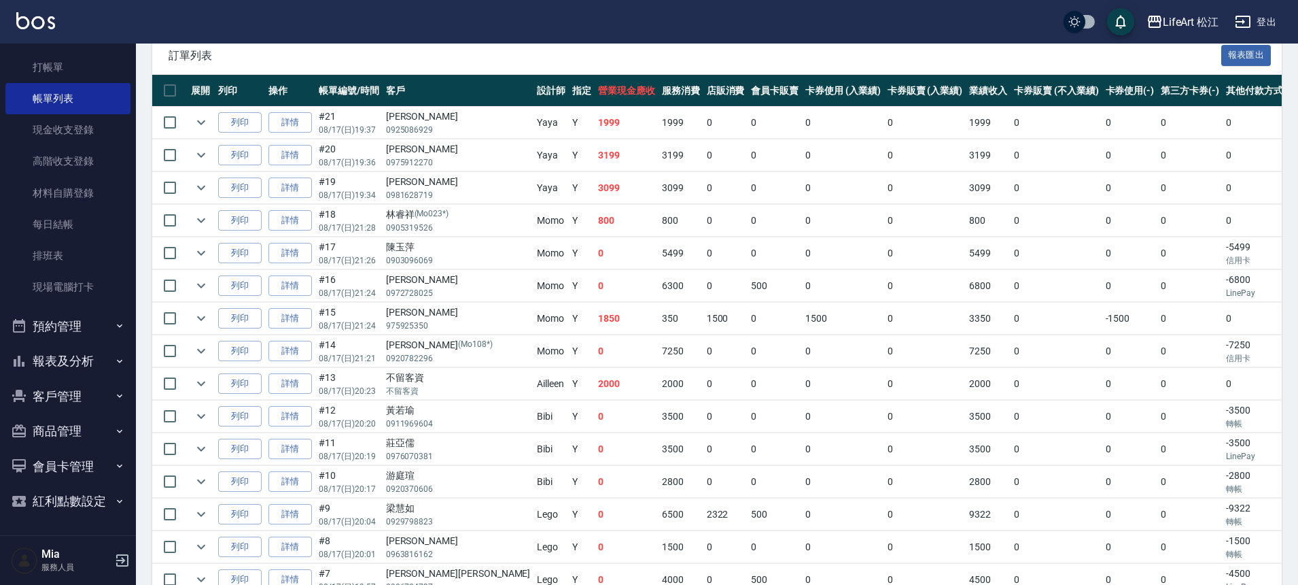
scroll to position [345, 0]
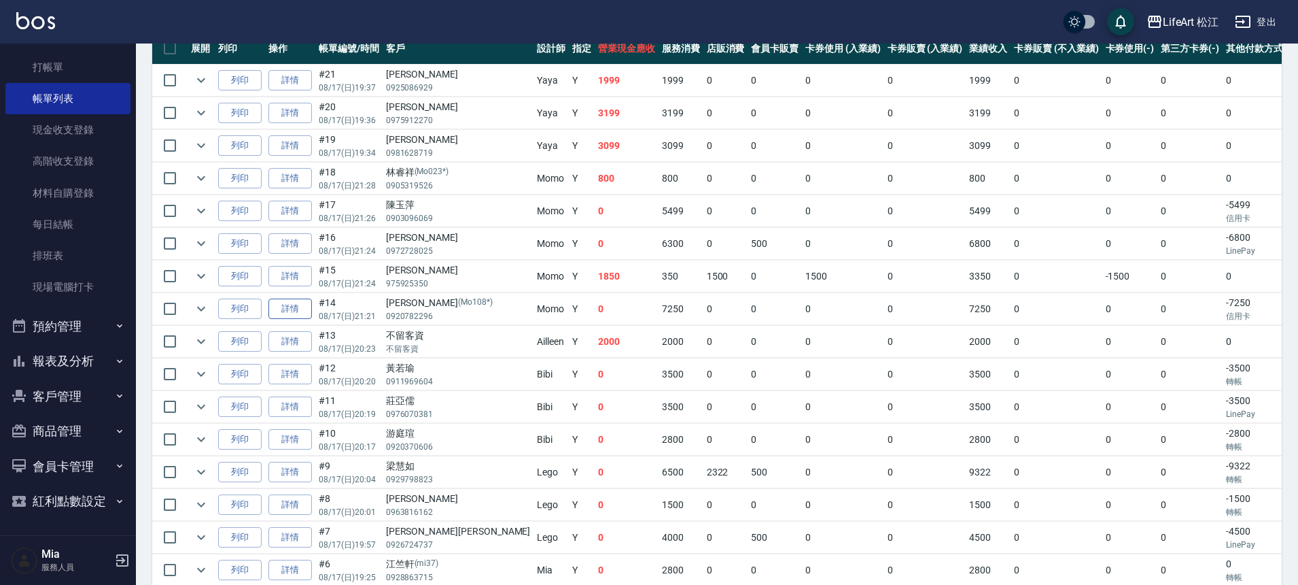
click at [298, 306] on link "詳情" at bounding box center [291, 308] width 44 height 21
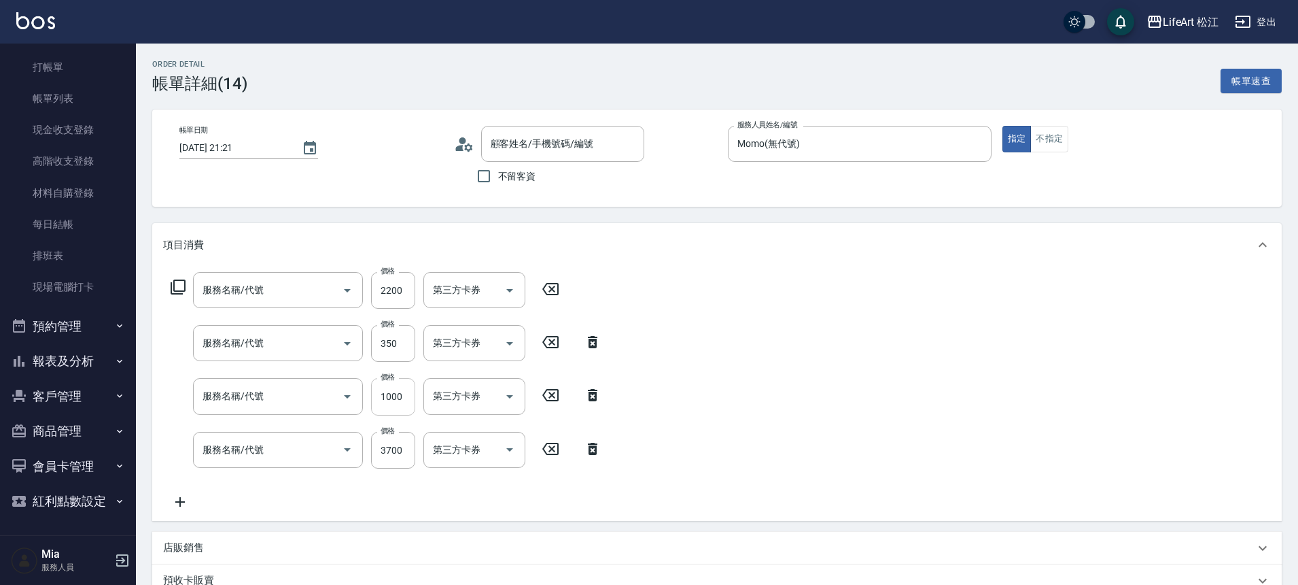
type input "[DATE] 21:21"
type input "Momo(無代號)"
type input "12"
type input "設計師個人line@"
type input "607極光蘊護髮(607)"
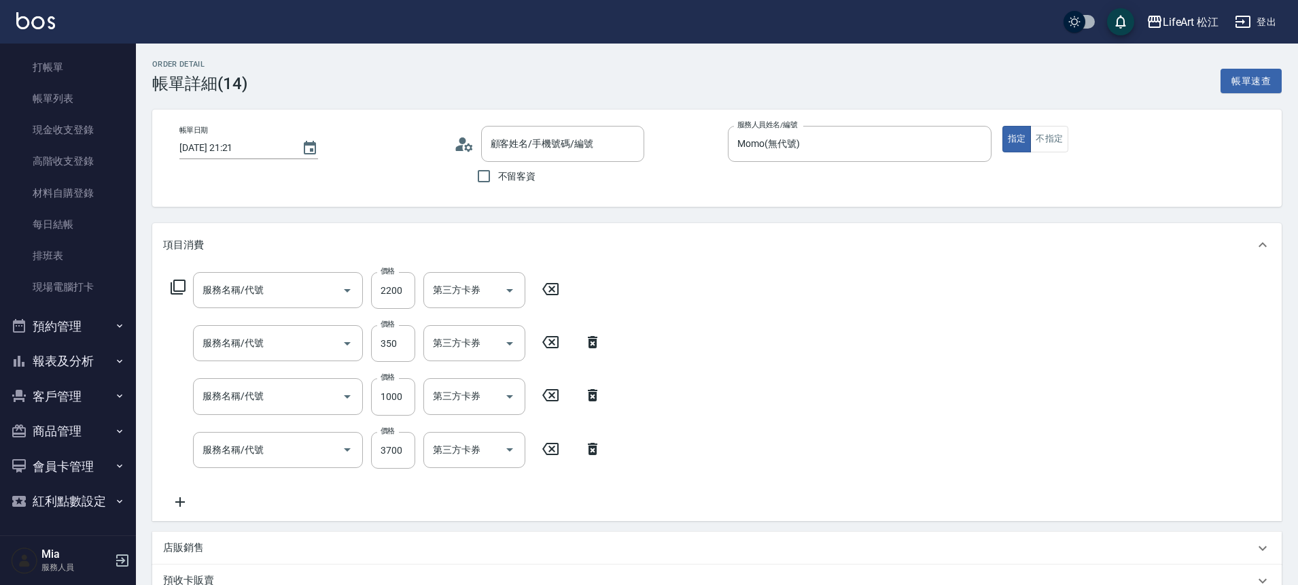
type input "基礎髮浴 (101)"
type input "701 染髮(701)"
type input "801 接髮(801)"
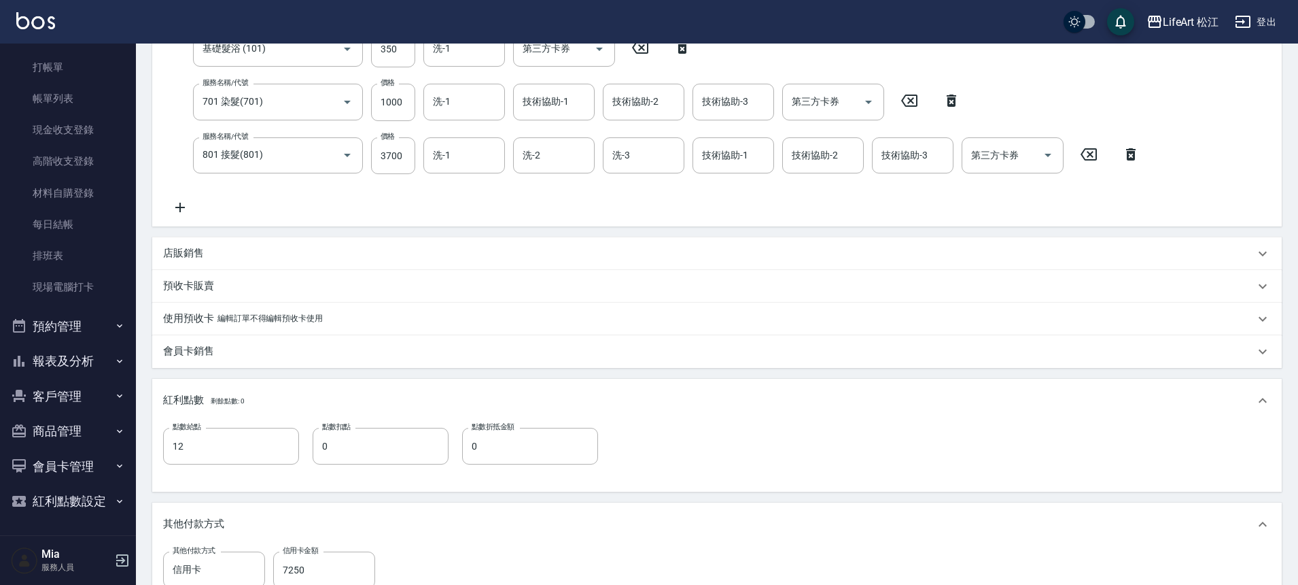
scroll to position [298, 0]
type input "[PERSON_NAME]/0920782296/Mo108*"
click at [224, 241] on div "店販銷售" at bounding box center [717, 253] width 1130 height 33
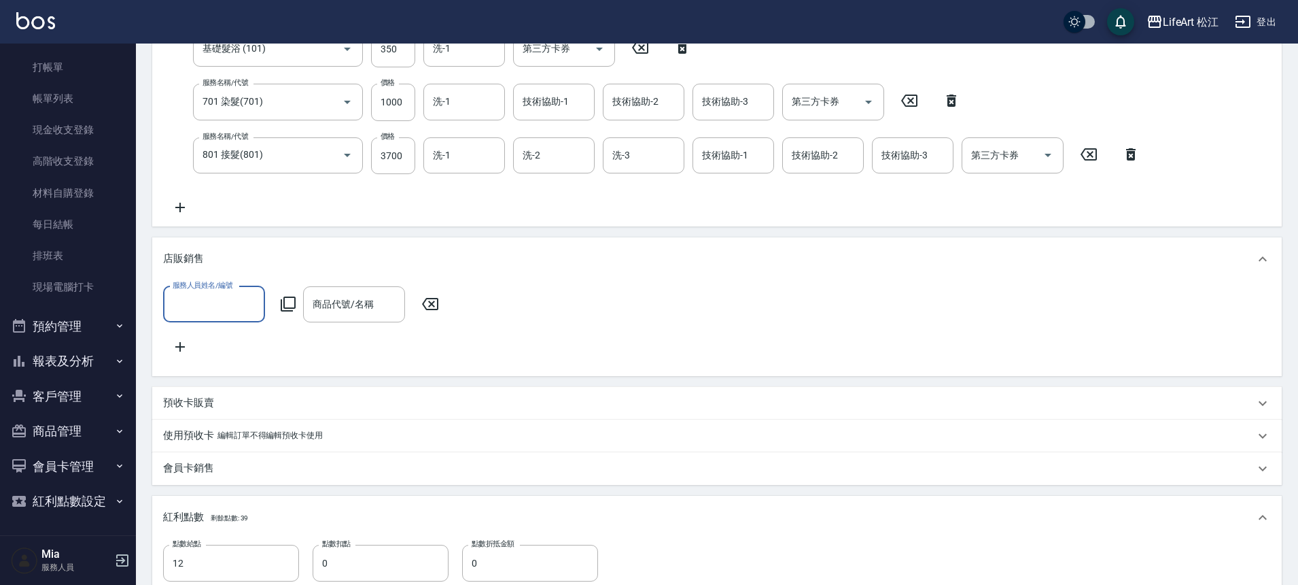
scroll to position [0, 0]
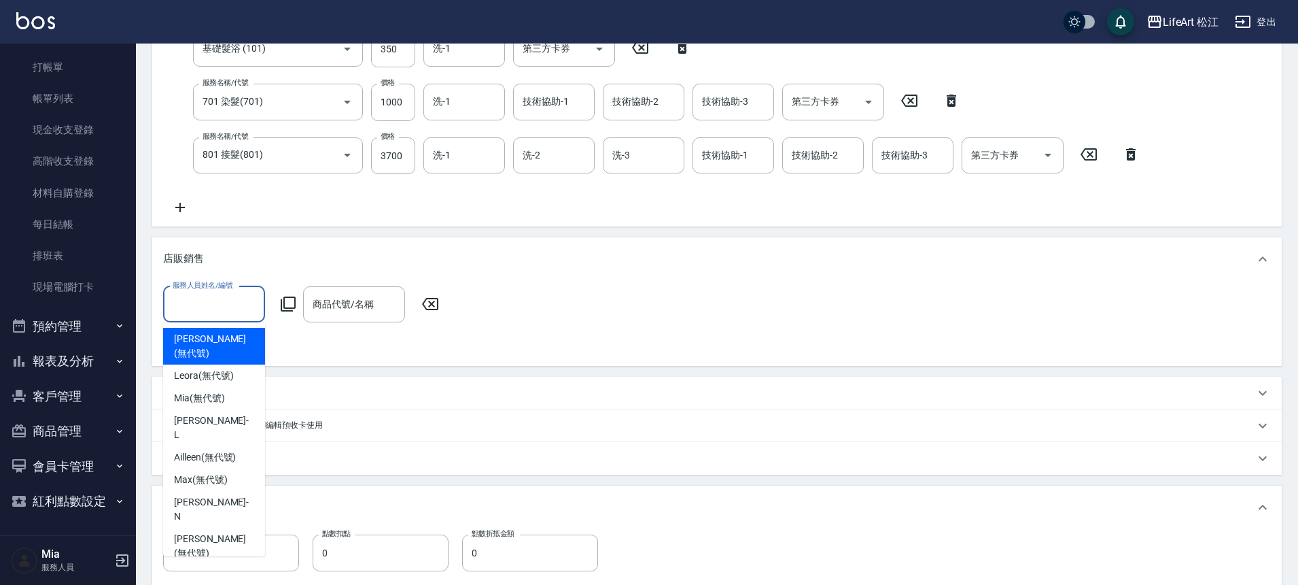
click at [228, 297] on input "服務人員姓名/編號" at bounding box center [214, 304] width 90 height 24
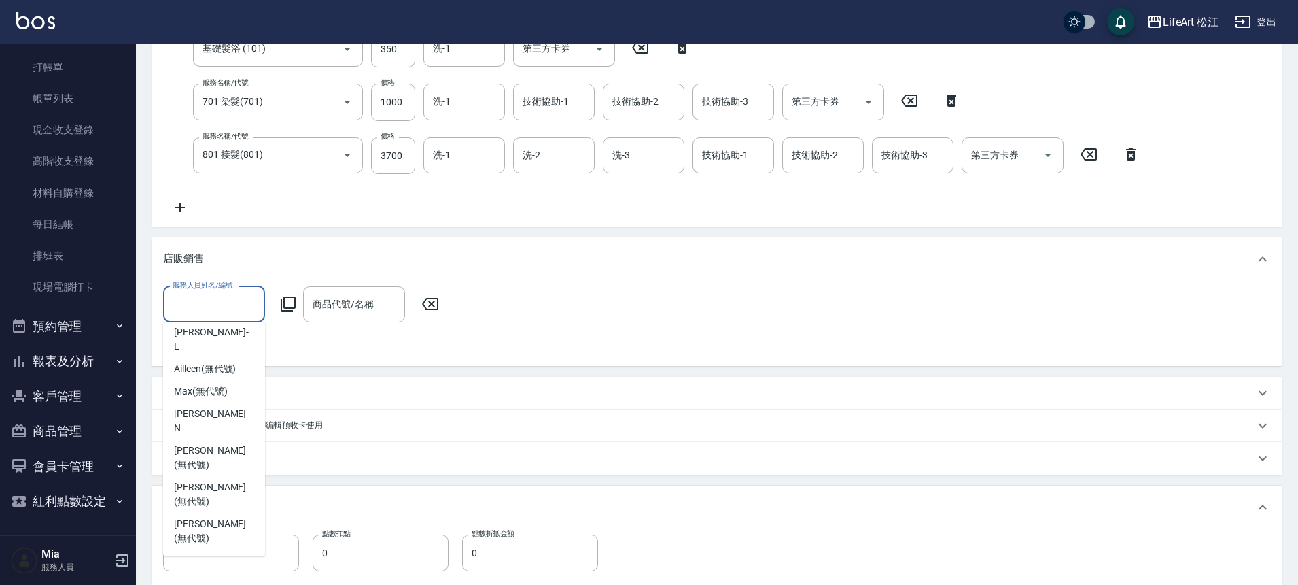
scroll to position [173, 0]
type input "Momo(無代號)"
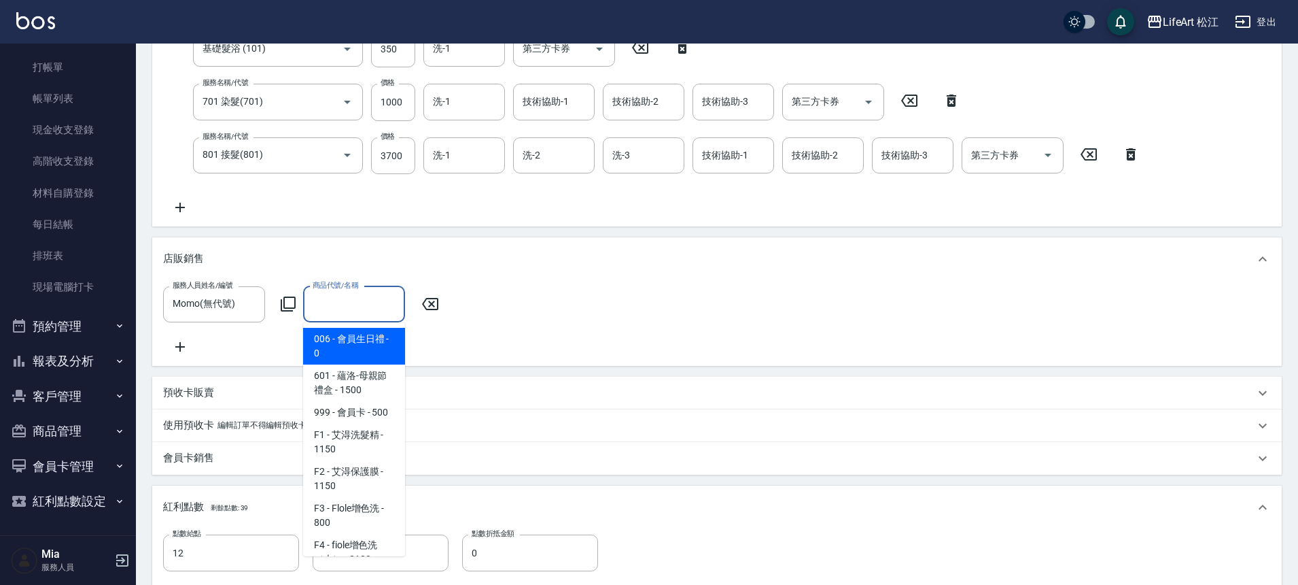
click at [362, 307] on input "商品代號/名稱" at bounding box center [354, 304] width 90 height 24
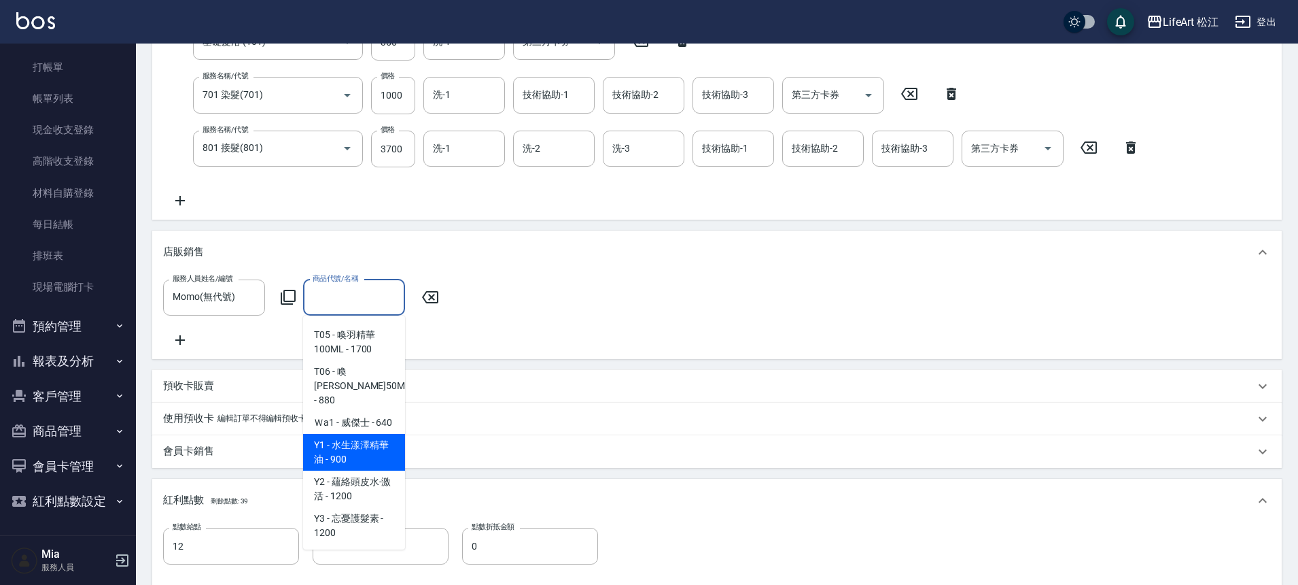
scroll to position [308, 0]
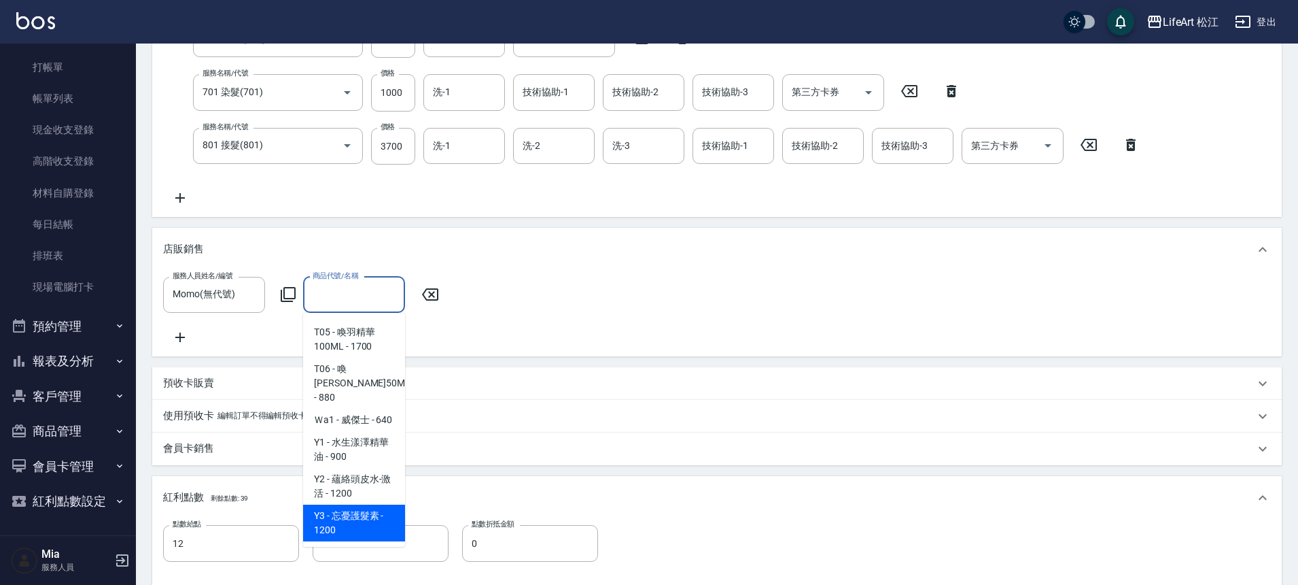
click at [375, 521] on span "Y3 - 忘憂護髮素 - 1200" at bounding box center [354, 522] width 102 height 37
click at [375, 519] on div "紅利點數 剩餘點數: 39" at bounding box center [717, 498] width 1130 height 44
type input "忘憂護髮素"
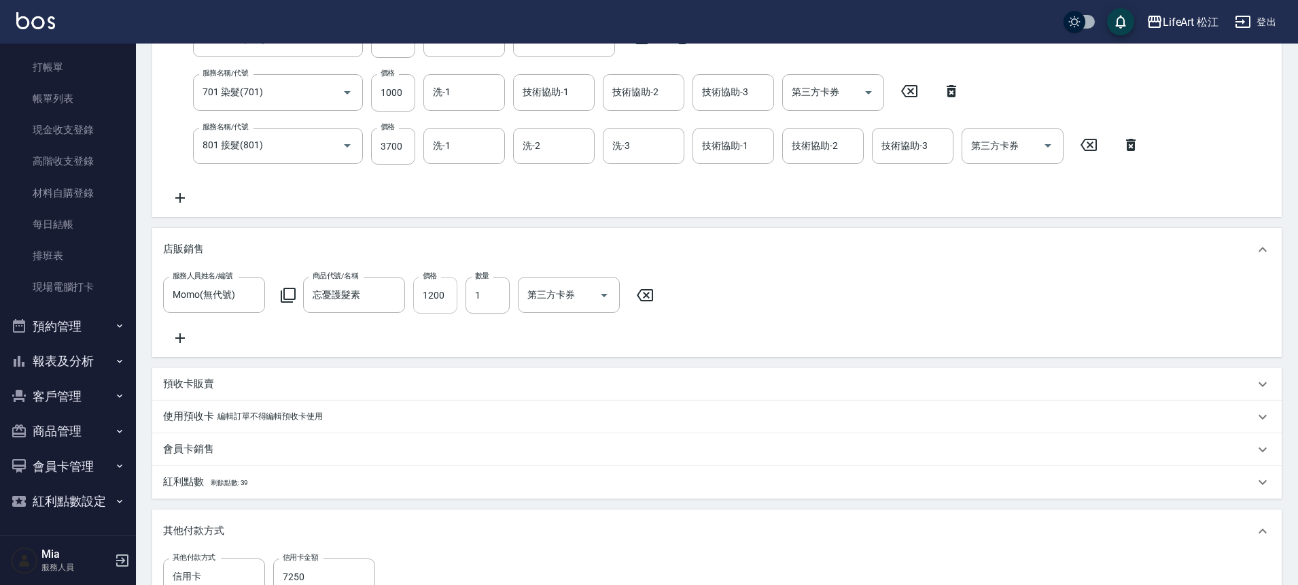
click at [450, 298] on input "1200" at bounding box center [435, 295] width 44 height 37
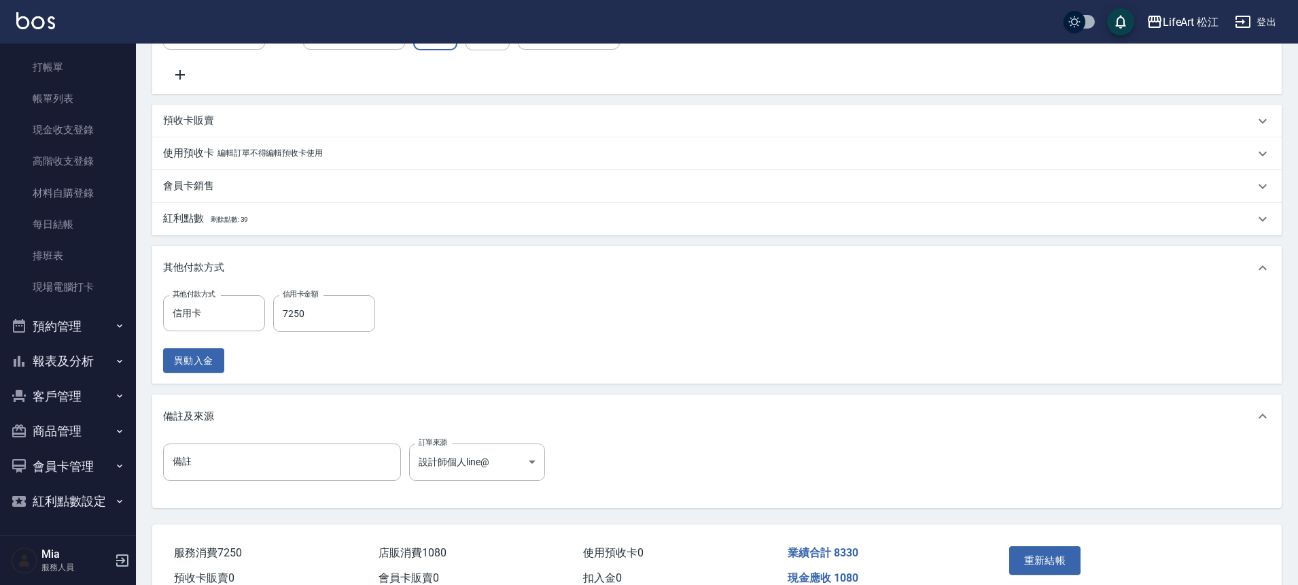
scroll to position [575, 0]
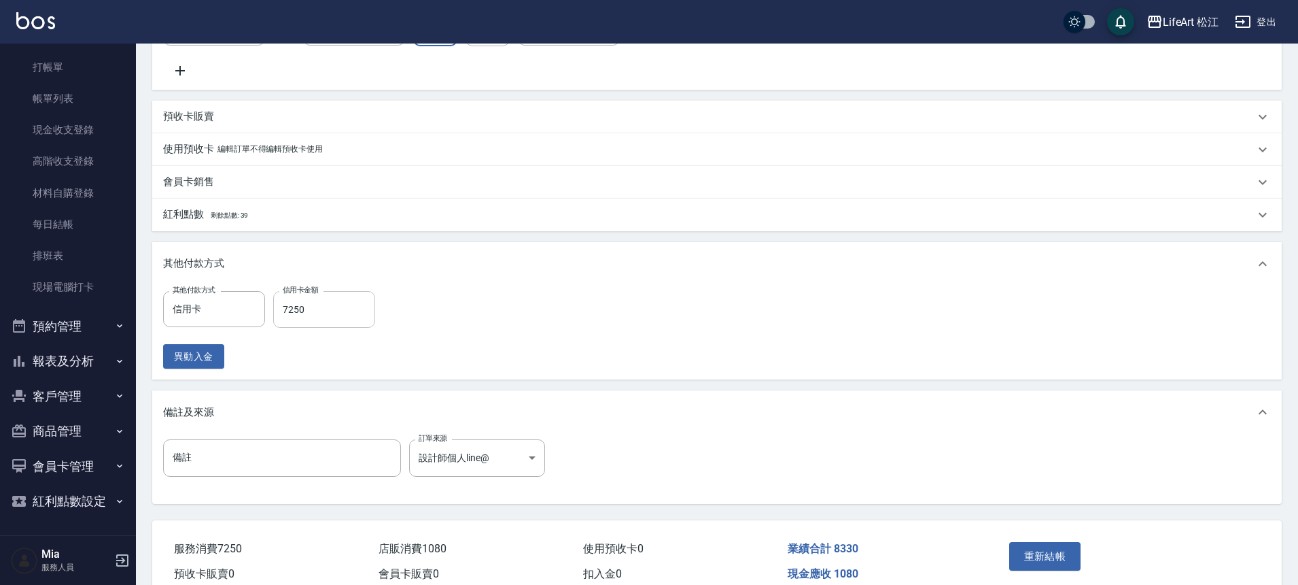
type input "1080"
click at [339, 319] on input "7250" at bounding box center [324, 309] width 102 height 37
type input "8330"
click at [1047, 570] on button "重新結帳" at bounding box center [1046, 556] width 72 height 29
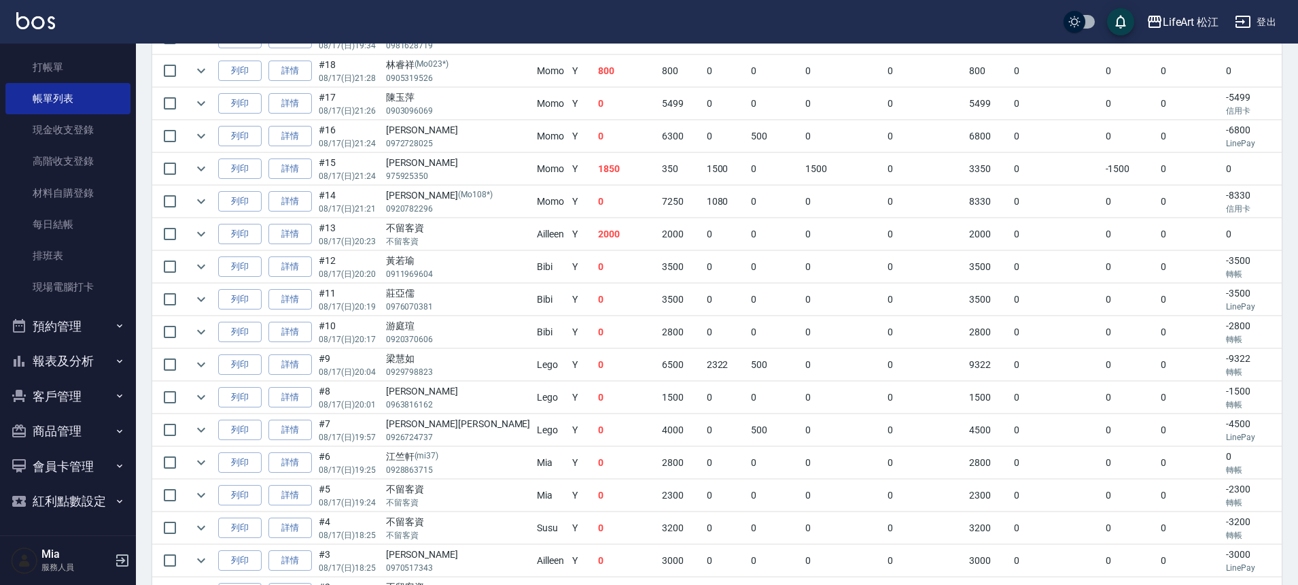
scroll to position [53, 0]
